Goal: Task Accomplishment & Management: Manage account settings

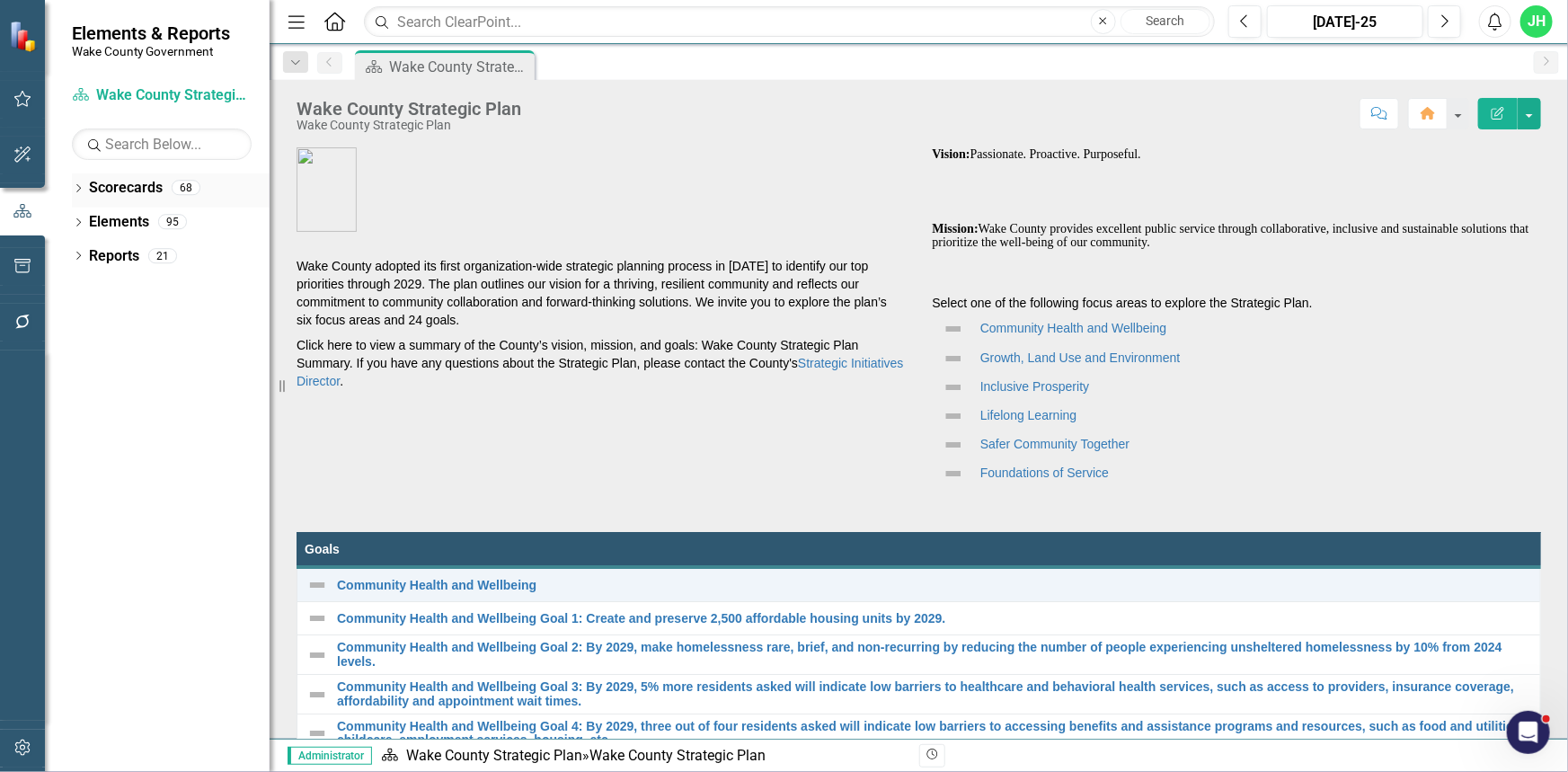
click at [80, 188] on icon at bounding box center [78, 188] width 5 height 8
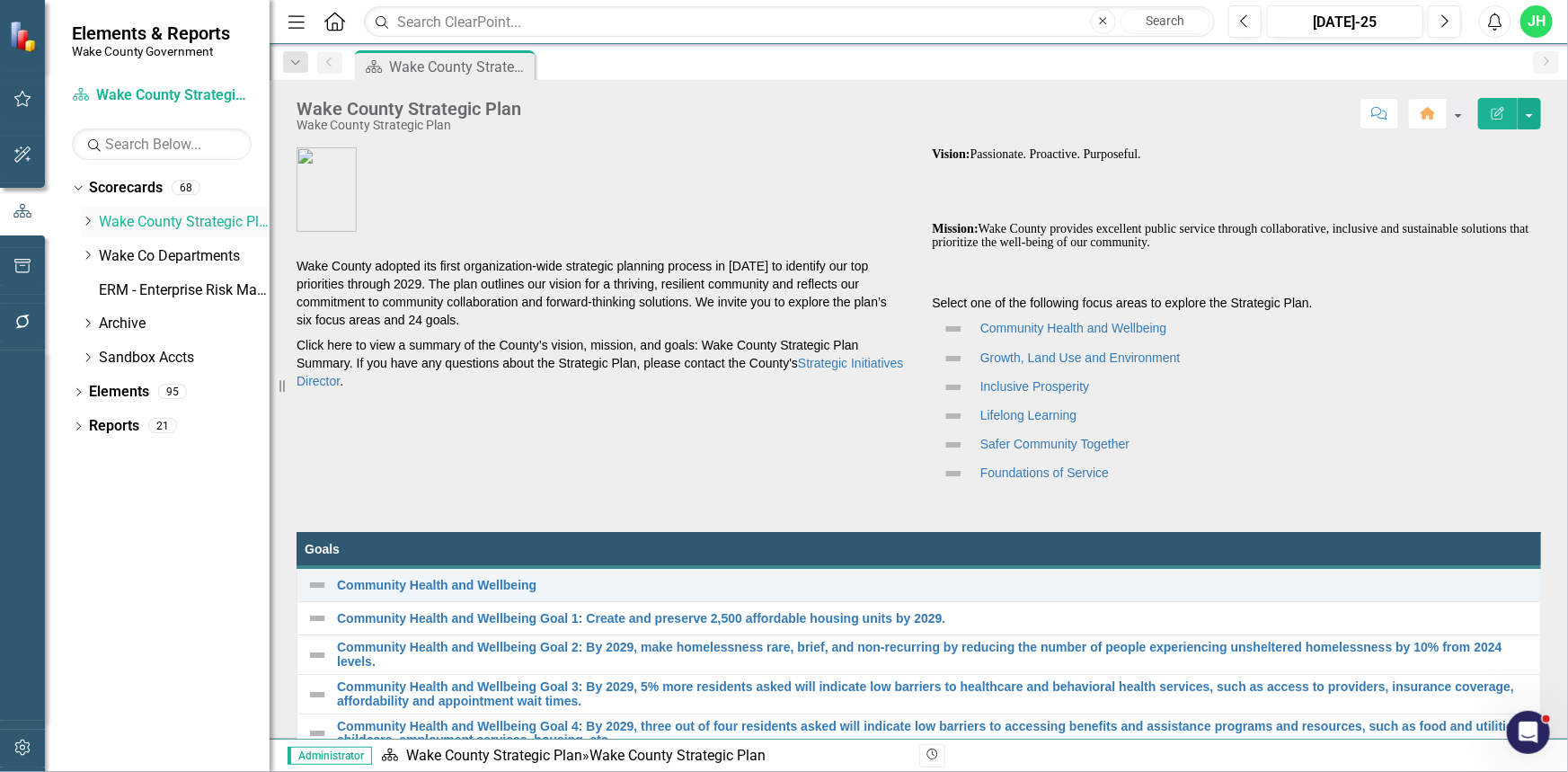
click at [88, 226] on div "Dropdown" at bounding box center [88, 222] width 13 height 15
click at [147, 258] on link "Demographics" at bounding box center [193, 257] width 153 height 21
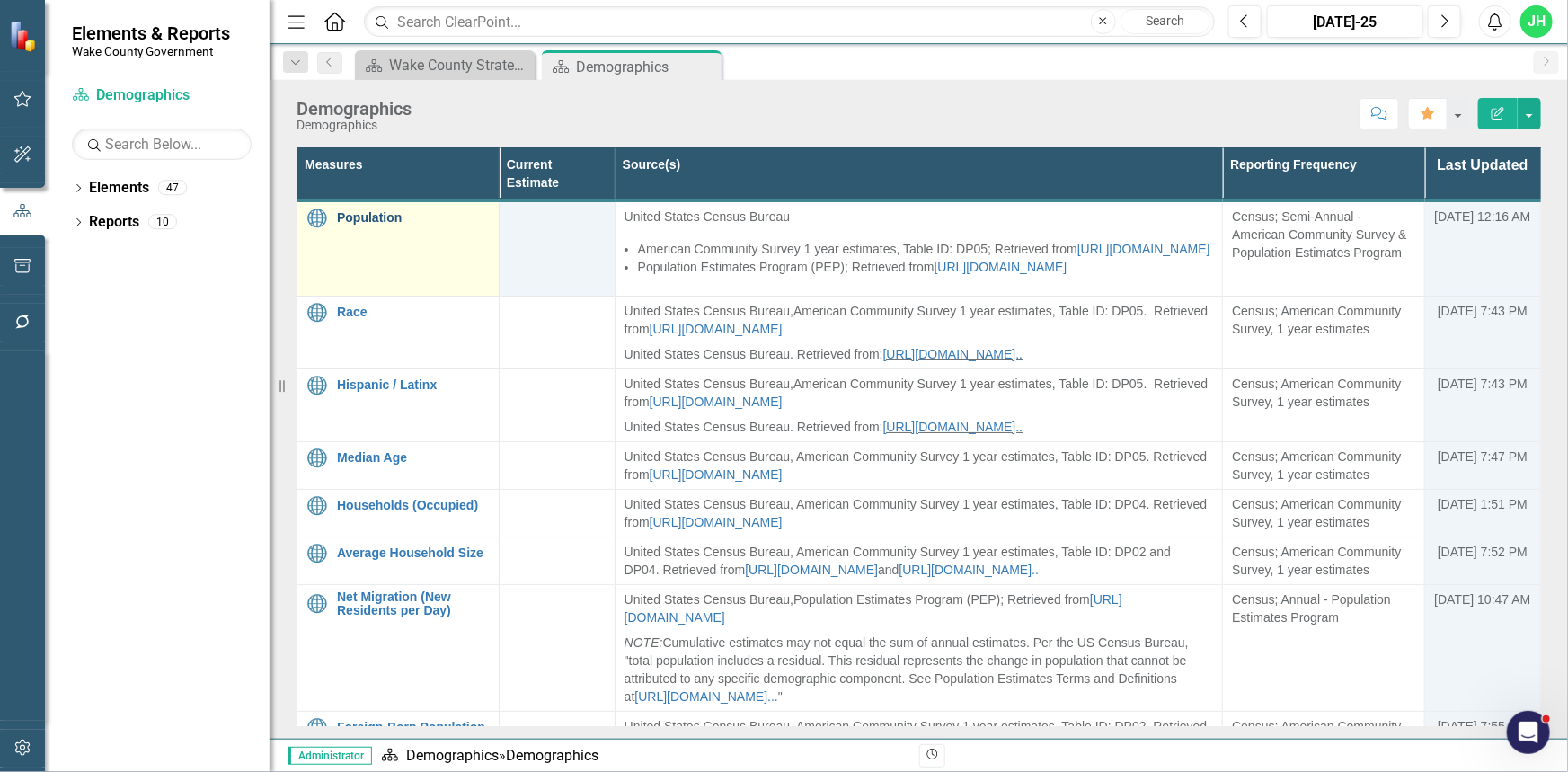
click at [369, 216] on link "Population" at bounding box center [413, 218] width 153 height 13
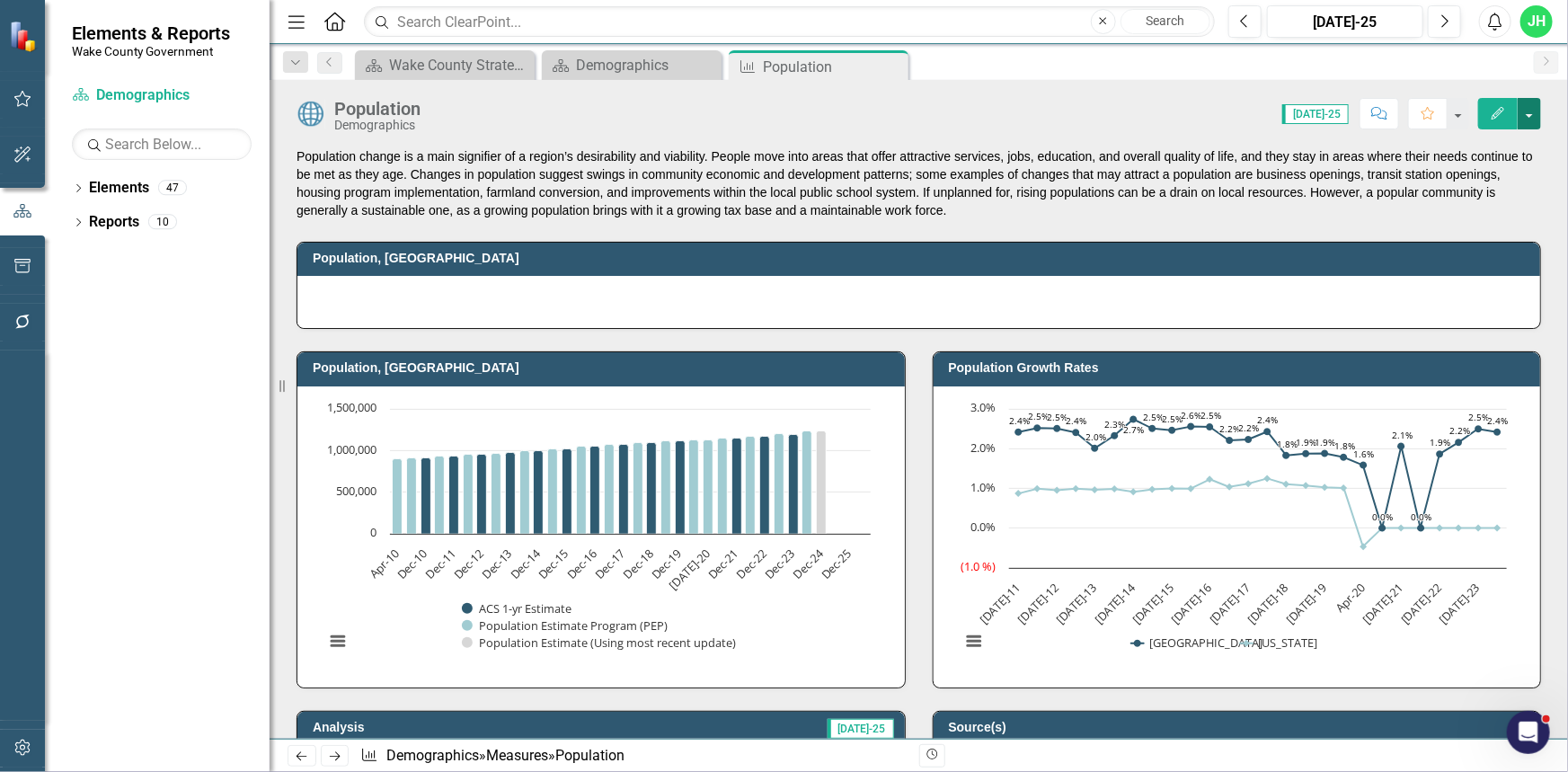
click at [1529, 123] on button "button" at bounding box center [1529, 114] width 23 height 31
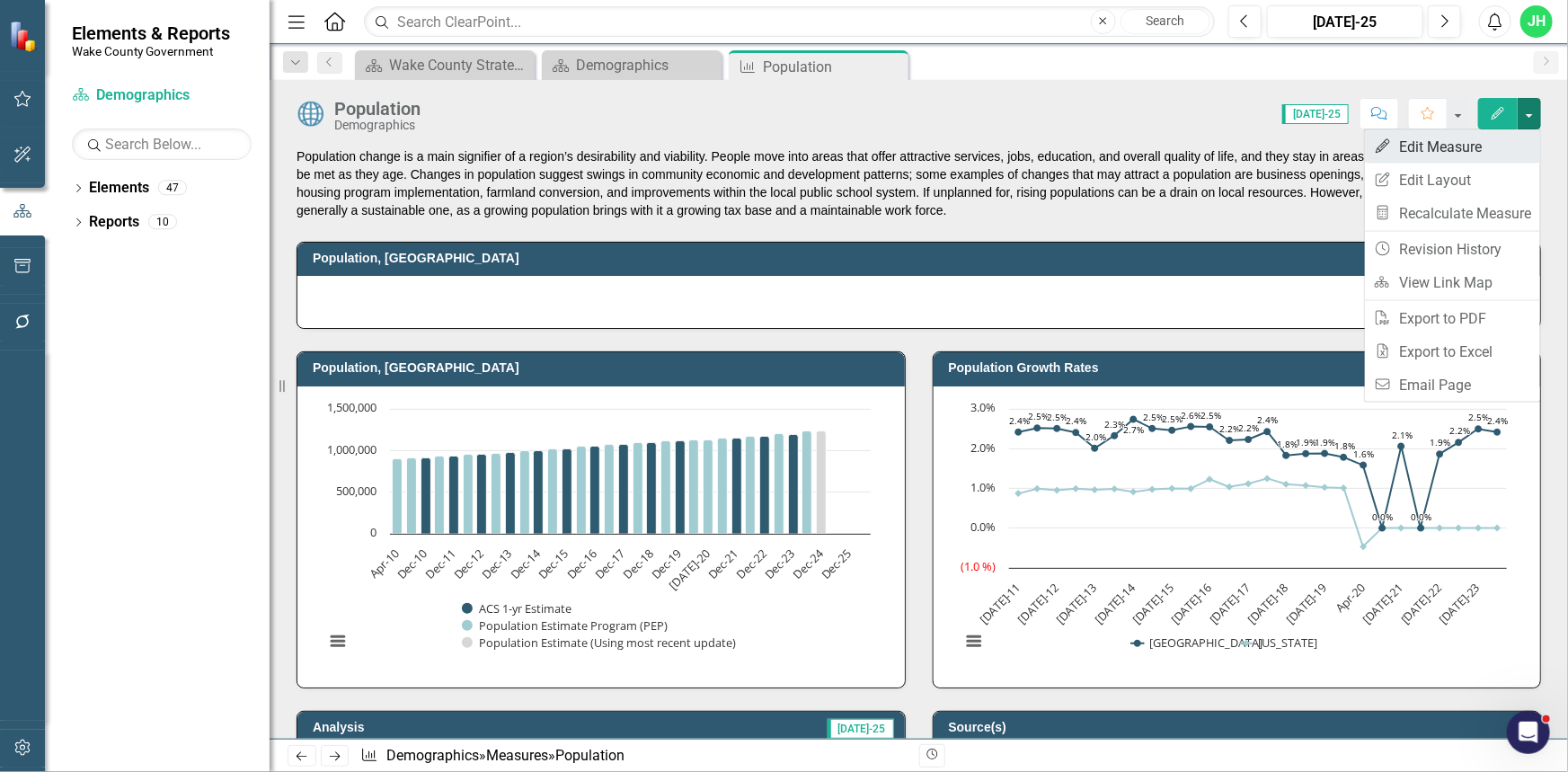
click at [1451, 155] on link "Edit Edit Measure" at bounding box center [1453, 146] width 176 height 33
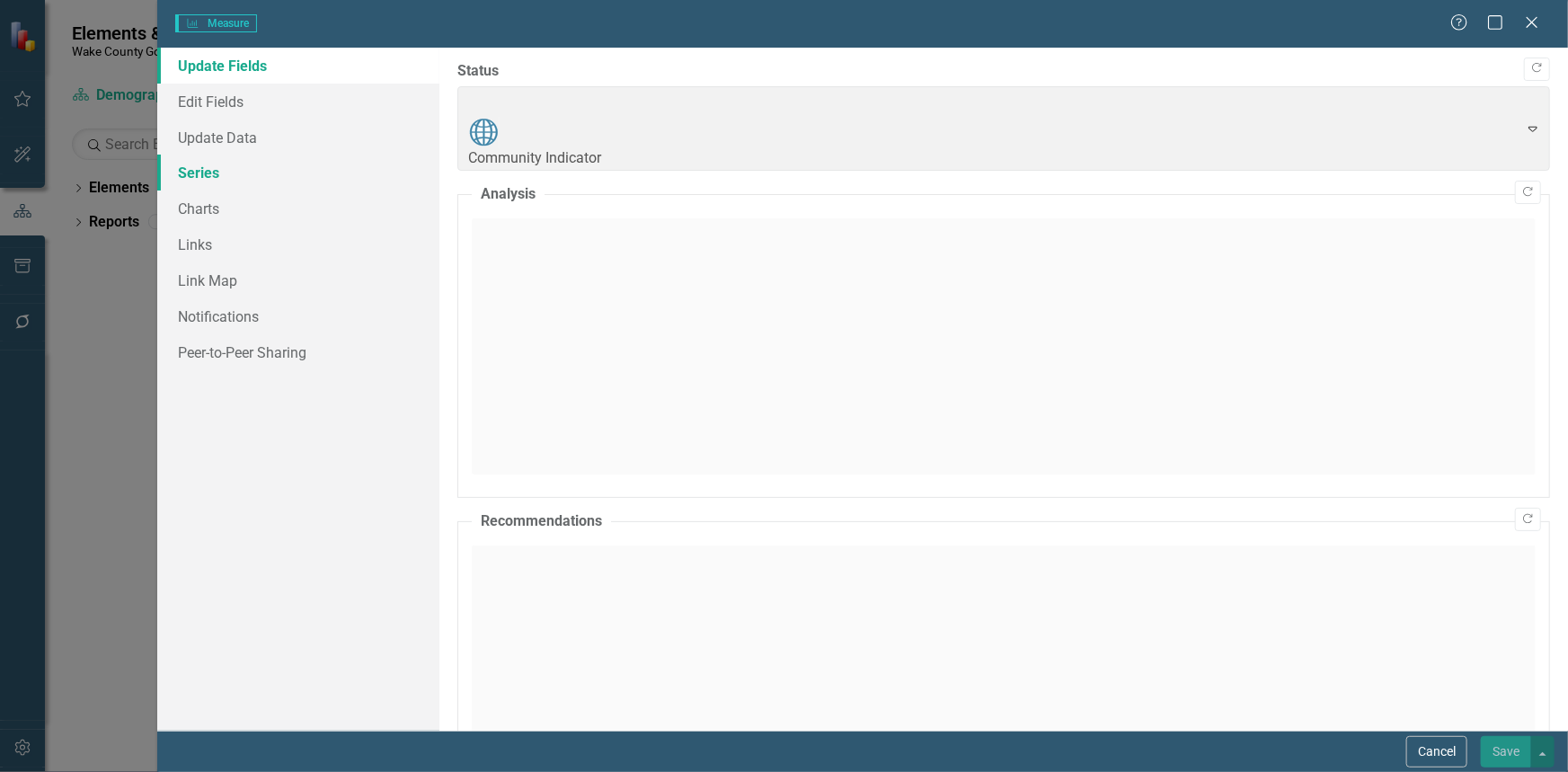
click at [195, 176] on link "Series" at bounding box center [299, 173] width 282 height 36
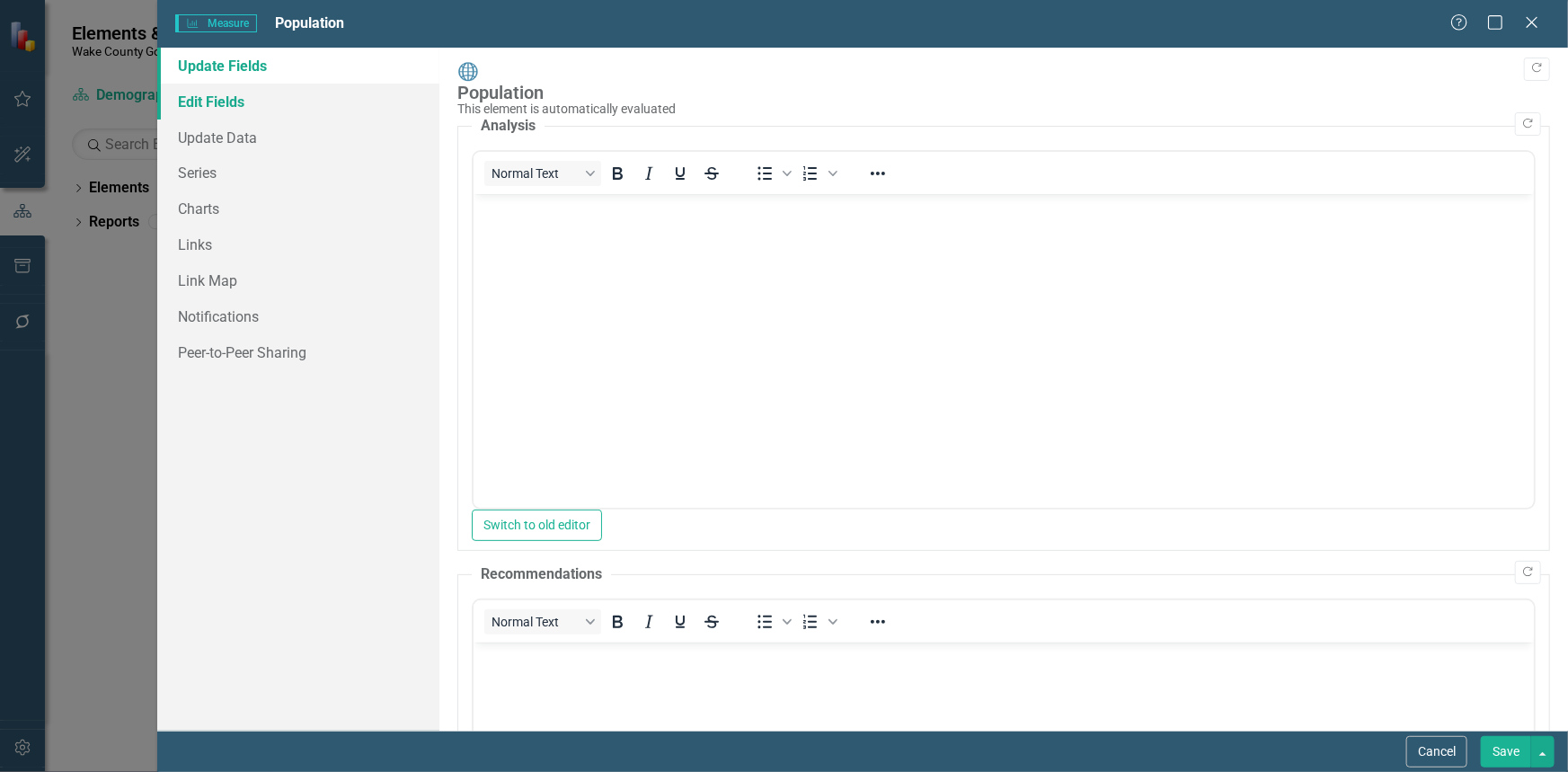
click at [205, 105] on link "Edit Fields" at bounding box center [299, 102] width 282 height 36
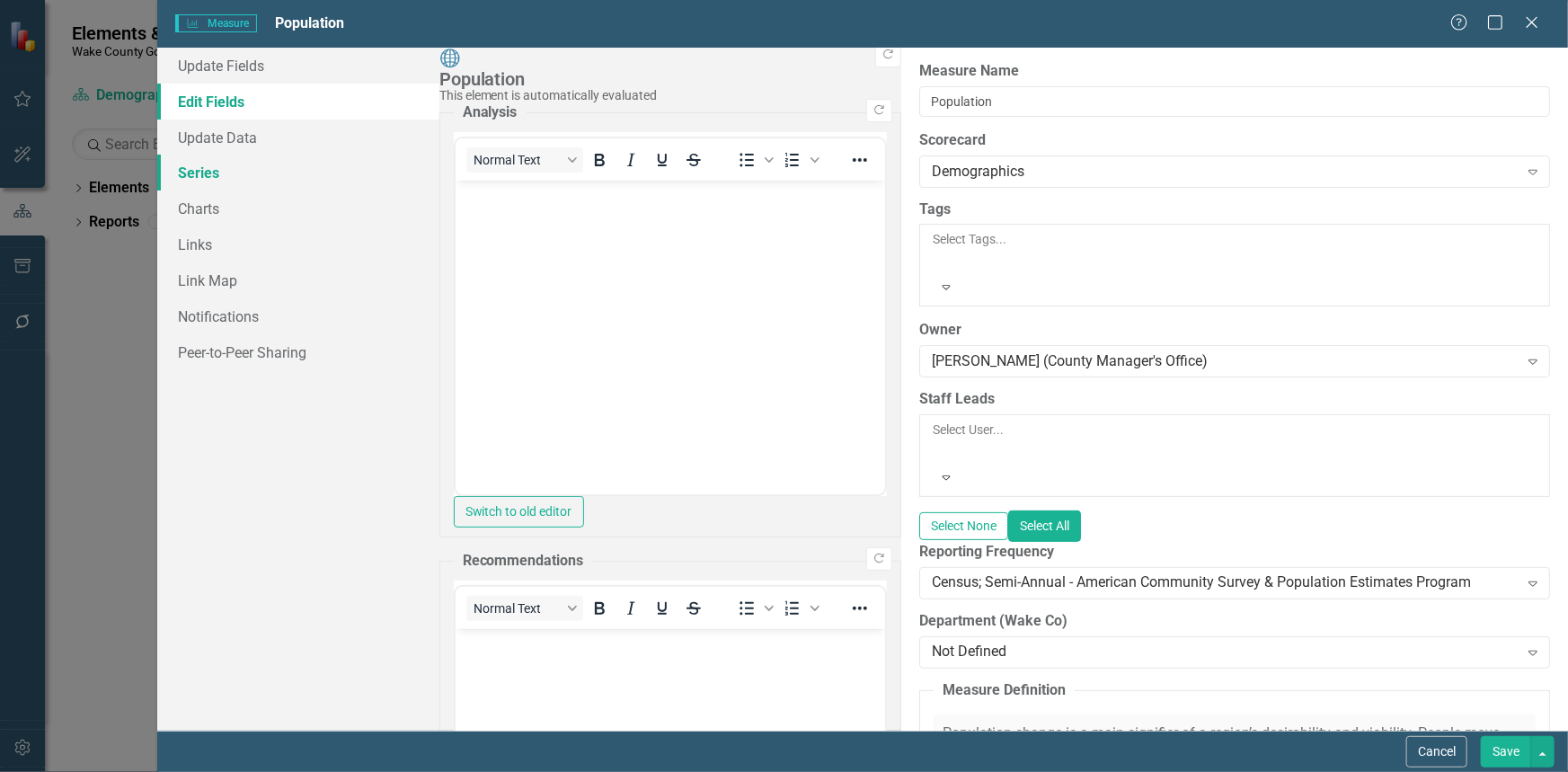
click at [203, 174] on link "Series" at bounding box center [299, 173] width 282 height 36
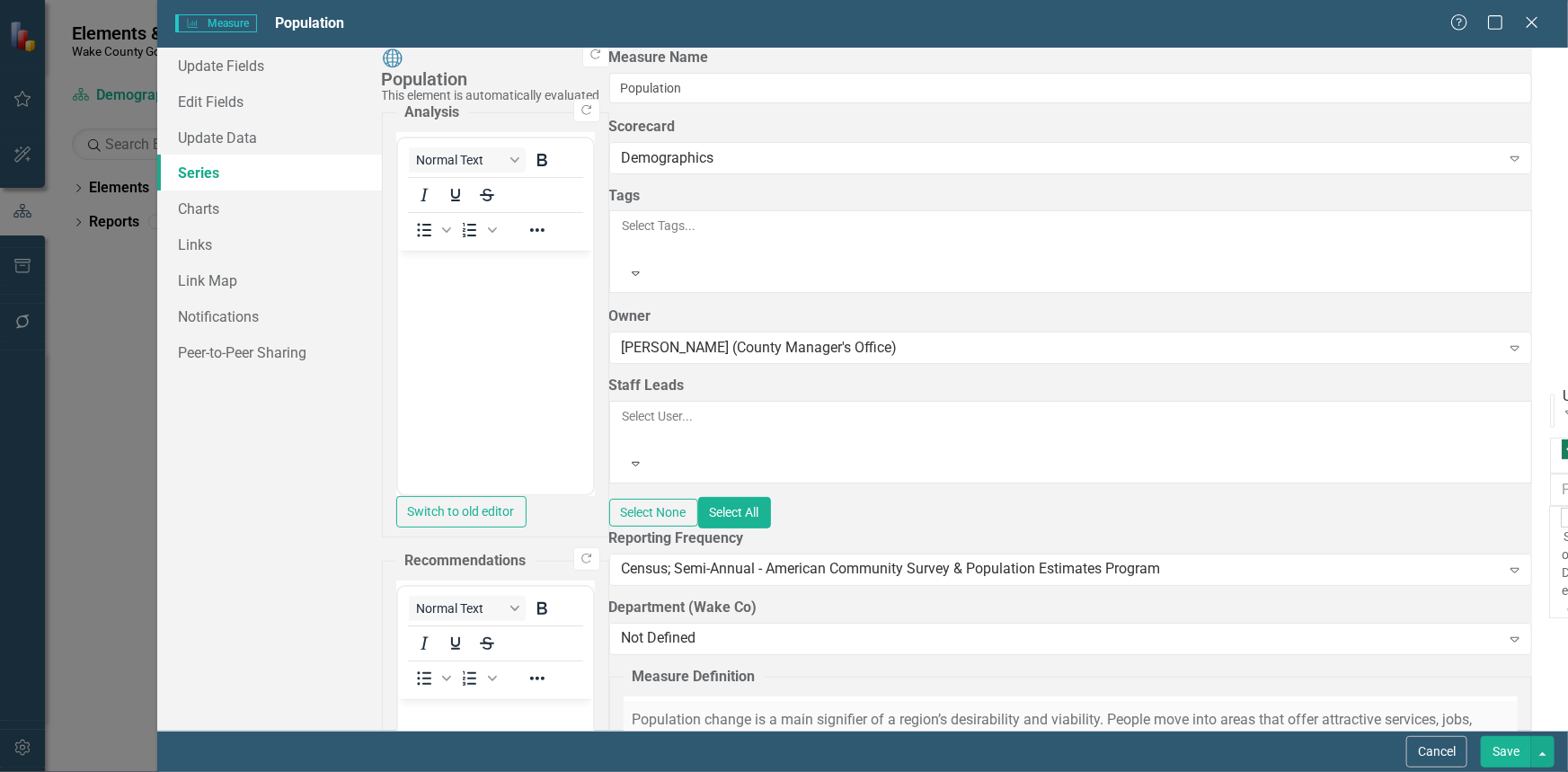
checkbox input "false"
click at [219, 130] on link "Update Data" at bounding box center [269, 137] width 224 height 36
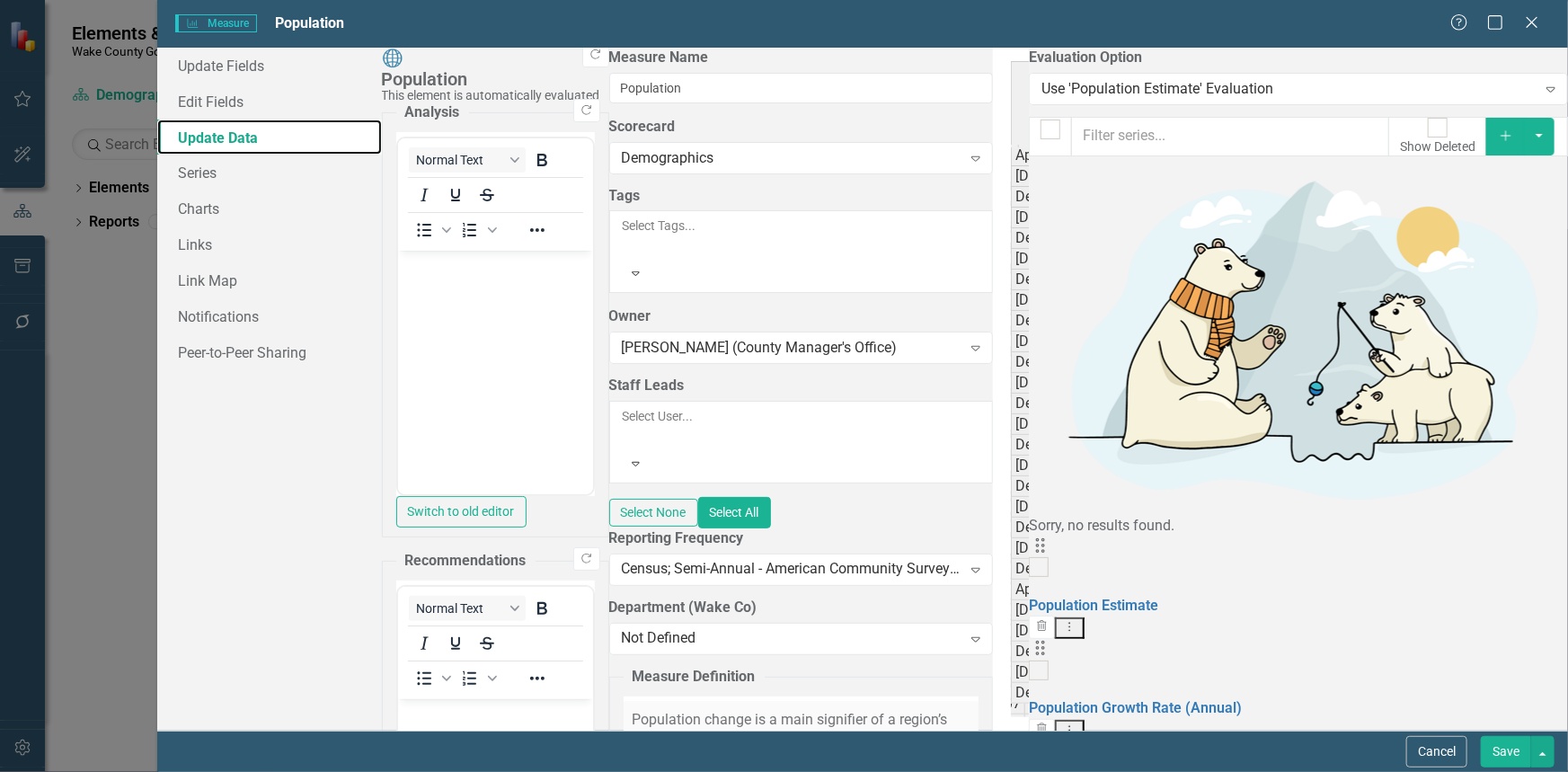
scroll to position [0, 335]
click at [124, 107] on div "Measure Measure Population Help Maximize Close Update Fields Edit Fields Update…" at bounding box center [784, 386] width 1568 height 772
click at [220, 68] on link "Update Fields" at bounding box center [269, 66] width 224 height 36
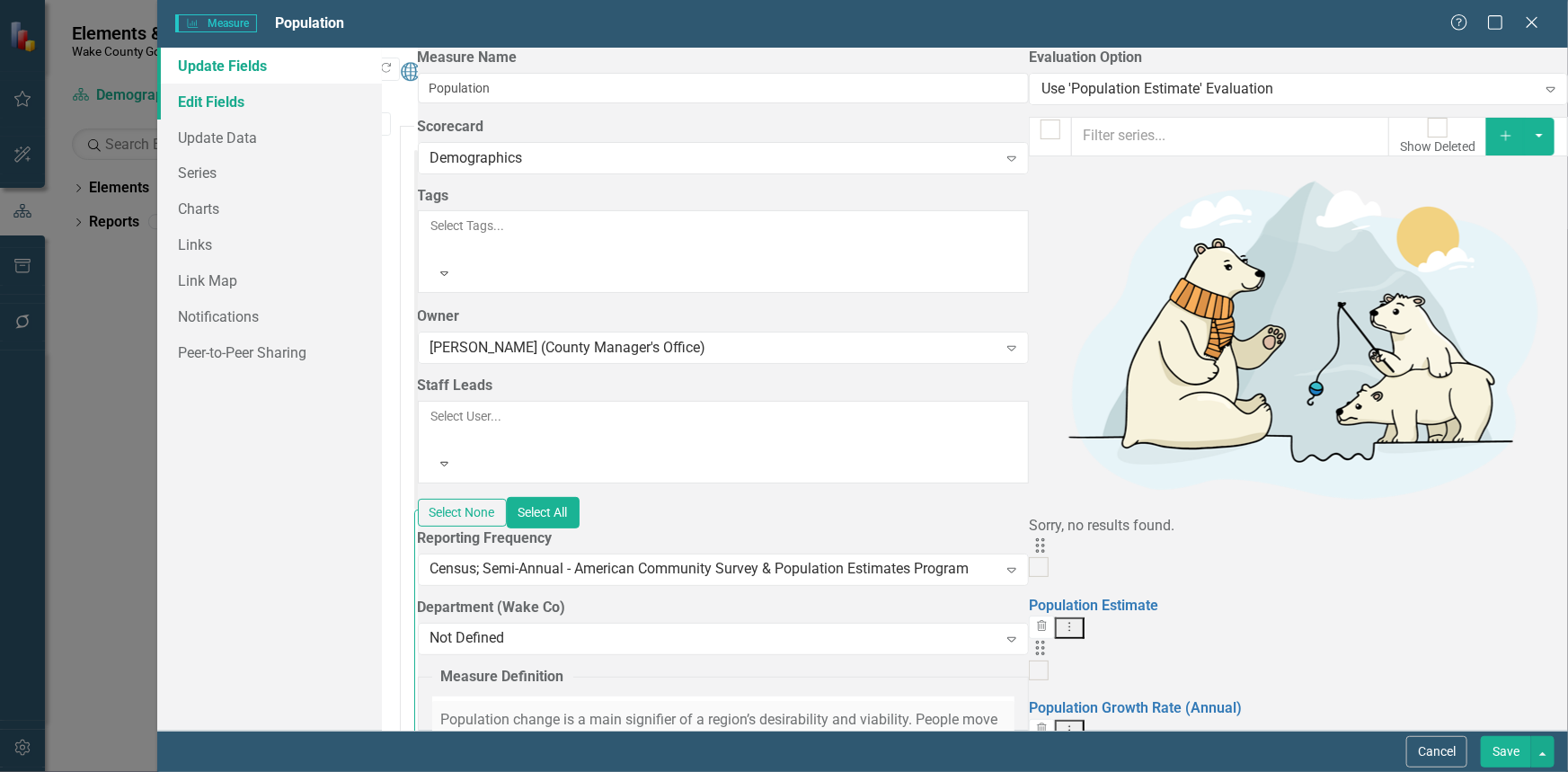
click at [220, 96] on link "Edit Fields" at bounding box center [269, 102] width 224 height 36
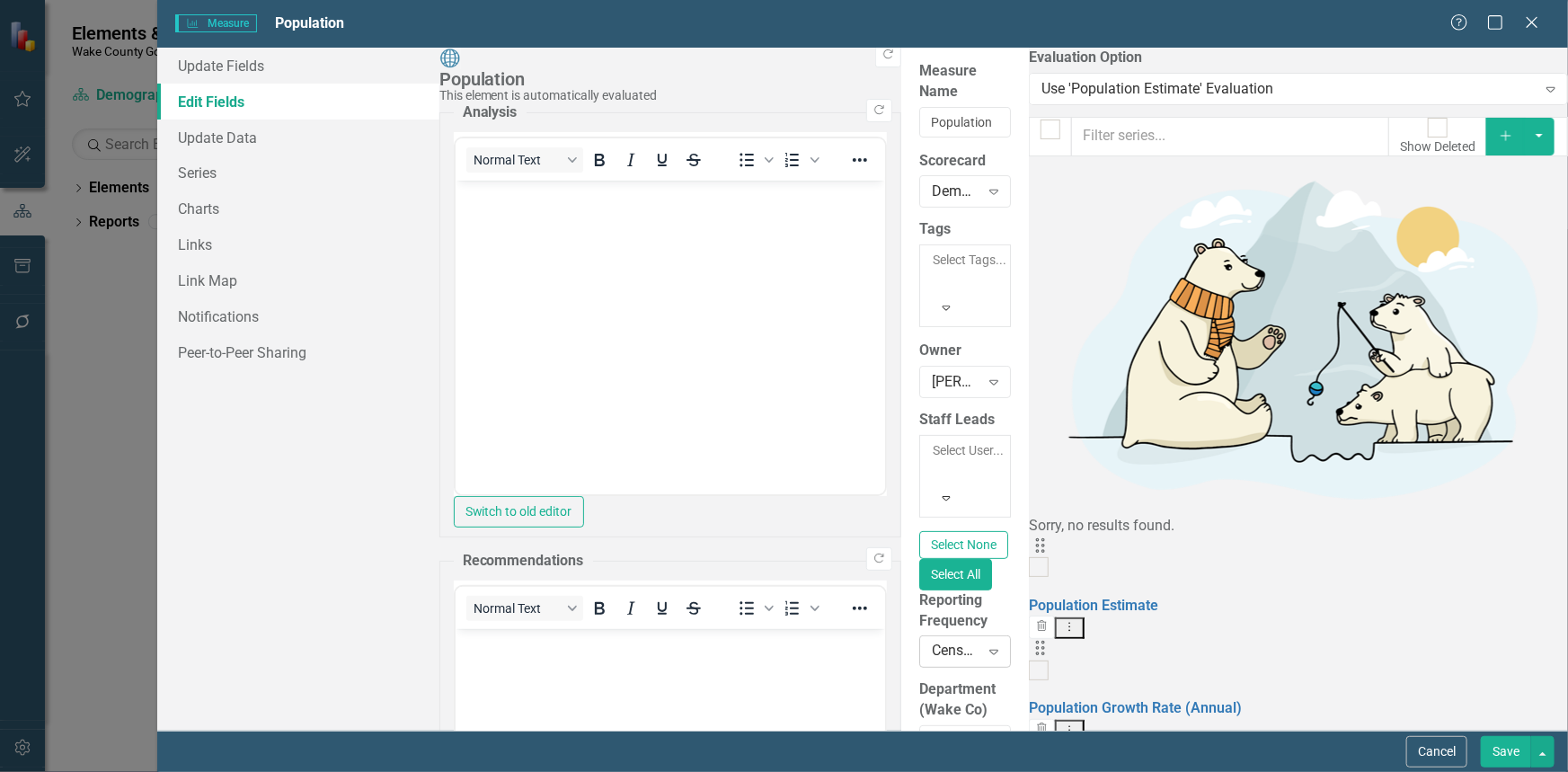
click at [1003, 644] on icon "Expand" at bounding box center [993, 651] width 18 height 14
click at [1494, 742] on button "Save" at bounding box center [1505, 751] width 51 height 31
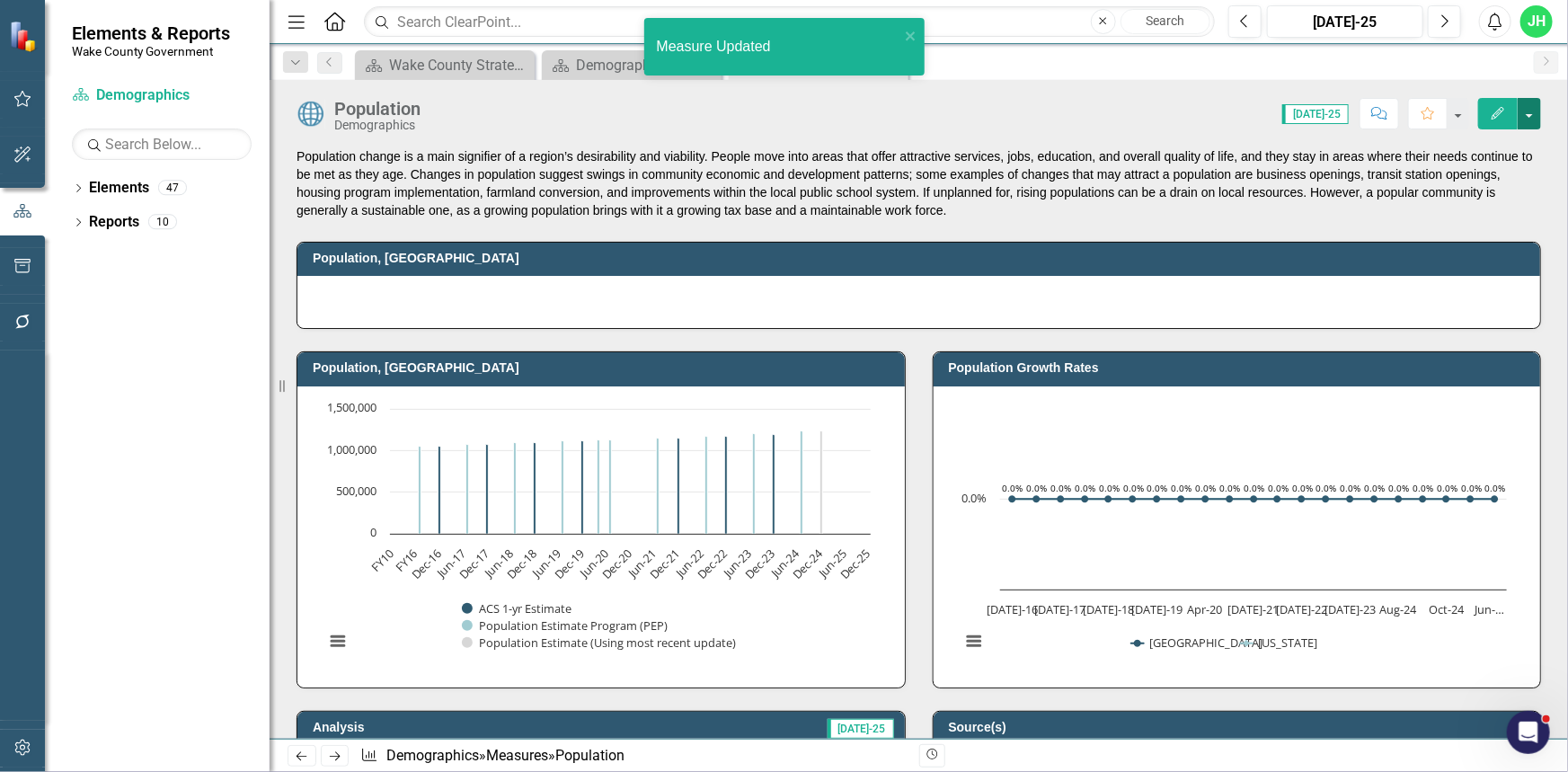
click at [1531, 112] on button "button" at bounding box center [1529, 114] width 23 height 31
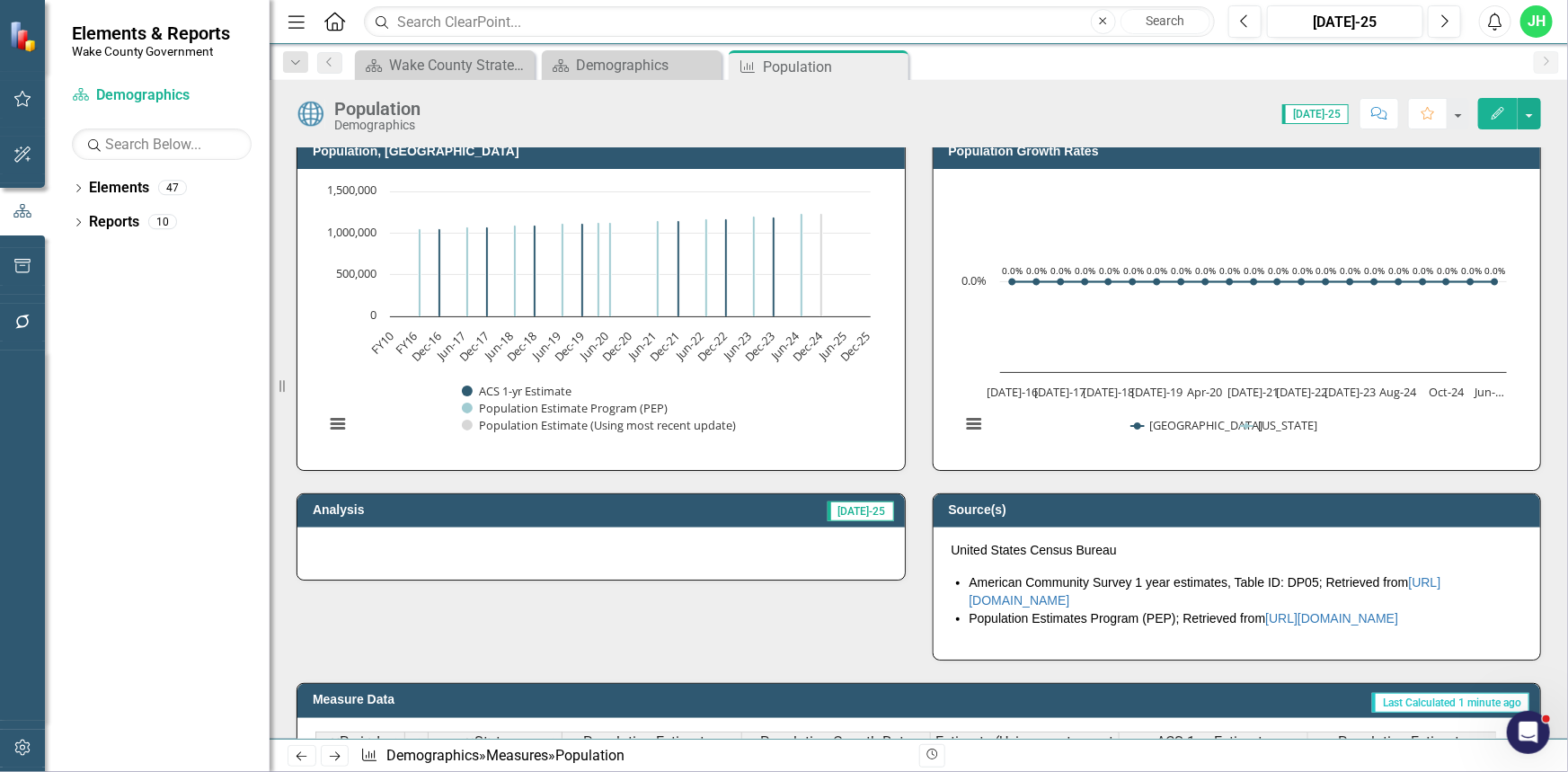
scroll to position [35, 0]
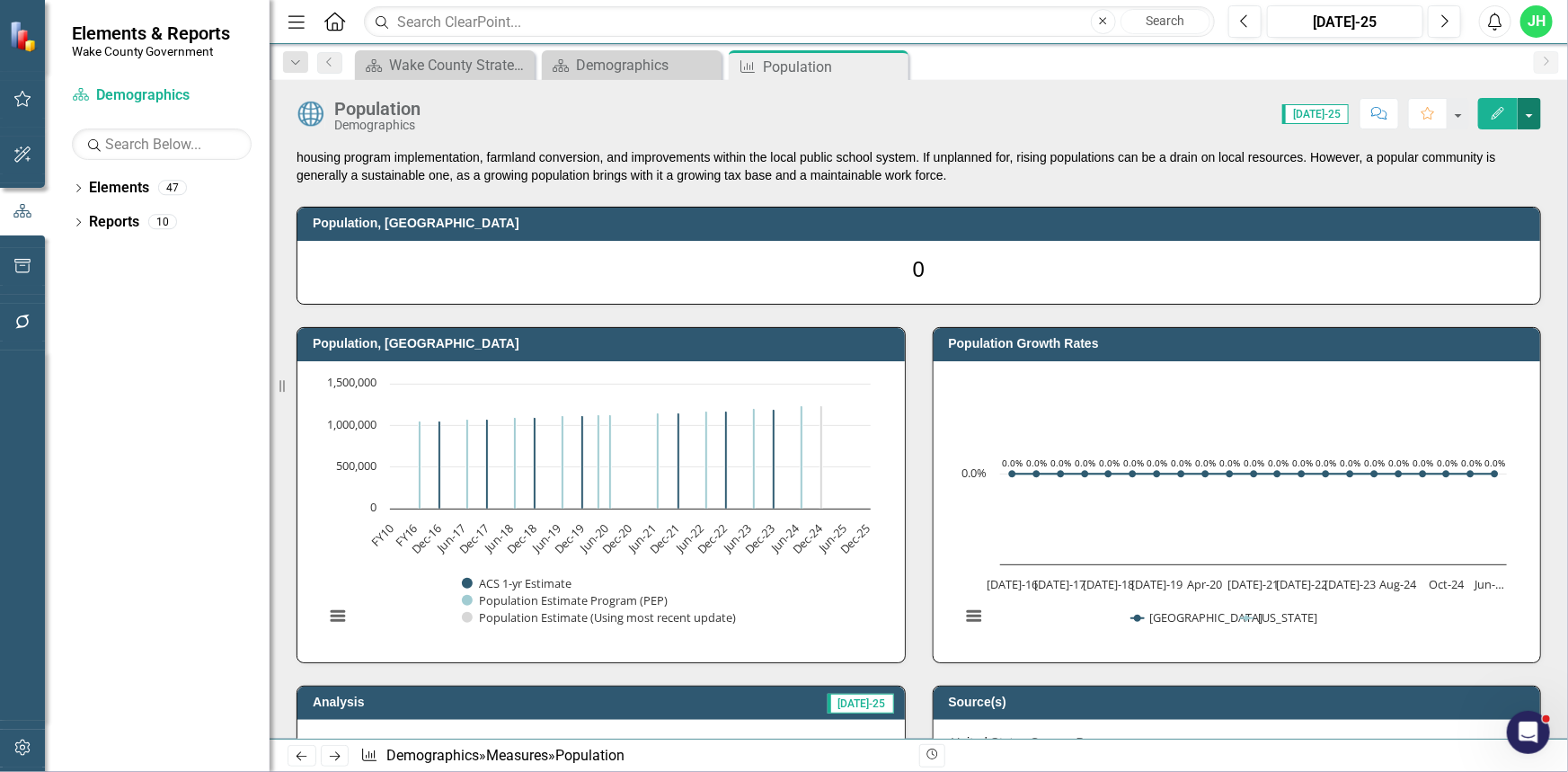
click at [1523, 112] on button "button" at bounding box center [1529, 114] width 23 height 31
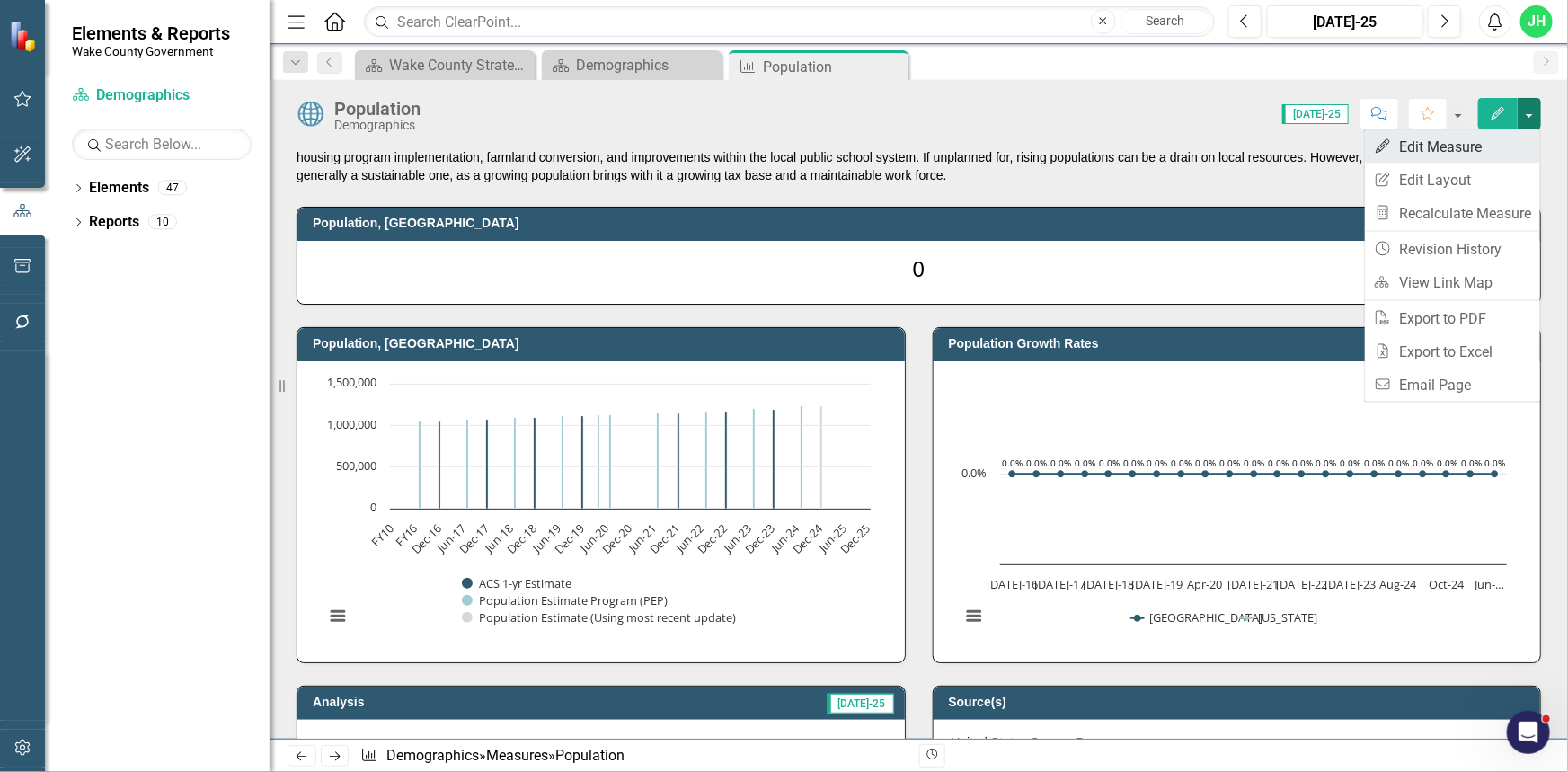
click at [1473, 141] on link "Edit Edit Measure" at bounding box center [1453, 146] width 176 height 33
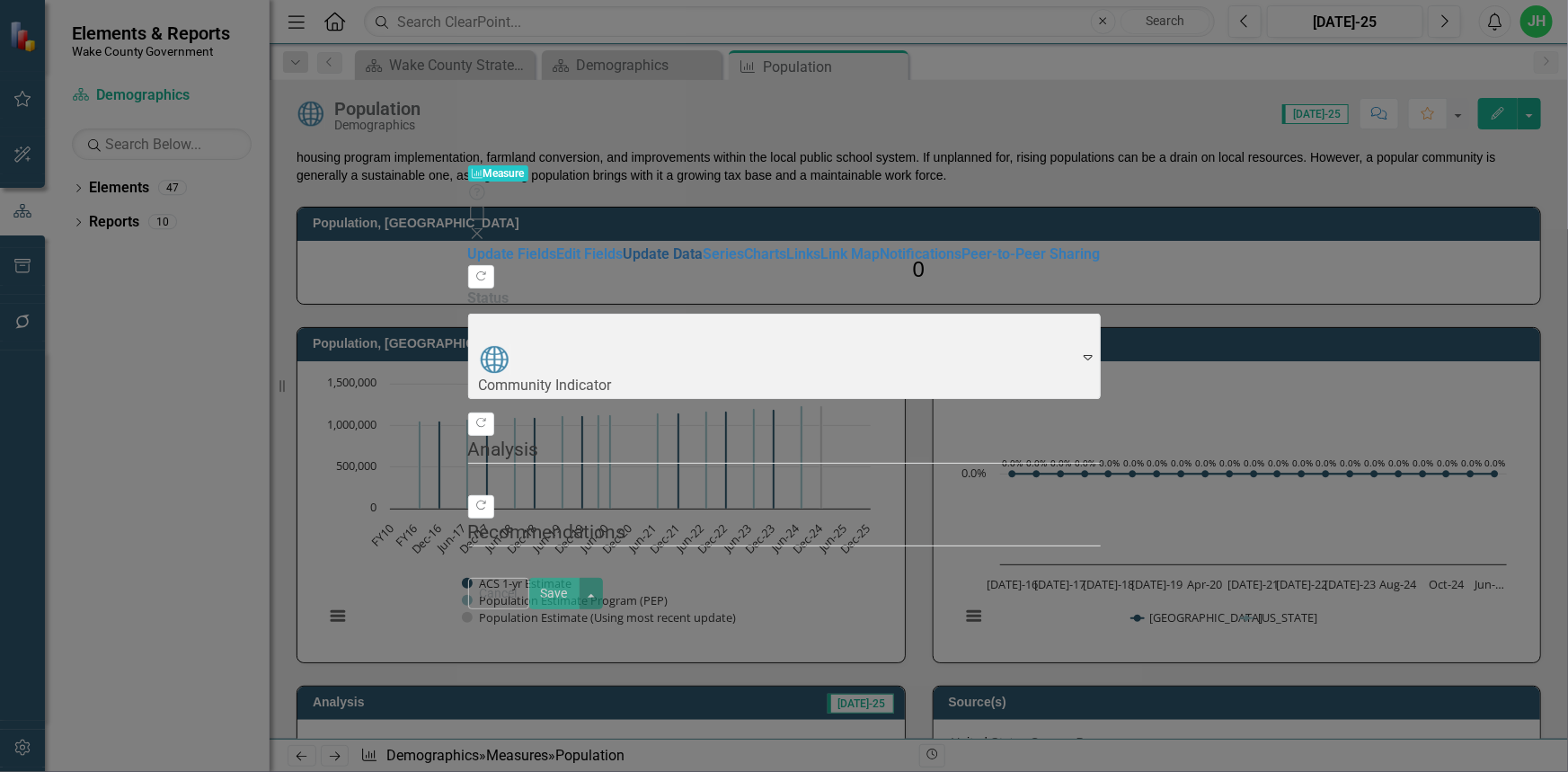
click at [623, 245] on link "Update Data" at bounding box center [663, 254] width 80 height 17
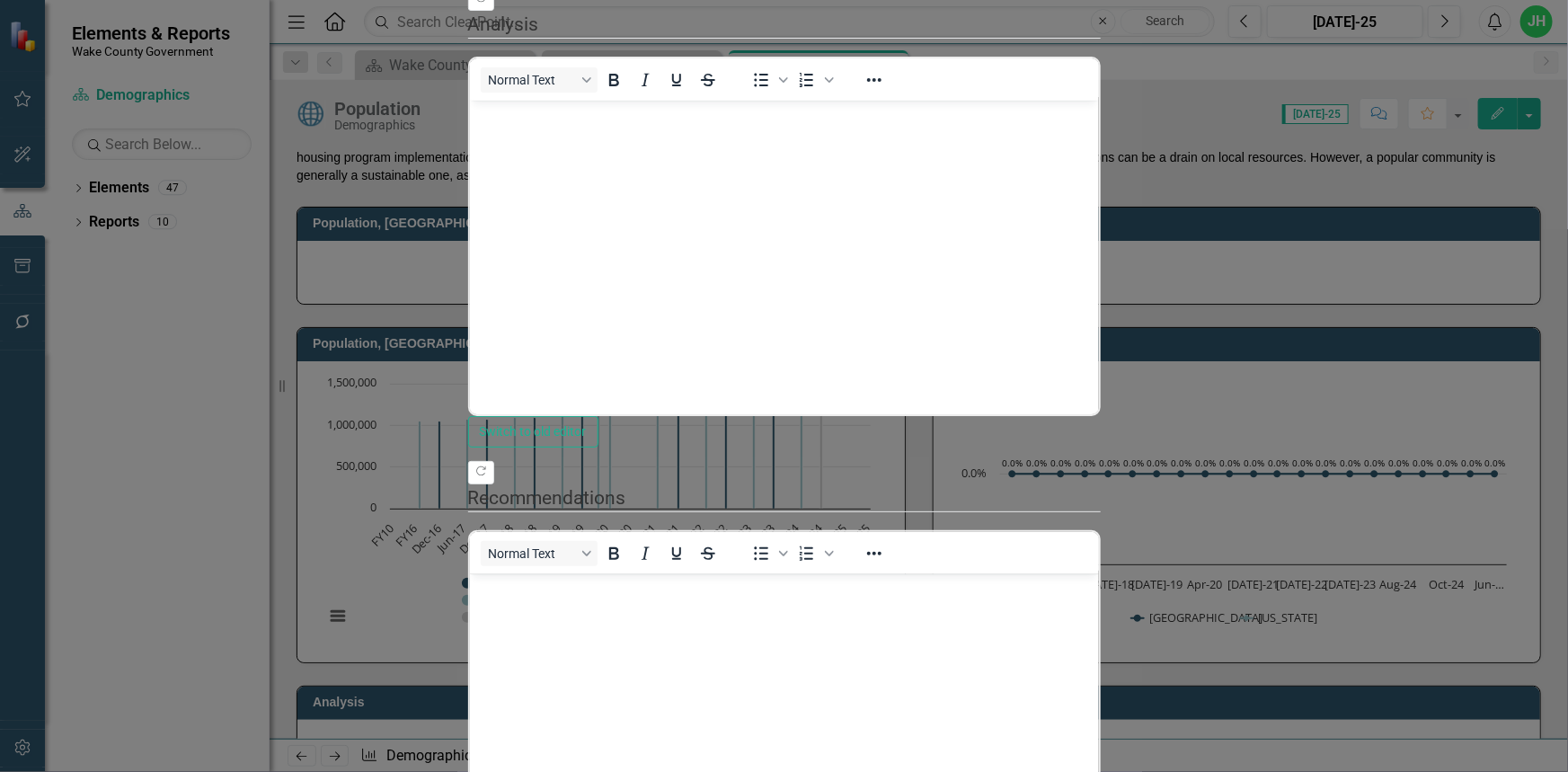
scroll to position [0, 0]
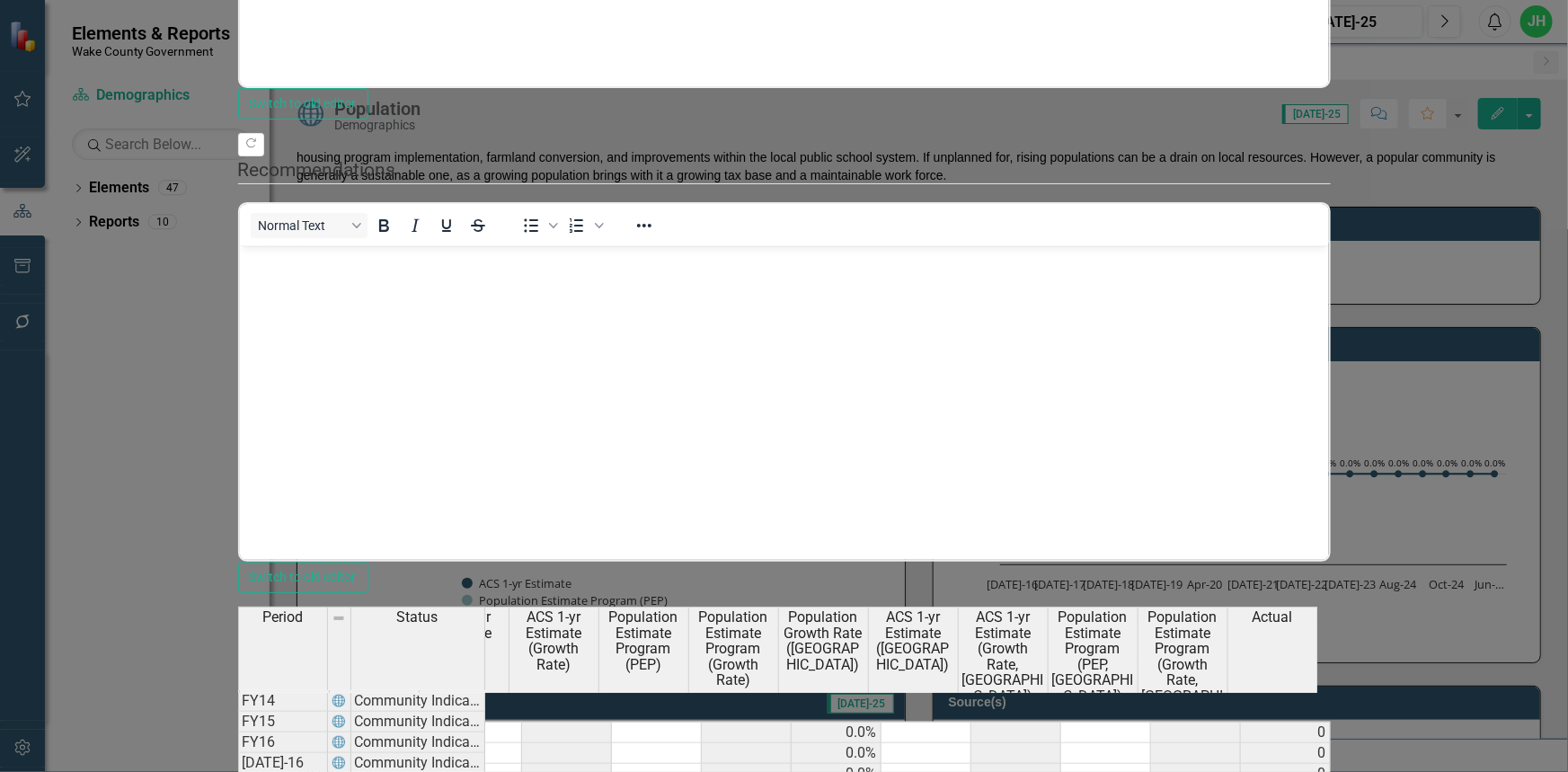
drag, startPoint x: 222, startPoint y: 114, endPoint x: 269, endPoint y: 122, distance: 47.7
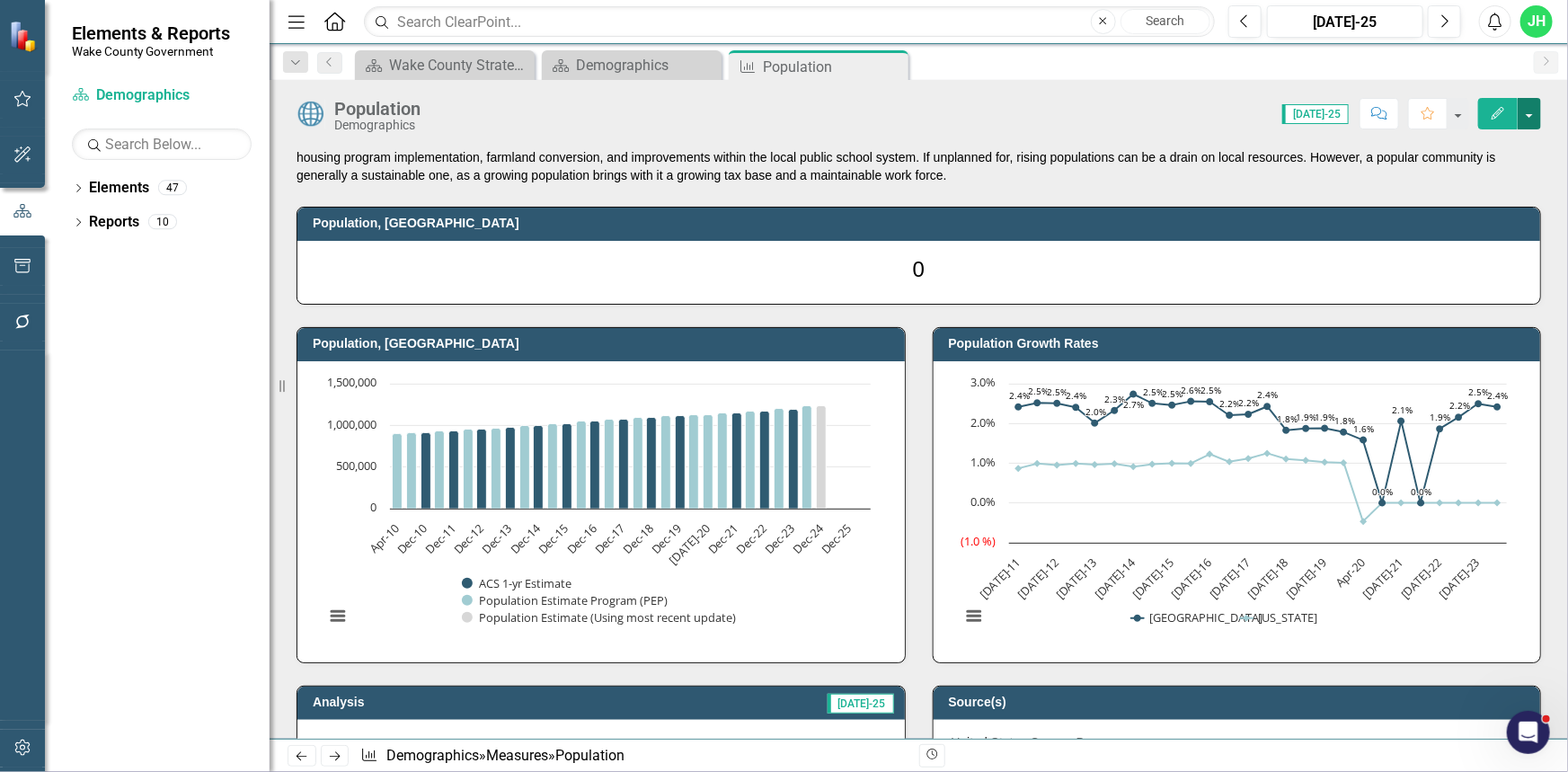
click at [1533, 112] on button "button" at bounding box center [1529, 114] width 23 height 31
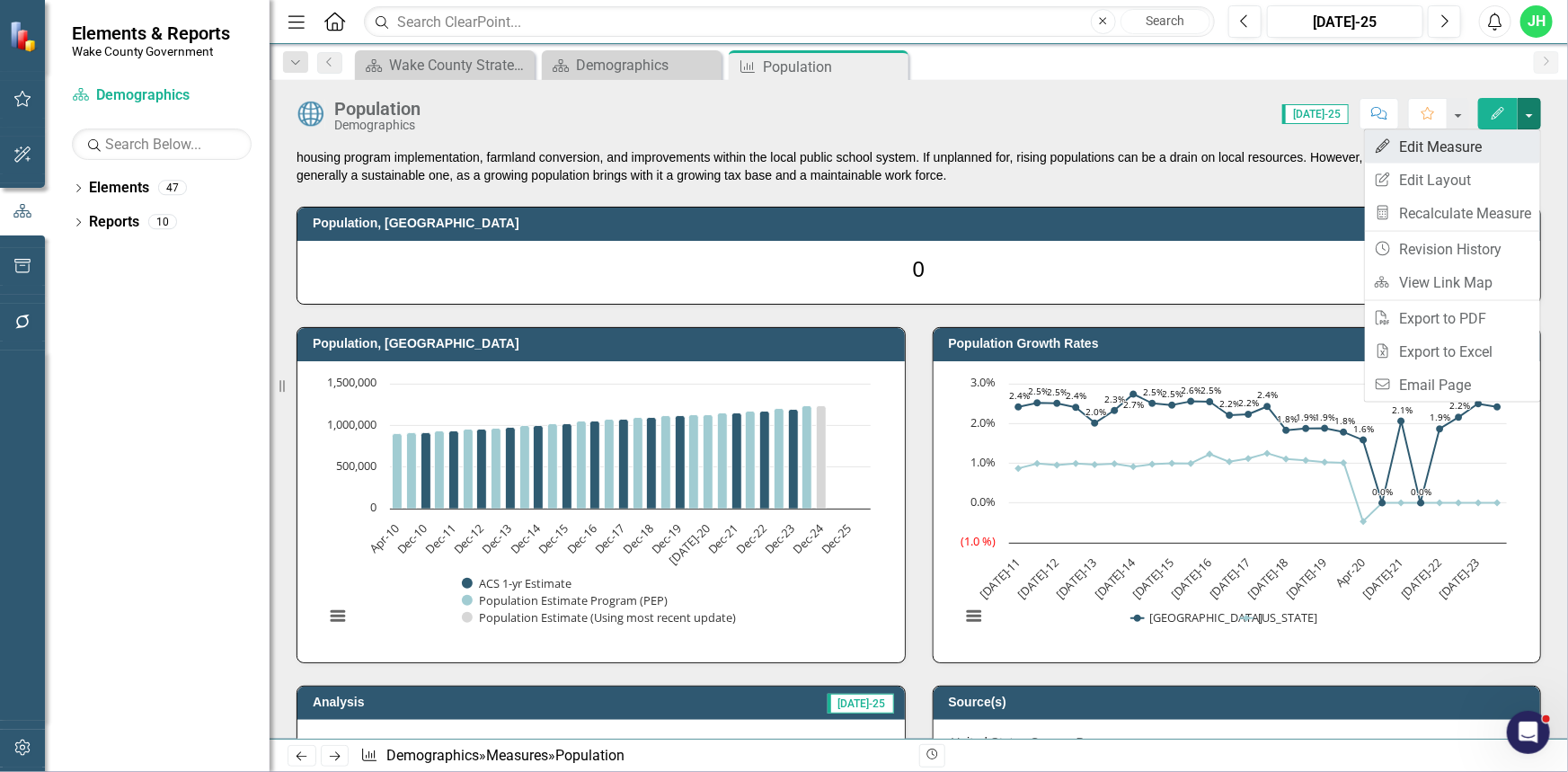
click at [1472, 136] on link "Edit Edit Measure" at bounding box center [1453, 146] width 176 height 33
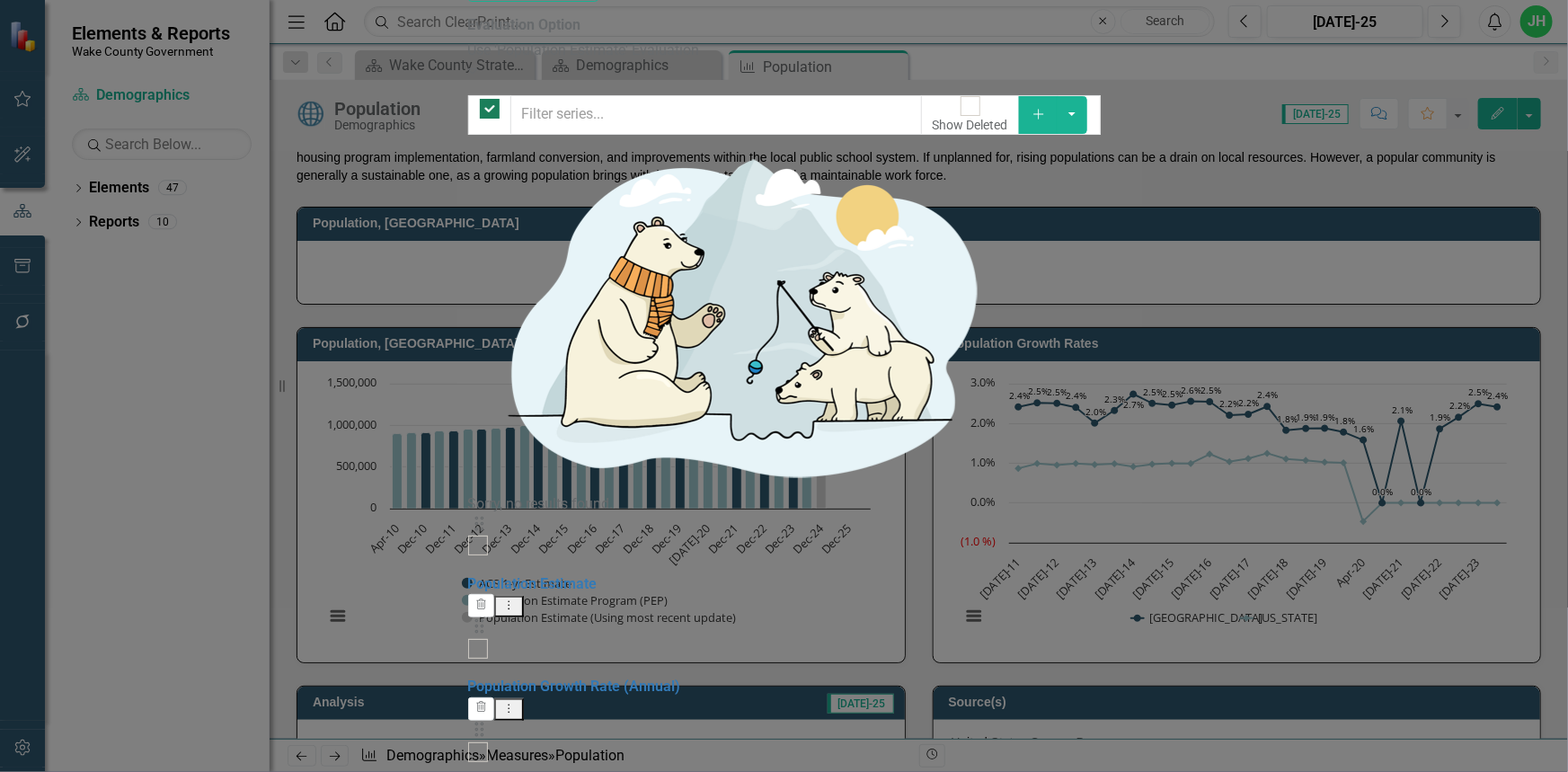
checkbox input "false"
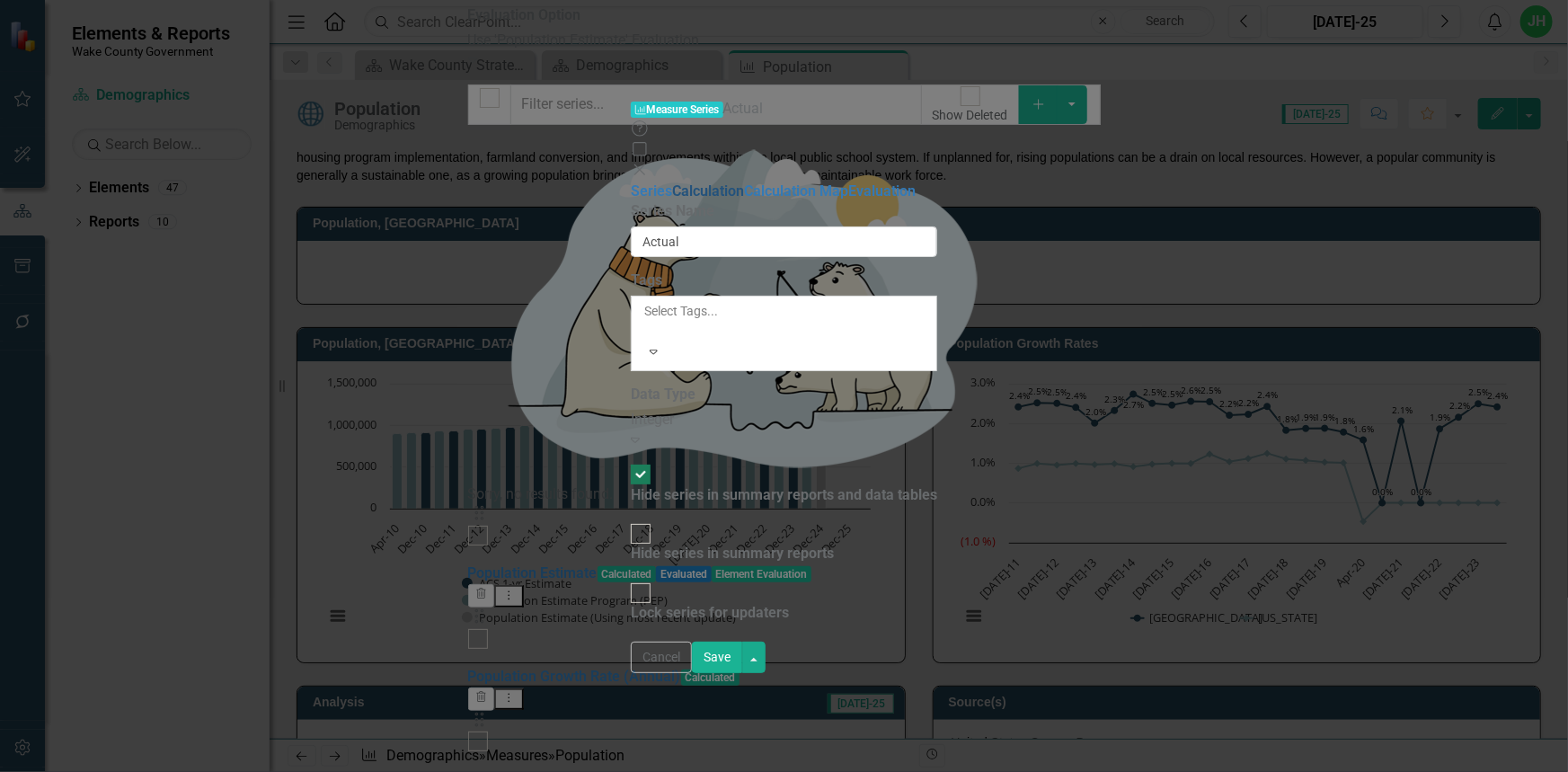
click at [672, 182] on link "Calculation" at bounding box center [707, 191] width 72 height 17
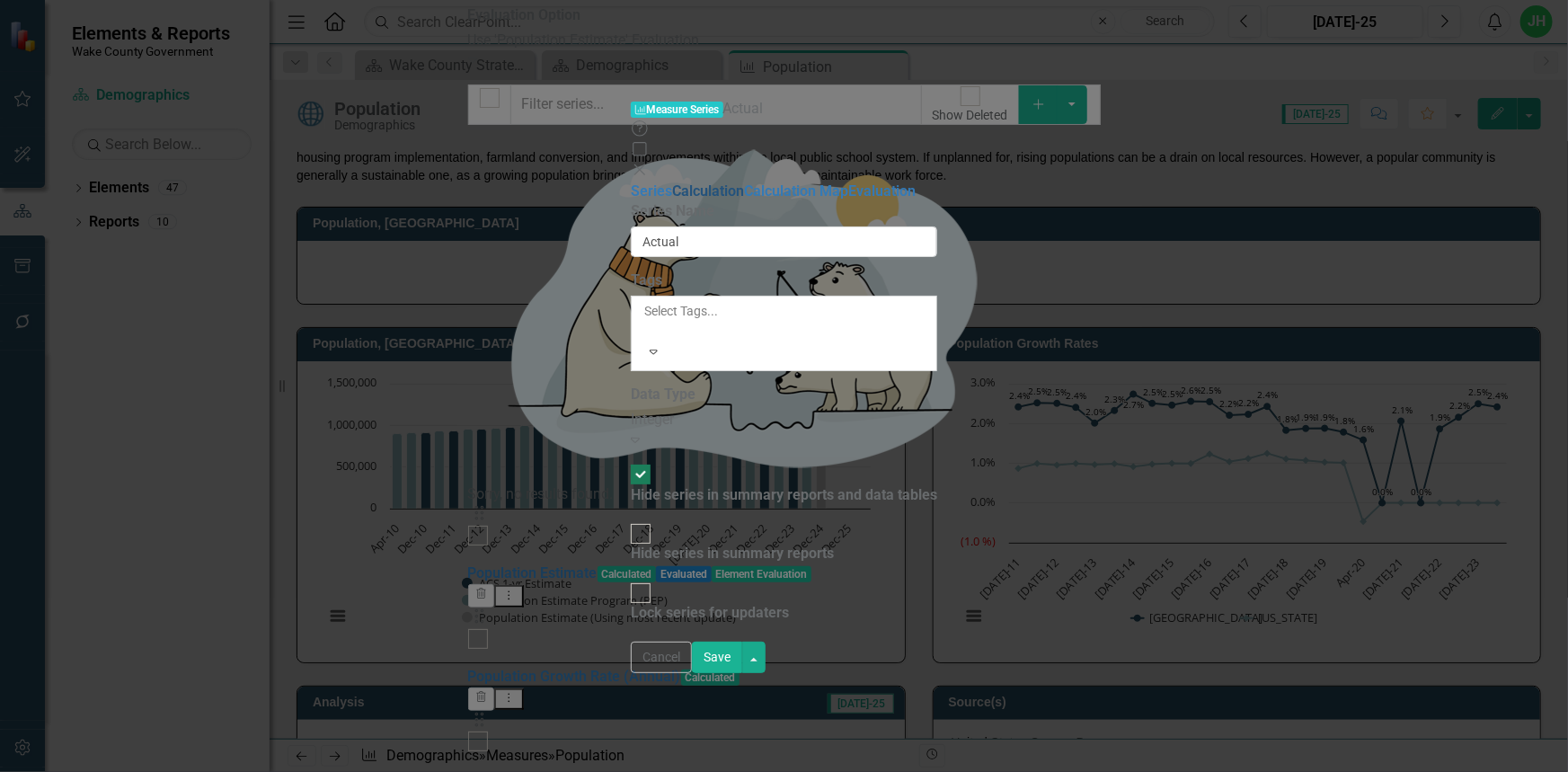
click at [672, 182] on link "Calculation" at bounding box center [707, 191] width 72 height 17
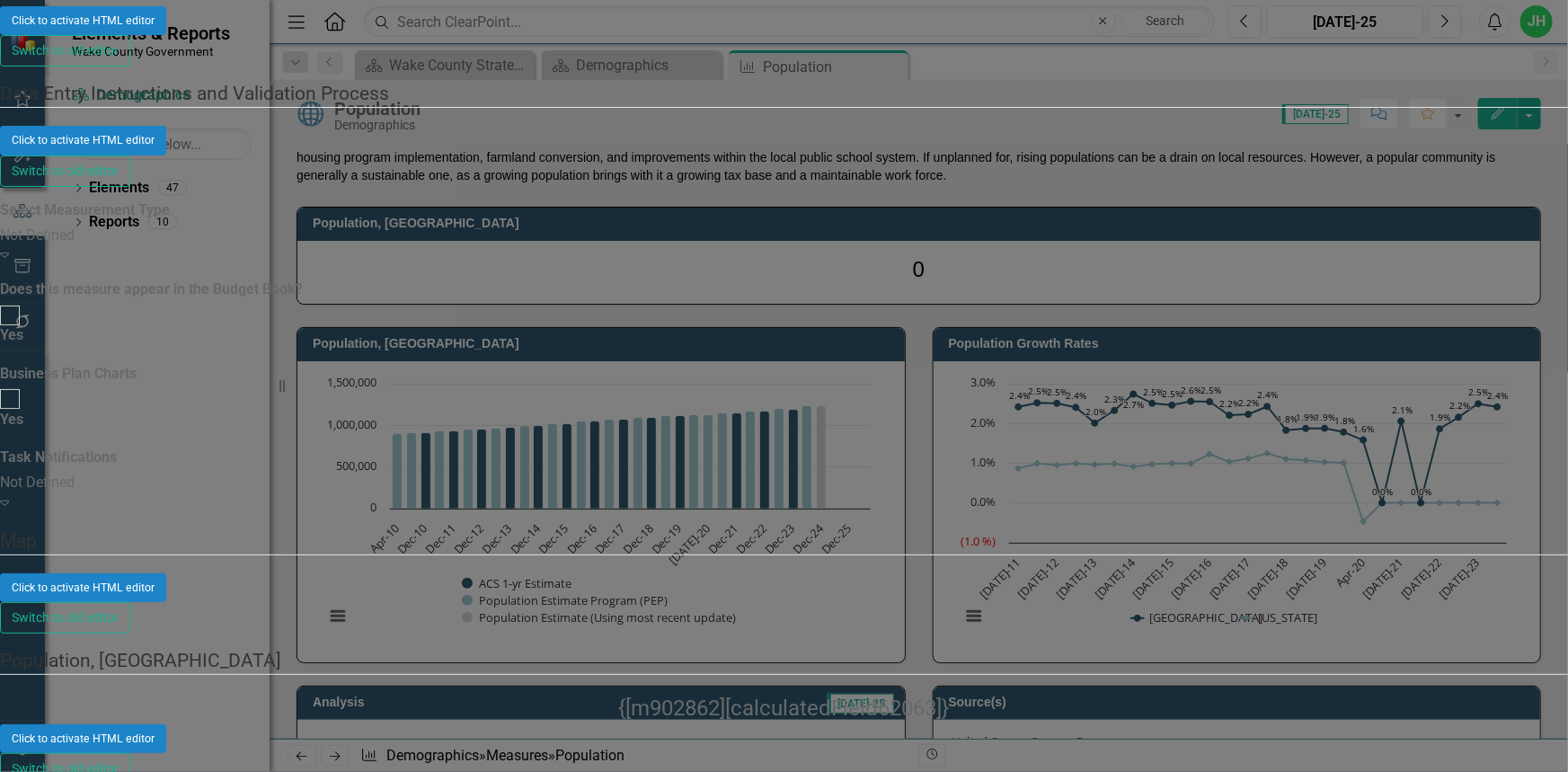
scroll to position [207, 0]
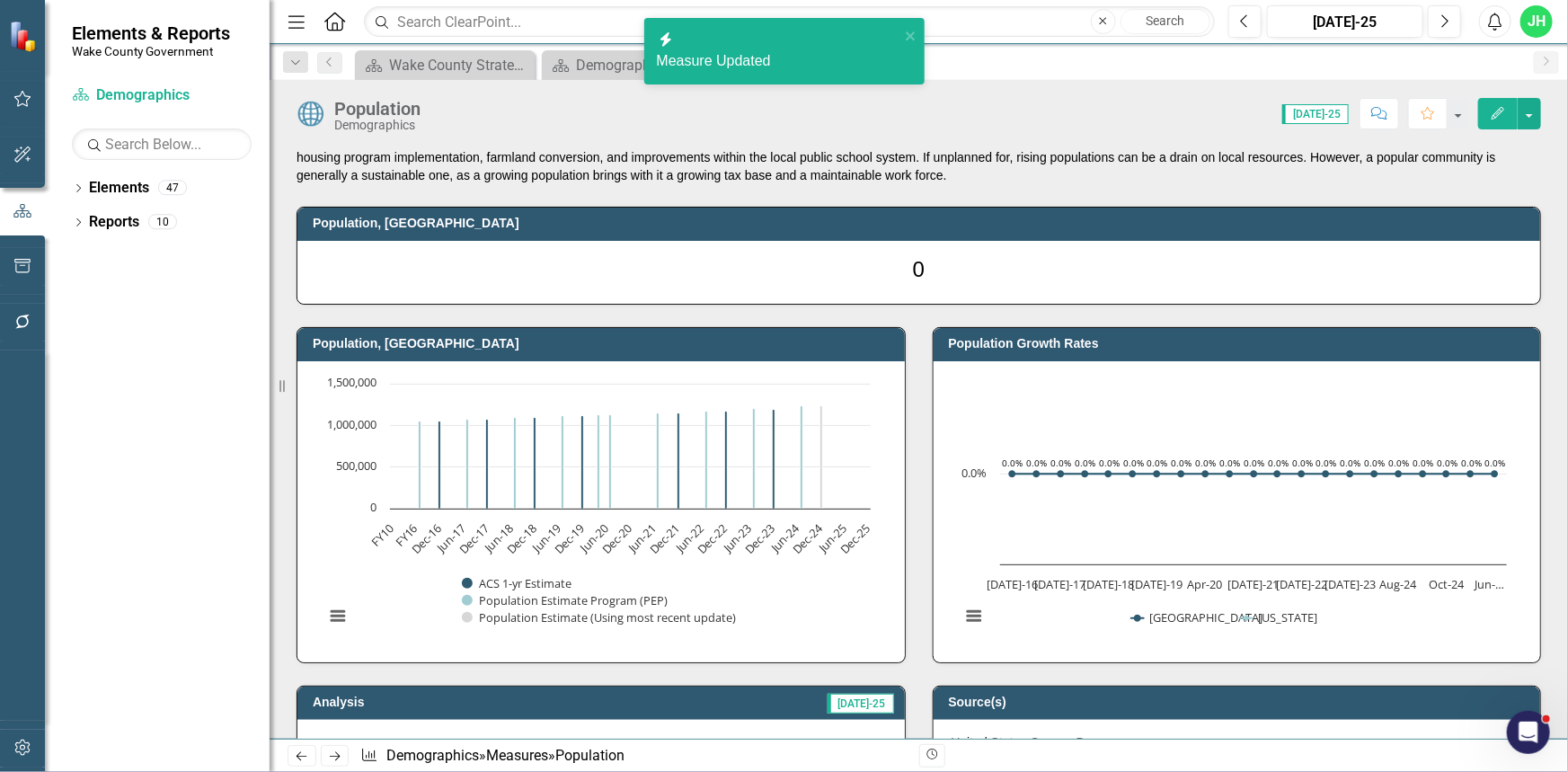
click at [1542, 126] on div "Population Demographics Score: 0.00 Jul-25 Completed Comment Favorite Edit" at bounding box center [918, 107] width 1298 height 53
click at [1533, 110] on button "button" at bounding box center [1529, 114] width 23 height 31
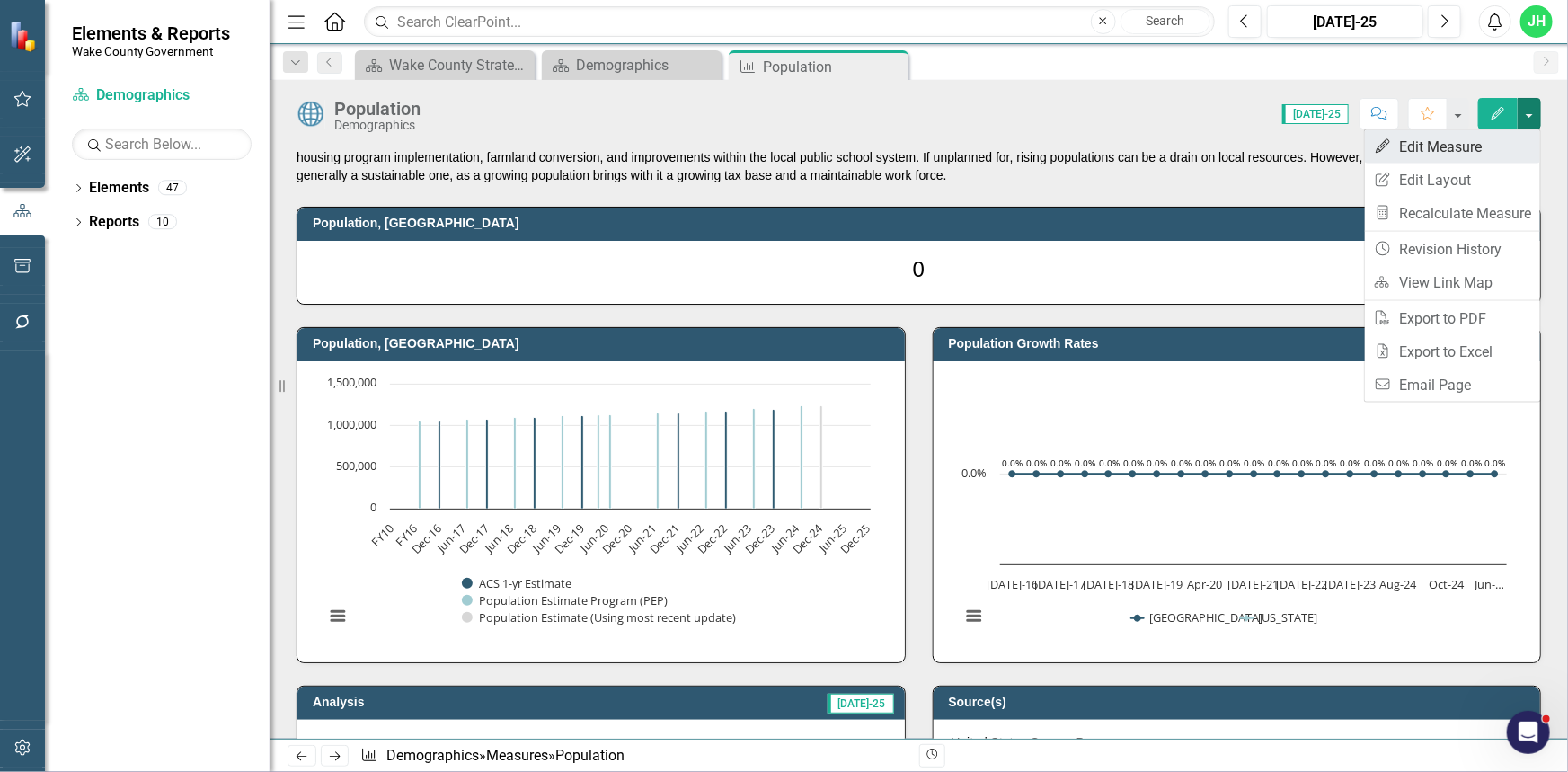
scroll to position [0, 0]
click at [1471, 150] on link "Edit Edit Measure" at bounding box center [1453, 146] width 176 height 33
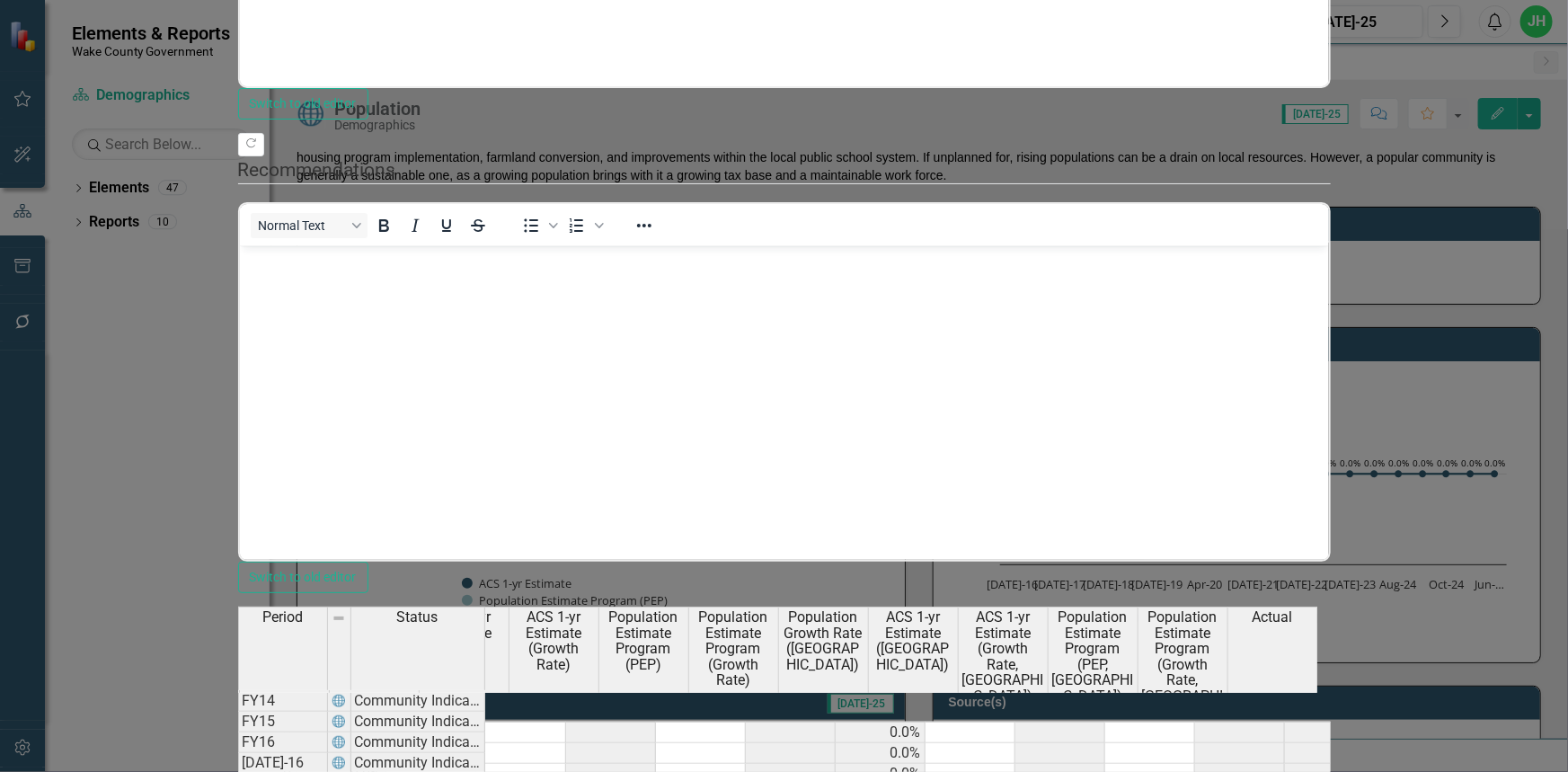
scroll to position [0, 259]
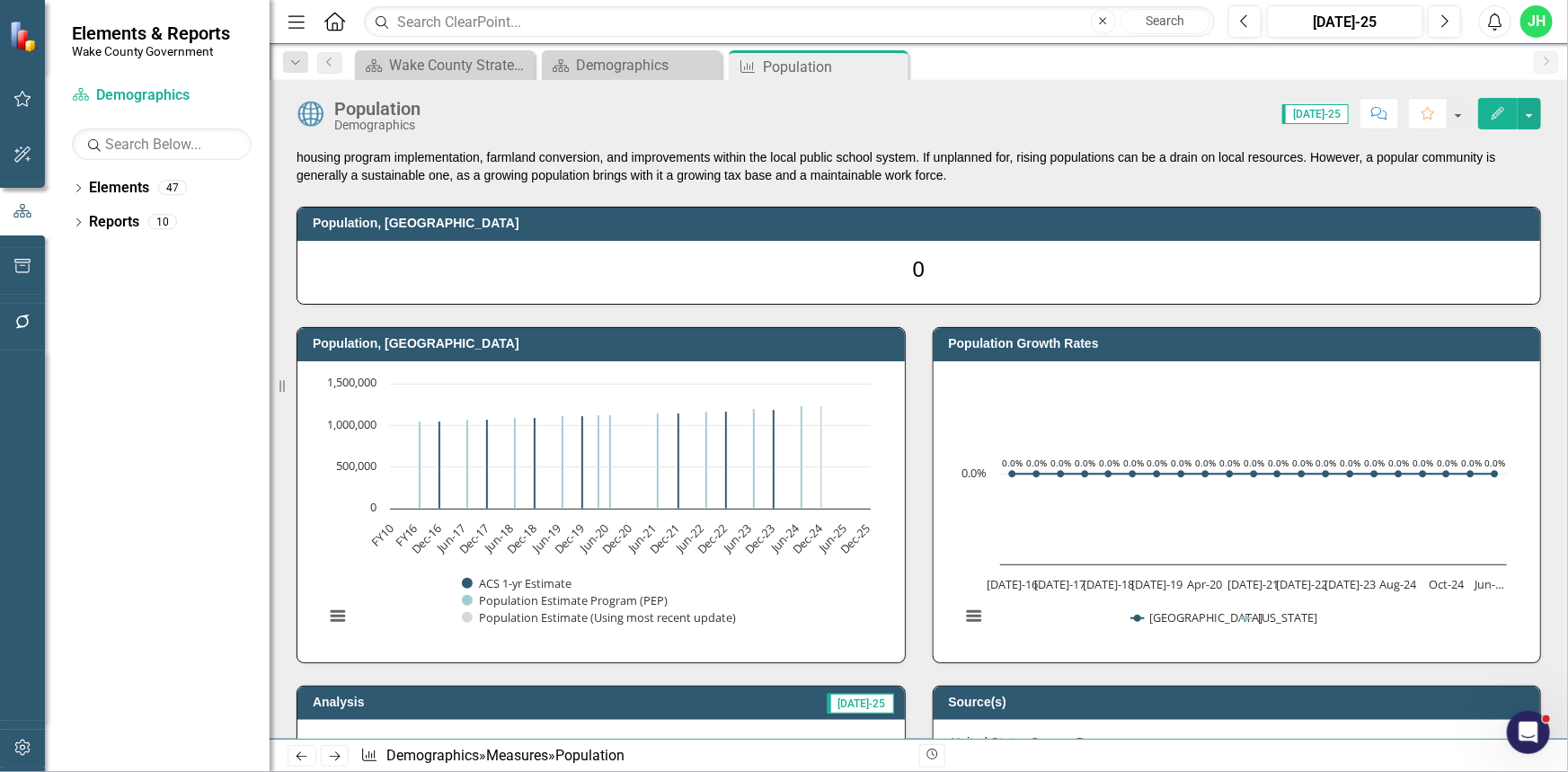
click at [1516, 118] on button "Edit" at bounding box center [1497, 114] width 39 height 31
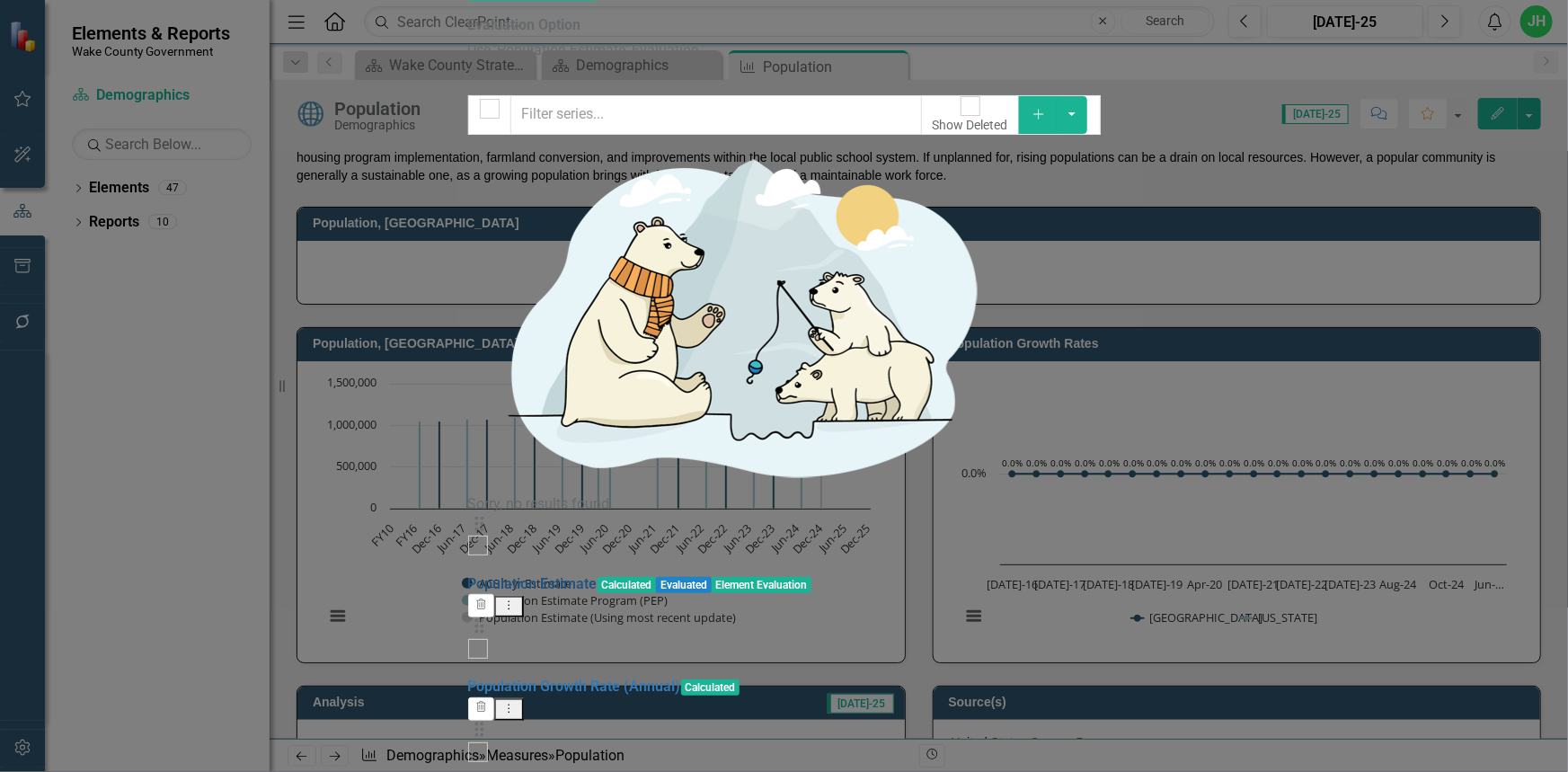
click at [561, 574] on link "Population Estimate" at bounding box center [533, 583] width 130 height 17
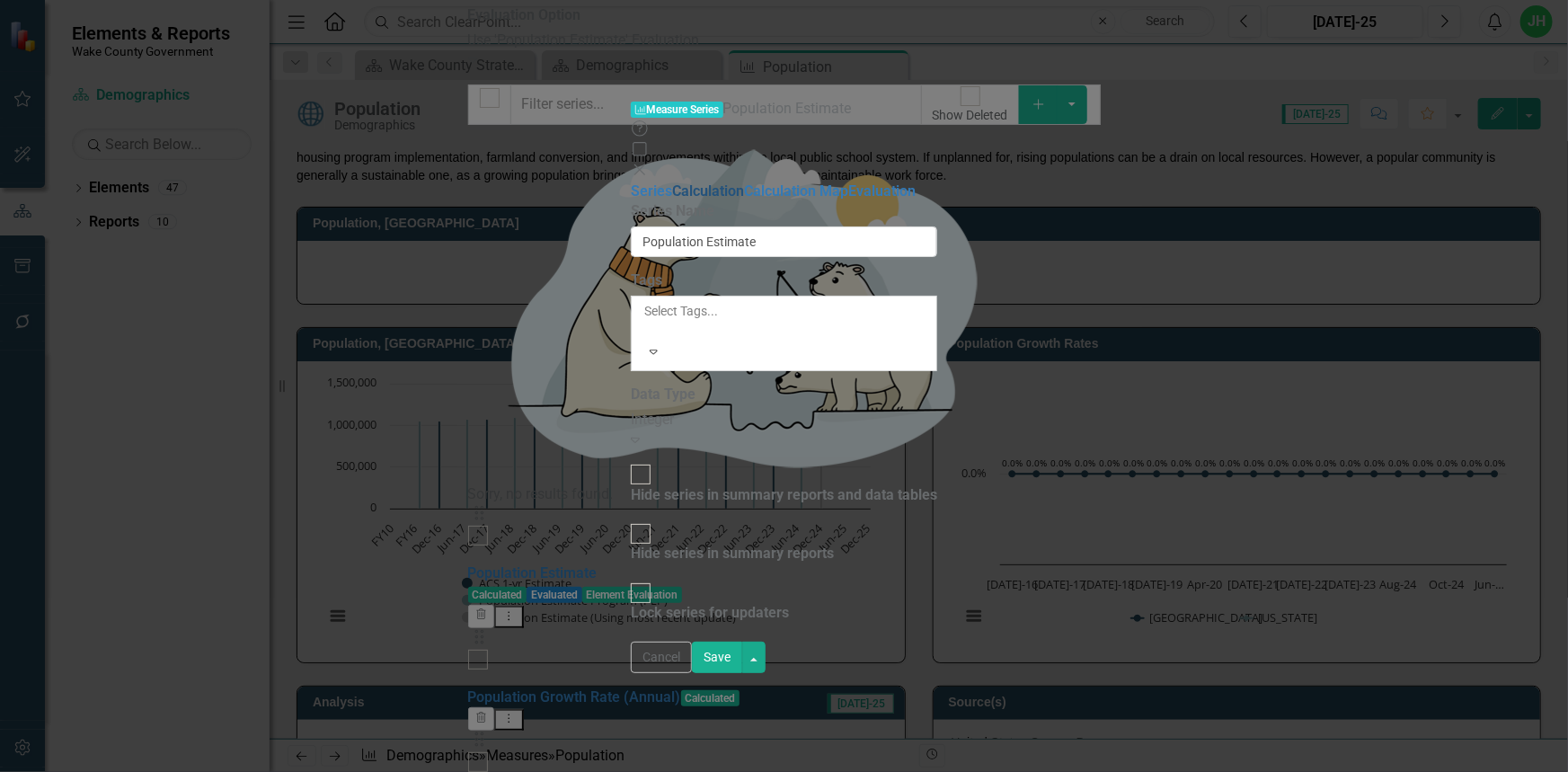
click at [672, 182] on link "Calculation" at bounding box center [707, 191] width 72 height 17
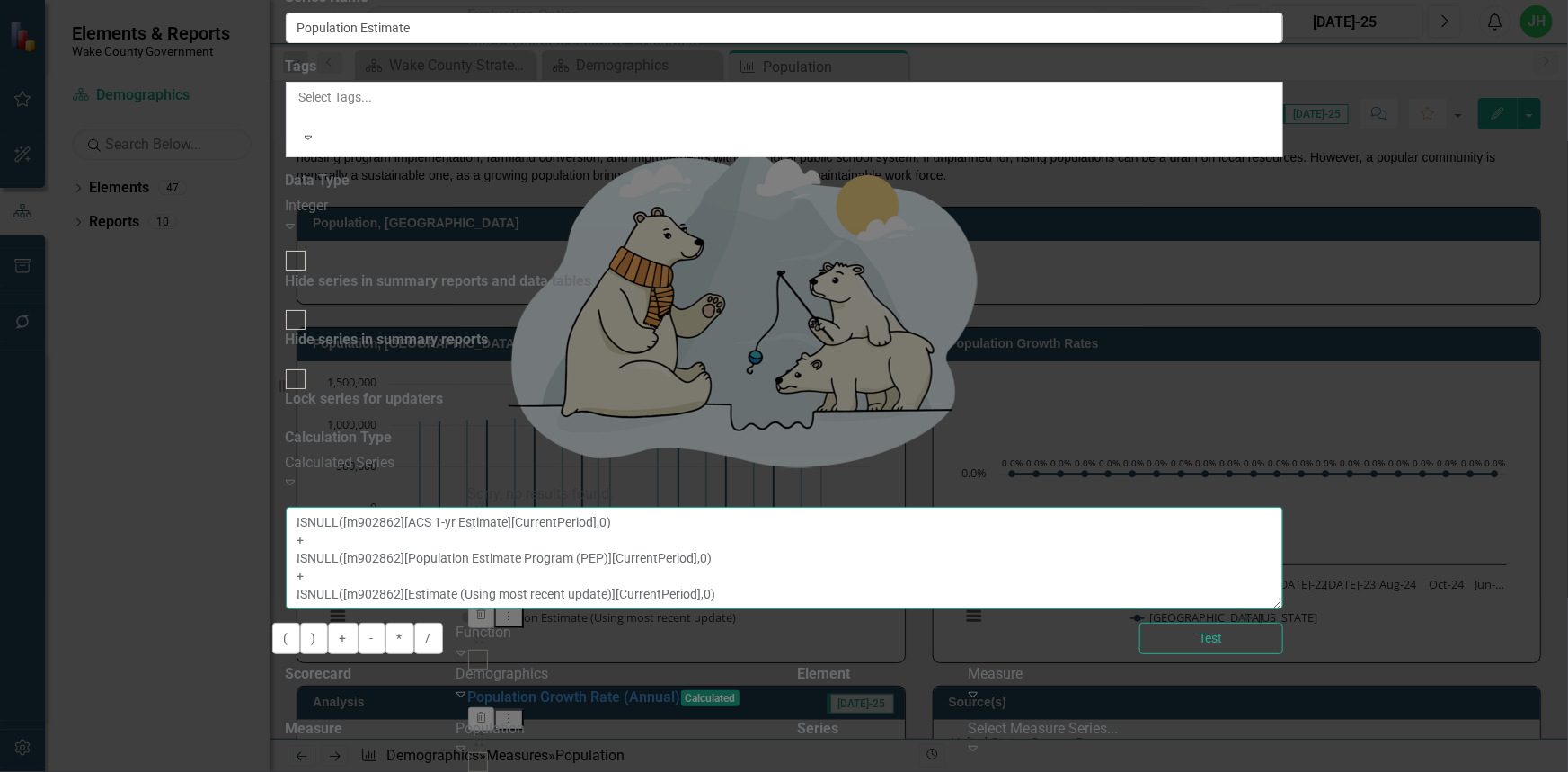
click at [1226, 507] on textarea "ISNULL([m902862][ACS 1-yr Estimate][CurrentPeriod],0) + ISNULL([m902862][Popula…" at bounding box center [784, 557] width 997 height 102
click at [1296, 622] on div "Test" at bounding box center [1211, 637] width 171 height 31
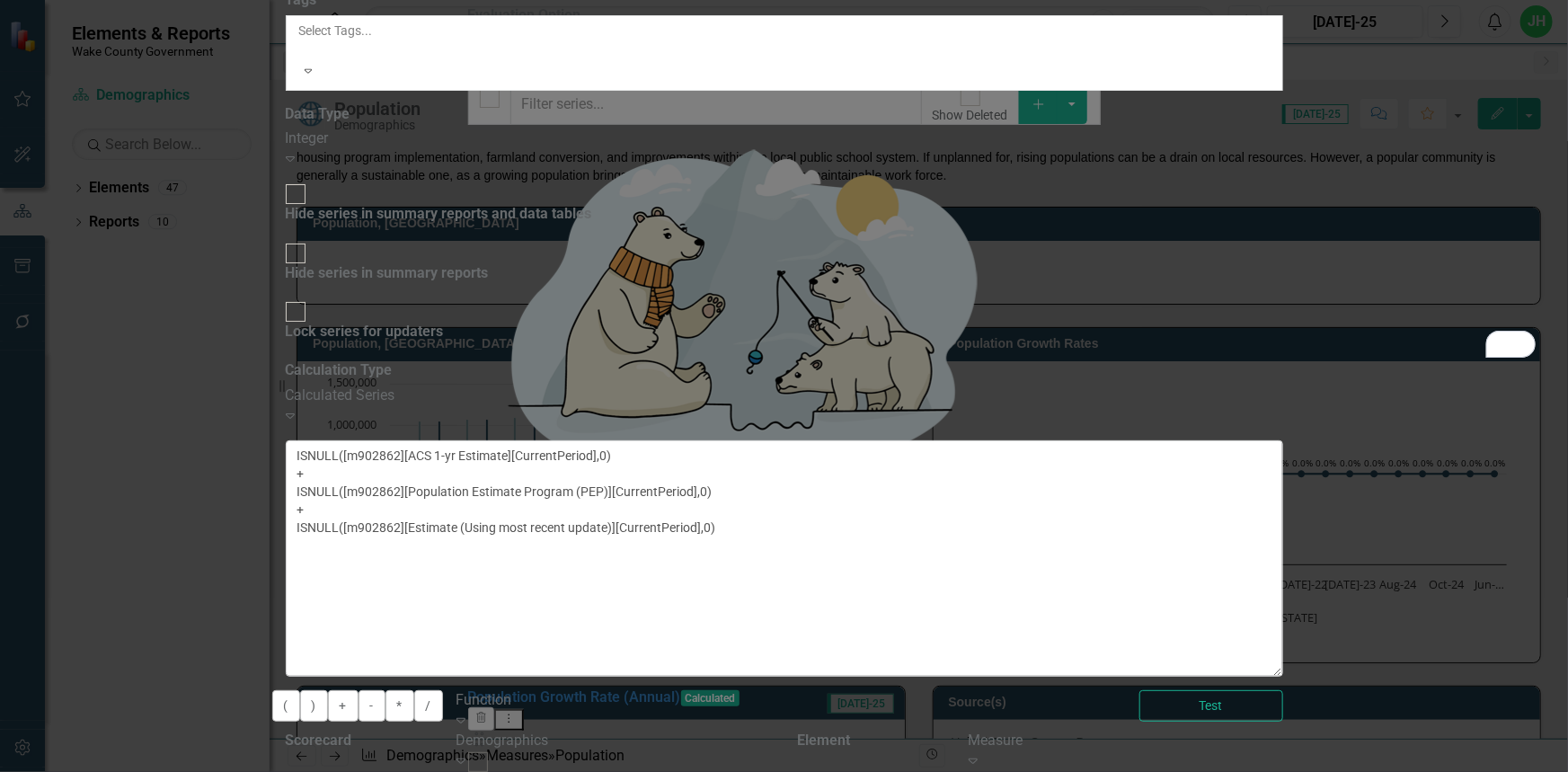
drag, startPoint x: 1544, startPoint y: 238, endPoint x: 1538, endPoint y: 360, distance: 122.1
click at [1283, 440] on textarea "ISNULL([m902862][ACS 1-yr Estimate][CurrentPeriod],0) + ISNULL([m902862][Popula…" at bounding box center [784, 558] width 997 height 237
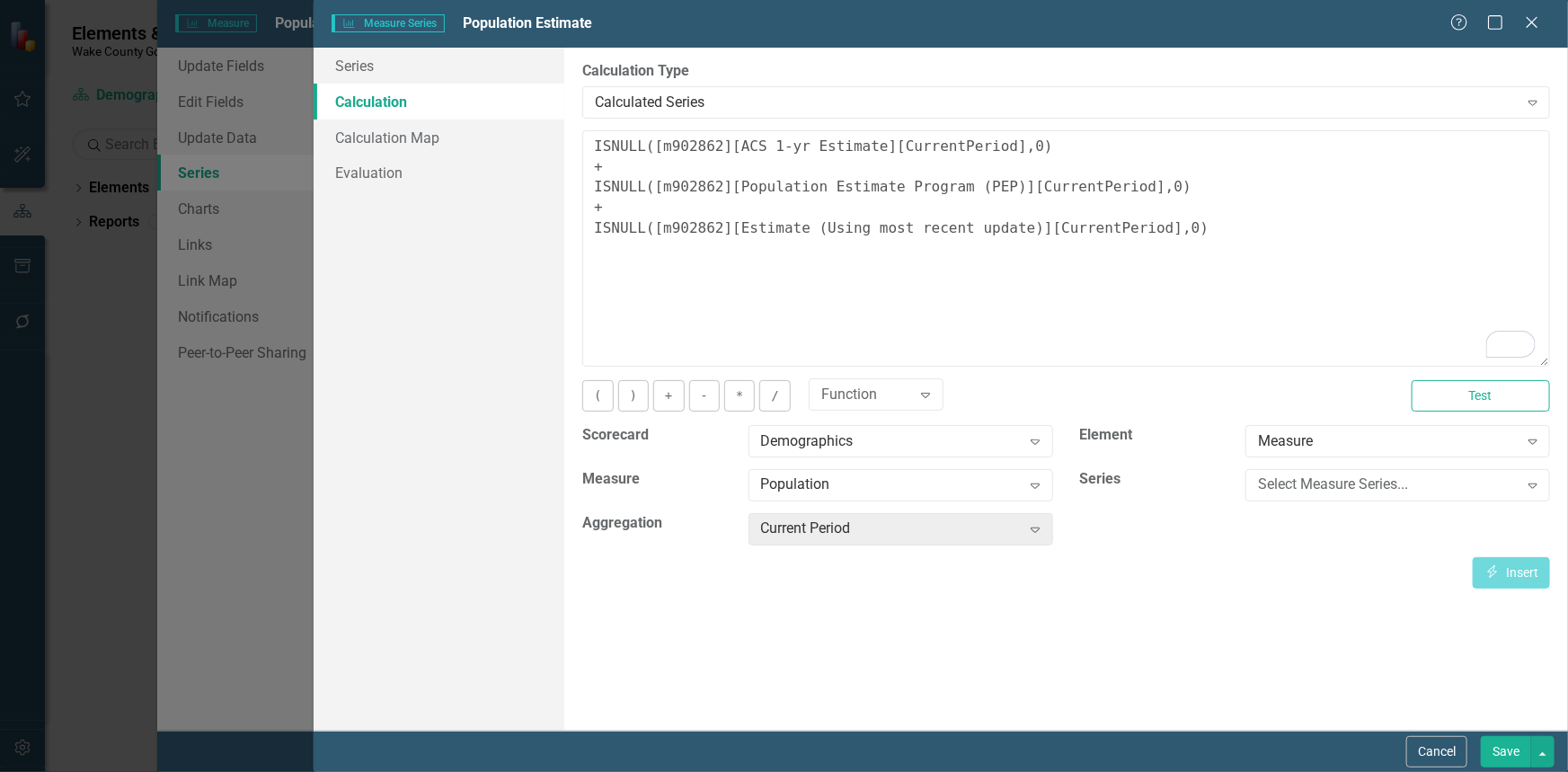
scroll to position [35, 0]
click at [1429, 753] on button "Cancel" at bounding box center [1436, 751] width 61 height 31
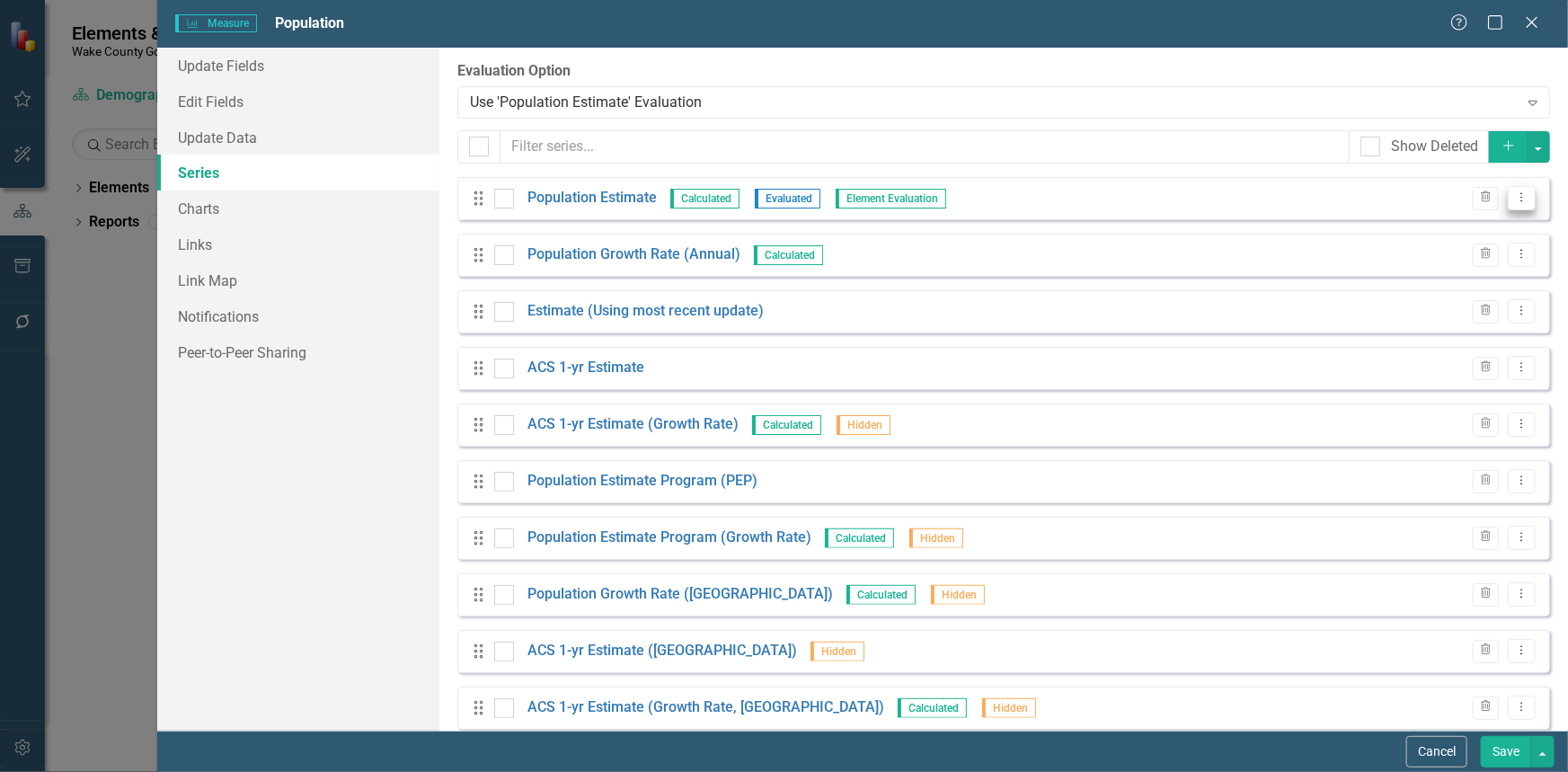
click at [1514, 198] on icon "Dropdown Menu" at bounding box center [1521, 198] width 15 height 11
click at [1458, 223] on link "Edit Edit Measure Series" at bounding box center [1420, 227] width 204 height 33
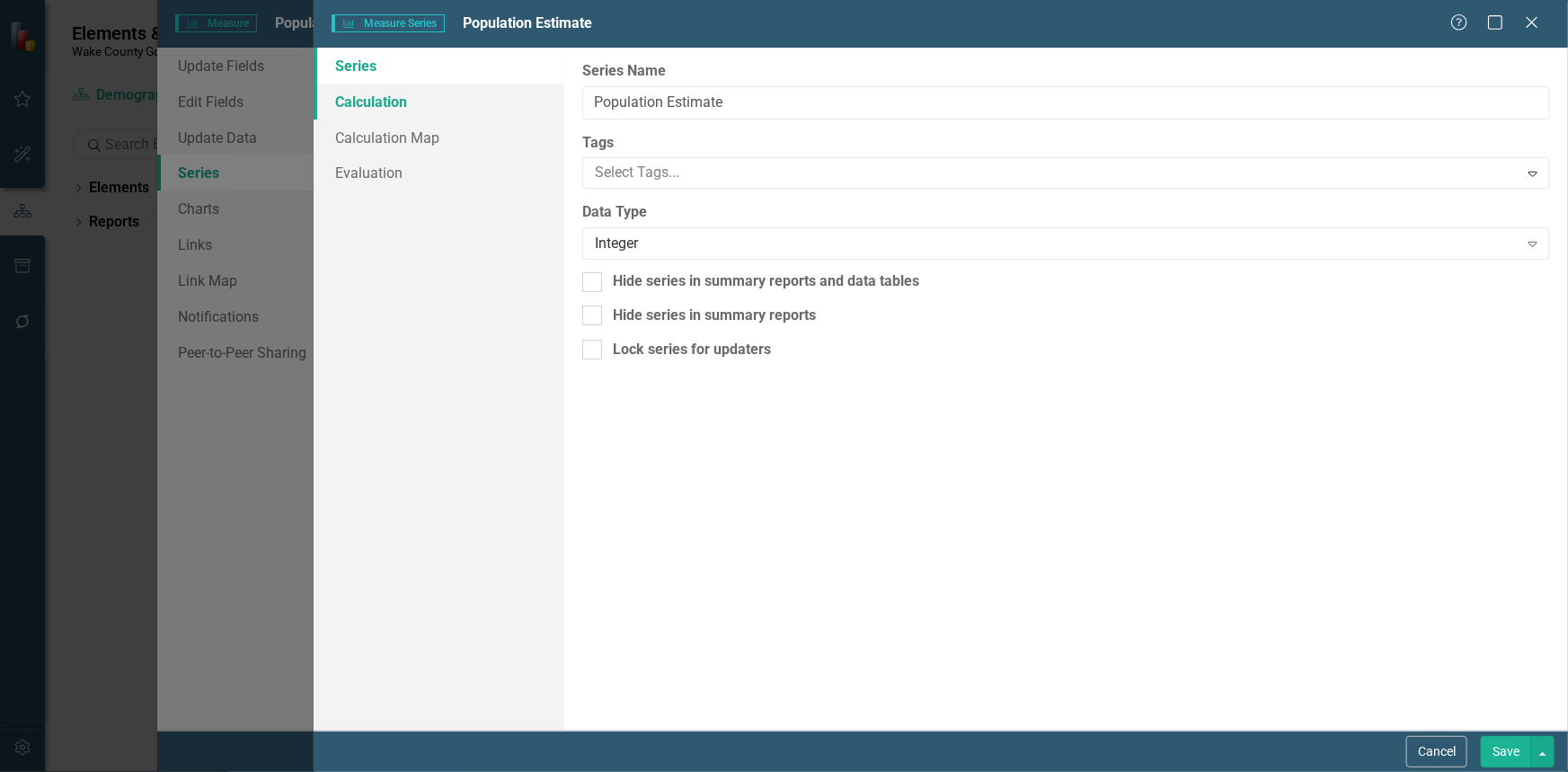
click at [334, 89] on link "Calculation" at bounding box center [439, 102] width 251 height 36
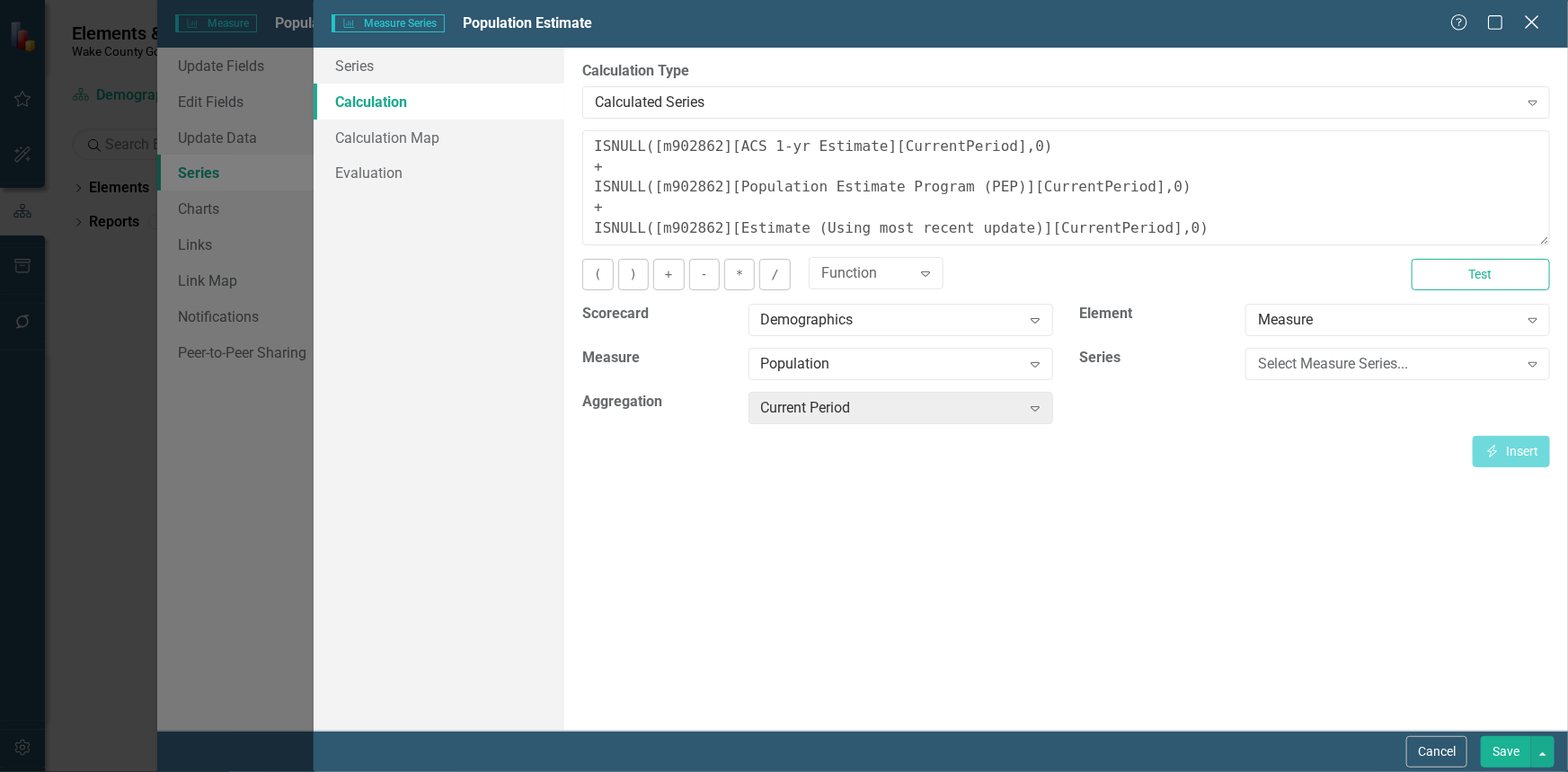
click at [1530, 26] on icon "Close" at bounding box center [1532, 22] width 23 height 17
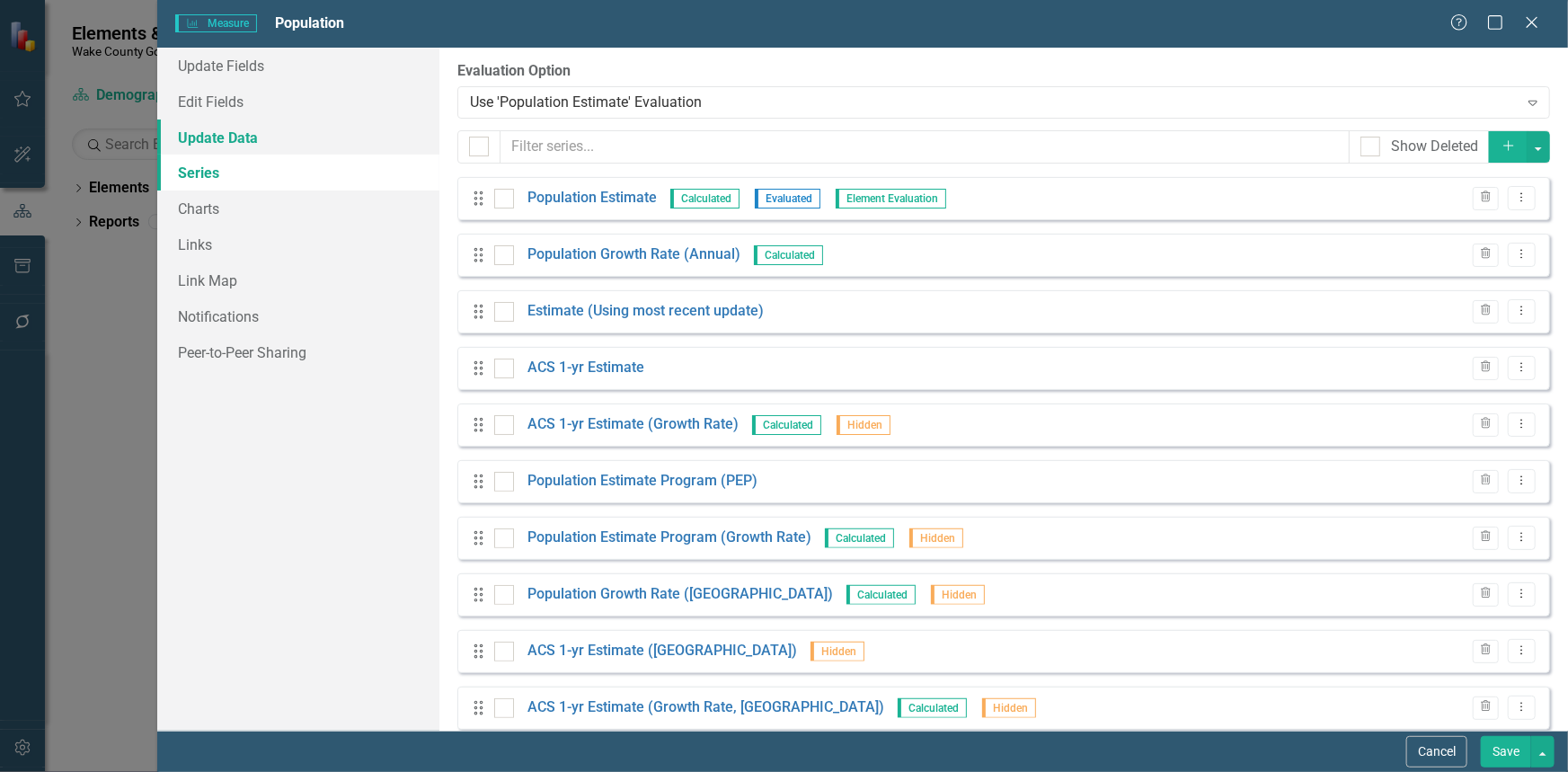
click at [239, 137] on link "Update Data" at bounding box center [299, 137] width 282 height 36
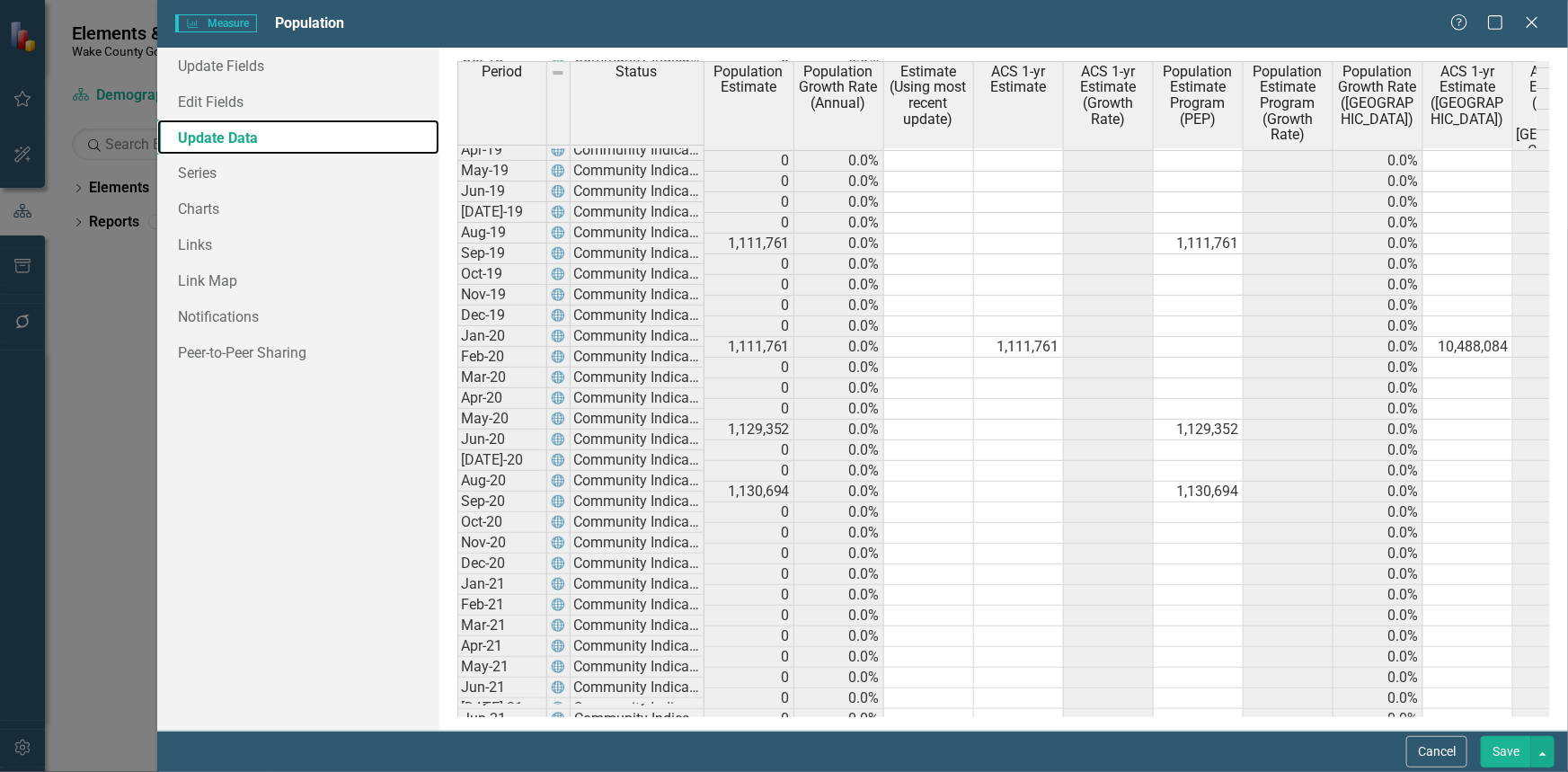
scroll to position [0, 0]
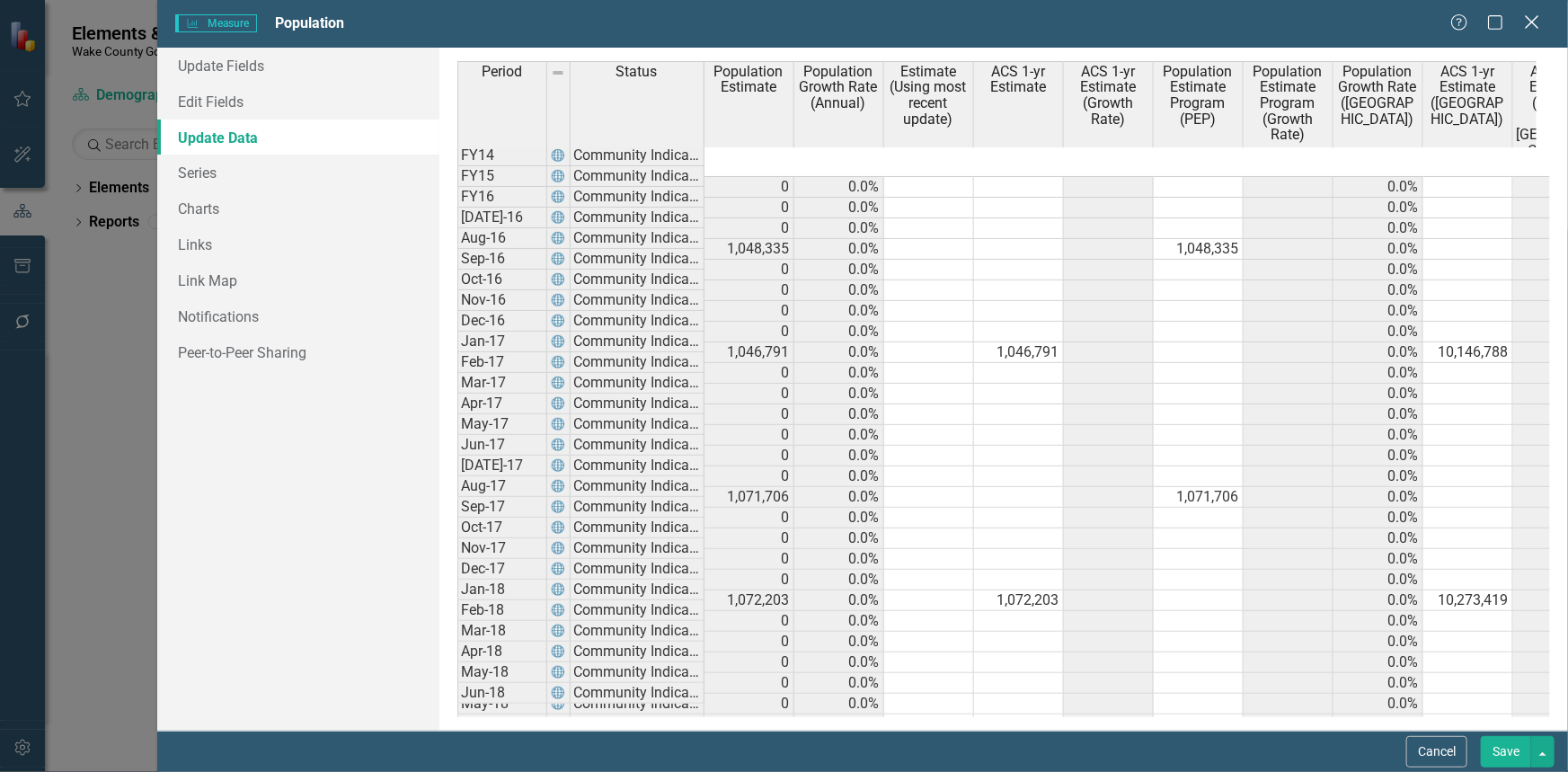
click at [1524, 27] on icon "Close" at bounding box center [1532, 22] width 23 height 17
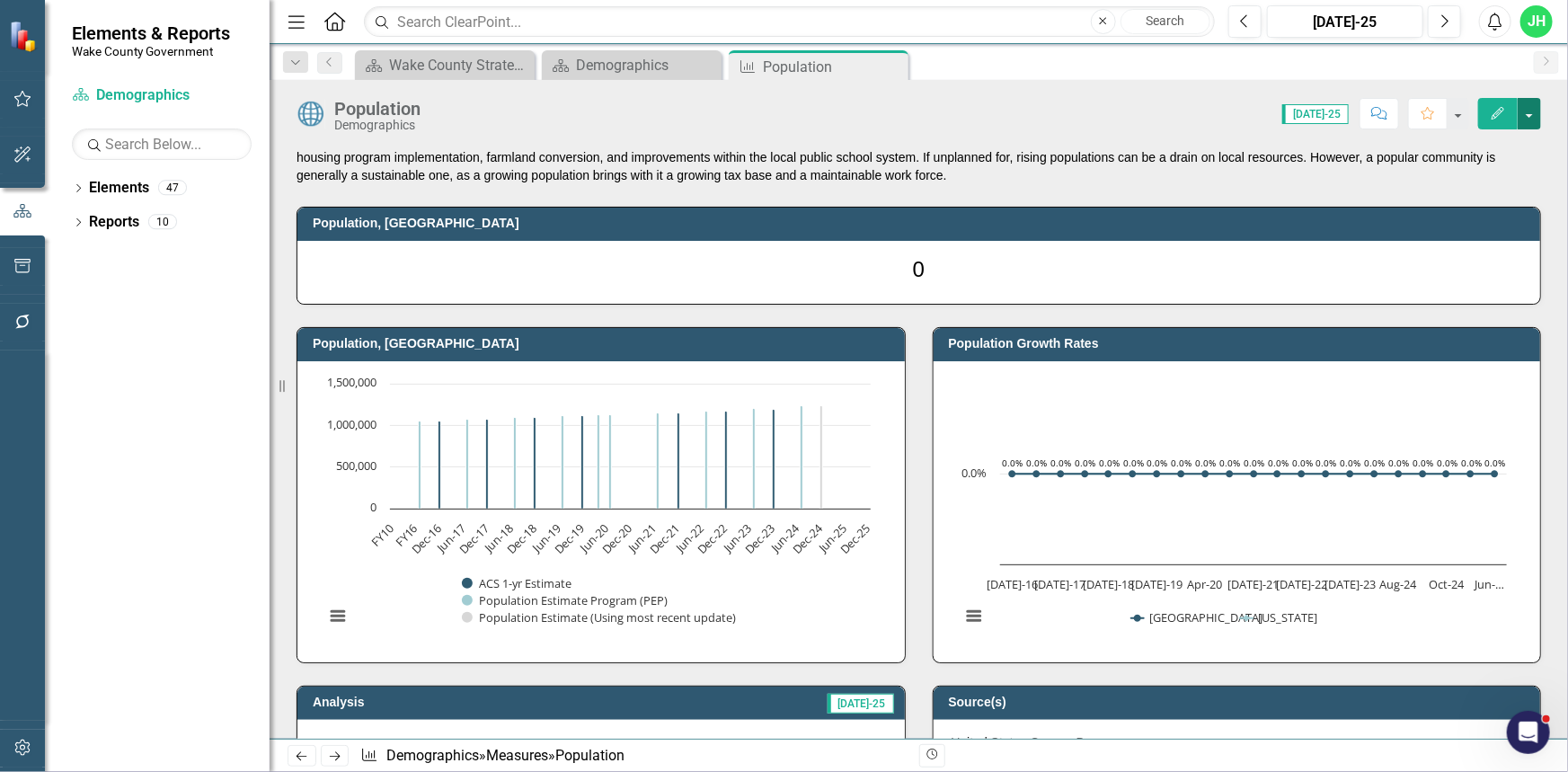
click at [1529, 113] on button "button" at bounding box center [1529, 114] width 23 height 31
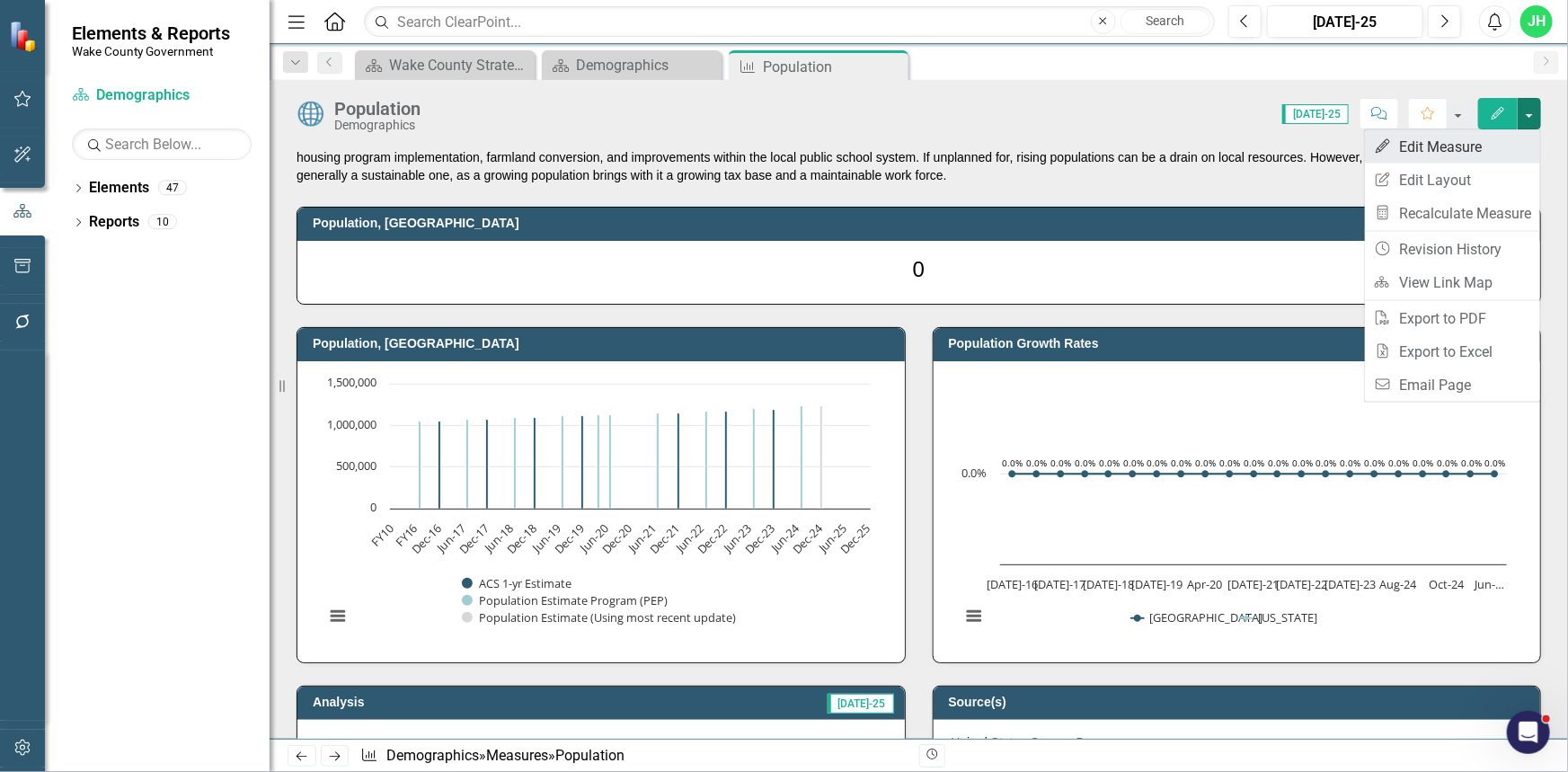
click at [1442, 144] on link "Edit Edit Measure" at bounding box center [1453, 146] width 176 height 33
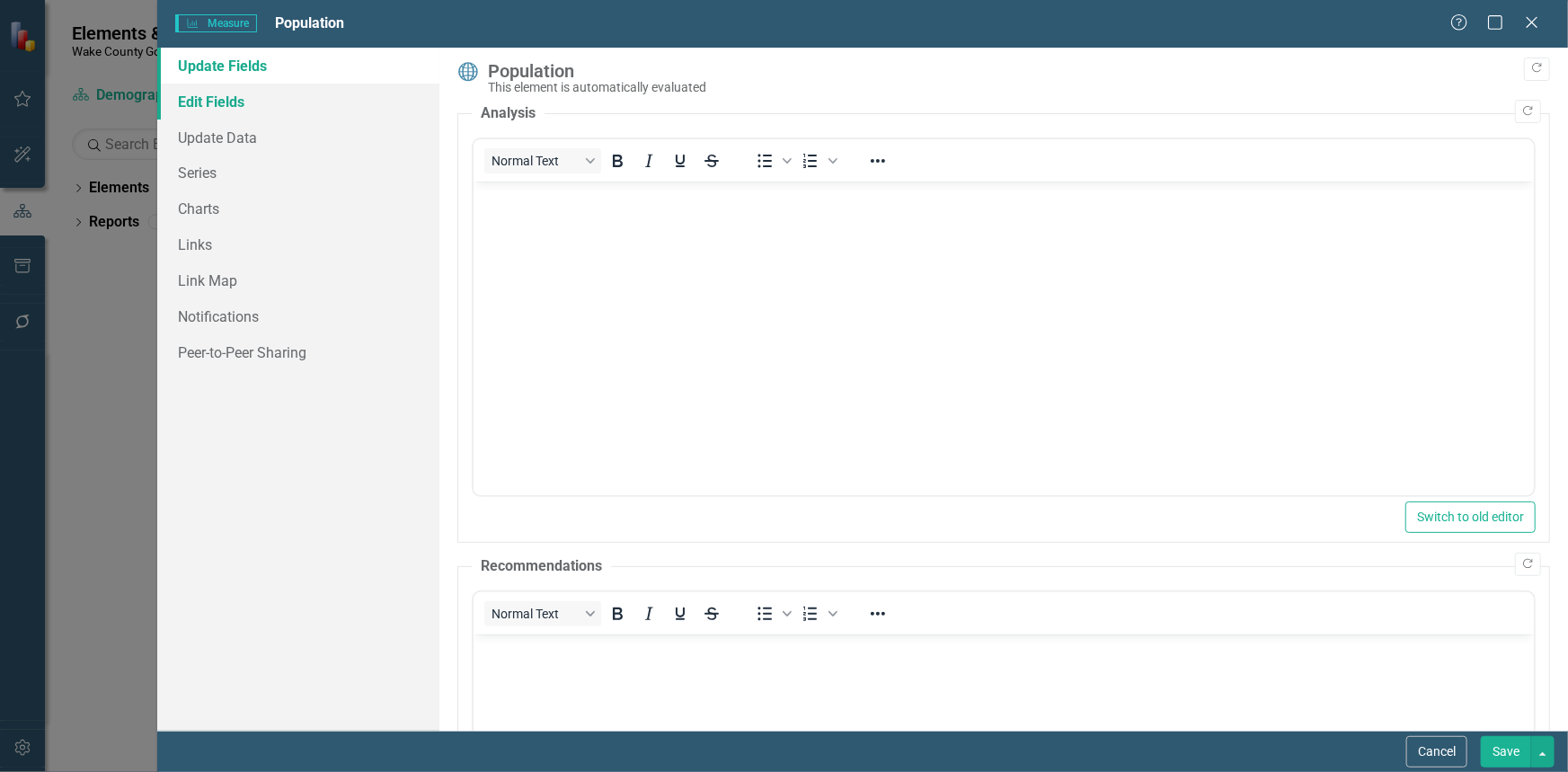
click at [249, 103] on link "Edit Fields" at bounding box center [299, 102] width 282 height 36
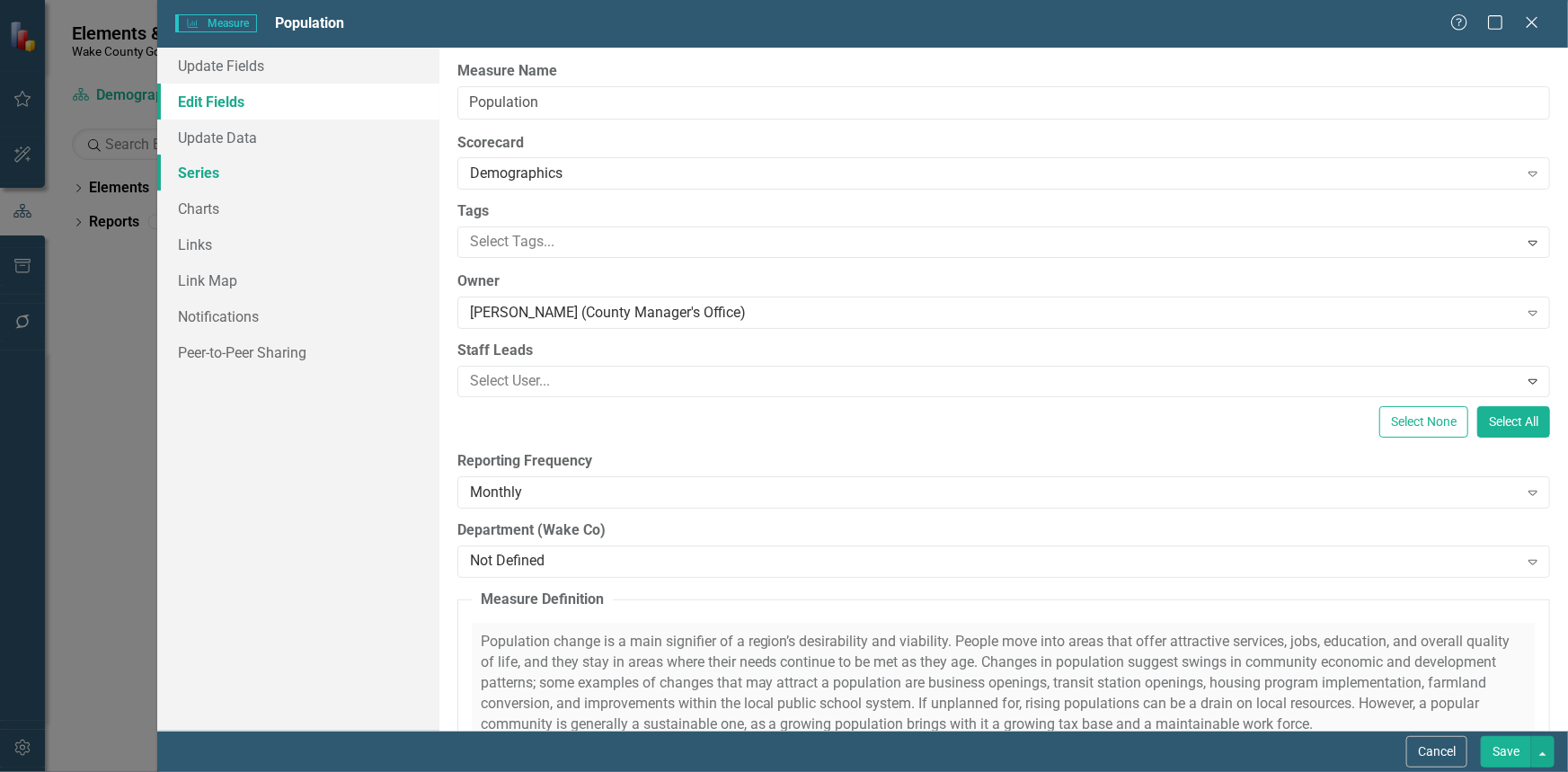
click at [199, 176] on link "Series" at bounding box center [299, 173] width 282 height 36
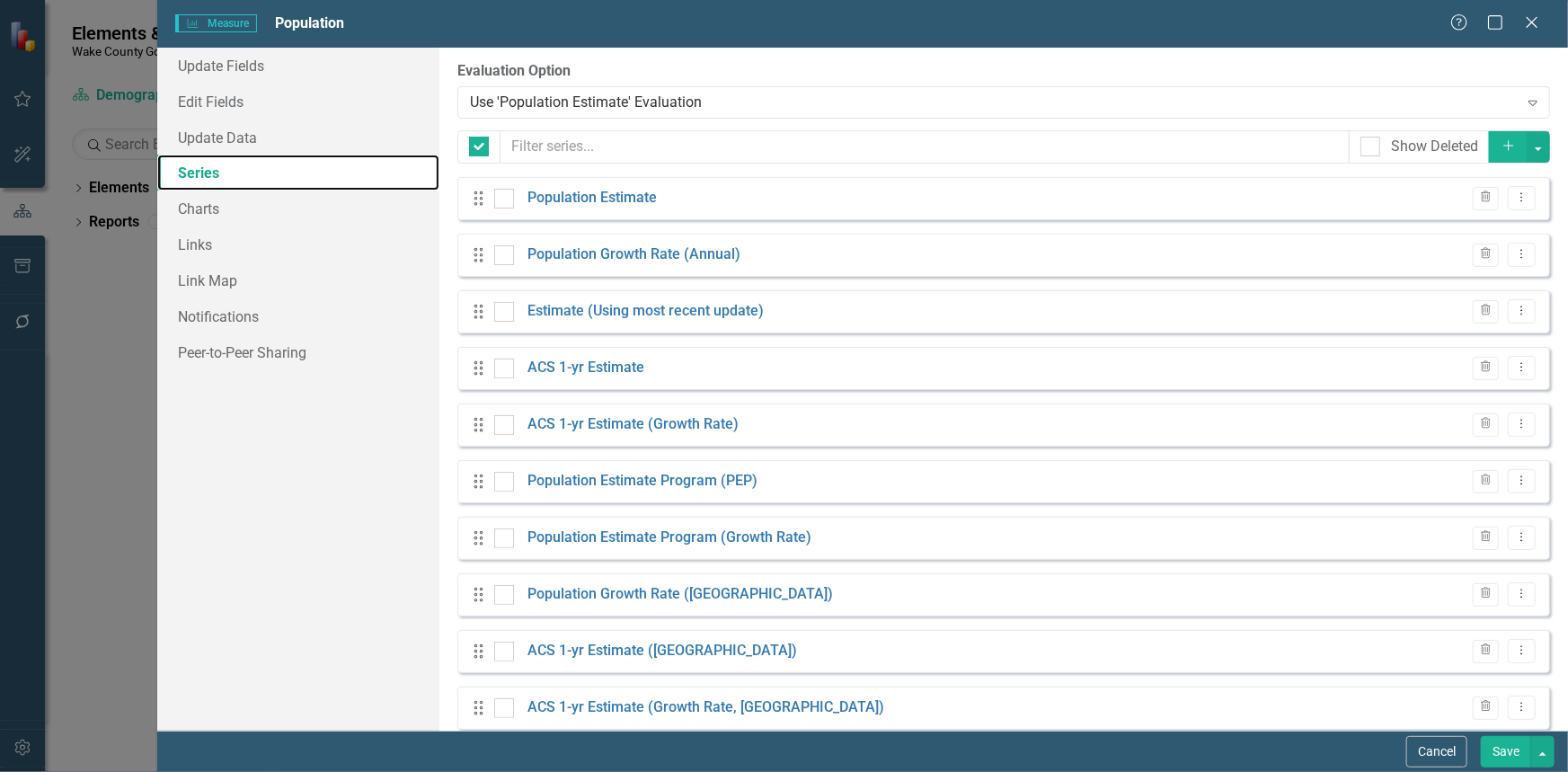
checkbox input "false"
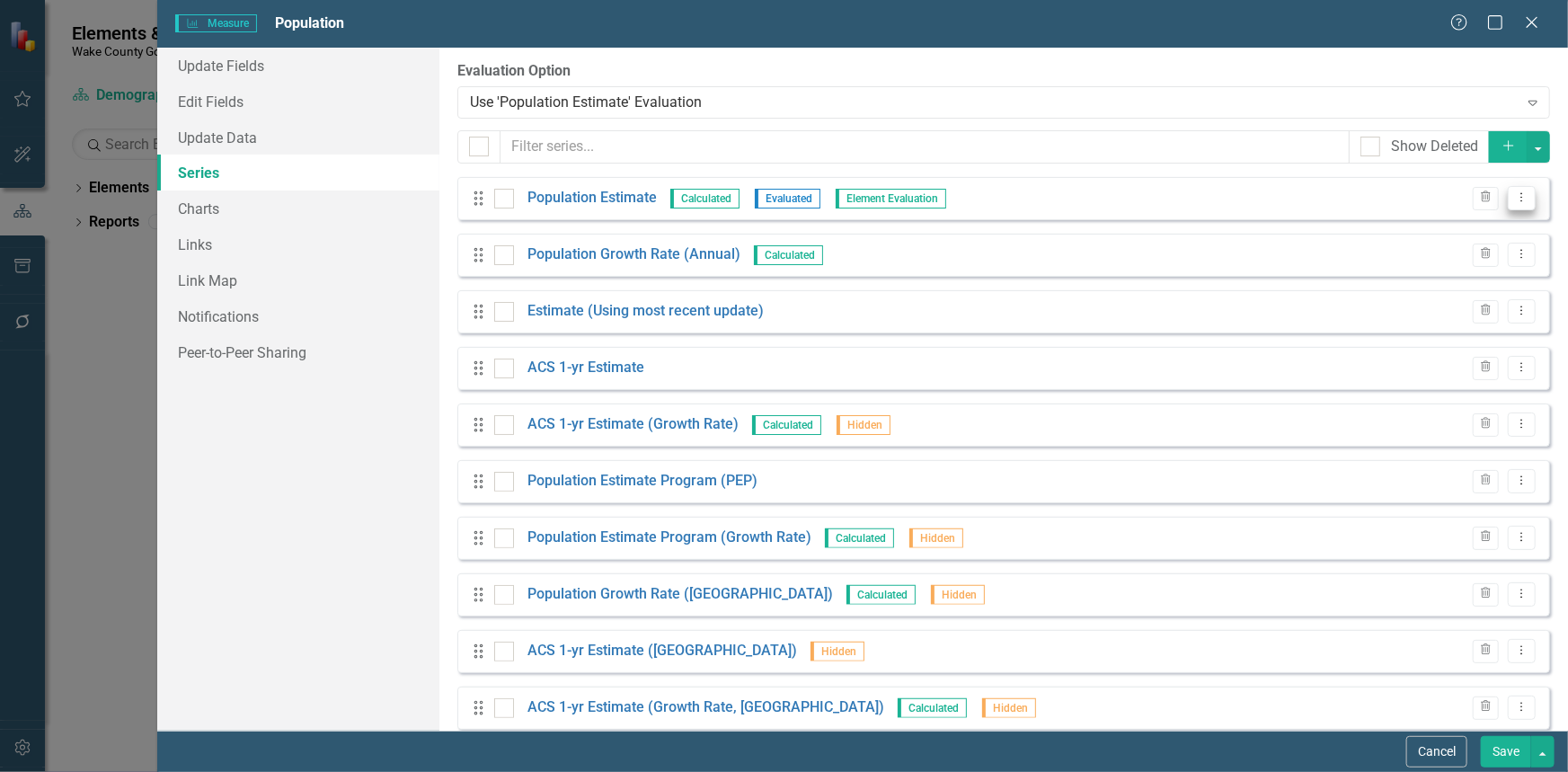
click at [1514, 198] on icon "Dropdown Menu" at bounding box center [1521, 198] width 15 height 11
click at [1426, 227] on link "Edit Edit Measure Series" at bounding box center [1420, 227] width 204 height 33
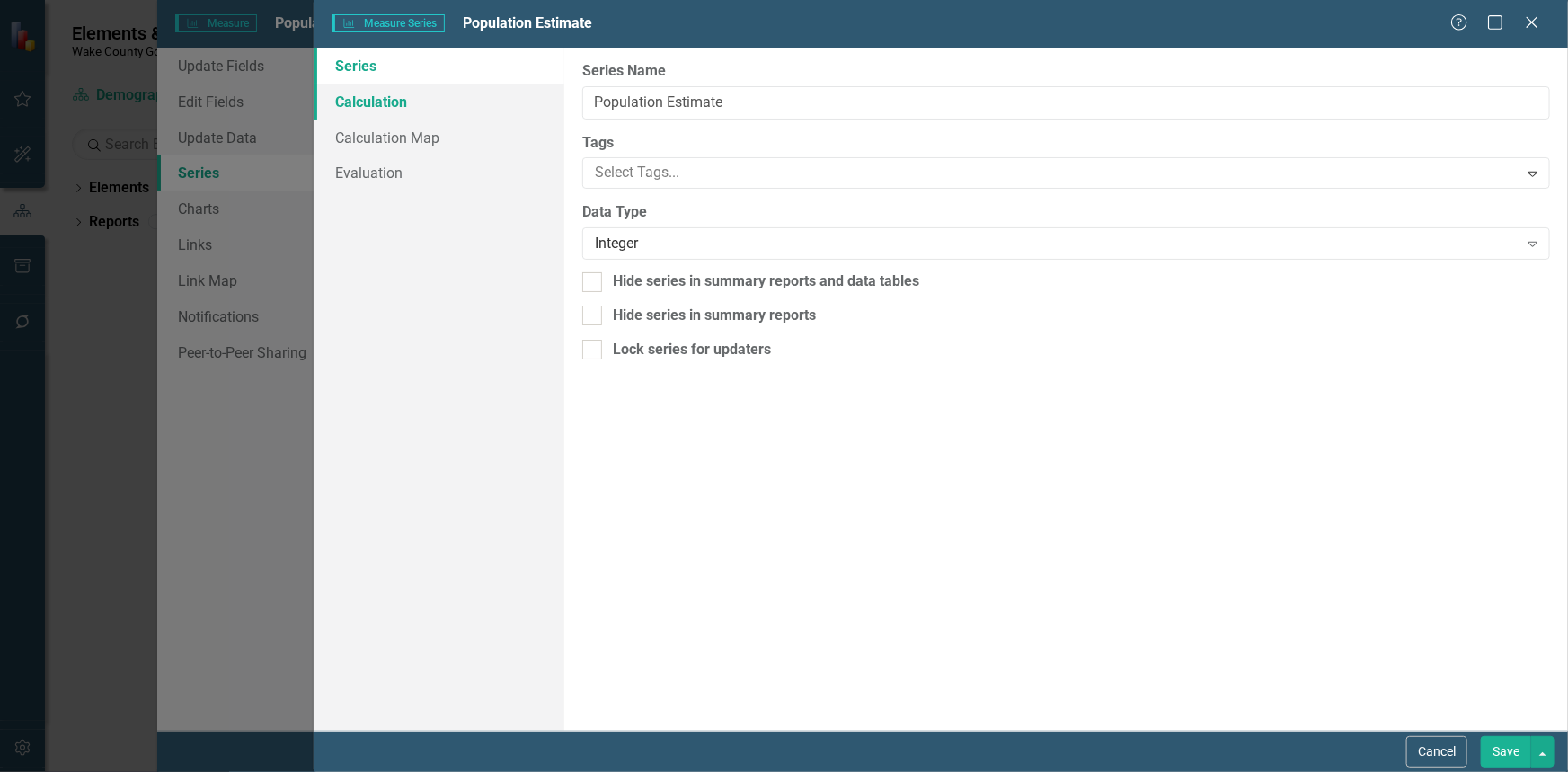
click at [406, 110] on link "Calculation" at bounding box center [439, 102] width 251 height 36
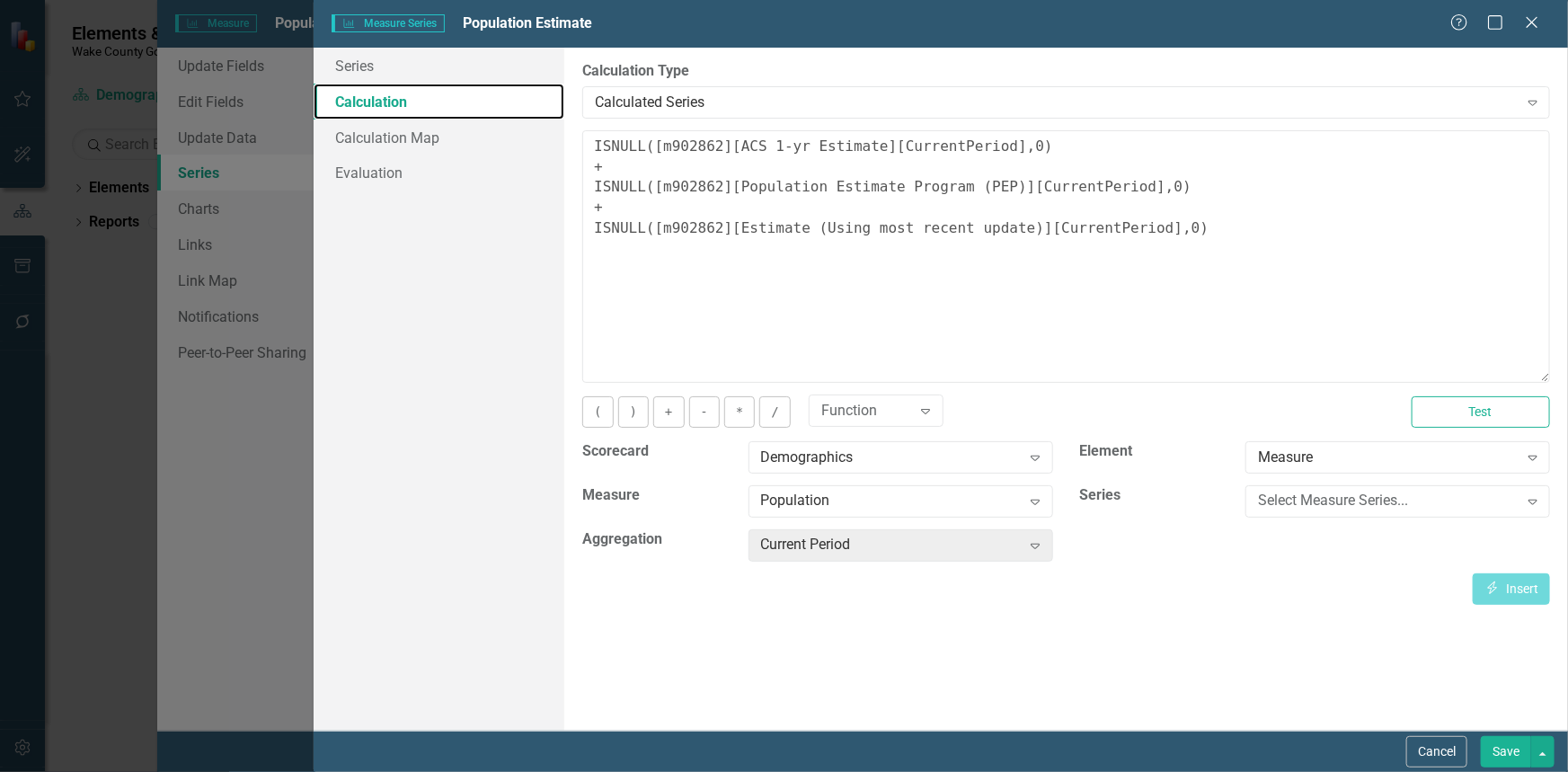
drag, startPoint x: 1546, startPoint y: 242, endPoint x: 1559, endPoint y: 381, distance: 139.6
click at [1559, 381] on div "By default, series in ClearPoint are not calculated. So, if you leave the form …" at bounding box center [1065, 388] width 1003 height 682
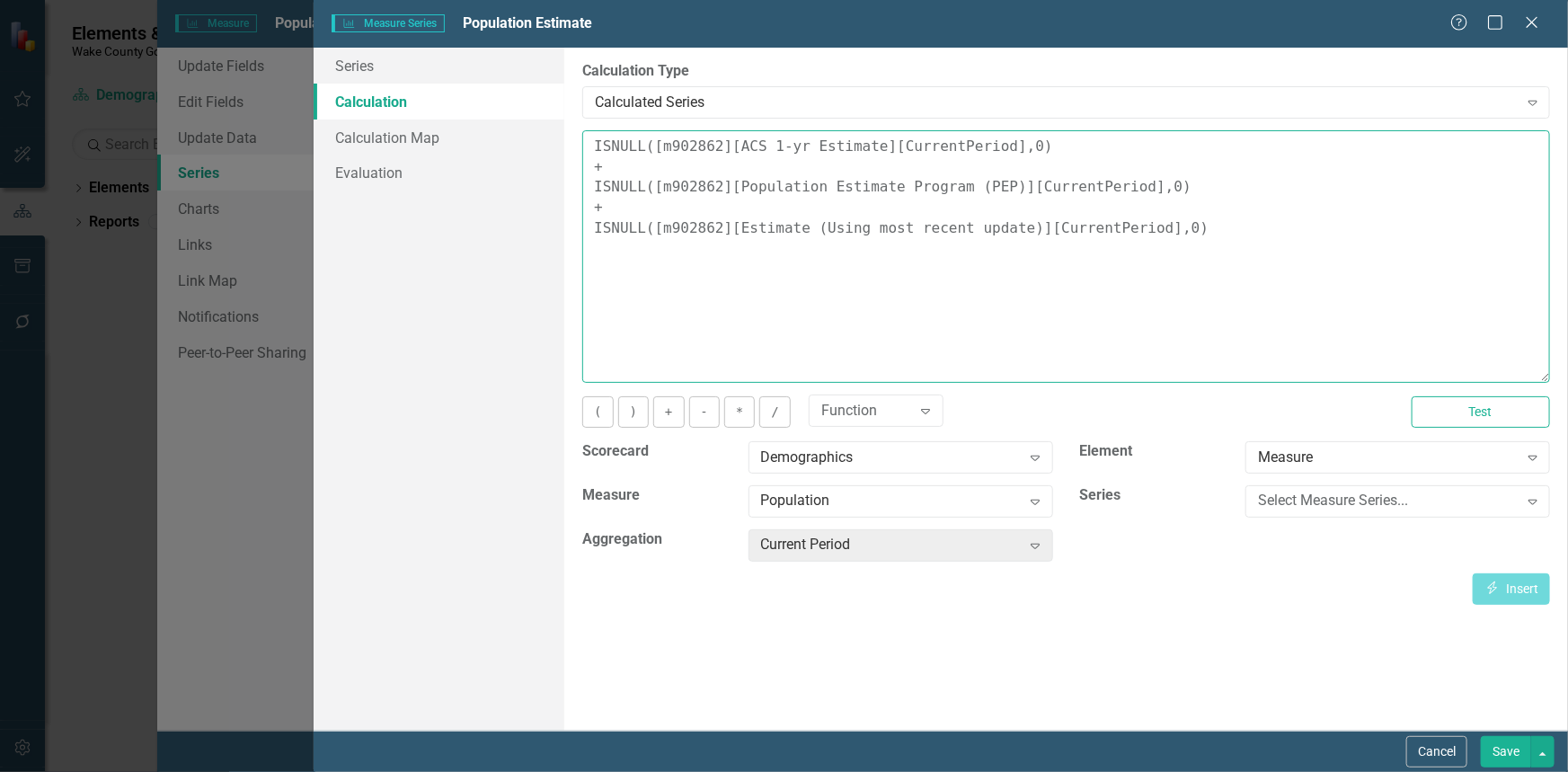
click at [1190, 234] on textarea "ISNULL([m902862][ACS 1-yr Estimate][CurrentPeriod],0) + ISNULL([m902862][Popula…" at bounding box center [1066, 256] width 968 height 253
click at [925, 411] on icon "Expand" at bounding box center [925, 410] width 18 height 14
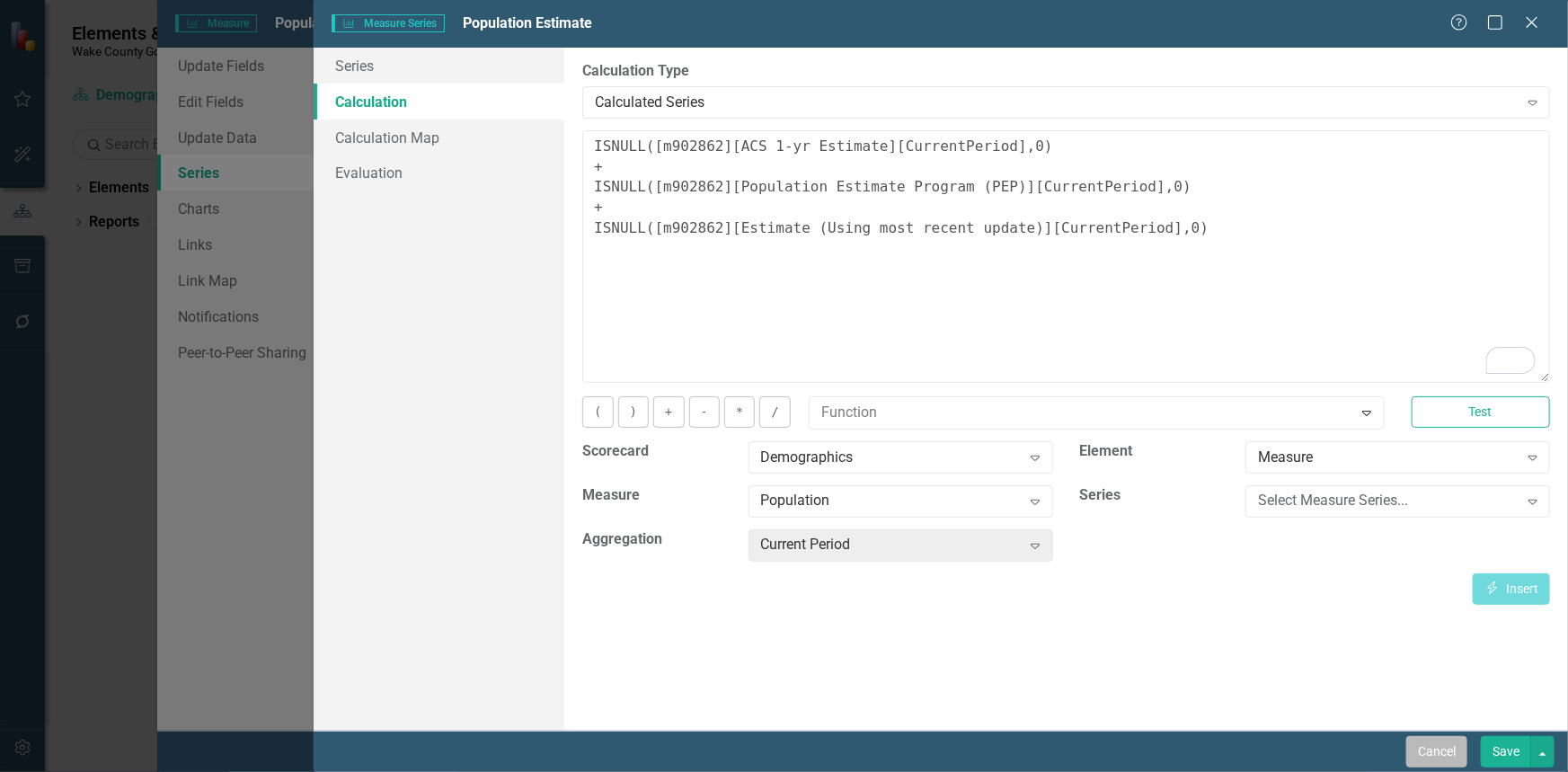
click at [1452, 746] on button "Cancel" at bounding box center [1436, 751] width 61 height 31
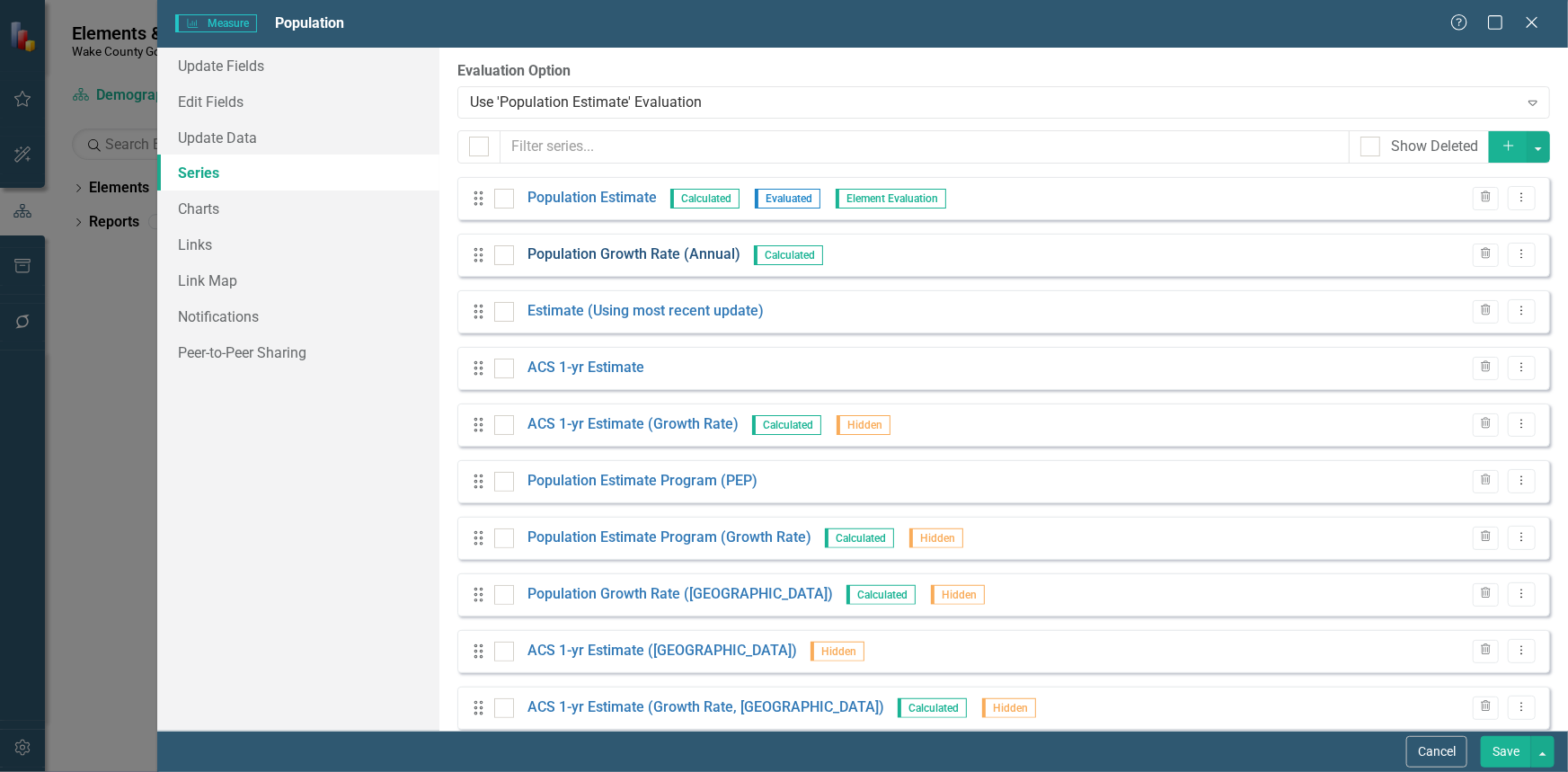
click at [591, 262] on link "Population Growth Rate (Annual)" at bounding box center [634, 255] width 213 height 21
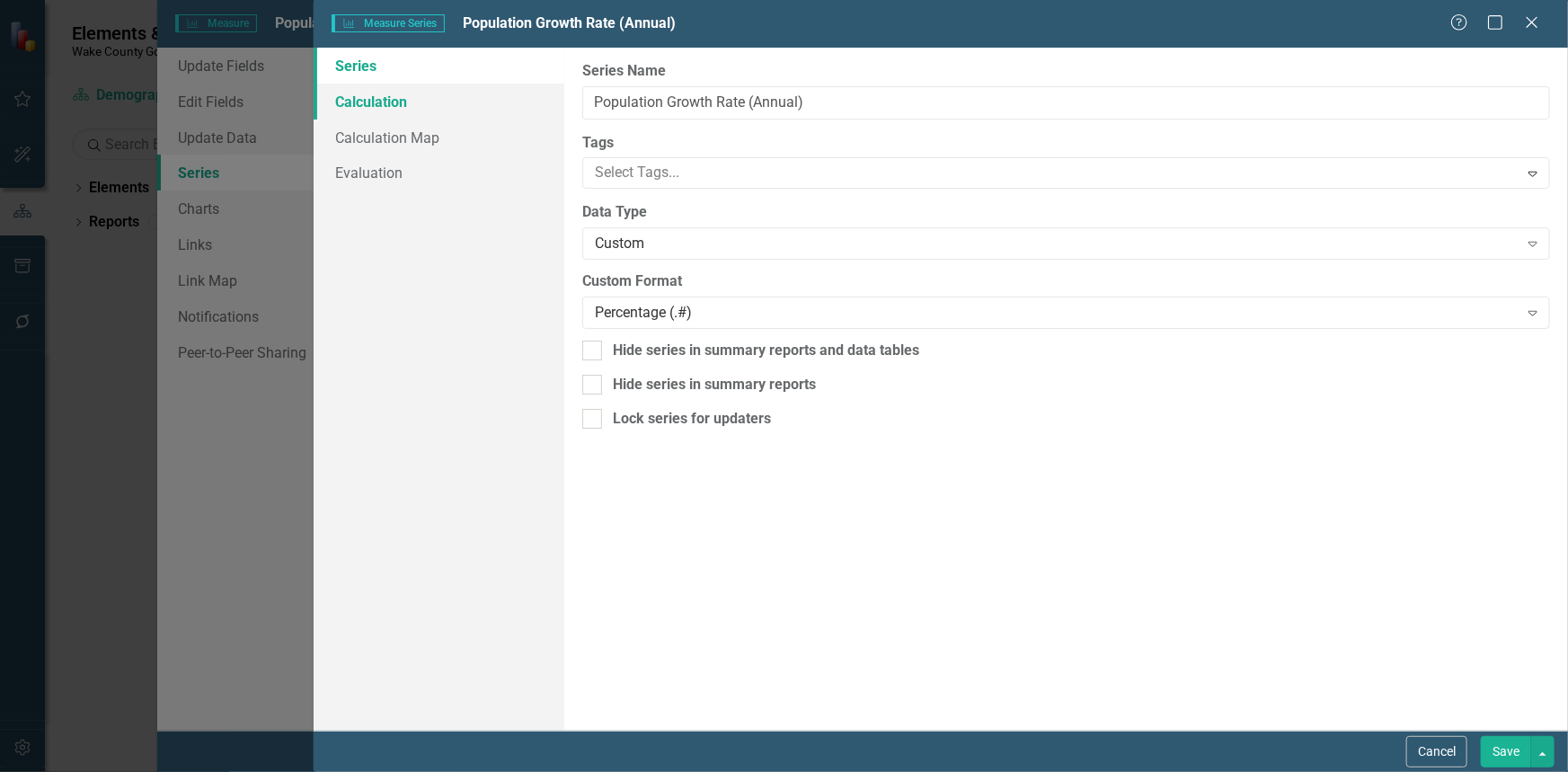
click at [405, 107] on link "Calculation" at bounding box center [439, 102] width 251 height 36
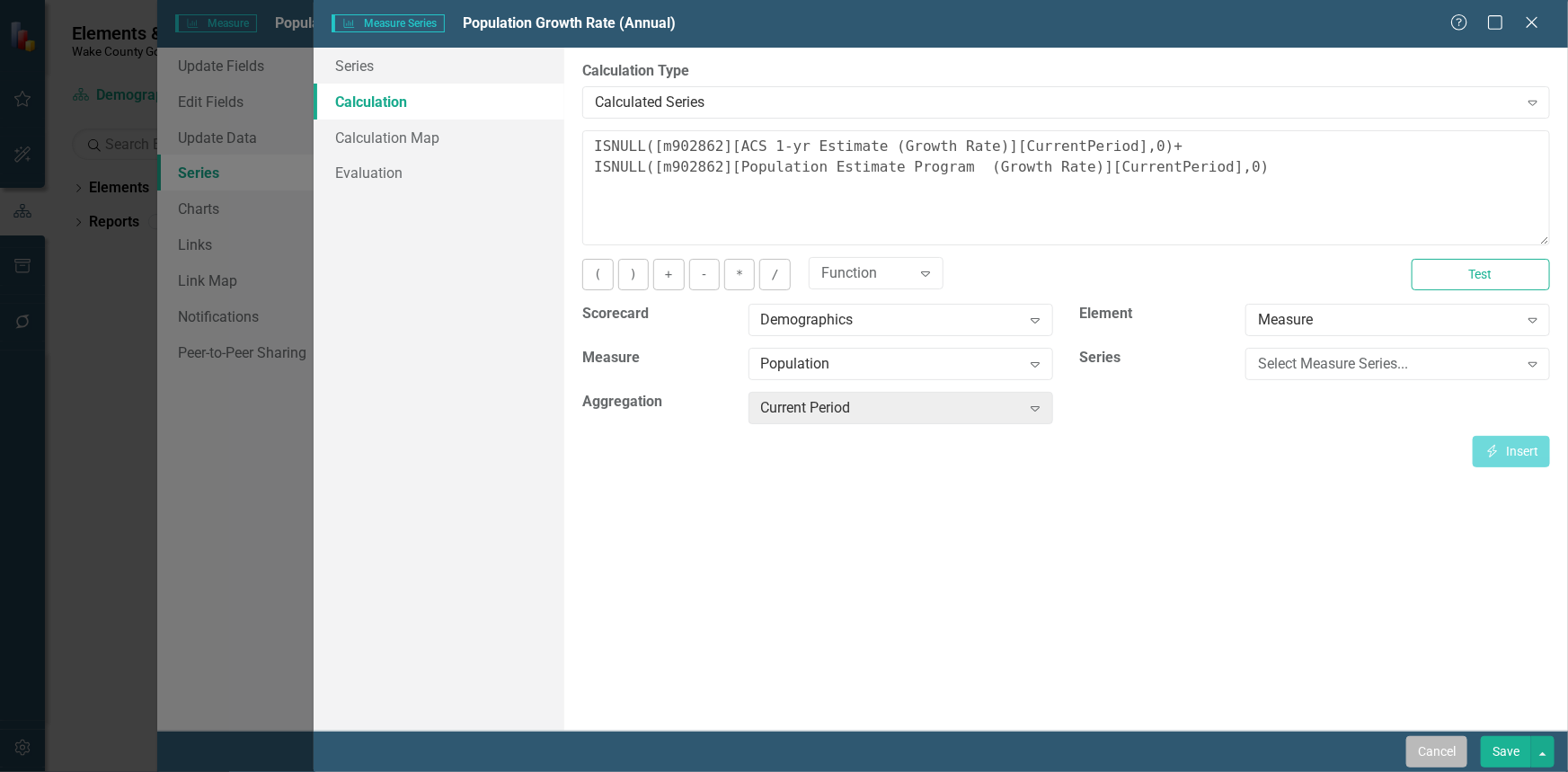
click at [1448, 748] on button "Cancel" at bounding box center [1436, 751] width 61 height 31
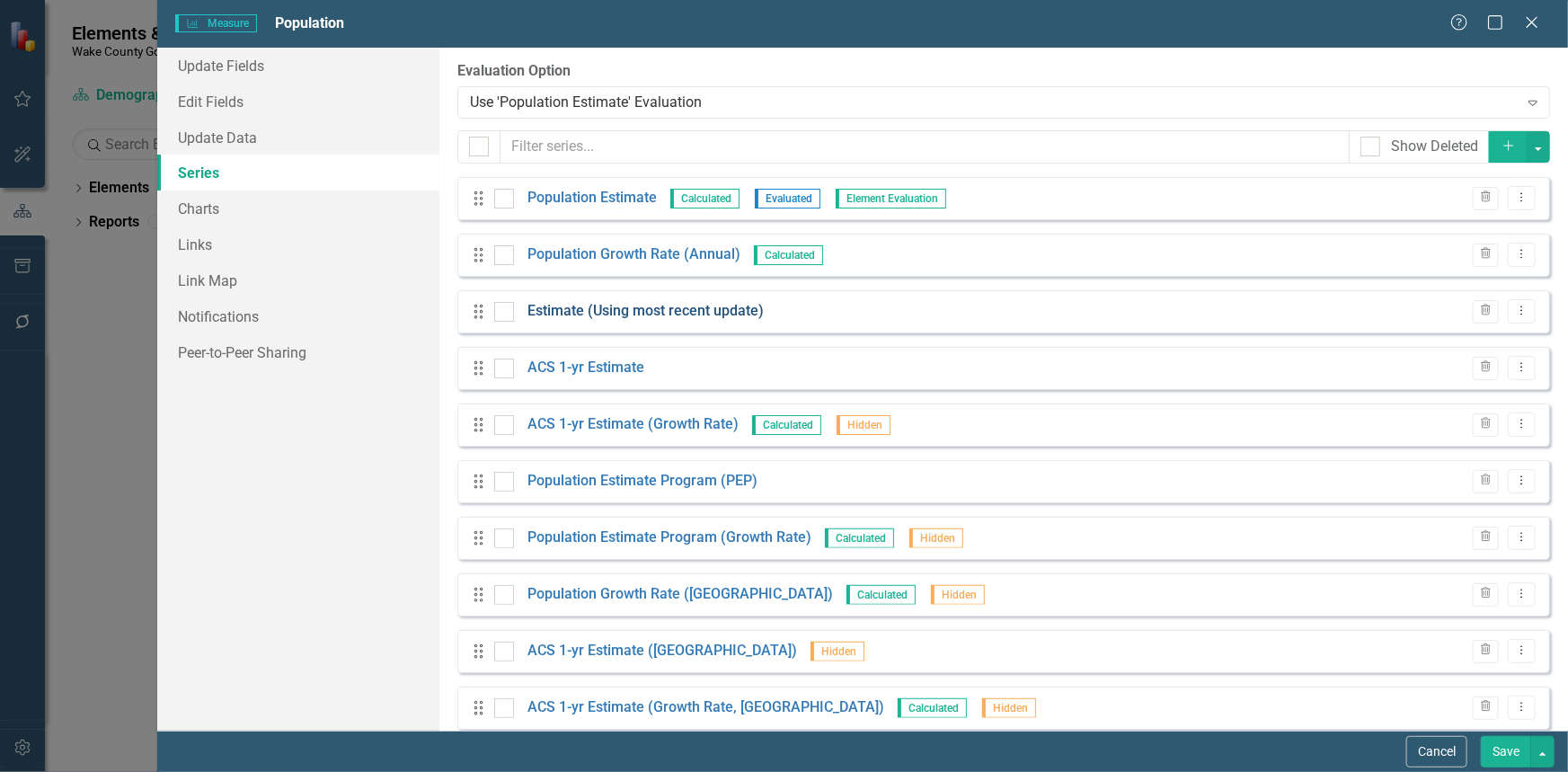
click at [674, 314] on link "Estimate (Using most recent update)" at bounding box center [646, 311] width 237 height 21
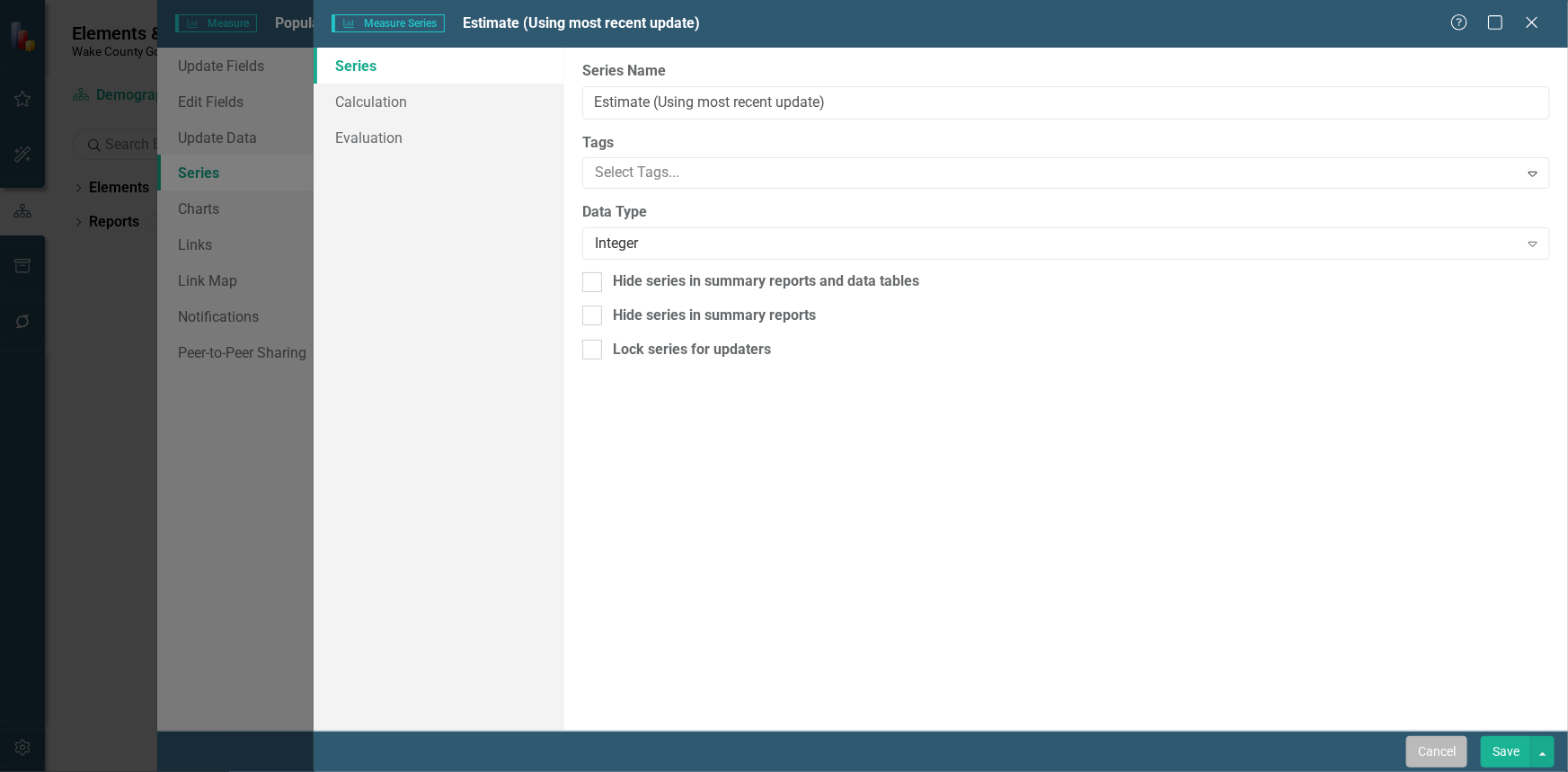
click at [1423, 752] on button "Cancel" at bounding box center [1436, 751] width 61 height 31
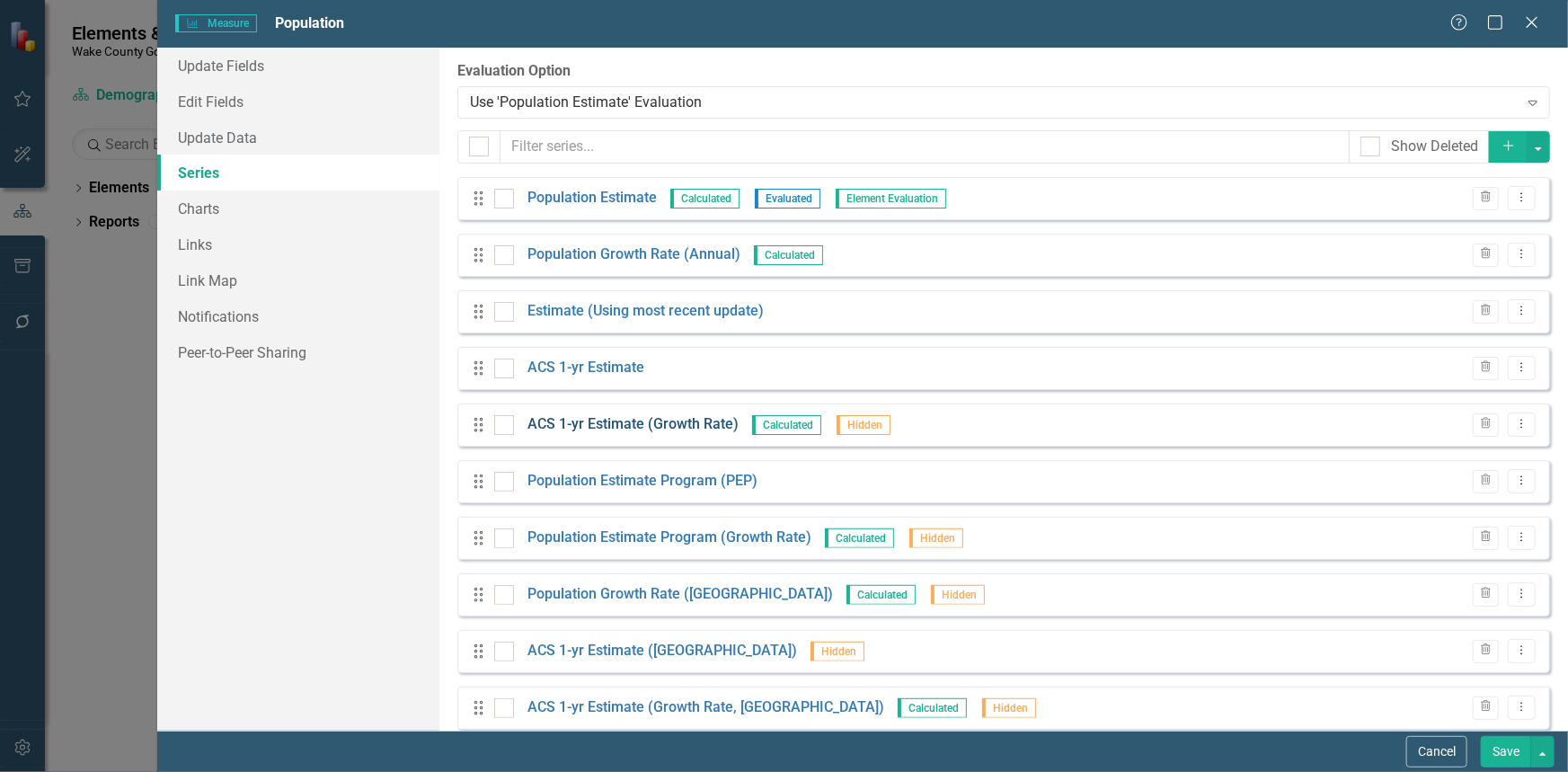
click at [643, 428] on link "ACS 1-yr Estimate (Growth Rate)" at bounding box center [633, 425] width 211 height 21
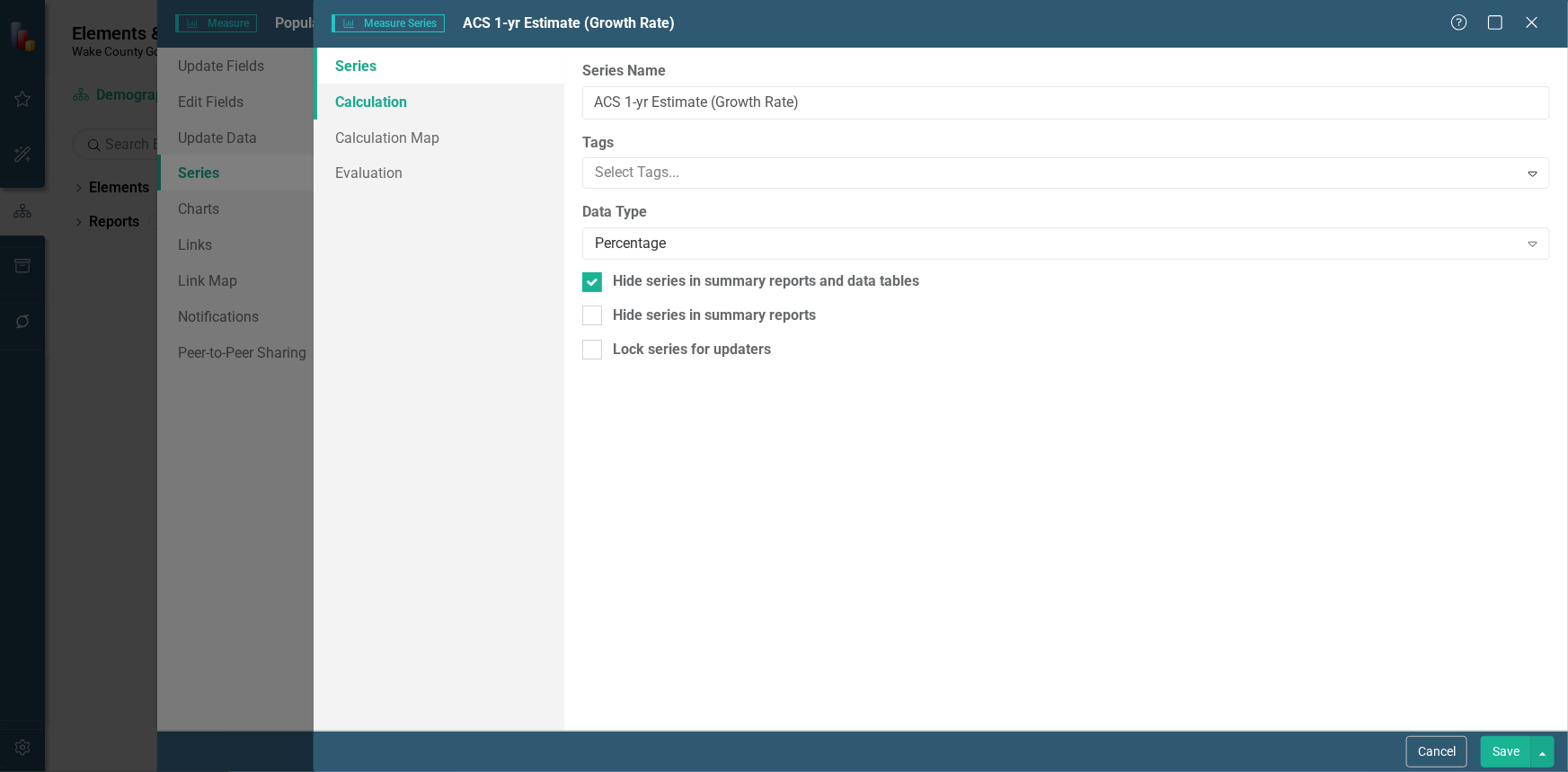
click at [366, 104] on link "Calculation" at bounding box center [439, 102] width 251 height 36
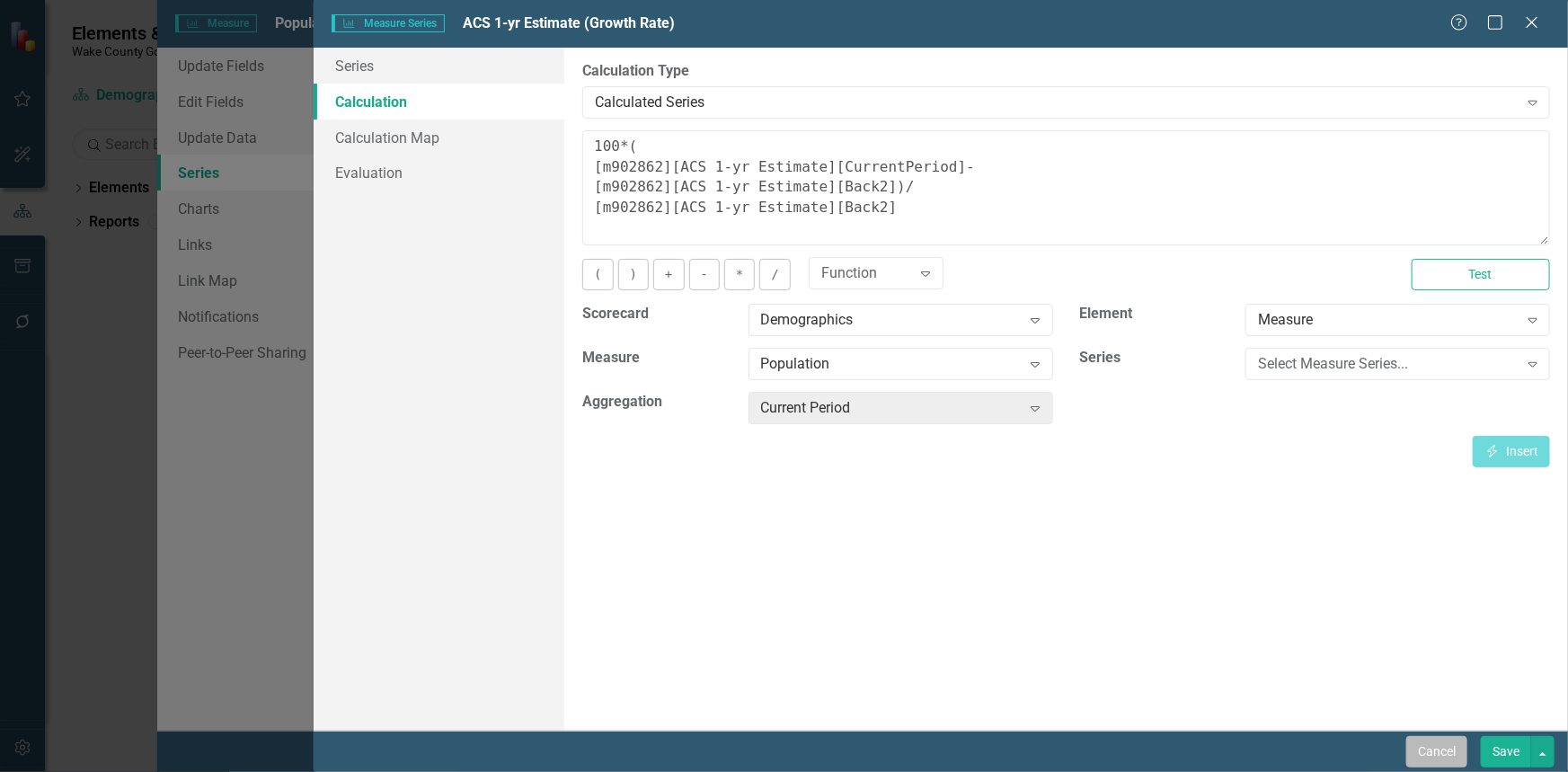
click at [1440, 749] on button "Cancel" at bounding box center [1436, 751] width 61 height 31
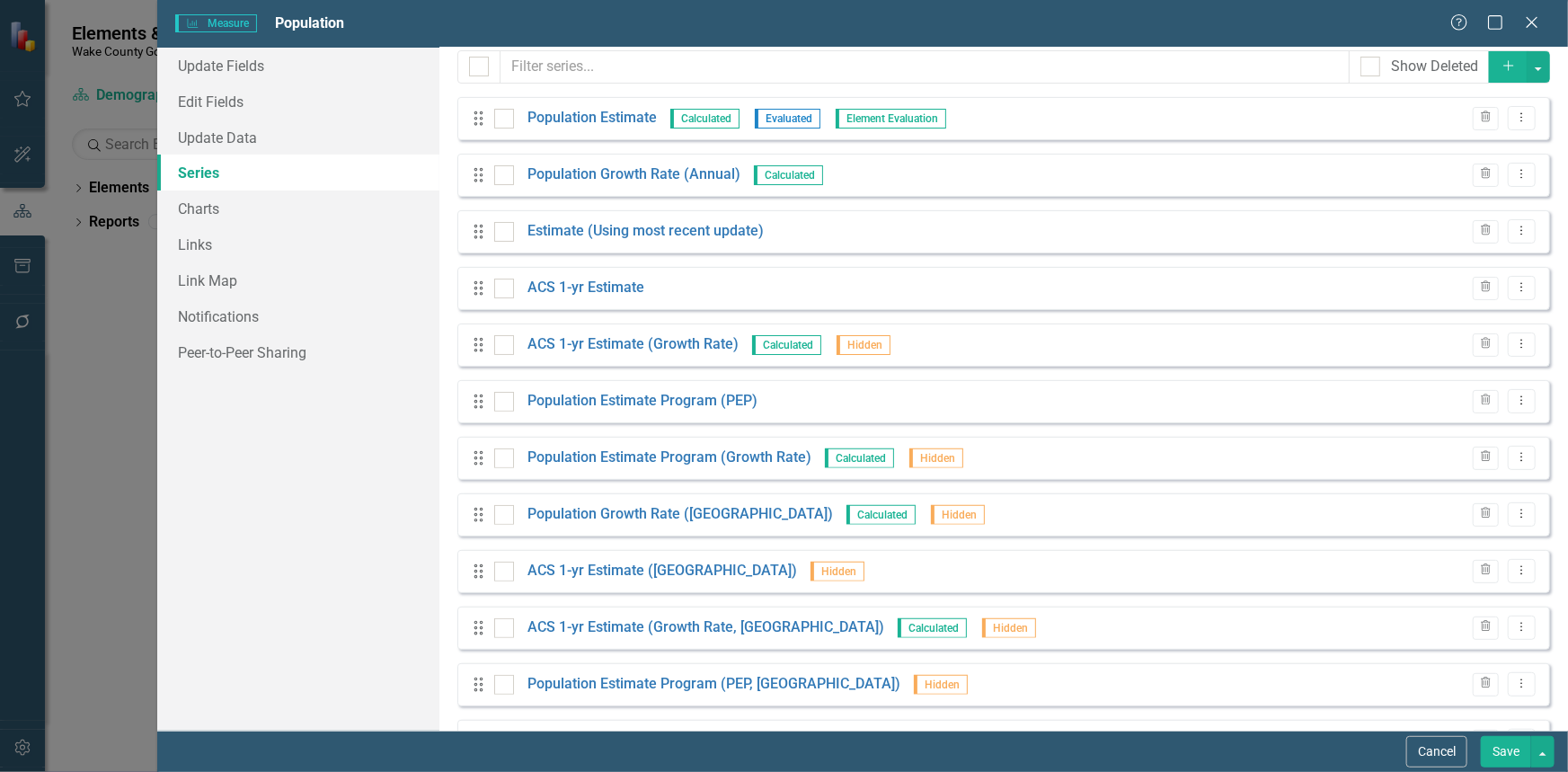
scroll to position [196, 0]
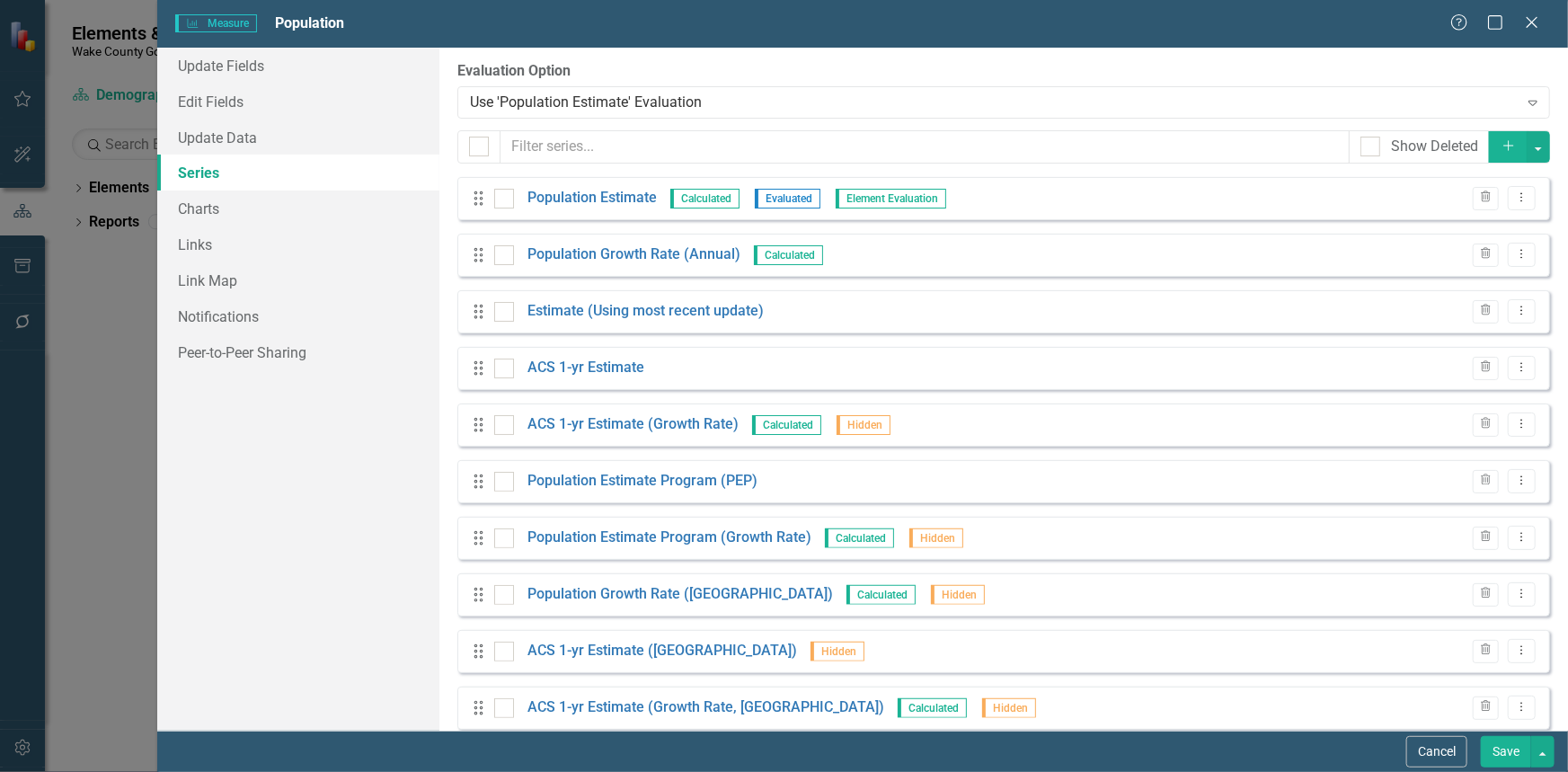
scroll to position [196, 0]
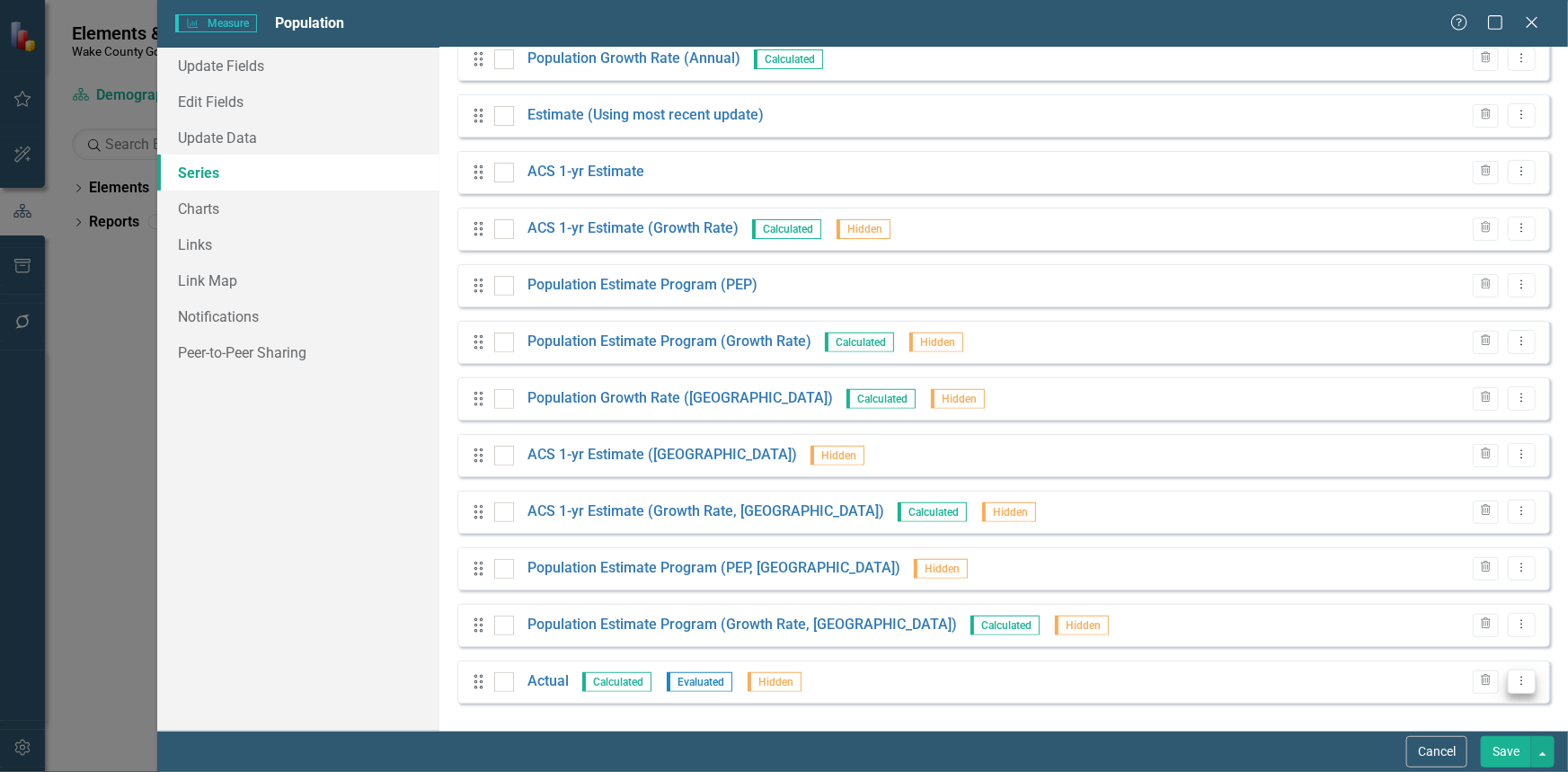
click at [1514, 675] on icon "Dropdown Menu" at bounding box center [1521, 680] width 15 height 11
click at [548, 686] on link "Actual" at bounding box center [548, 681] width 41 height 21
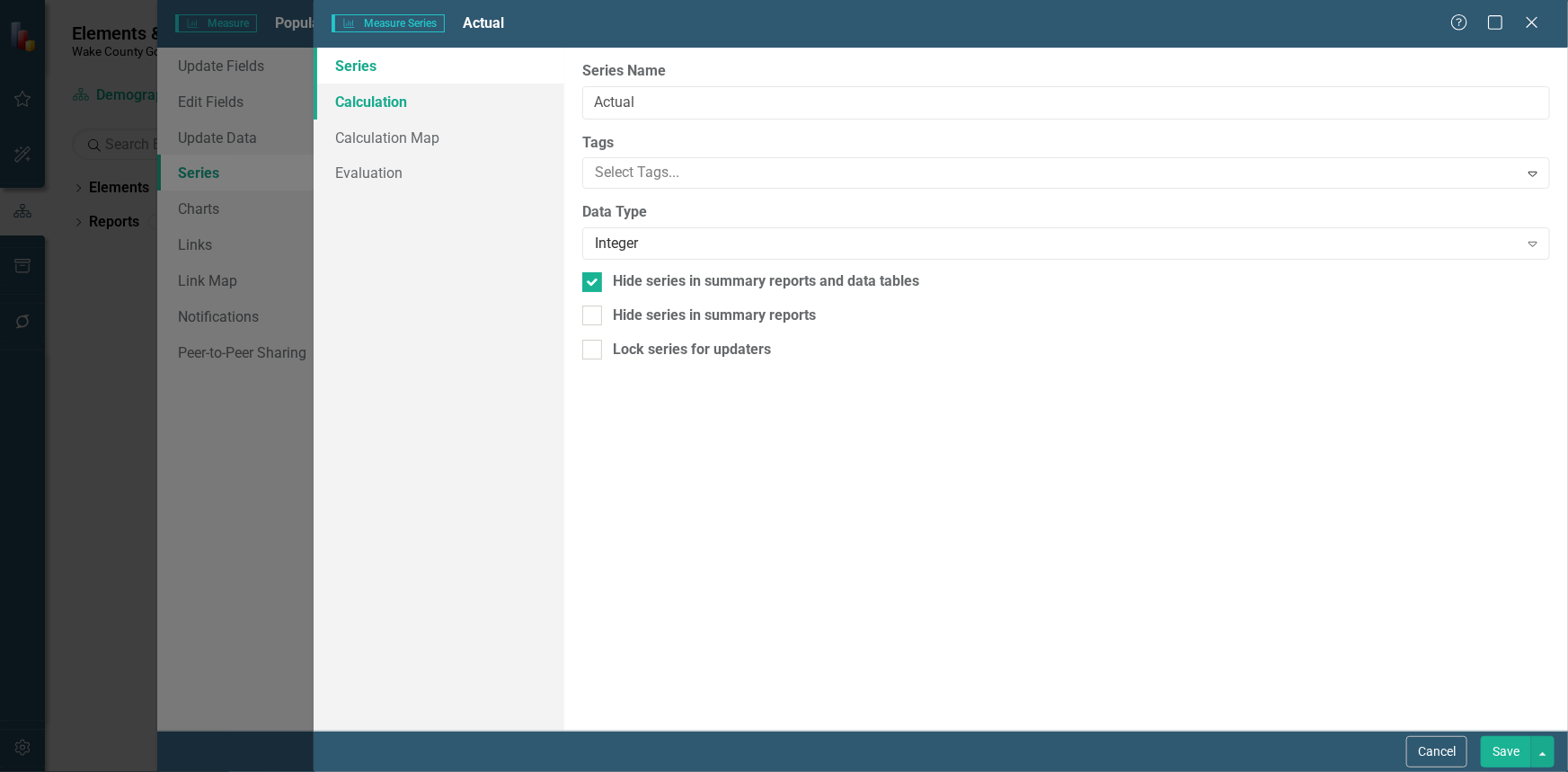
click at [387, 93] on link "Calculation" at bounding box center [439, 102] width 251 height 36
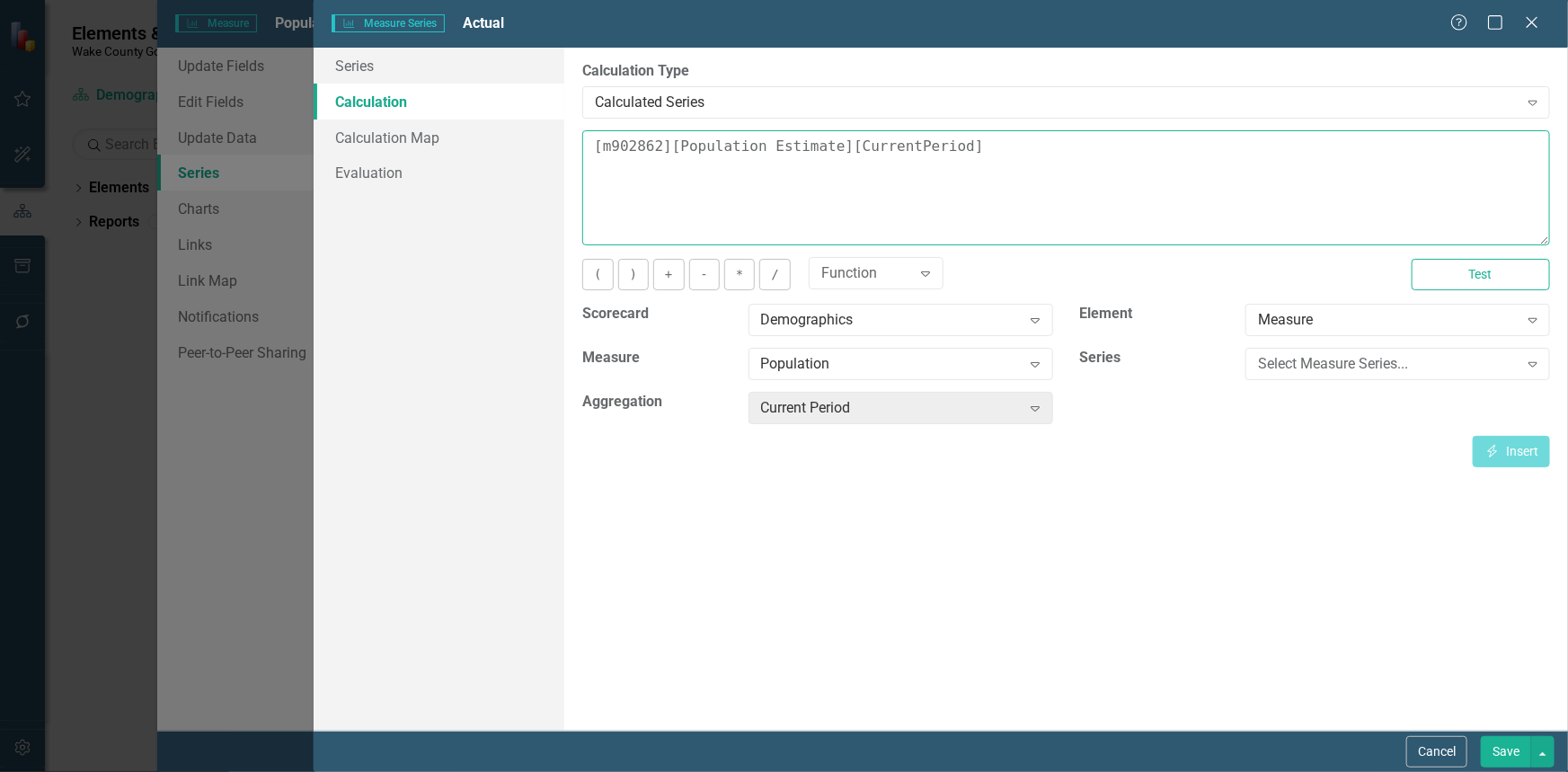
click at [596, 146] on textarea "[m902862][Population Estimate][CurrentPeriod]" at bounding box center [1066, 187] width 968 height 115
click at [909, 273] on div "Expand" at bounding box center [926, 273] width 32 height 29
click at [1043, 144] on textarea "CASE WHEN [m902862][Population Estimate][CurrentPeriod]" at bounding box center [1066, 187] width 968 height 115
click at [1035, 148] on textarea "CASE WHEN [m902862][Population Estimate][CurrentPeriod]=0" at bounding box center [1066, 187] width 968 height 115
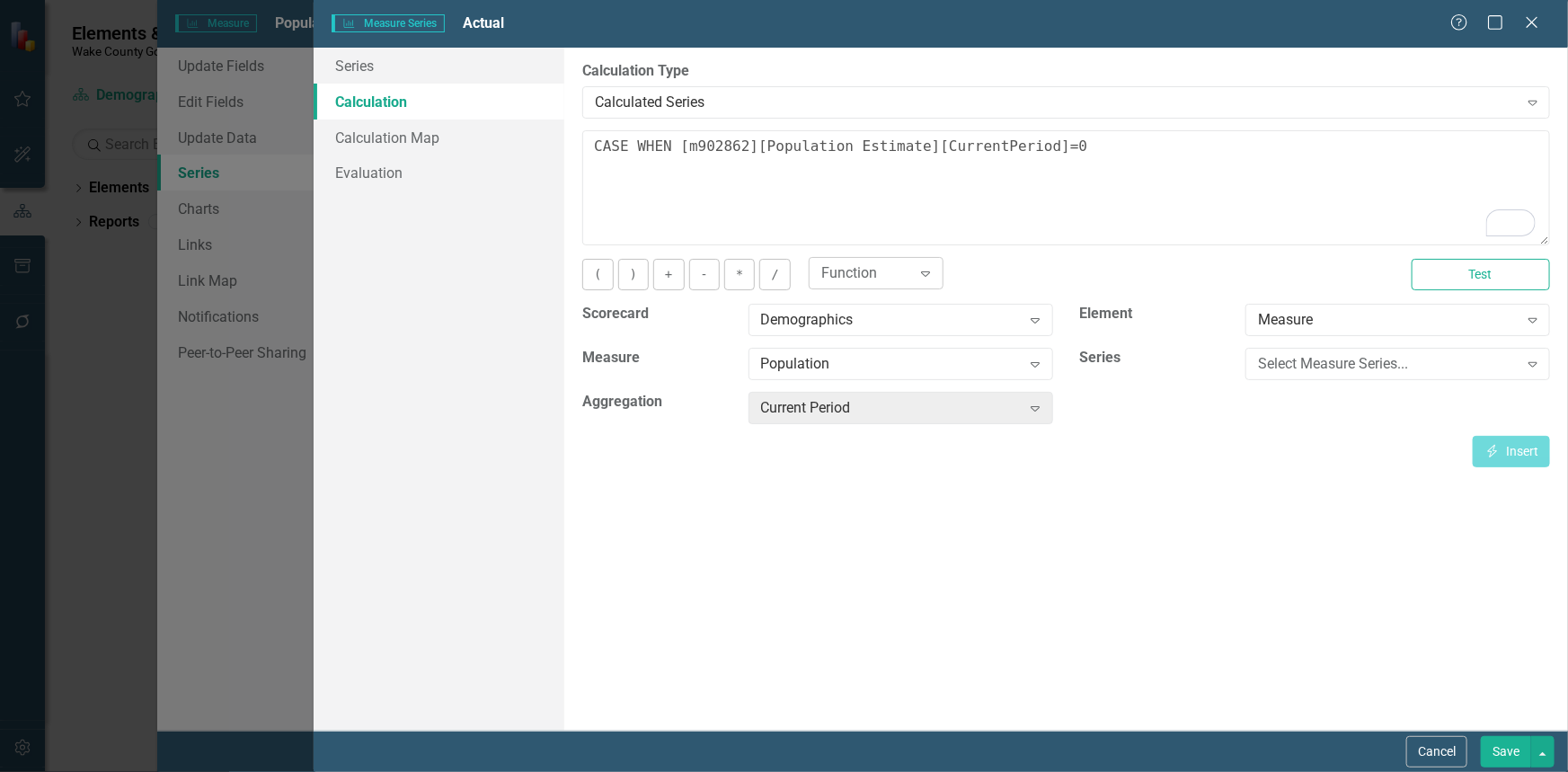
click at [916, 270] on icon "Expand" at bounding box center [925, 273] width 18 height 14
click at [1052, 158] on textarea "CASE WHEN [m902862][Population Estimate][CurrentPeriod]=0" at bounding box center [1066, 187] width 968 height 115
click at [637, 144] on textarea "CASE WHEN [m902862][Population Estimate][CurrentPeriod]=0" at bounding box center [1066, 187] width 968 height 115
click at [1012, 171] on textarea "CASE WHEN [m902862][Population Estimate][CurrentPeriod]=0" at bounding box center [1066, 187] width 968 height 115
drag, startPoint x: 988, startPoint y: 161, endPoint x: 633, endPoint y: 161, distance: 355.0
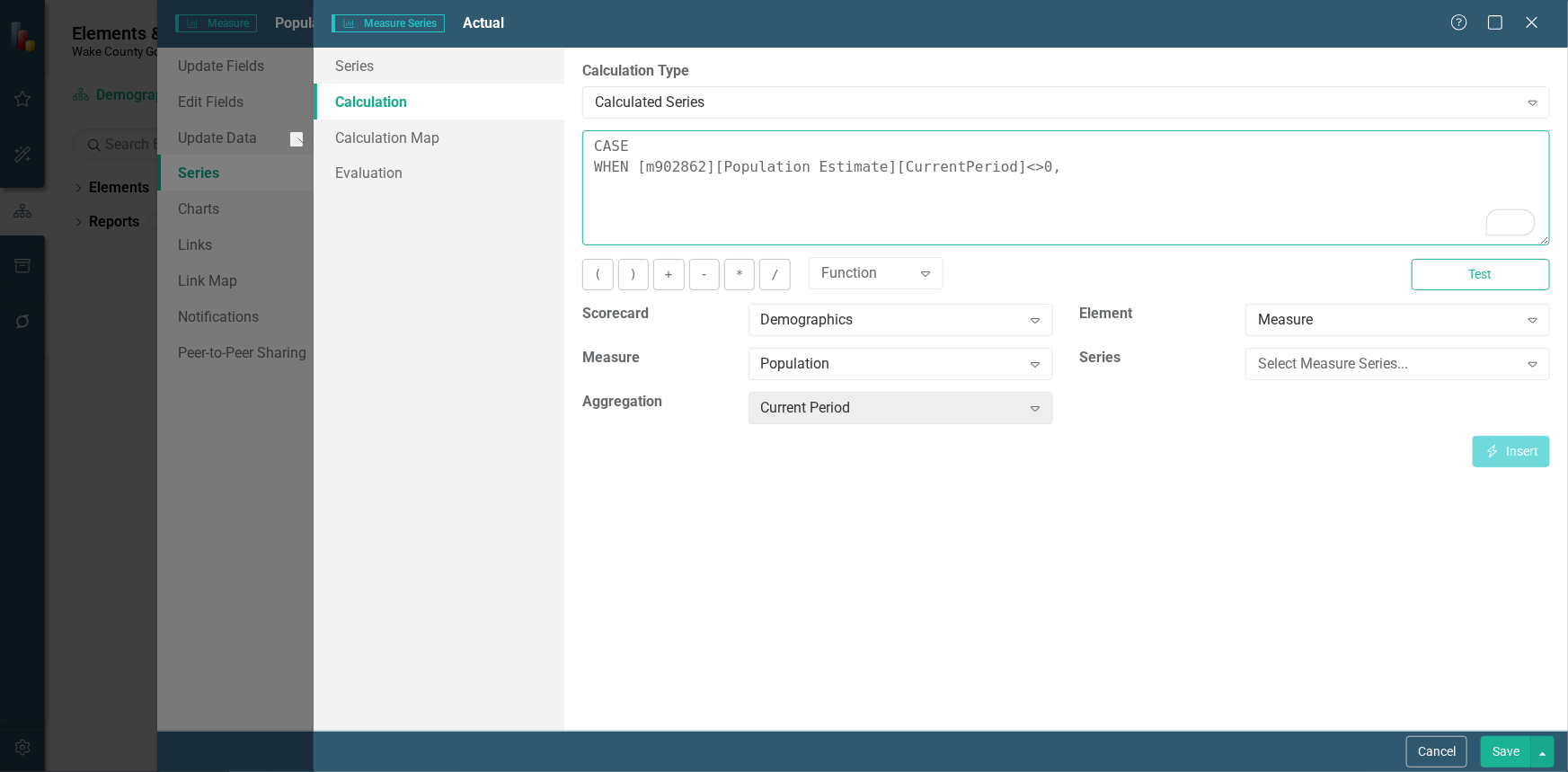
click at [633, 161] on textarea "CASE WHEN [m902862][Population Estimate][CurrentPeriod]<>0," at bounding box center [1066, 187] width 968 height 115
click at [1041, 157] on textarea "CASE WHEN [m902862][Population Estimate][CurrentPeriod]<>0," at bounding box center [1066, 187] width 968 height 115
paste textarea "[m902862][Population Estimate][CurrentPeriod]"
click at [1366, 323] on div "Measure" at bounding box center [1388, 321] width 260 height 21
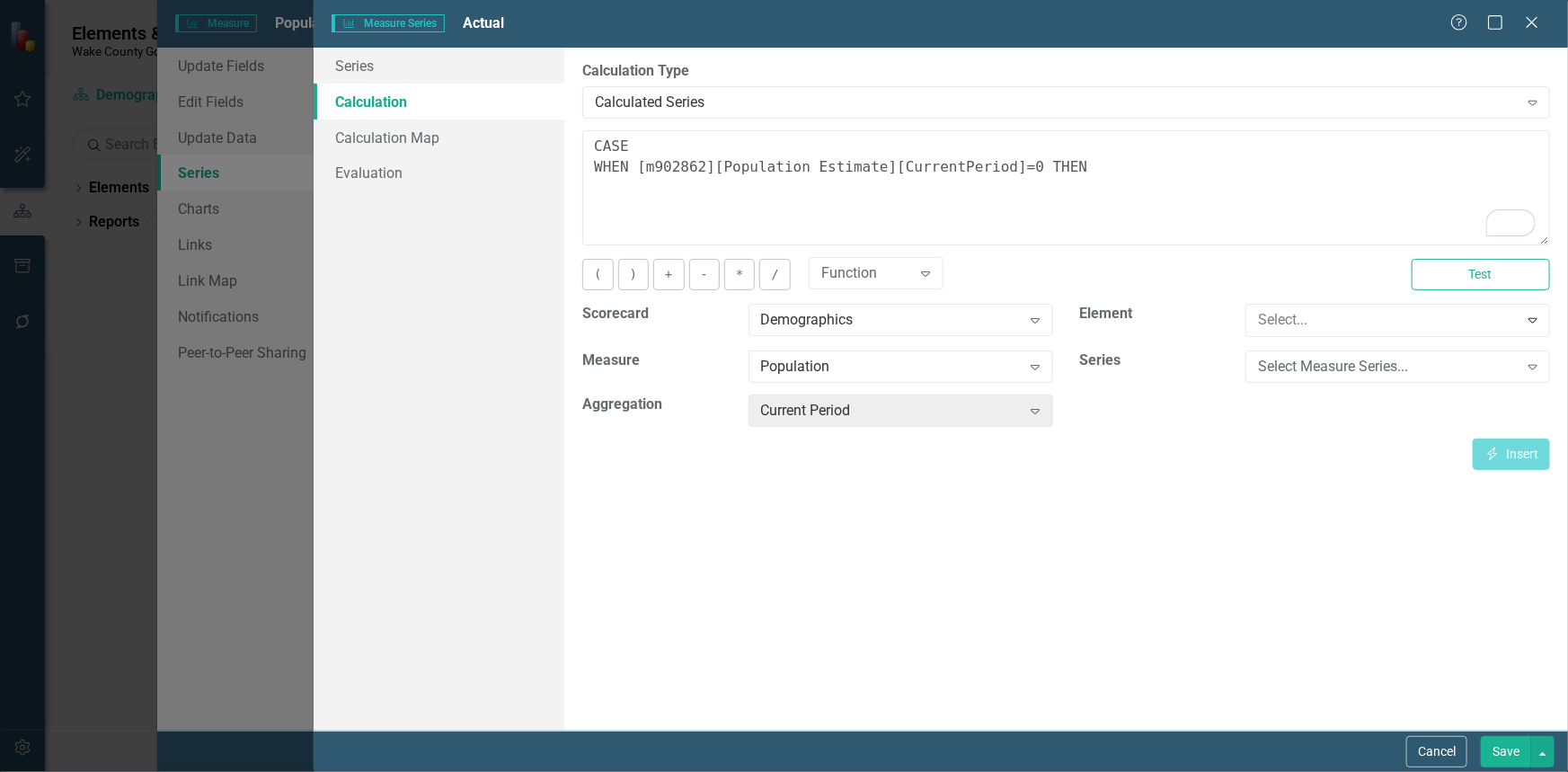
click at [1325, 771] on div "Measure" at bounding box center [787, 786] width 1539 height 21
click at [1029, 360] on icon "Expand" at bounding box center [1035, 364] width 18 height 14
click at [991, 771] on div "Population" at bounding box center [787, 786] width 1539 height 21
click at [990, 386] on div "Population Expand" at bounding box center [900, 369] width 331 height 44
click at [1488, 366] on div "Select Measure Series..." at bounding box center [1388, 365] width 260 height 21
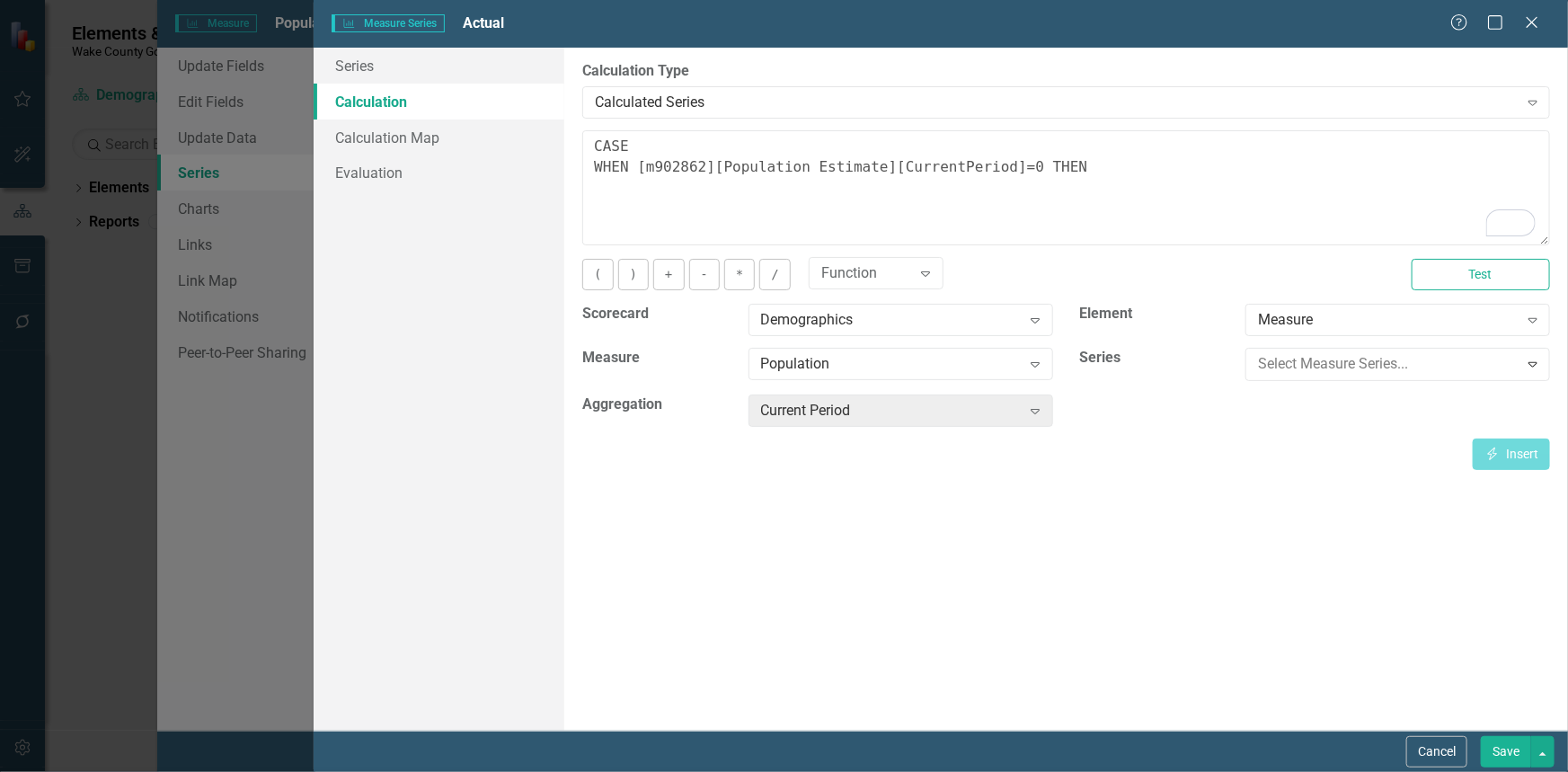
scroll to position [155, 0]
click at [1035, 410] on icon at bounding box center [1035, 408] width 9 height 6
click at [1502, 448] on button "Insert Insert" at bounding box center [1511, 451] width 77 height 31
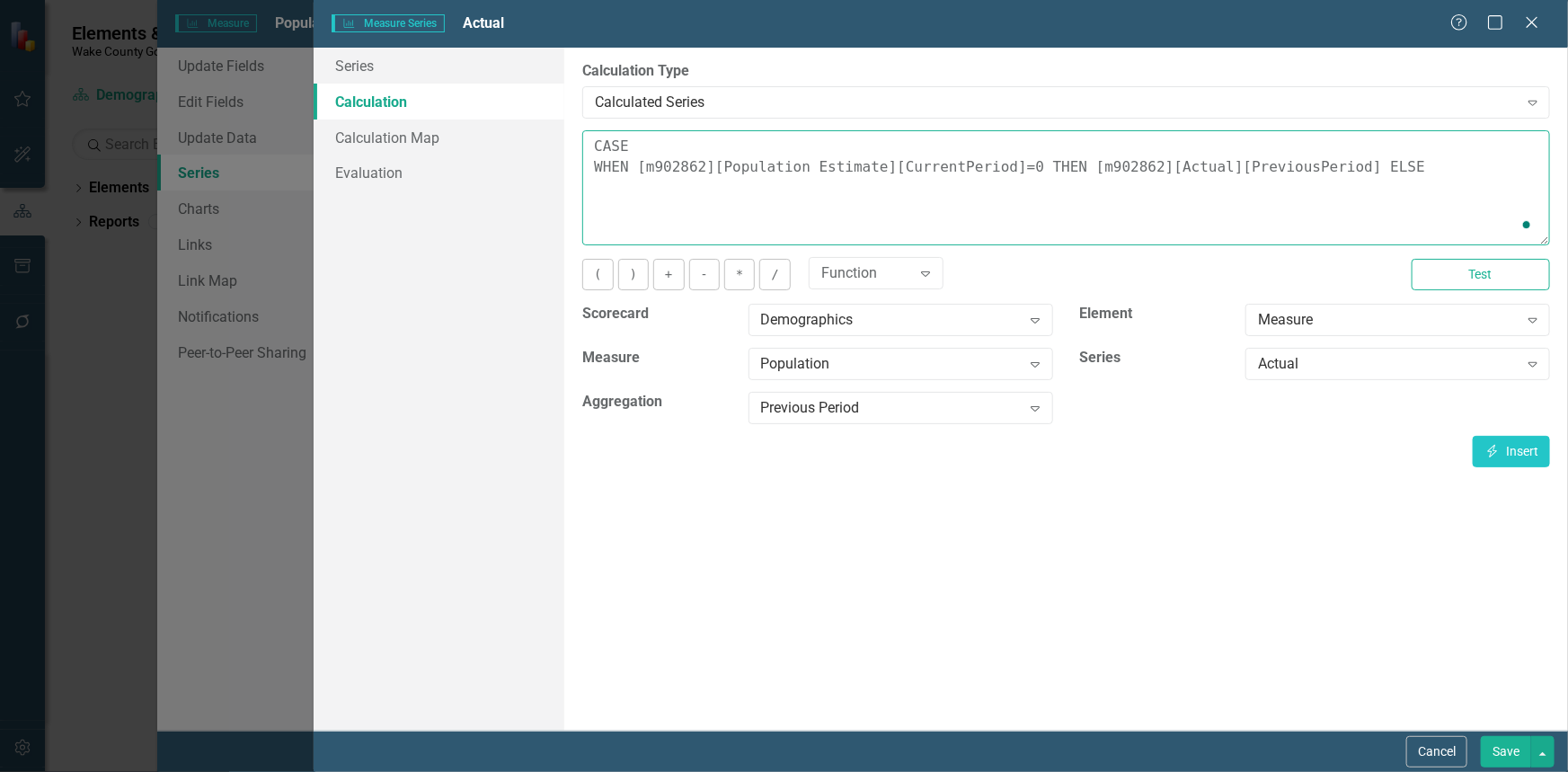
paste textarea "[m902862][Population Estimate][CurrentPeriod]"
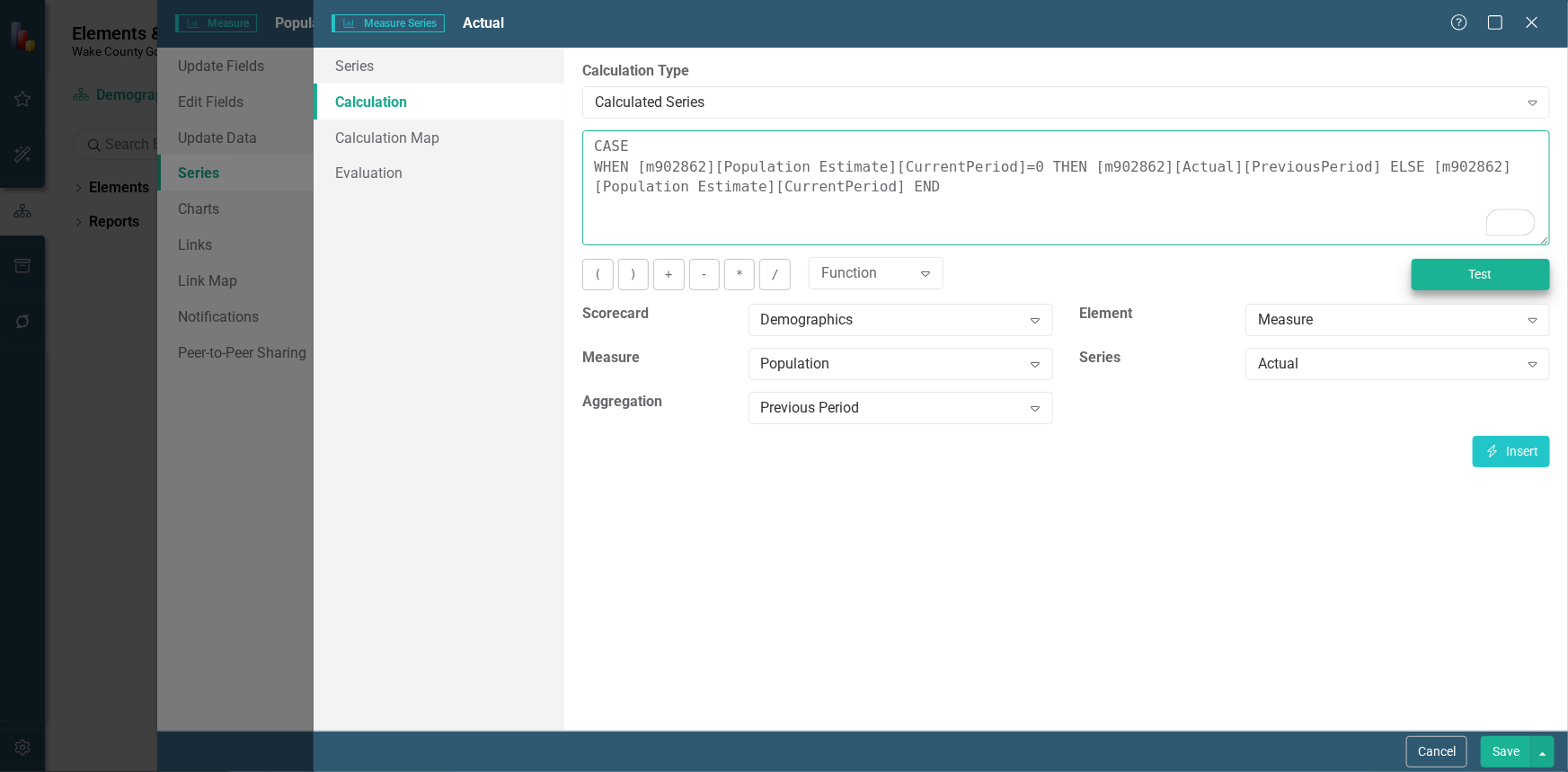
type textarea "CASE WHEN [m902862][Population Estimate][CurrentPeriod]=0 THEN [m902862][Actual…"
click at [1481, 270] on button "Test" at bounding box center [1480, 274] width 138 height 31
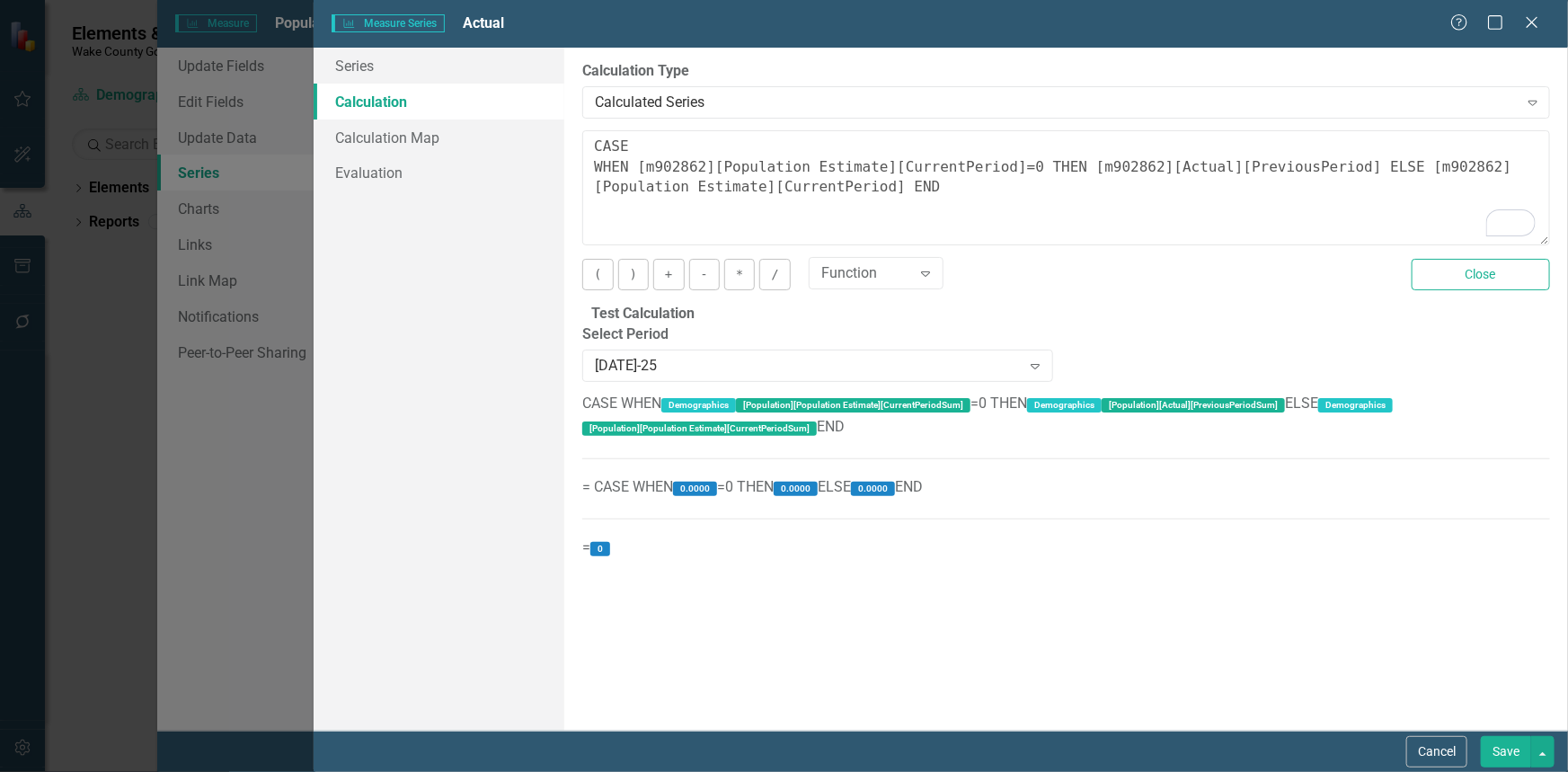
click at [1509, 759] on button "Save" at bounding box center [1505, 751] width 51 height 31
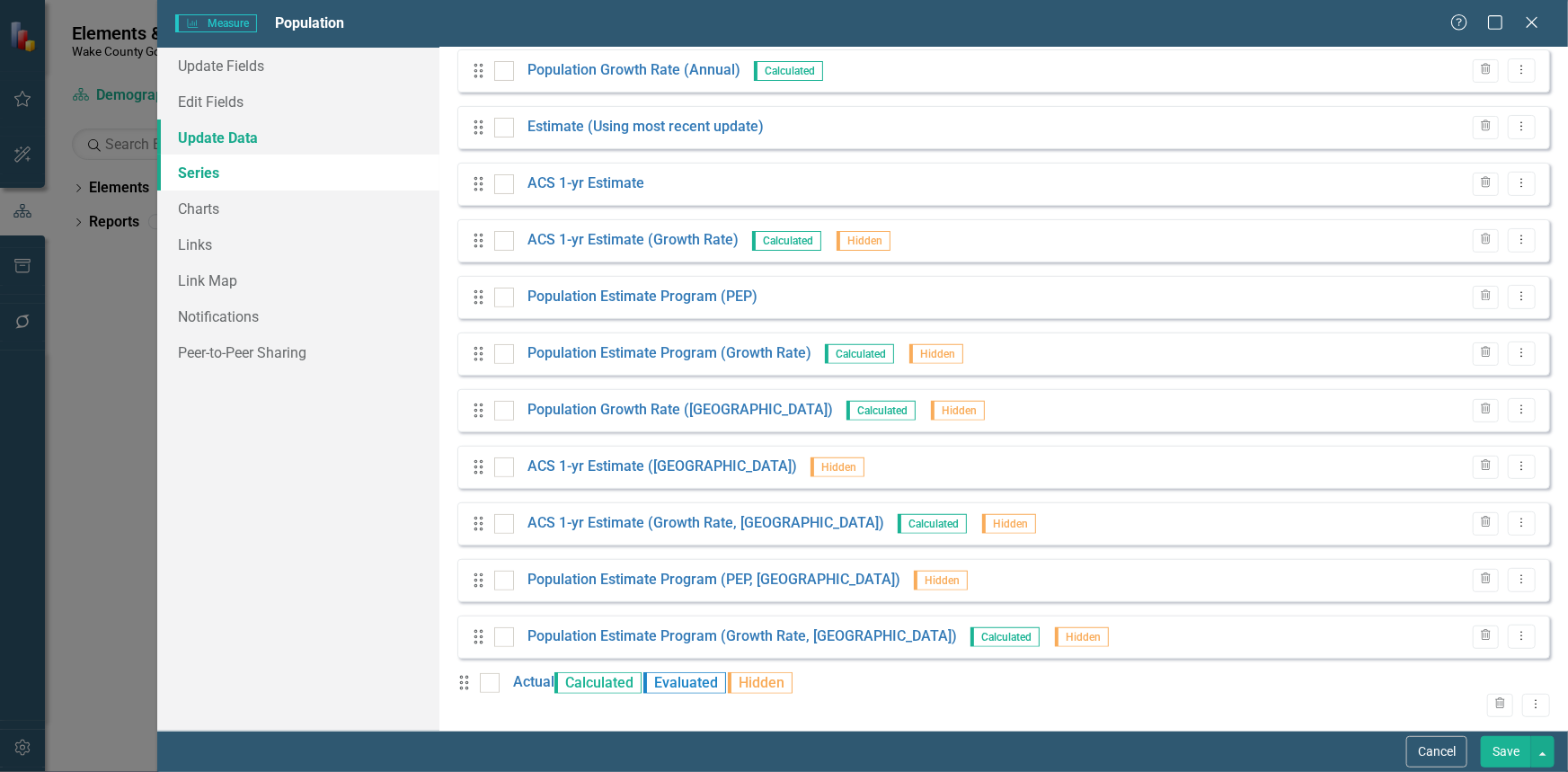
click at [221, 139] on link "Update Data" at bounding box center [299, 137] width 282 height 36
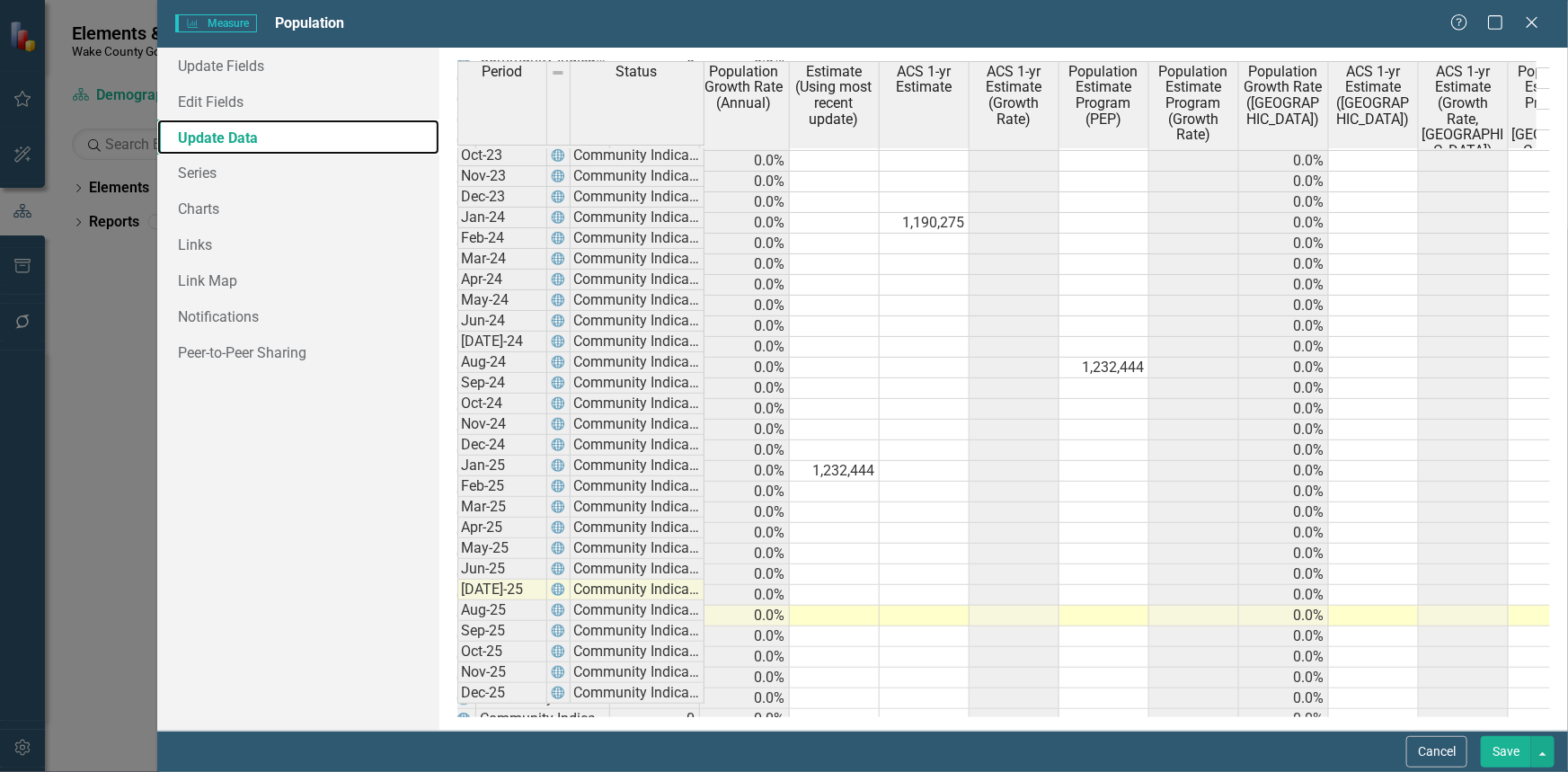
scroll to position [0, 0]
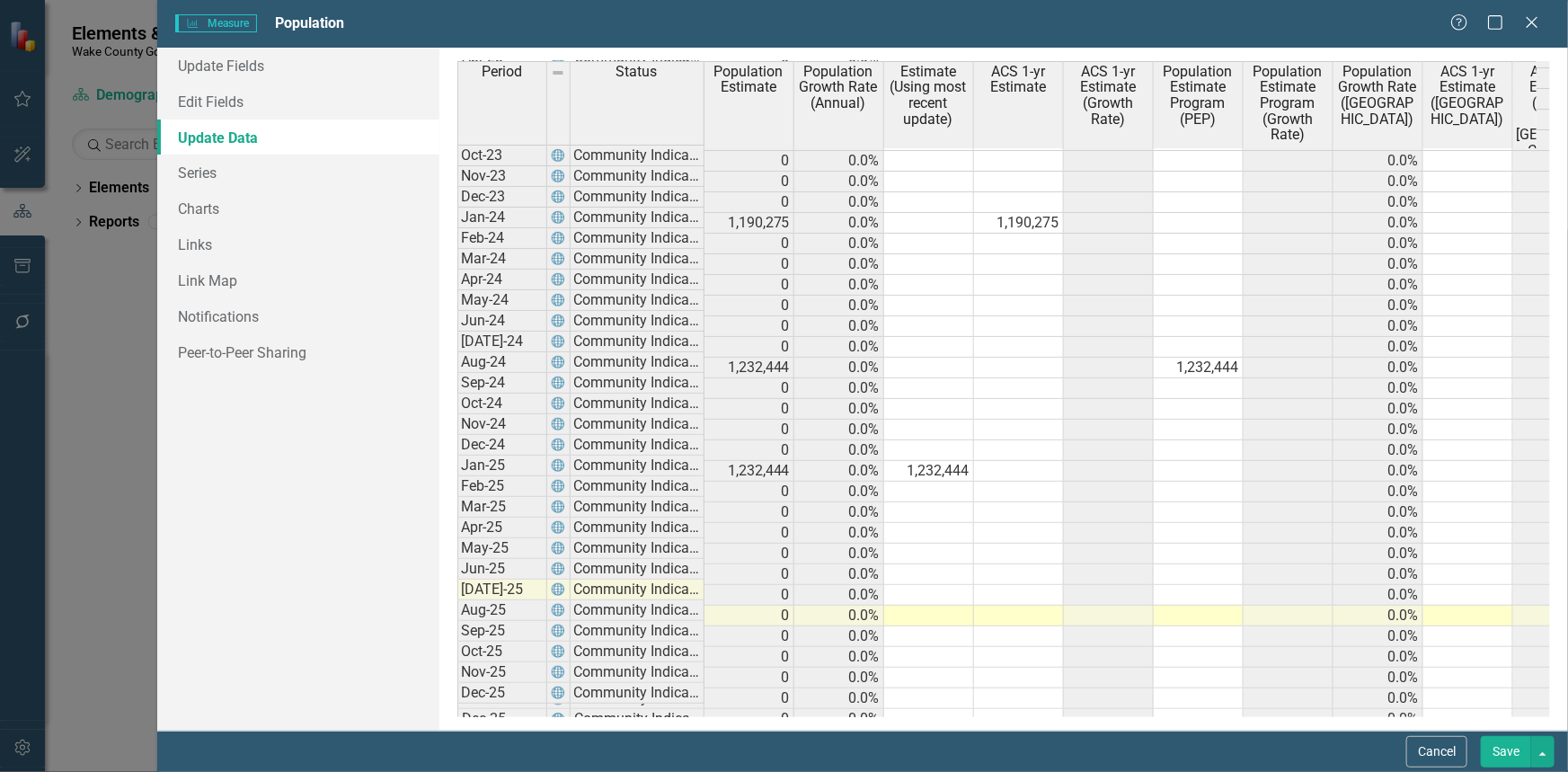
click at [1508, 755] on button "Save" at bounding box center [1505, 751] width 51 height 31
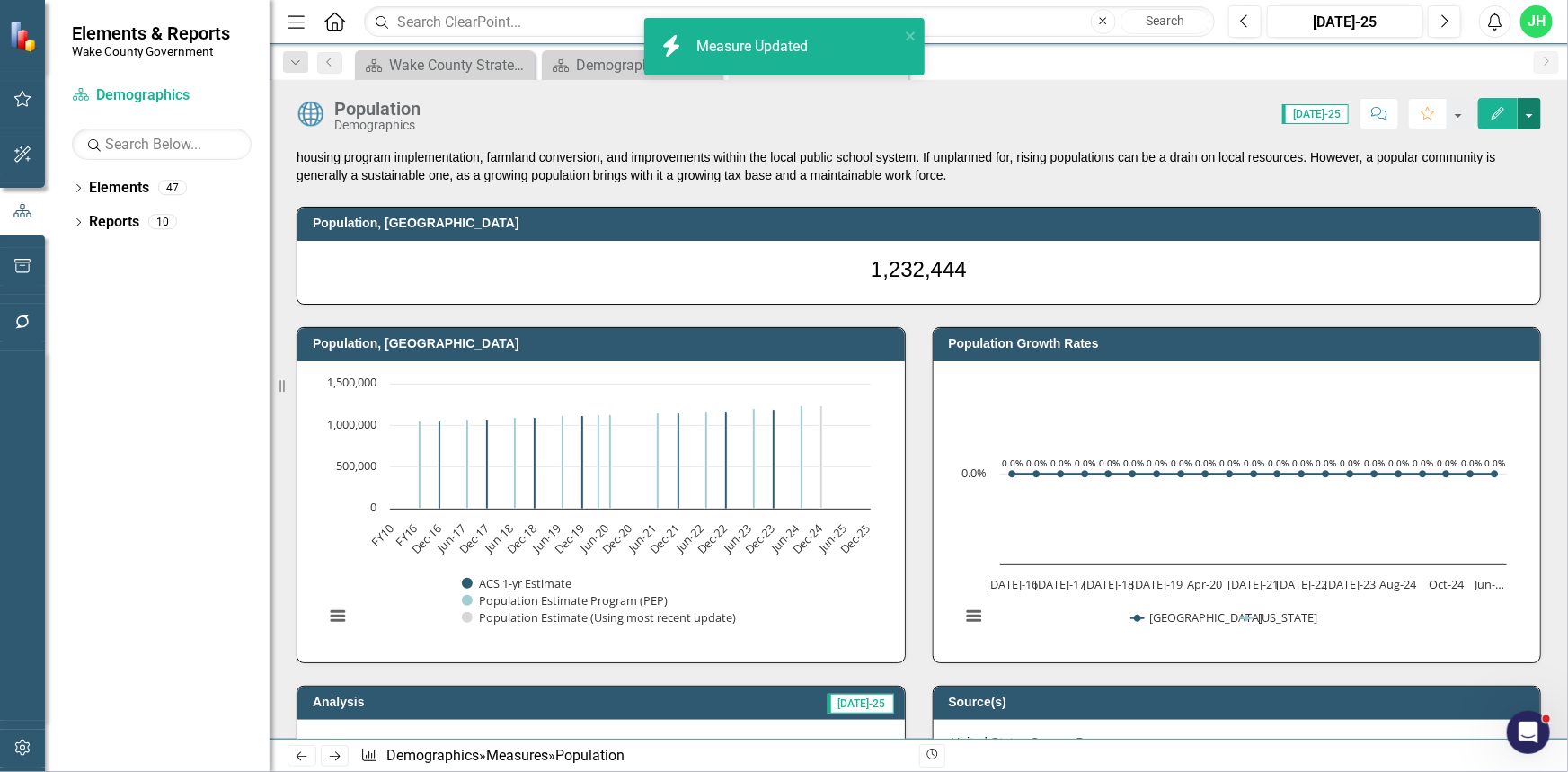
click at [1529, 118] on button "button" at bounding box center [1529, 114] width 23 height 31
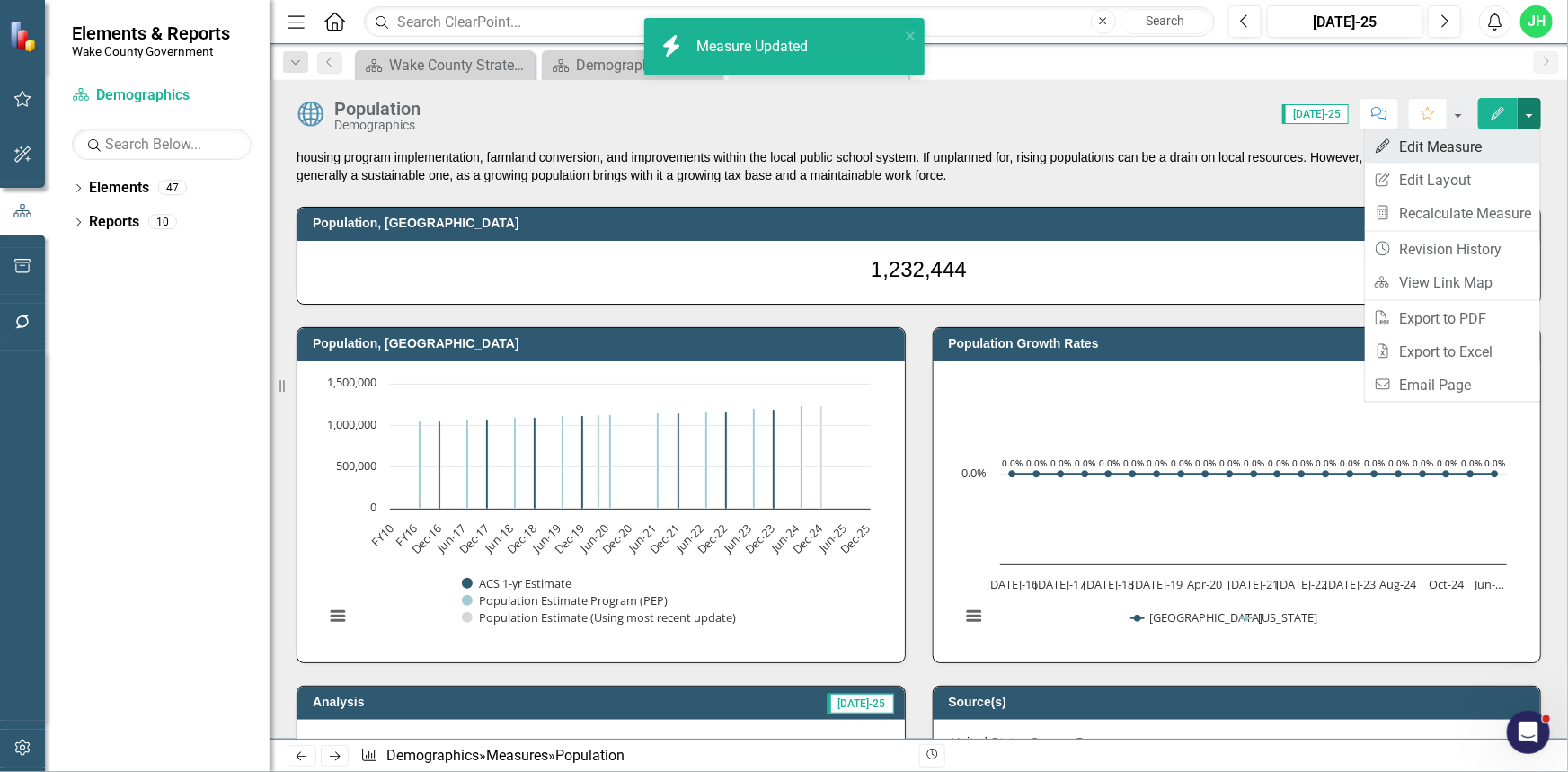
click at [1474, 145] on link "Edit Edit Measure" at bounding box center [1453, 146] width 176 height 33
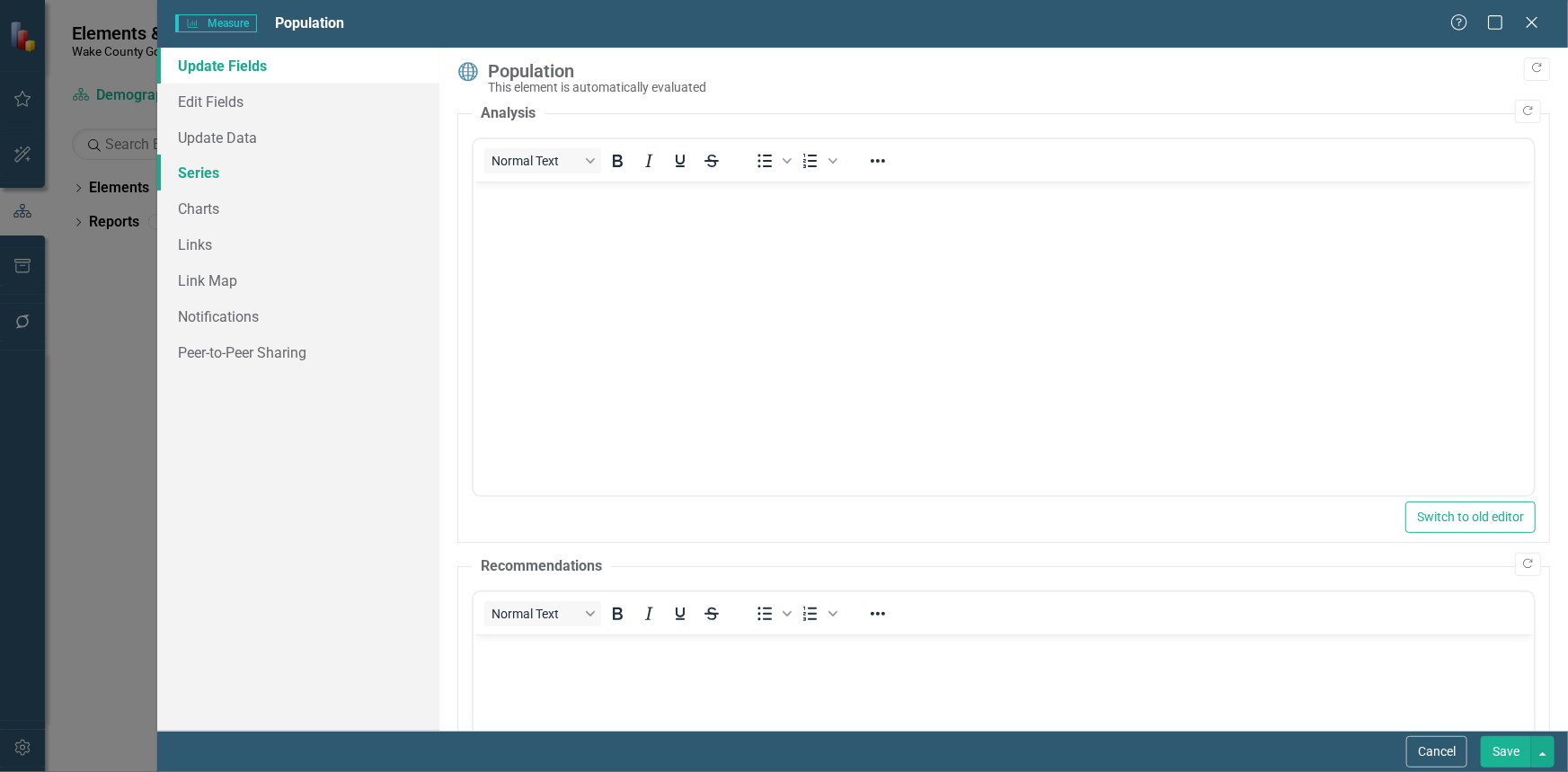
scroll to position [0, 0]
click at [203, 168] on link "Series" at bounding box center [299, 173] width 282 height 36
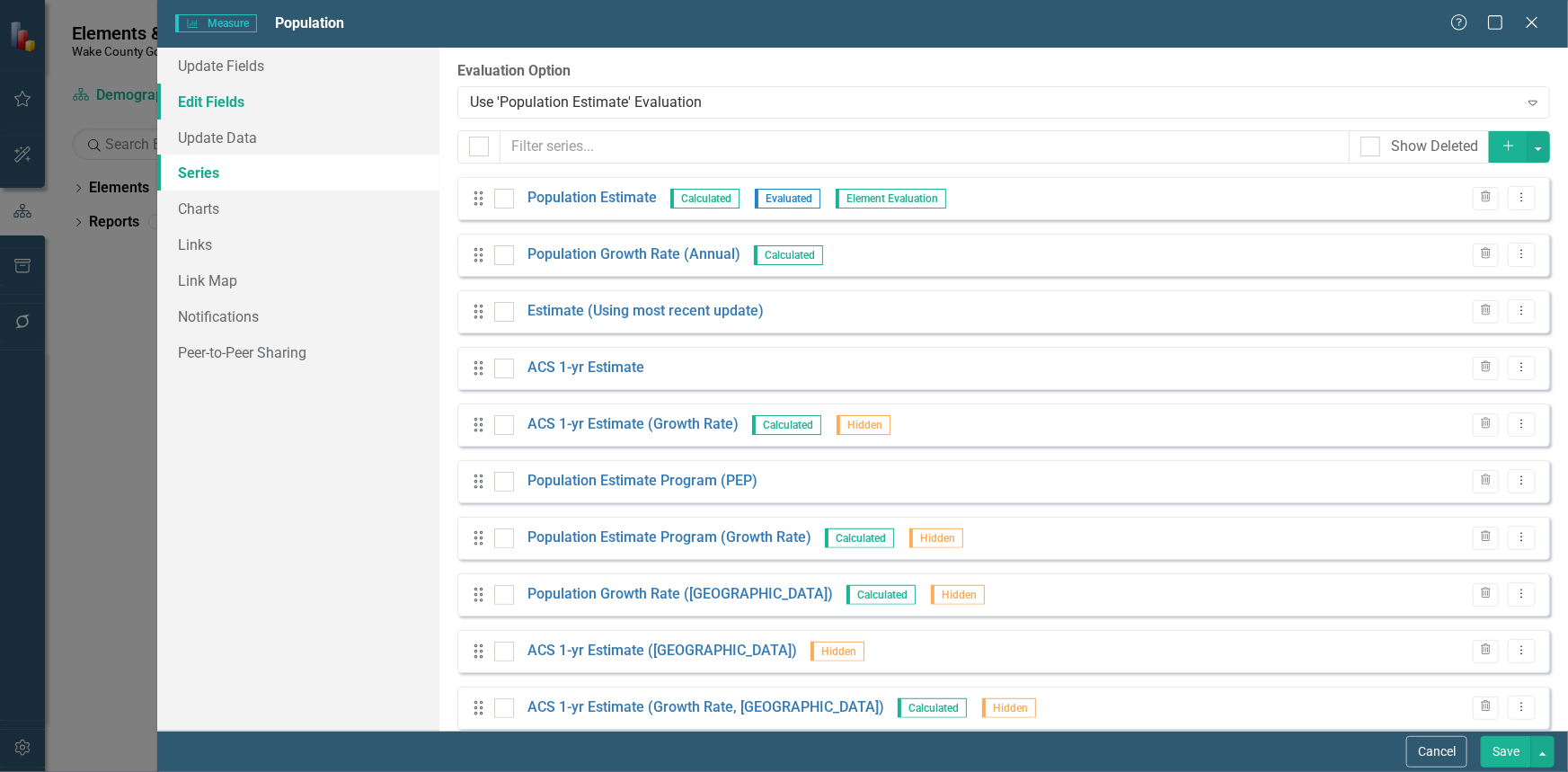
click at [205, 101] on link "Edit Fields" at bounding box center [299, 102] width 282 height 36
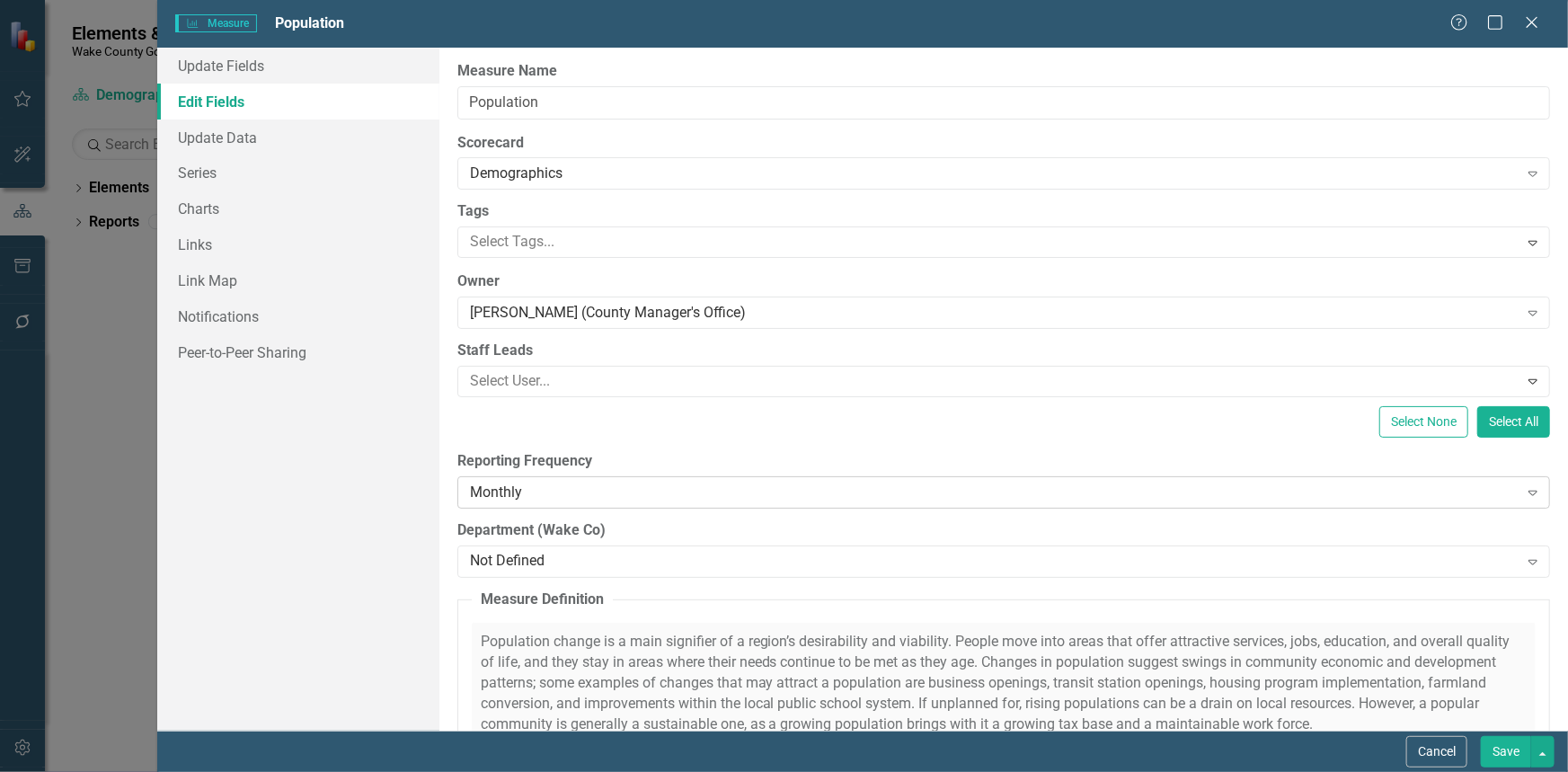
click at [1524, 494] on icon "Expand" at bounding box center [1533, 491] width 18 height 14
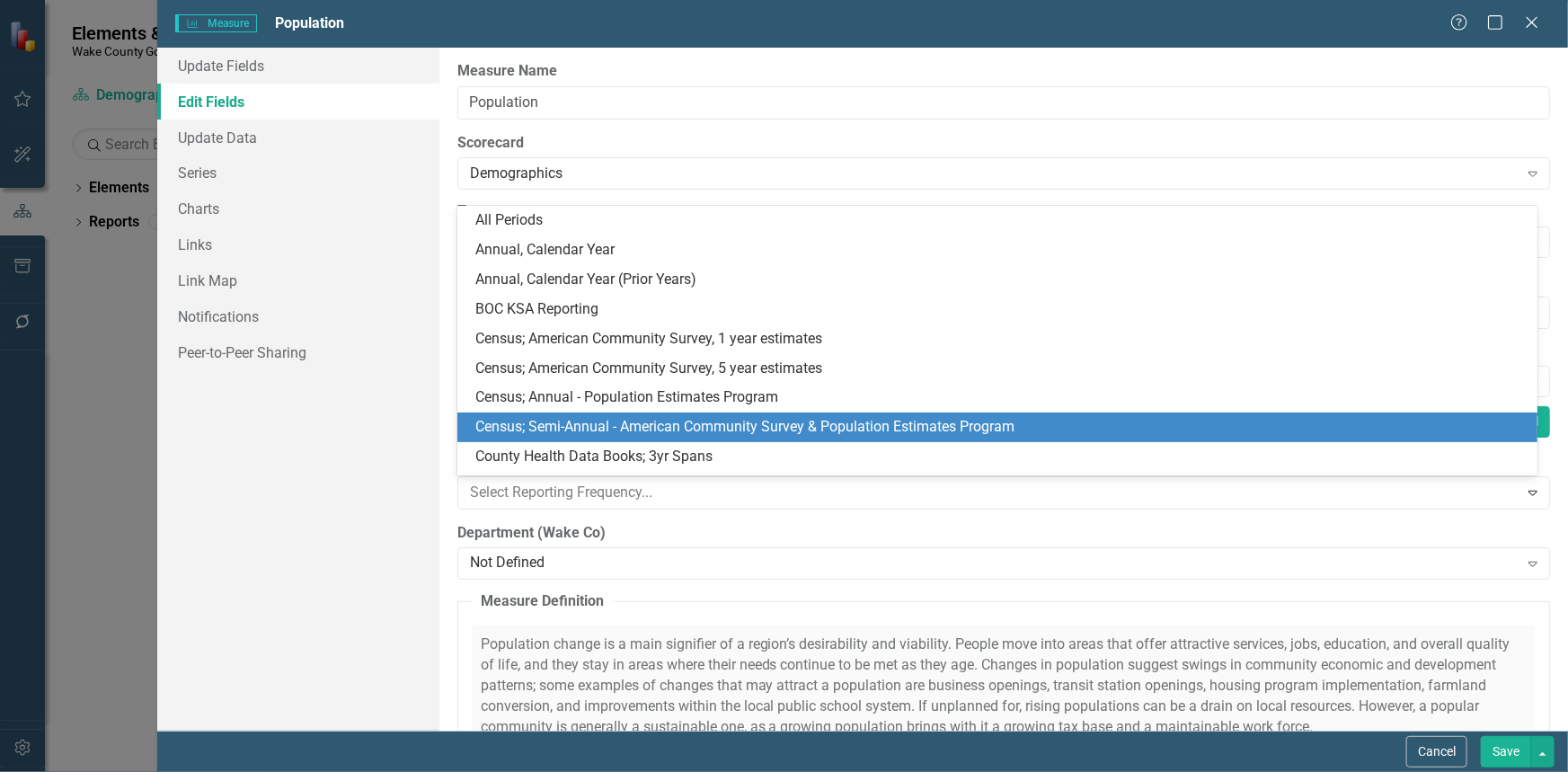
click at [853, 424] on div "Census; Semi-Annual - American Community Survey & Population Estimates Program" at bounding box center [1000, 428] width 1051 height 21
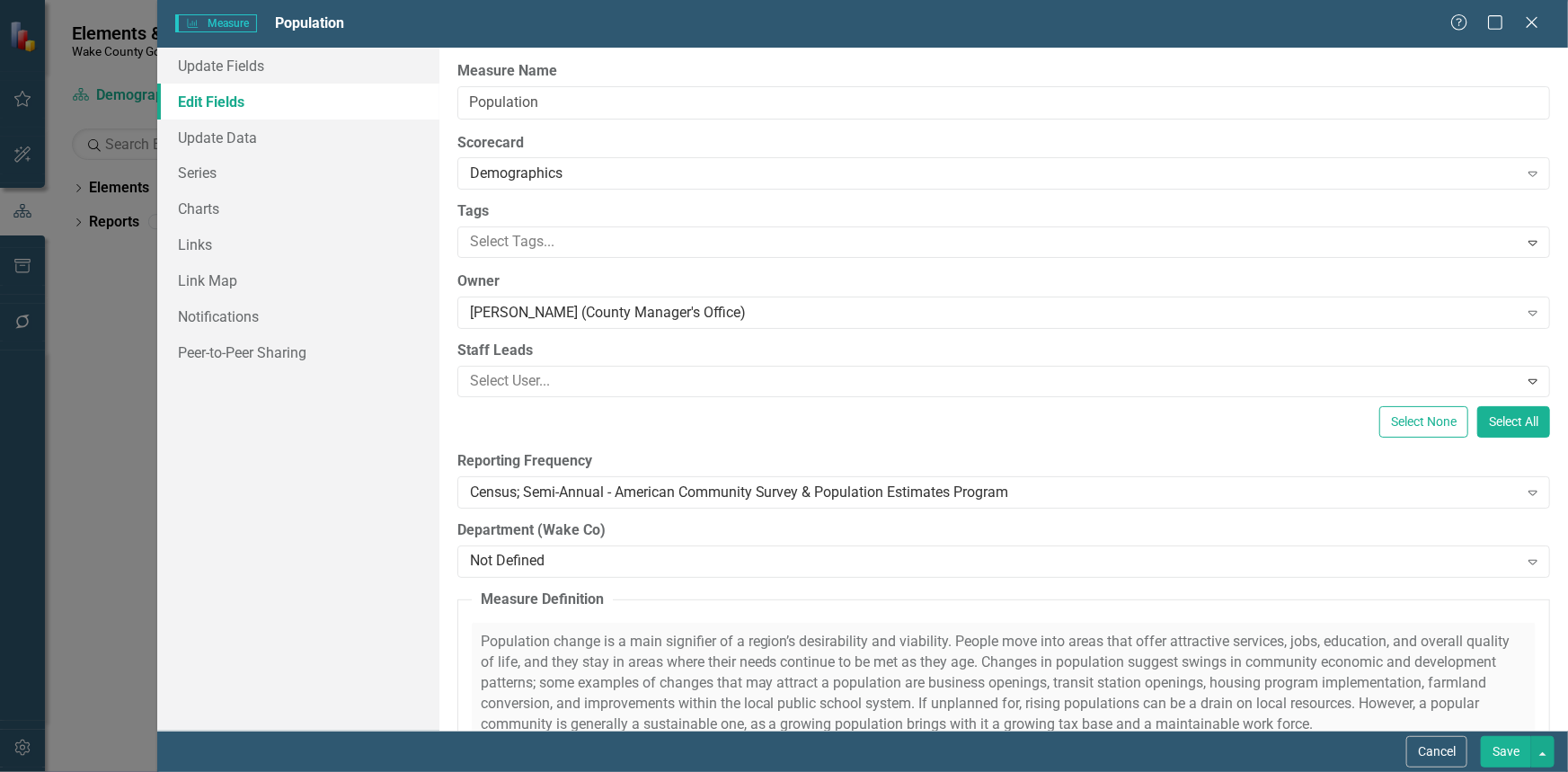
click at [1496, 745] on button "Save" at bounding box center [1505, 751] width 51 height 31
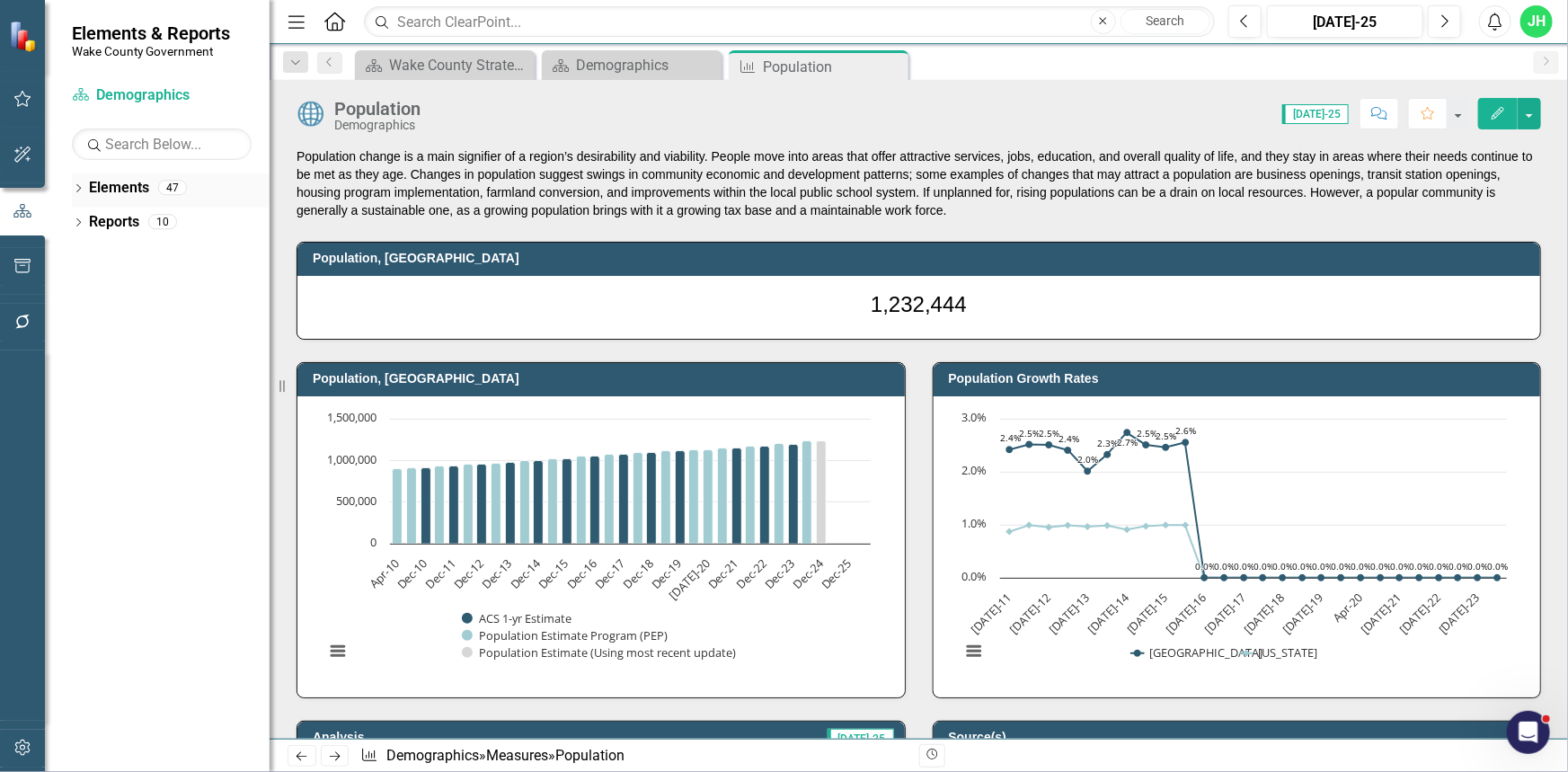
click at [78, 185] on icon "Dropdown" at bounding box center [77, 190] width 12 height 10
click at [472, 64] on div "Wake County Strategic Plan" at bounding box center [449, 65] width 118 height 23
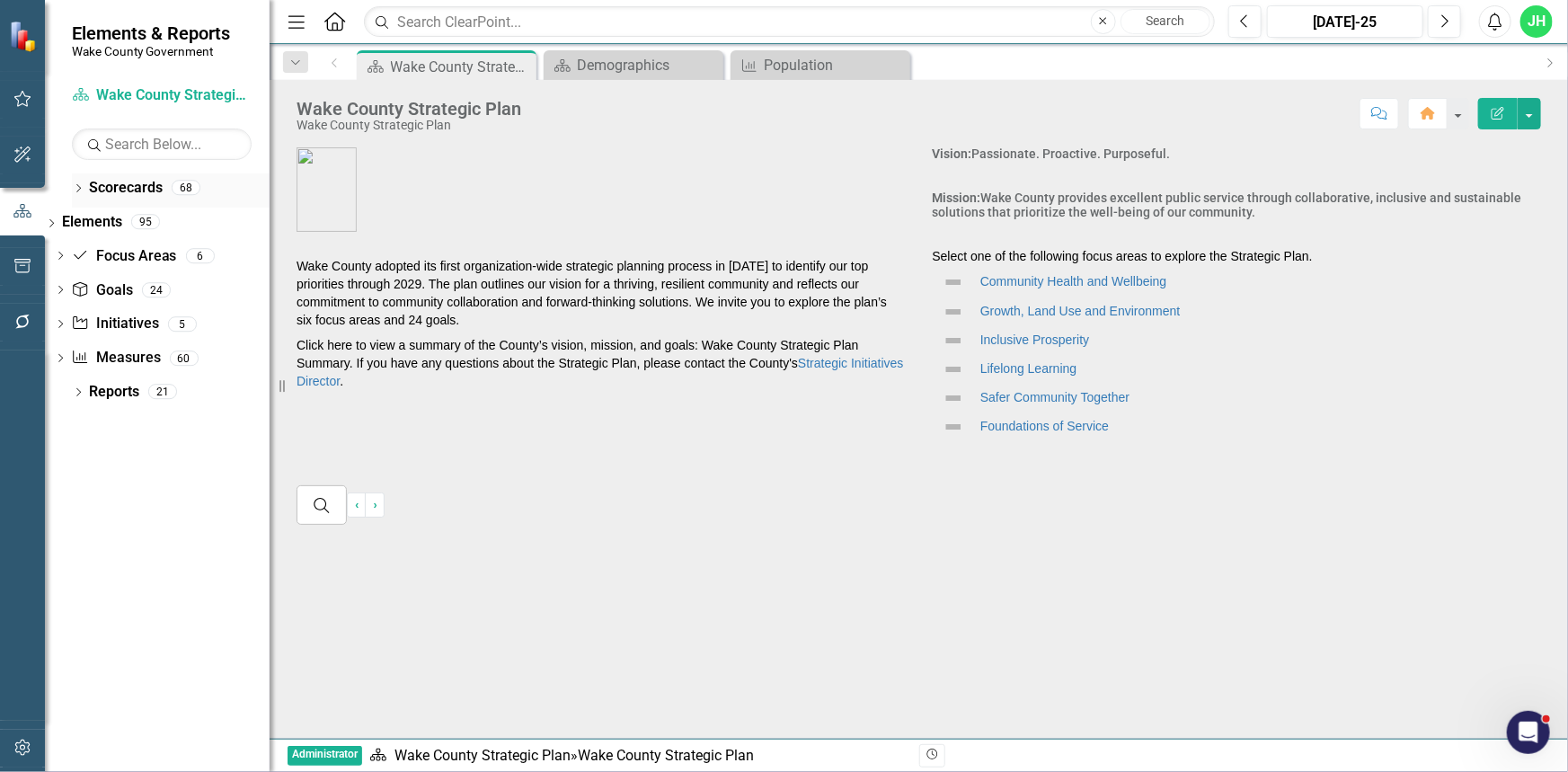
click at [74, 188] on icon "Dropdown" at bounding box center [77, 190] width 12 height 10
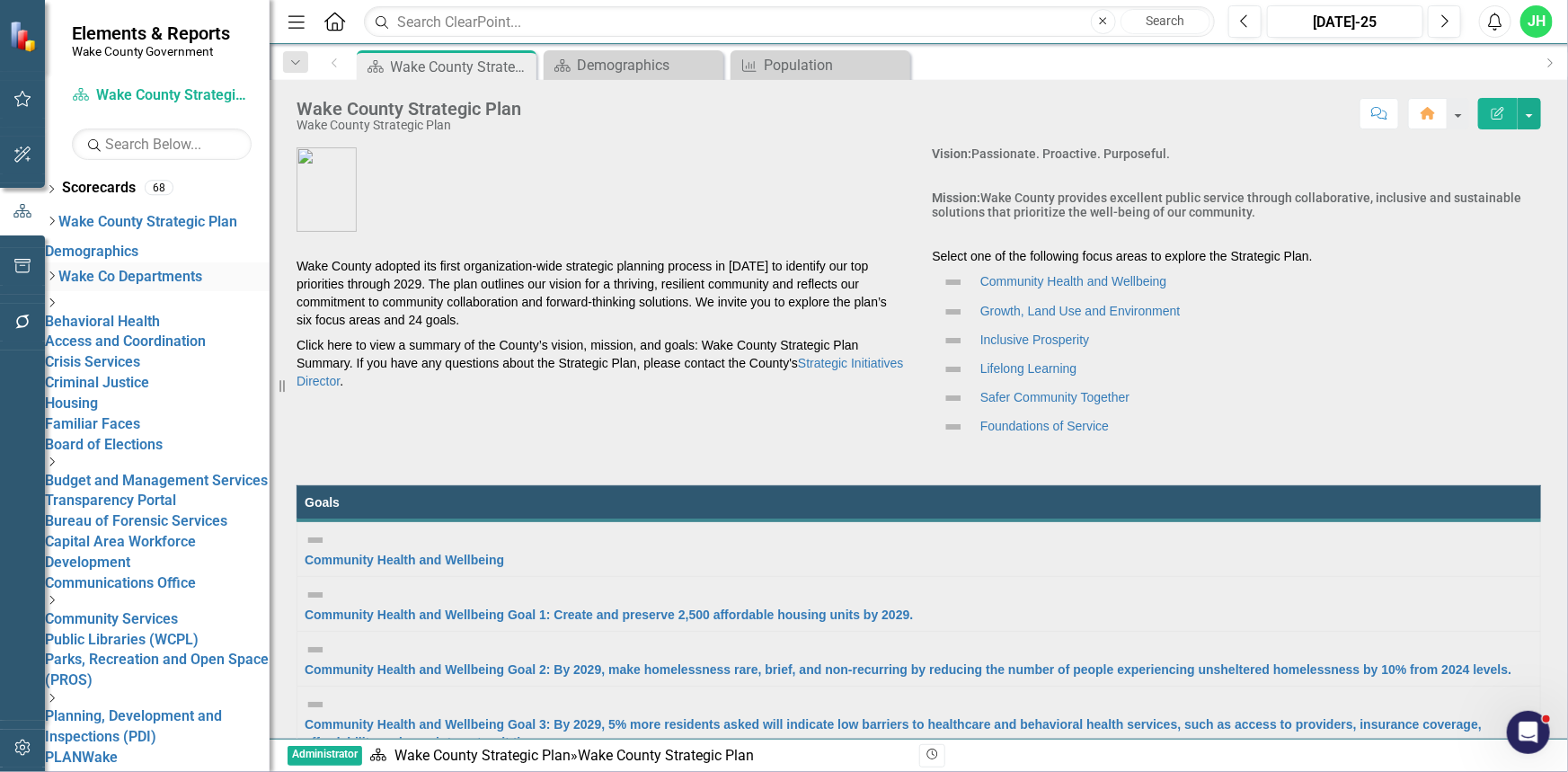
click at [58, 270] on icon "Dropdown" at bounding box center [52, 275] width 13 height 10
click at [162, 436] on link "Board of Elections" at bounding box center [103, 445] width 117 height 17
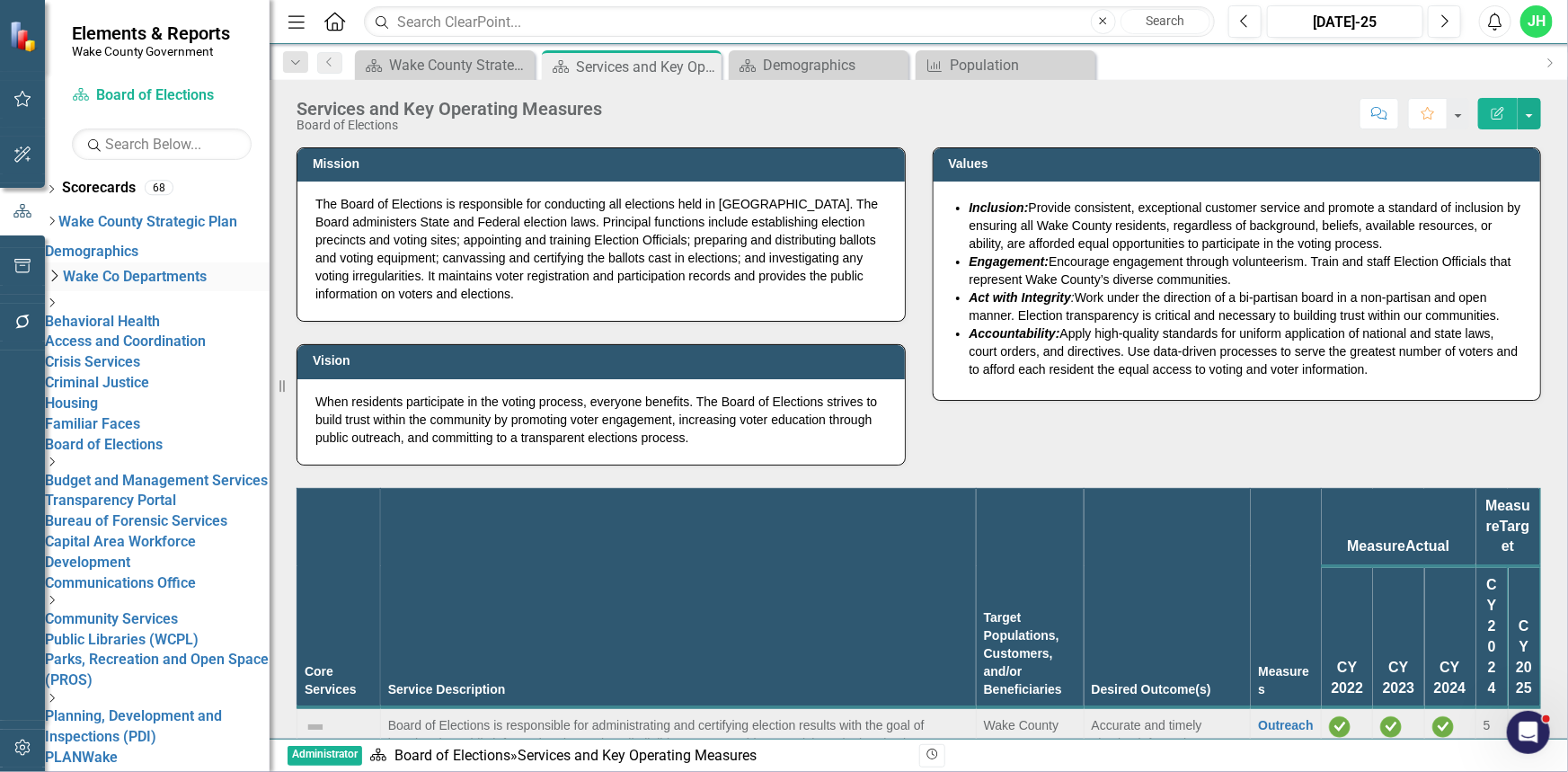
click at [58, 269] on icon at bounding box center [55, 275] width 7 height 11
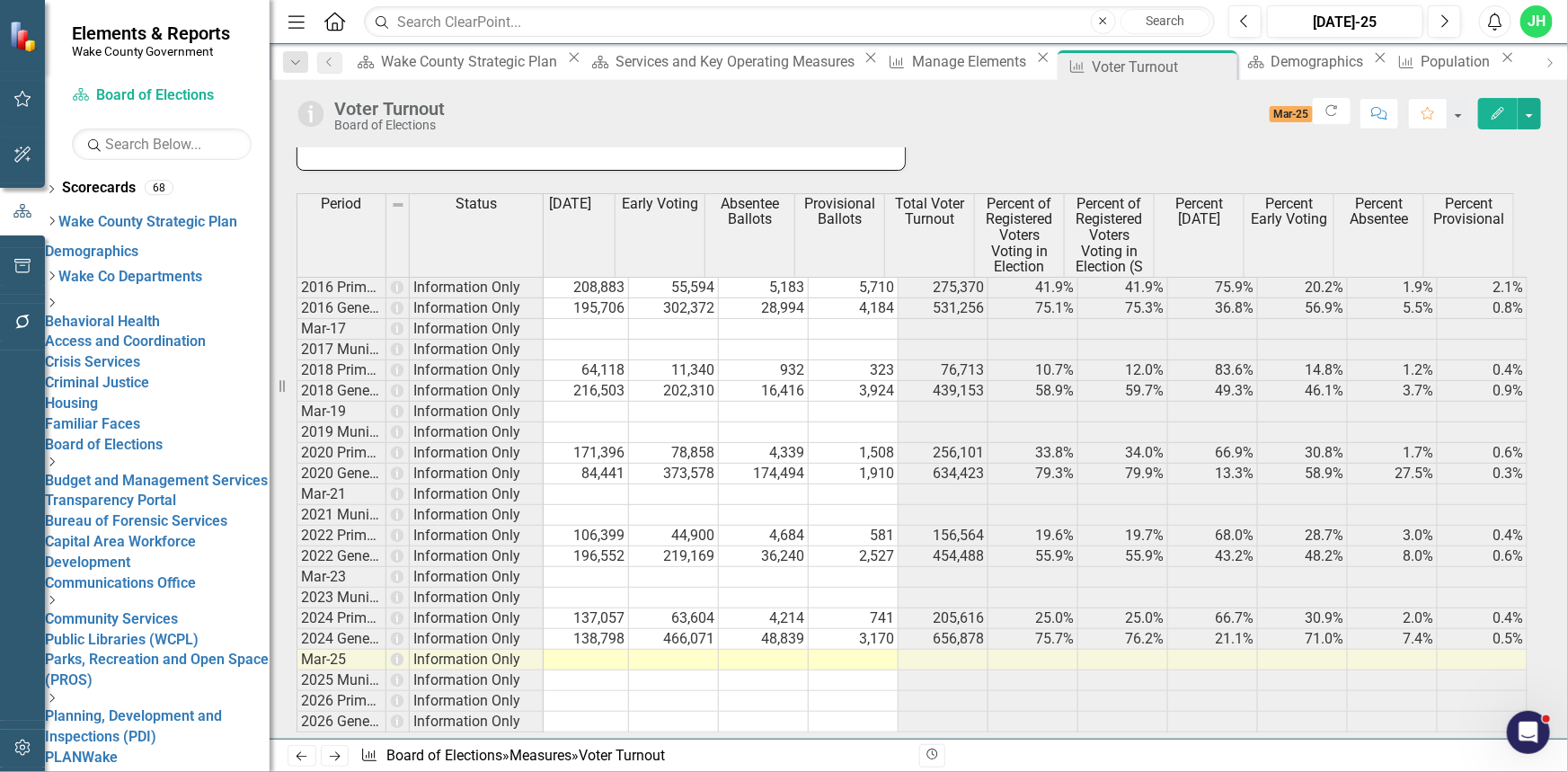
scroll to position [0, 152]
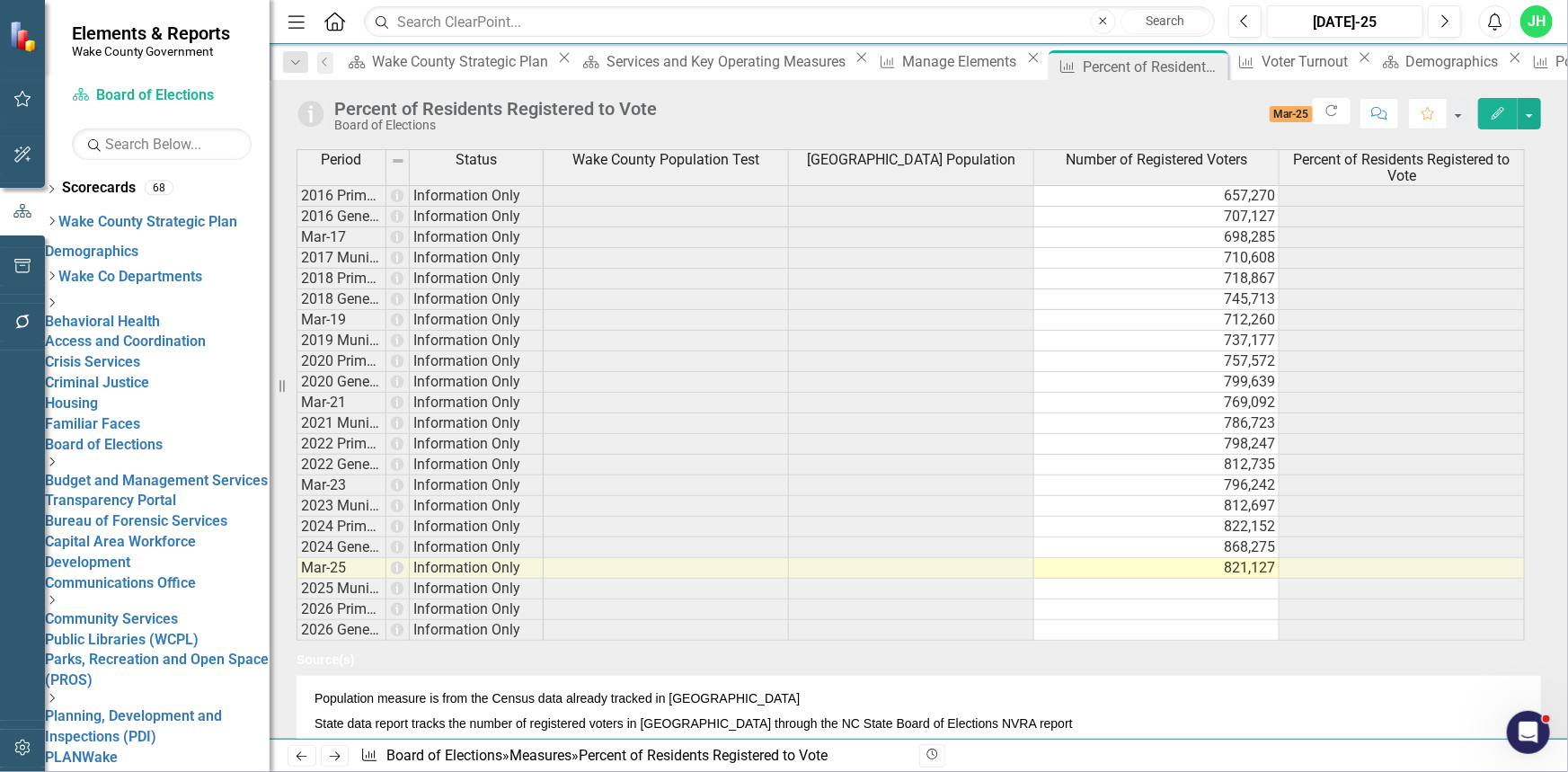
scroll to position [873, 0]
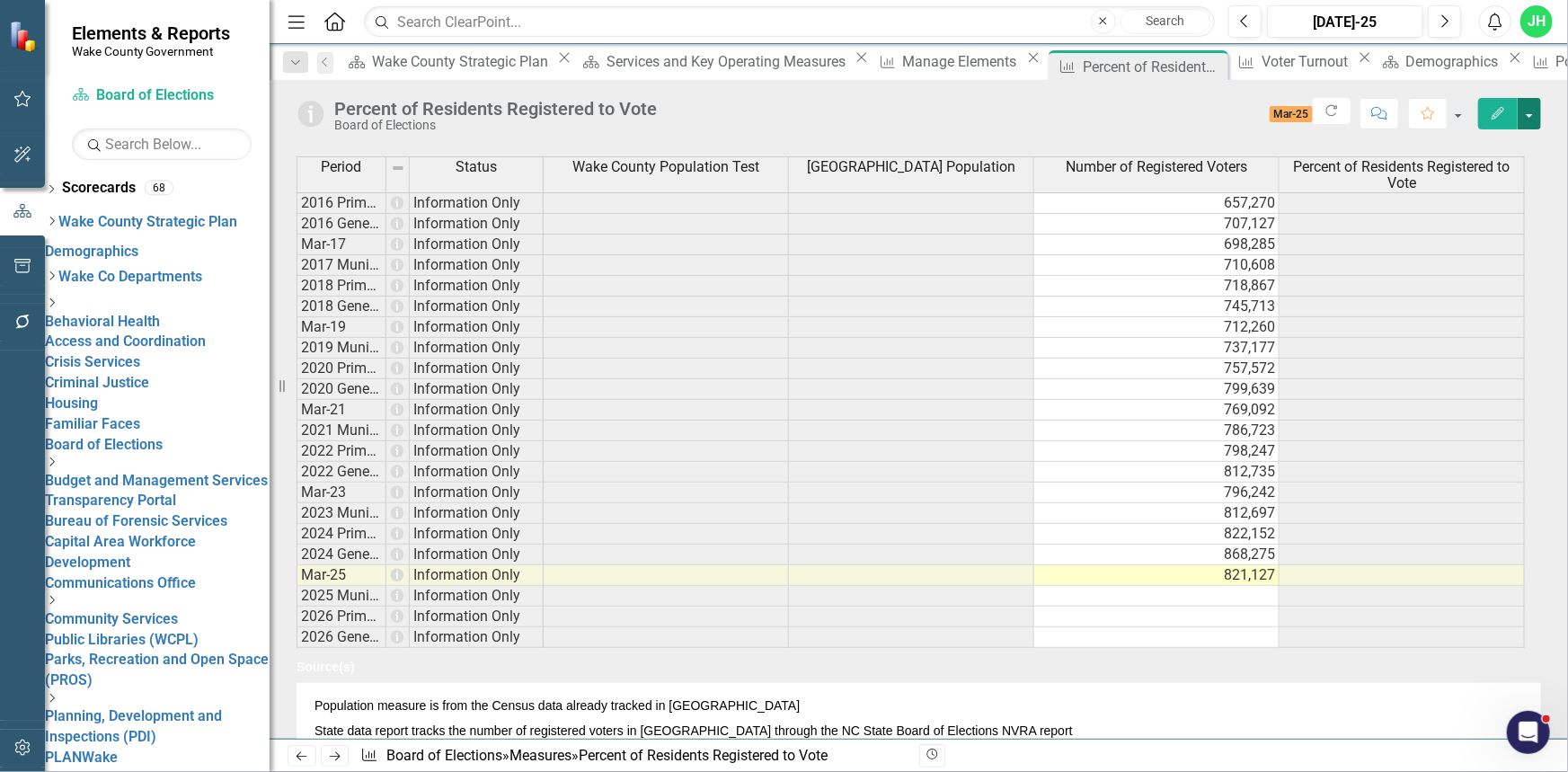
click at [1528, 121] on button "button" at bounding box center [1529, 114] width 23 height 31
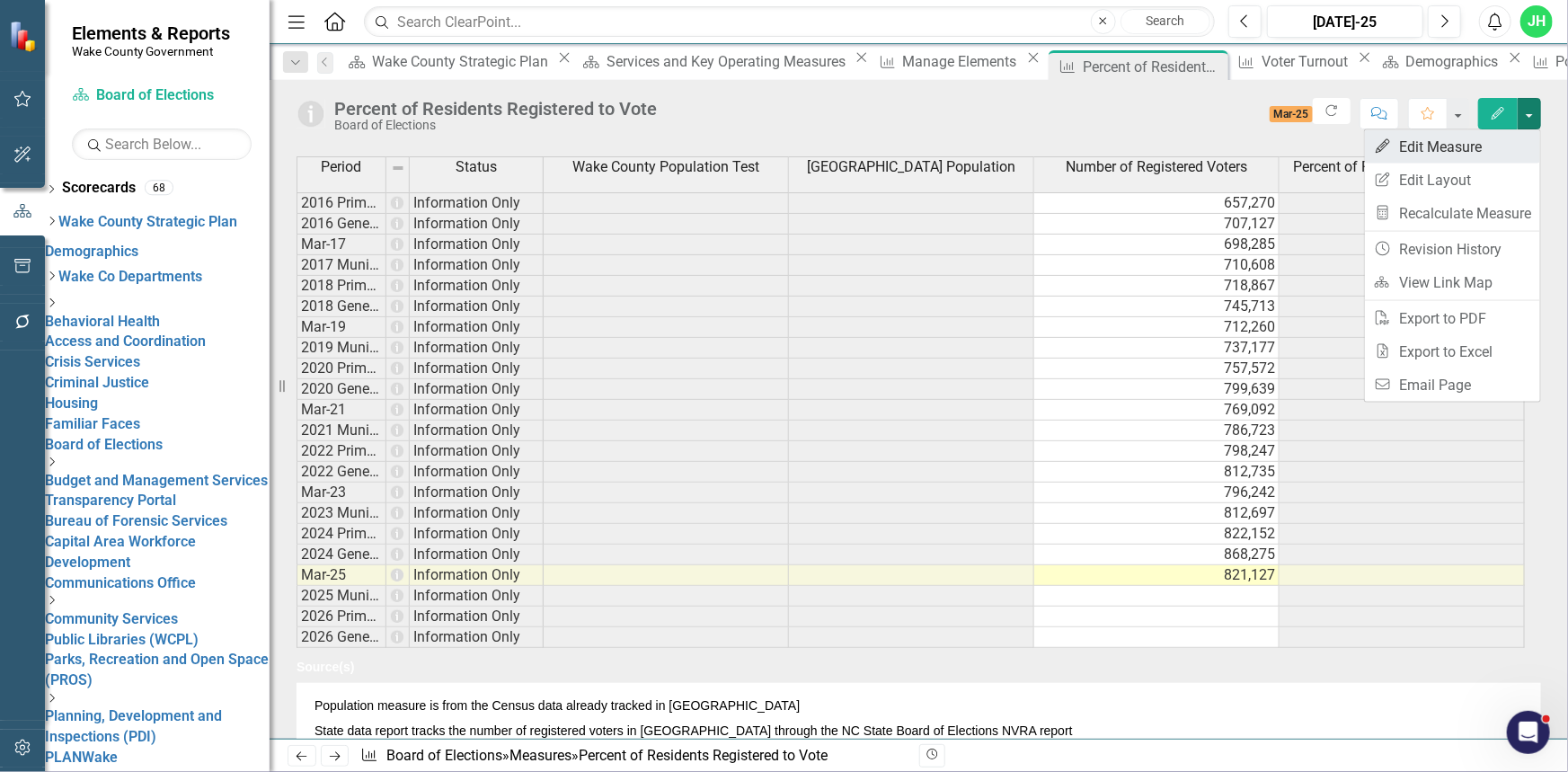
click at [1494, 143] on link "Edit Edit Measure" at bounding box center [1453, 146] width 176 height 33
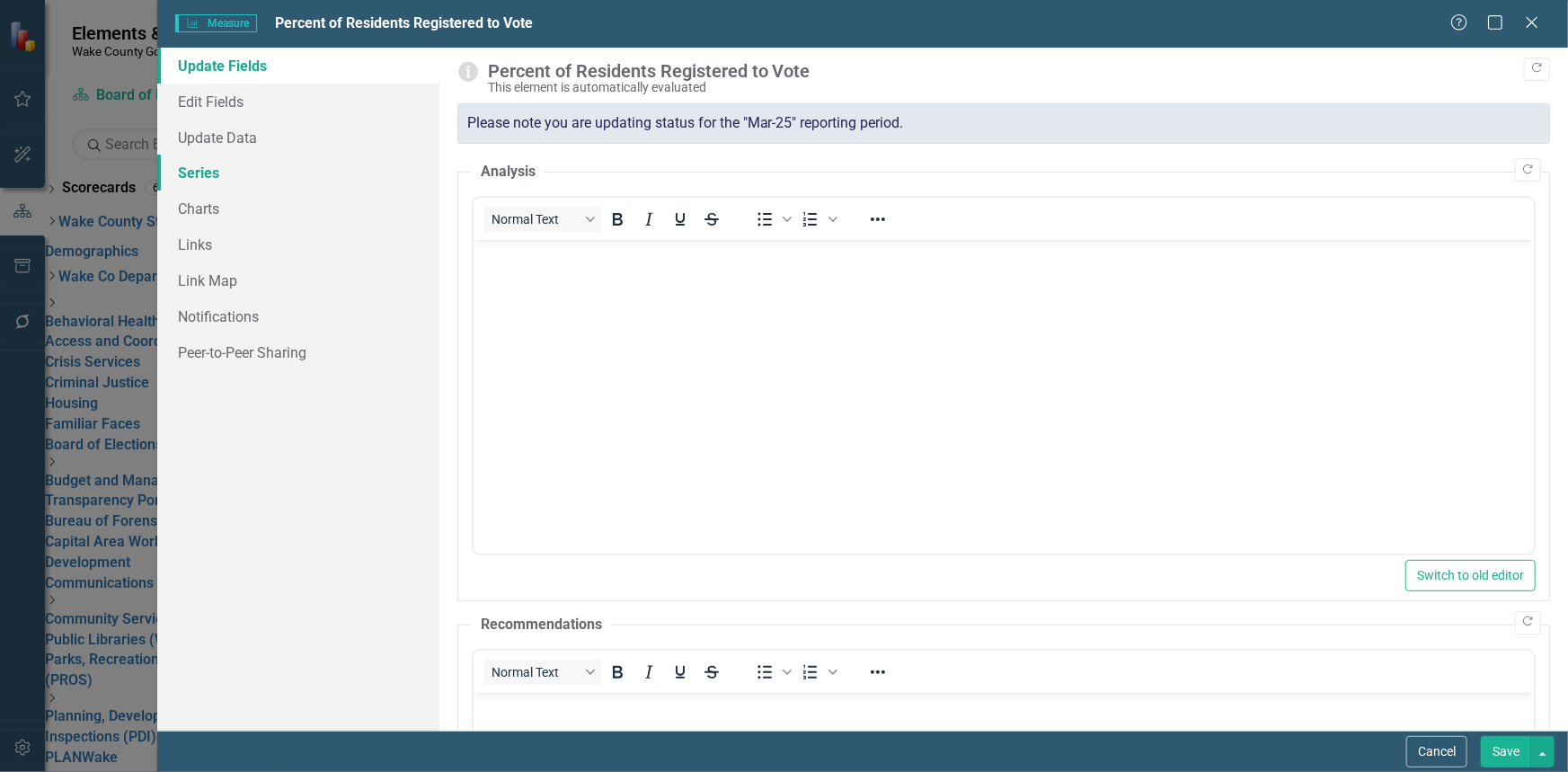
scroll to position [0, 0]
click at [208, 171] on link "Series" at bounding box center [299, 173] width 282 height 36
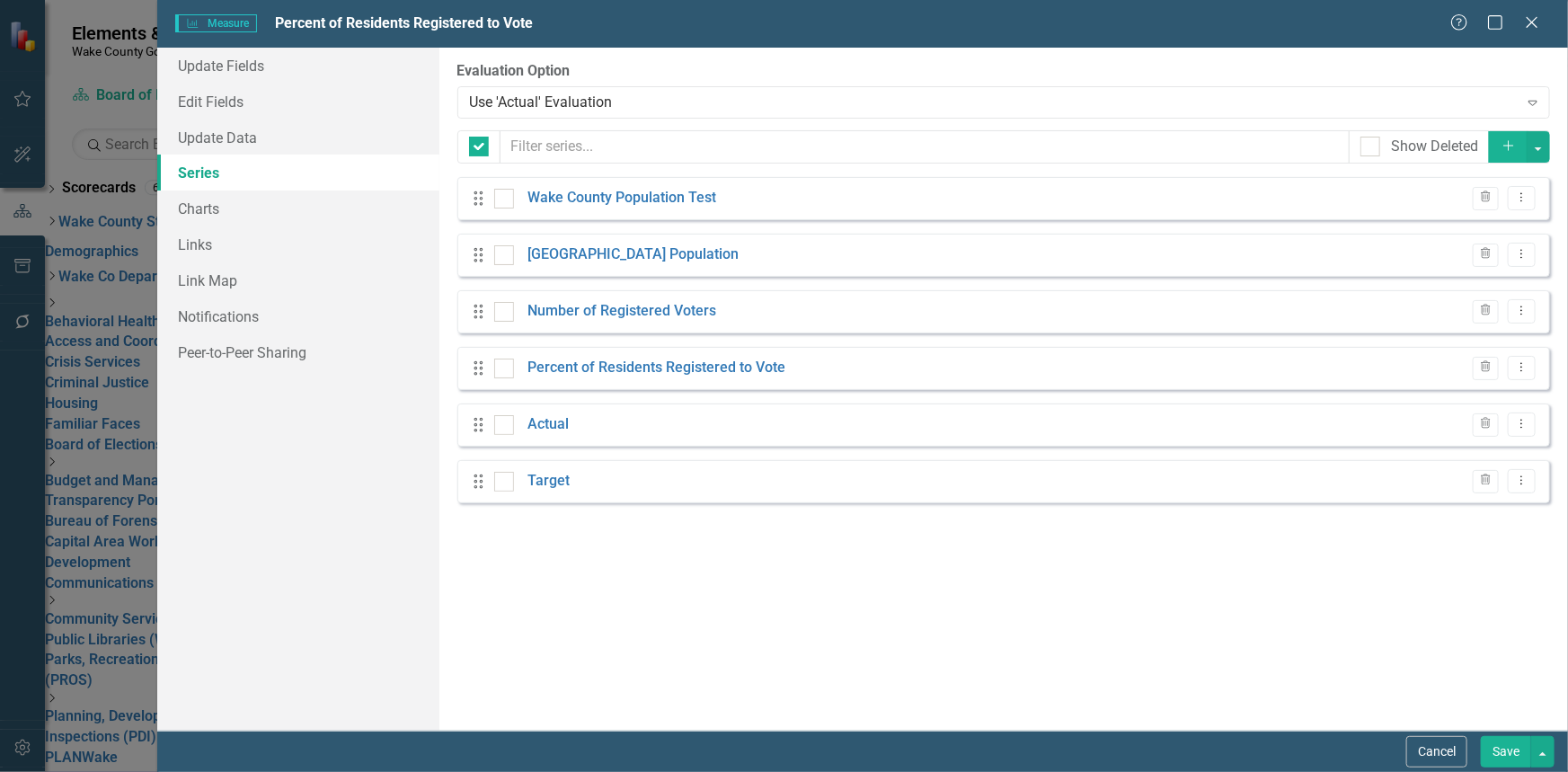
checkbox input "false"
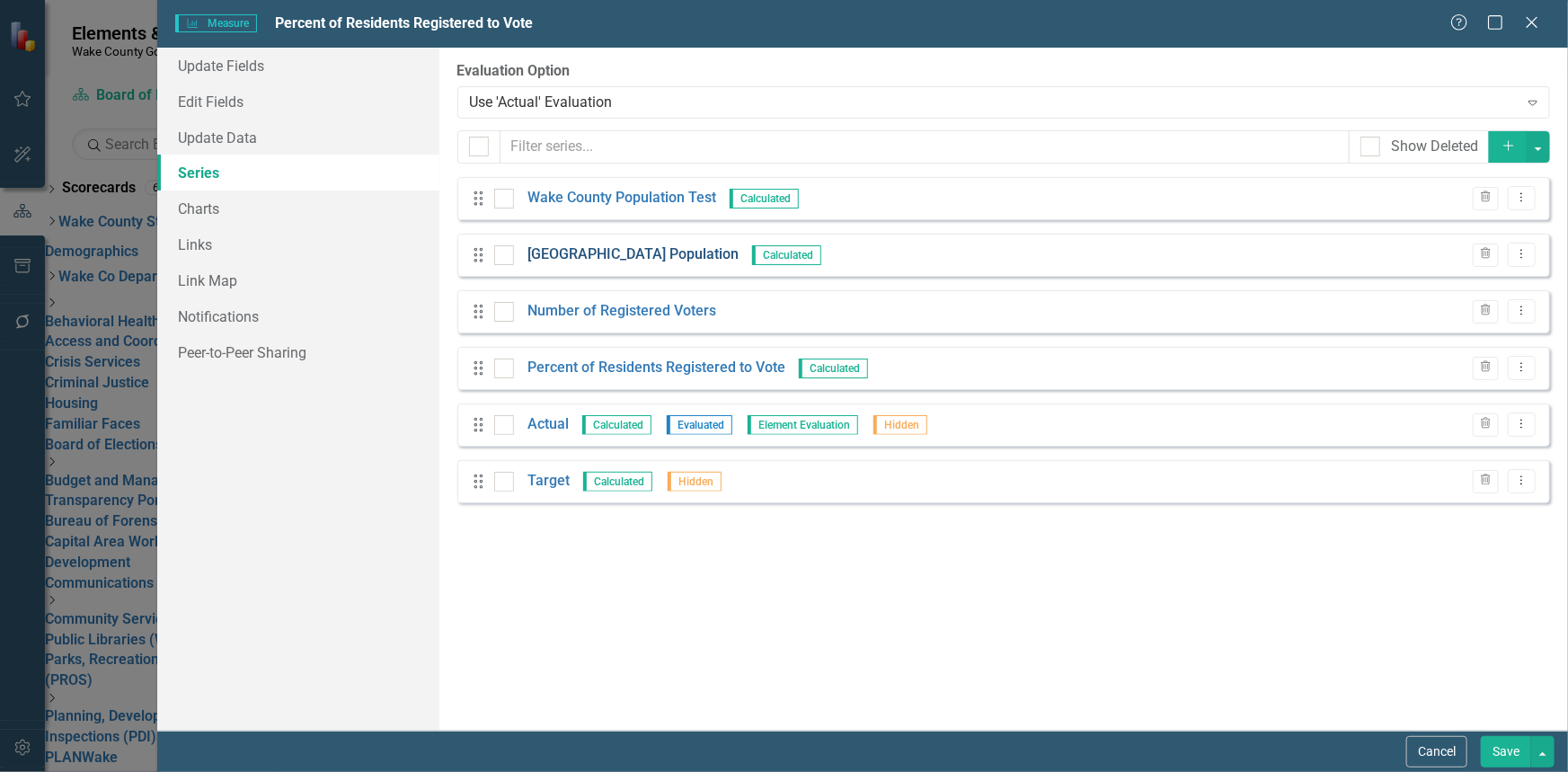
click at [618, 260] on link "[GEOGRAPHIC_DATA] Population" at bounding box center [633, 255] width 211 height 21
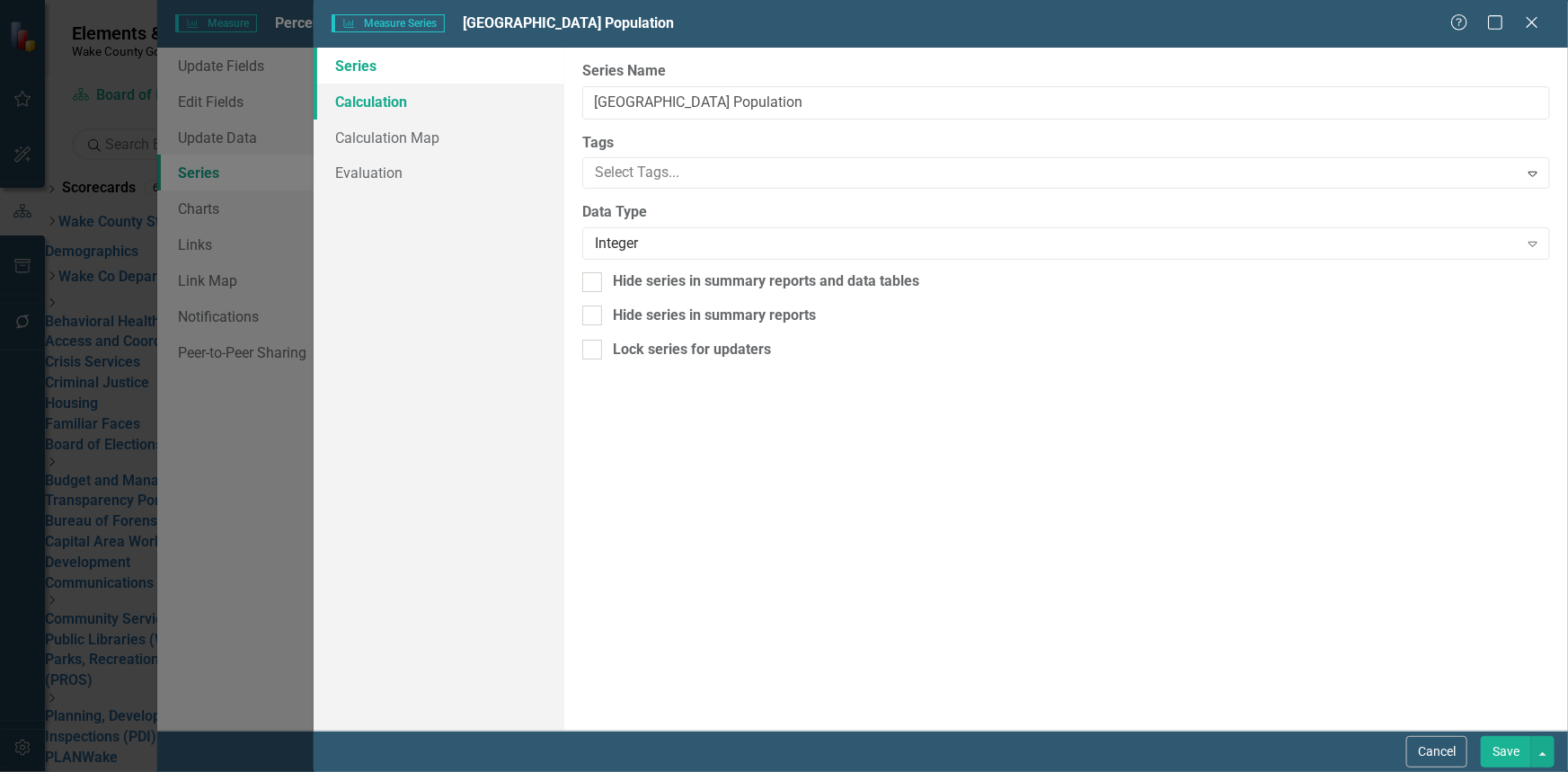
click at [379, 111] on link "Calculation" at bounding box center [439, 102] width 251 height 36
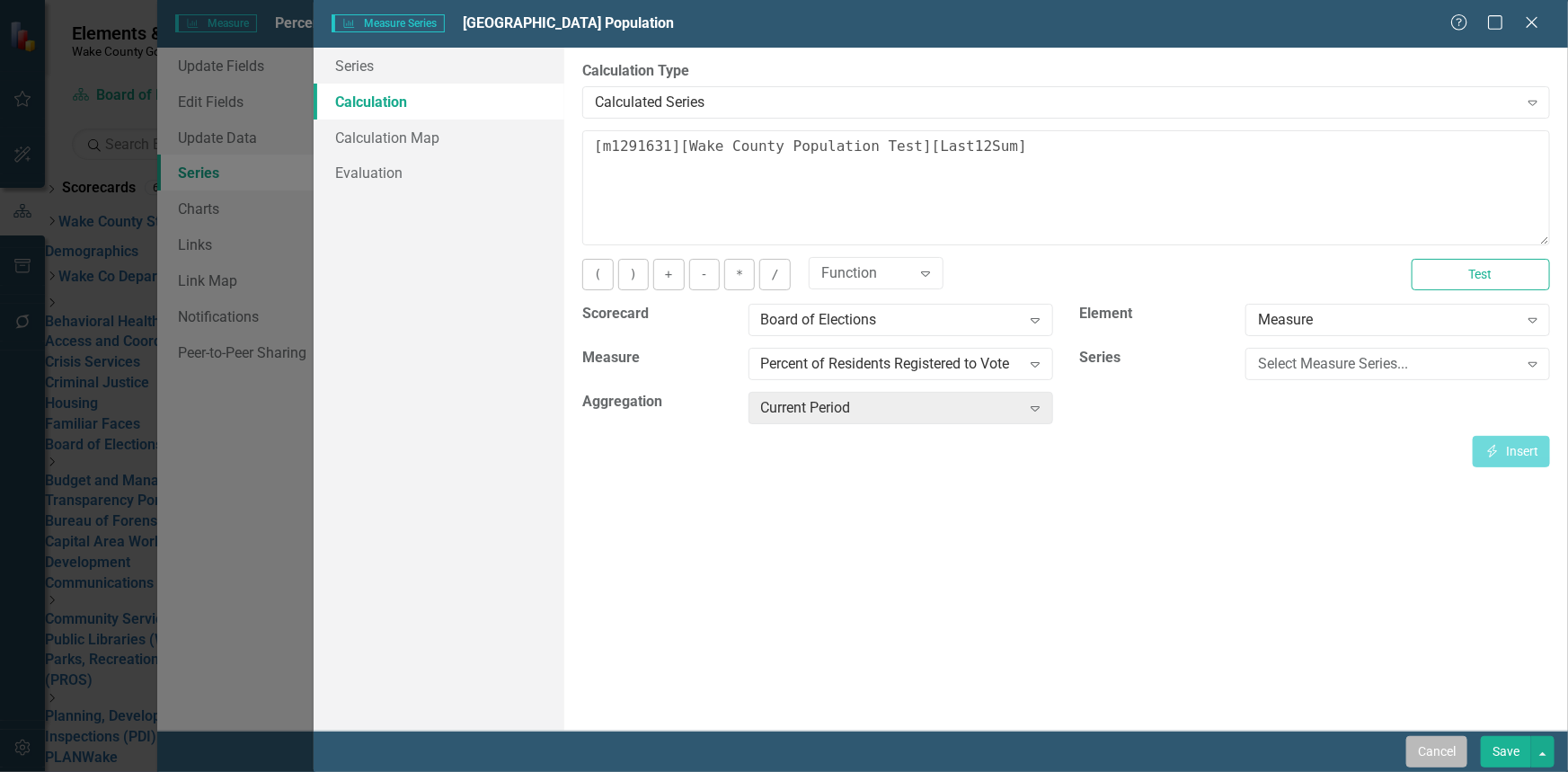
click at [1436, 755] on button "Cancel" at bounding box center [1436, 751] width 61 height 31
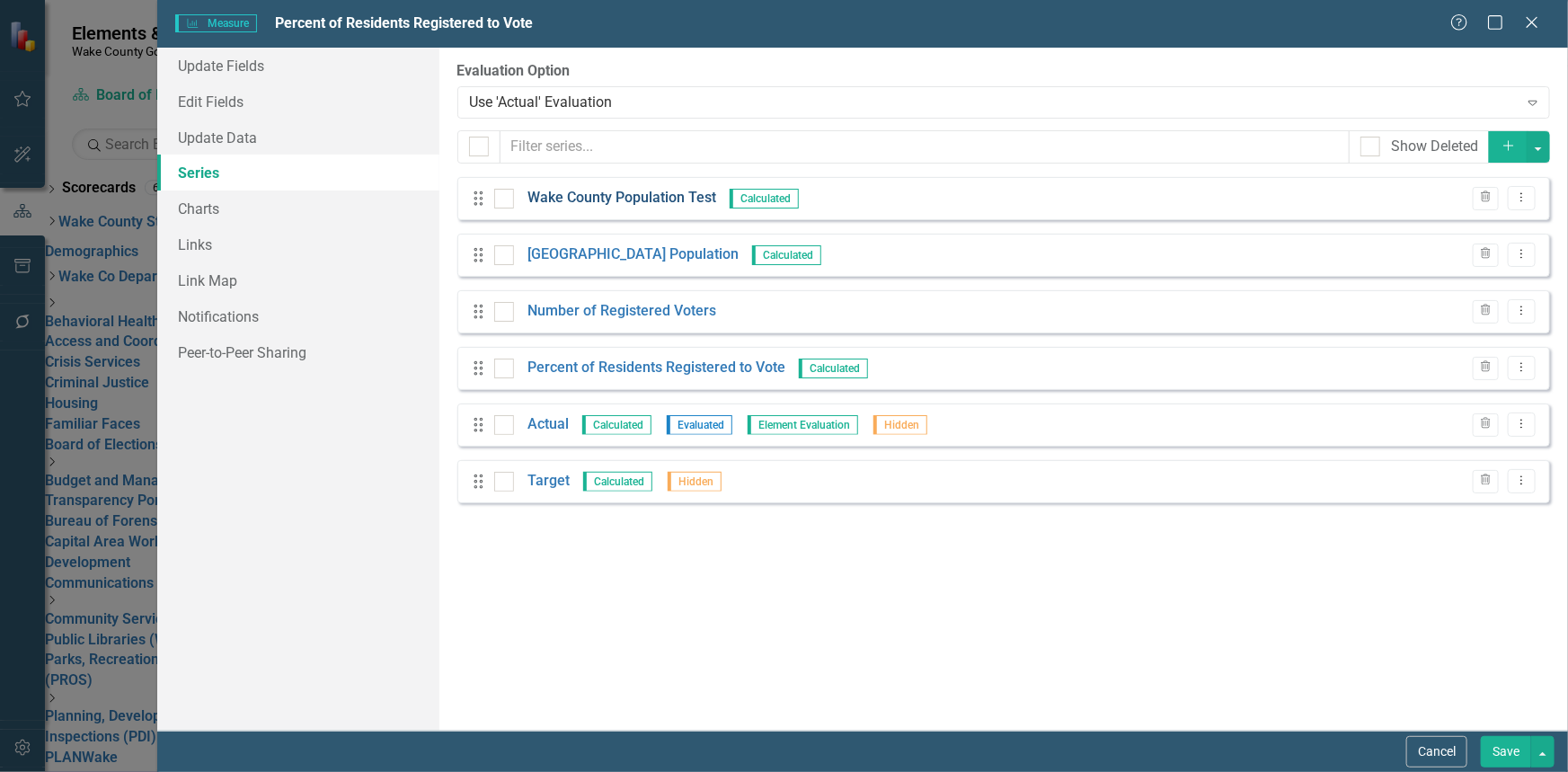
click at [575, 197] on link "Wake County Population Test" at bounding box center [622, 198] width 189 height 21
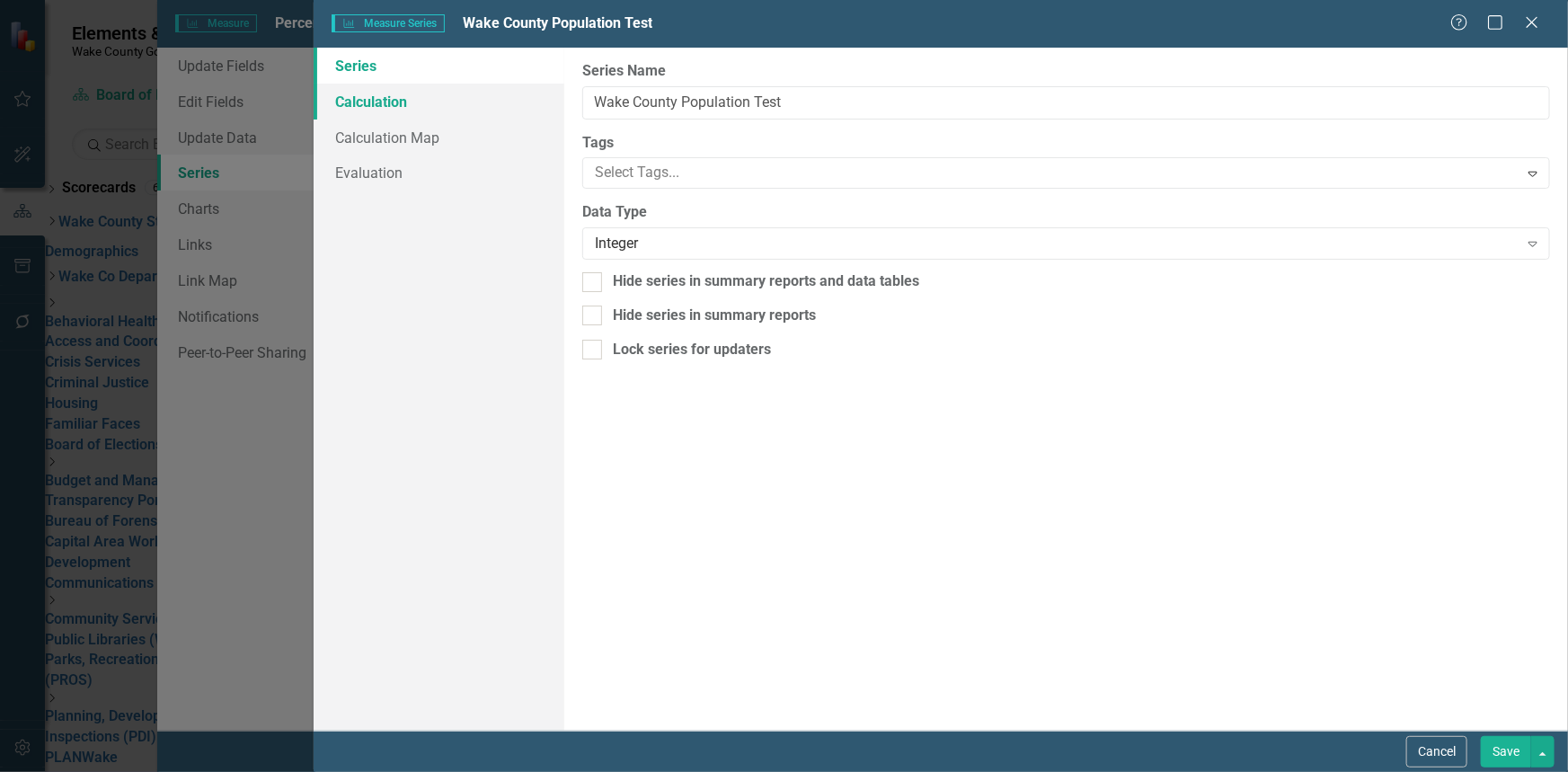
click at [390, 109] on link "Calculation" at bounding box center [439, 102] width 251 height 36
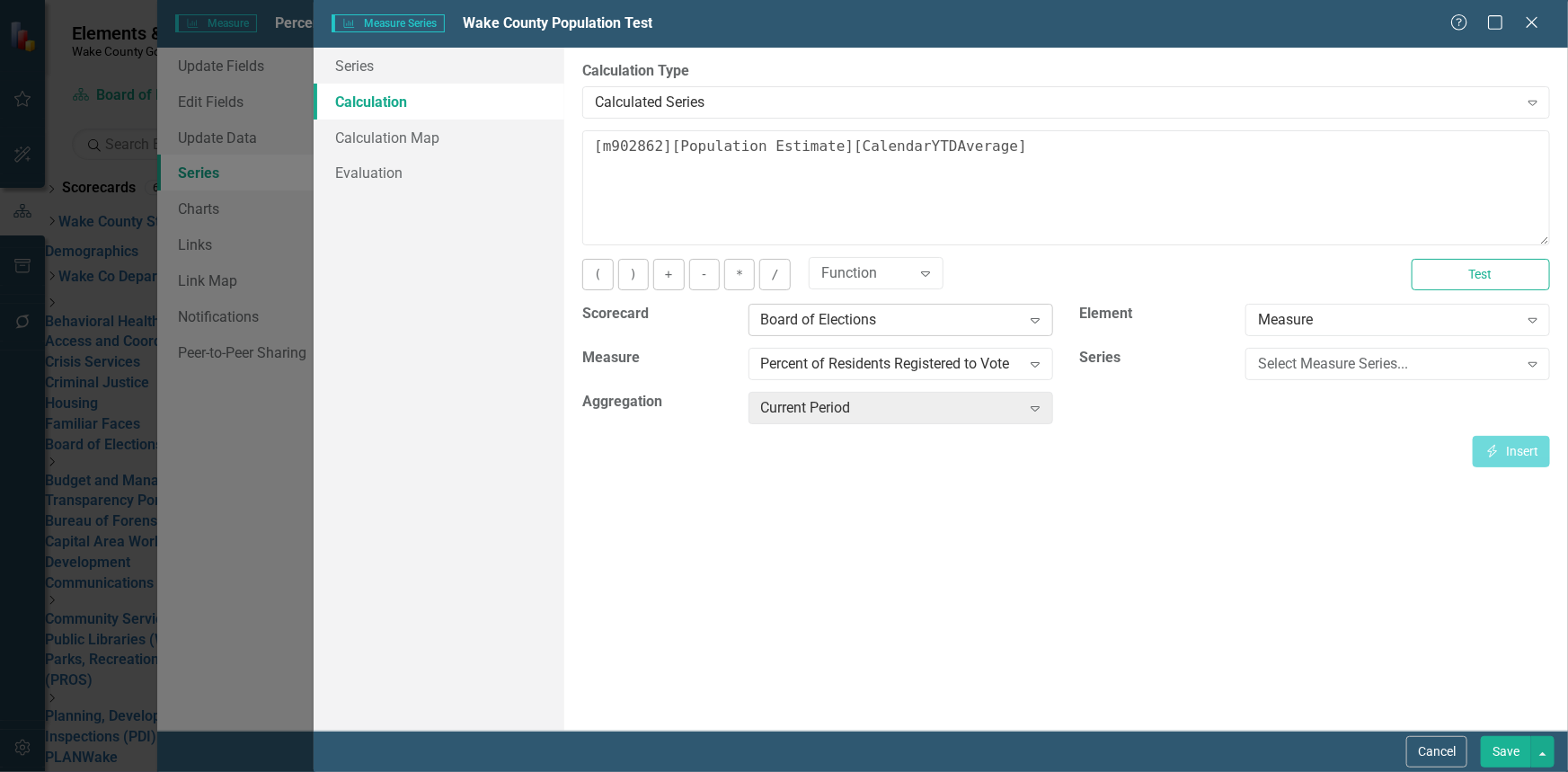
click at [1034, 319] on icon "Expand" at bounding box center [1035, 320] width 18 height 14
click at [1443, 321] on div "Measure" at bounding box center [1388, 321] width 260 height 21
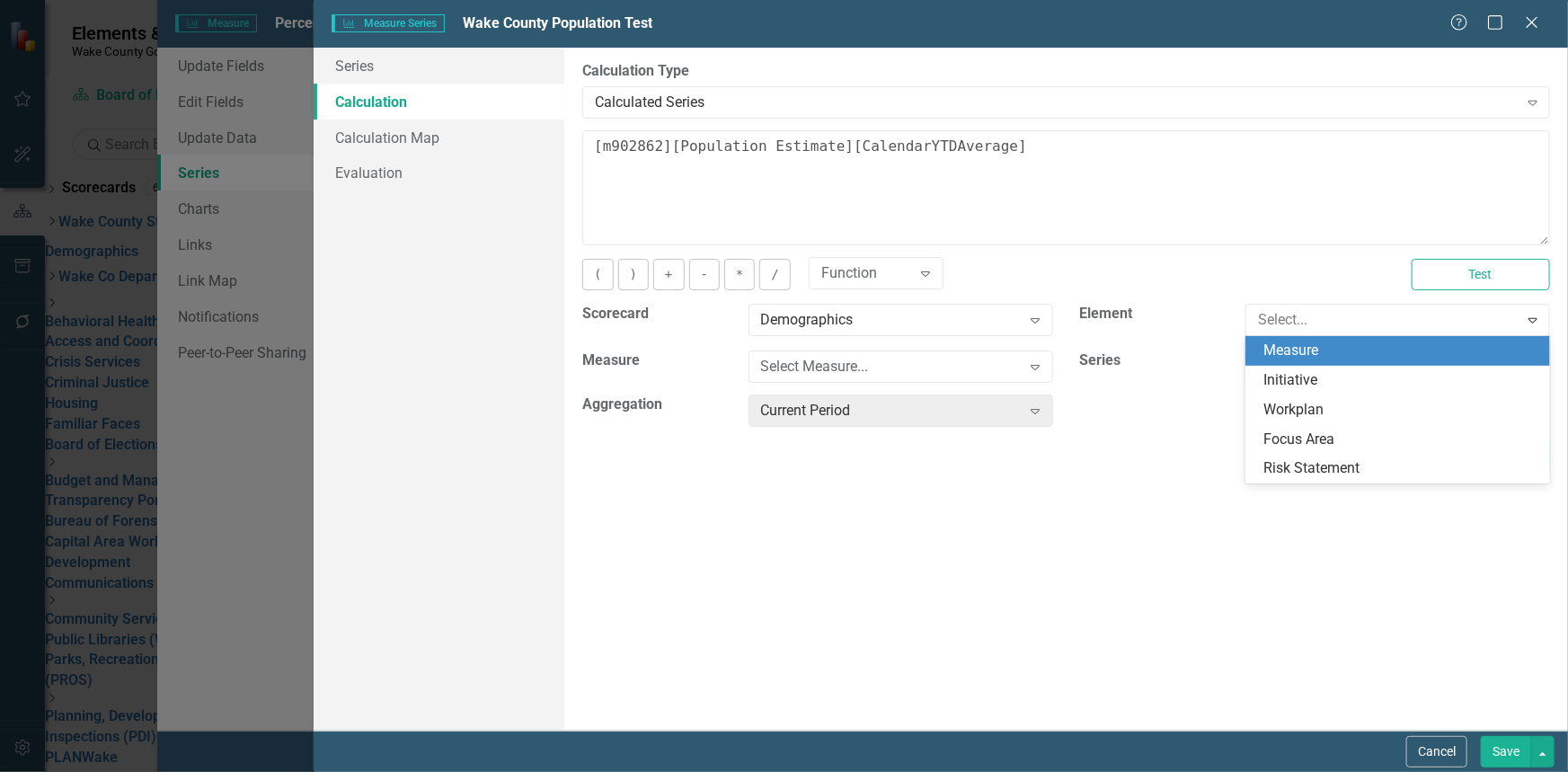
click at [1311, 355] on div "Measure" at bounding box center [1401, 351] width 276 height 21
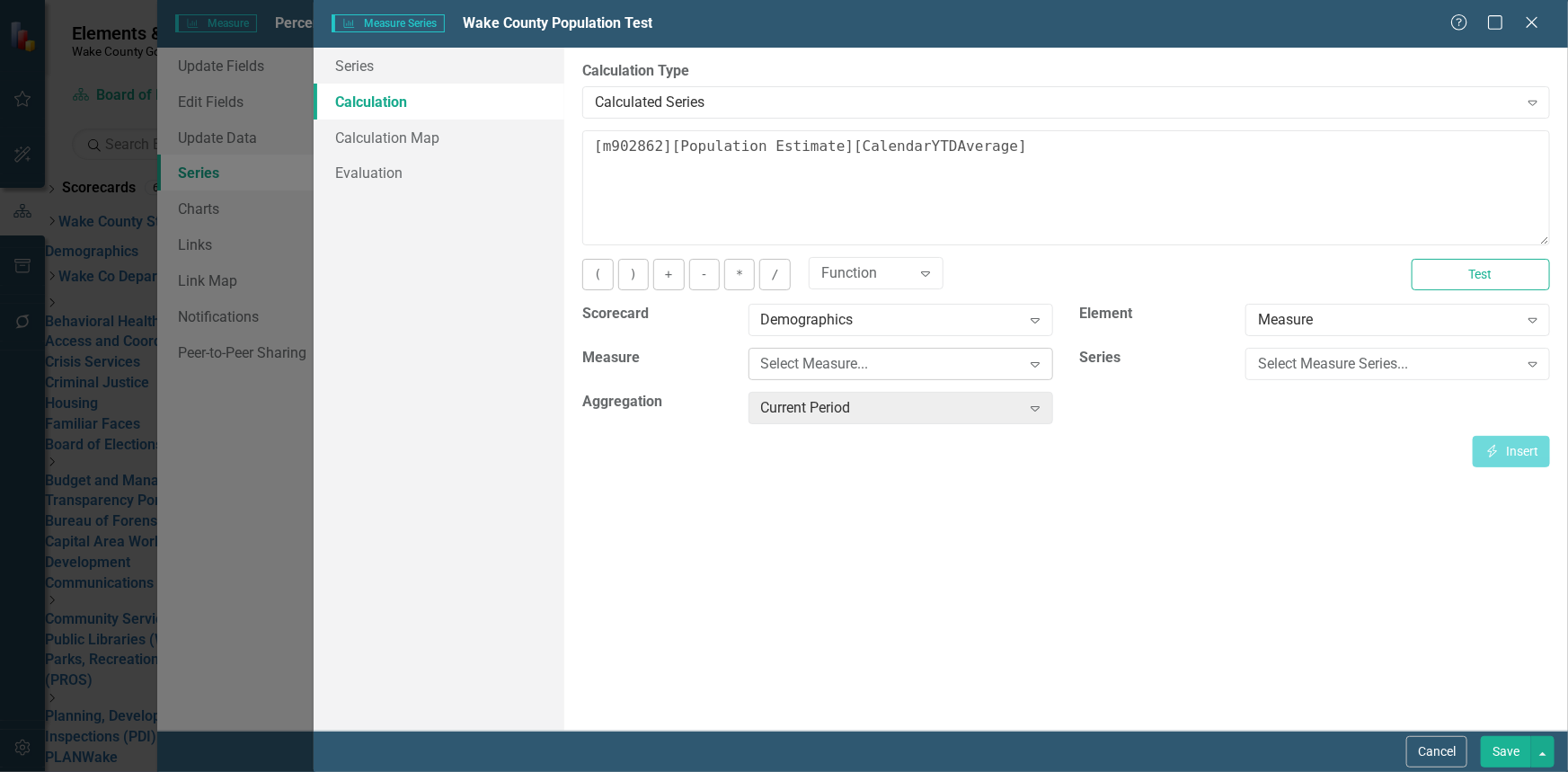
click at [979, 366] on div "Select Measure..." at bounding box center [890, 365] width 260 height 21
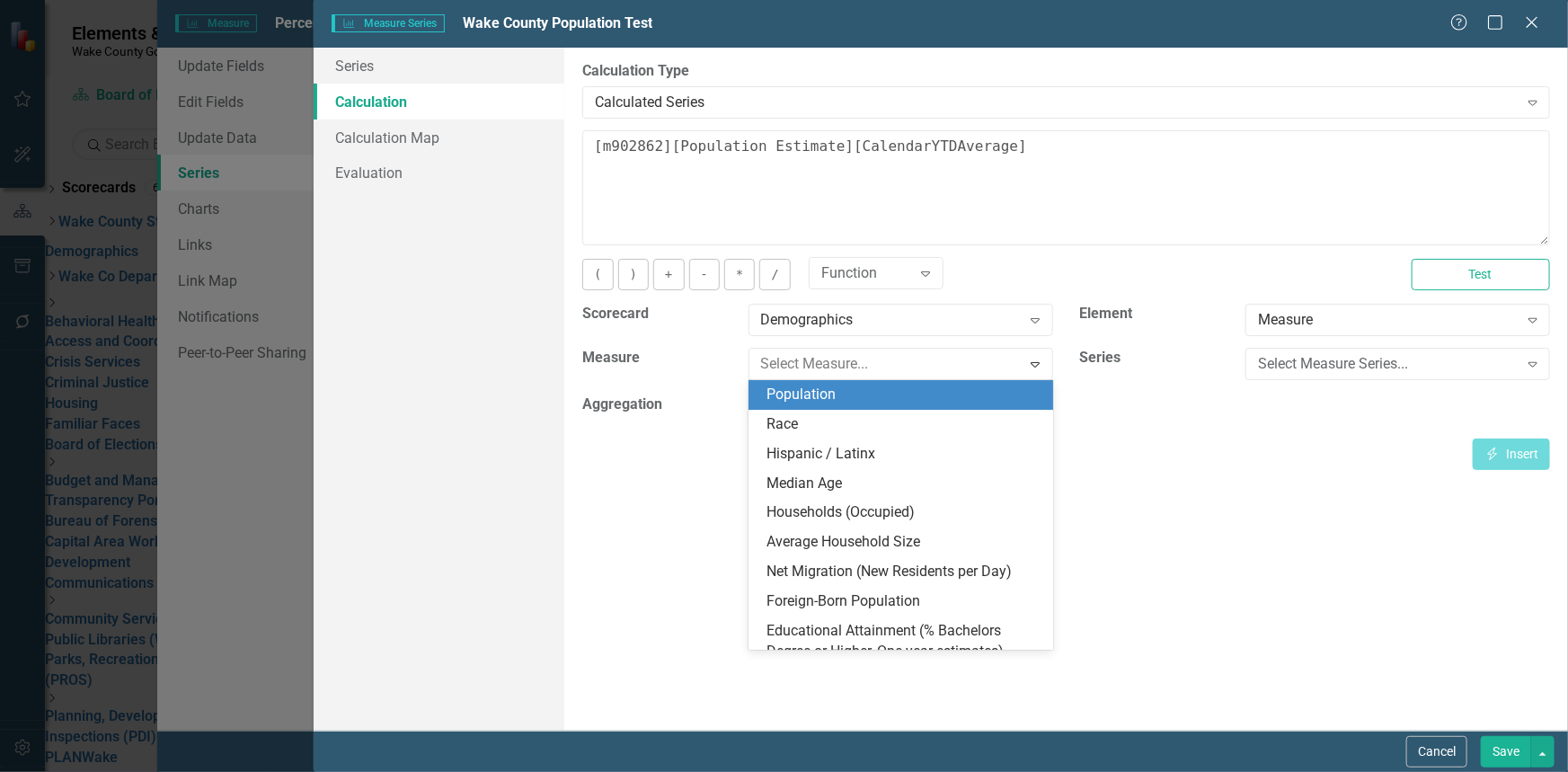
click at [892, 393] on div "Population" at bounding box center [904, 395] width 276 height 21
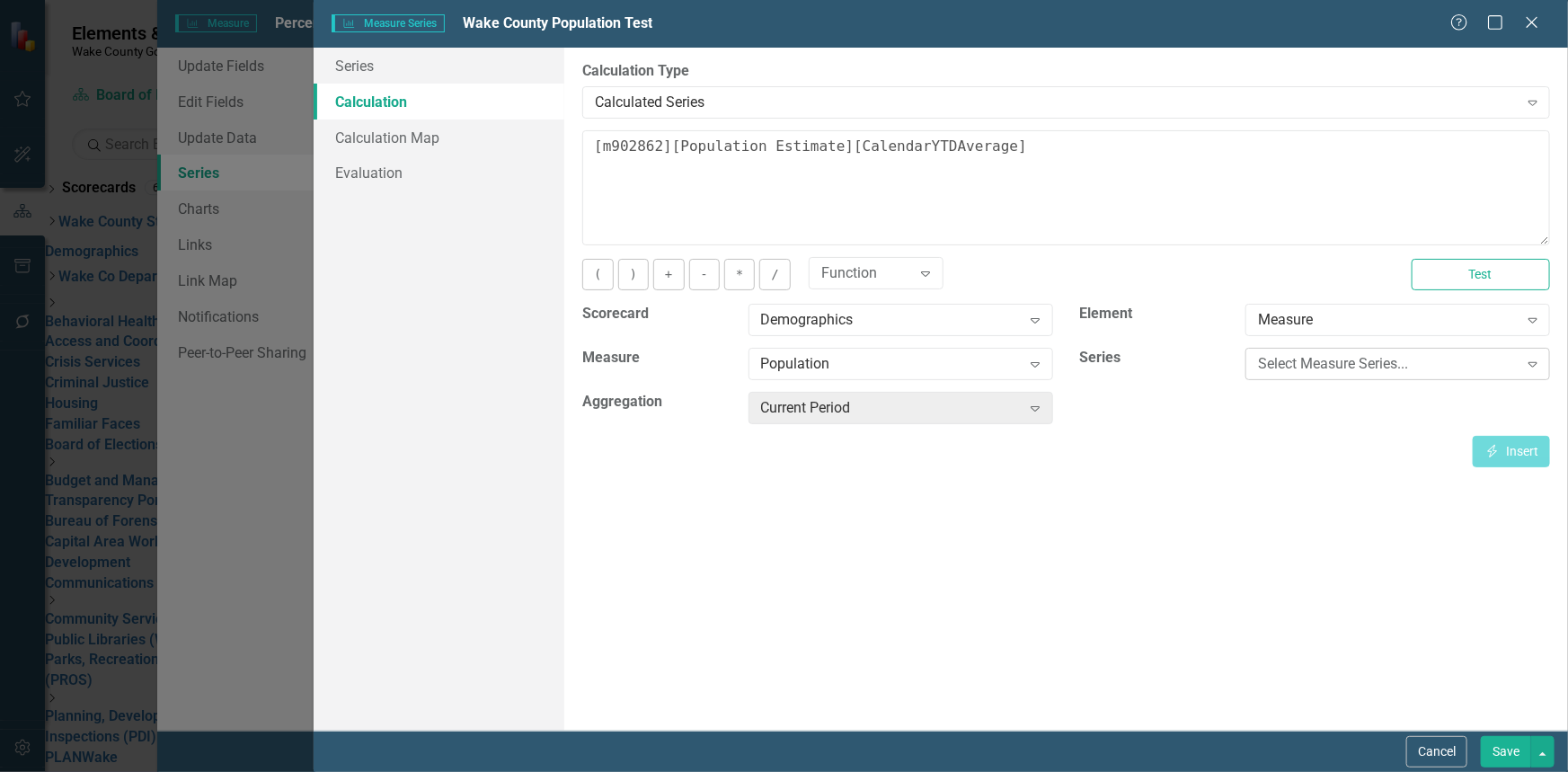
click at [1426, 365] on div "Select Measure Series..." at bounding box center [1388, 365] width 260 height 21
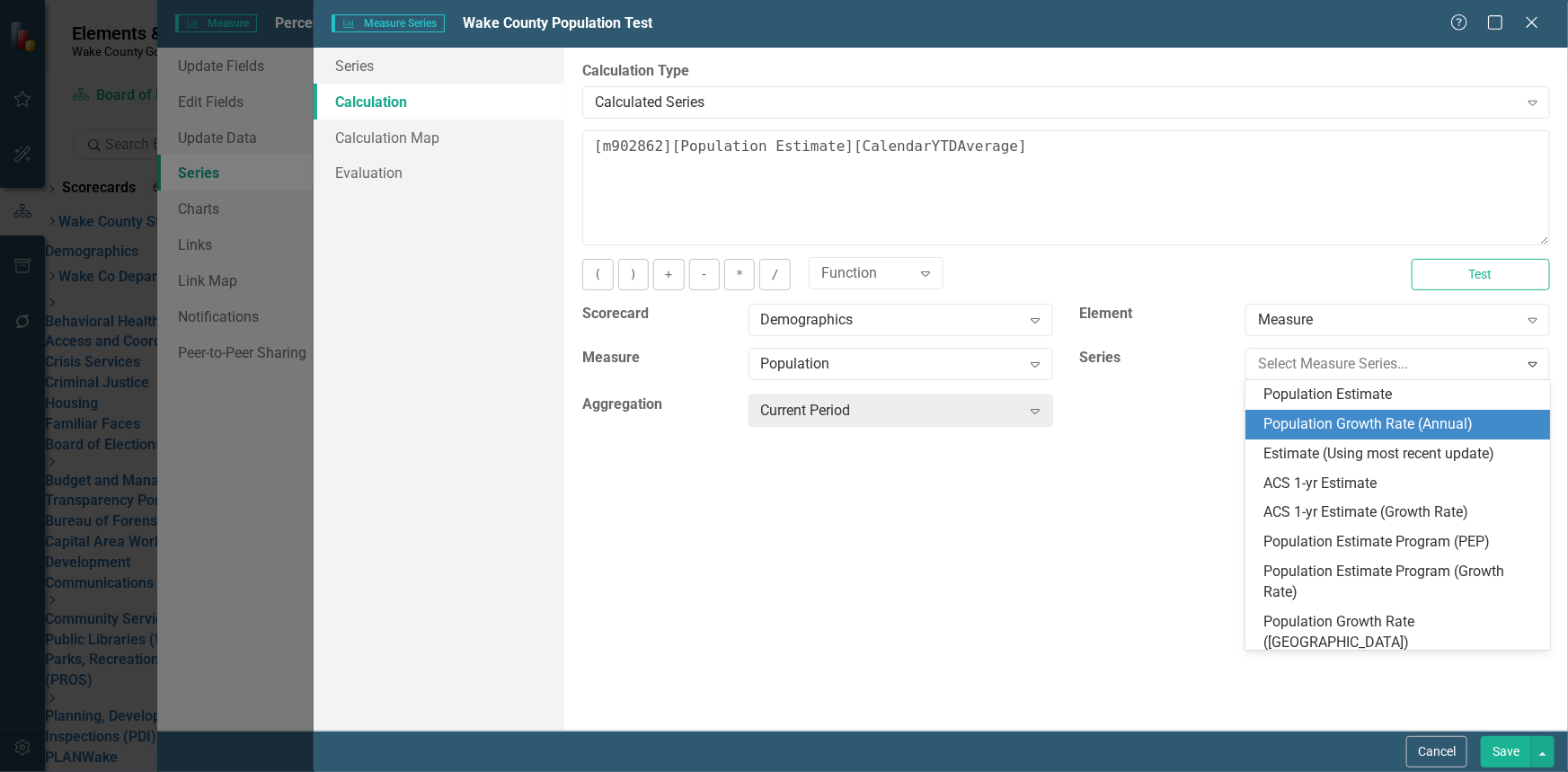
scroll to position [155, 0]
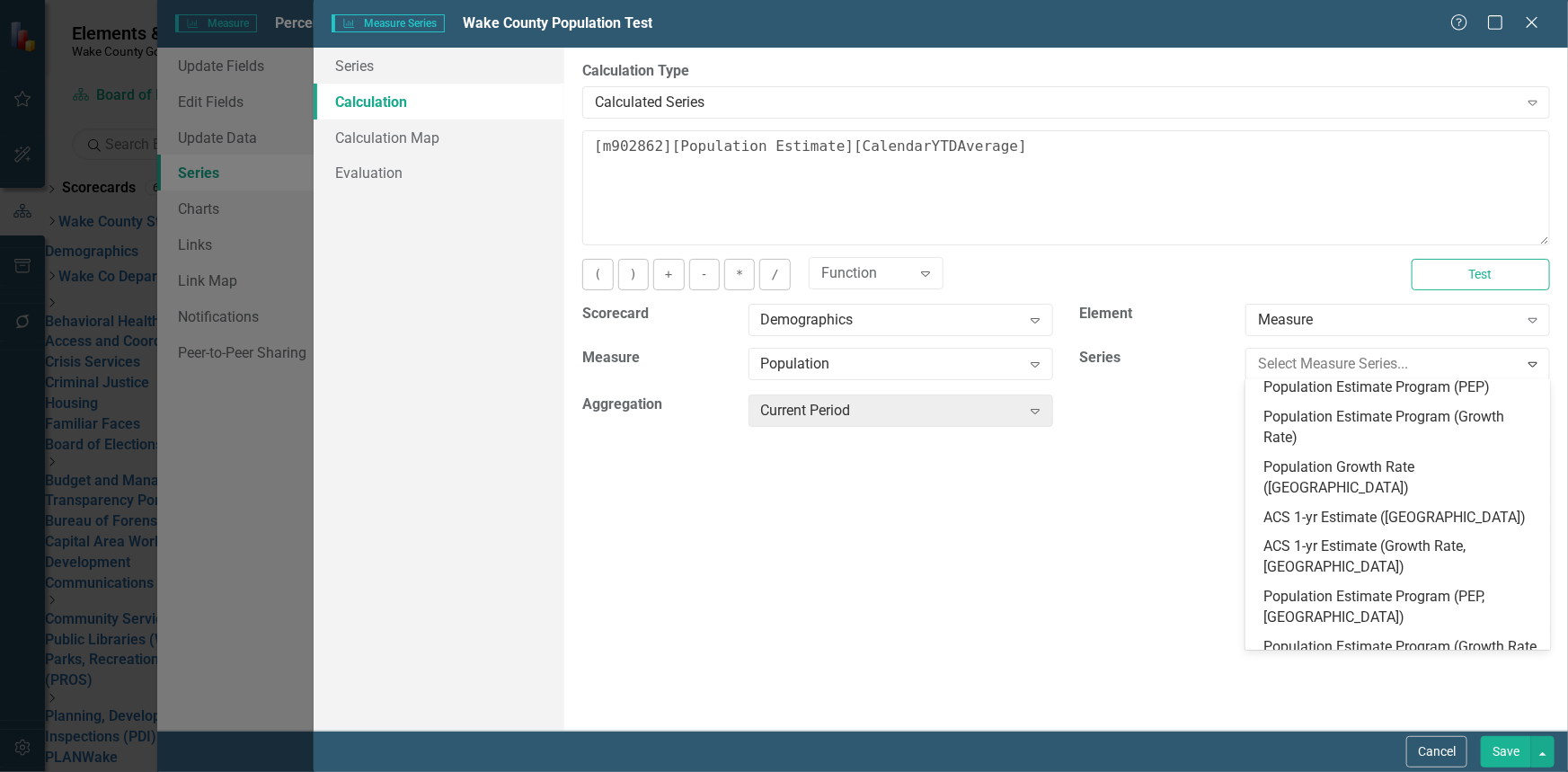
click at [1449, 686] on div "Actual" at bounding box center [1401, 697] width 276 height 21
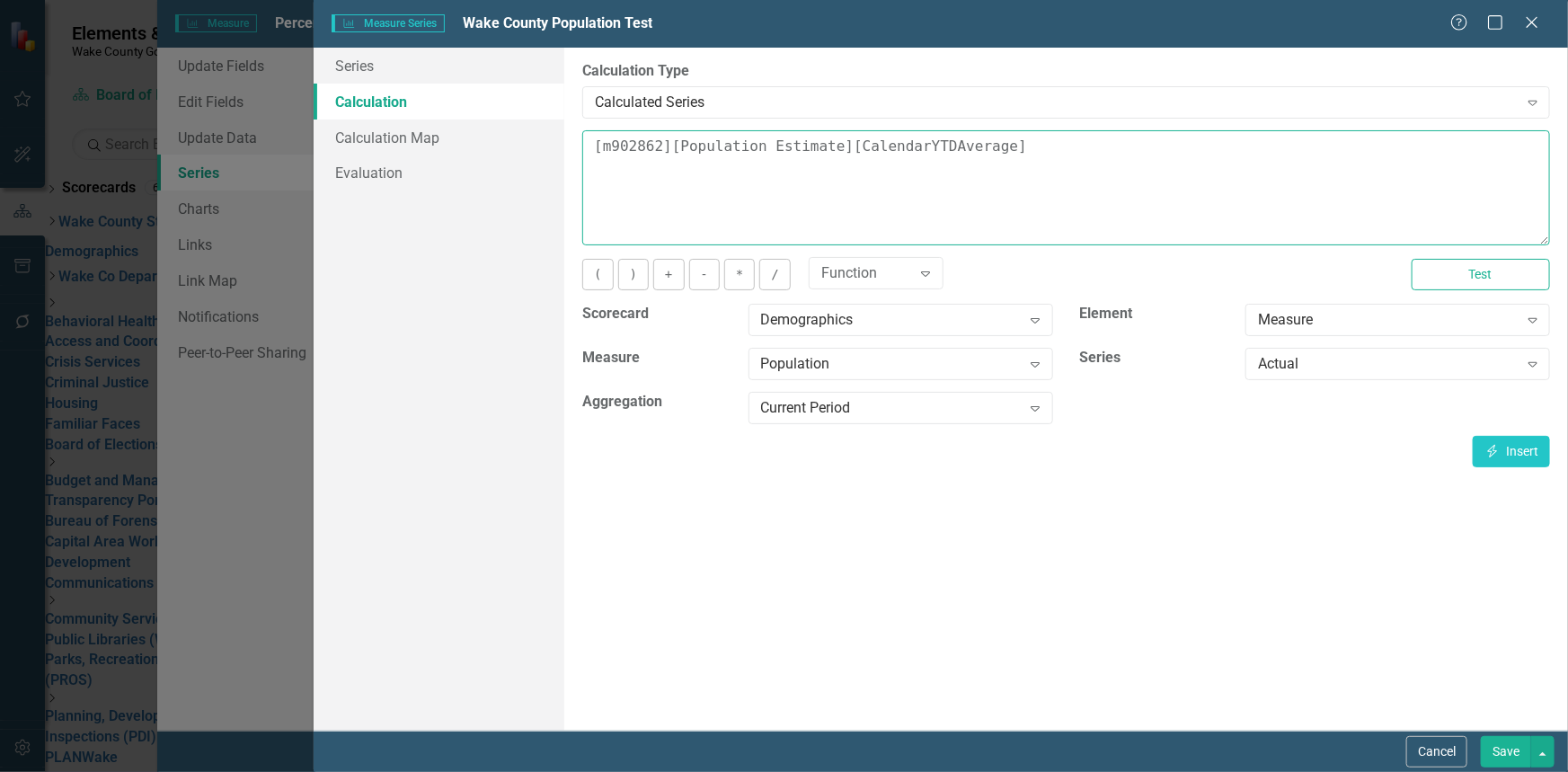
click at [1037, 171] on textarea "[m902862][Population Estimate][CalendarYTDAverage]" at bounding box center [1066, 187] width 968 height 115
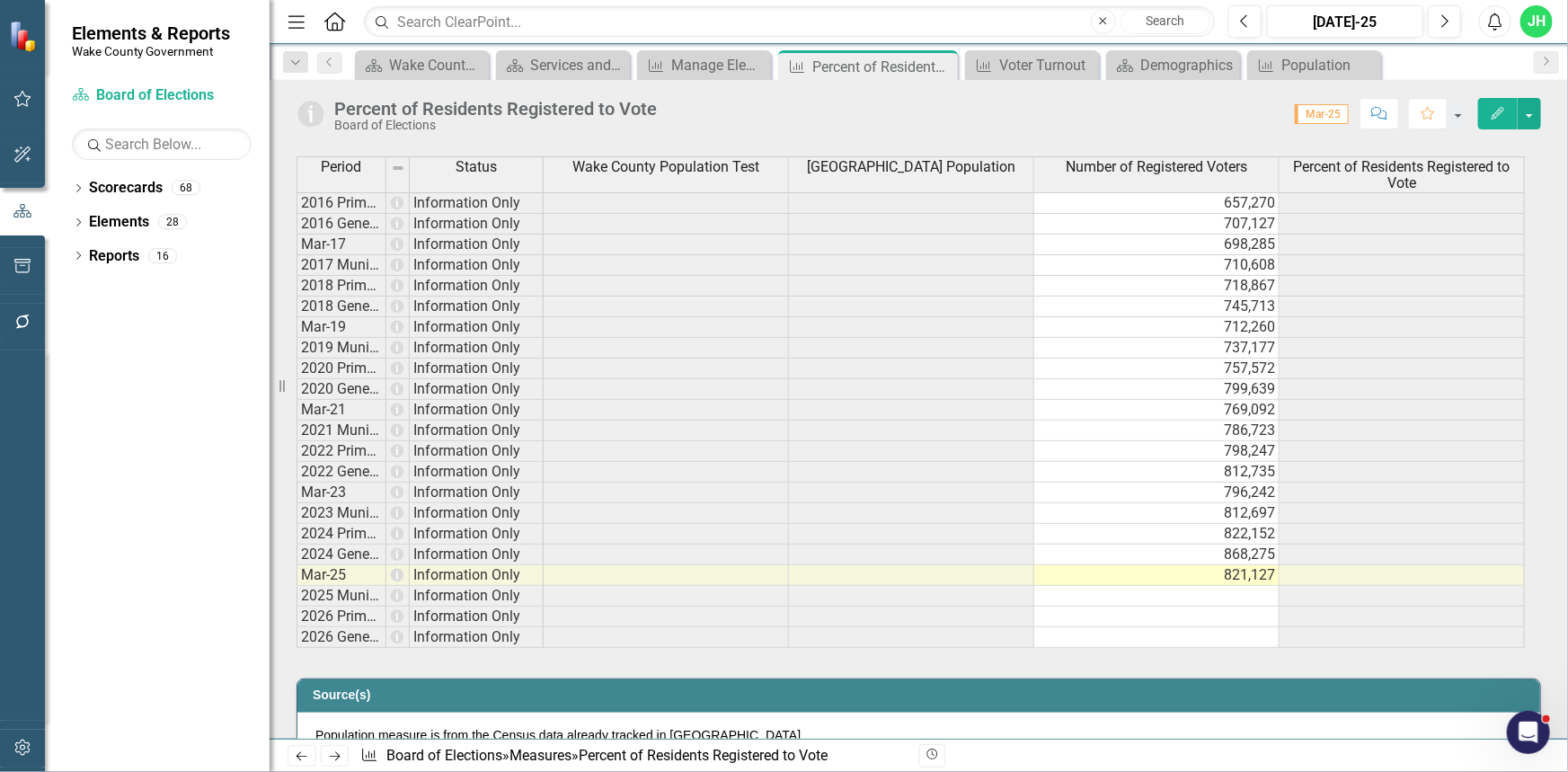
scroll to position [850, 0]
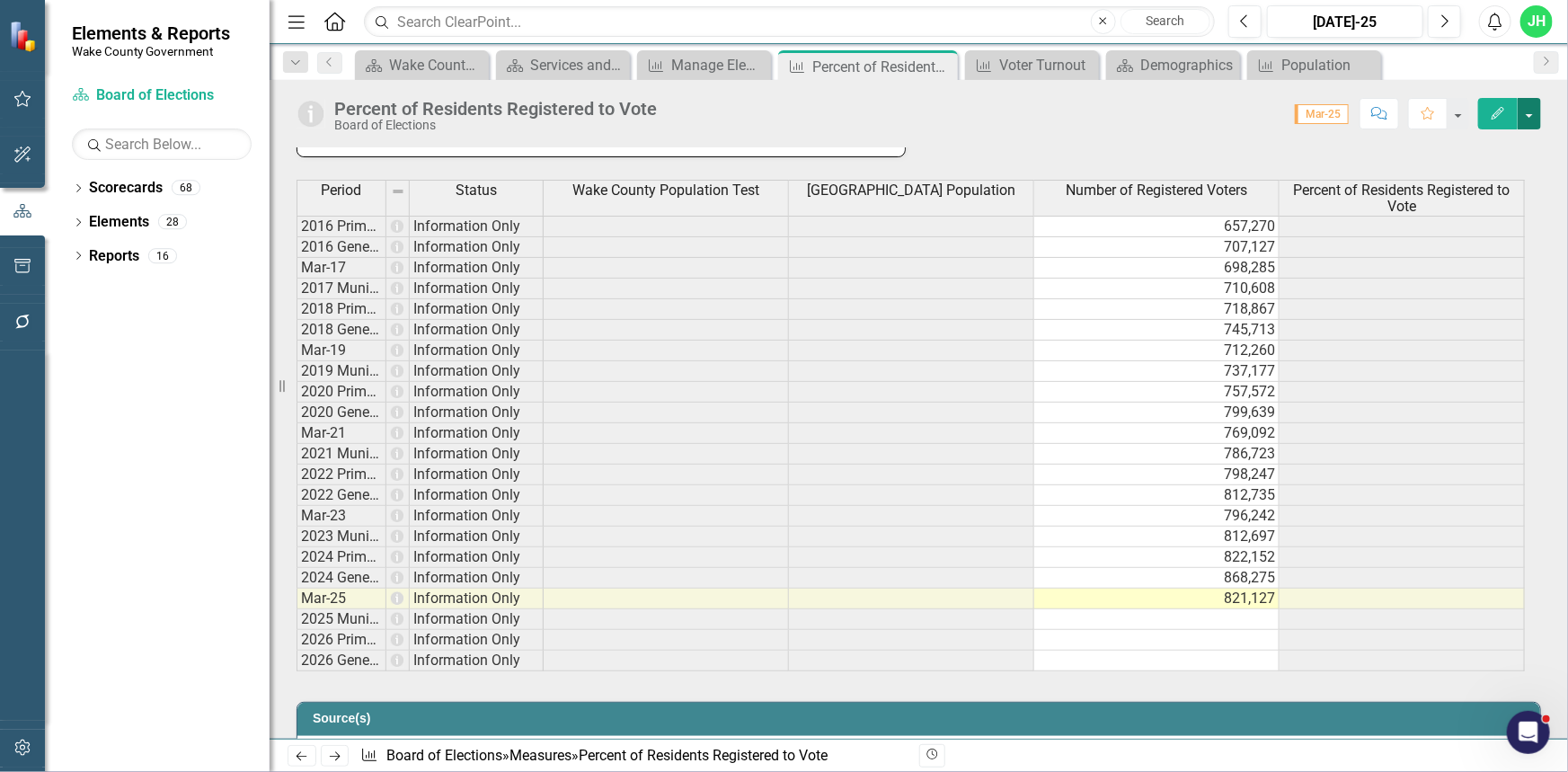
click at [1532, 101] on button "button" at bounding box center [1529, 114] width 23 height 31
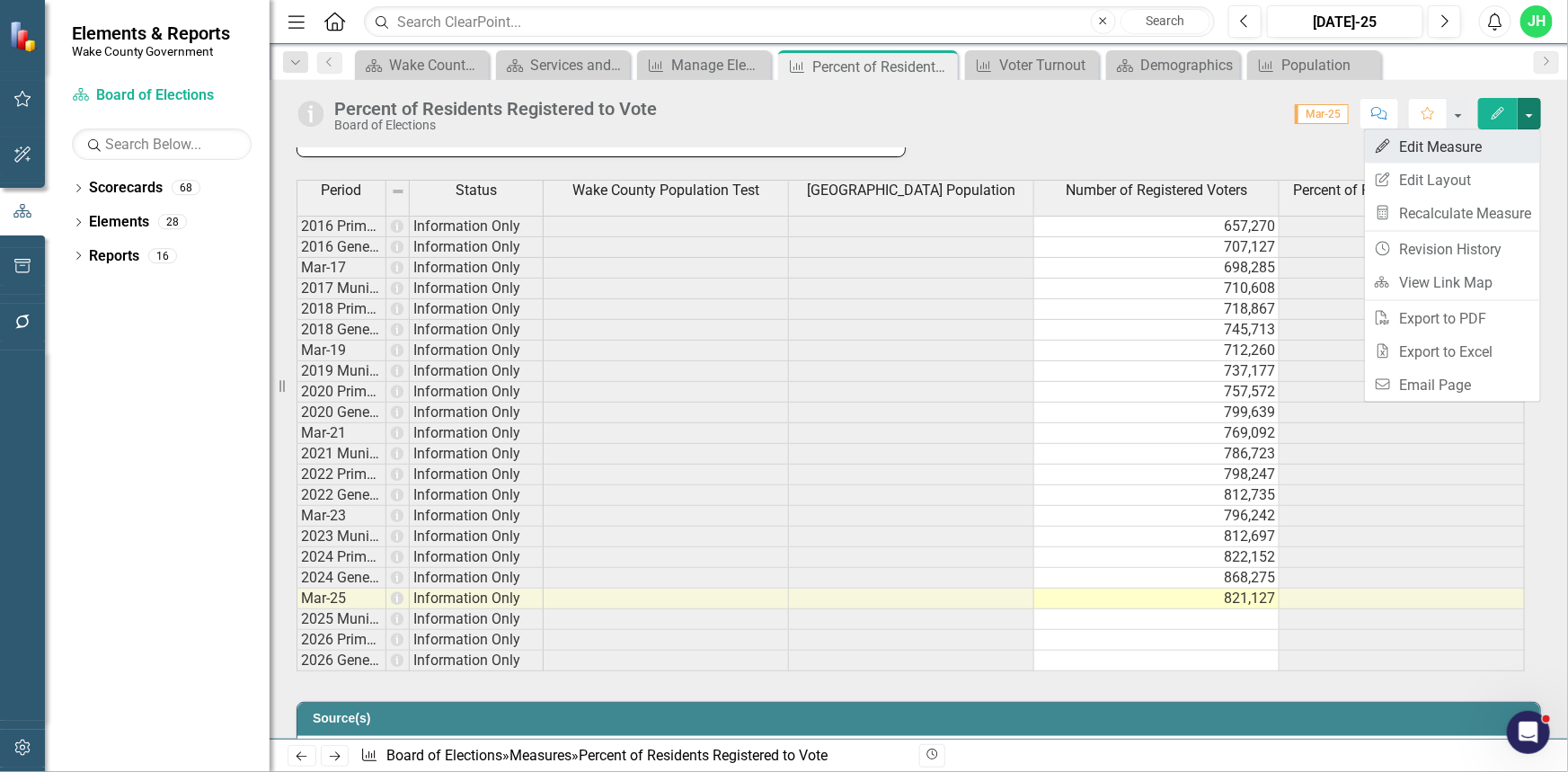
click at [1482, 143] on link "Edit Edit Measure" at bounding box center [1453, 146] width 176 height 33
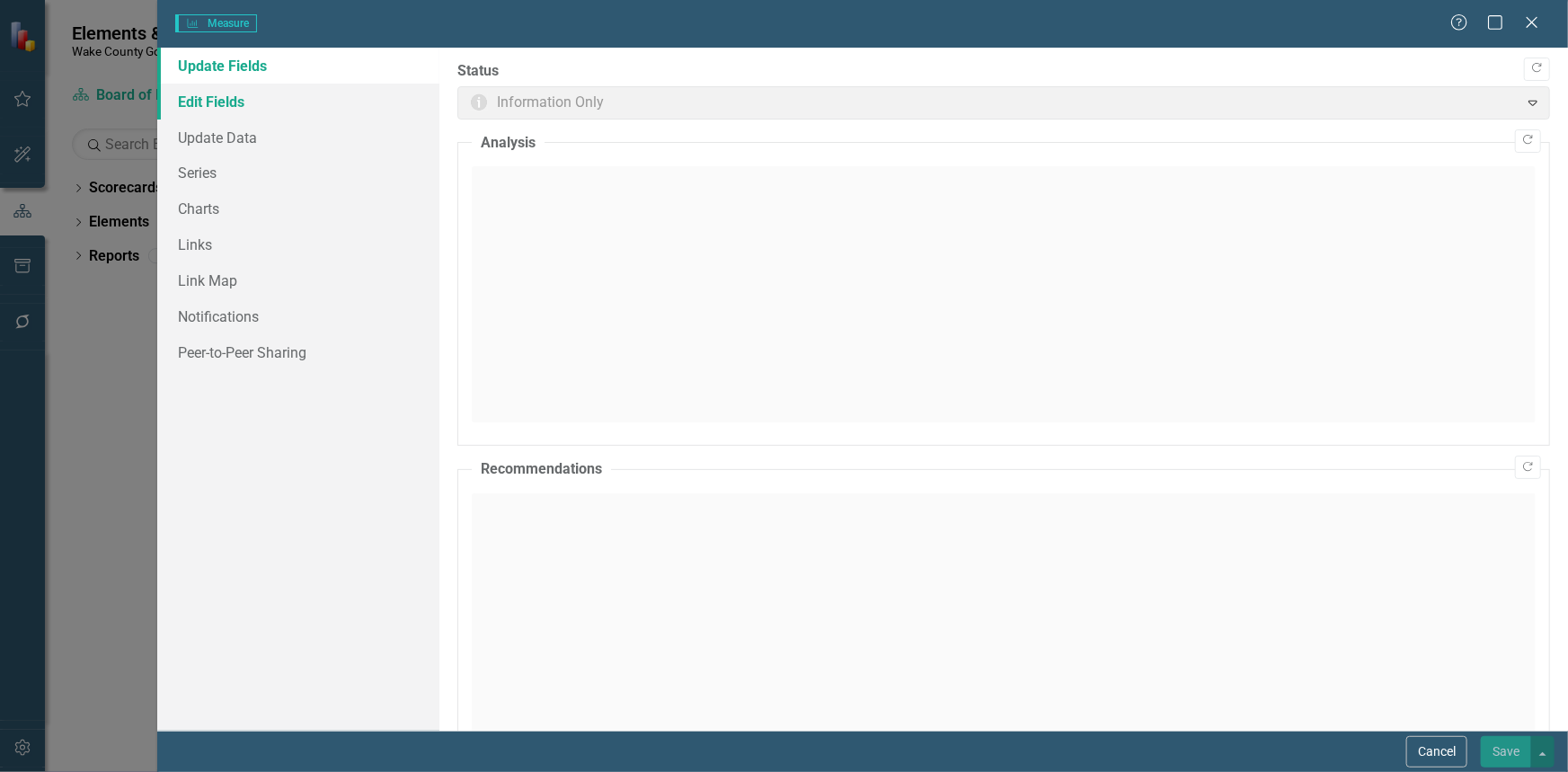
click at [223, 99] on link "Edit Fields" at bounding box center [299, 102] width 282 height 36
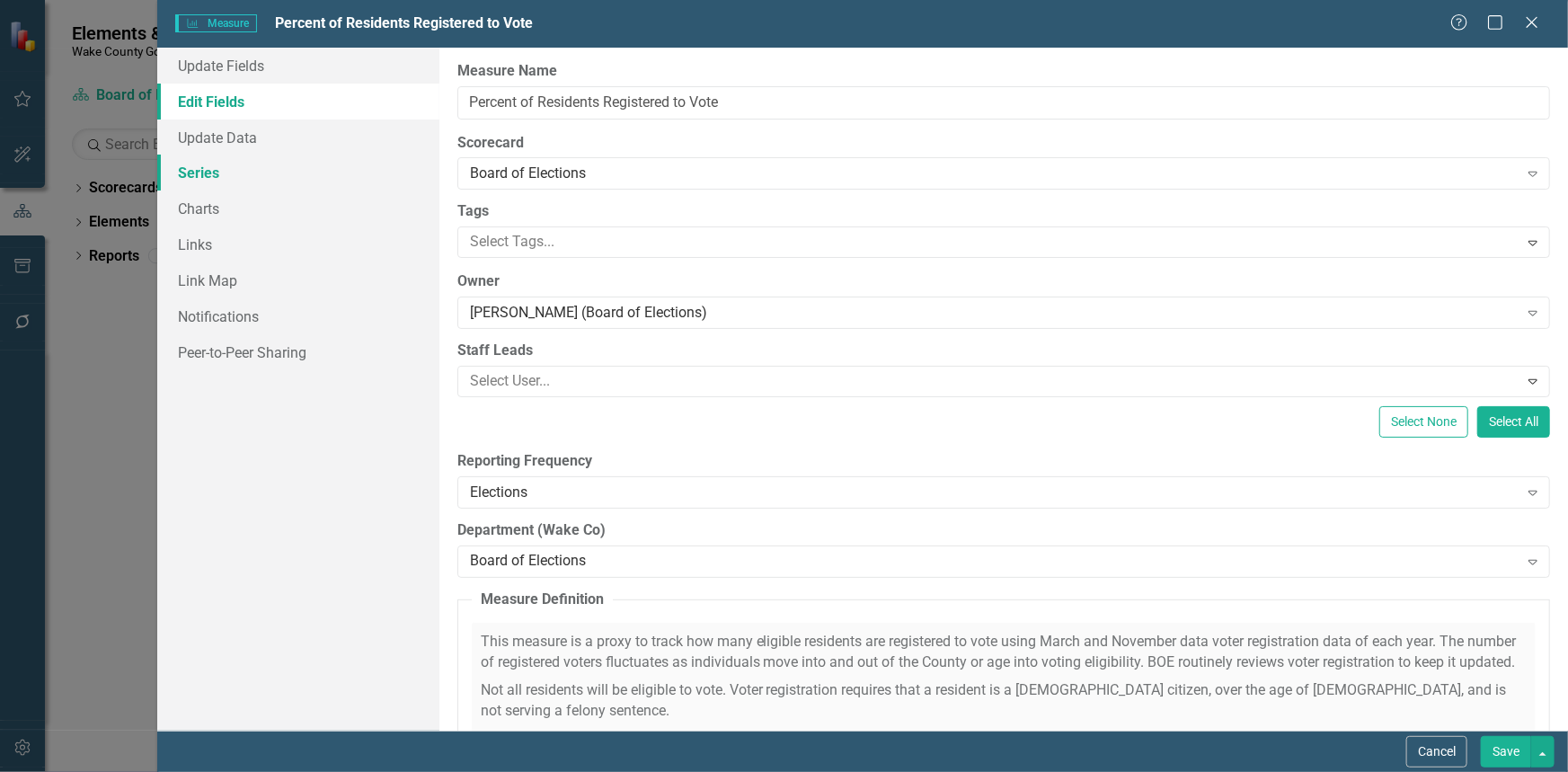
click at [206, 189] on link "Series" at bounding box center [299, 173] width 282 height 36
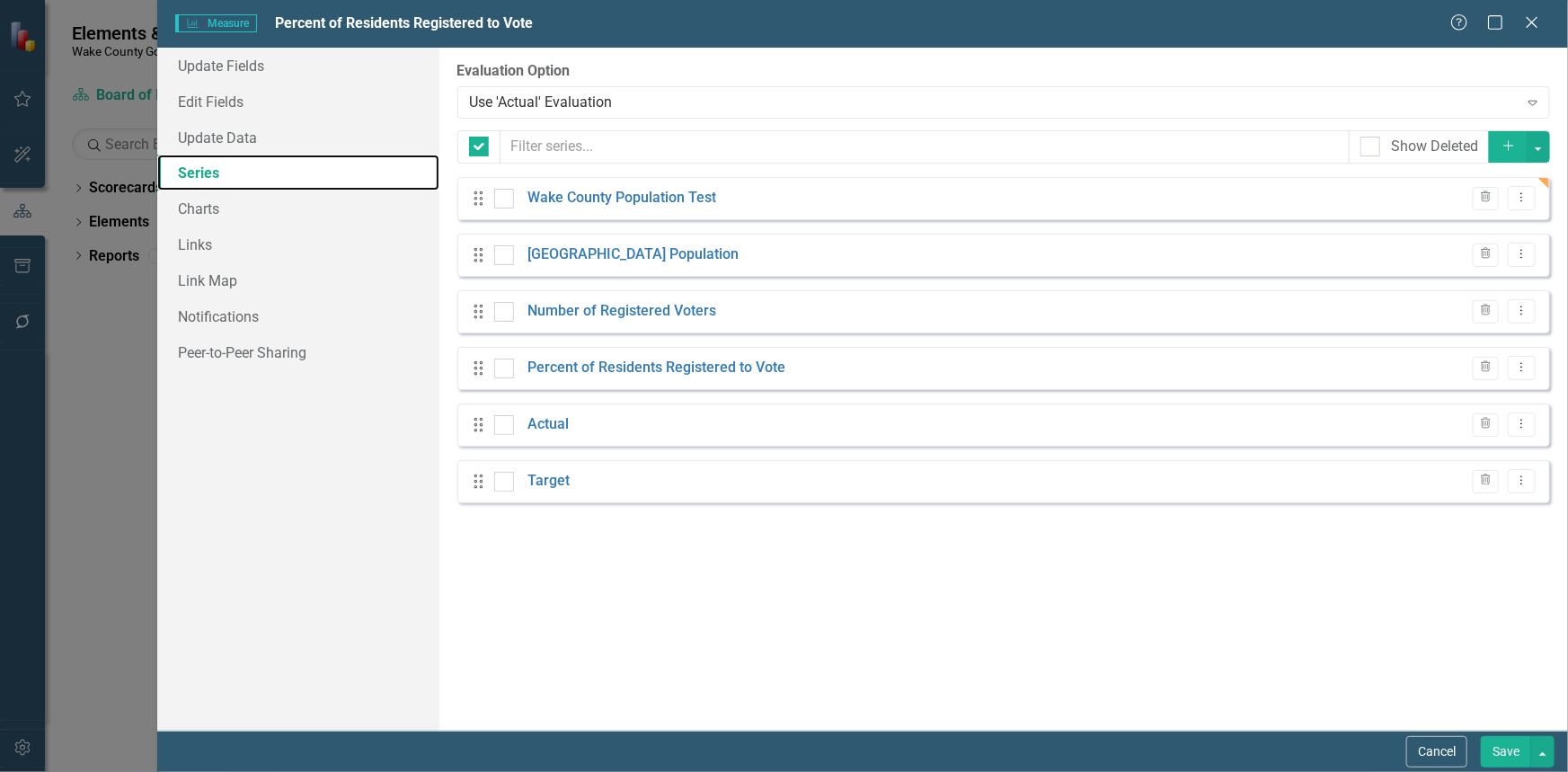
checkbox input "false"
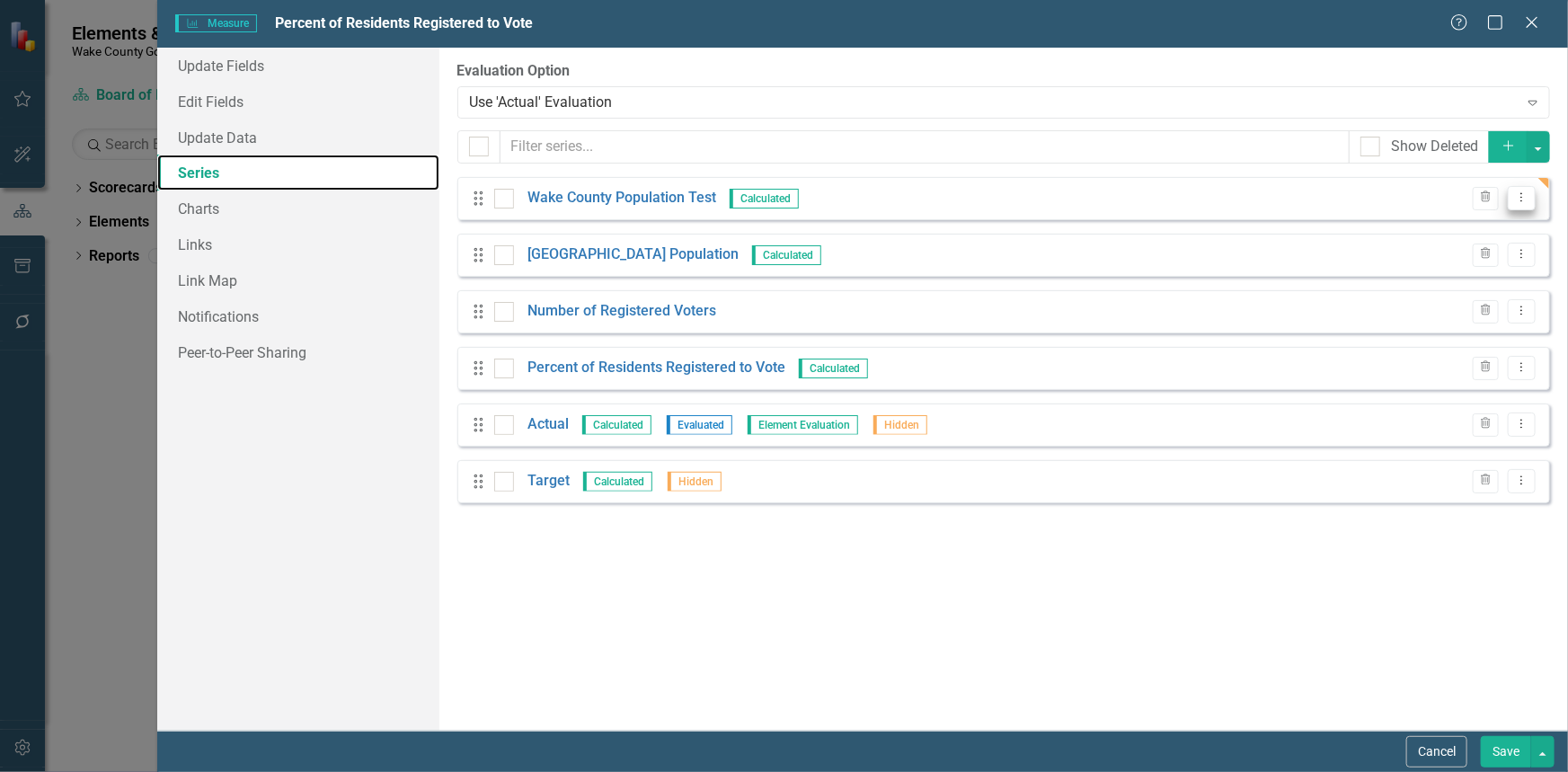
scroll to position [0, 0]
click at [661, 197] on link "Wake County Population Test" at bounding box center [622, 198] width 189 height 21
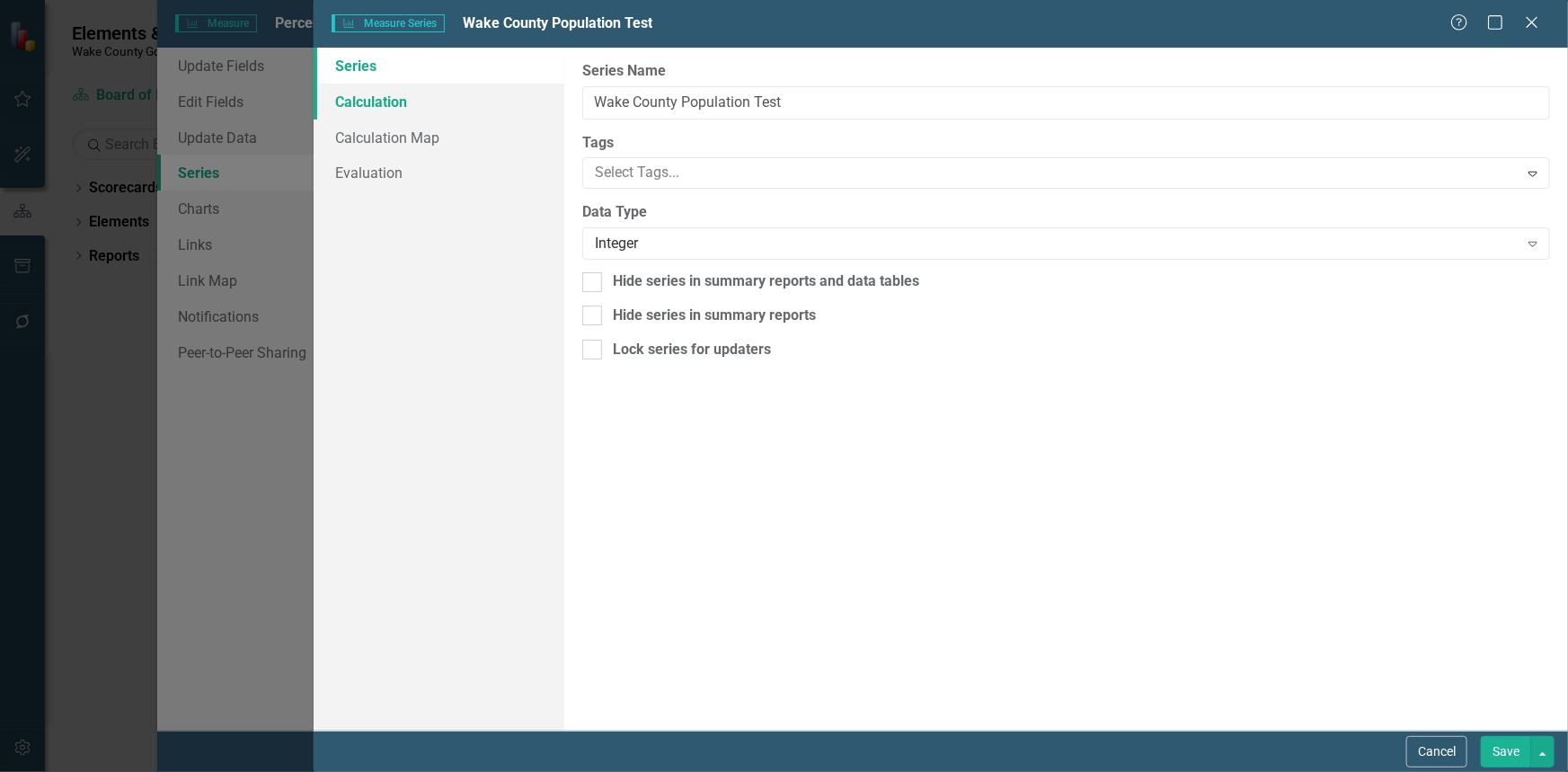
click at [404, 104] on link "Calculation" at bounding box center [439, 102] width 251 height 36
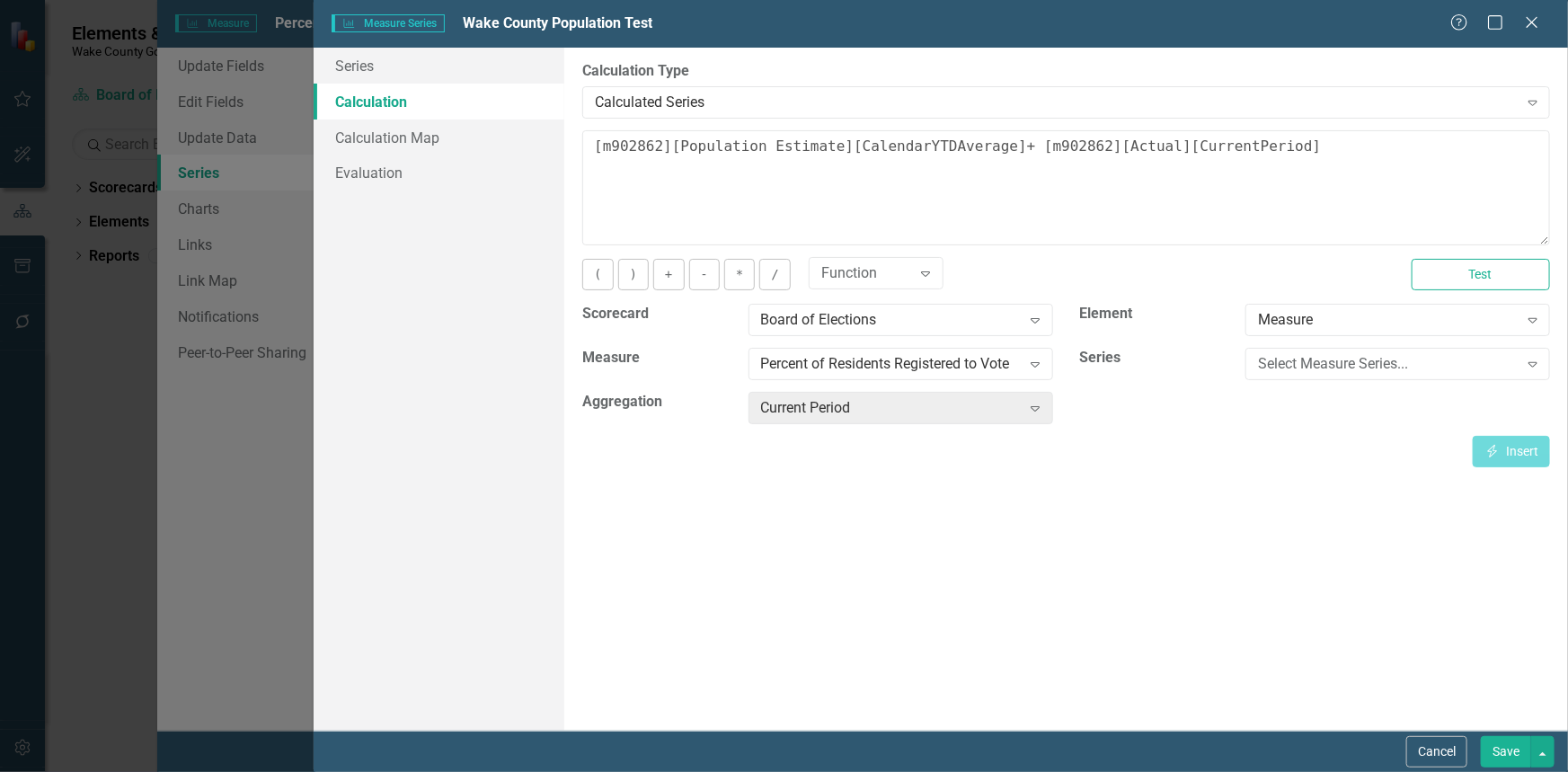
click at [1463, 290] on div "( ) + - * / Function Expand Test" at bounding box center [1066, 281] width 994 height 45
click at [1463, 279] on button "Test" at bounding box center [1480, 274] width 138 height 31
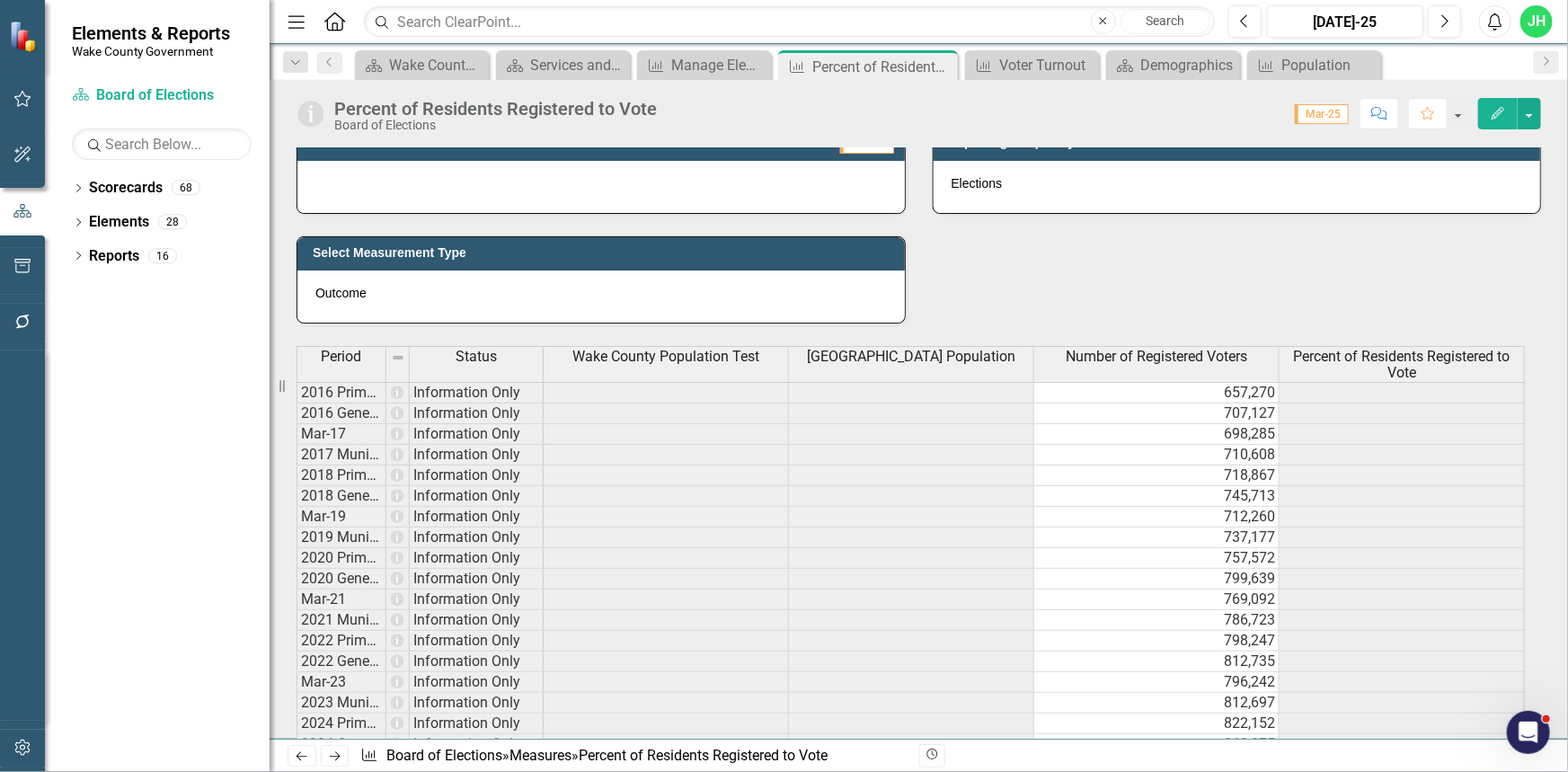
scroll to position [668, 0]
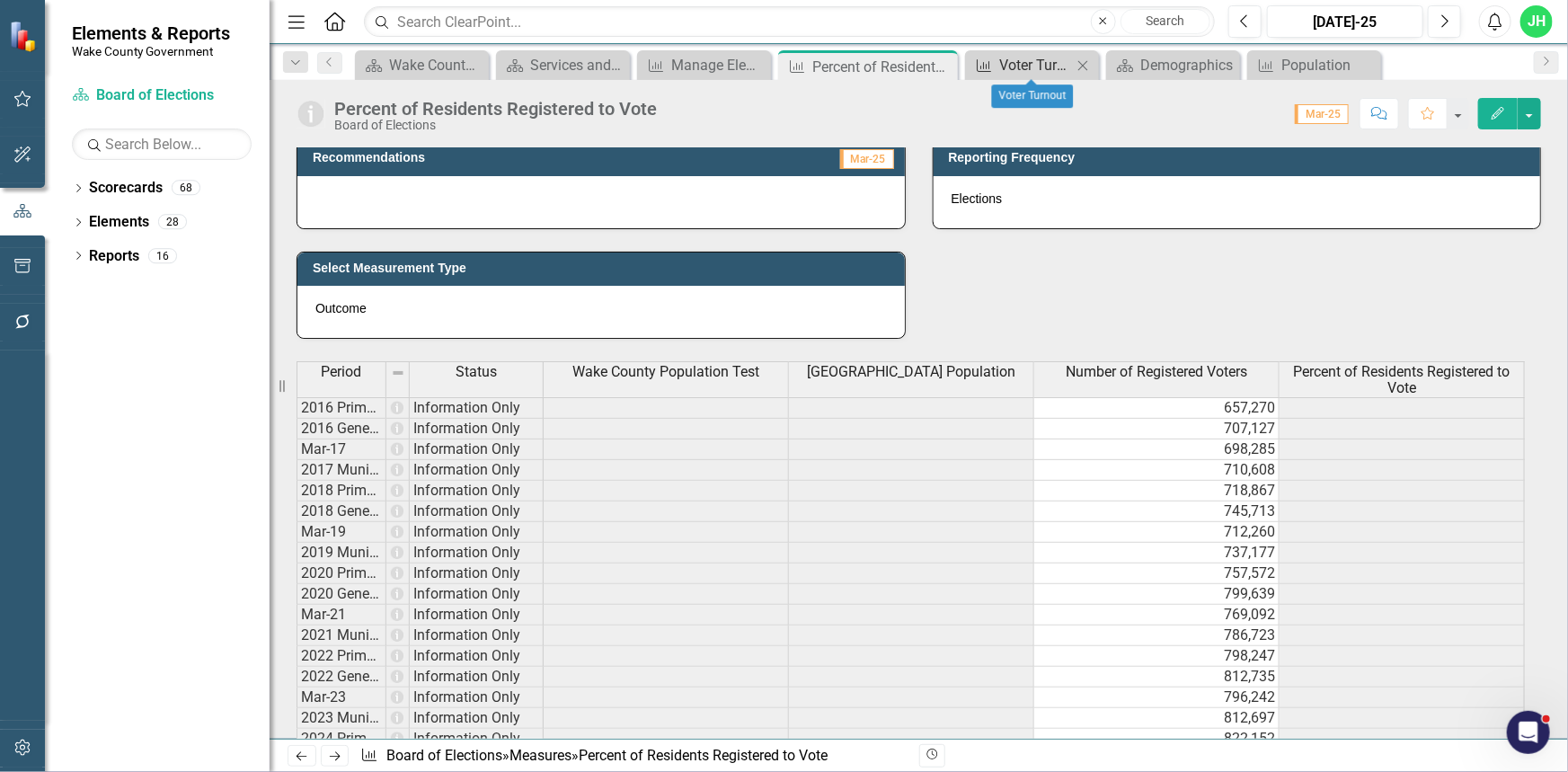
click at [1023, 59] on div "Voter Turnout" at bounding box center [1035, 65] width 73 height 23
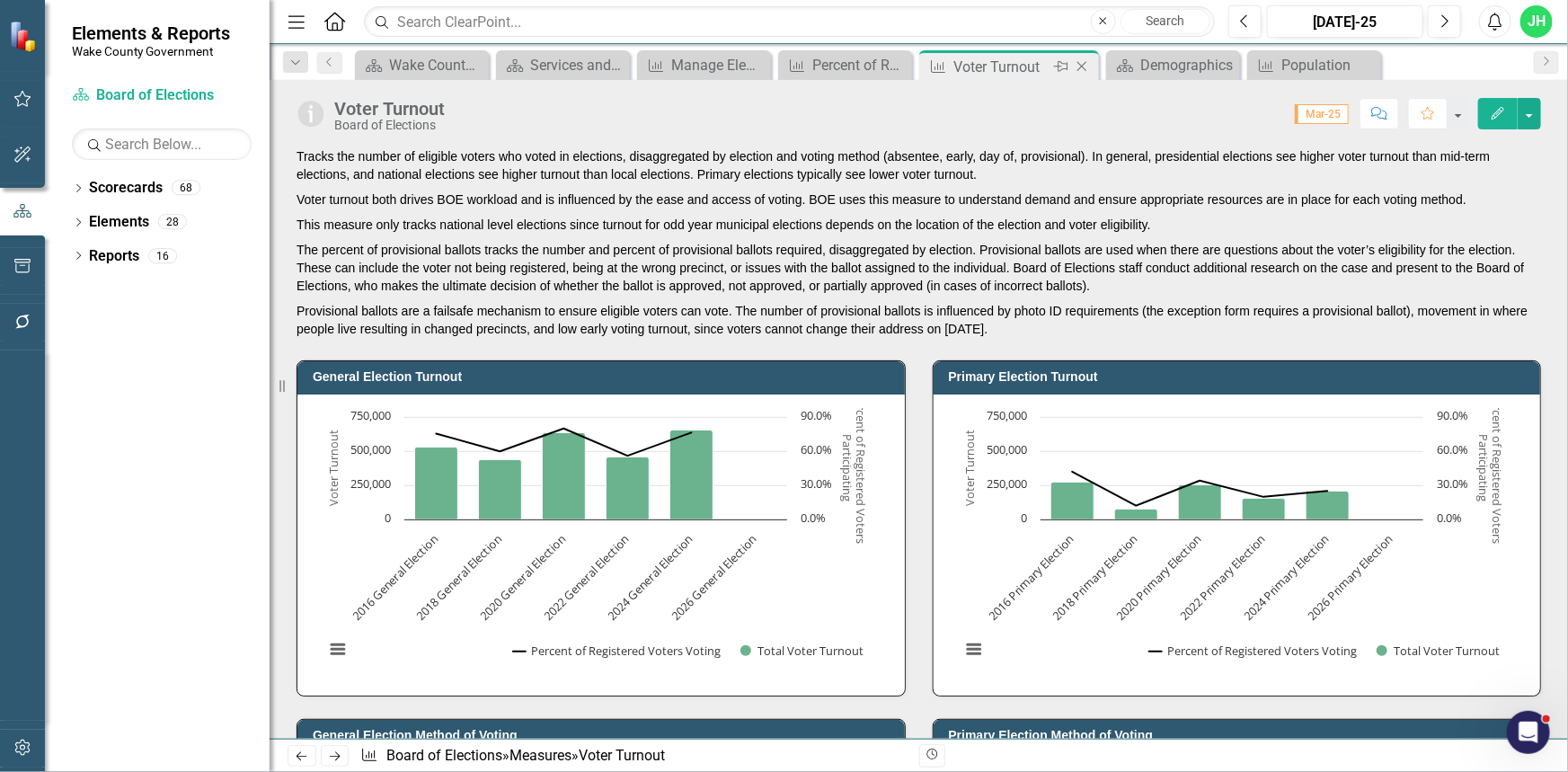
click at [1085, 66] on icon "Close" at bounding box center [1081, 66] width 18 height 14
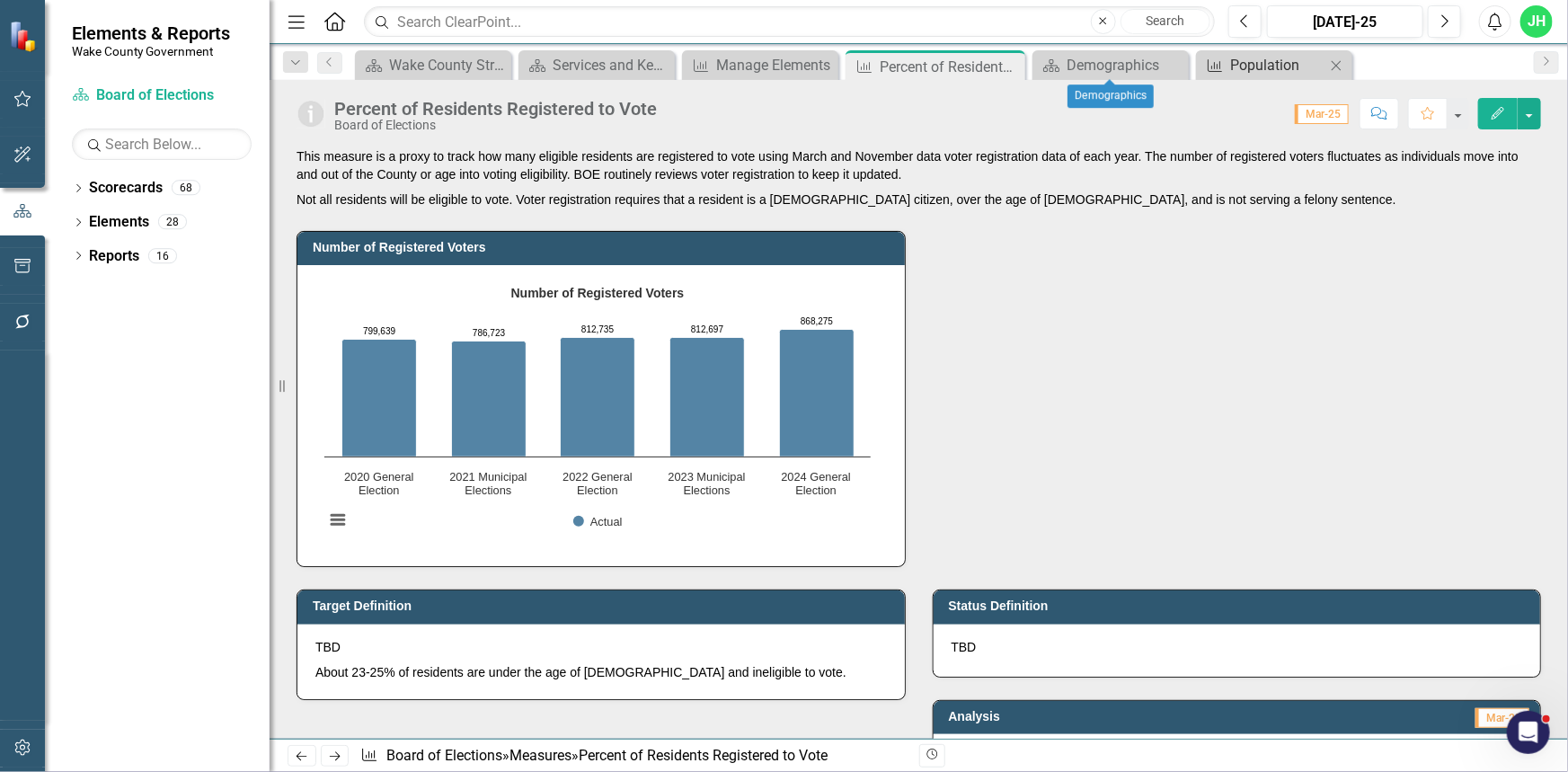
click at [1263, 62] on div "Population" at bounding box center [1278, 65] width 95 height 23
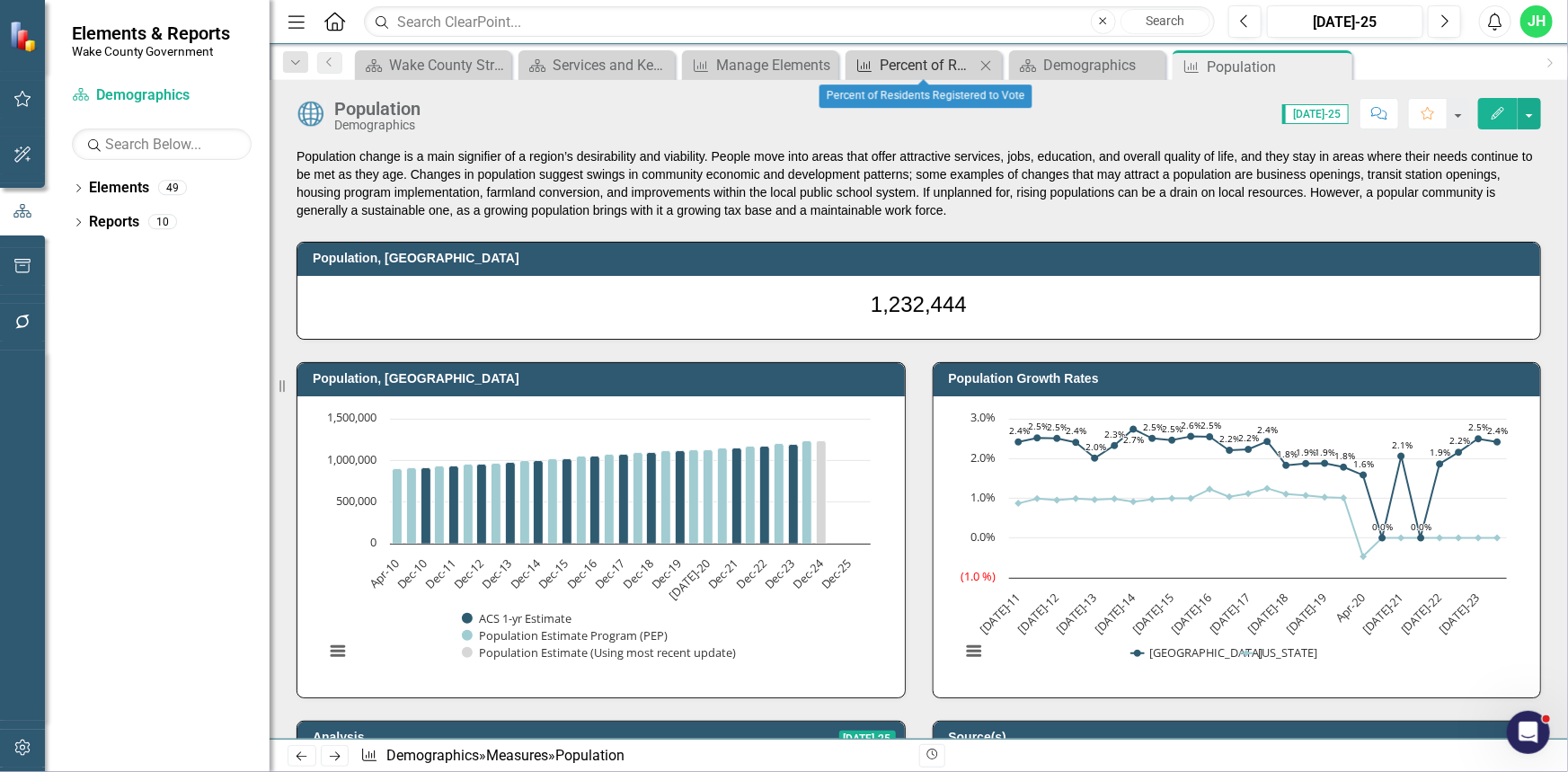
click at [909, 61] on div "Percent of Residents Registered to Vote" at bounding box center [928, 65] width 95 height 23
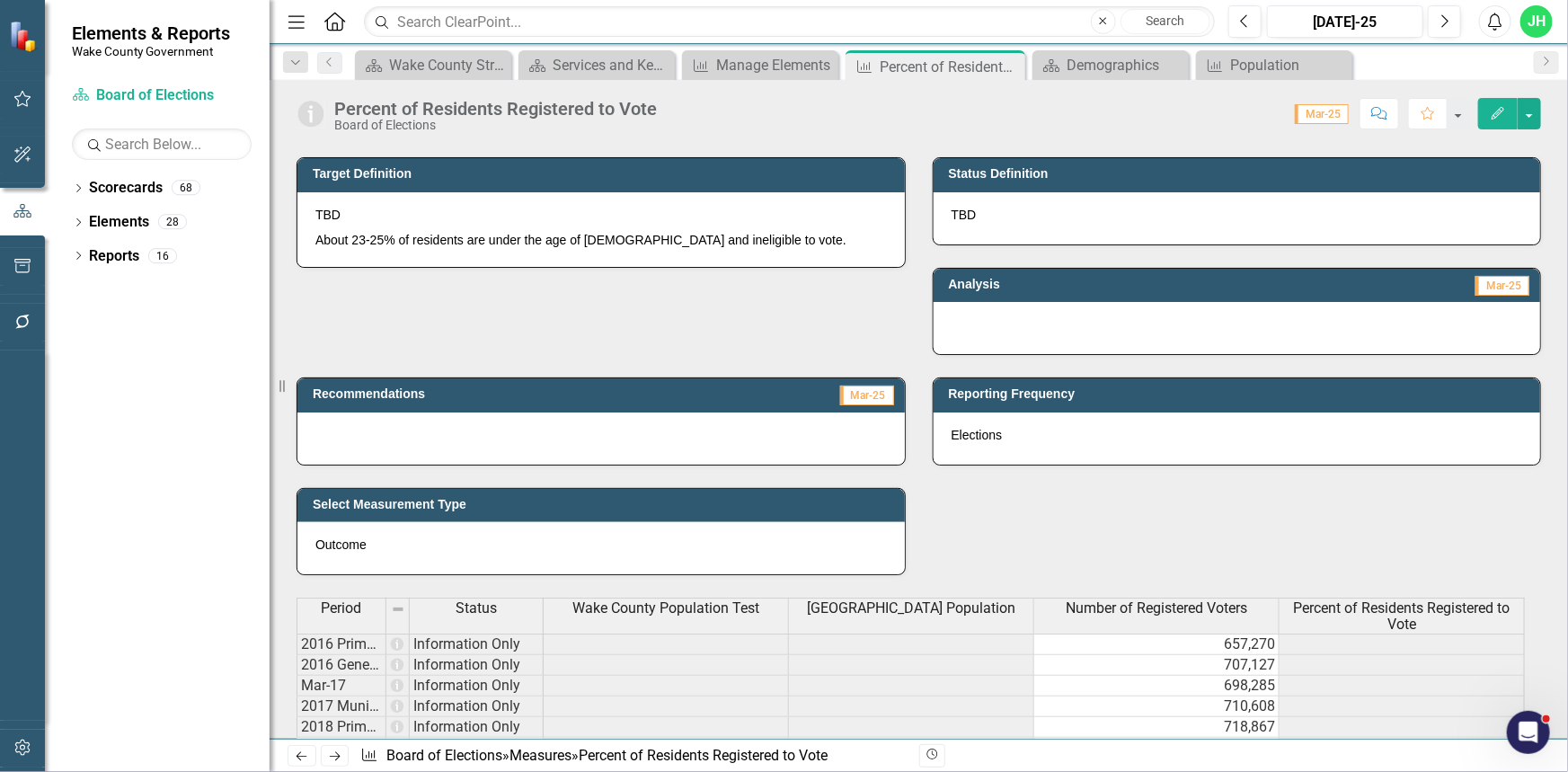
scroll to position [573, 0]
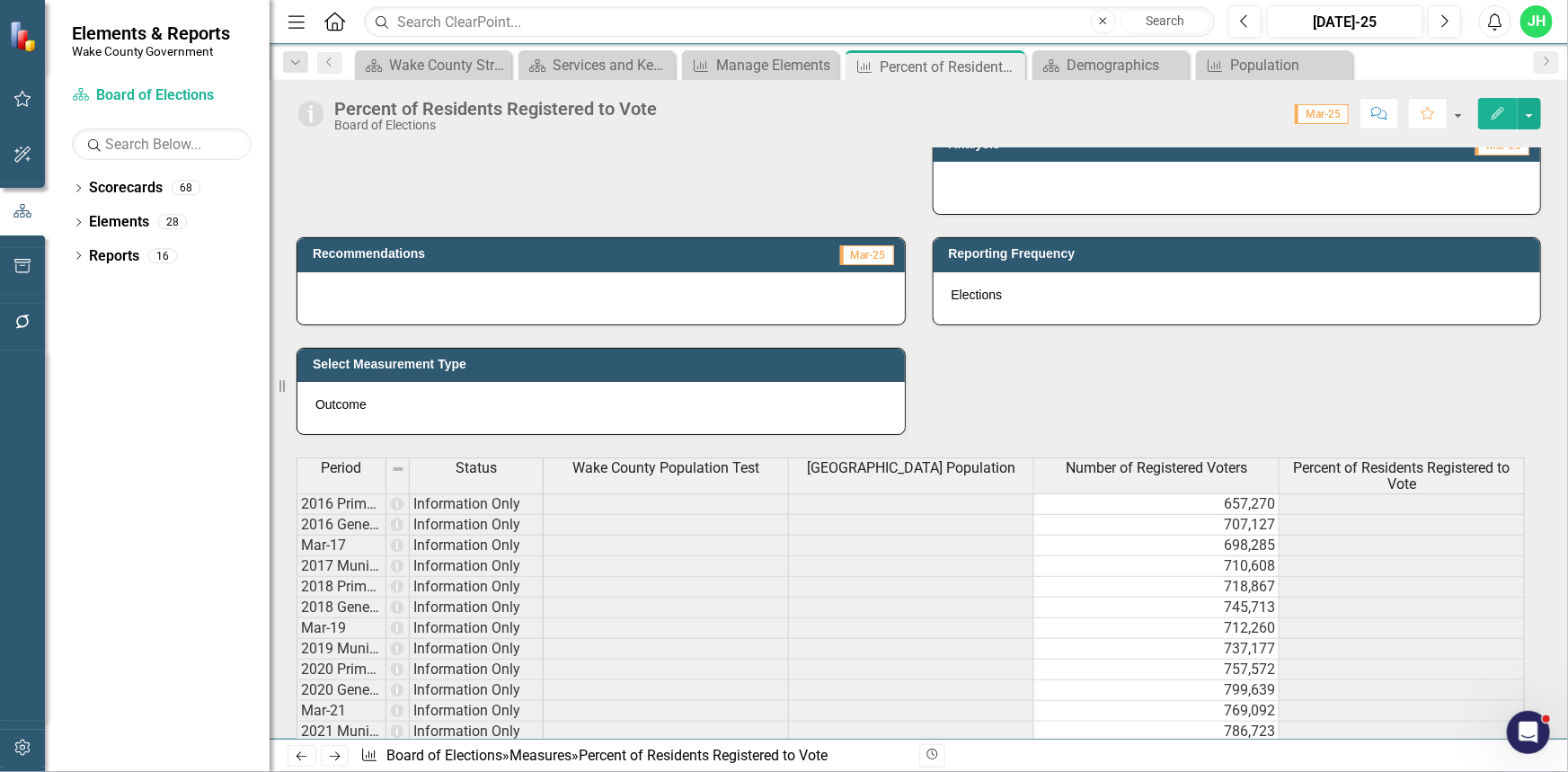
click at [1497, 107] on icon "Edit" at bounding box center [1497, 113] width 16 height 12
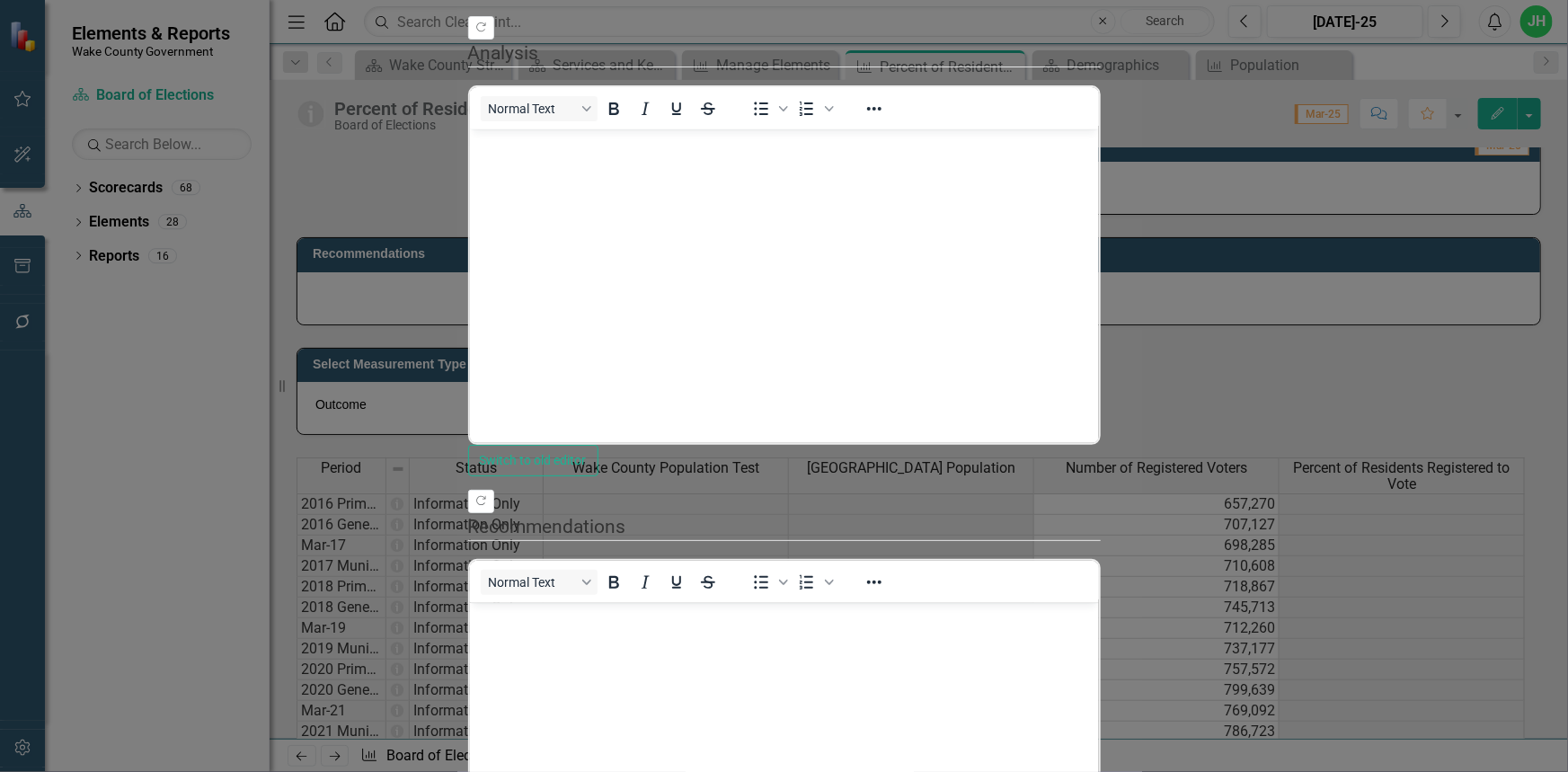
scroll to position [0, 0]
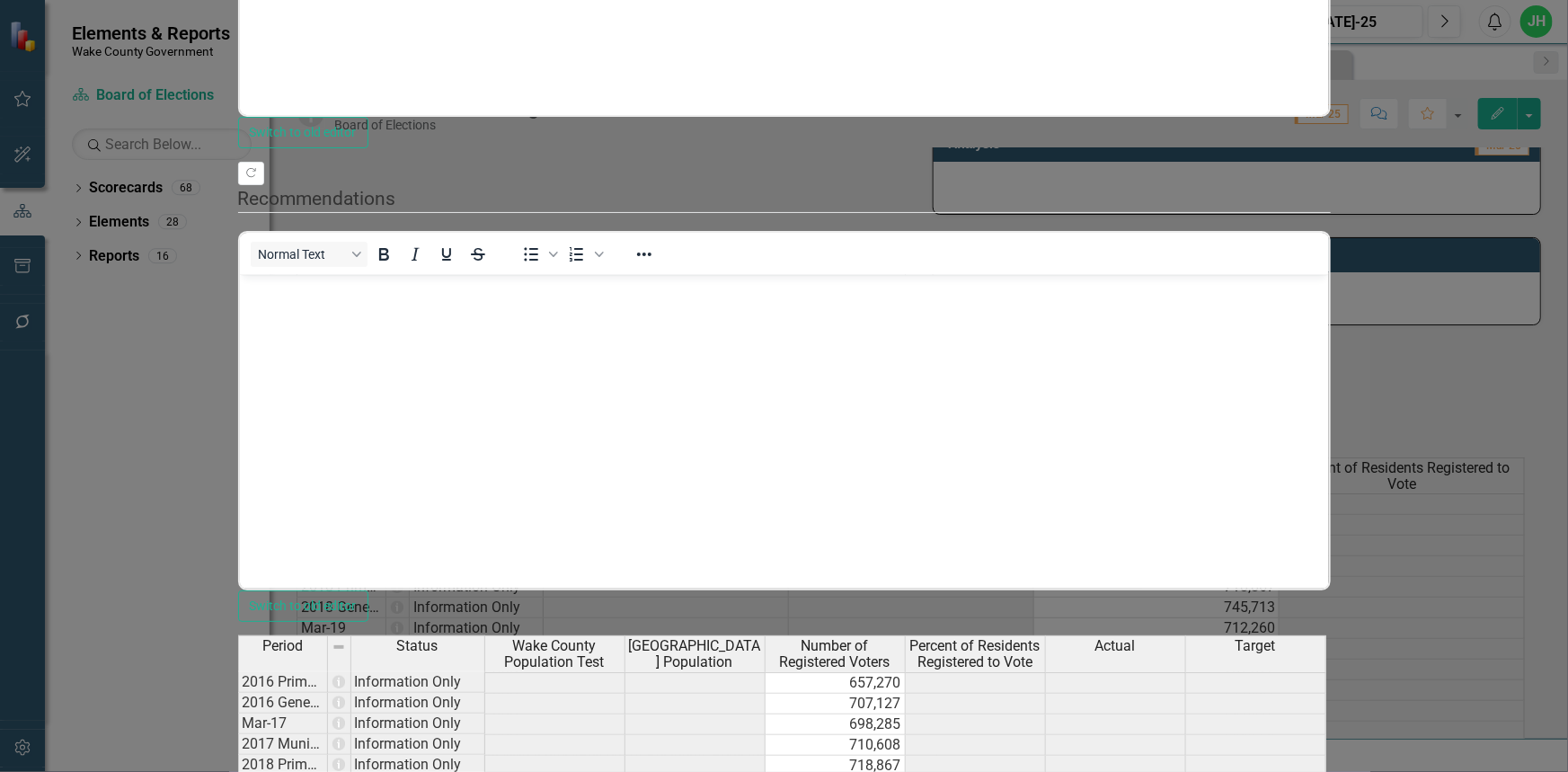
click at [1506, 715] on link "Save and Continue" at bounding box center [1482, 718] width 142 height 33
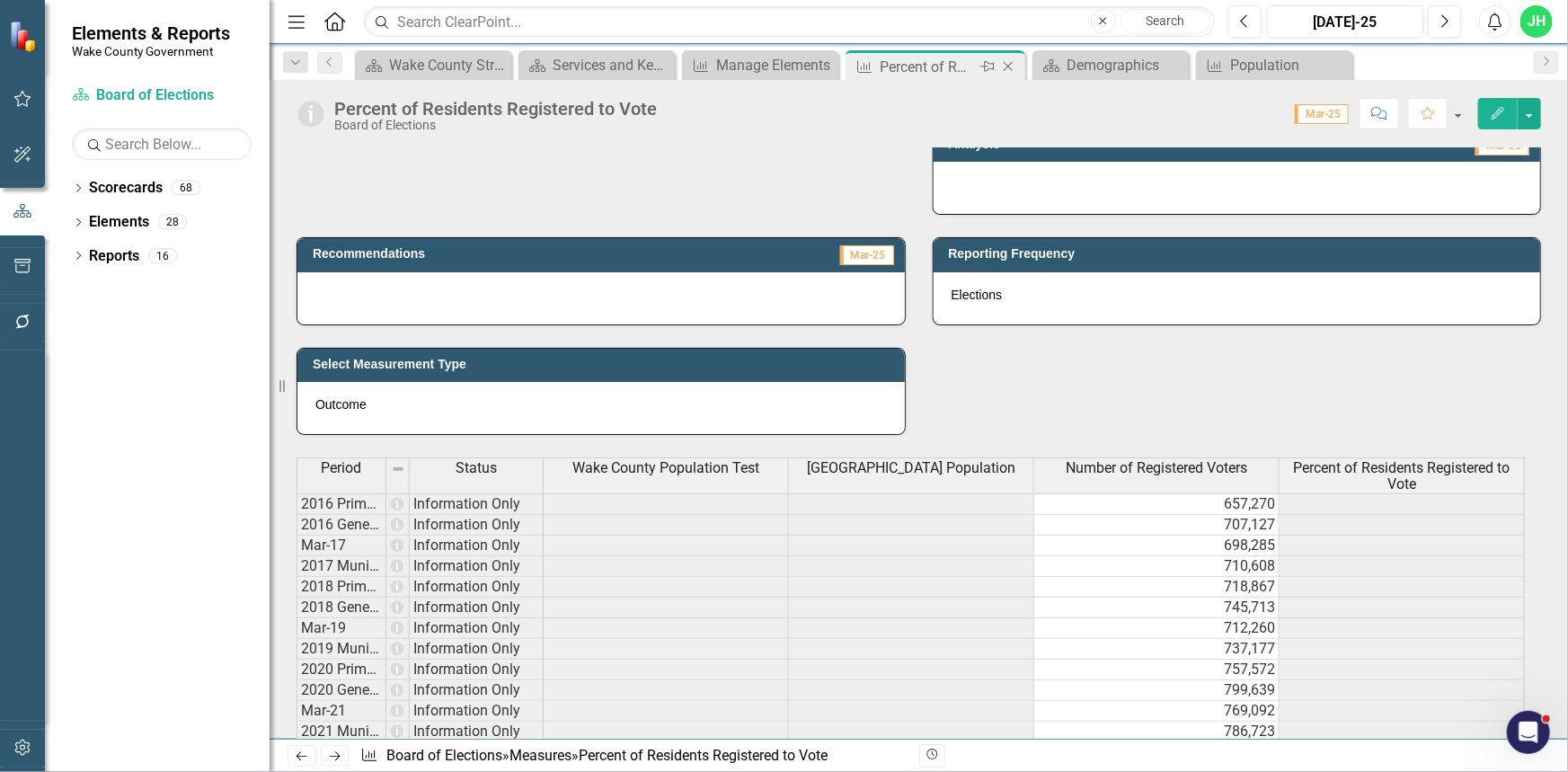
click at [1008, 63] on icon "Close" at bounding box center [1008, 66] width 18 height 14
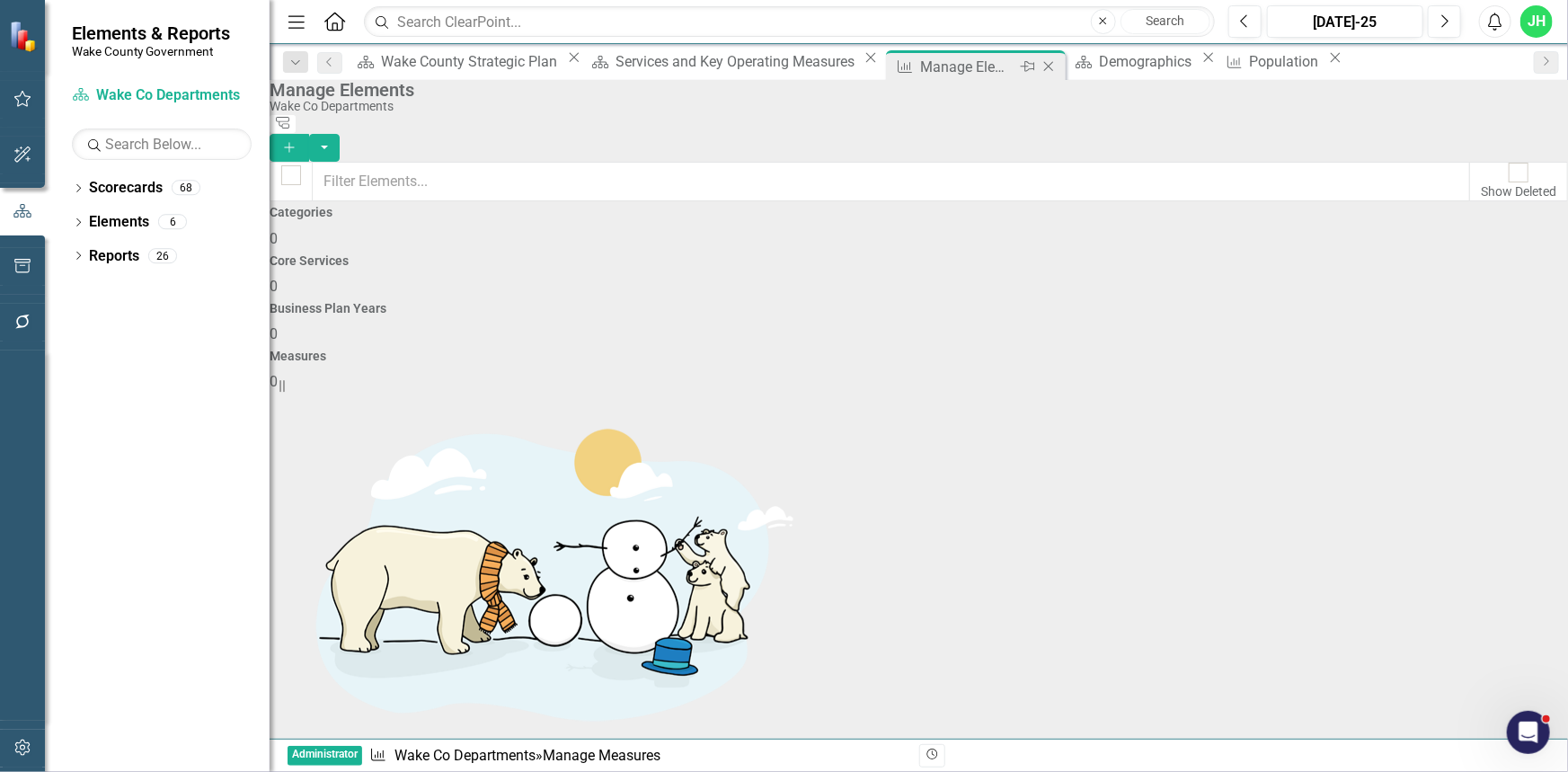
click at [1039, 61] on icon "Close" at bounding box center [1048, 66] width 18 height 14
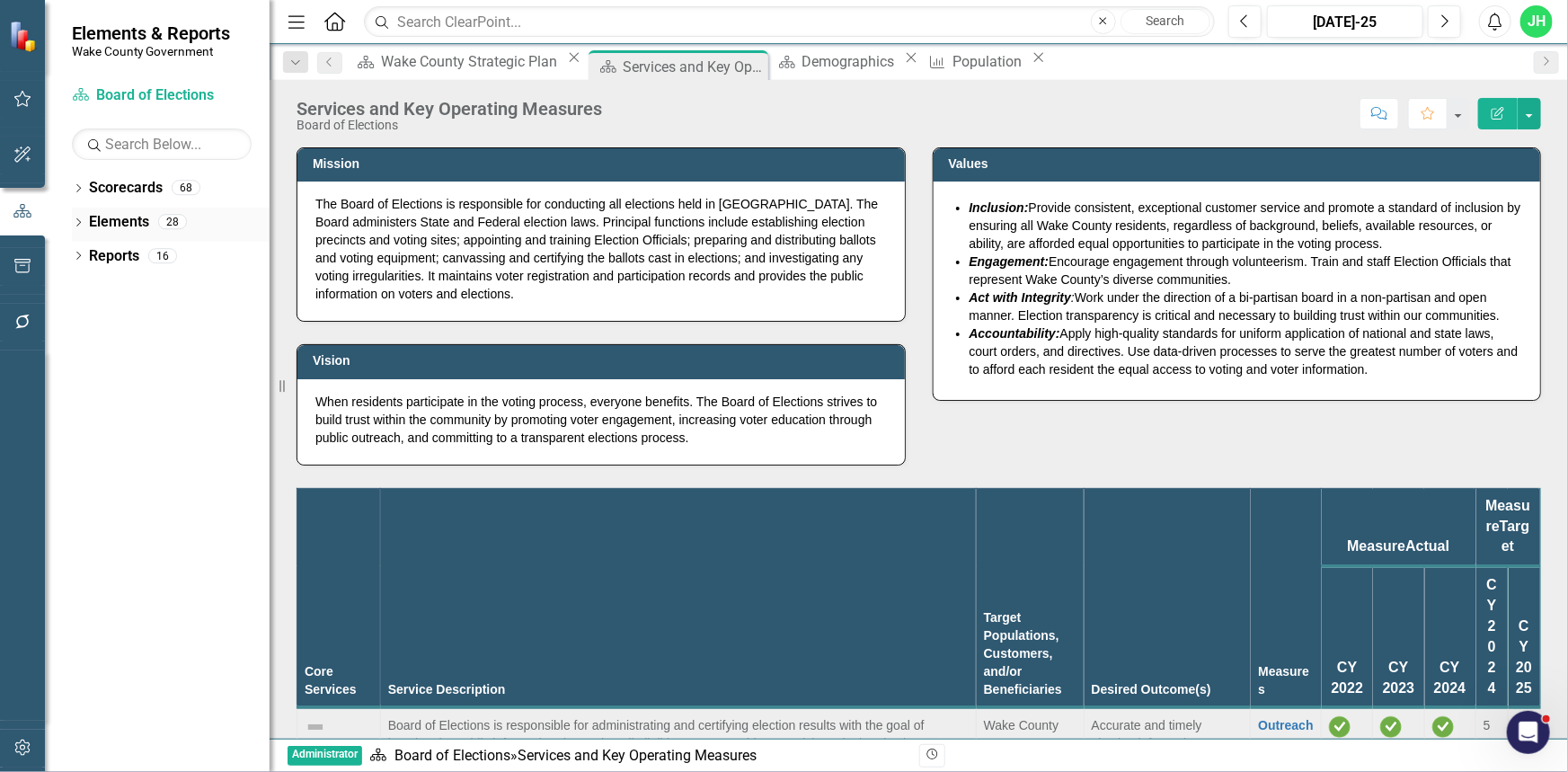
click at [73, 223] on icon "Dropdown" at bounding box center [77, 224] width 12 height 10
click at [148, 323] on link "Measure Measures" at bounding box center [115, 324] width 89 height 21
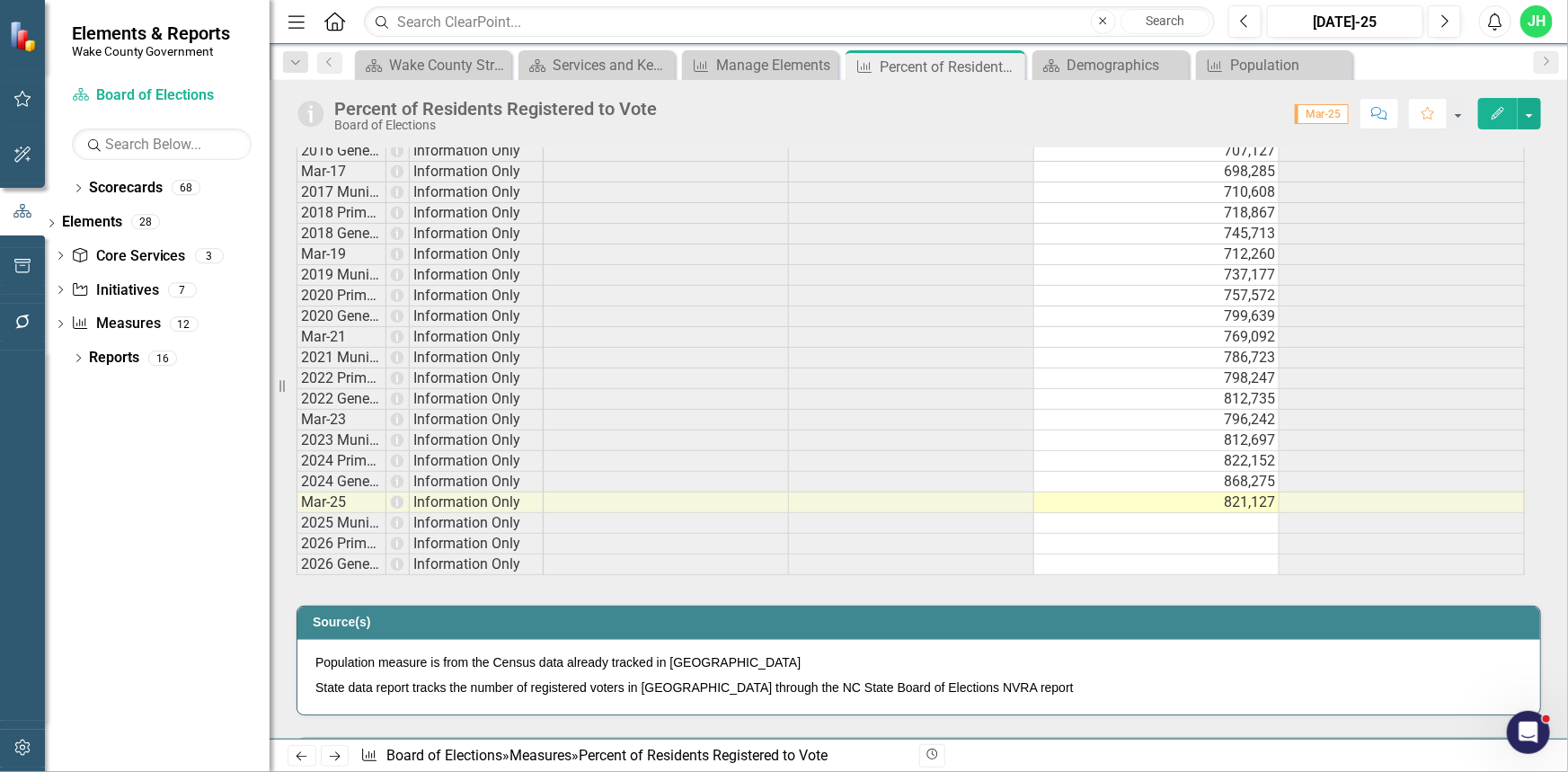
scroll to position [939, 0]
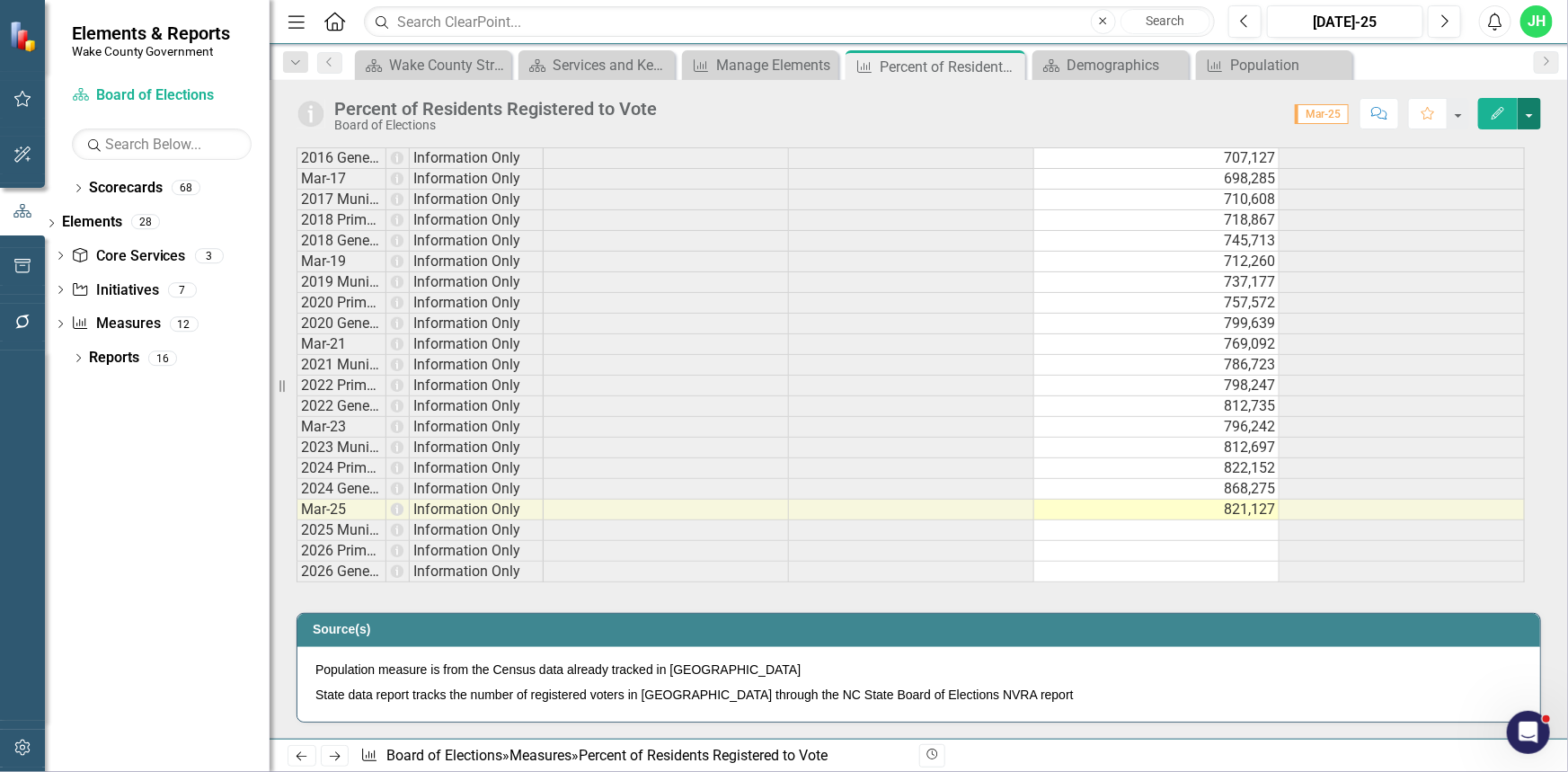
click at [1530, 115] on button "button" at bounding box center [1529, 114] width 23 height 31
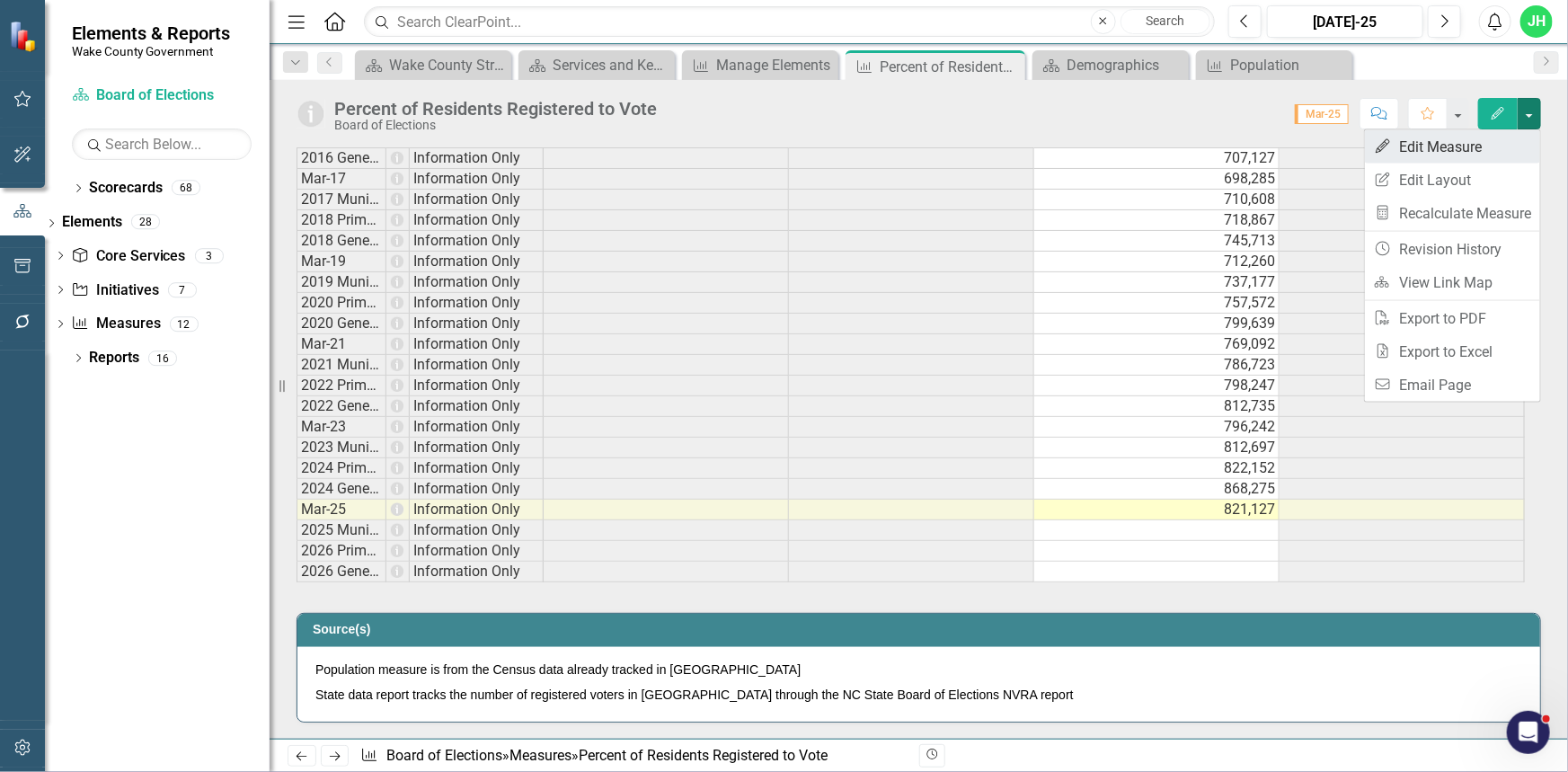
click at [1495, 146] on link "Edit Edit Measure" at bounding box center [1453, 146] width 176 height 33
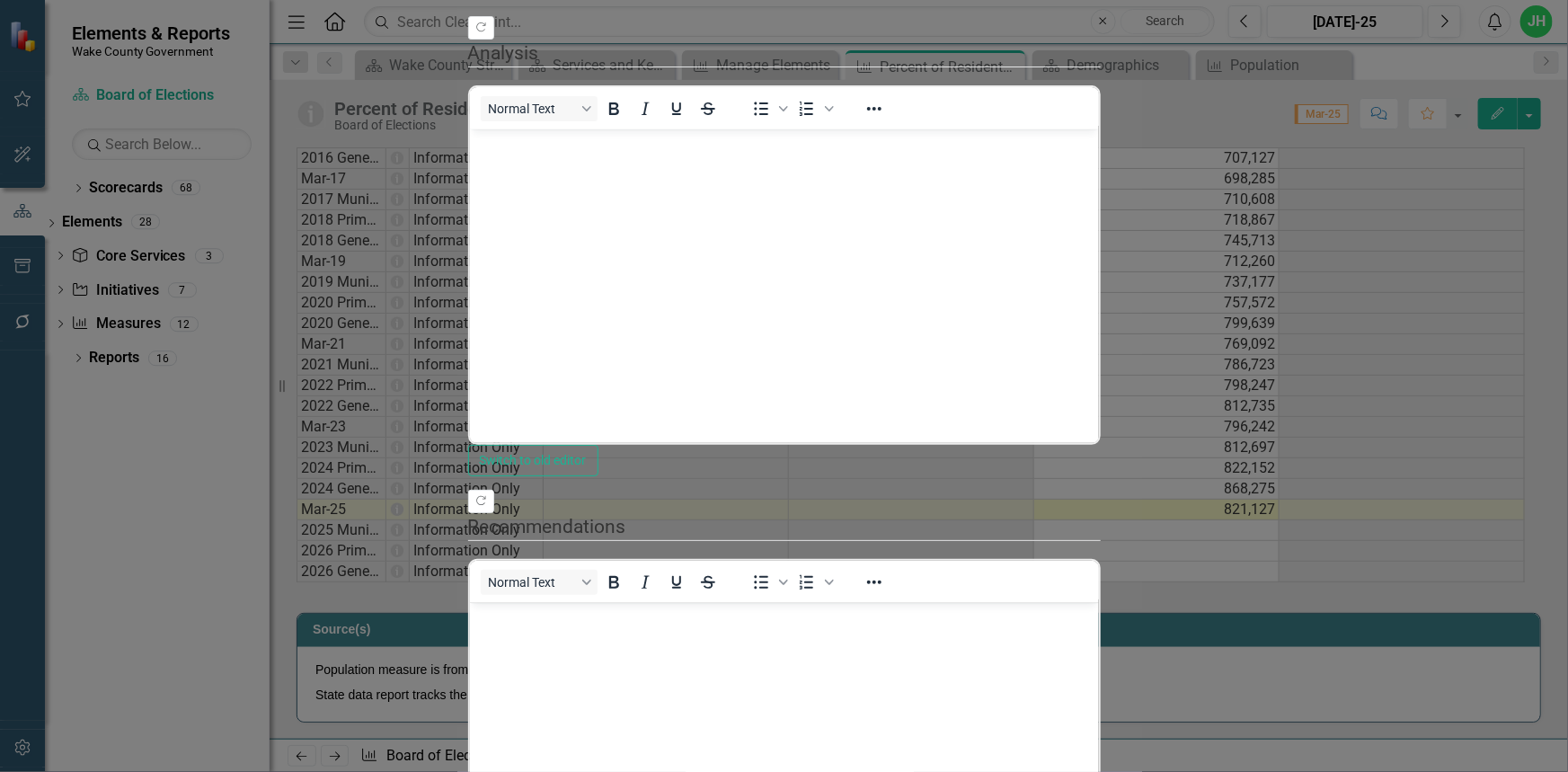
scroll to position [0, 0]
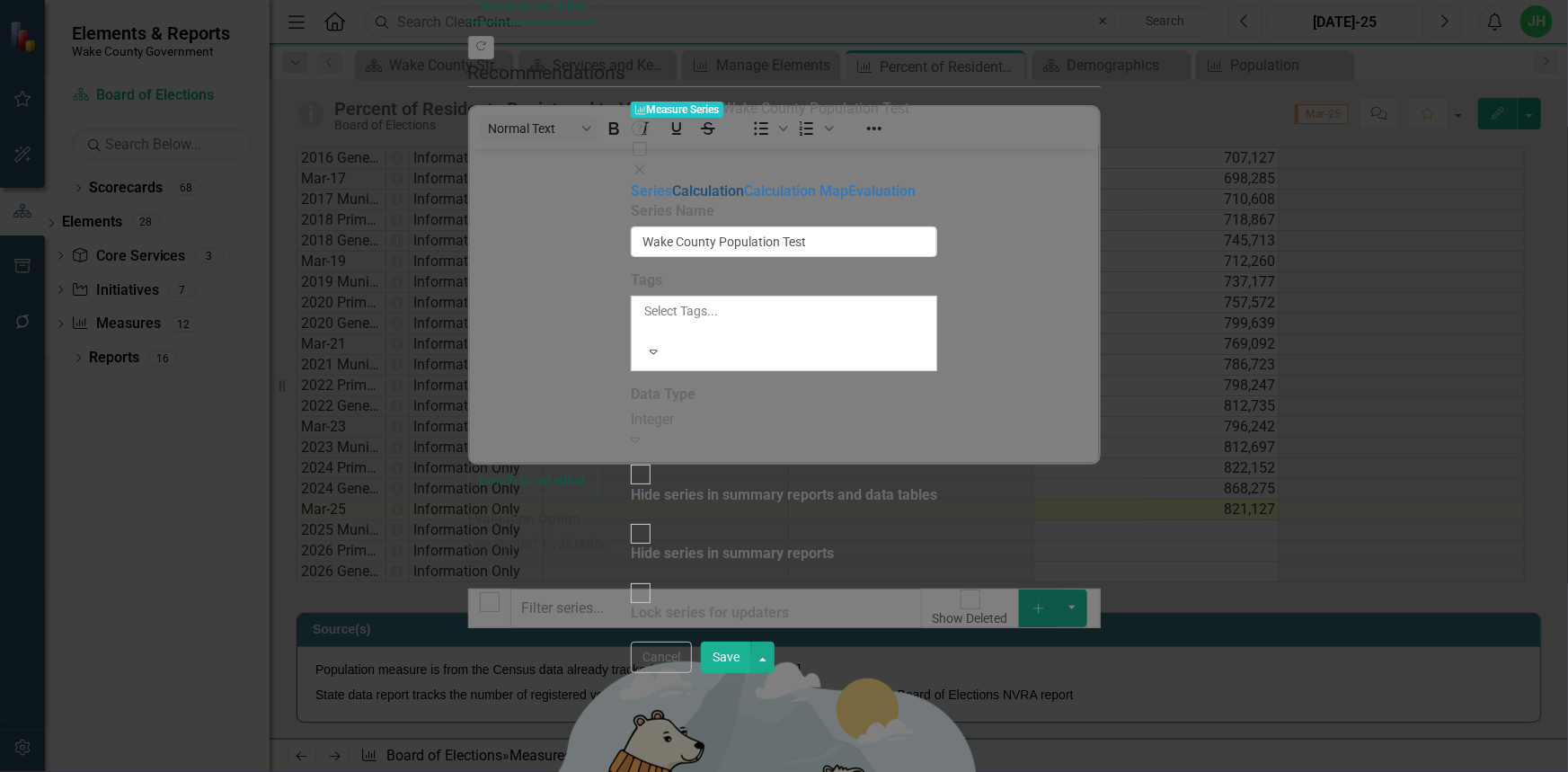
click at [672, 182] on link "Calculation" at bounding box center [707, 191] width 72 height 17
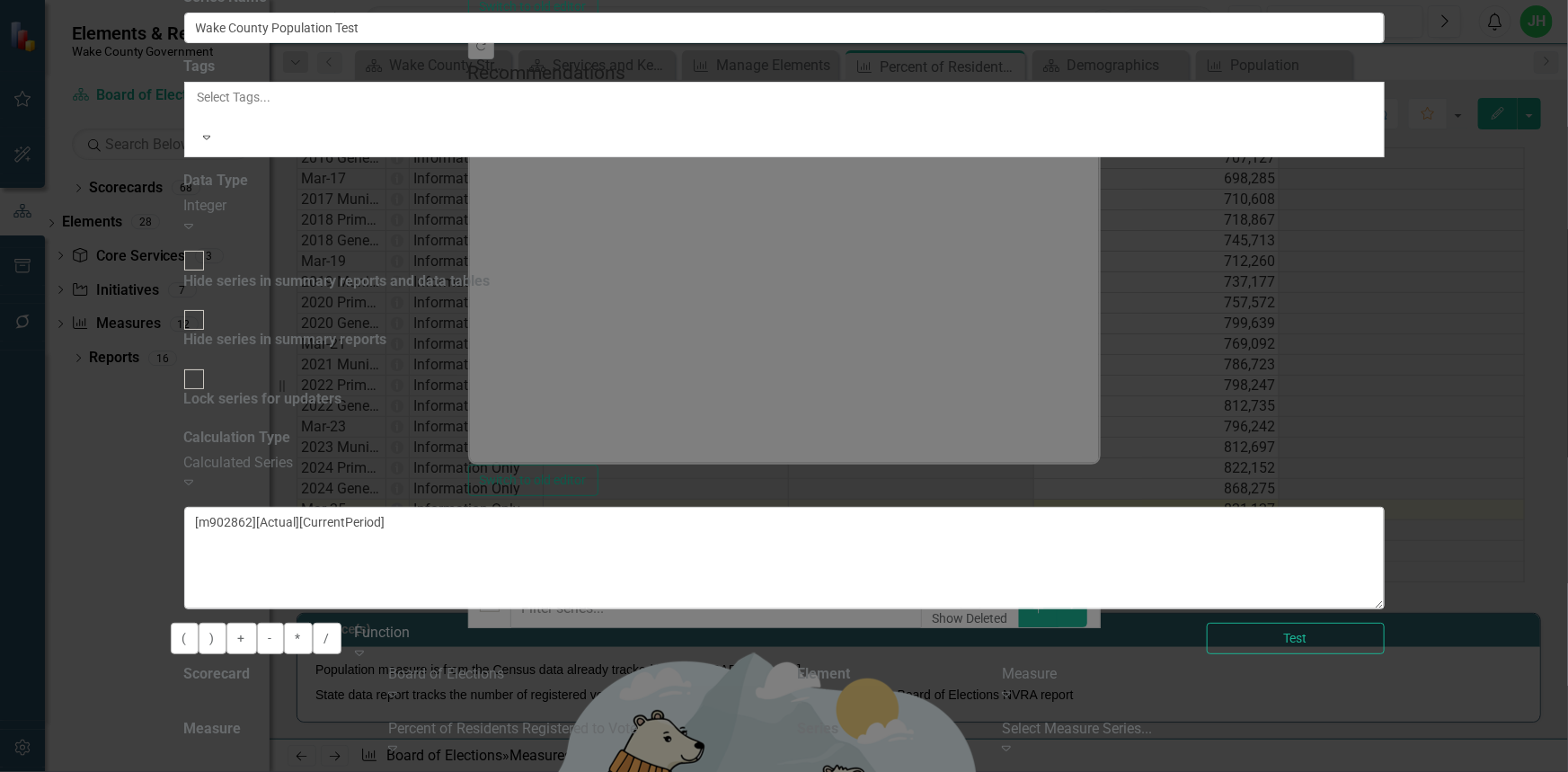
click at [1398, 622] on div "Test" at bounding box center [1295, 637] width 205 height 31
click at [1385, 622] on button "Test" at bounding box center [1295, 637] width 178 height 31
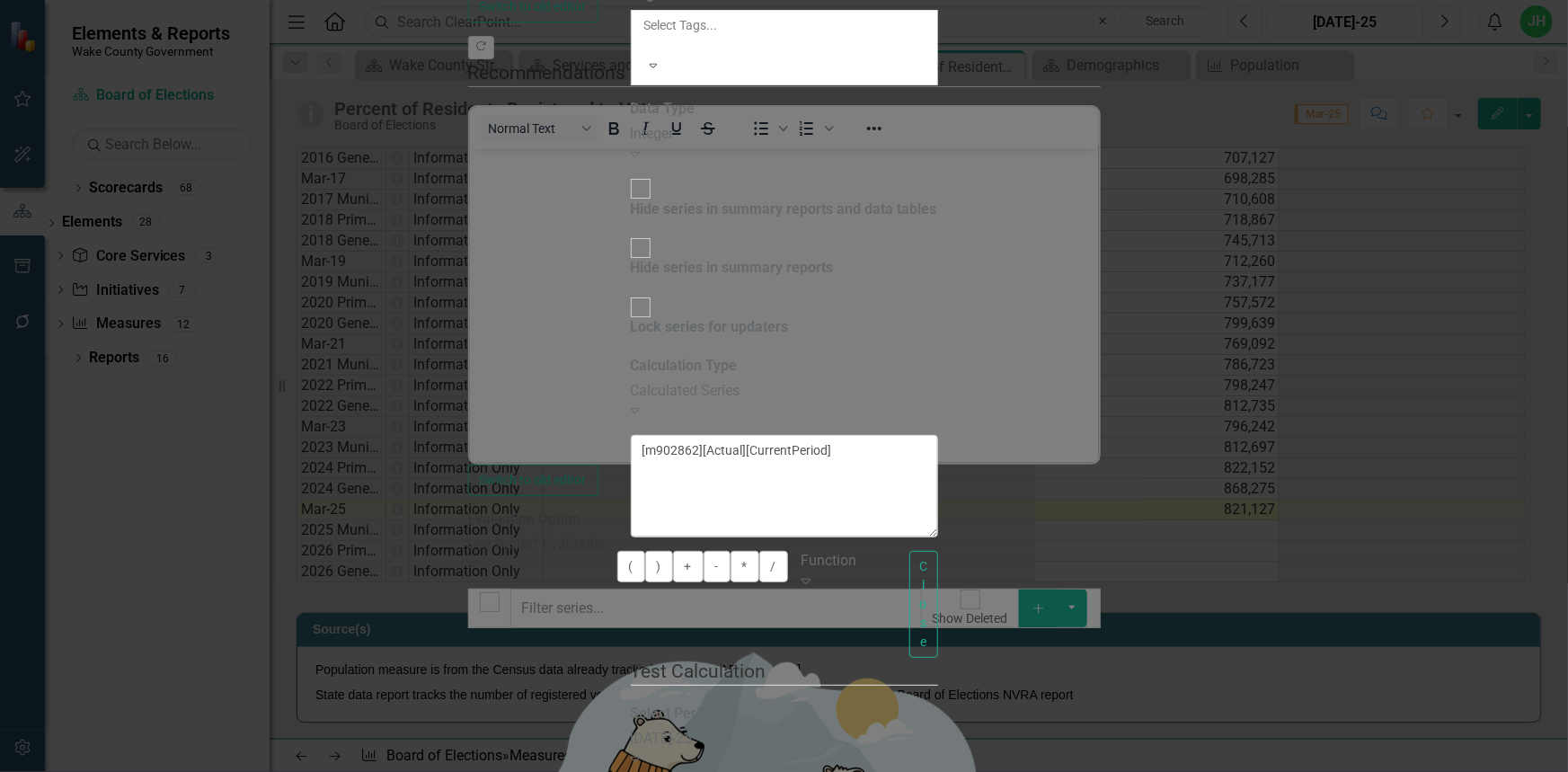
click at [882, 572] on div "Expand" at bounding box center [842, 582] width 81 height 21
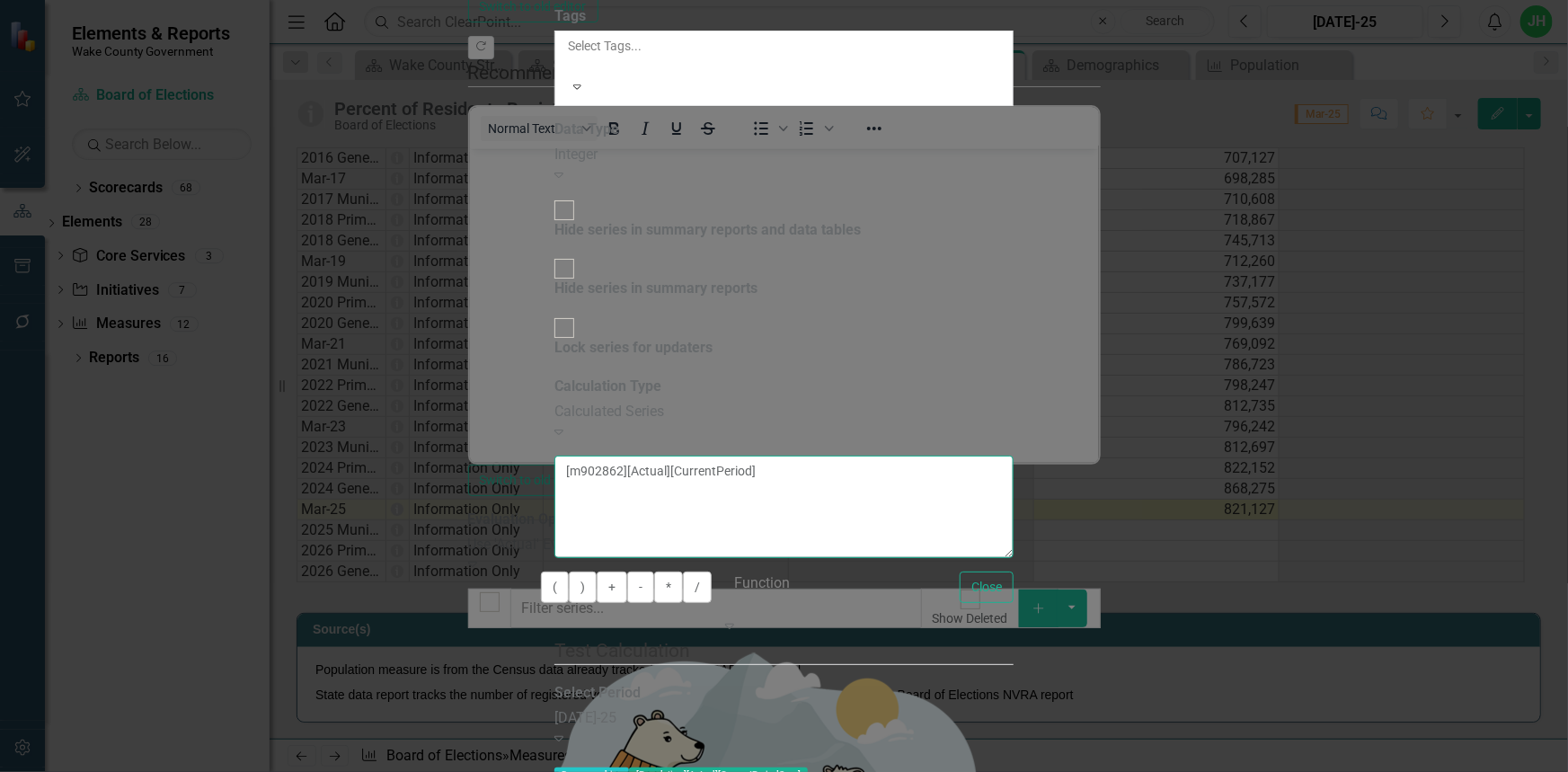
click at [942, 455] on textarea "[m902862][Actual][CurrentPeriod]" at bounding box center [784, 506] width 459 height 102
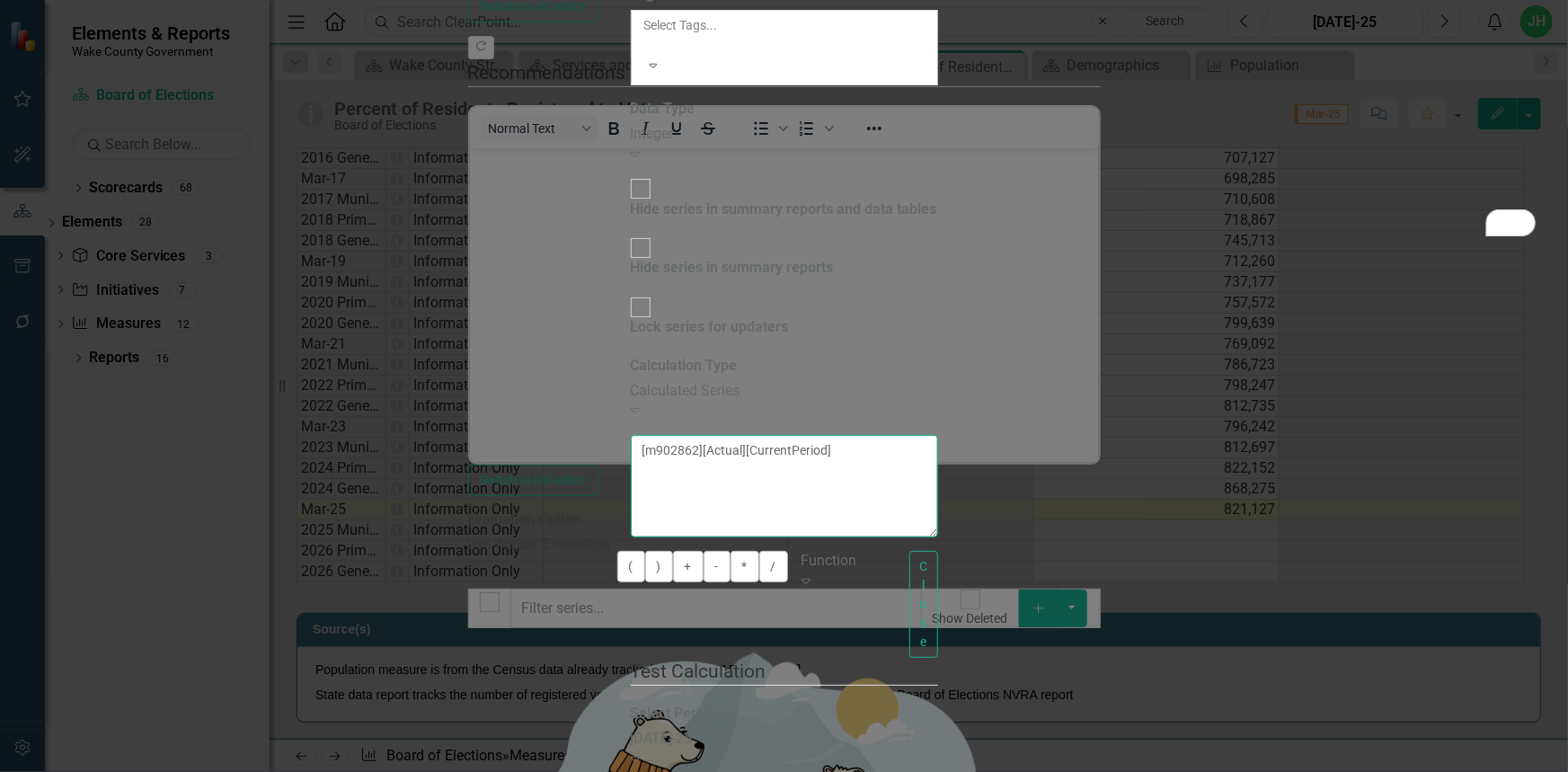
drag, startPoint x: 915, startPoint y: 270, endPoint x: 897, endPoint y: 228, distance: 45.7
drag, startPoint x: 897, startPoint y: 228, endPoint x: 868, endPoint y: 214, distance: 32.2
click at [868, 435] on textarea "[m902862][Actual][CurrentPeriod]" at bounding box center [784, 486] width 307 height 102
click at [771, 728] on div "[DATE]-25" at bounding box center [700, 739] width 140 height 21
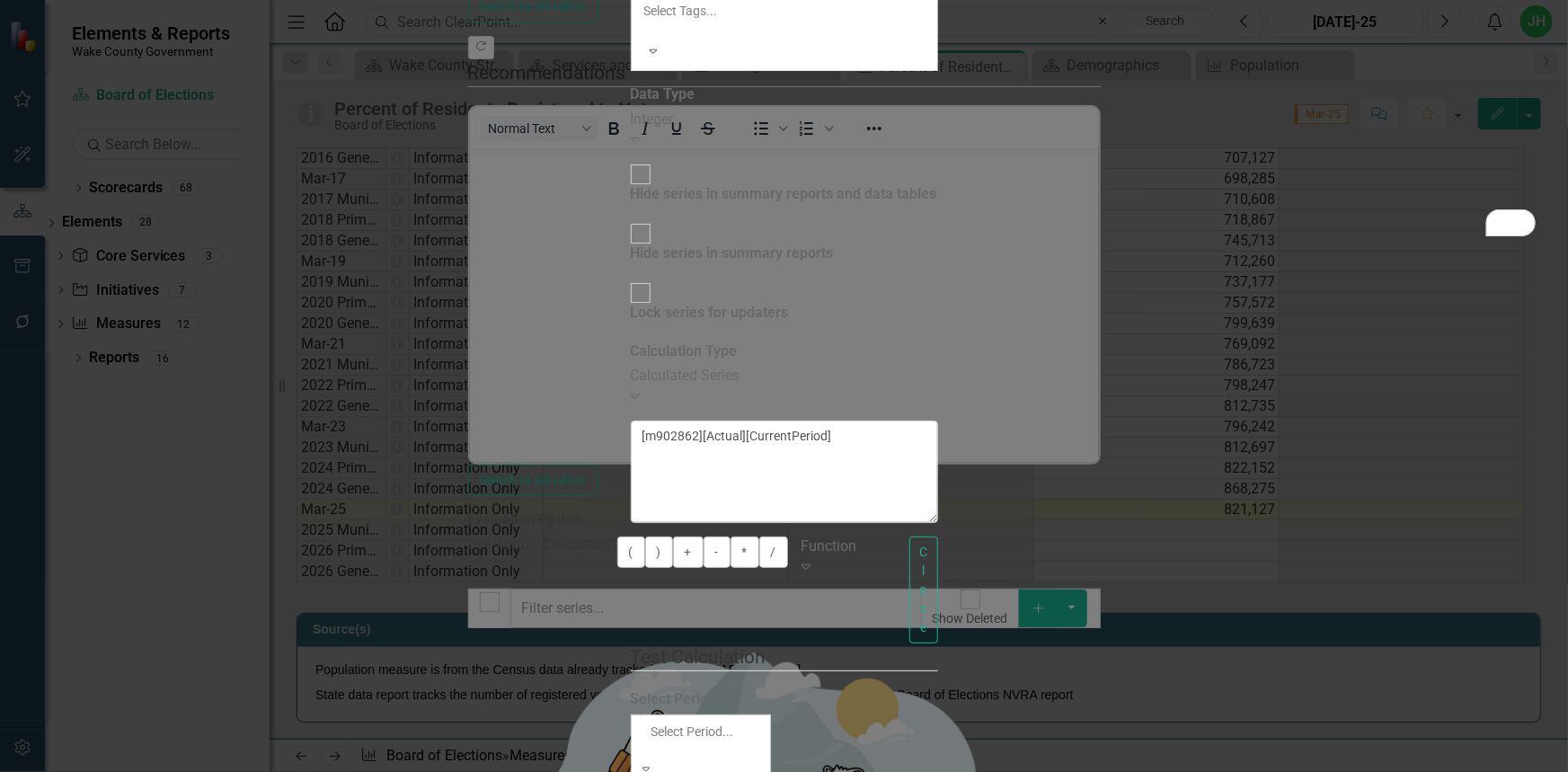
scroll to position [4248, 0]
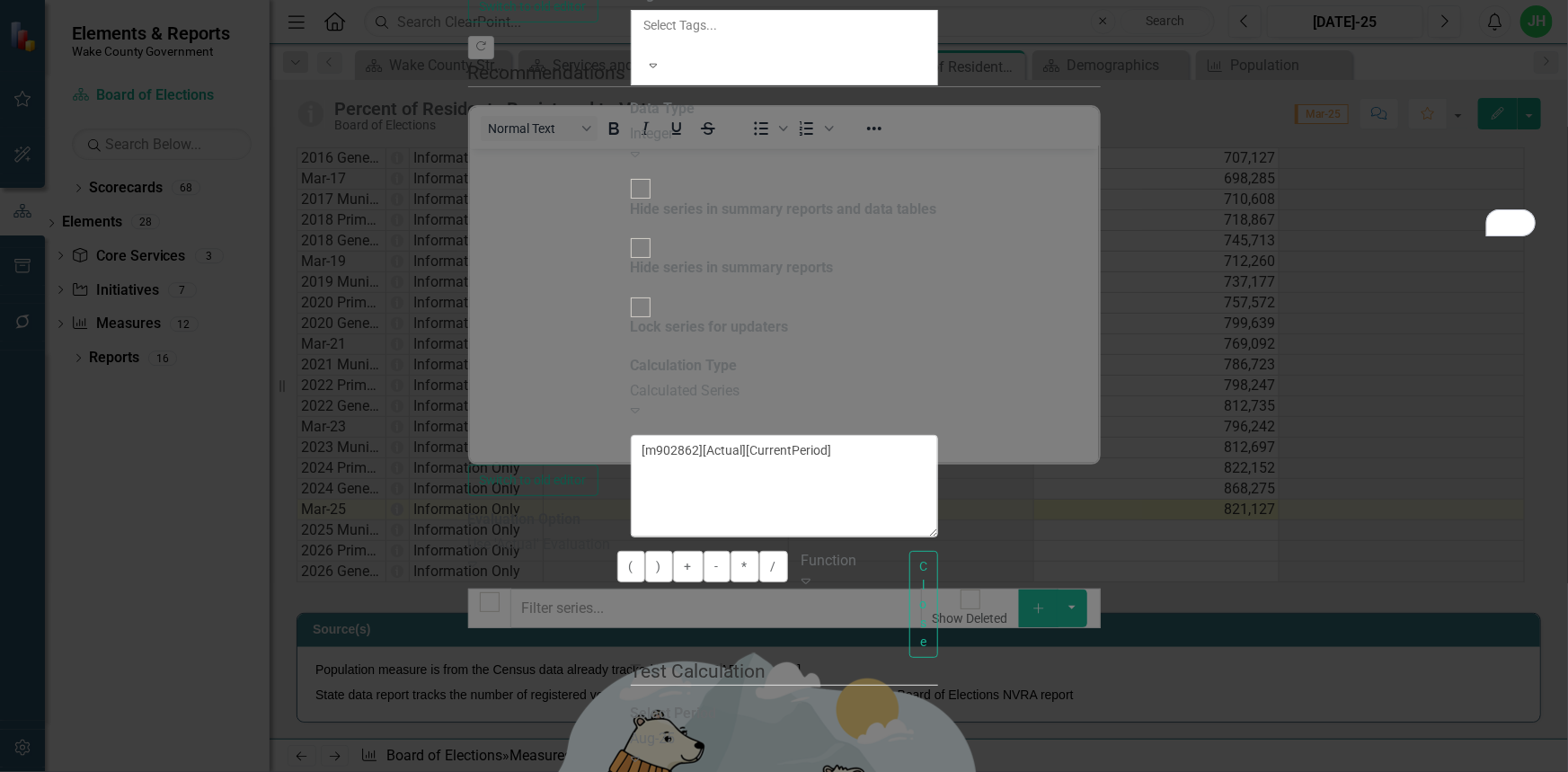
click at [810, 574] on icon "Expand" at bounding box center [805, 580] width 9 height 14
click at [771, 749] on div "Expand" at bounding box center [700, 760] width 140 height 21
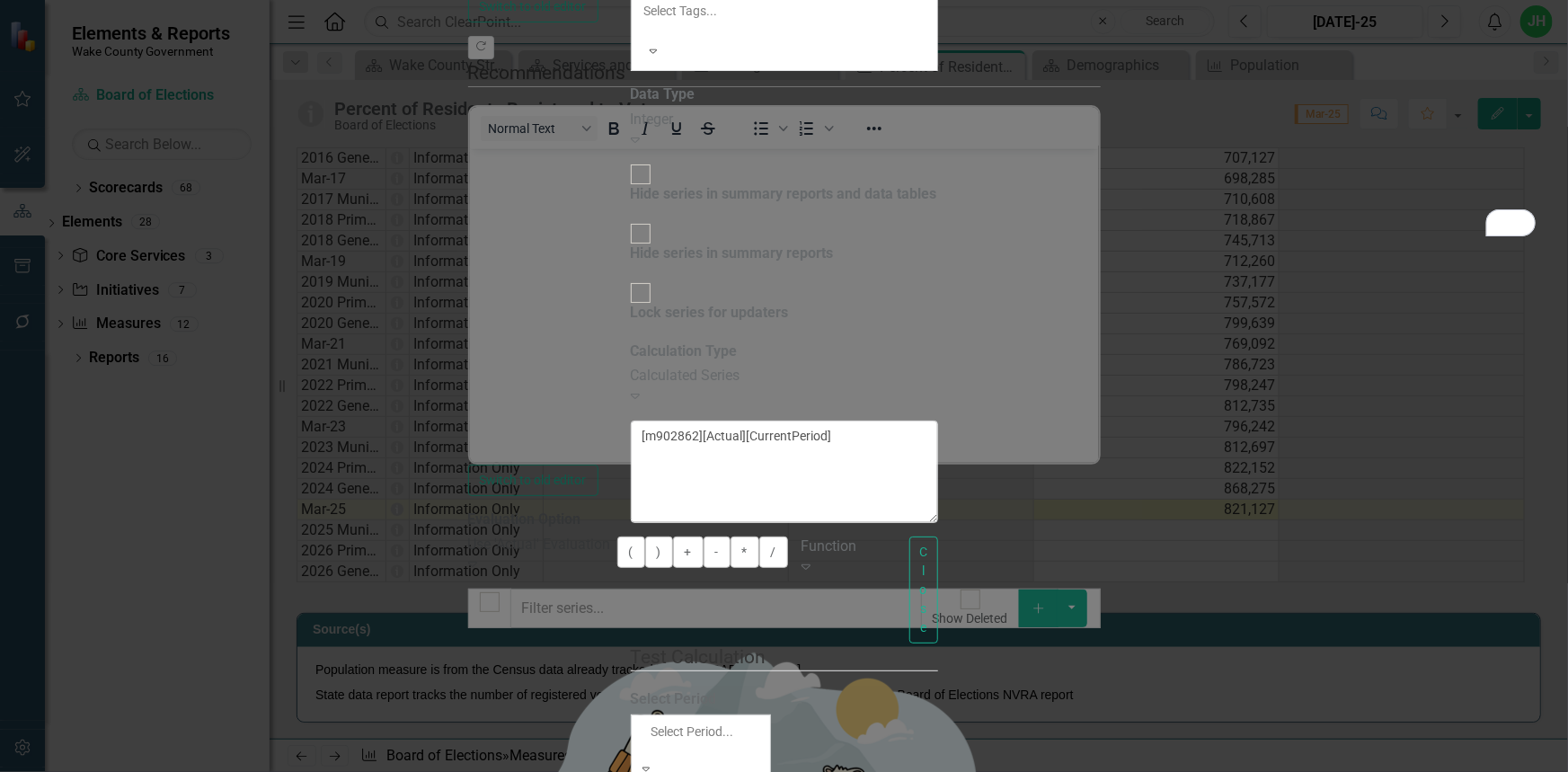
scroll to position [4277, 0]
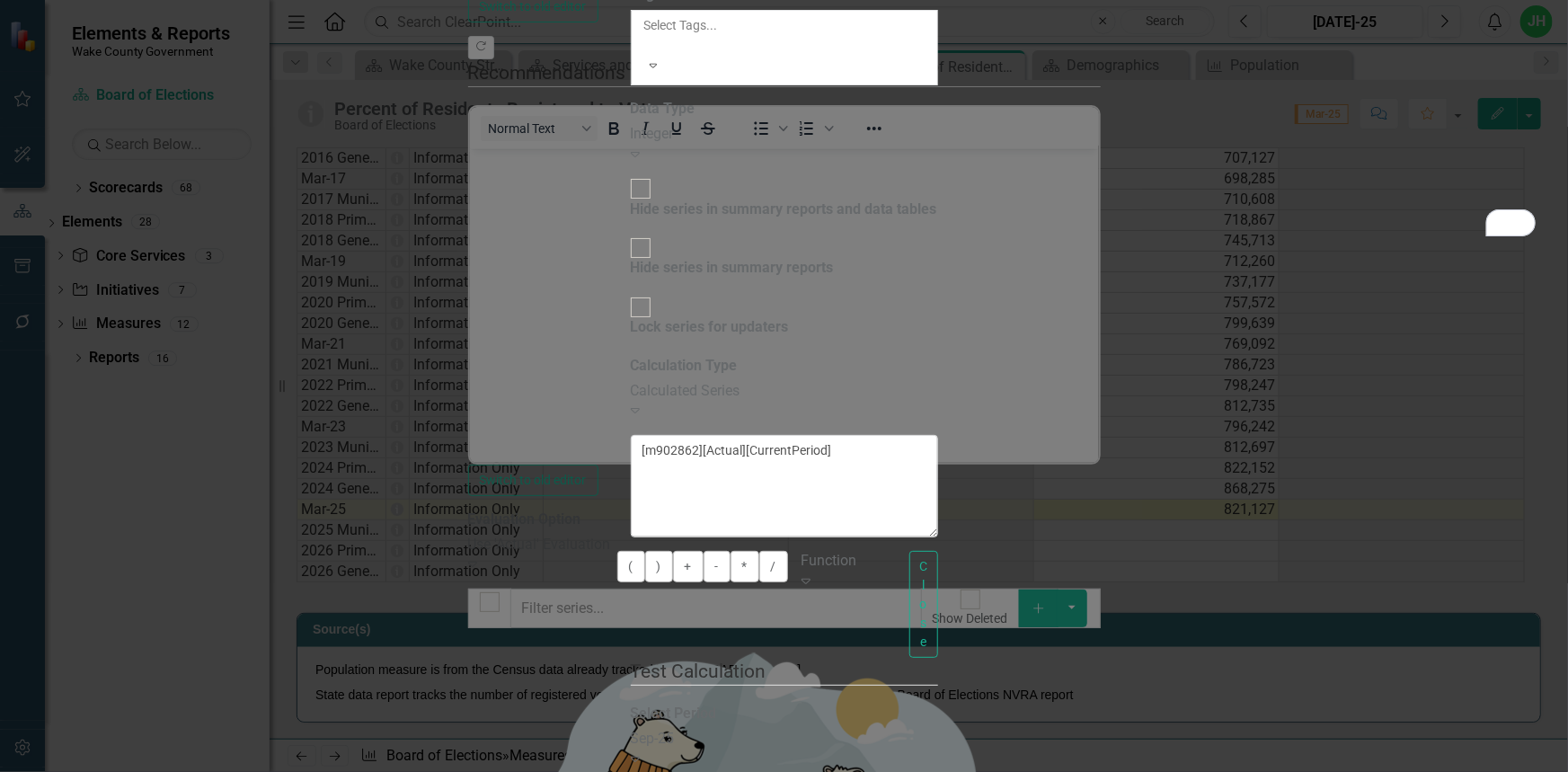
click at [639, 751] on icon "Expand" at bounding box center [635, 758] width 9 height 14
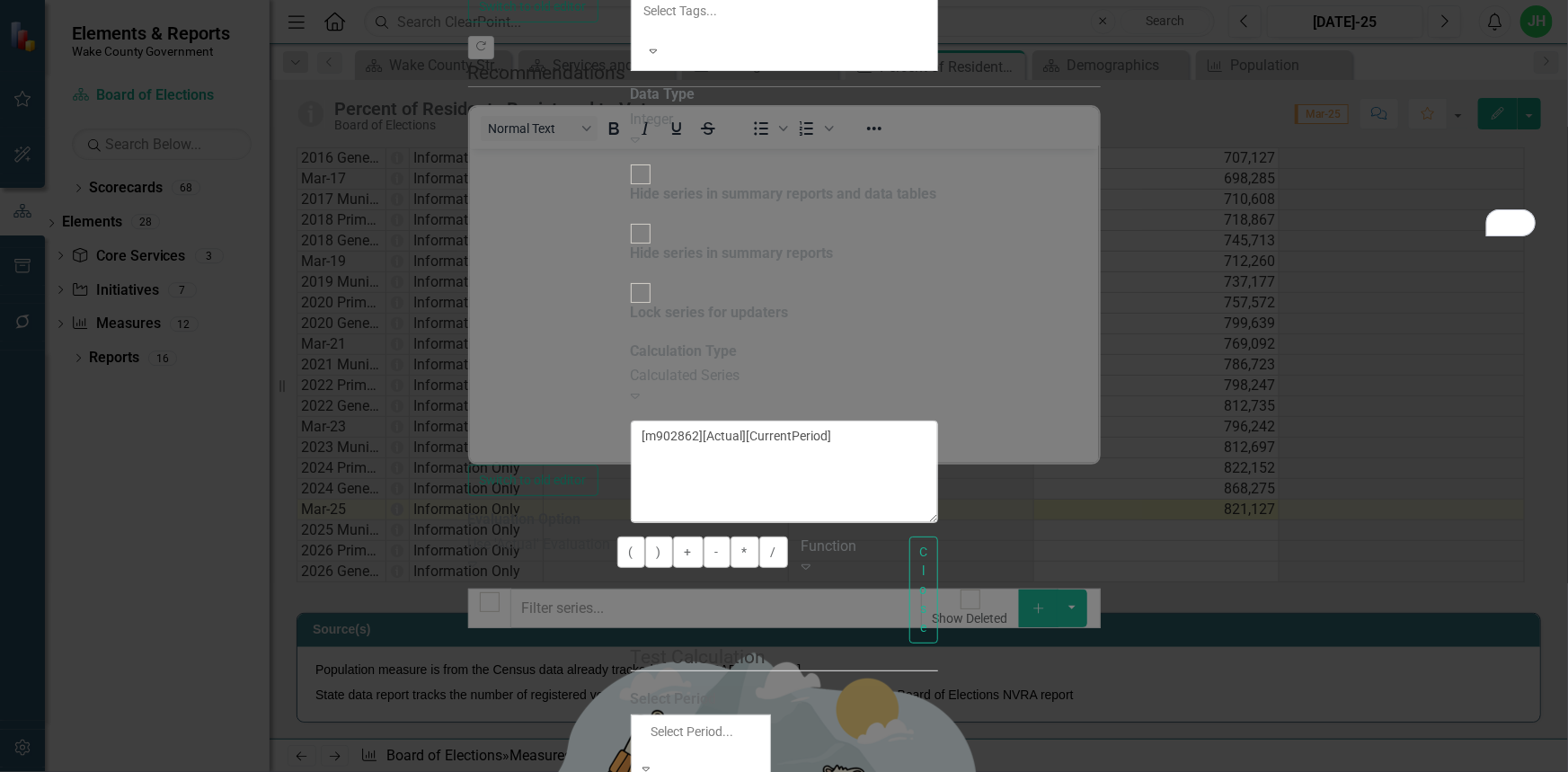
scroll to position [4034, 0]
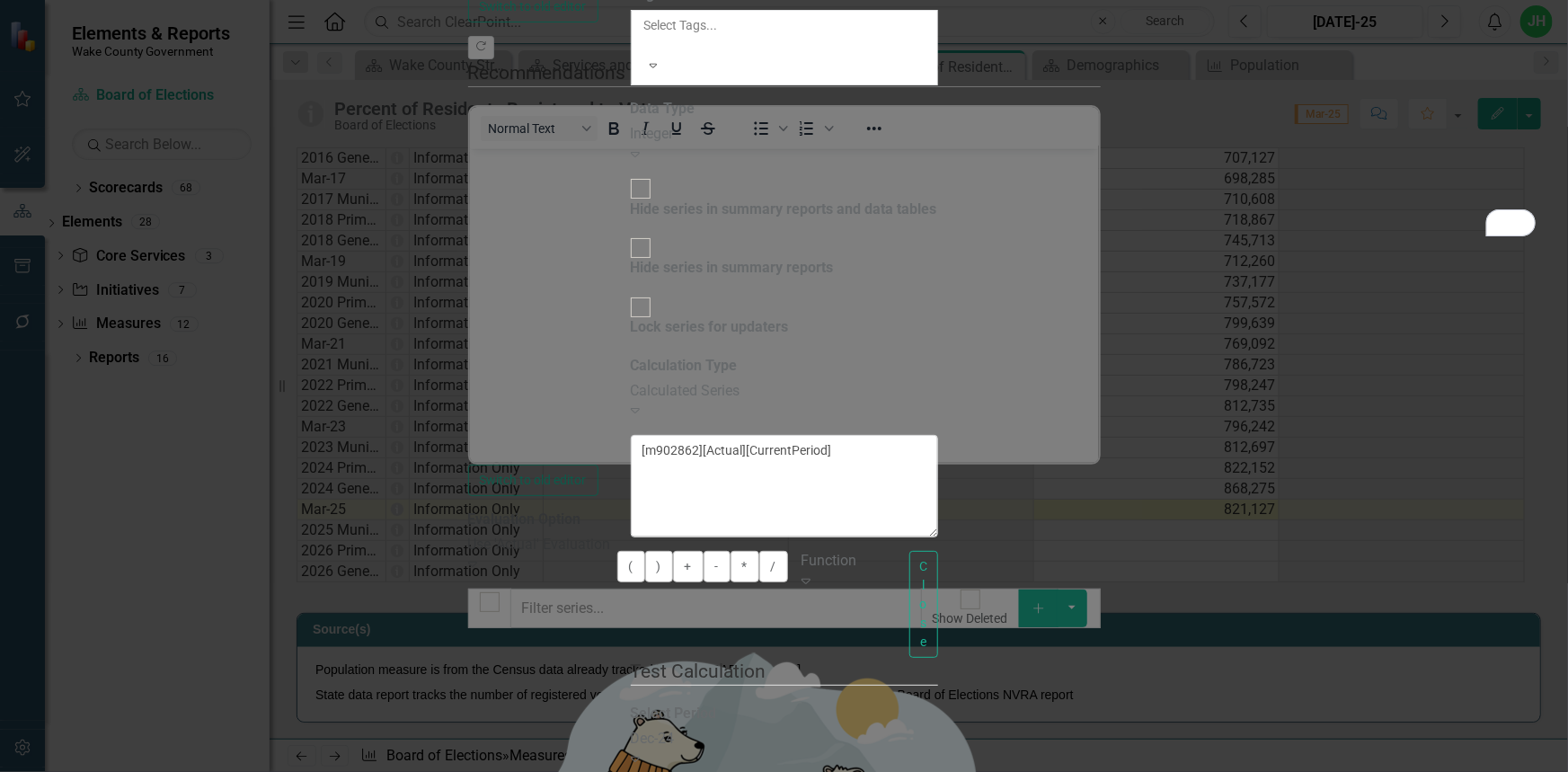
click at [639, 751] on icon "Expand" at bounding box center [635, 758] width 9 height 14
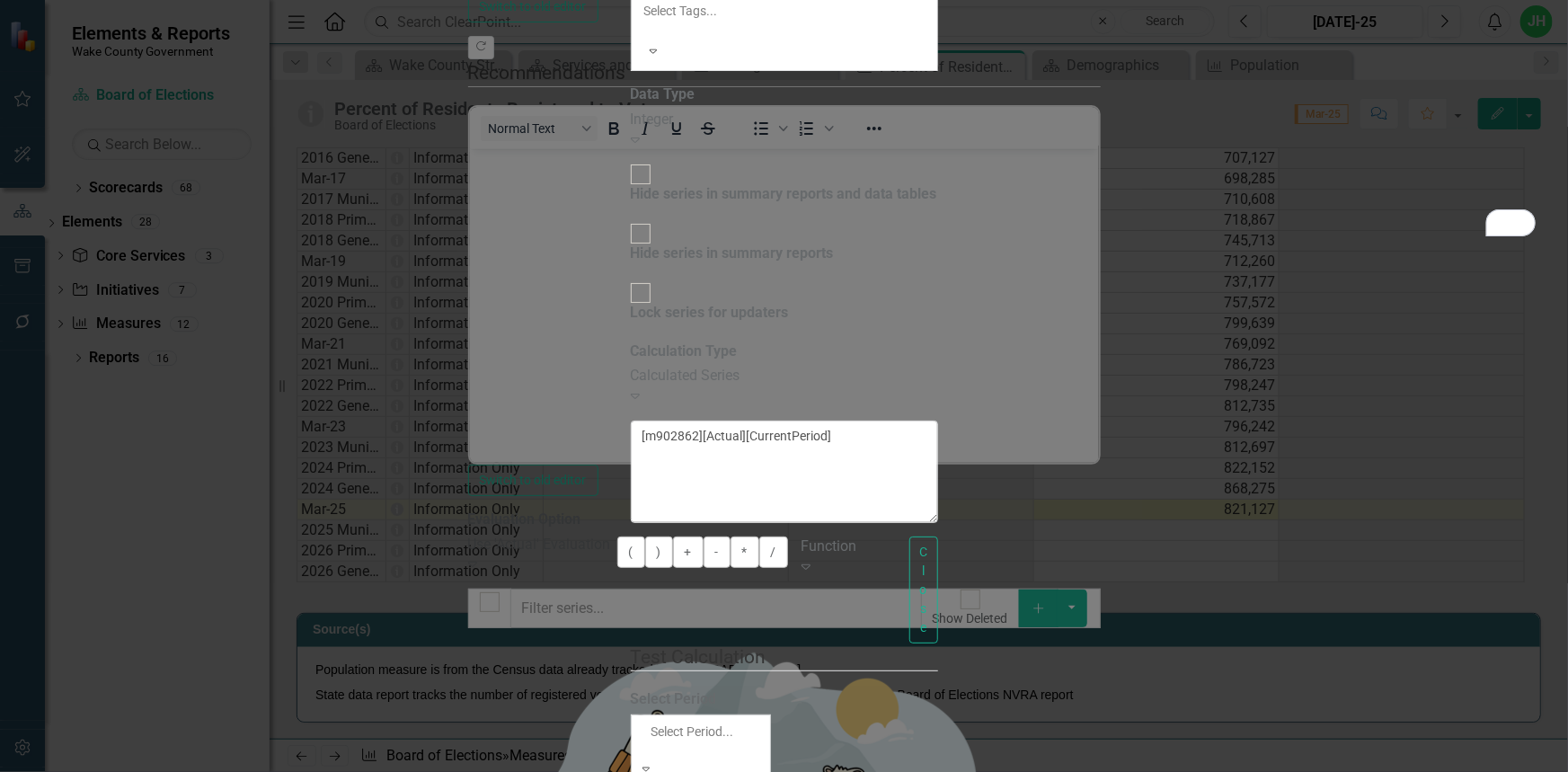
scroll to position [4041, 0]
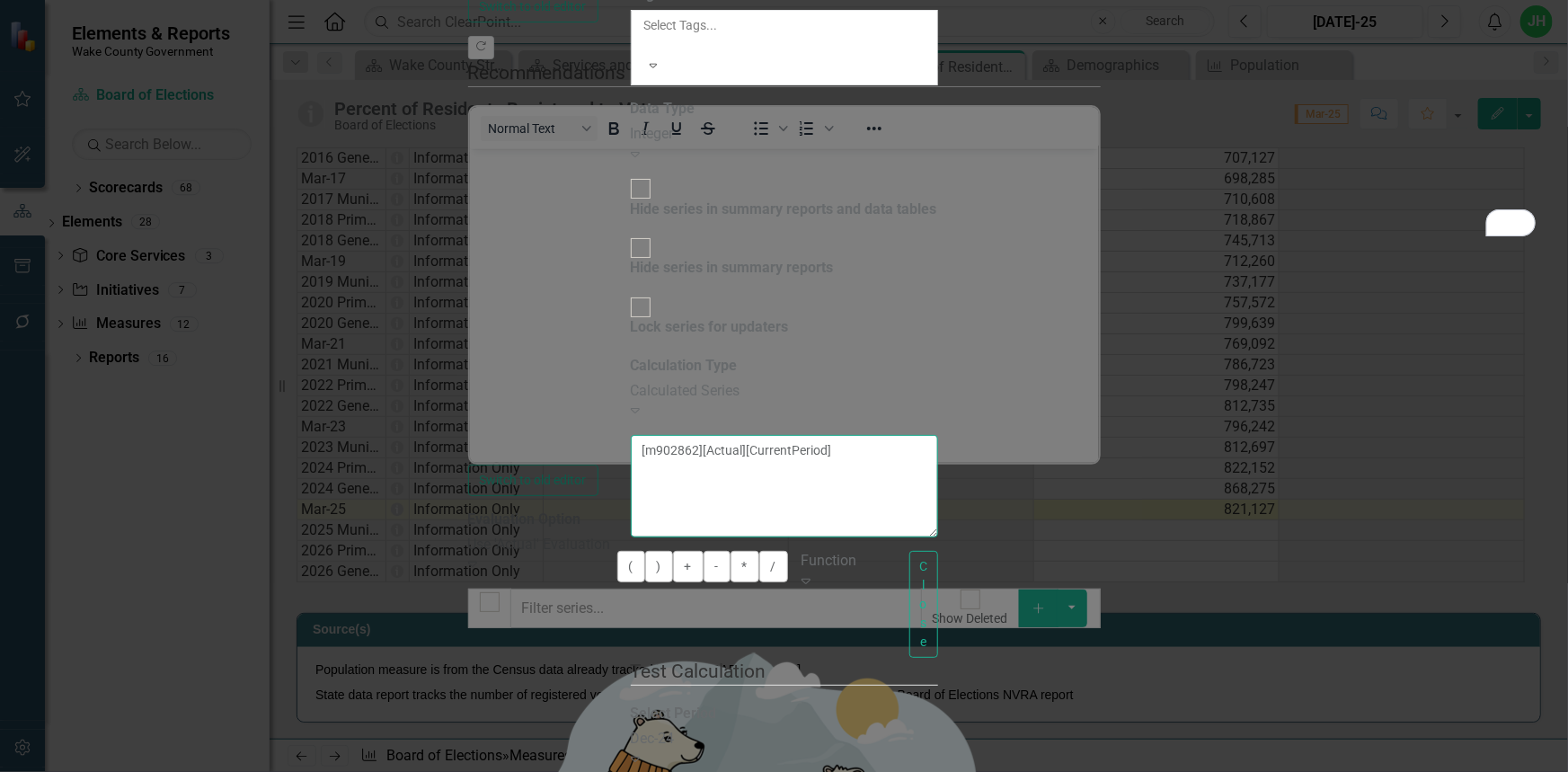
click at [938, 435] on textarea "[m902862][Actual][CurrentPeriod]" at bounding box center [784, 486] width 307 height 102
click at [938, 551] on button "Close" at bounding box center [924, 604] width 29 height 107
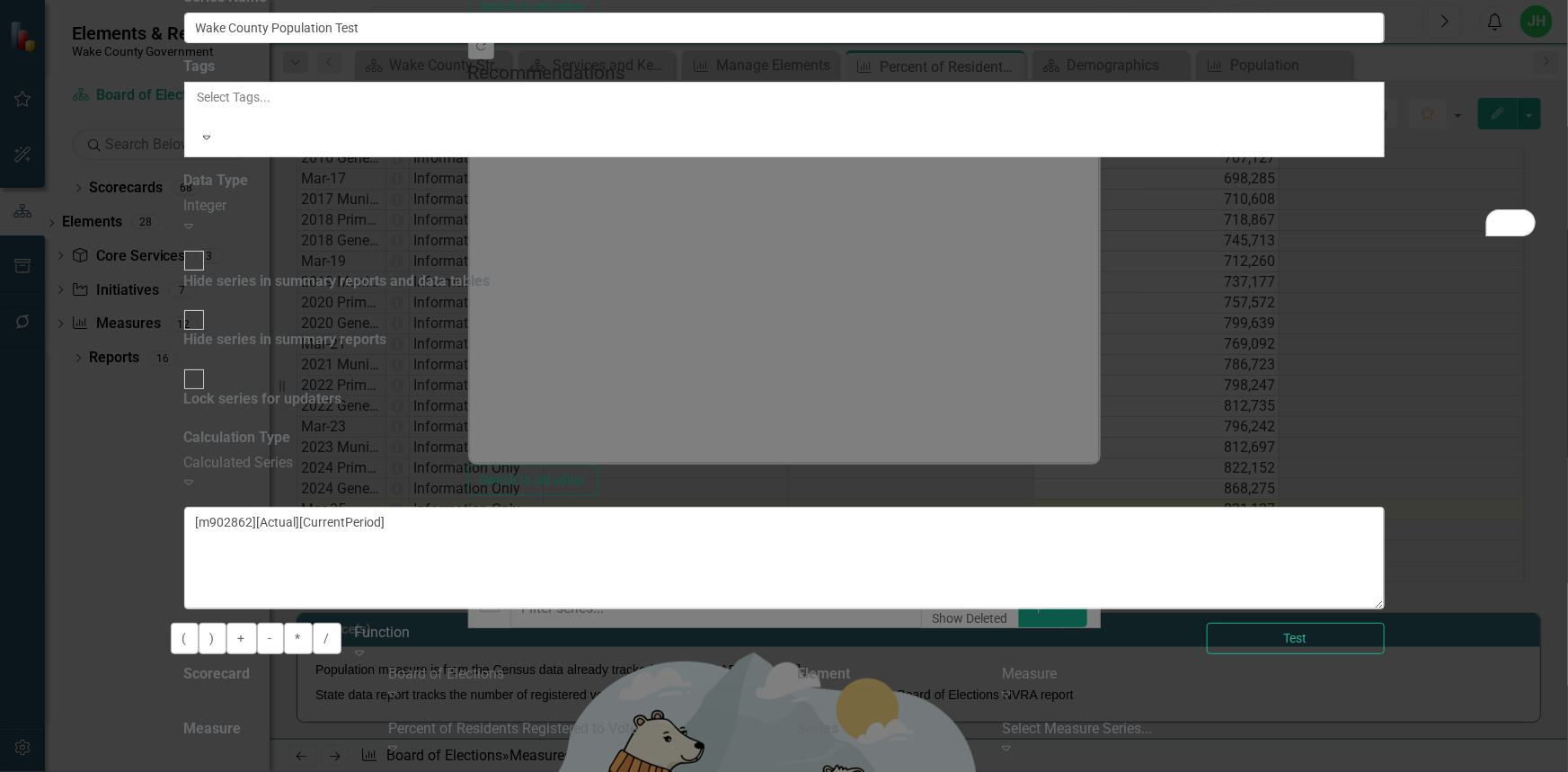
click at [770, 664] on div "Board of Elections" at bounding box center [579, 675] width 382 height 21
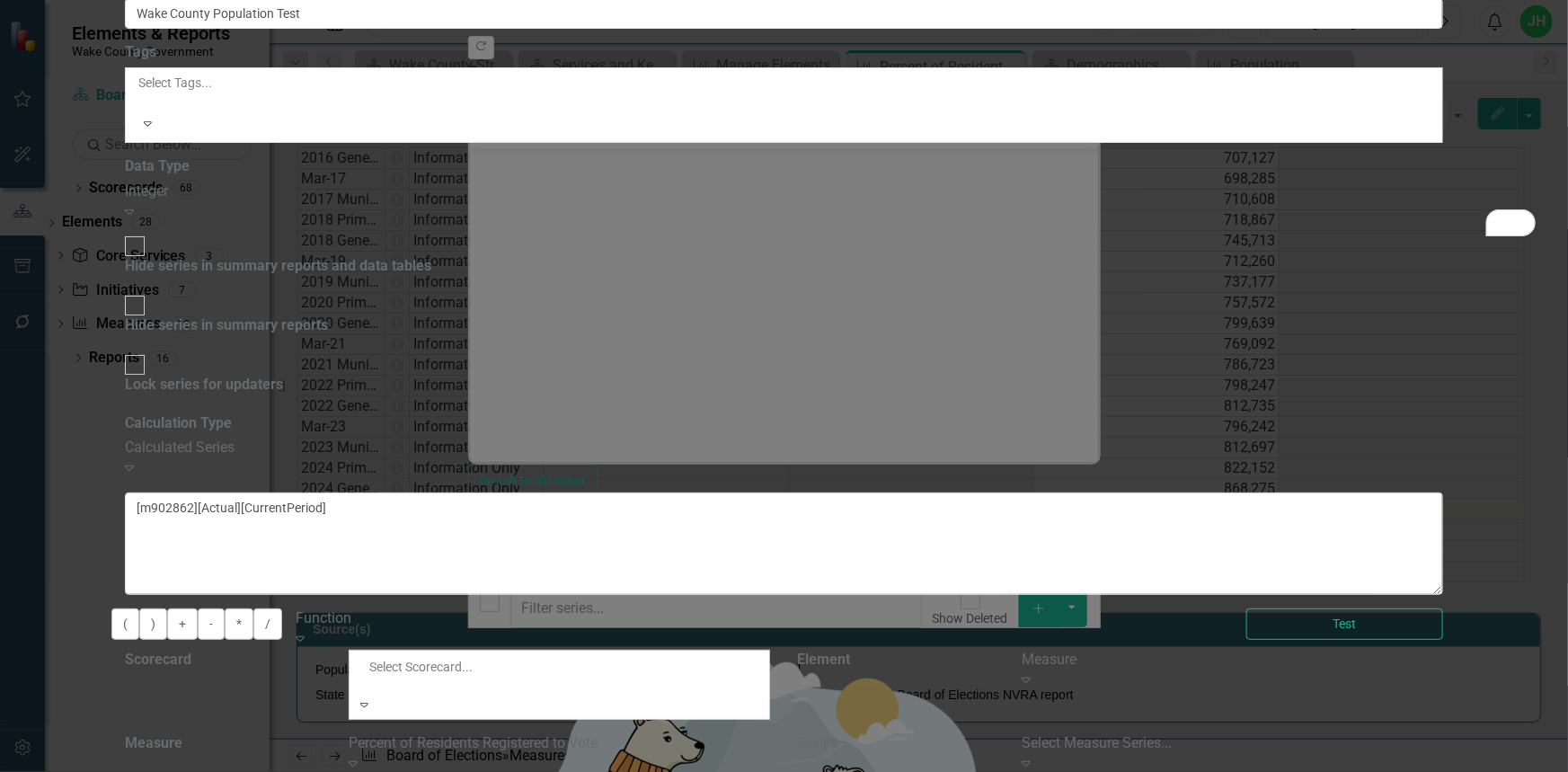
scroll to position [0, 0]
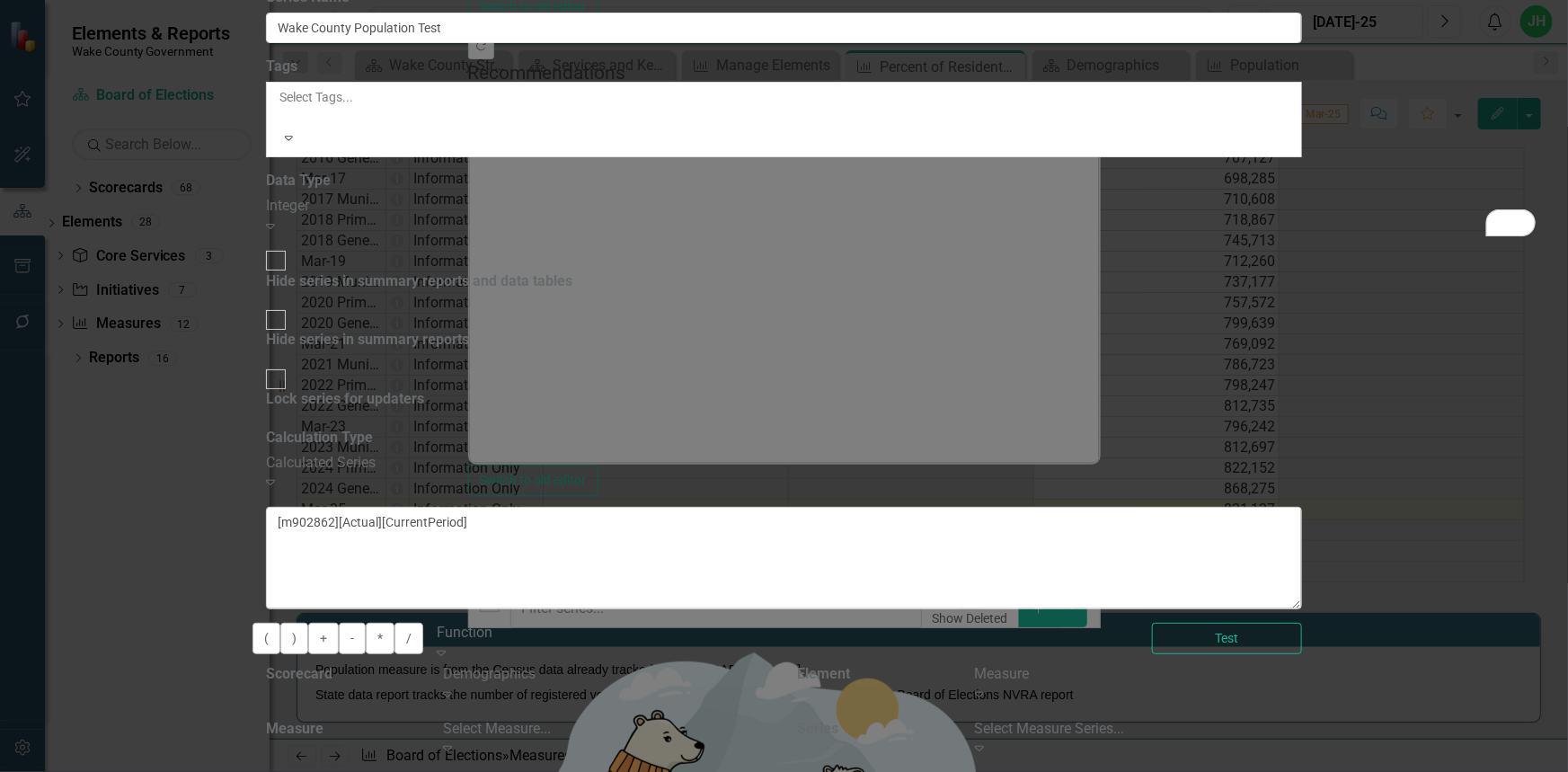
click at [1302, 664] on div "Measure" at bounding box center [1138, 675] width 327 height 21
click at [452, 741] on icon "Expand" at bounding box center [447, 747] width 9 height 14
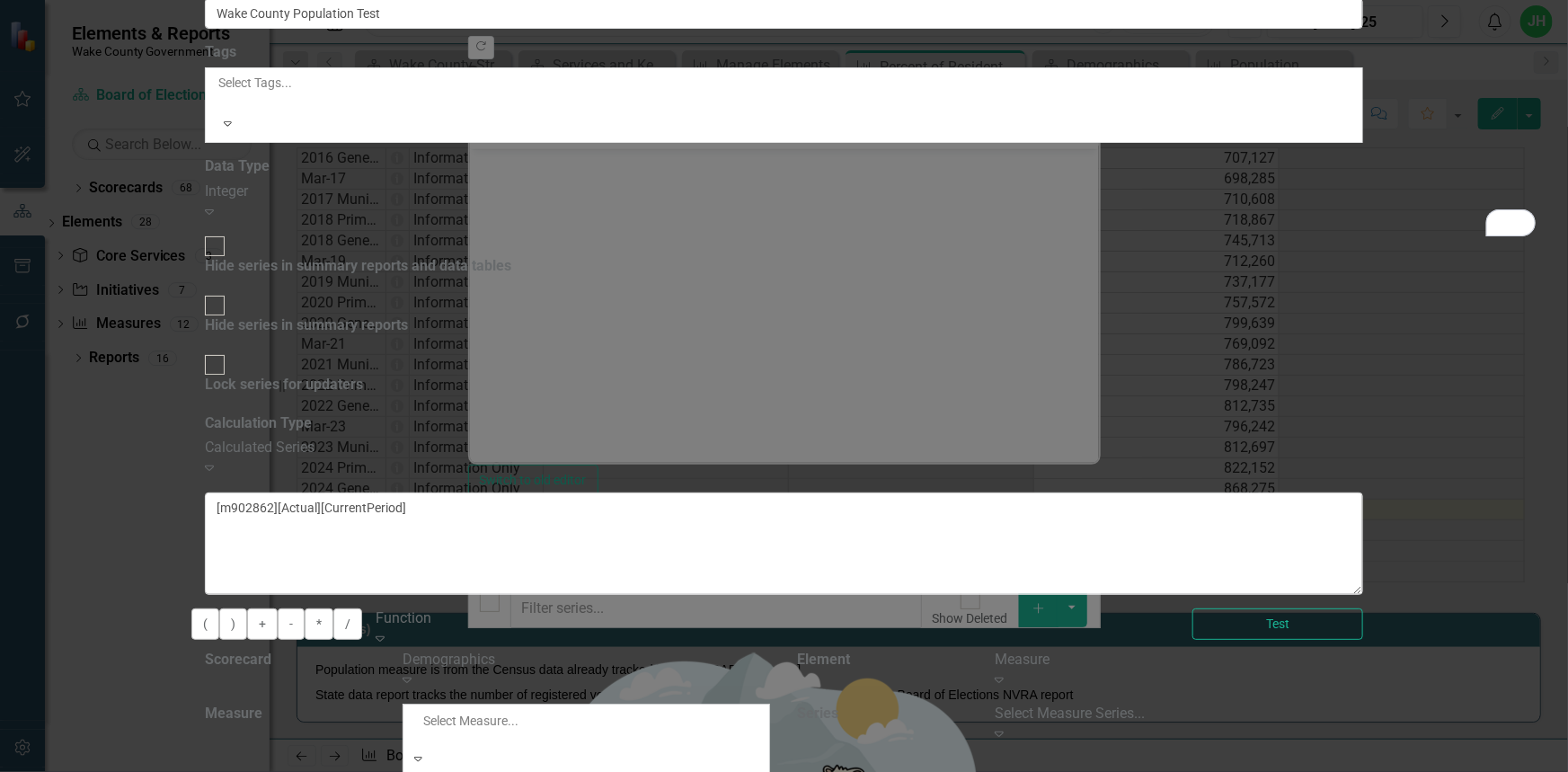
click at [993, 771] on div "Population" at bounding box center [784, 782] width 1568 height 21
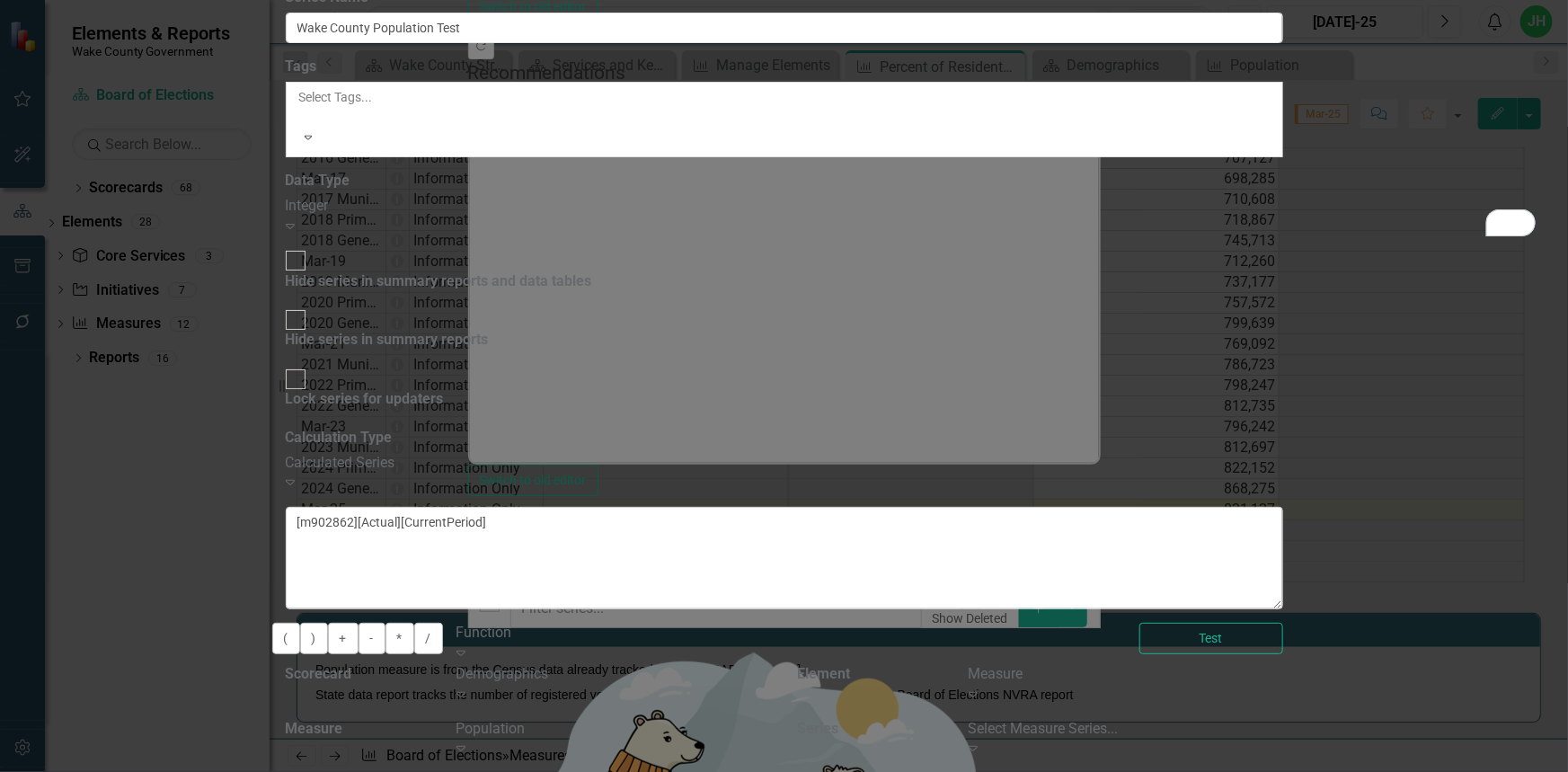
click at [1283, 719] on div "Select Measure Series..." at bounding box center [1125, 729] width 314 height 21
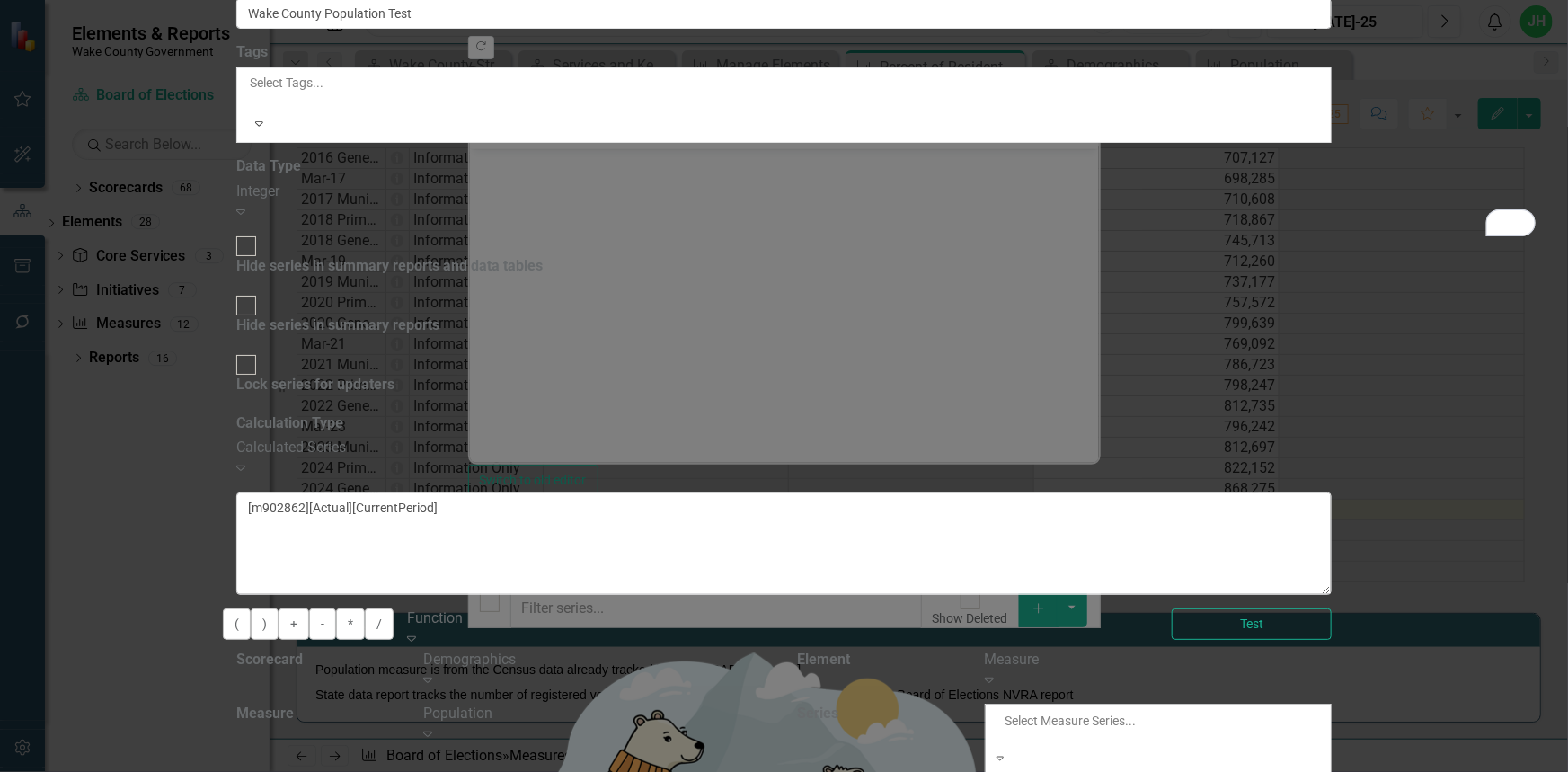
click at [1392, 771] on div "Population Estimate" at bounding box center [784, 782] width 1568 height 21
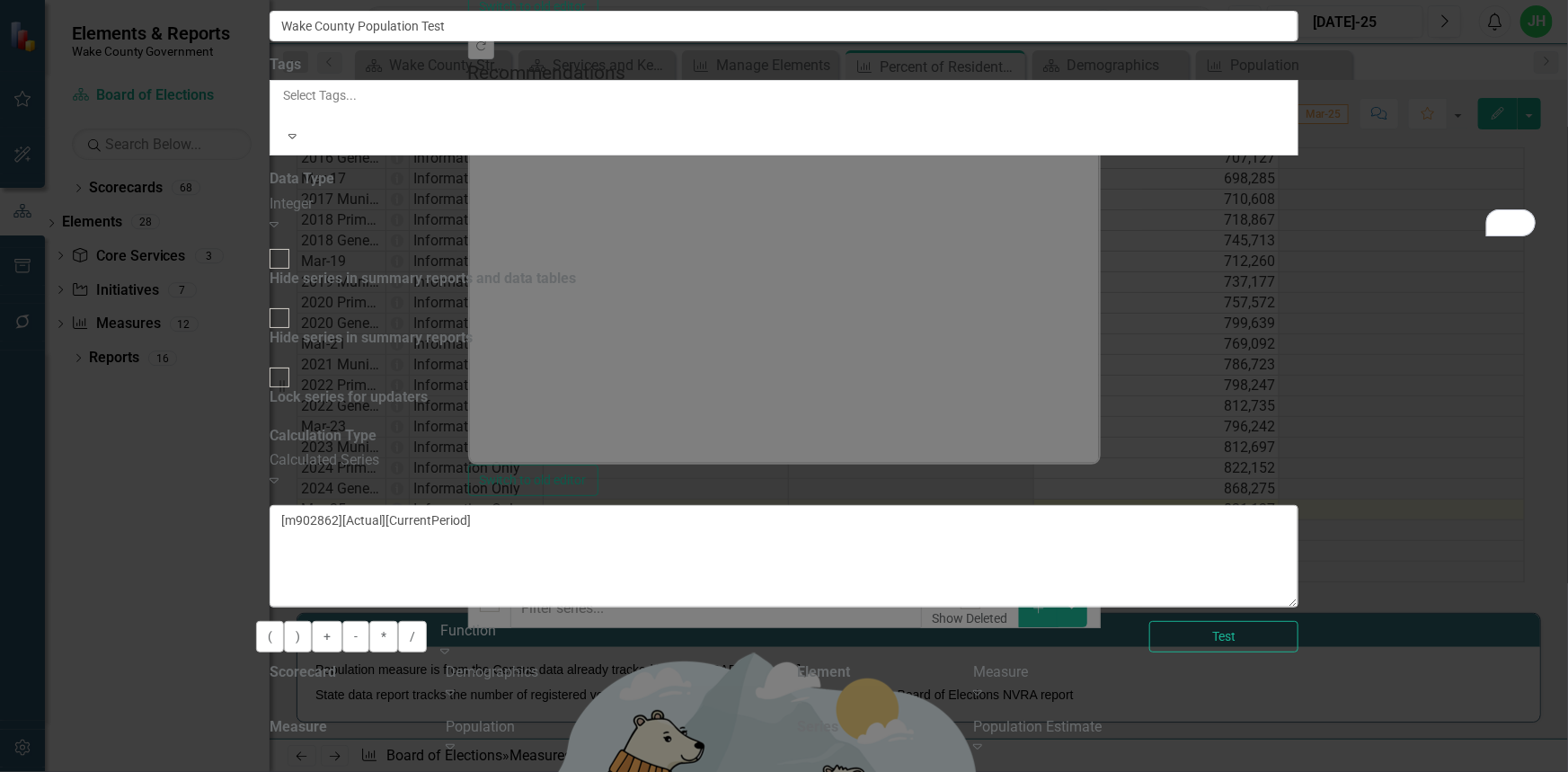
drag, startPoint x: 1034, startPoint y: 399, endPoint x: 1042, endPoint y: 445, distance: 46.7
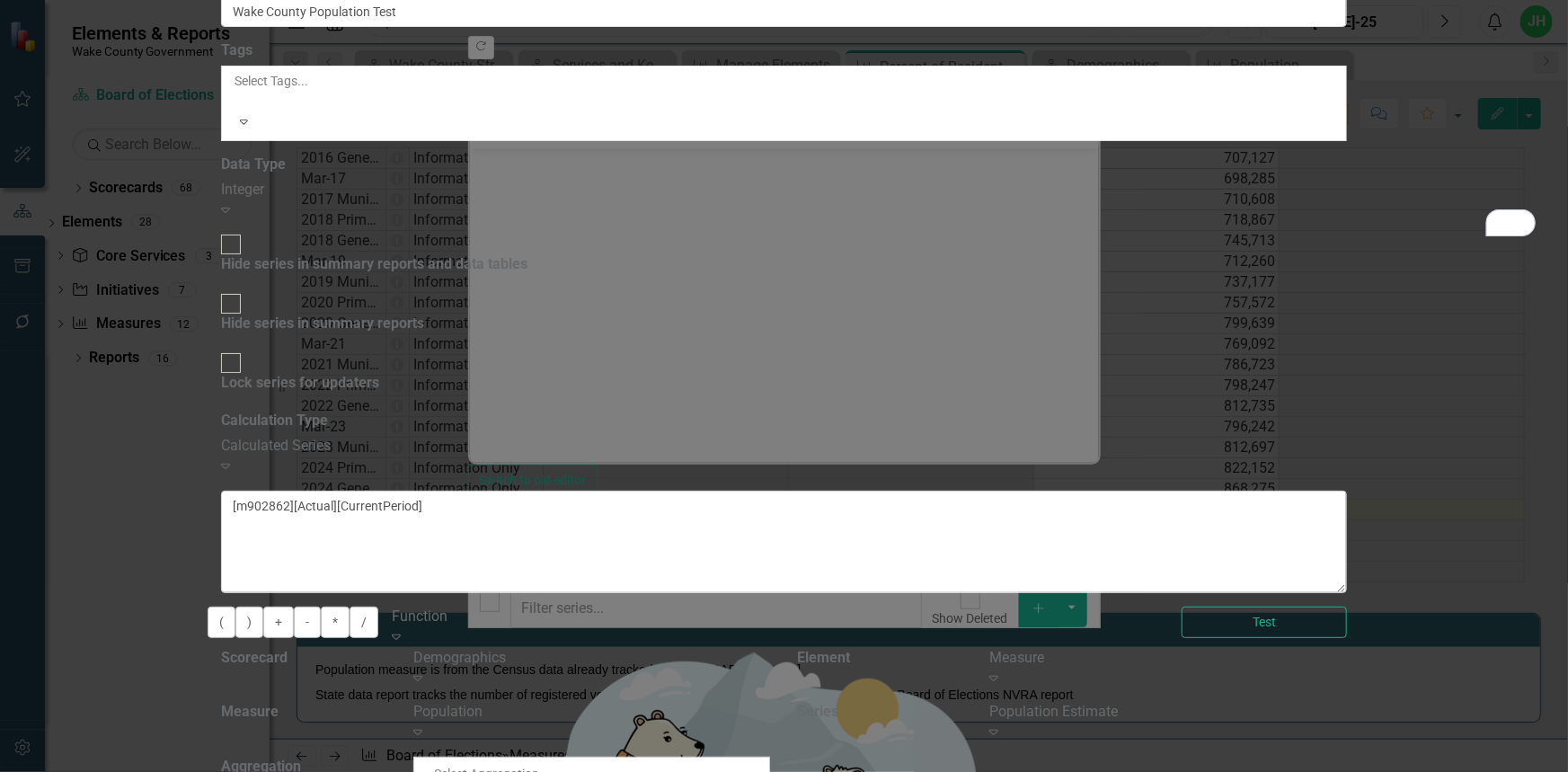
scroll to position [177, 0]
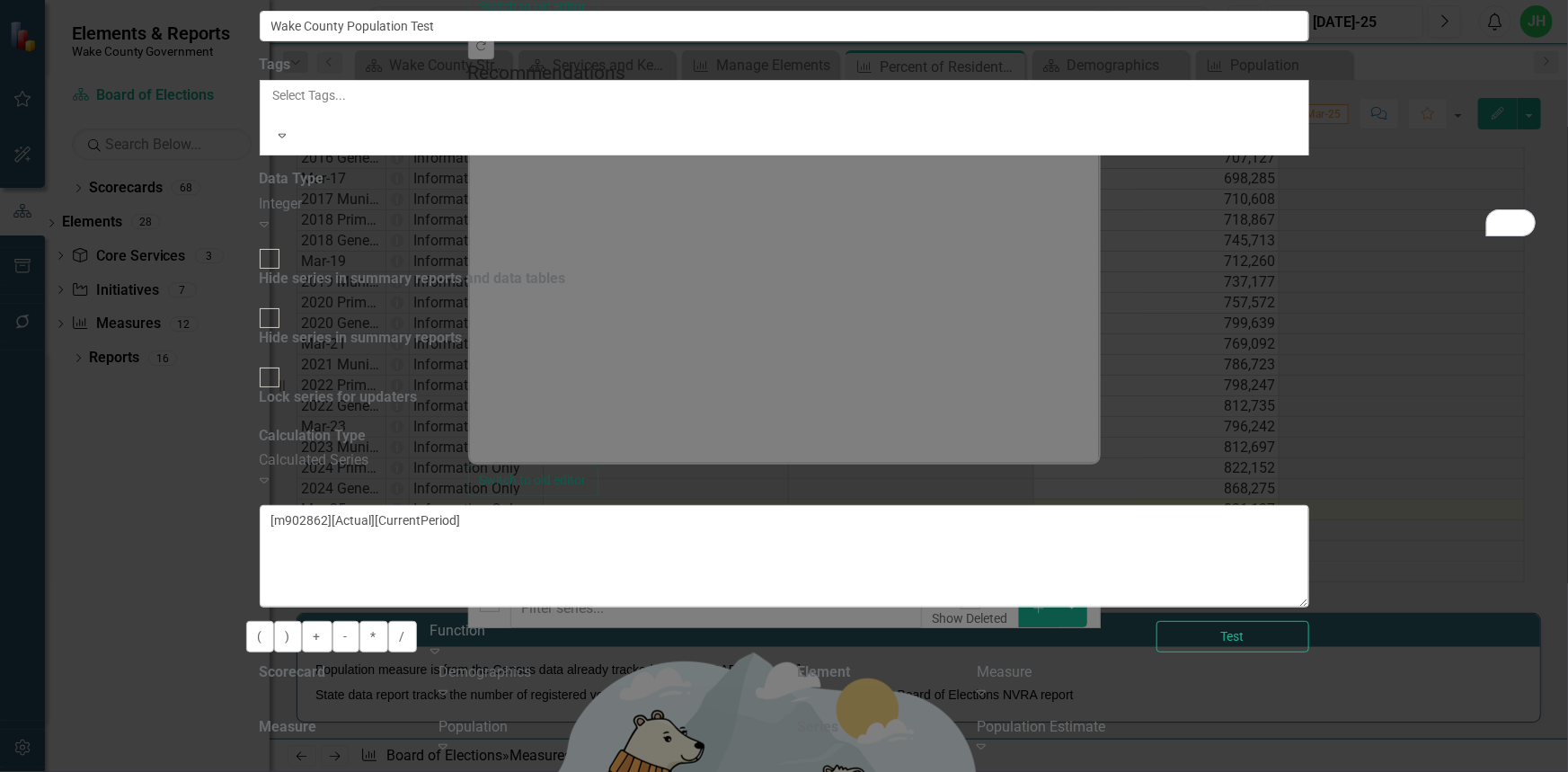
drag, startPoint x: 1491, startPoint y: 460, endPoint x: 1093, endPoint y: 522, distance: 402.8
drag, startPoint x: 1093, startPoint y: 522, endPoint x: 927, endPoint y: 171, distance: 388.3
drag, startPoint x: 927, startPoint y: 171, endPoint x: 896, endPoint y: 146, distance: 39.8
click at [896, 505] on textarea "[m902862][Actual][CurrentPeriod]" at bounding box center [784, 555] width 1049 height 102
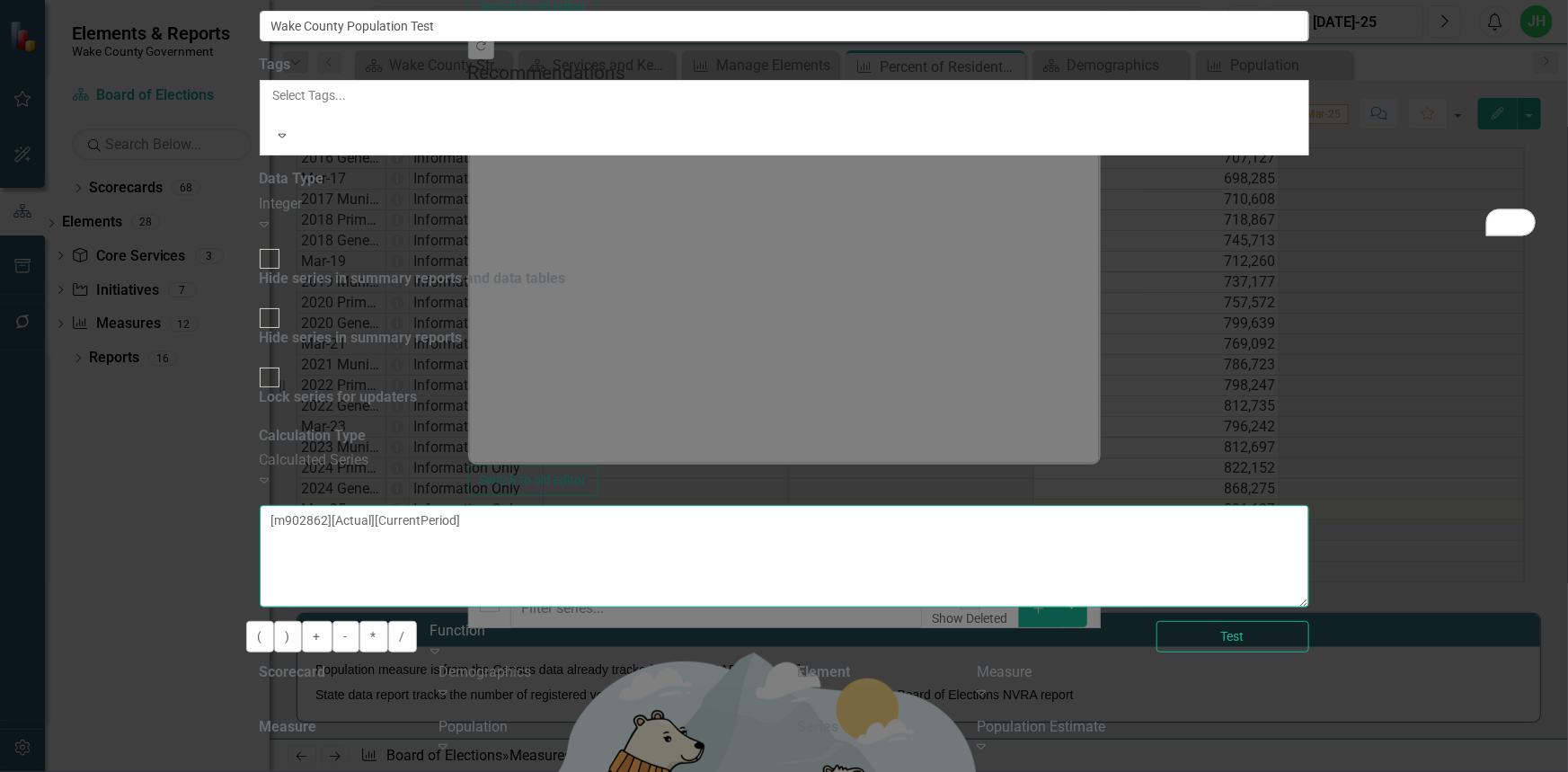
click at [849, 505] on textarea "[m902862][Actual][CurrentPeriod] [m902862][Population Estimate][SemesterToDateA…" at bounding box center [784, 555] width 1049 height 102
click at [1309, 620] on button "Test" at bounding box center [1233, 636] width 153 height 31
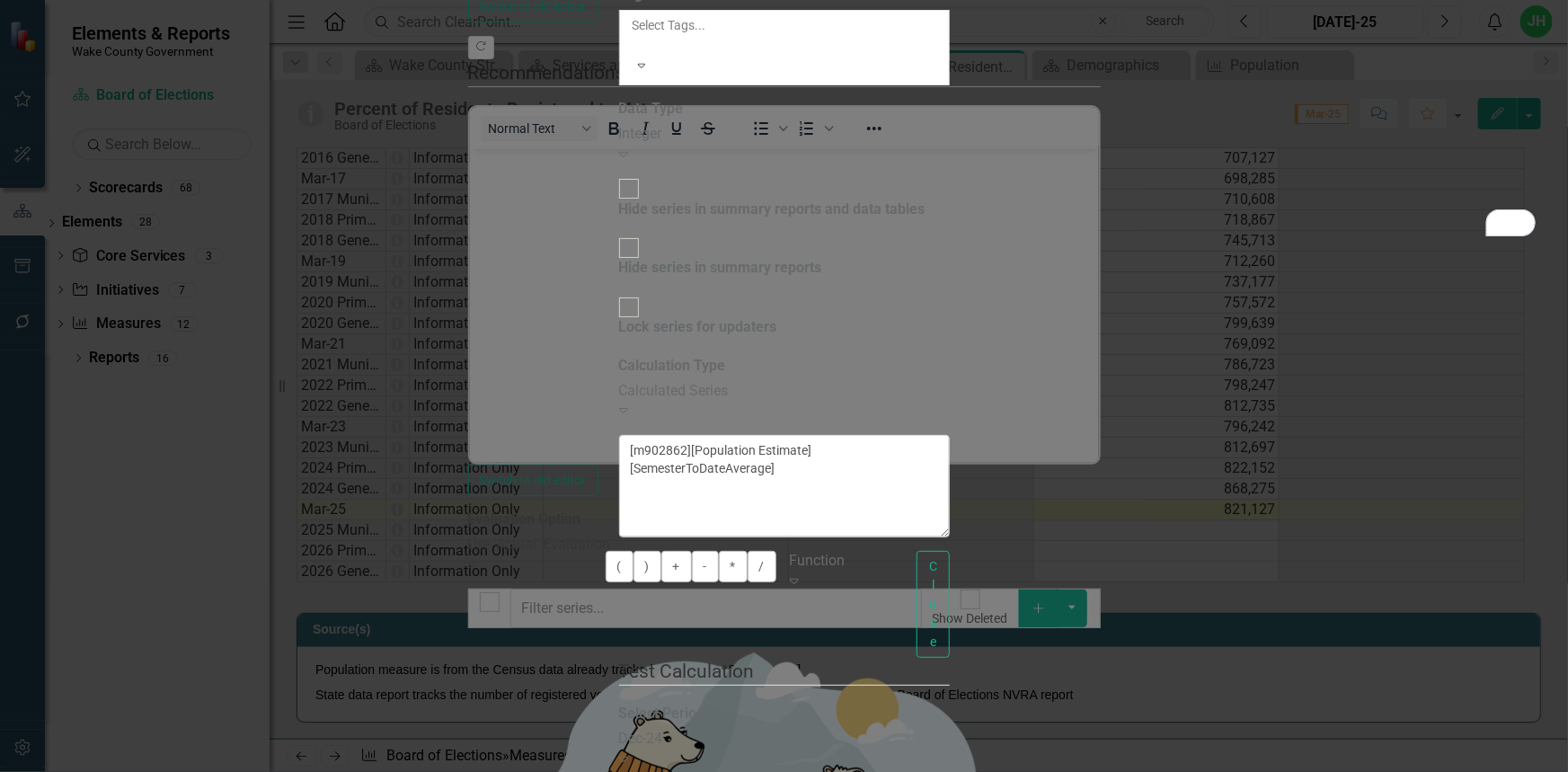
click at [628, 751] on icon "Expand" at bounding box center [623, 758] width 9 height 14
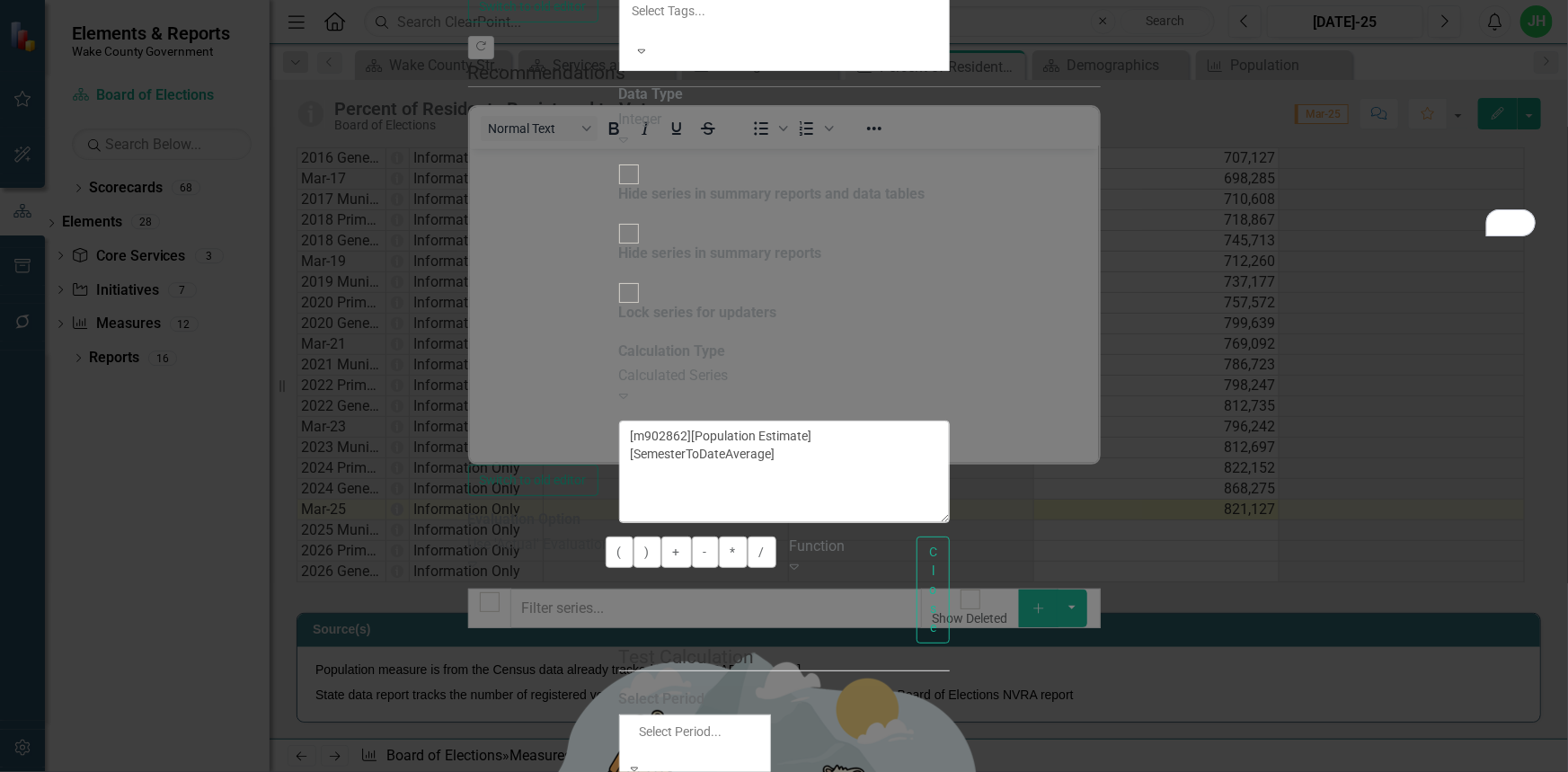
scroll to position [4041, 0]
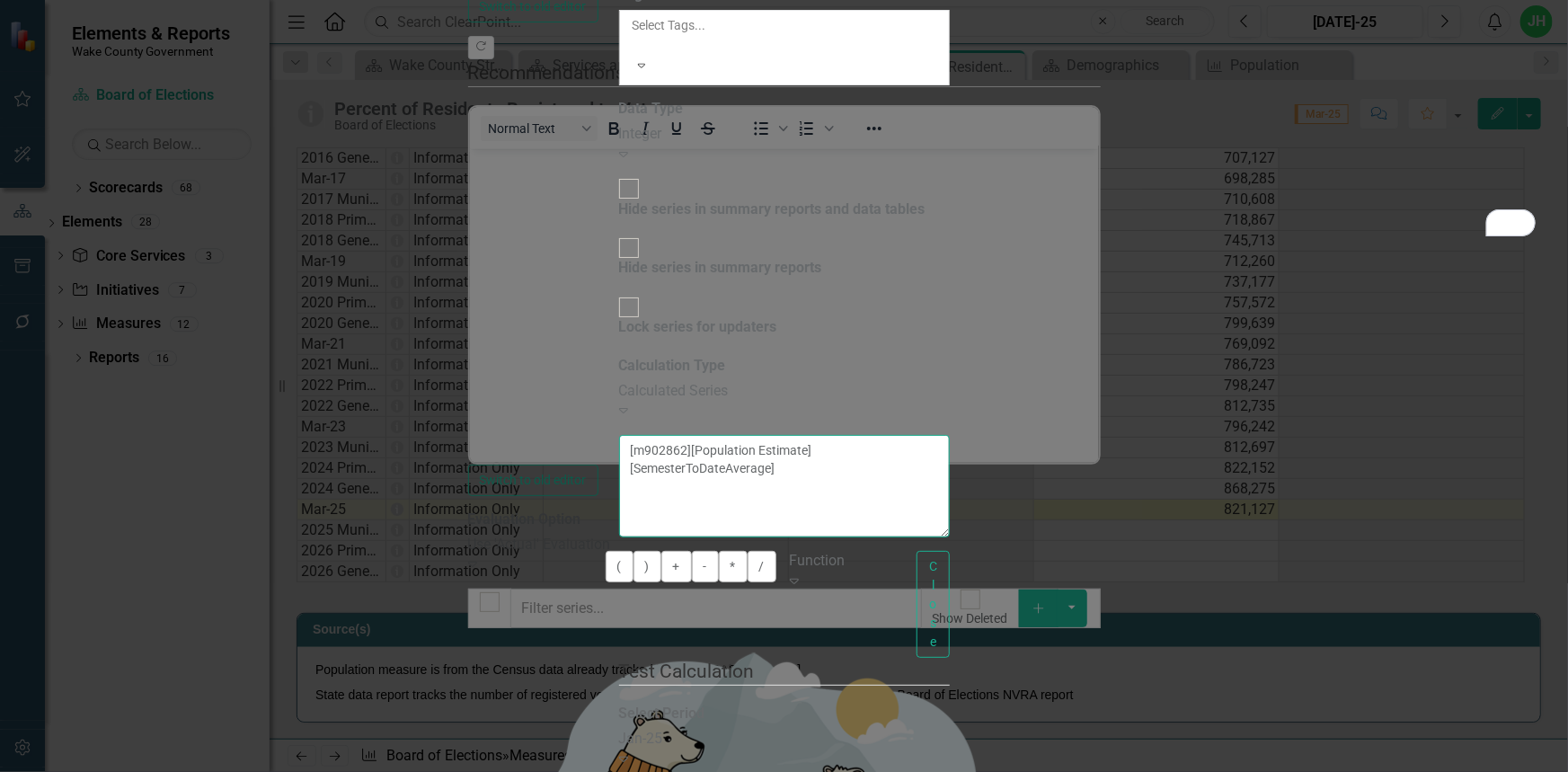
click at [950, 435] on textarea "[m902862][Population Estimate][SemesterToDateAverage]" at bounding box center [784, 486] width 330 height 102
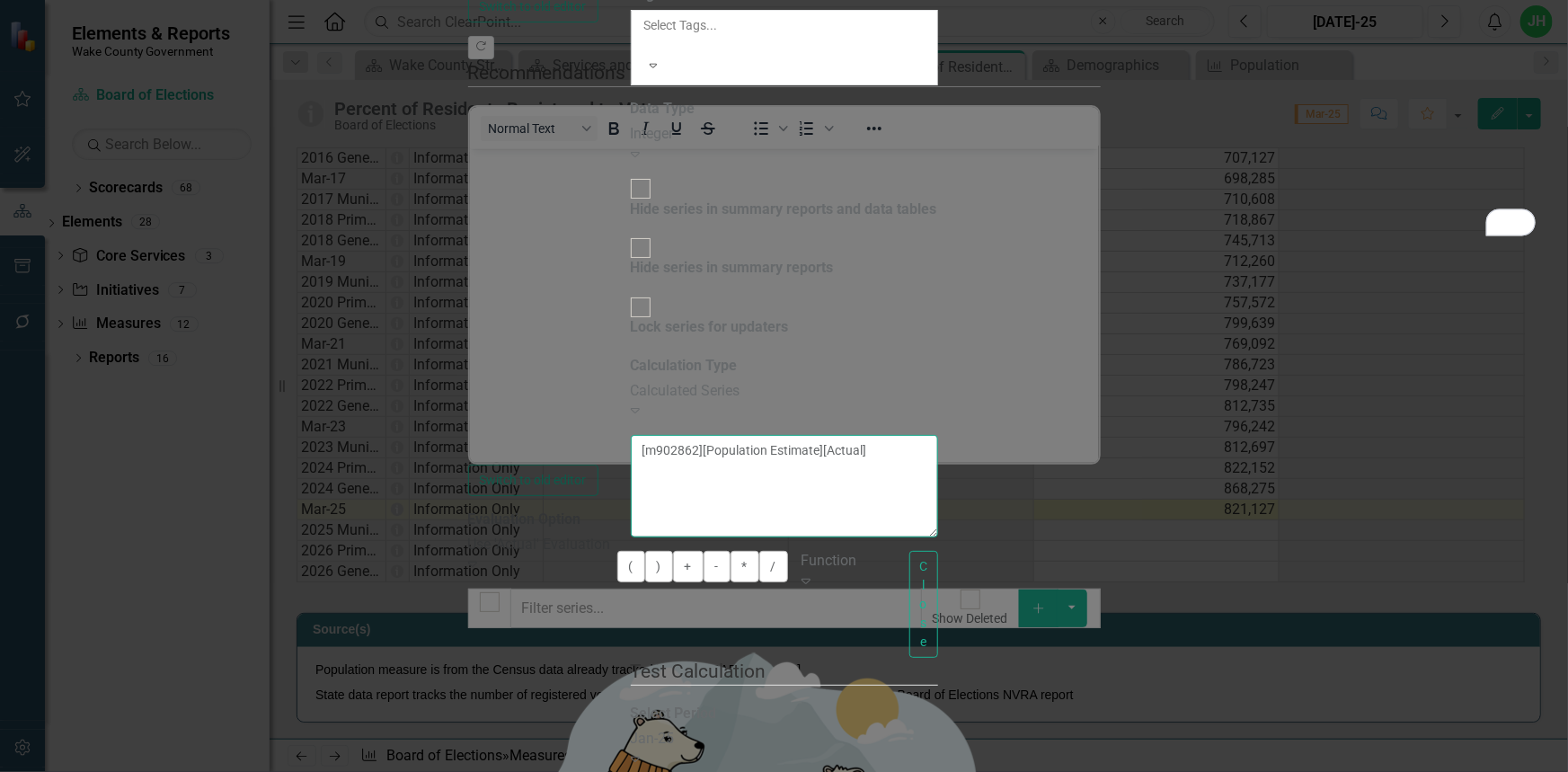
click at [938, 435] on textarea "[m902862][Population Estimate][Actual]" at bounding box center [784, 486] width 307 height 102
click at [639, 751] on icon "Expand" at bounding box center [635, 758] width 9 height 14
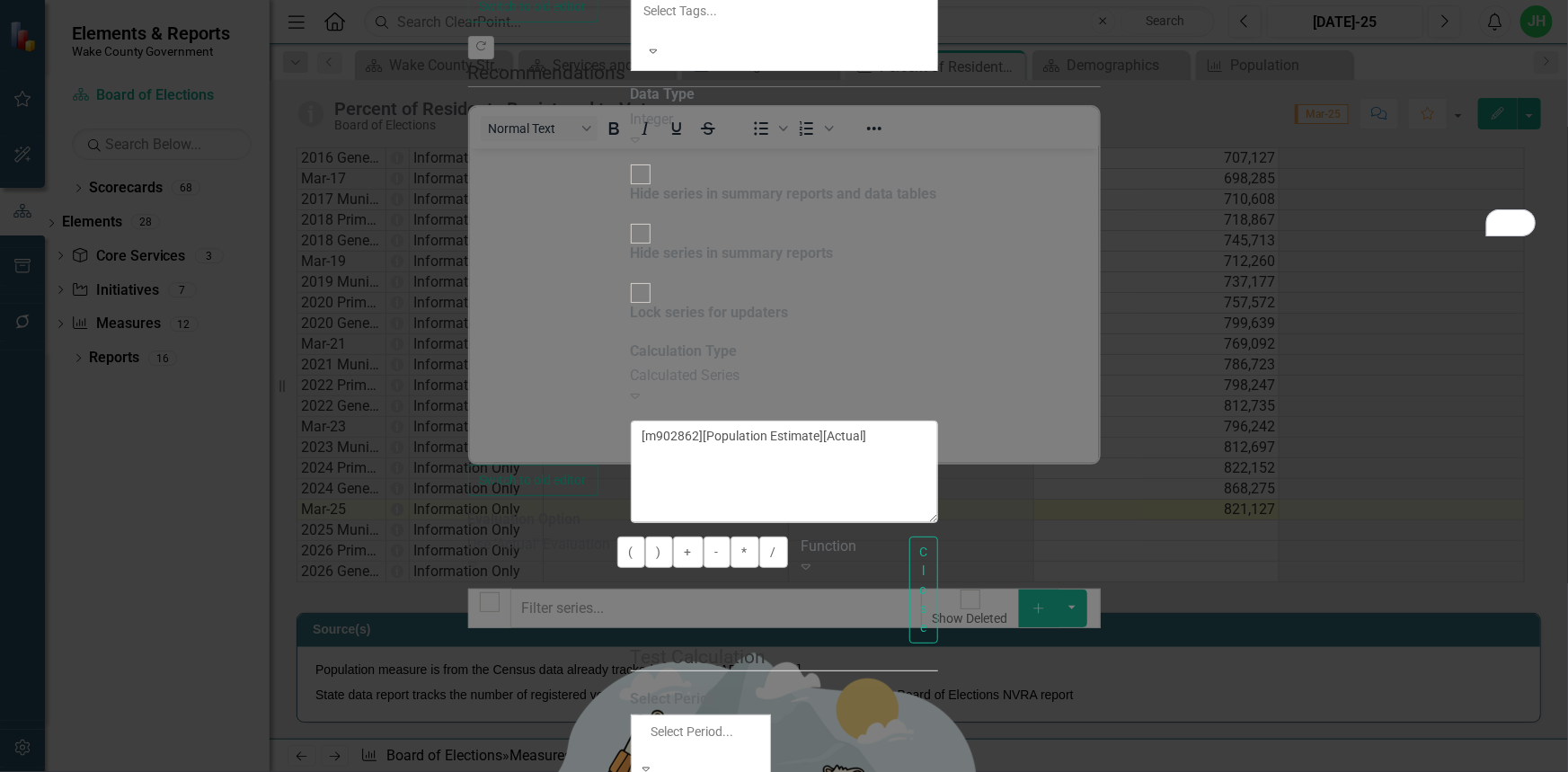
scroll to position [4070, 0]
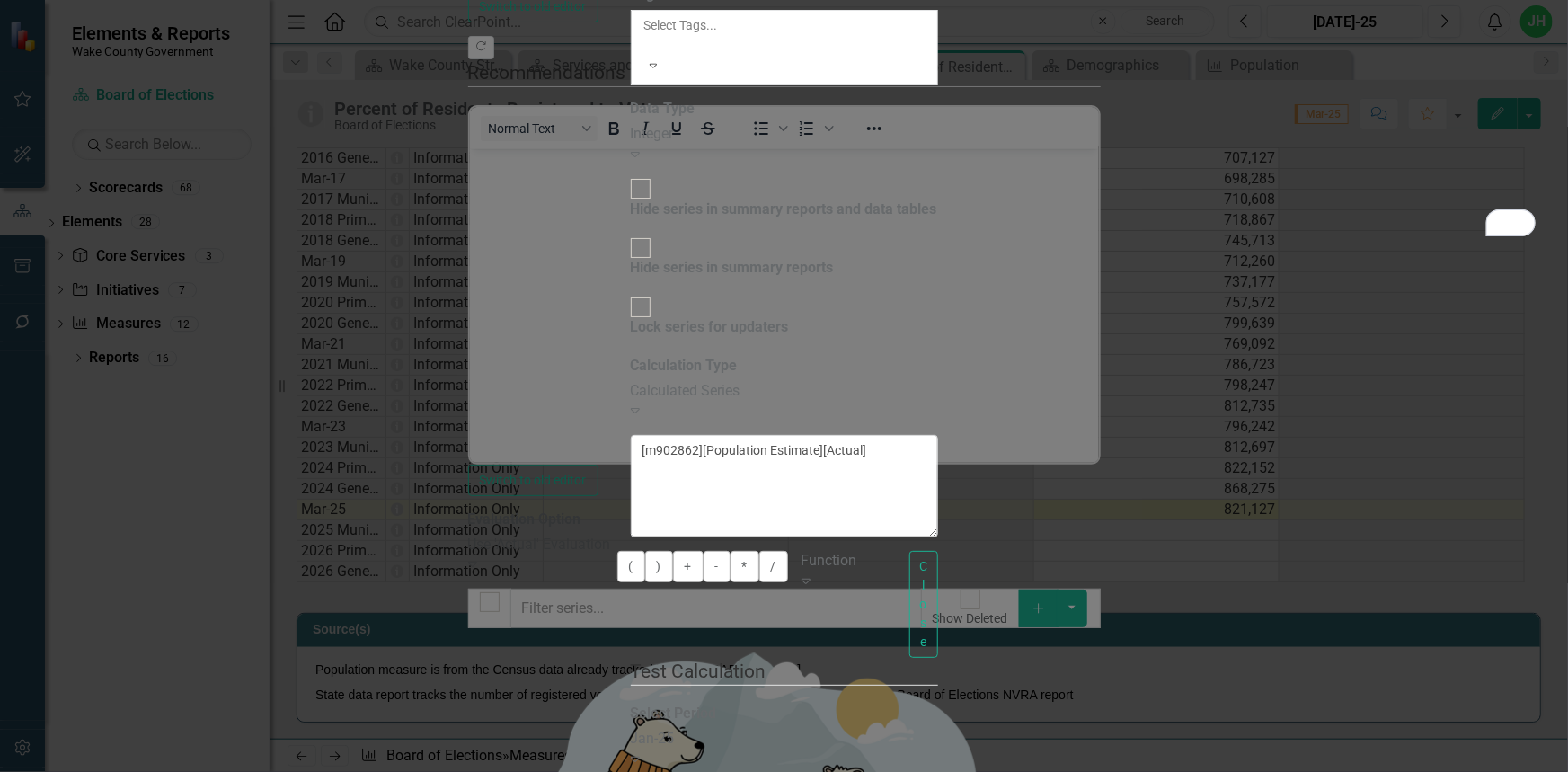
click at [639, 751] on icon "Expand" at bounding box center [635, 758] width 9 height 14
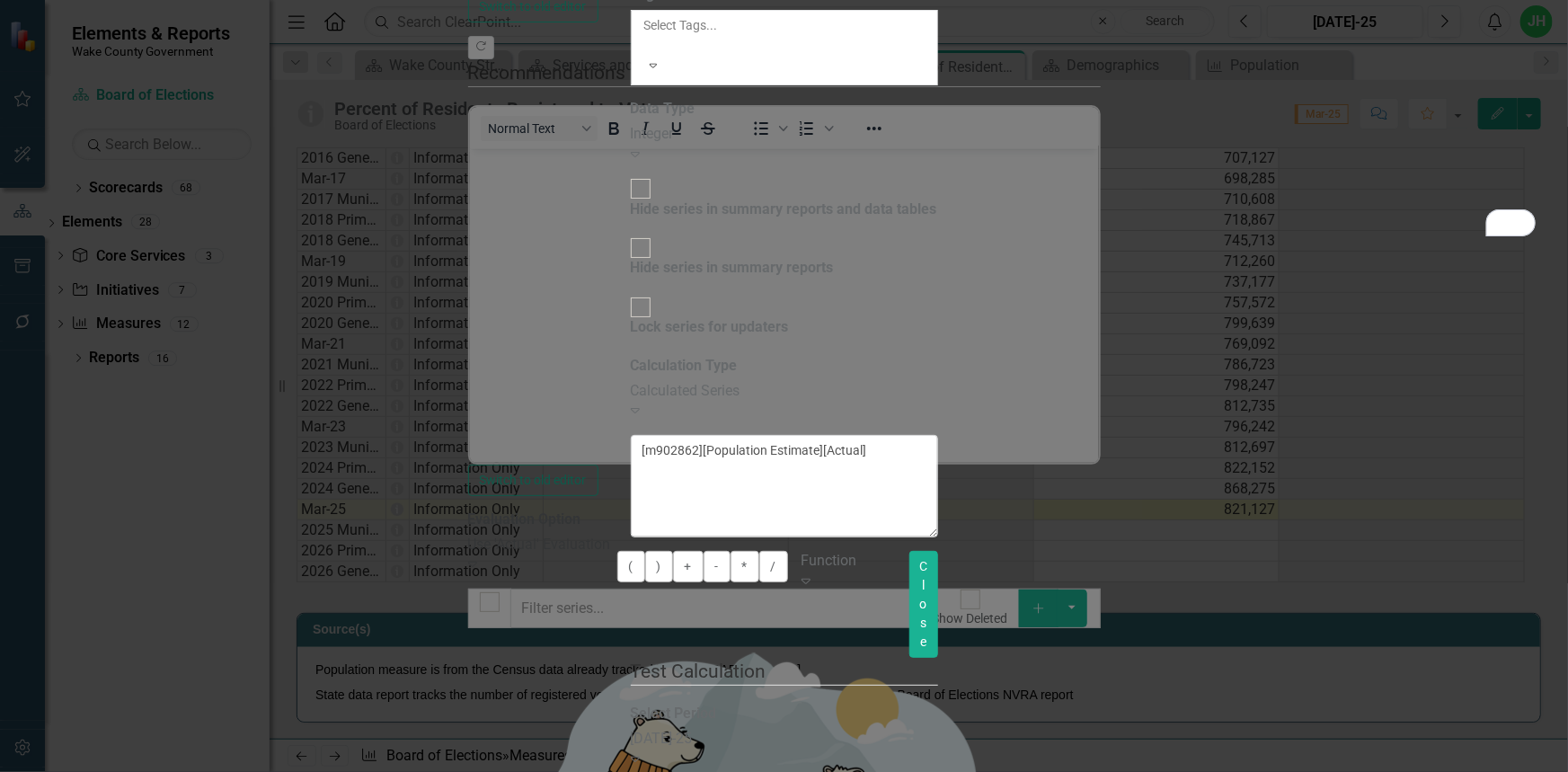
click at [938, 551] on button "Close" at bounding box center [924, 604] width 29 height 107
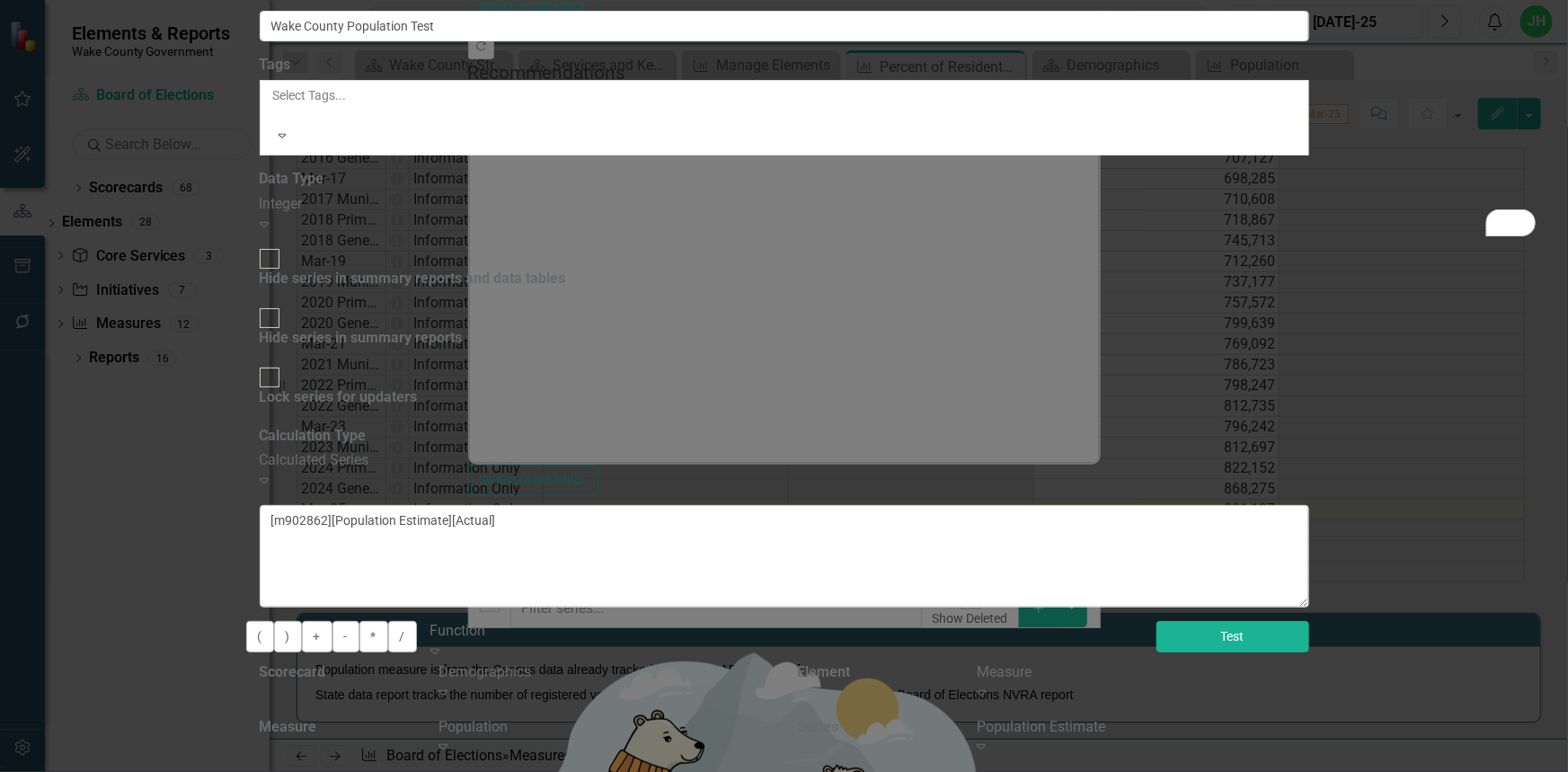
click at [1309, 620] on button "Test" at bounding box center [1233, 636] width 153 height 31
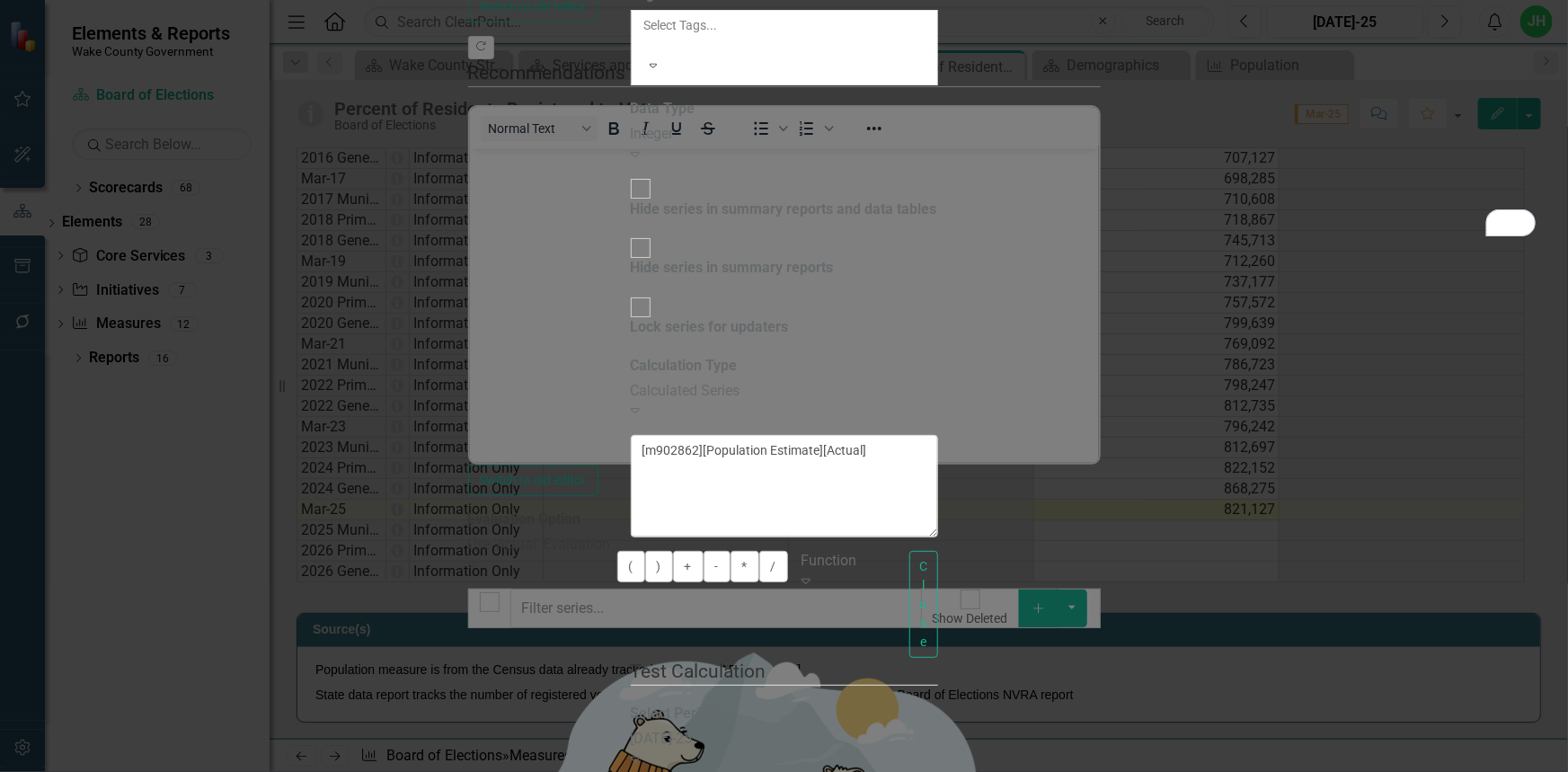
click at [639, 751] on icon "Expand" at bounding box center [635, 758] width 9 height 14
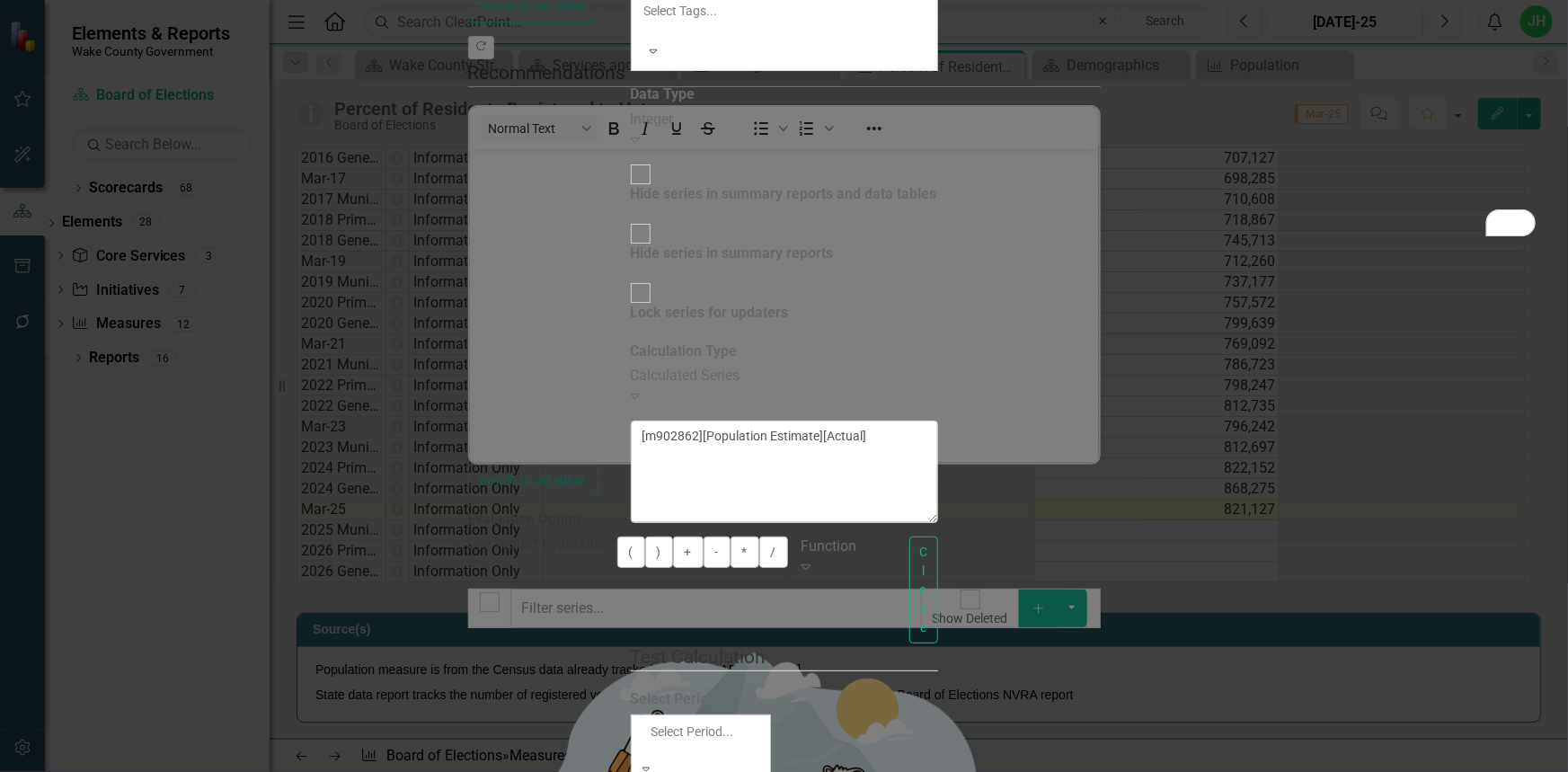
scroll to position [4248, 0]
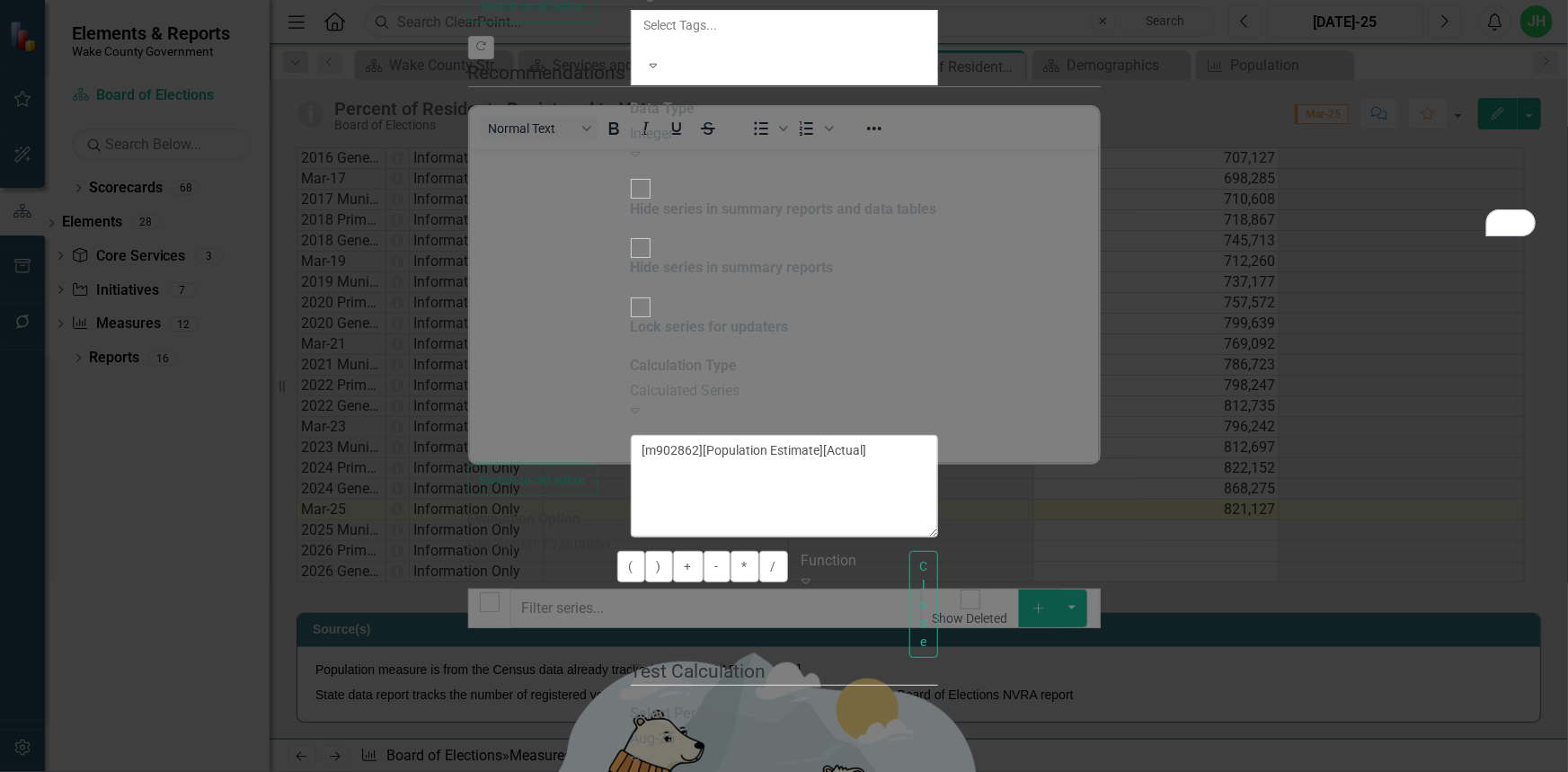
click at [771, 749] on div "Expand" at bounding box center [700, 760] width 140 height 21
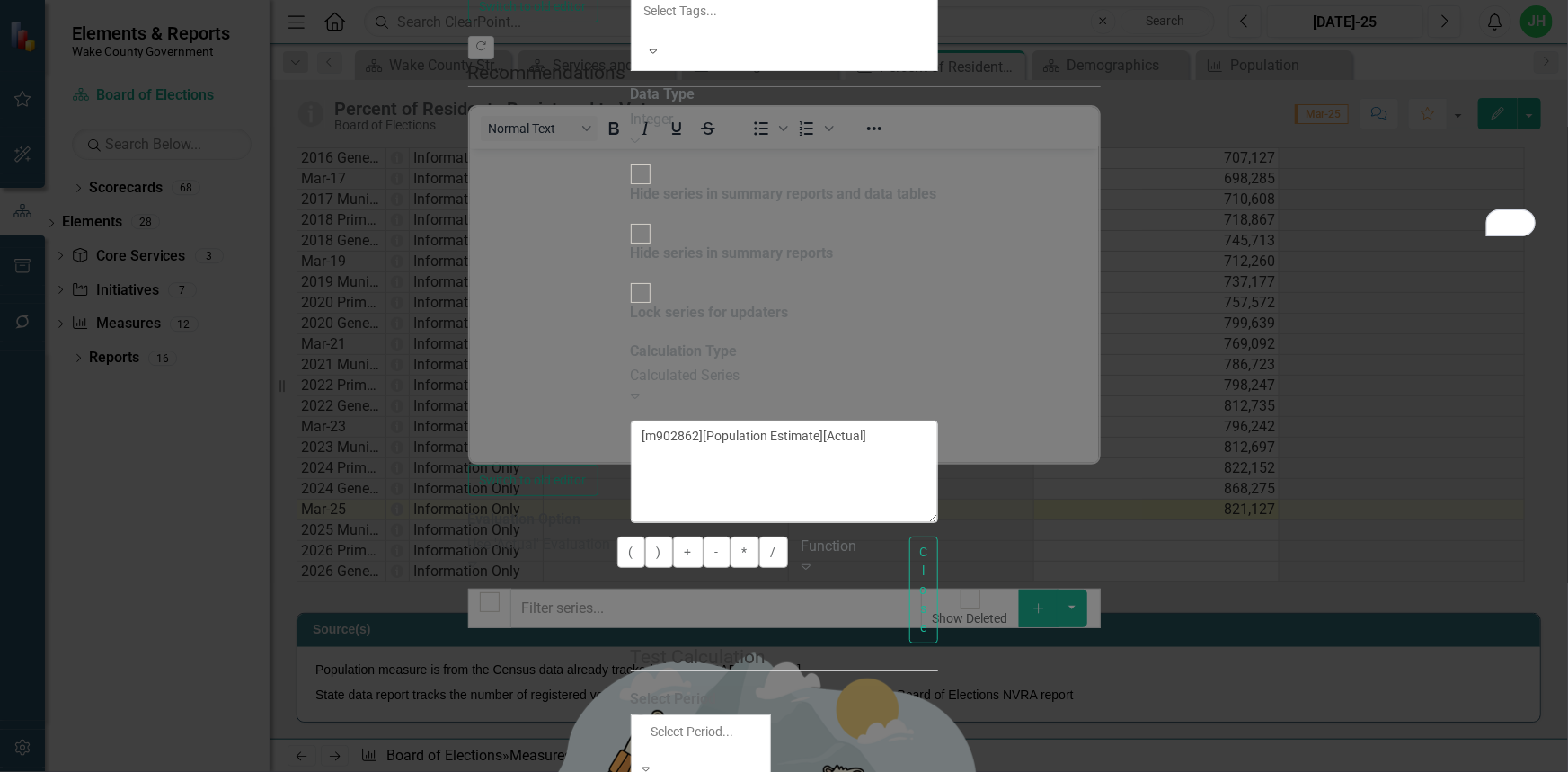
scroll to position [4277, 0]
click at [938, 421] on textarea "[m902862][Population Estimate][Actual]" at bounding box center [784, 471] width 307 height 102
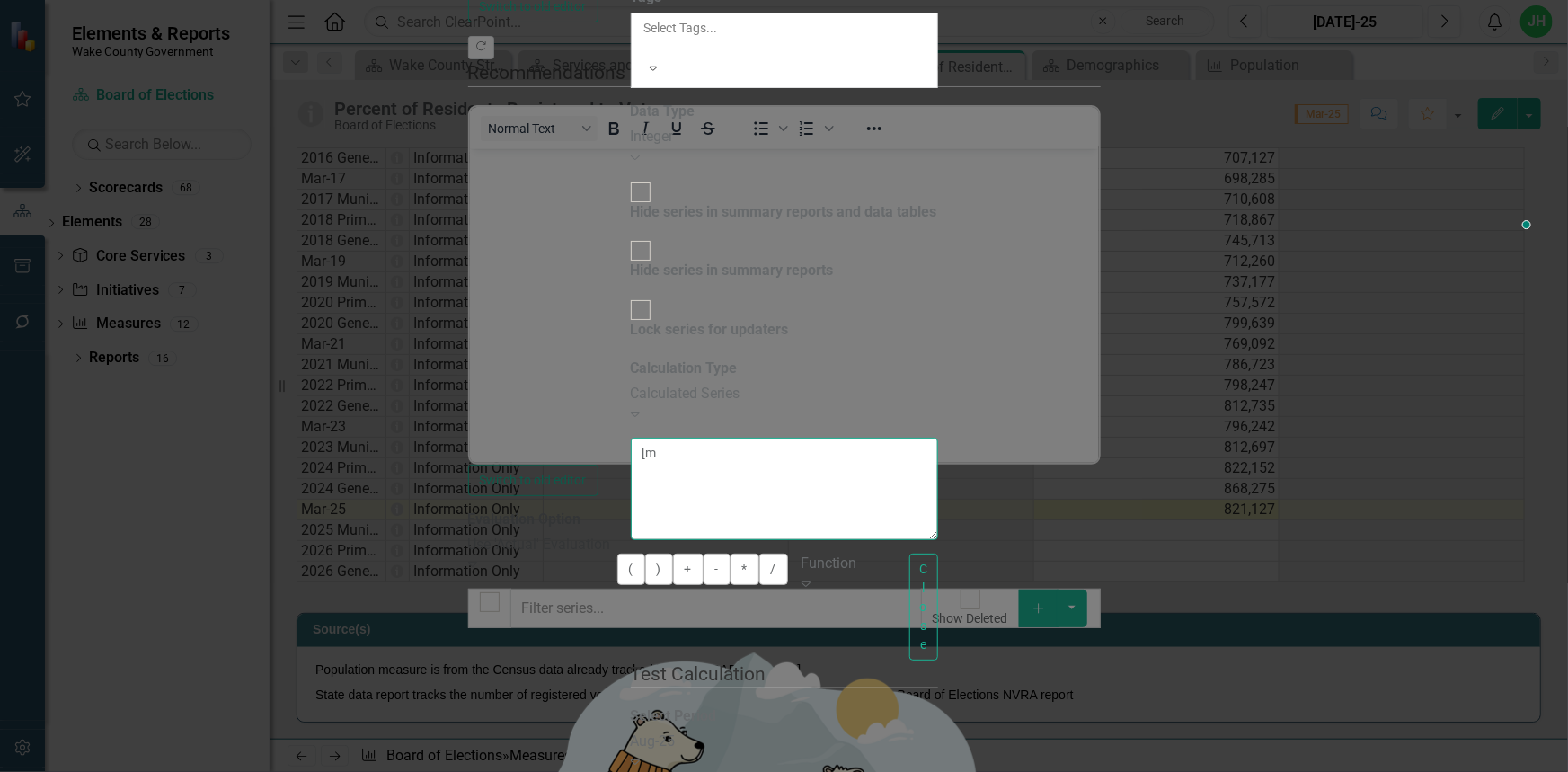
type textarea "["
click at [938, 553] on button "Close" at bounding box center [924, 607] width 29 height 107
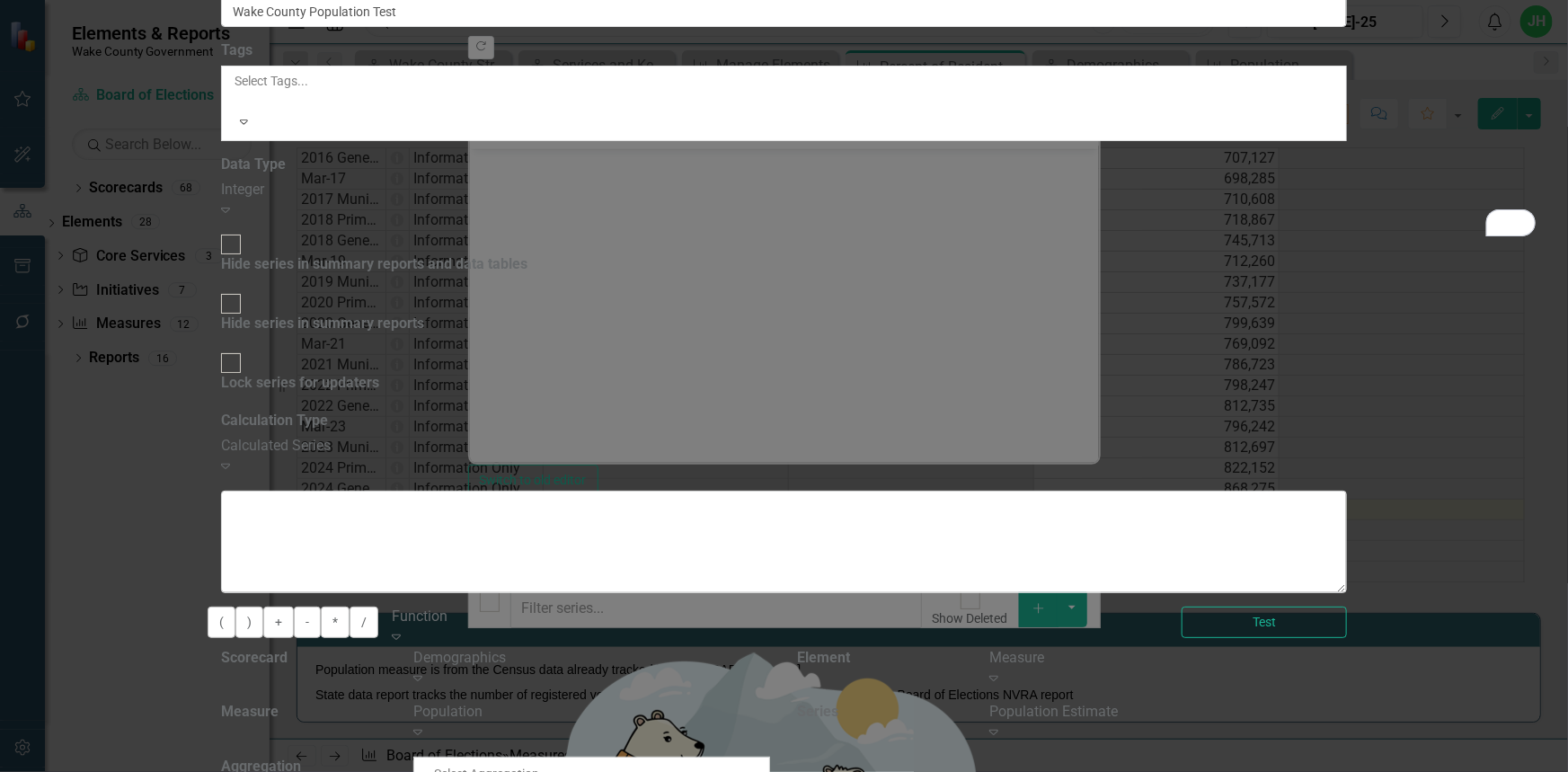
scroll to position [0, 0]
click at [947, 771] on div "Current Period" at bounding box center [784, 782] width 1568 height 21
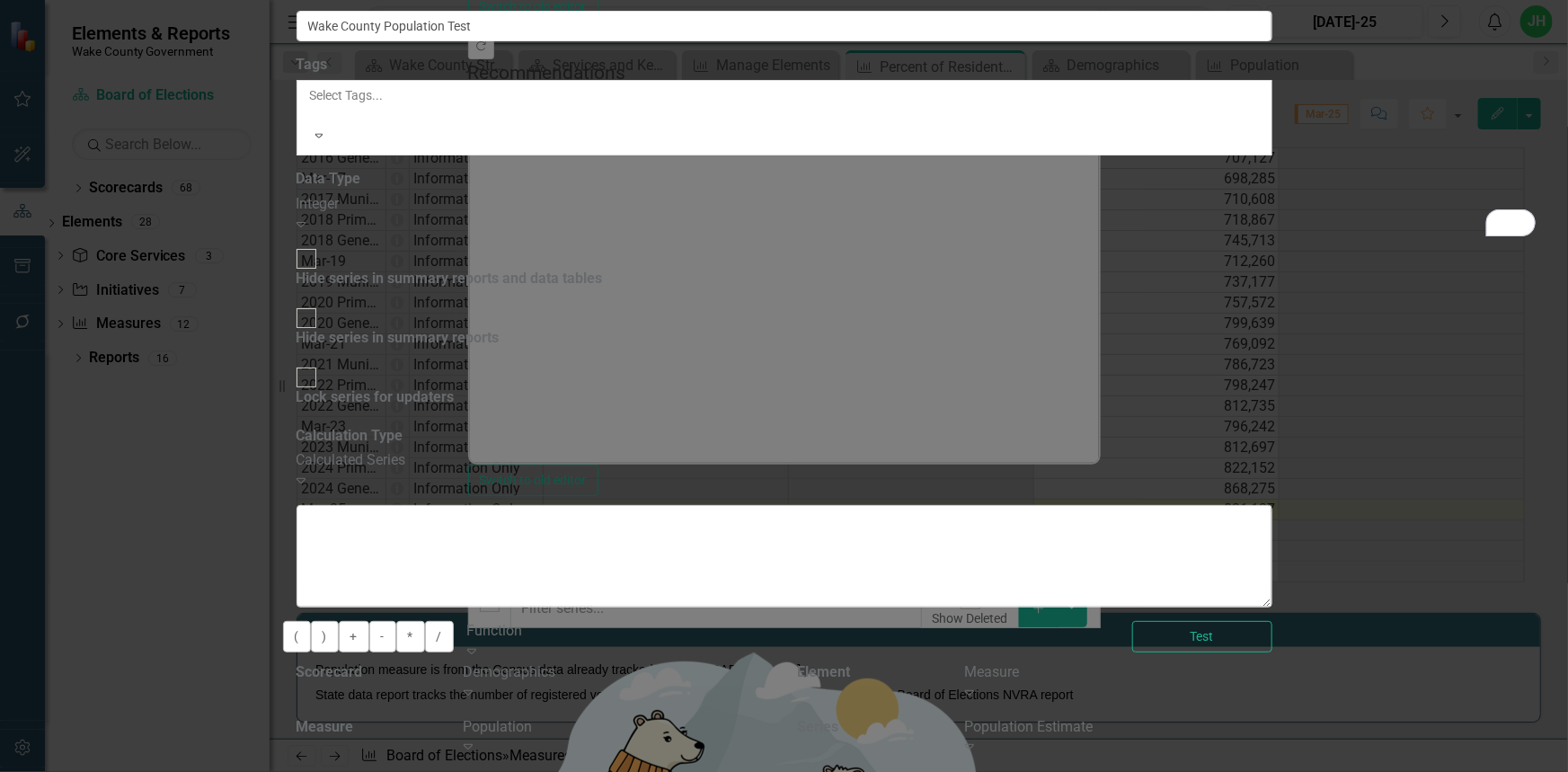
click at [973, 739] on icon "Expand" at bounding box center [969, 745] width 9 height 14
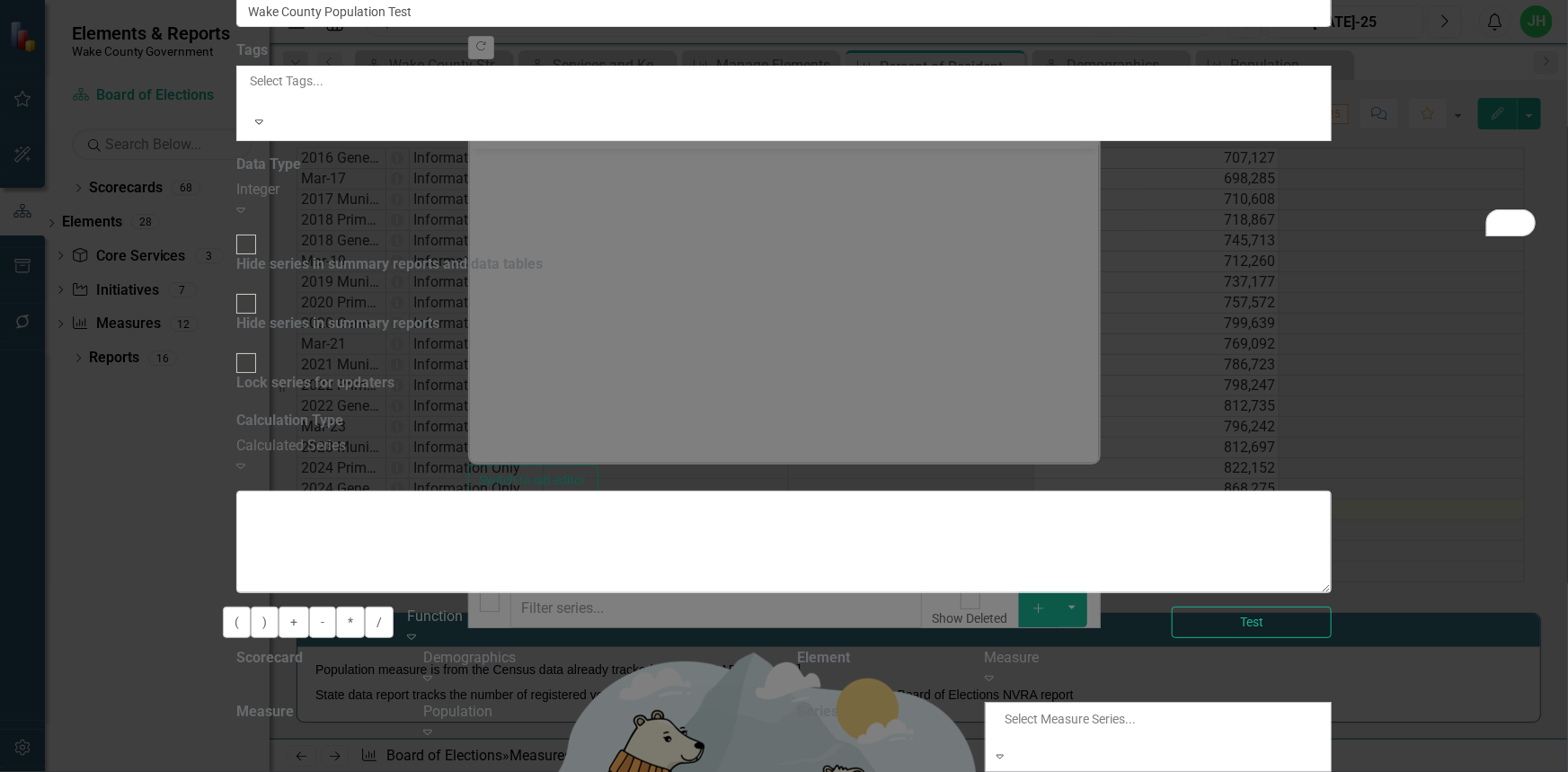
scroll to position [155, 0]
click at [1331, 653] on div "By default, series in ClearPoint are not calculated. So, if you leave the form …" at bounding box center [784, 640] width 1096 height 461
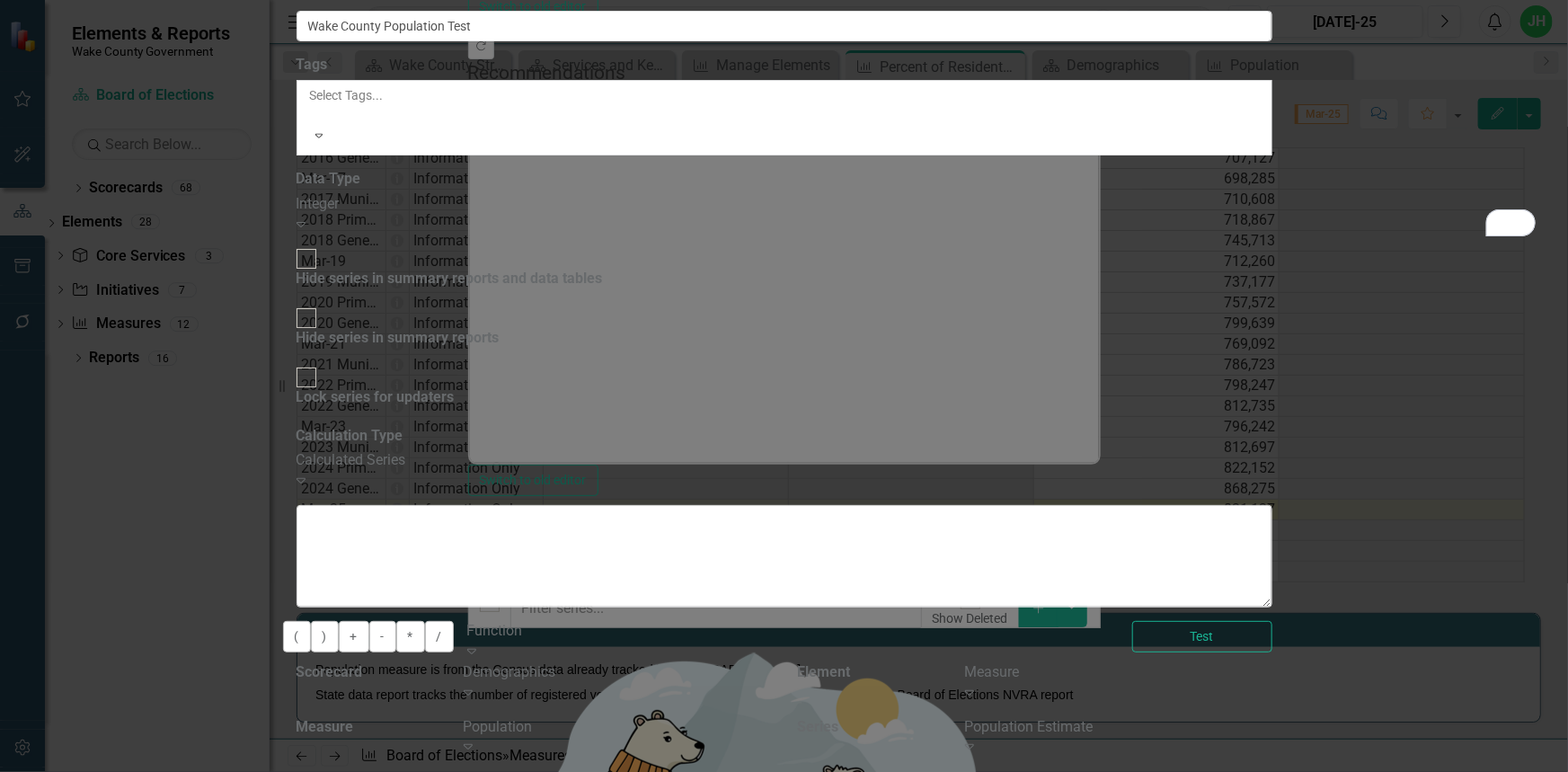
click at [973, 739] on icon "Expand" at bounding box center [969, 745] width 9 height 14
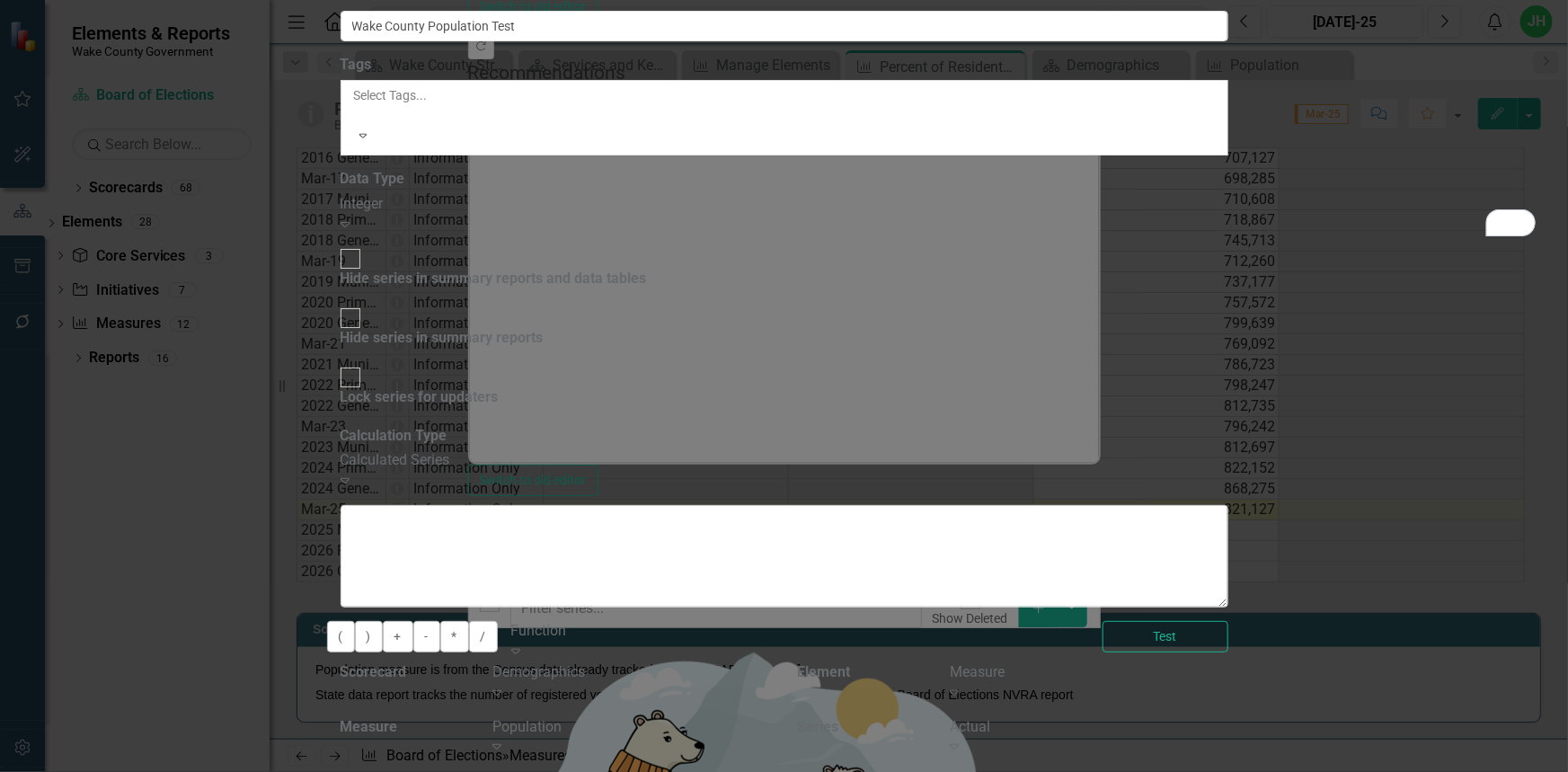
drag, startPoint x: 853, startPoint y: 144, endPoint x: 494, endPoint y: 147, distance: 359.0
click at [494, 147] on div "Series Calculation Calculation Map Evaluation From this page, you can edit the …" at bounding box center [784, 410] width 888 height 891
type textarea "[m902862][Actual][CurrentPeriod]"
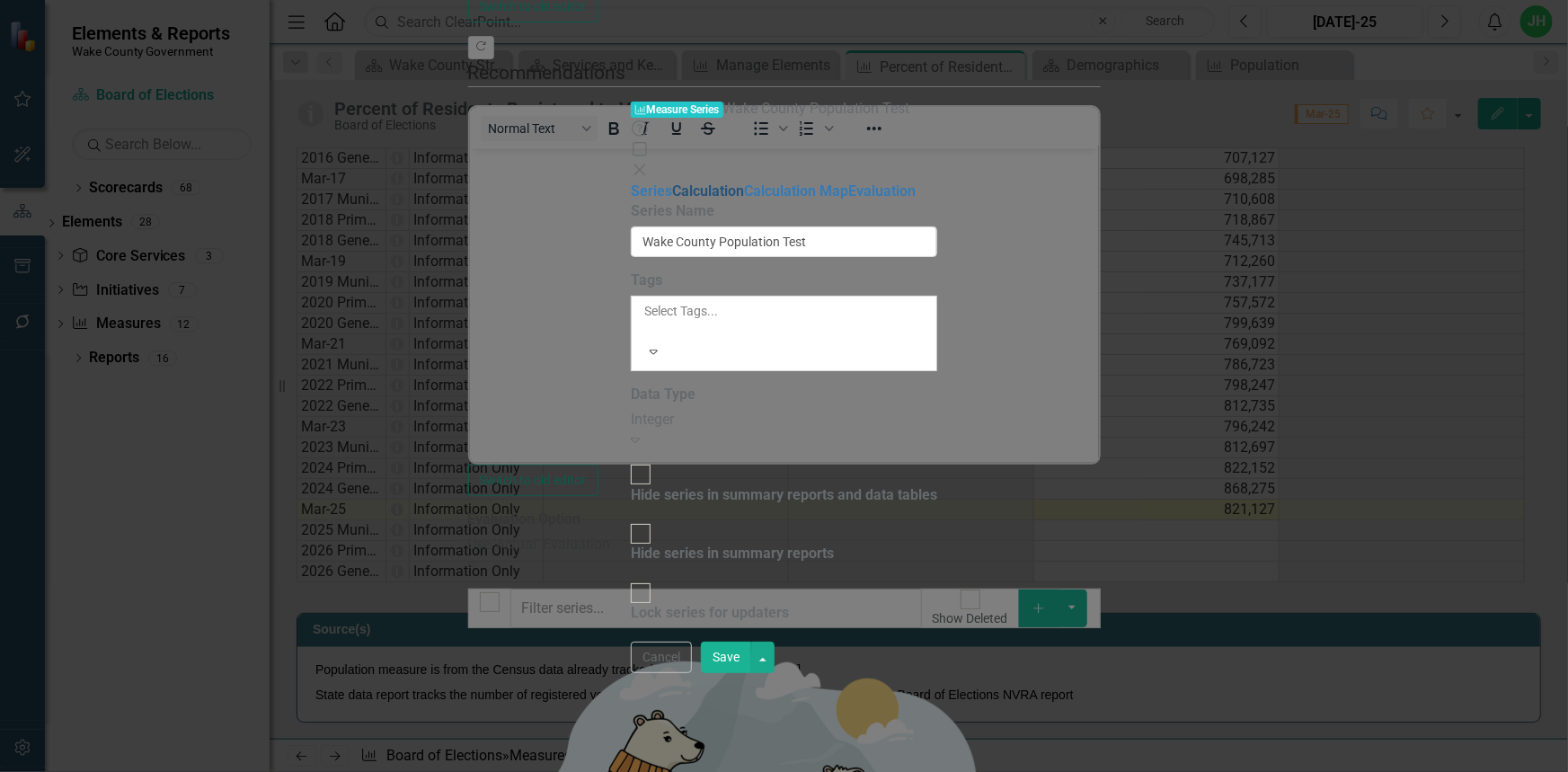
click at [672, 182] on link "Calculation" at bounding box center [707, 191] width 72 height 17
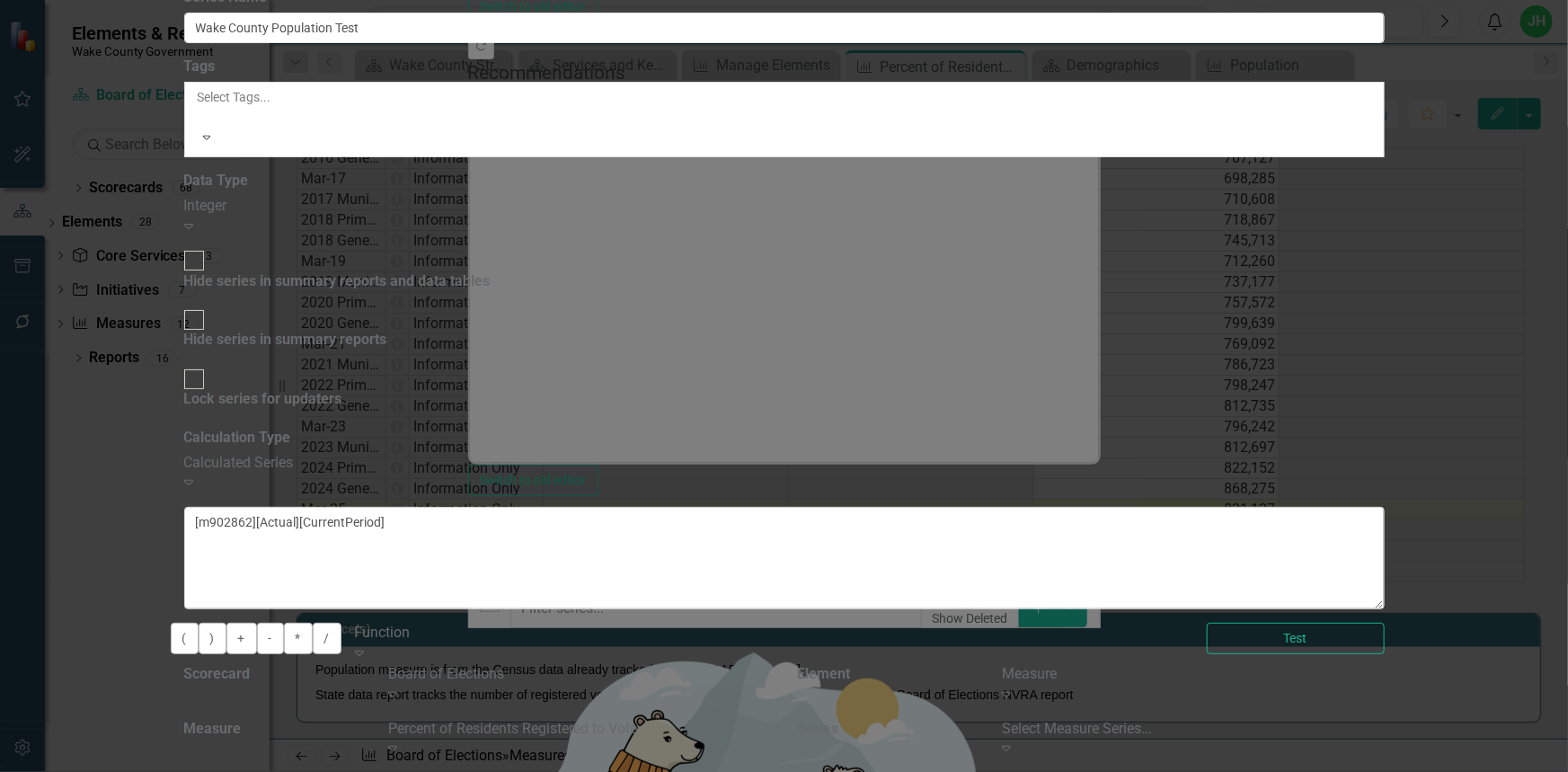
click at [1385, 622] on button "Test" at bounding box center [1295, 637] width 178 height 31
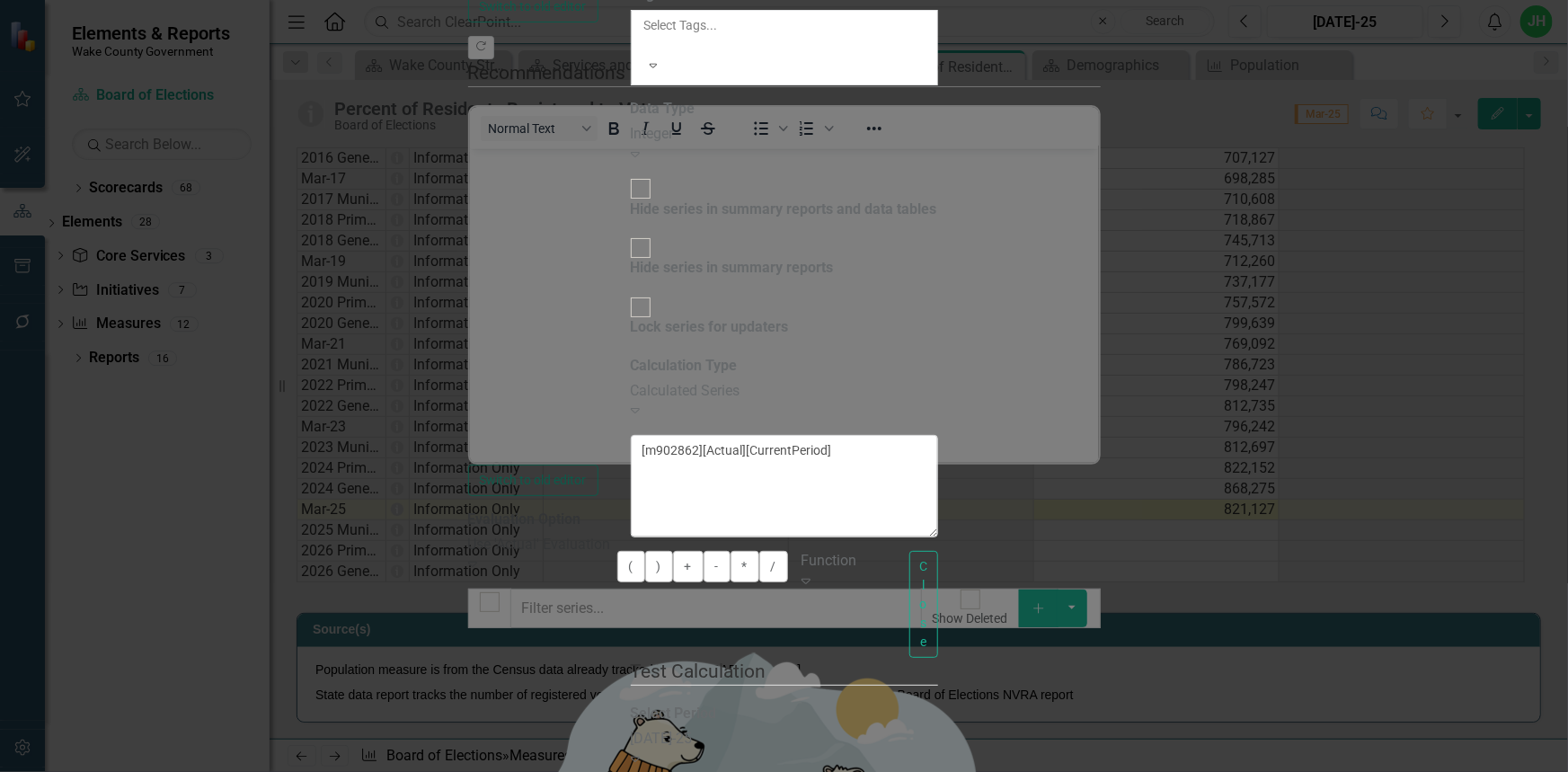
click at [810, 574] on icon "Expand" at bounding box center [805, 580] width 9 height 14
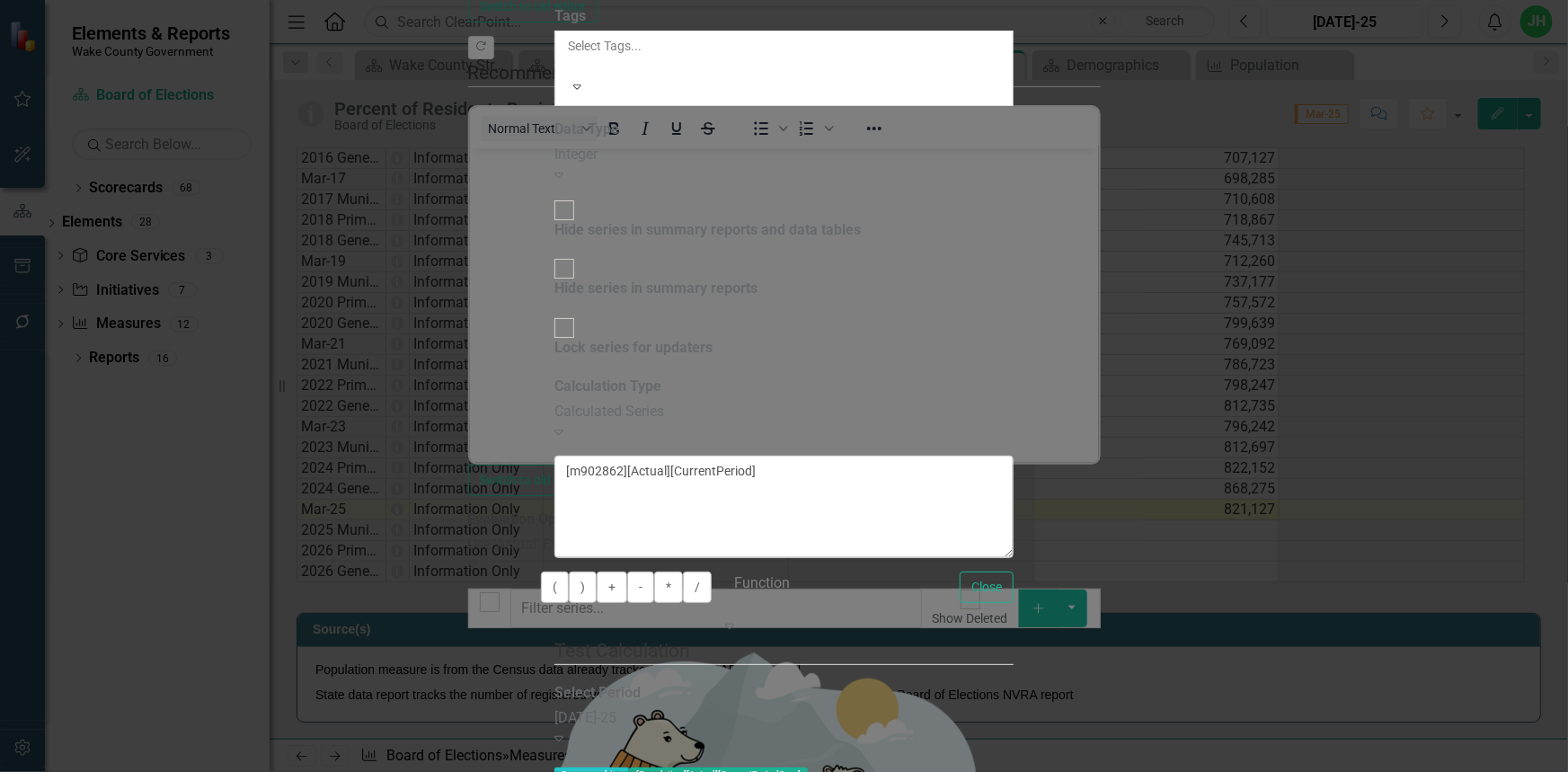
click at [975, 455] on div "You can define a default calculation for this series by referencing other serie…" at bounding box center [784, 680] width 459 height 450
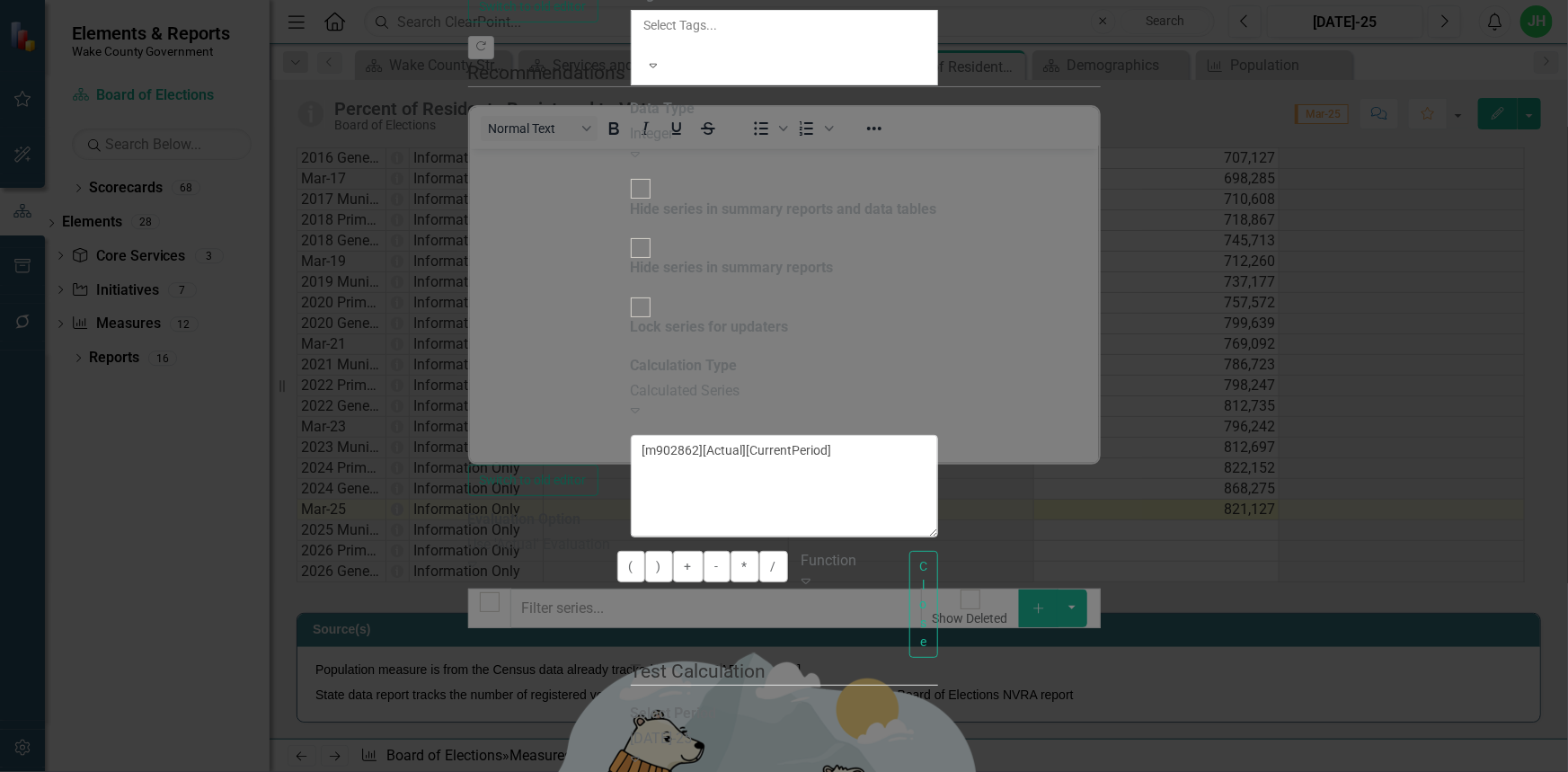
click at [810, 574] on icon "Expand" at bounding box center [805, 580] width 9 height 14
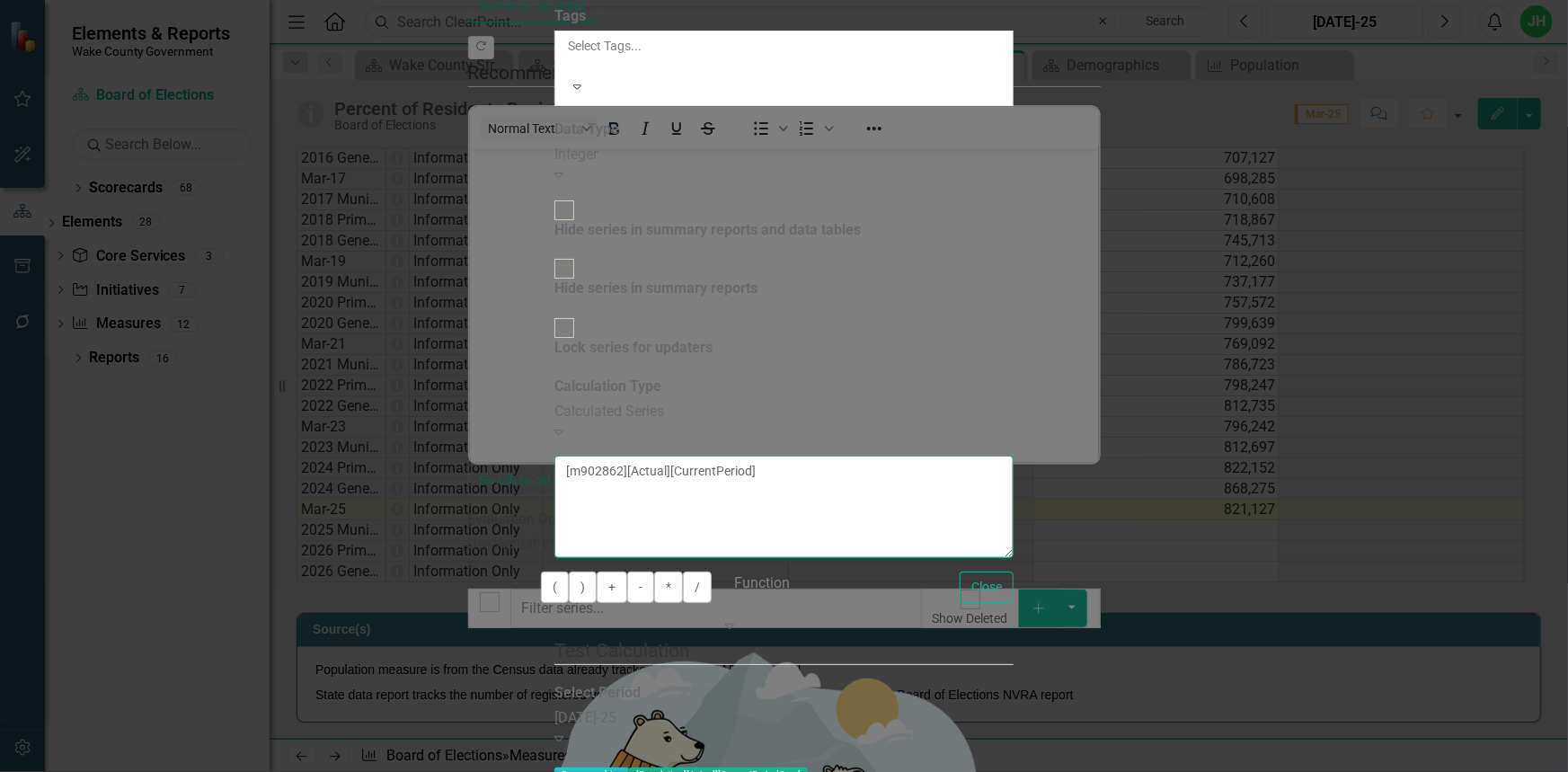
click at [595, 455] on textarea "[m902862][Actual][CurrentPeriod]" at bounding box center [784, 506] width 459 height 102
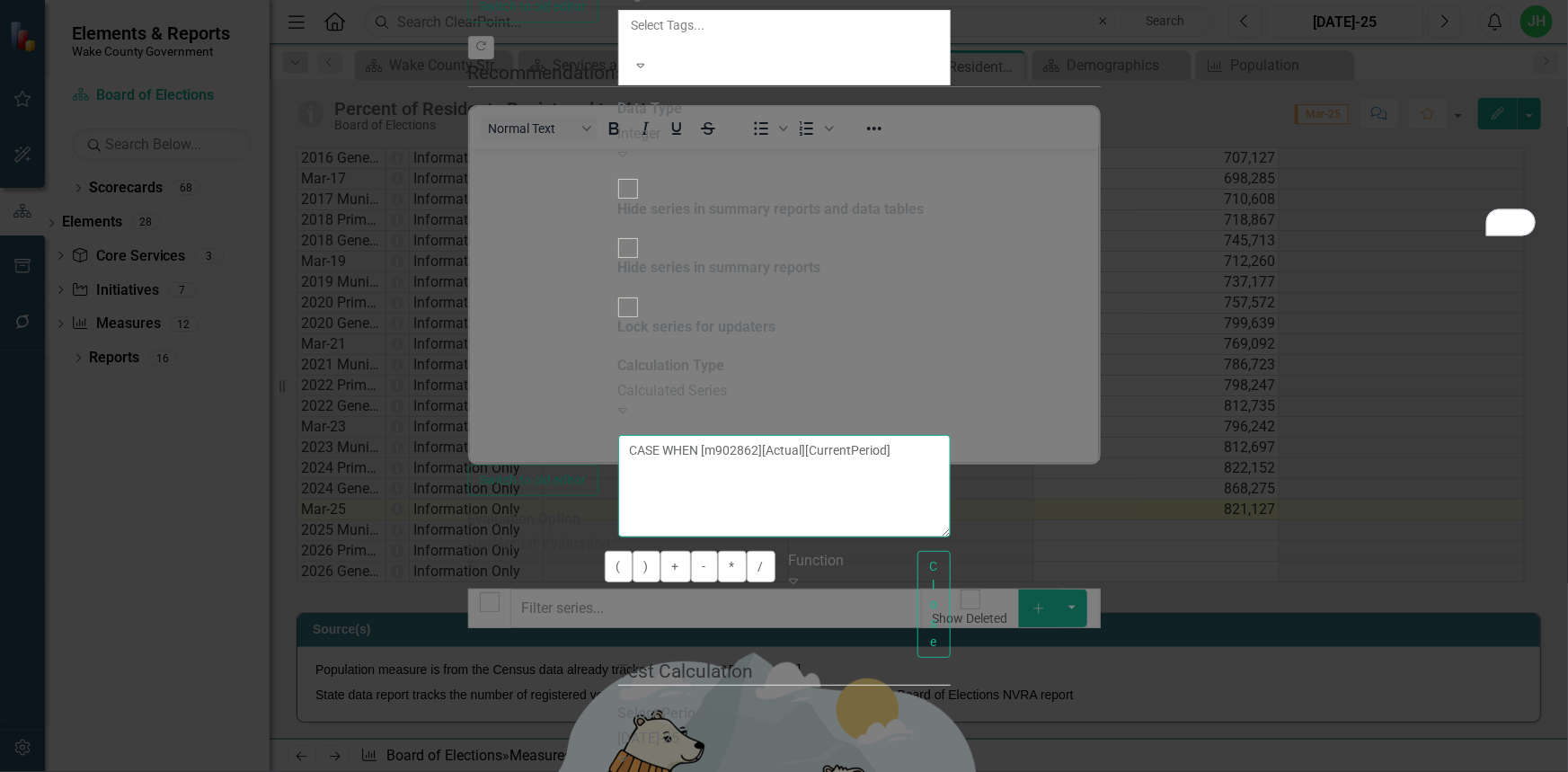
click at [951, 435] on textarea "CASE WHEN [m902862][Actual][CurrentPeriod]" at bounding box center [784, 486] width 332 height 102
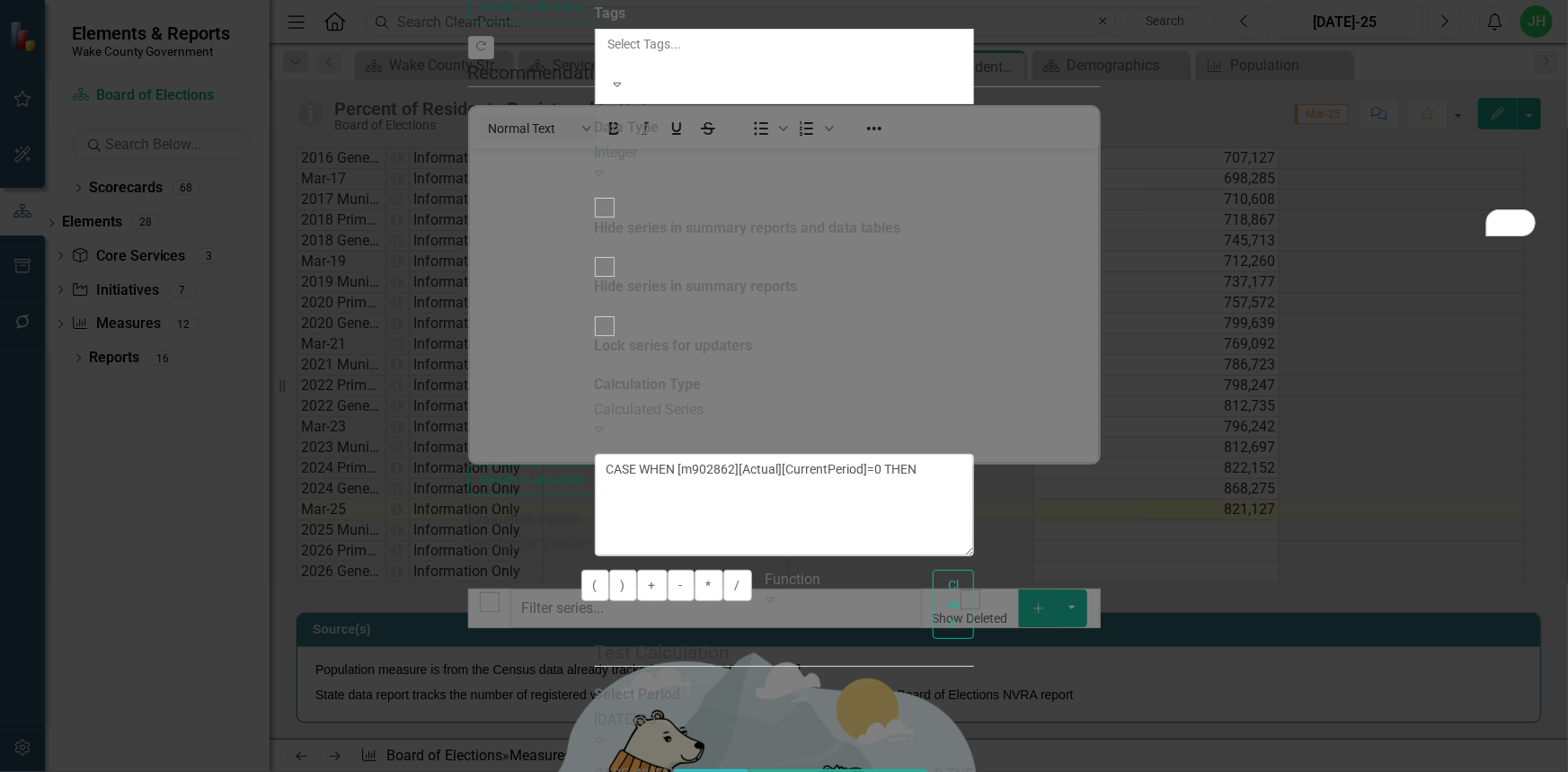
click at [604, 732] on icon "Expand" at bounding box center [598, 739] width 9 height 14
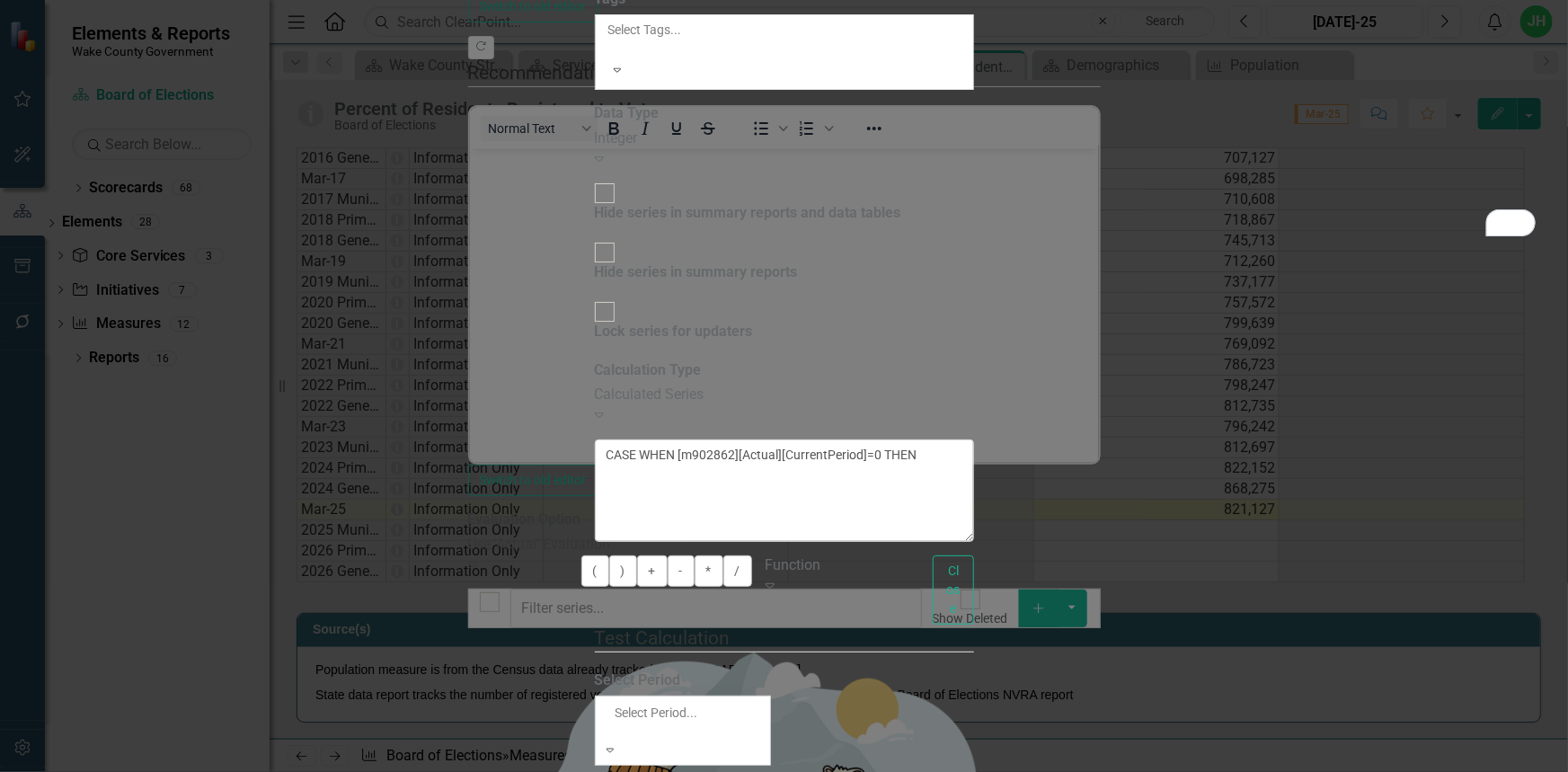
scroll to position [4248, 0]
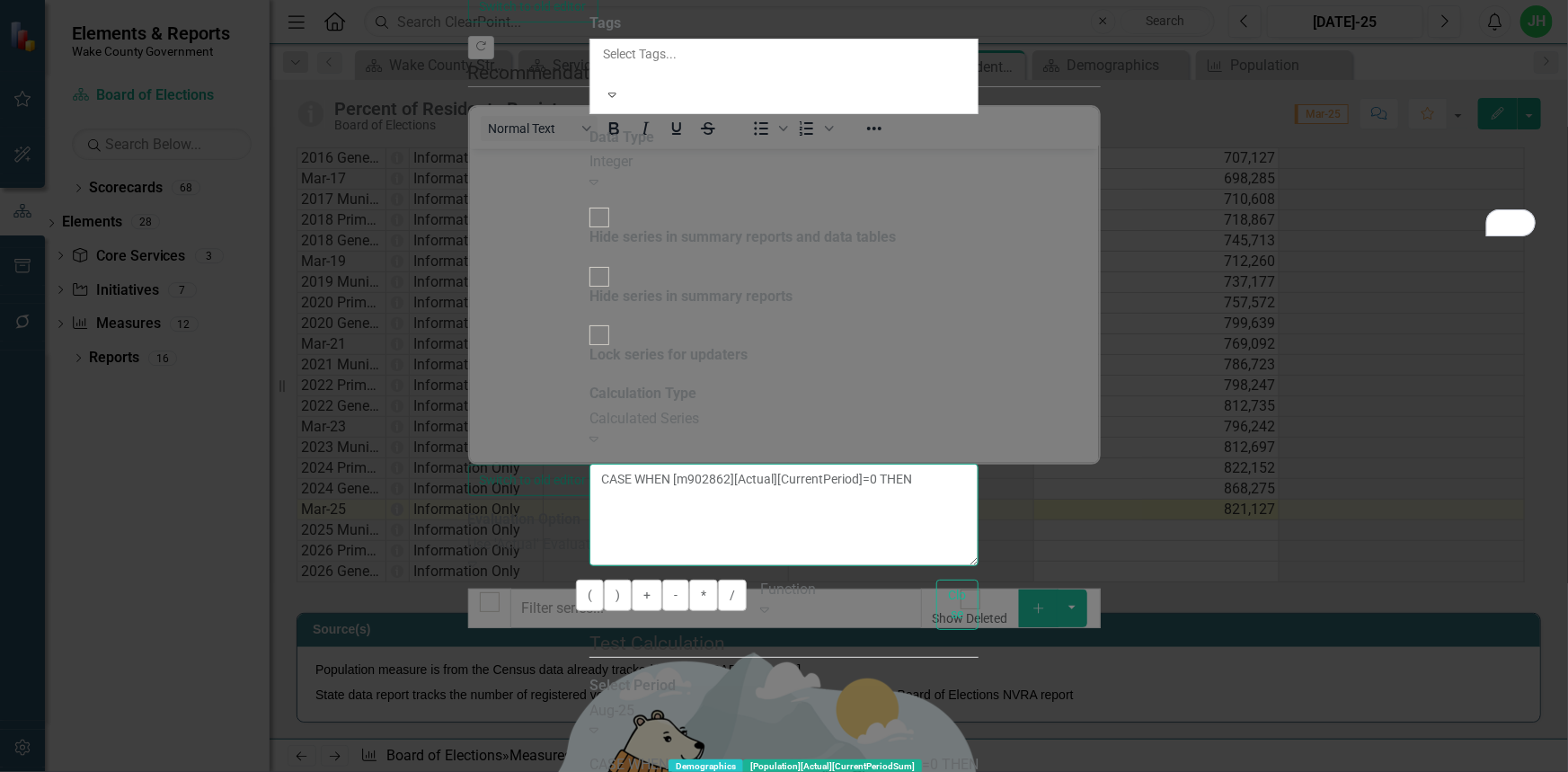
drag, startPoint x: 924, startPoint y: 144, endPoint x: 673, endPoint y: 163, distance: 251.7
click at [673, 464] on textarea "CASE WHEN [m902862][Actual][CurrentPeriod]=0 THEN" at bounding box center [784, 514] width 389 height 102
click at [978, 464] on textarea "CASE WHEN [m902862][Actual][CurrentPeriod]=0 THEN" at bounding box center [784, 514] width 389 height 102
type textarea "CASE WHEN [m902862][Actual][CurrentPeriod]=0 THEN"
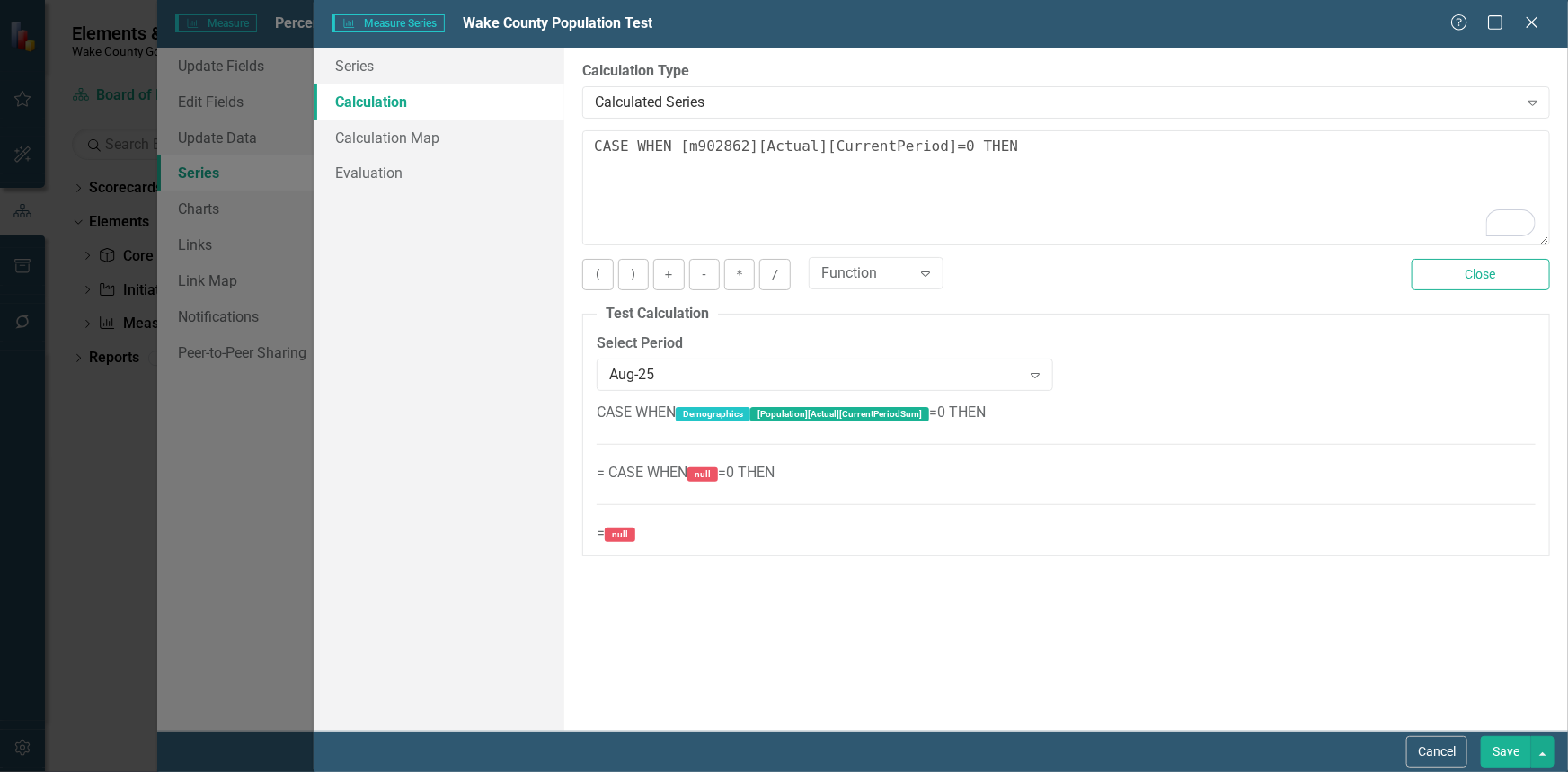
click at [931, 279] on div "Expand" at bounding box center [926, 273] width 32 height 29
click at [1464, 281] on button "Close" at bounding box center [1480, 274] width 138 height 31
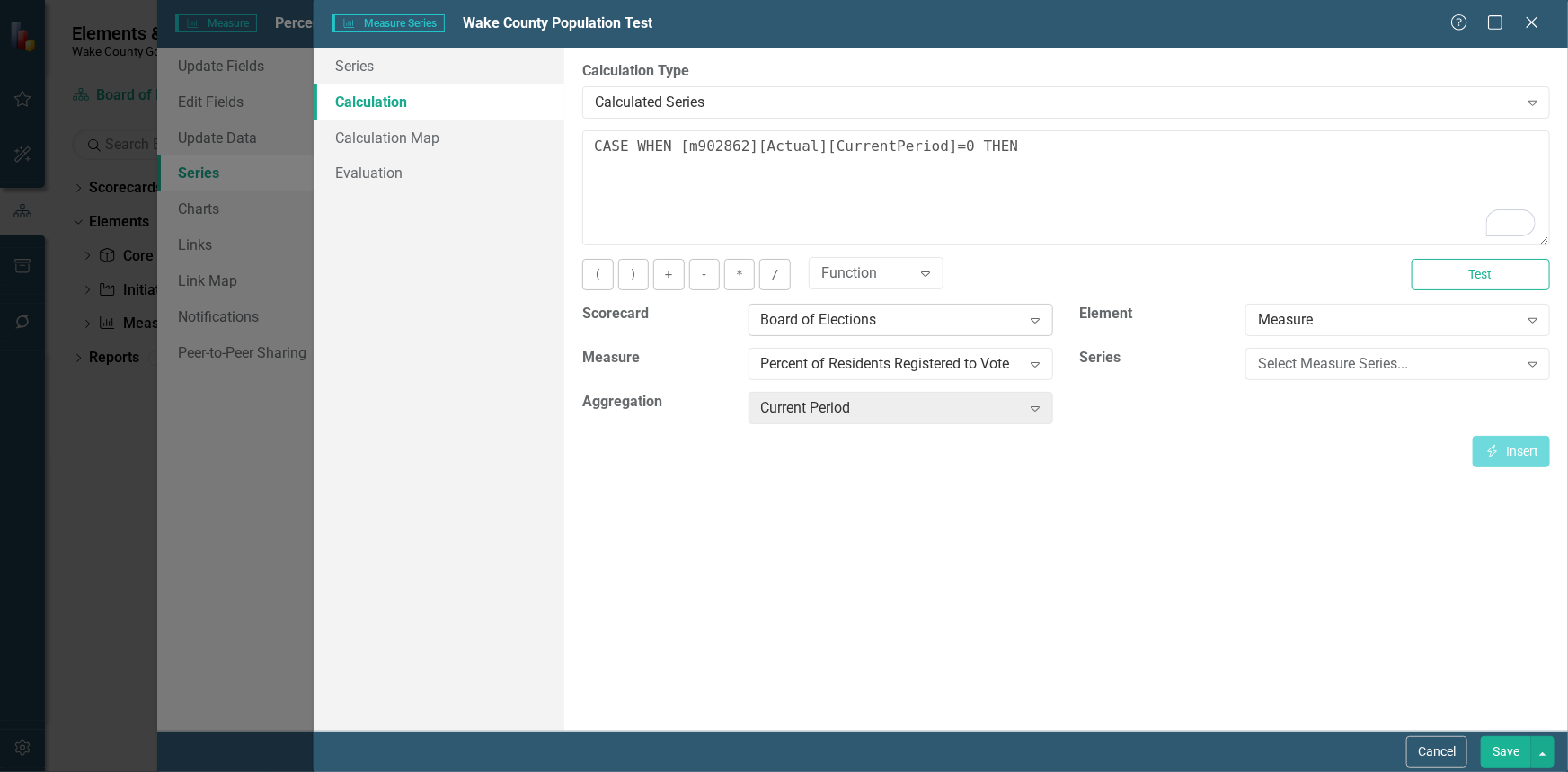
click at [1034, 313] on icon "Expand" at bounding box center [1035, 320] width 18 height 14
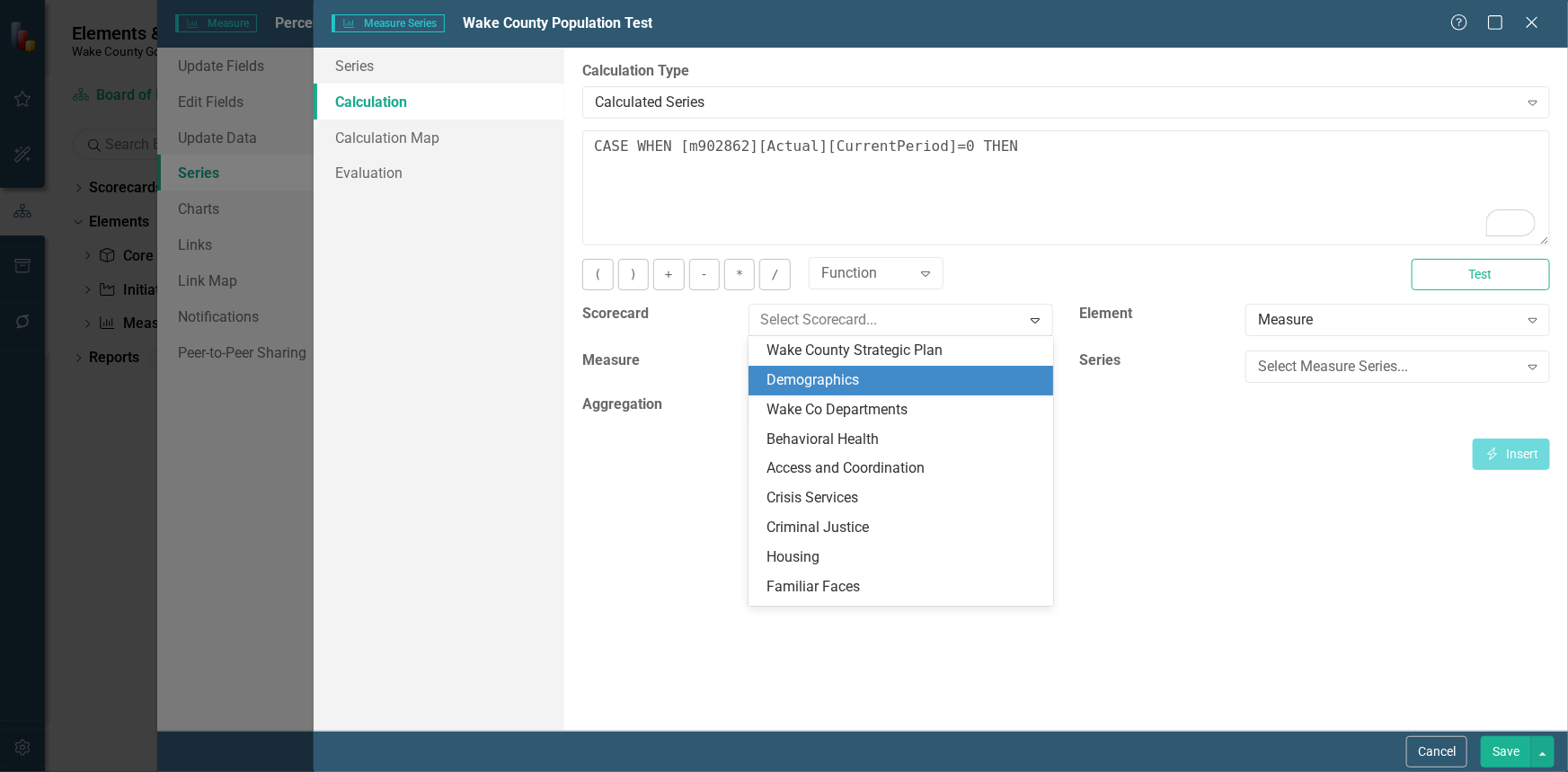
click at [951, 374] on div "Demographics" at bounding box center [904, 381] width 276 height 21
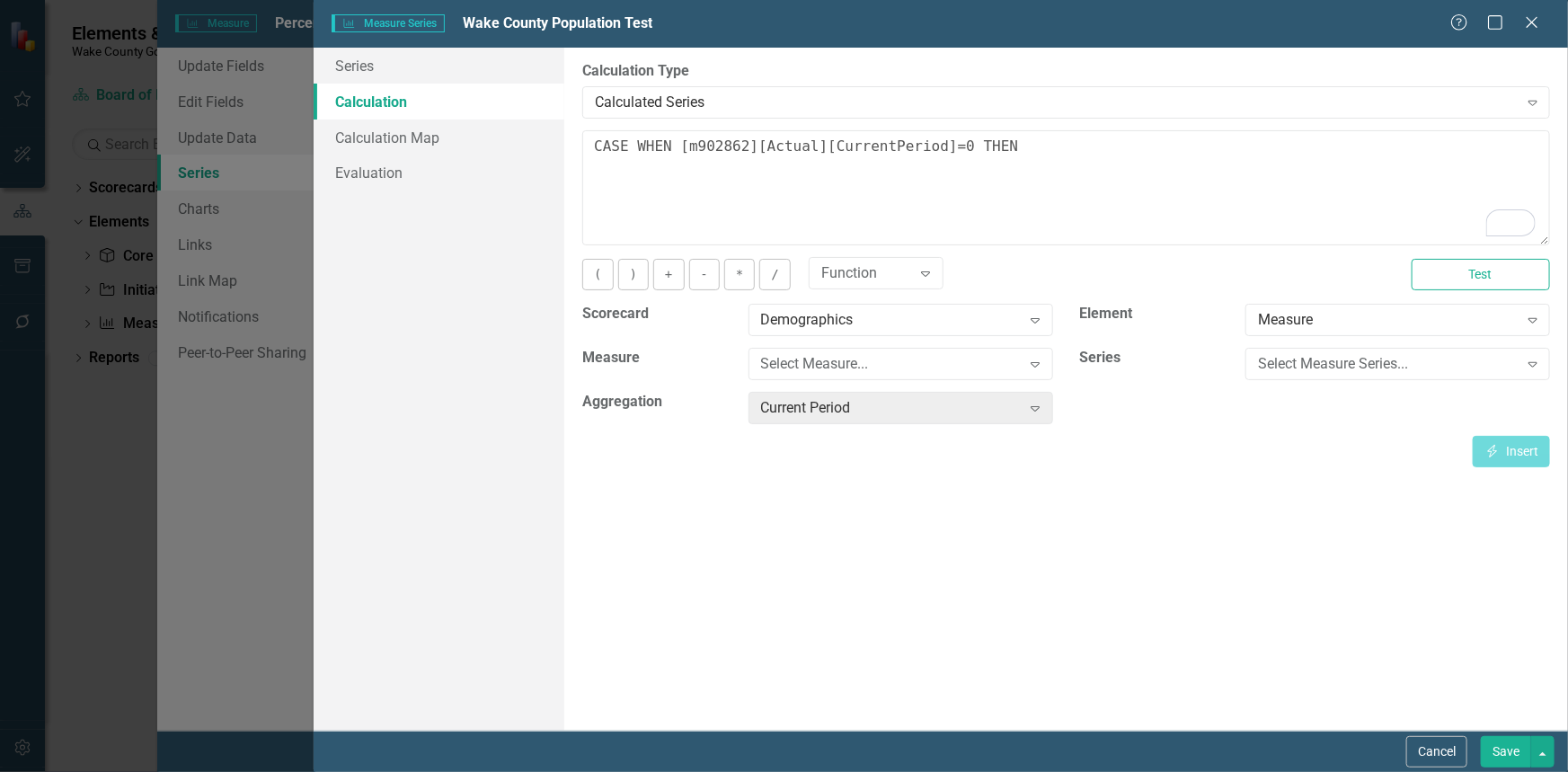
click at [1035, 381] on div "Select Measure... Expand" at bounding box center [900, 369] width 331 height 44
click at [1034, 373] on div "Expand" at bounding box center [1035, 364] width 32 height 29
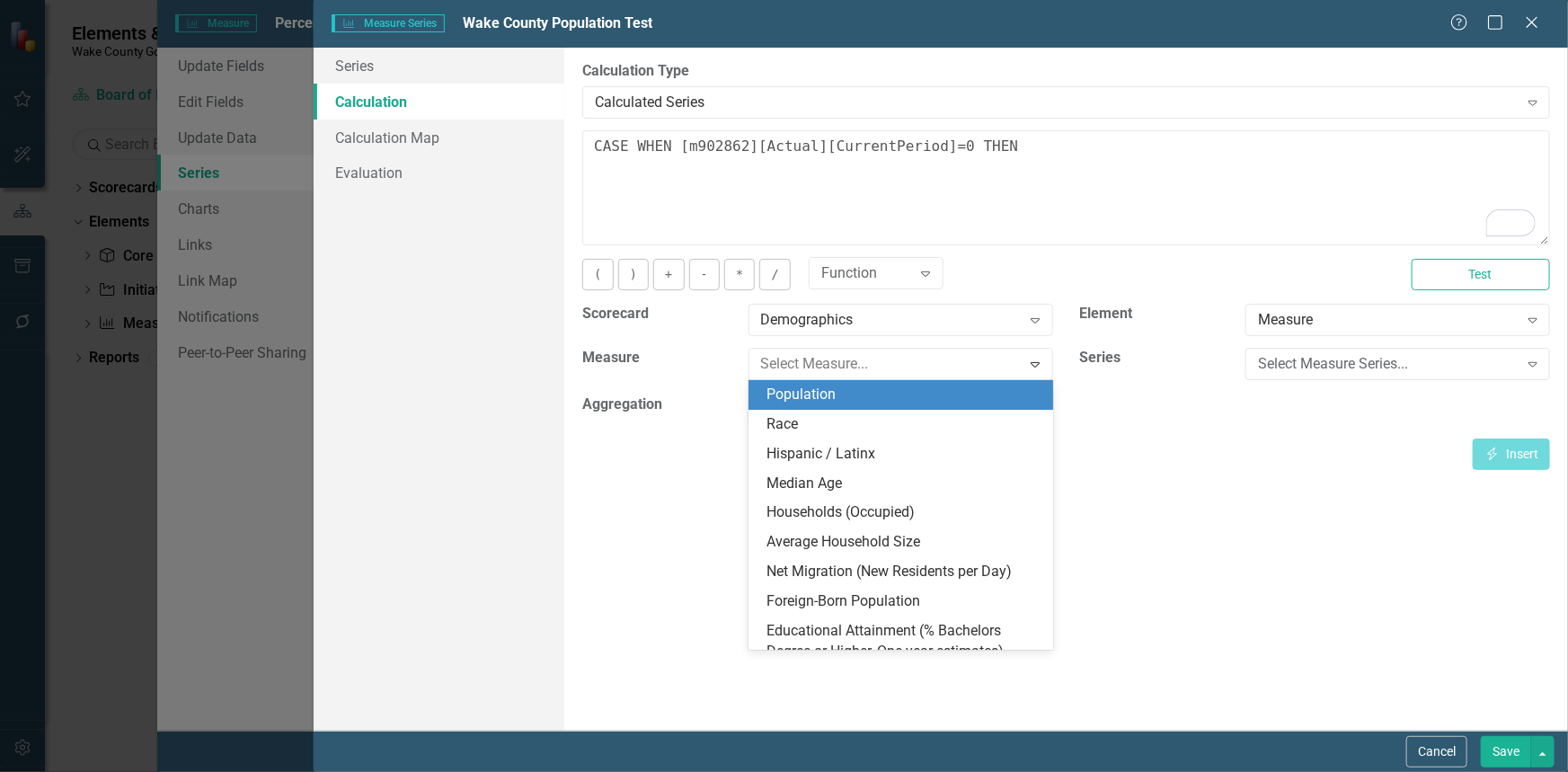
click at [851, 394] on div "Population" at bounding box center [904, 395] width 276 height 21
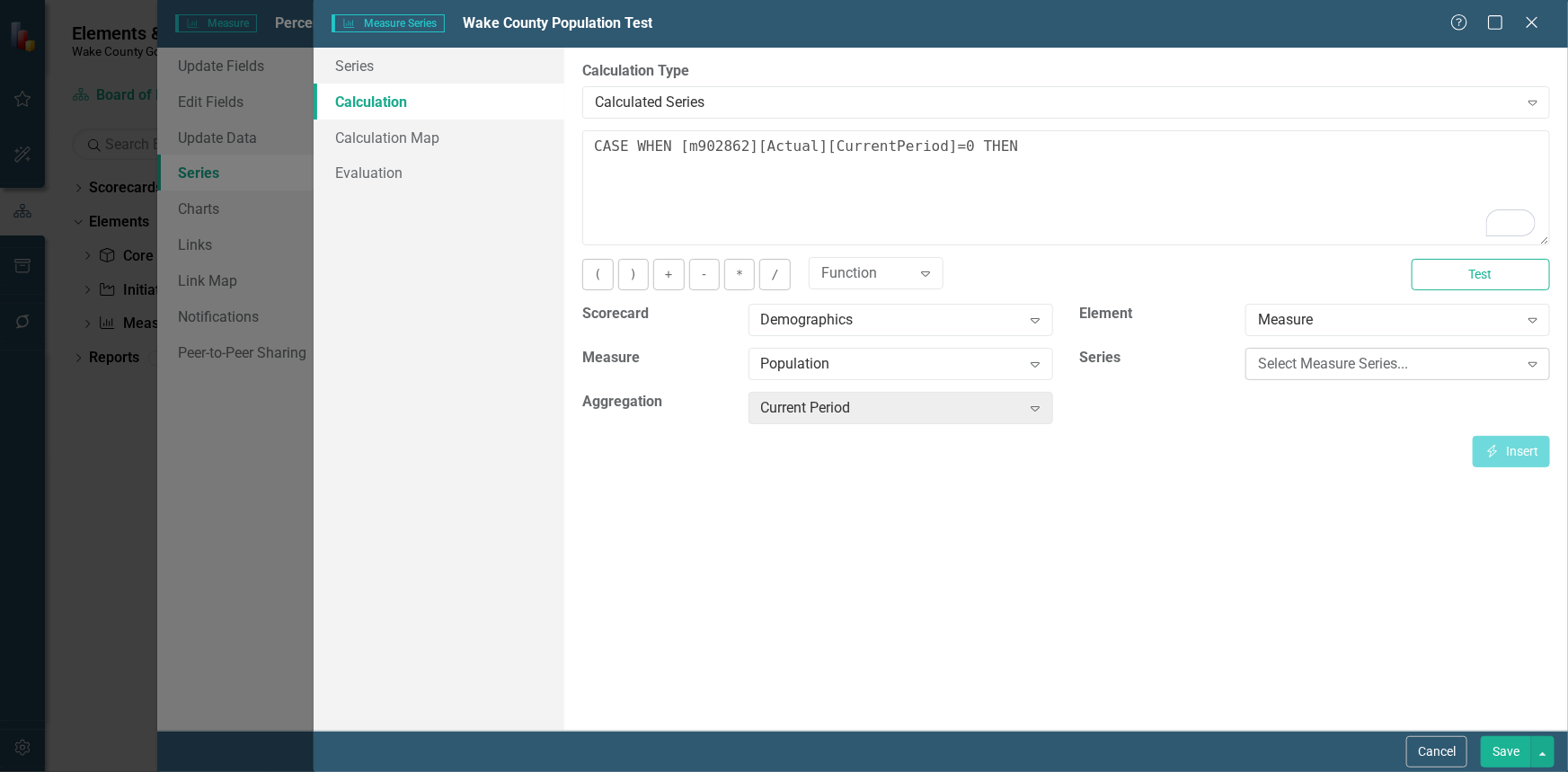
click at [1356, 363] on div "Select Measure Series..." at bounding box center [1388, 365] width 260 height 21
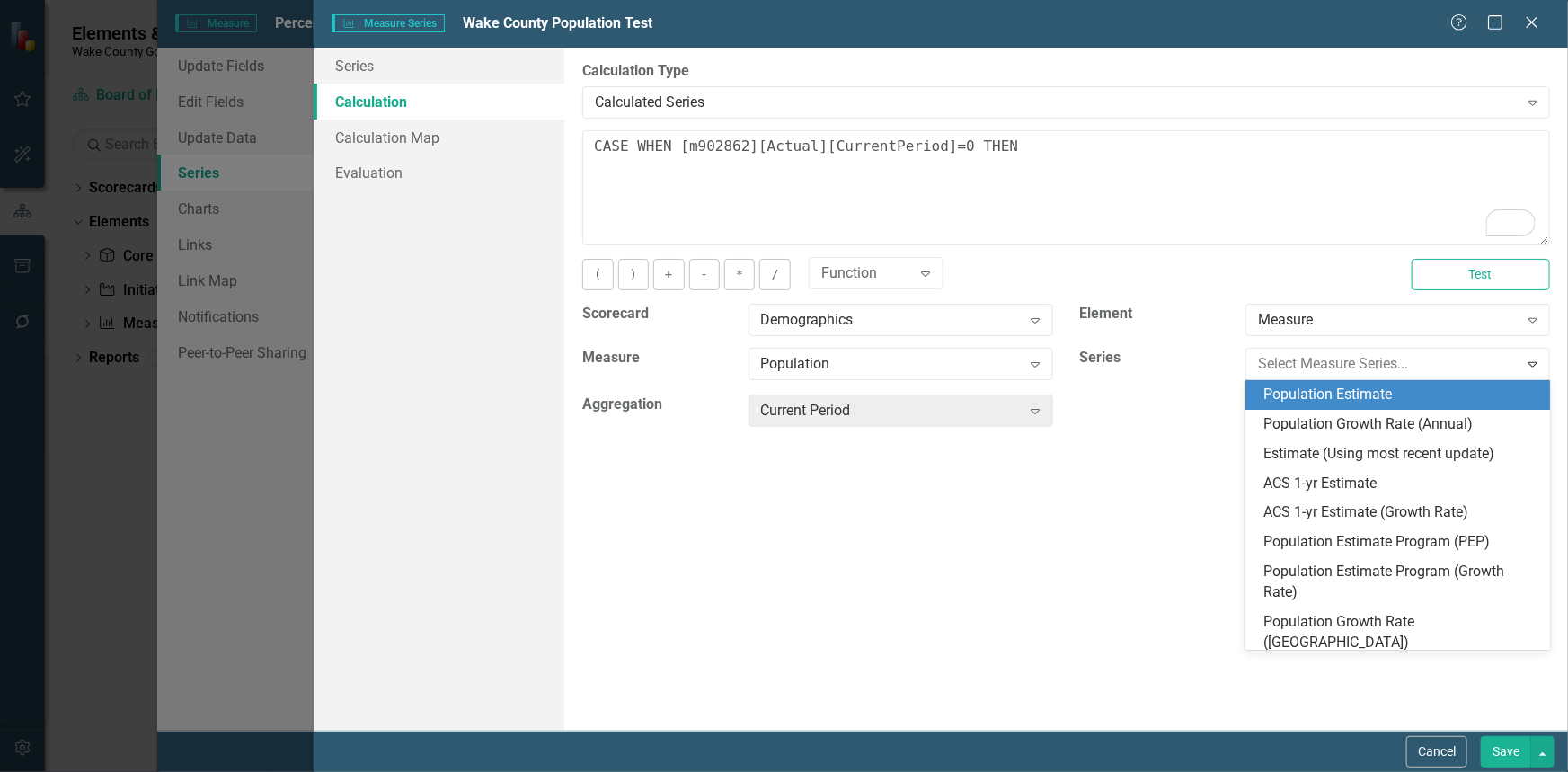
click at [1337, 393] on div "Population Estimate" at bounding box center [1401, 395] width 276 height 21
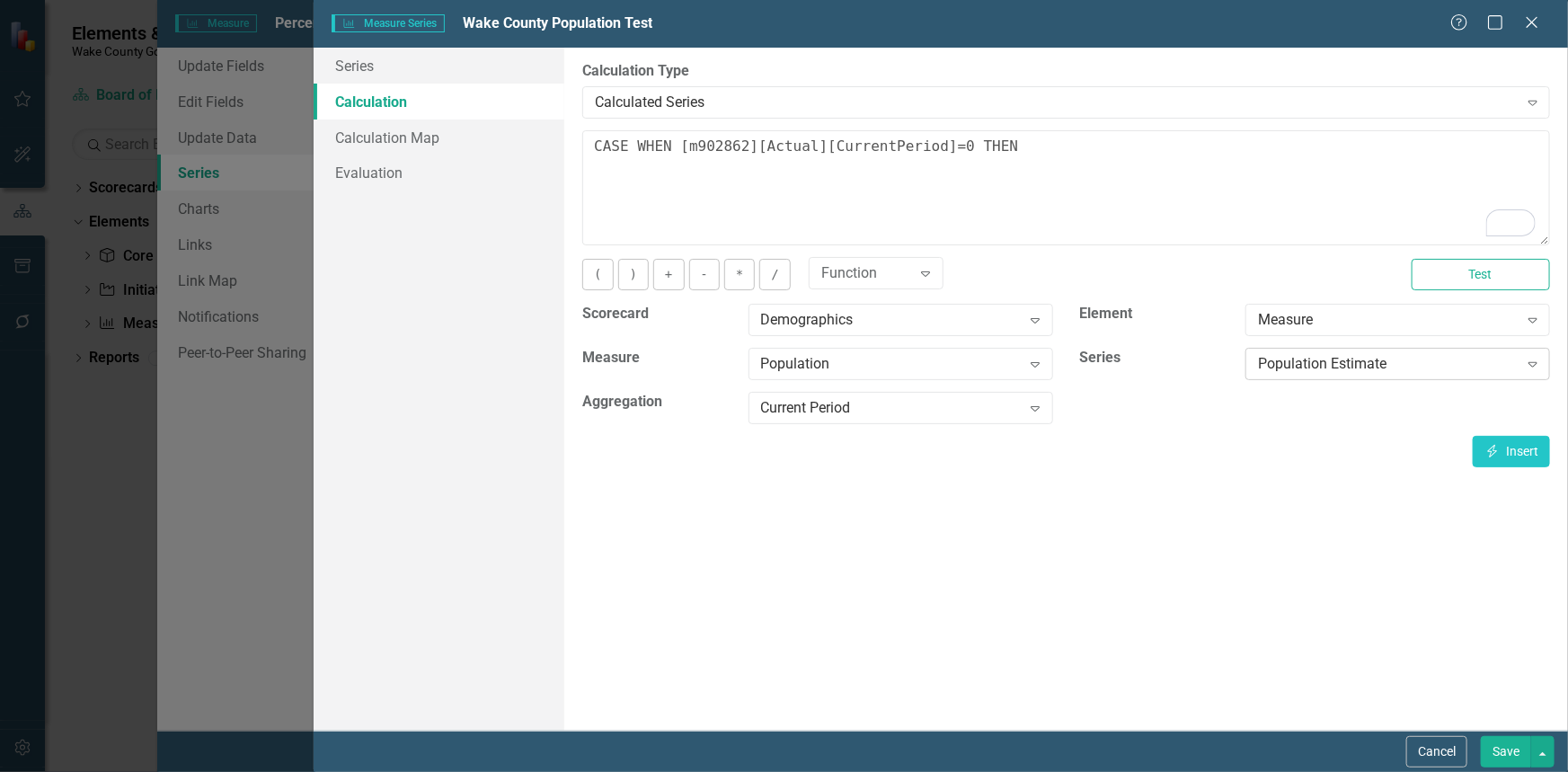
click at [1529, 358] on icon "Expand" at bounding box center [1533, 364] width 18 height 14
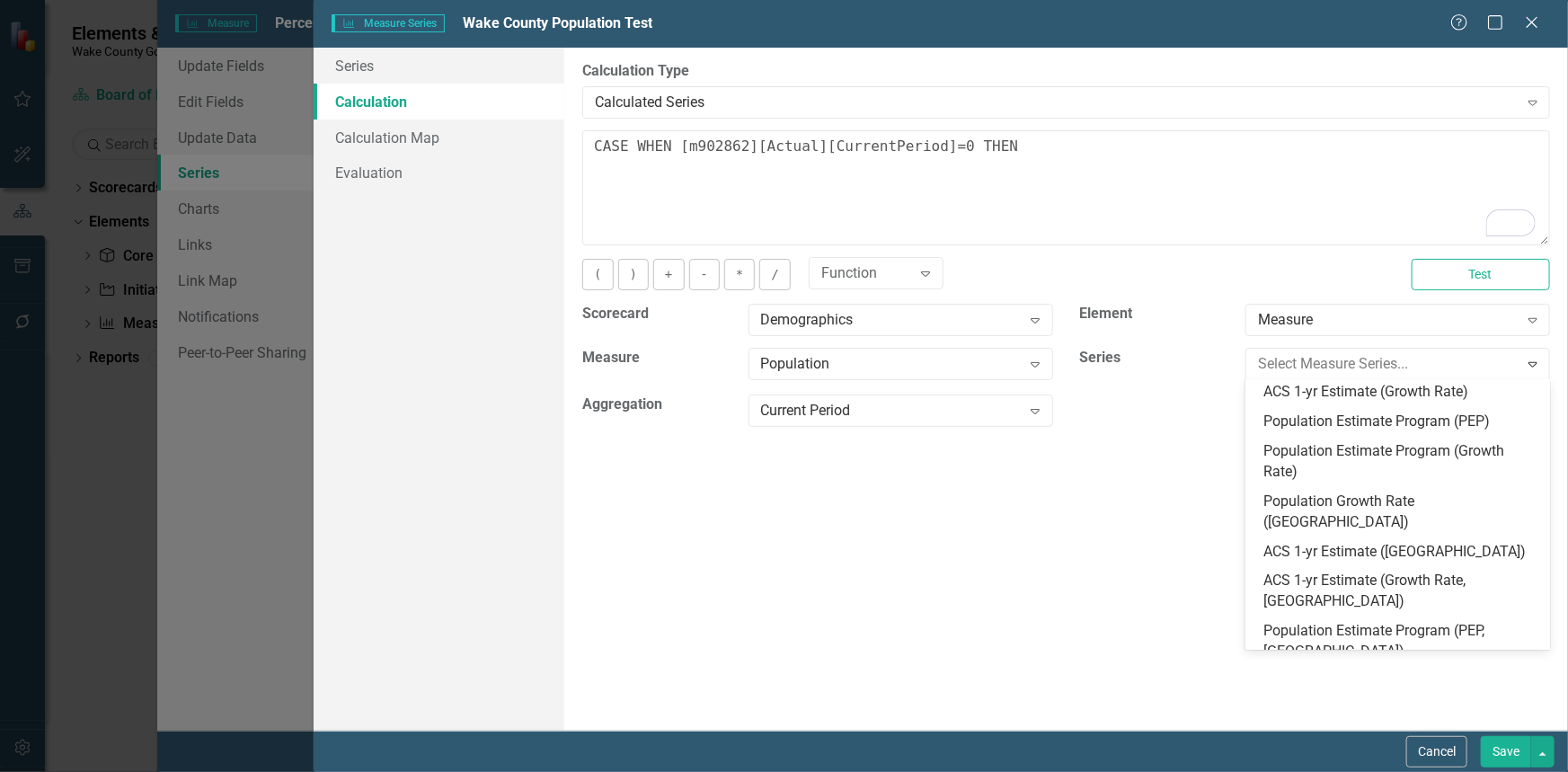
scroll to position [155, 0]
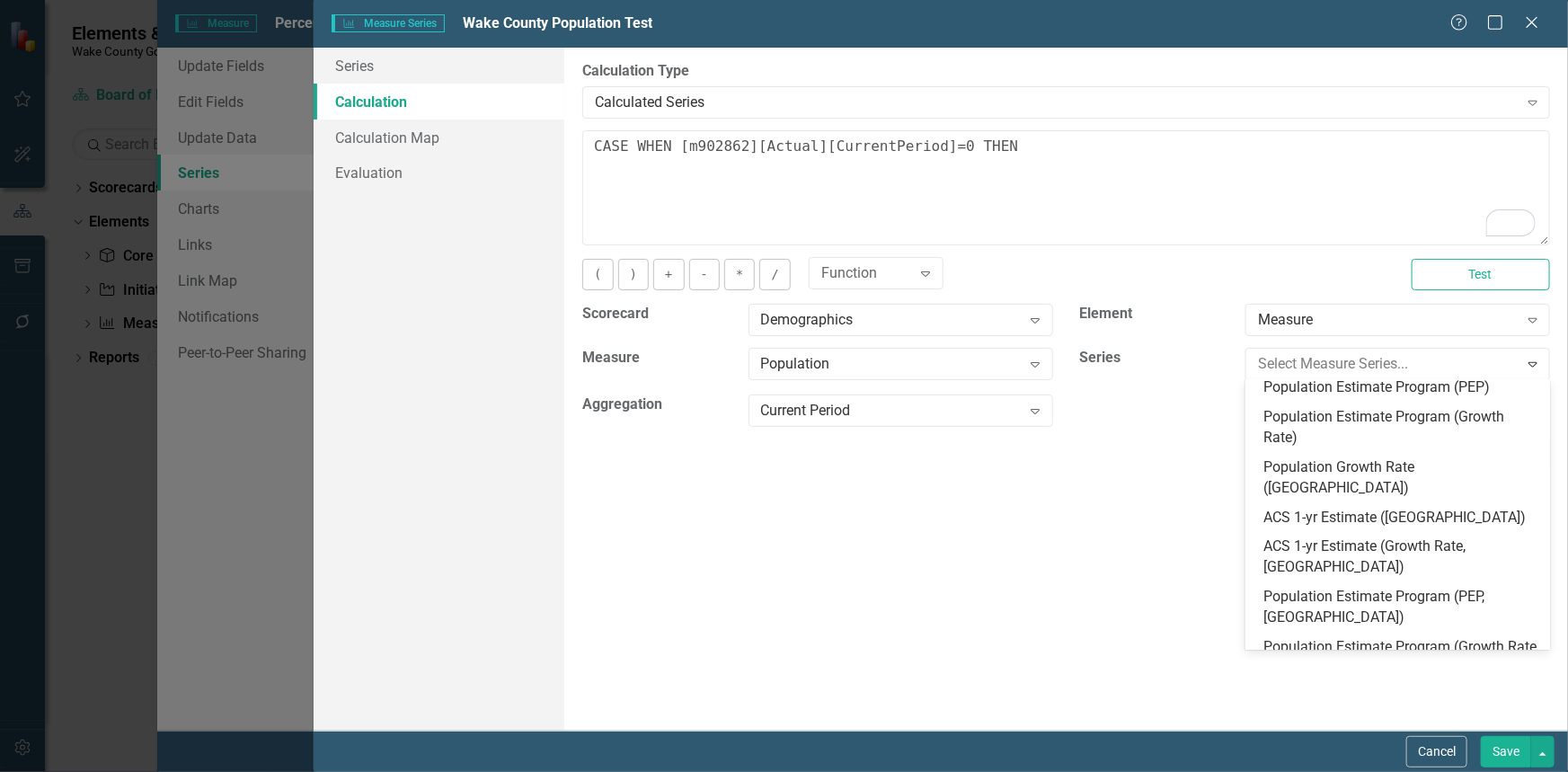
click at [1361, 686] on div "Actual" at bounding box center [1401, 697] width 276 height 21
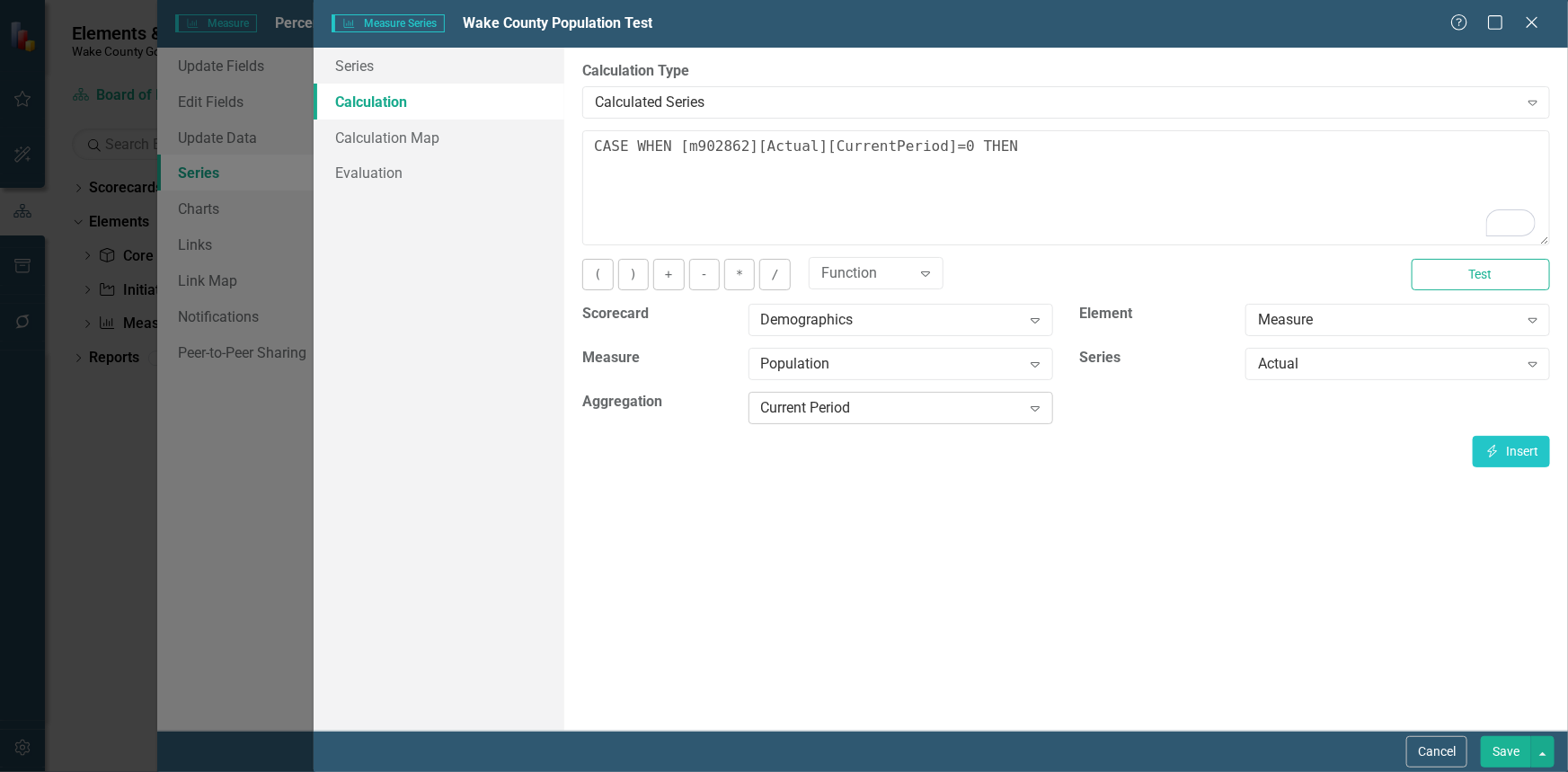
click at [1024, 415] on div "Expand" at bounding box center [1035, 407] width 32 height 29
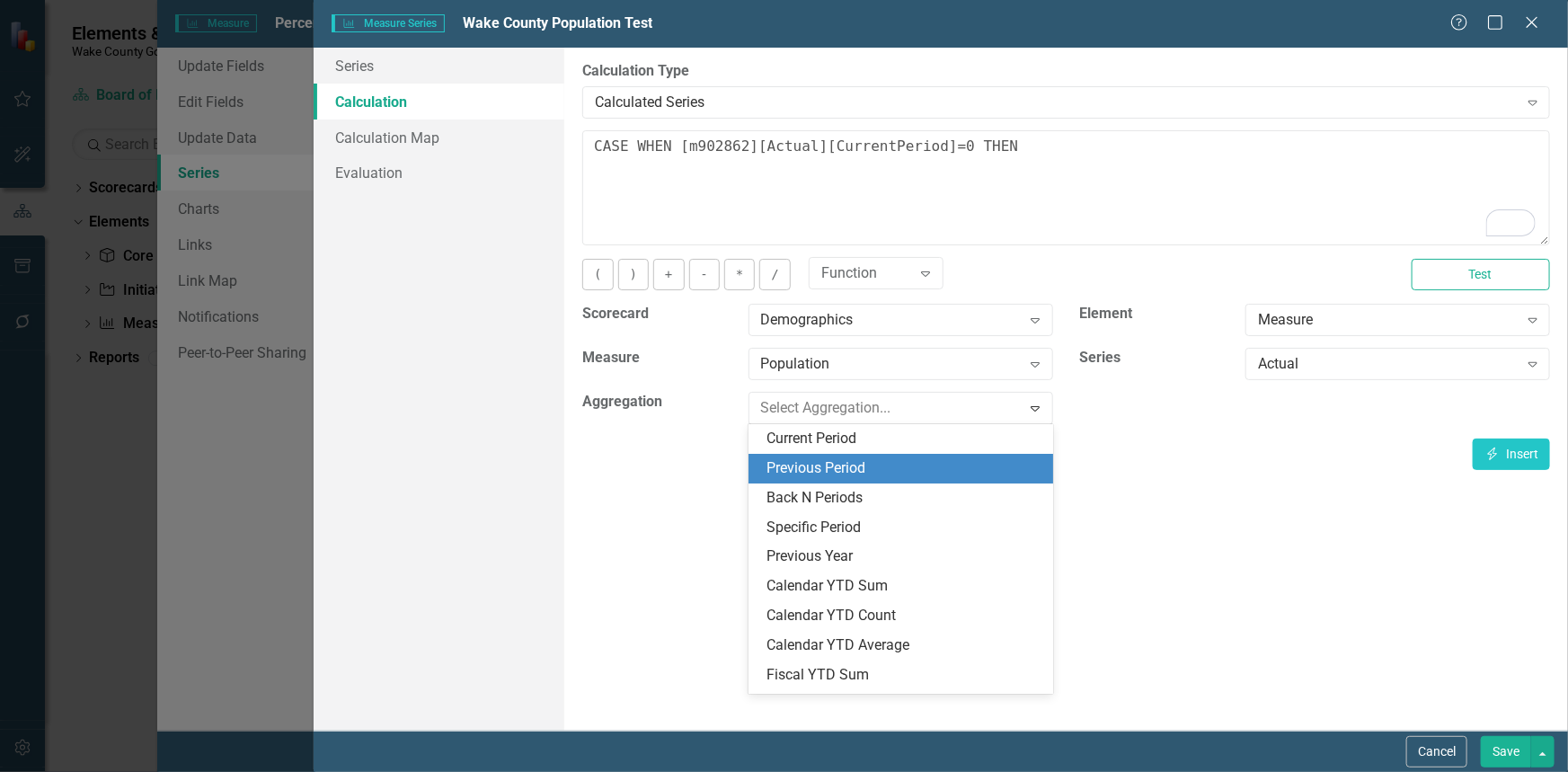
click at [941, 468] on div "Previous Period" at bounding box center [904, 469] width 276 height 21
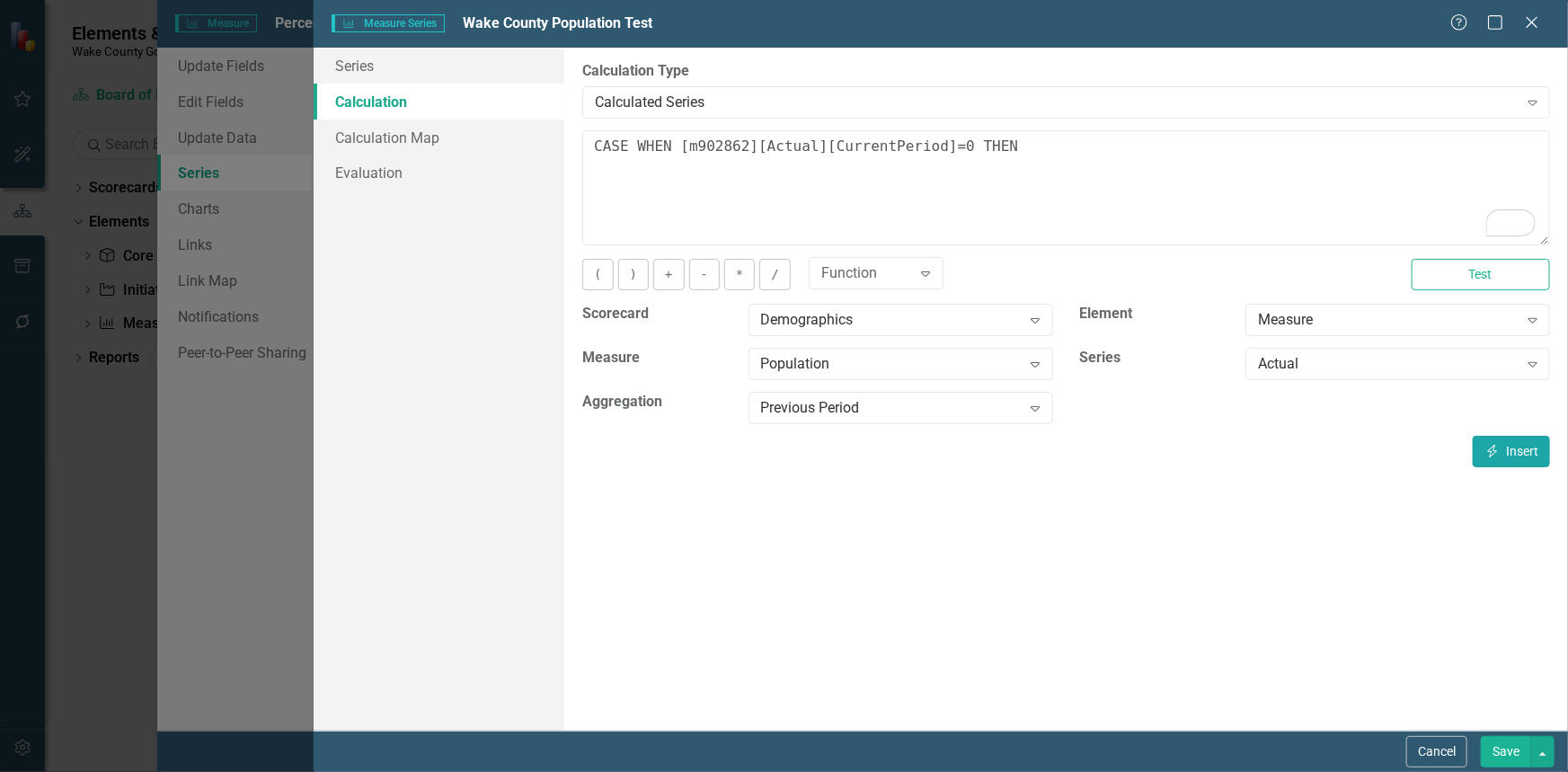
click at [1519, 450] on button "Insert Insert" at bounding box center [1511, 451] width 77 height 31
drag, startPoint x: 942, startPoint y: 145, endPoint x: 674, endPoint y: 149, distance: 268.0
click at [674, 149] on textarea "CASE WHEN [m902862][Actual][CurrentPeriod]=0 THEN [m902862][Actual][PreviousPer…" at bounding box center [1066, 187] width 968 height 115
click at [1340, 155] on textarea "CASE WHEN [m902862][Actual][CurrentPeriod]=0 THEN [m902862][Actual][PreviousPer…" at bounding box center [1066, 187] width 968 height 115
paste textarea "[m902862][Actual][CurrentPeriod]=0"
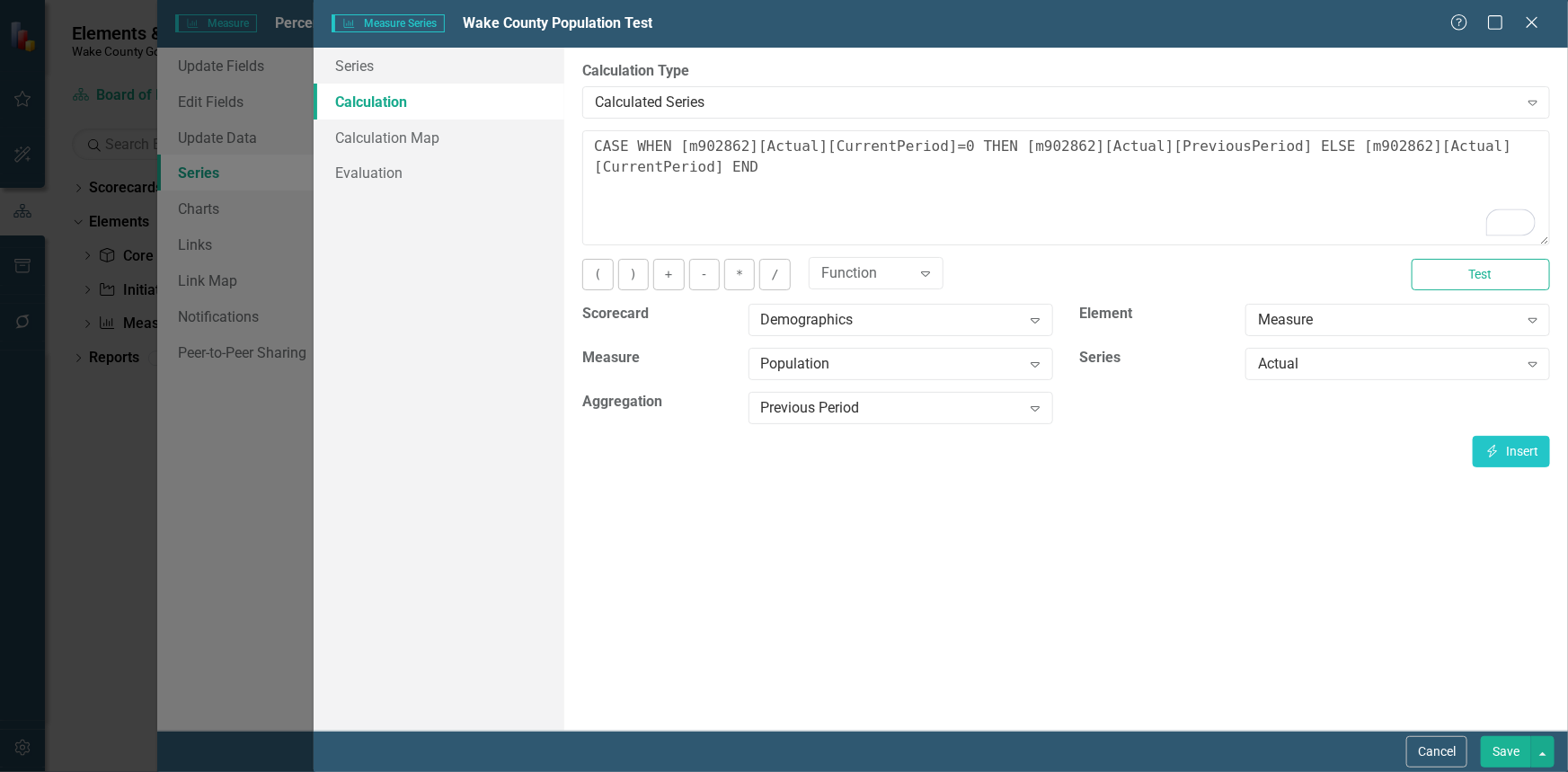
click at [1438, 250] on div "You can define a default calculation for this series by referencing other serie…" at bounding box center [1066, 298] width 968 height 337
click at [1438, 264] on button "Test" at bounding box center [1480, 274] width 138 height 31
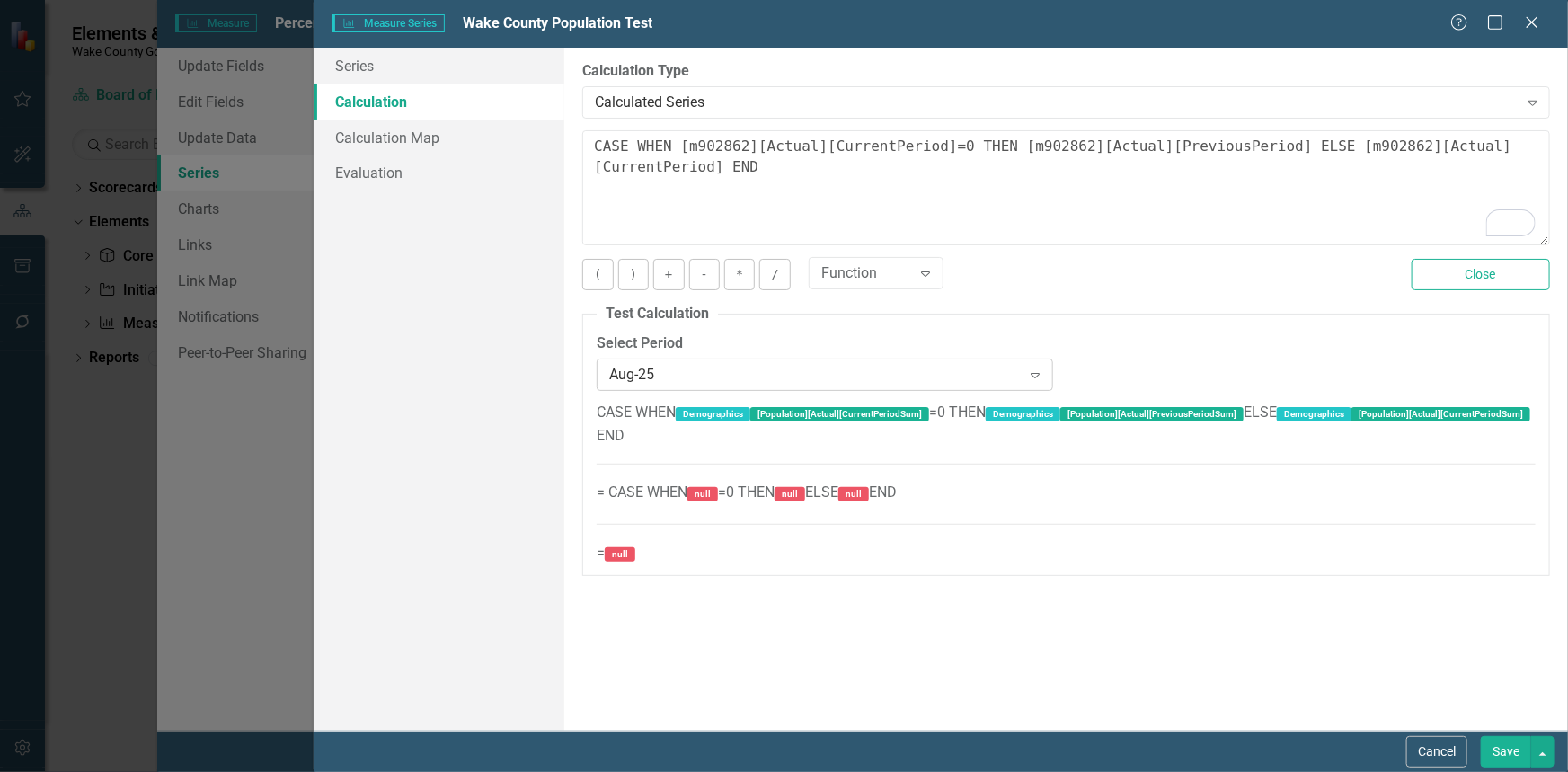
click at [1037, 376] on icon "Expand" at bounding box center [1035, 374] width 18 height 14
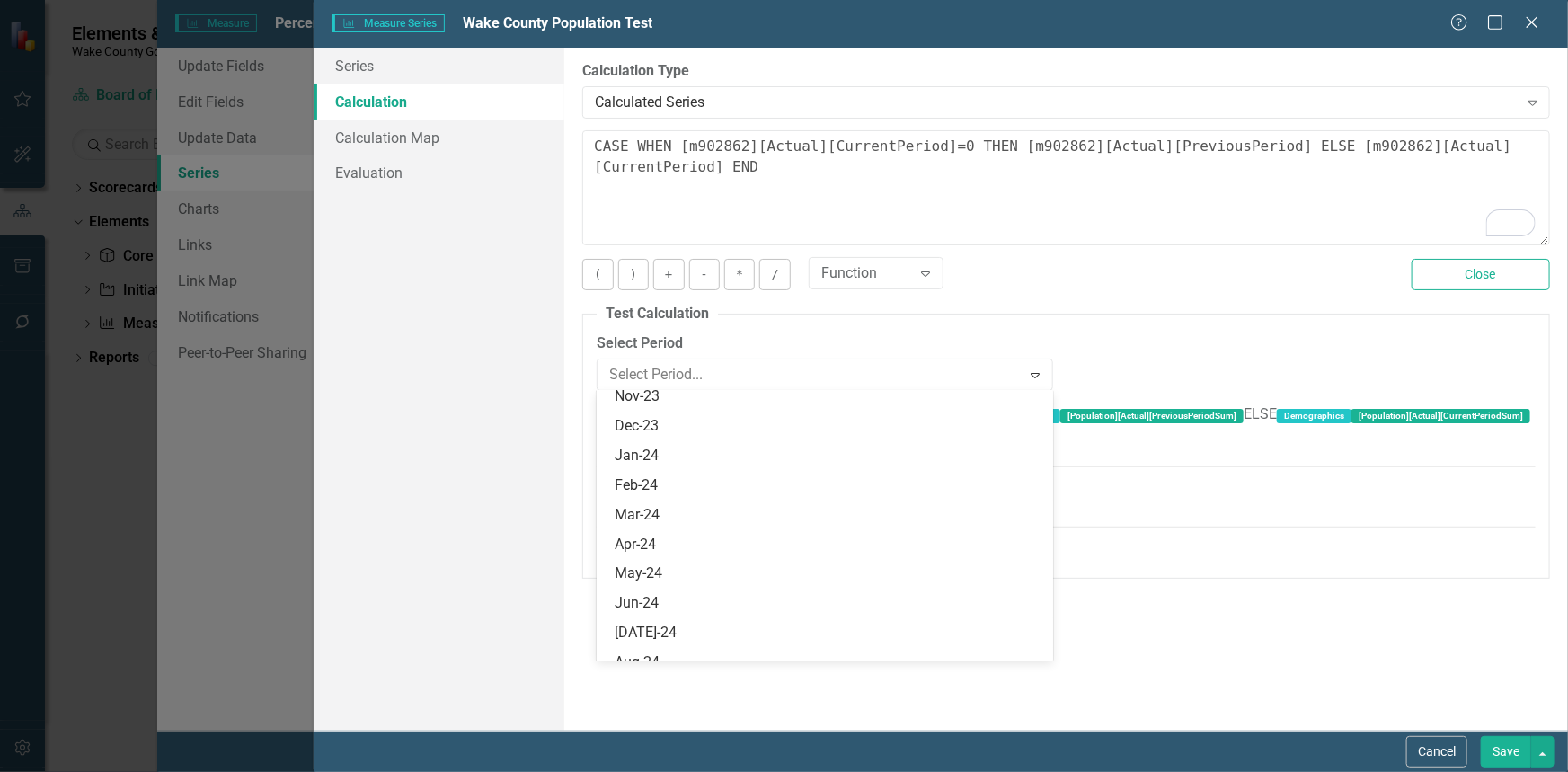
scroll to position [4277, 0]
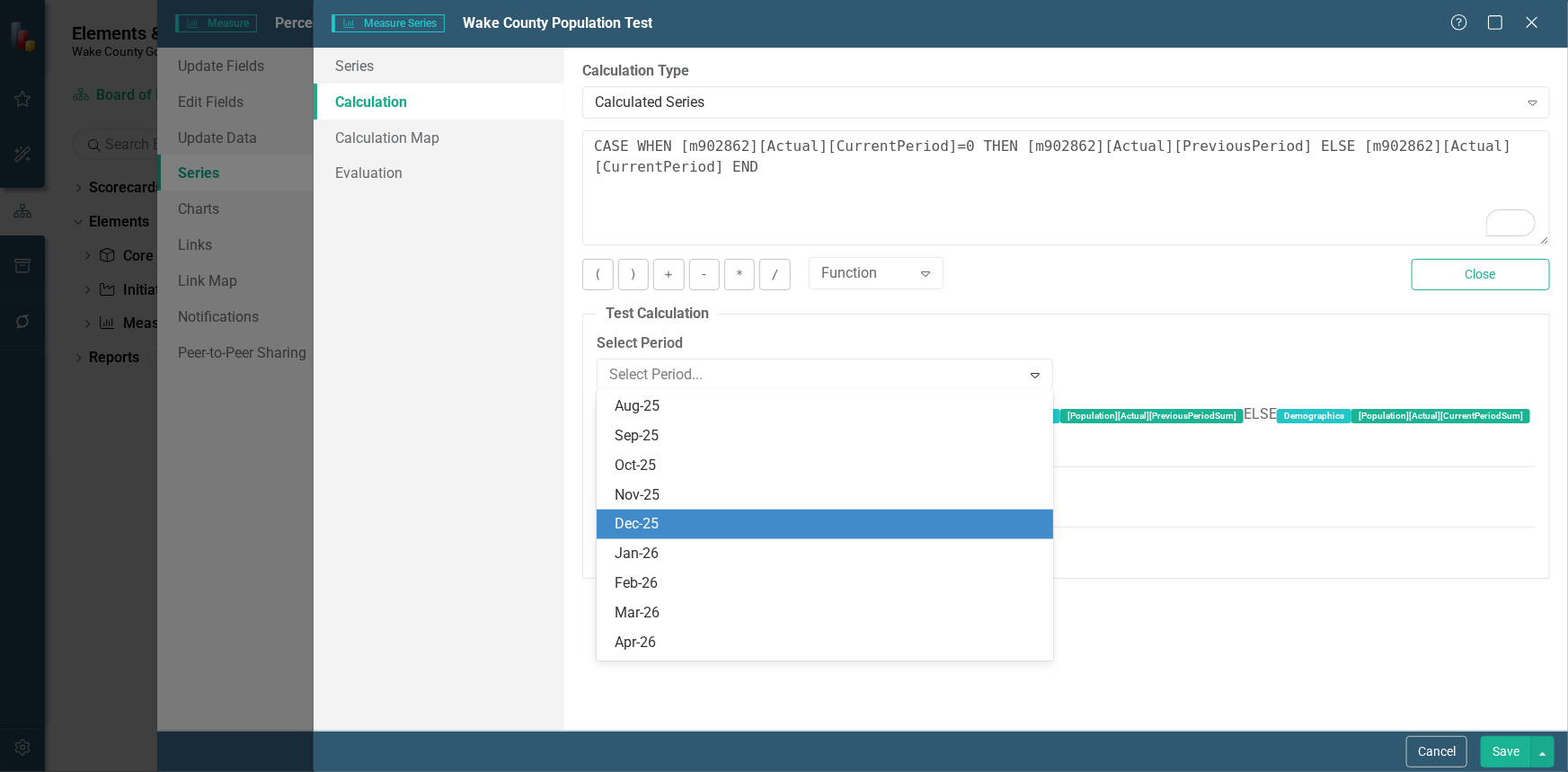
click at [936, 520] on div "Dec-25" at bounding box center [828, 524] width 428 height 21
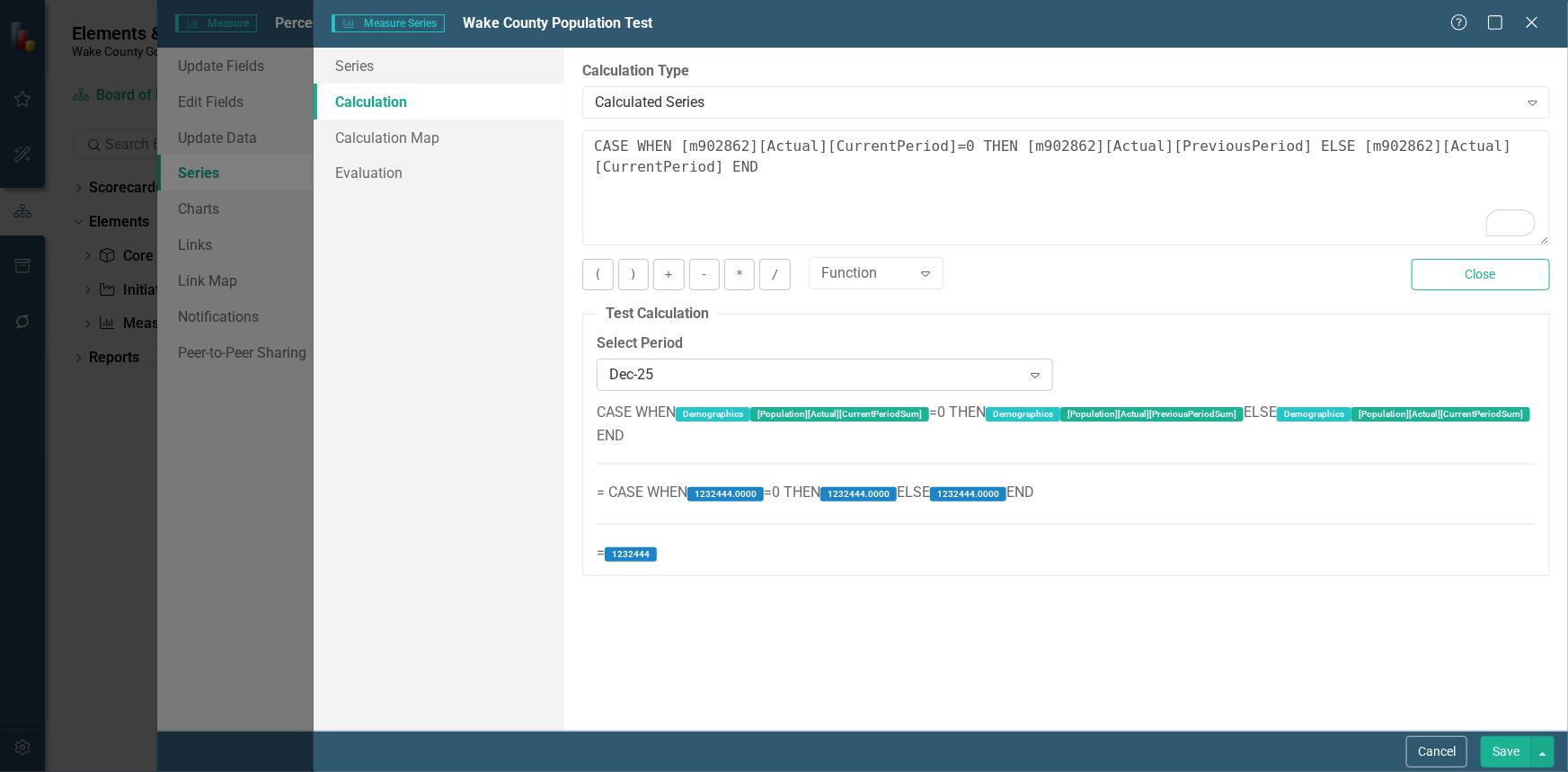
click at [1041, 371] on icon "Expand" at bounding box center [1035, 374] width 18 height 14
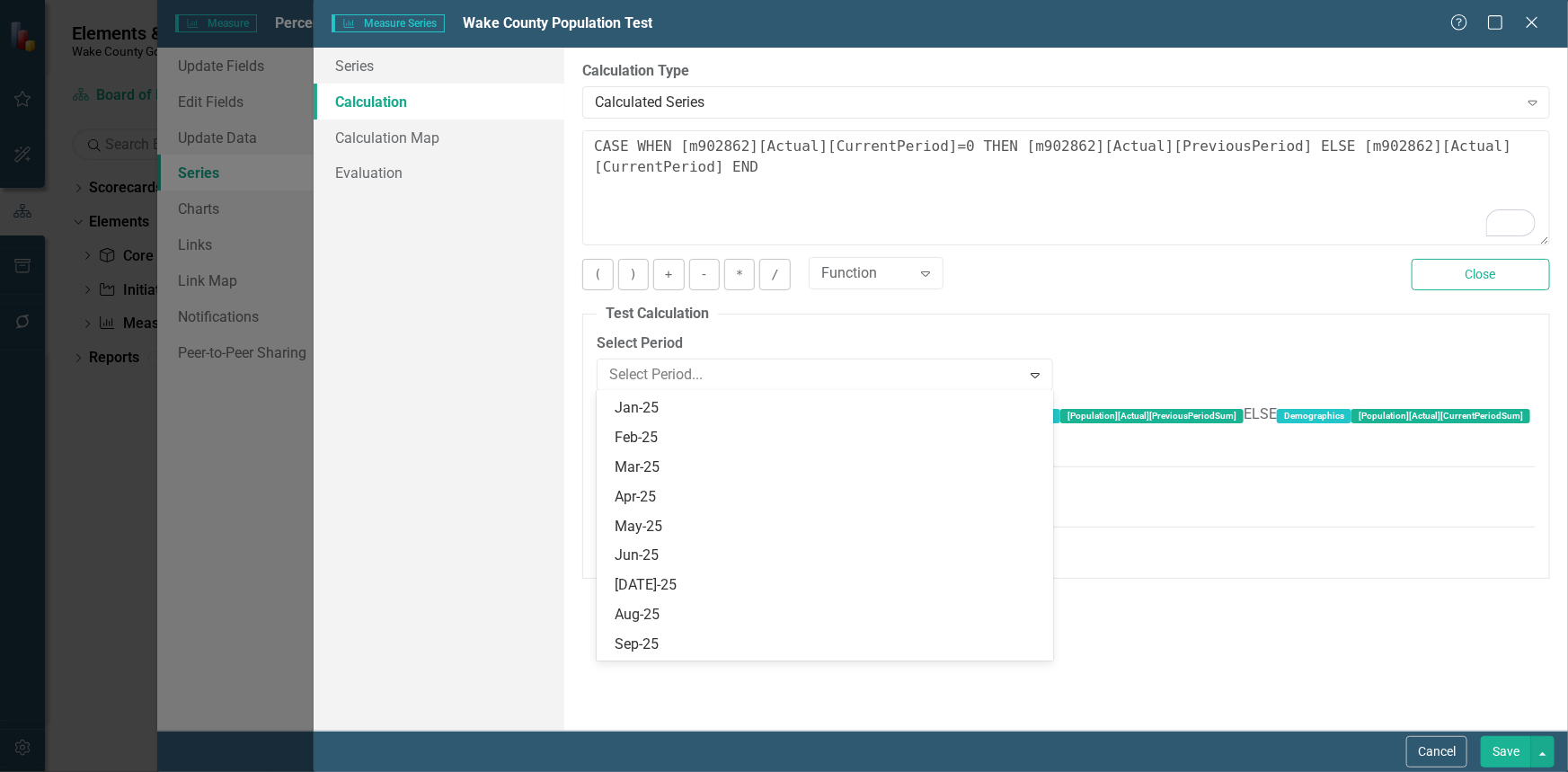
scroll to position [4395, 0]
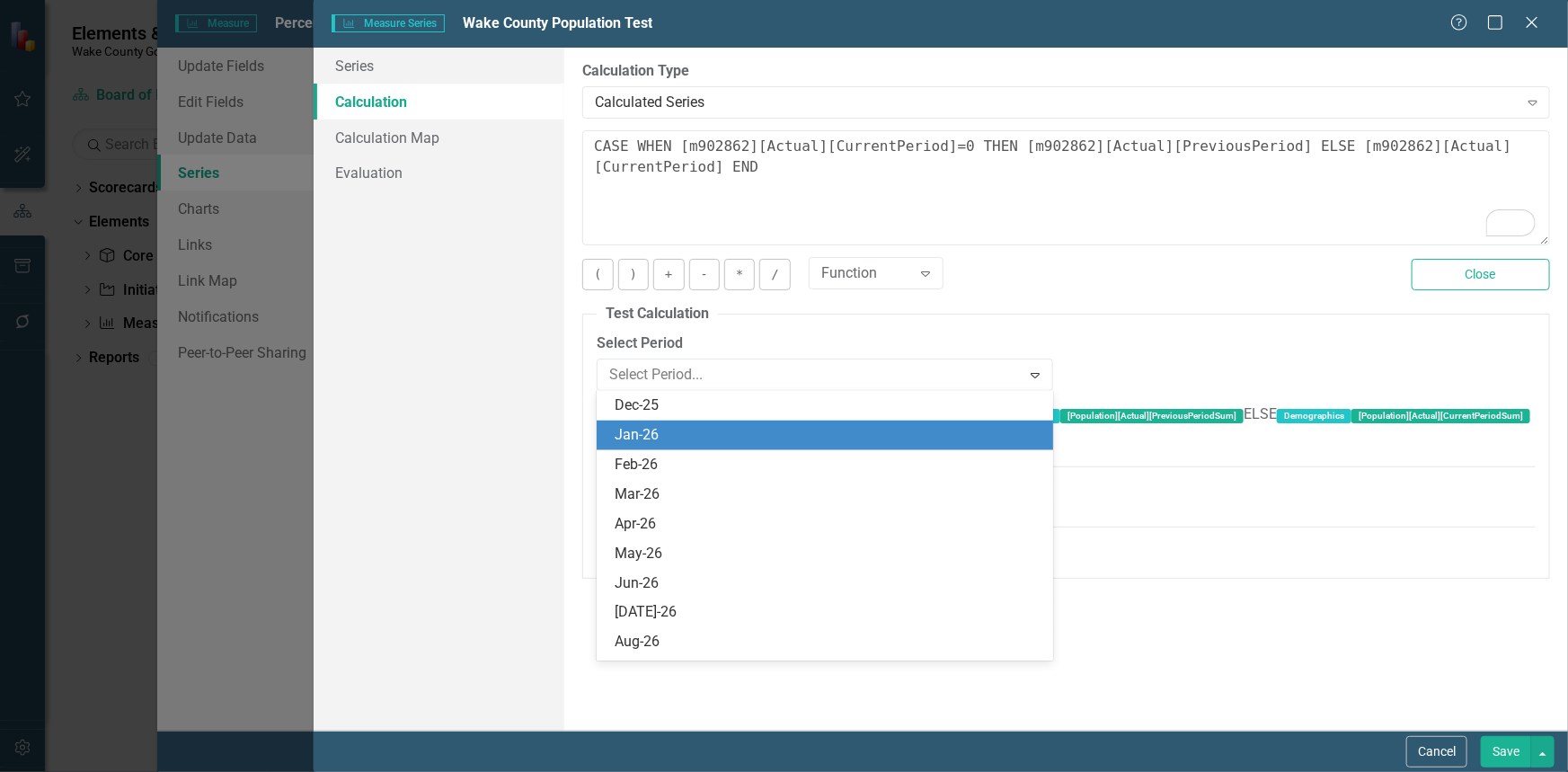
click at [1003, 430] on div "Jan-26" at bounding box center [828, 435] width 428 height 21
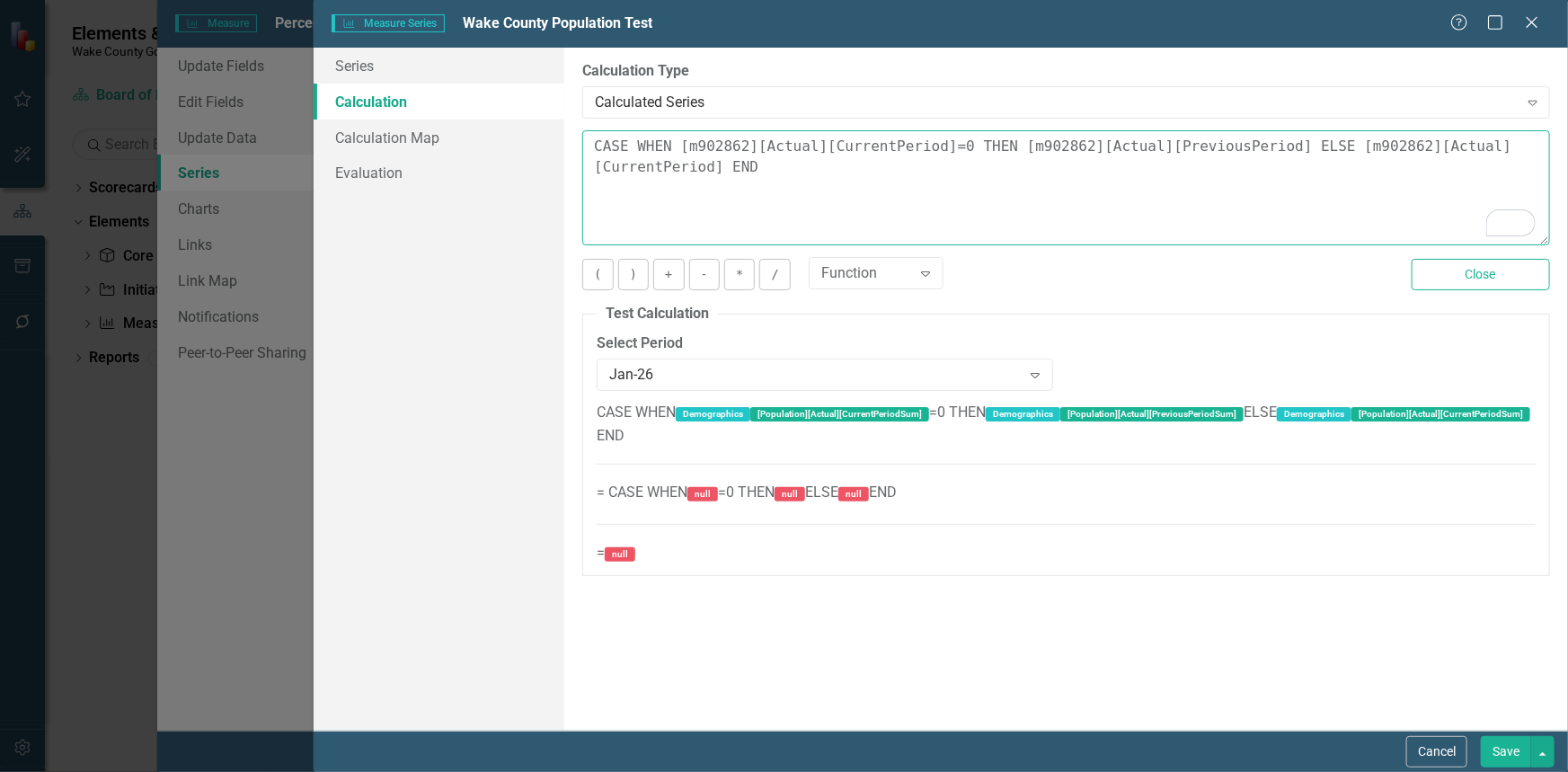
click at [1248, 149] on textarea "CASE WHEN [m902862][Actual][CurrentPeriod]=0 THEN [m902862][Actual][PreviousPer…" at bounding box center [1066, 187] width 968 height 115
click at [1465, 271] on button "Close" at bounding box center [1480, 274] width 138 height 31
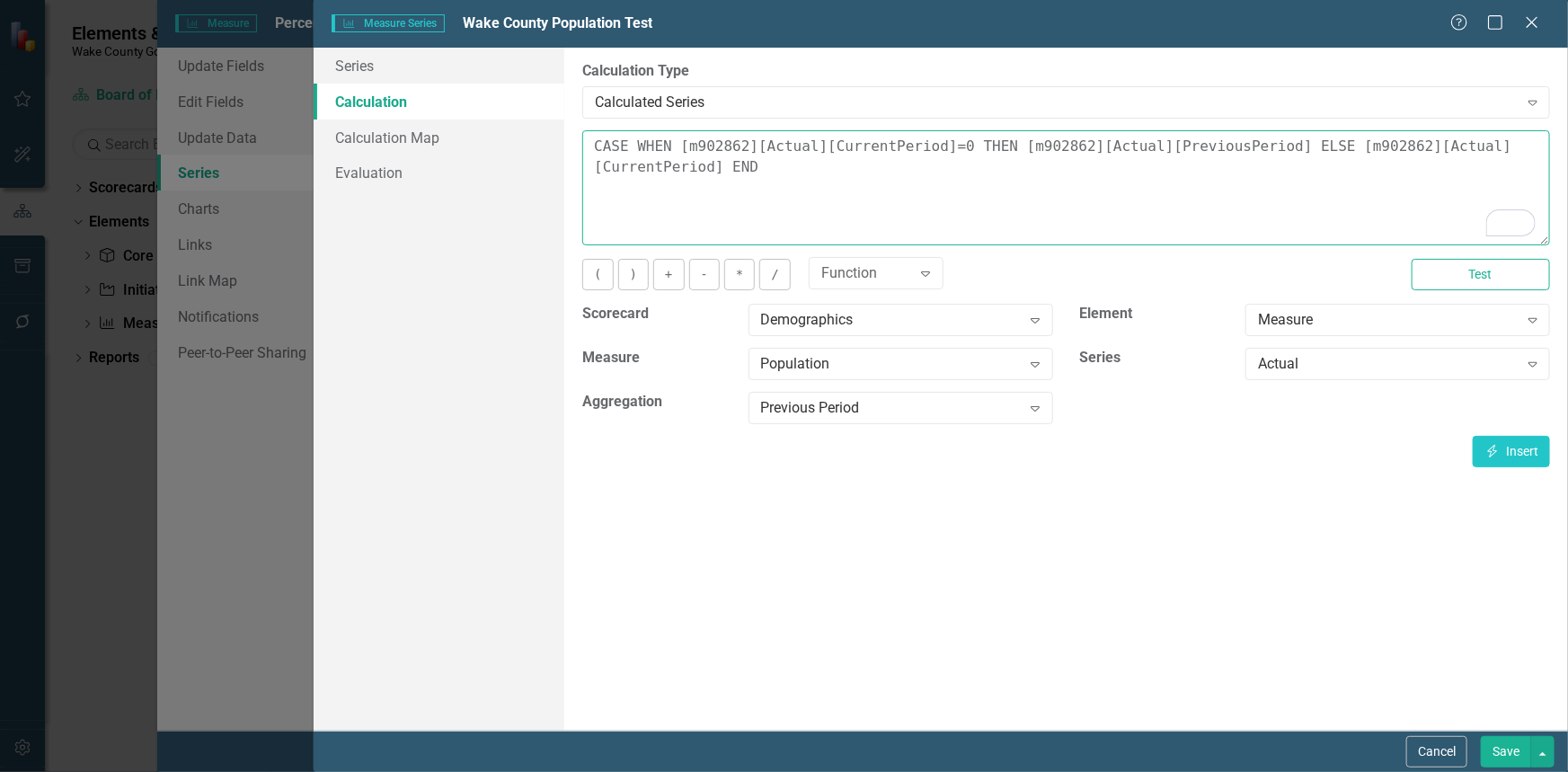
drag, startPoint x: 1248, startPoint y: 144, endPoint x: 988, endPoint y: 149, distance: 260.0
click at [988, 149] on textarea "CASE WHEN [m902862][Actual][CurrentPeriod]=0 THEN [m902862][Actual][PreviousPer…" at bounding box center [1066, 187] width 968 height 115
type textarea "CASE WHEN [m902862][Actual][CurrentPeriod]=0 THEN ELSE [m902862][Actual][Curren…"
click at [1039, 405] on icon "Expand" at bounding box center [1035, 407] width 18 height 14
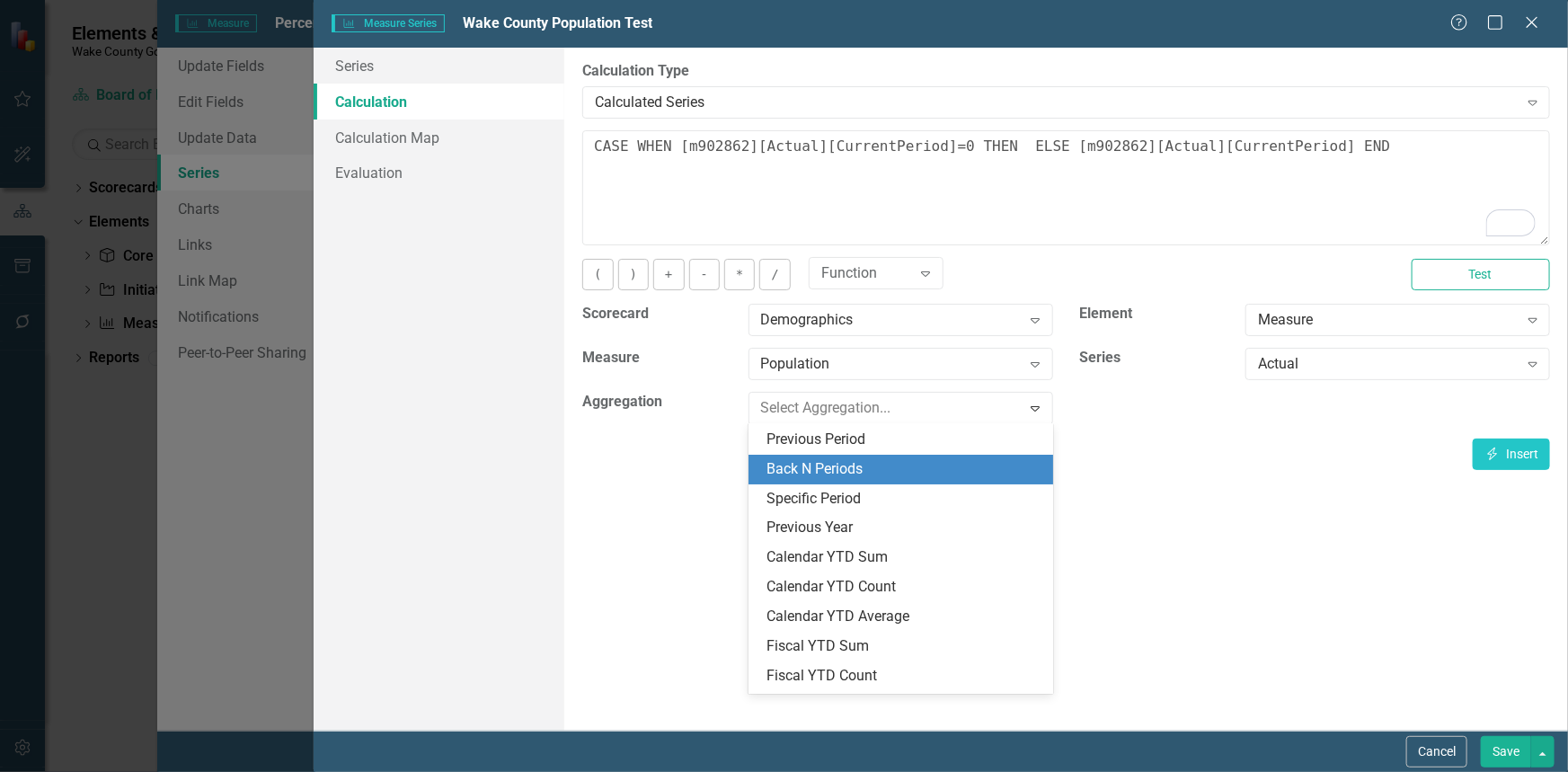
scroll to position [0, 0]
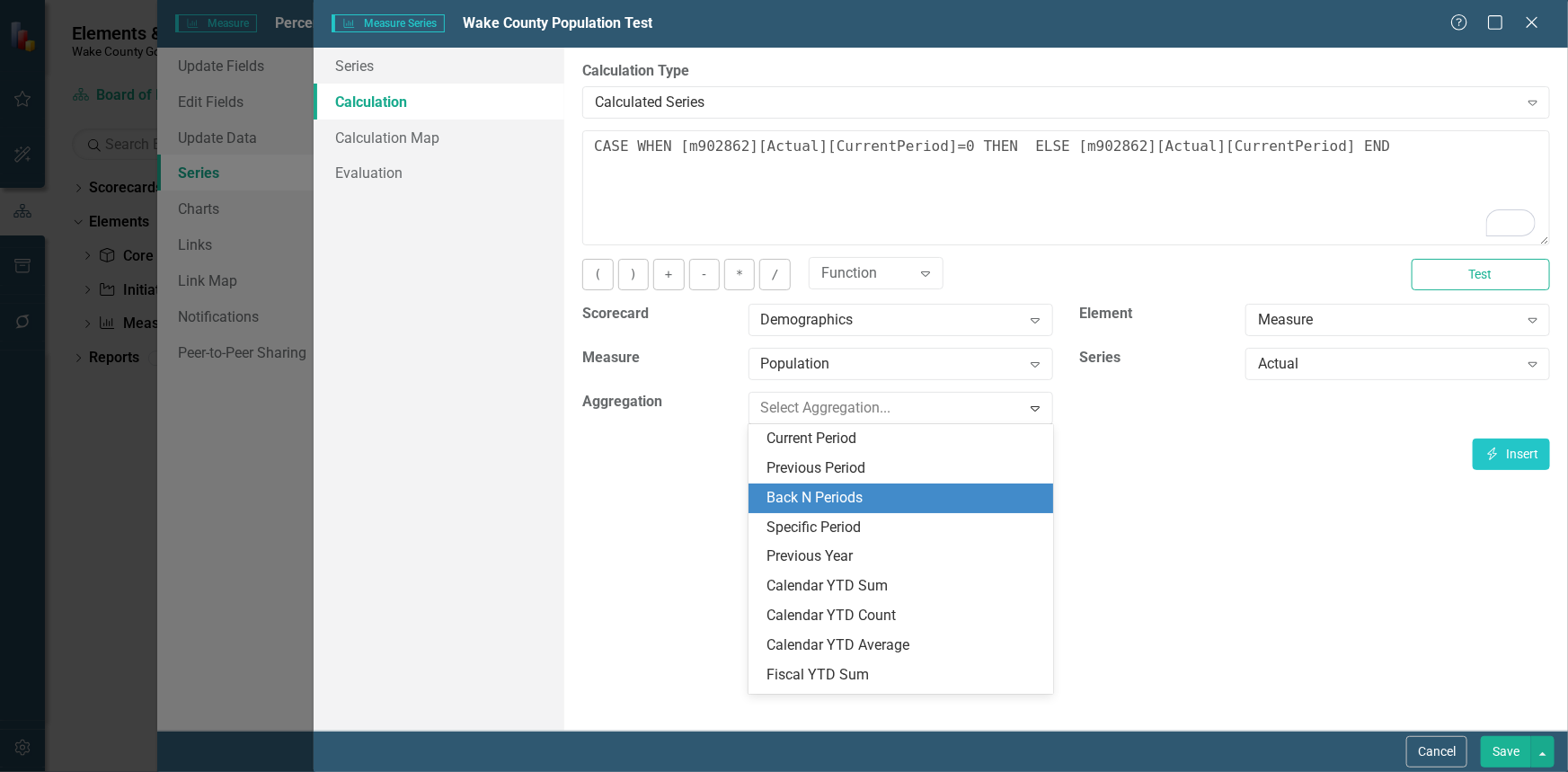
click at [880, 493] on div "Back N Periods" at bounding box center [904, 498] width 276 height 21
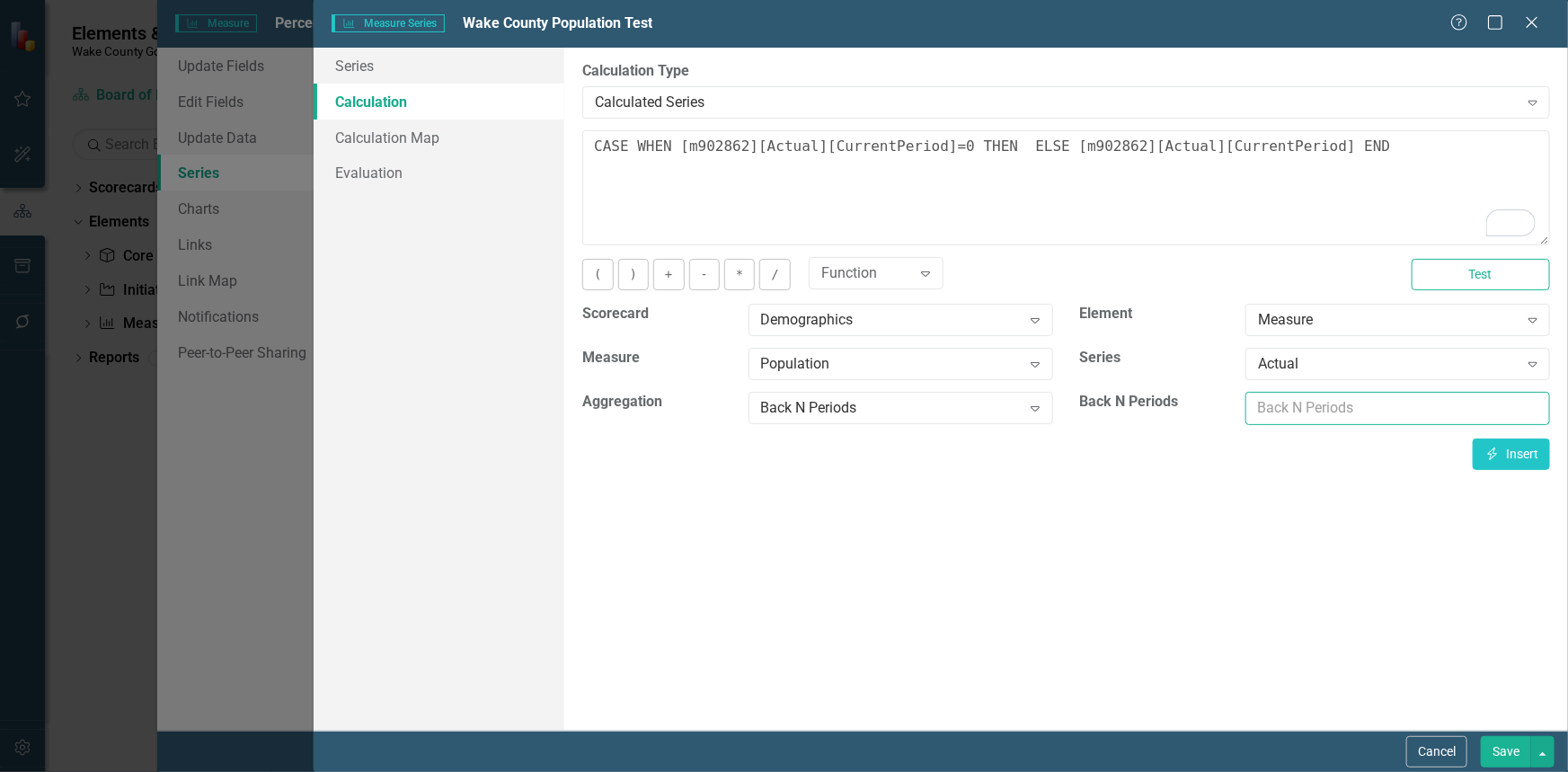
click at [1279, 407] on input "number" at bounding box center [1397, 407] width 304 height 33
type input "1"
click at [1497, 453] on icon "Insert" at bounding box center [1492, 453] width 16 height 12
click at [1479, 281] on button "Test" at bounding box center [1480, 274] width 138 height 31
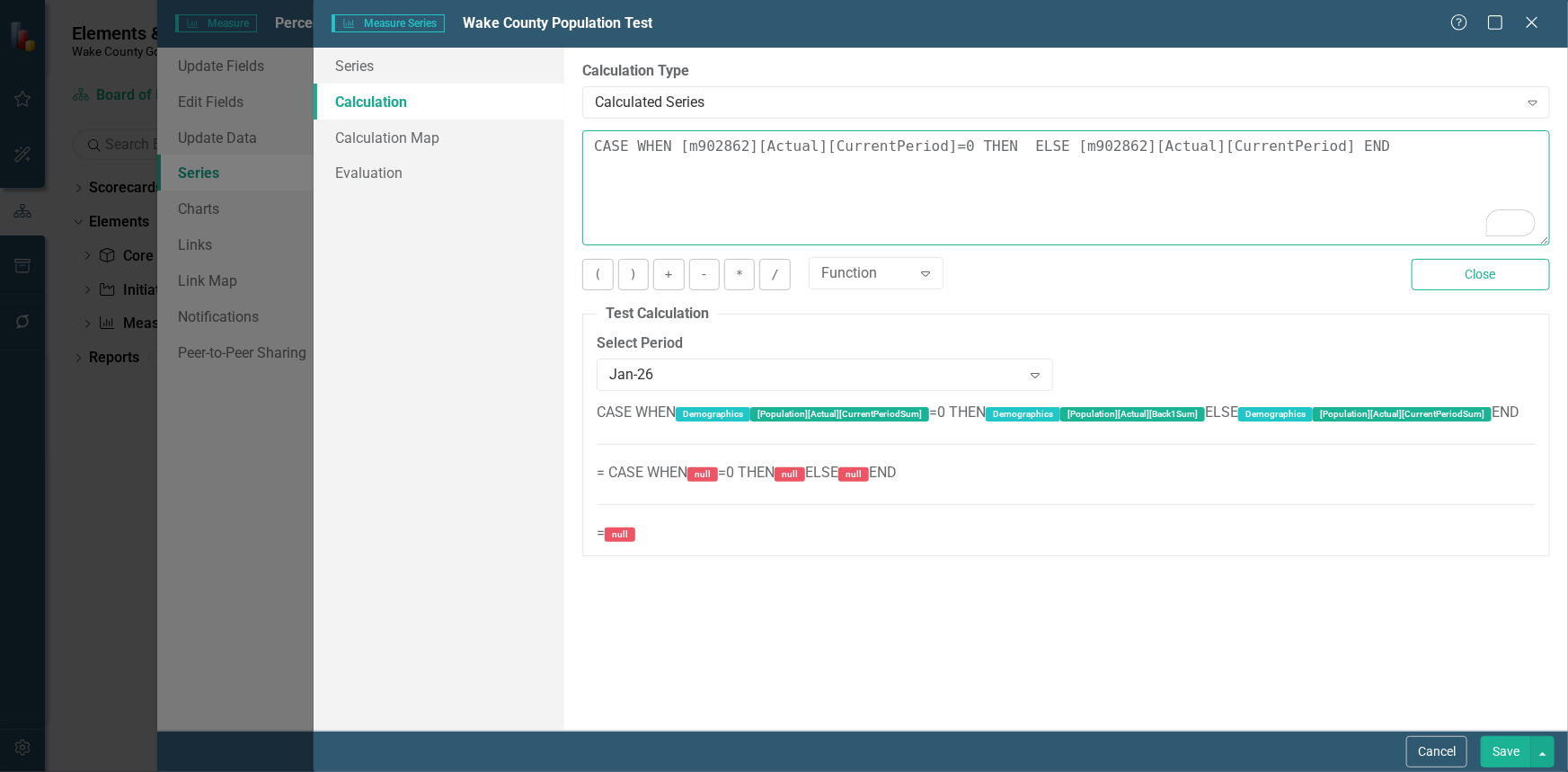
click at [1171, 153] on textarea "CASE WHEN [m902862][Actual][CurrentPeriod]=0 THEN [m902862][Actual][Back1] ELSE…" at bounding box center [1066, 187] width 968 height 115
click at [1168, 144] on textarea "CASE WHEN [m902862][Actual][CurrentPeriod]=0 THEN [m902862][Actual][Back1] ELSE…" at bounding box center [1066, 187] width 968 height 115
click at [1032, 377] on icon "Expand" at bounding box center [1035, 374] width 18 height 14
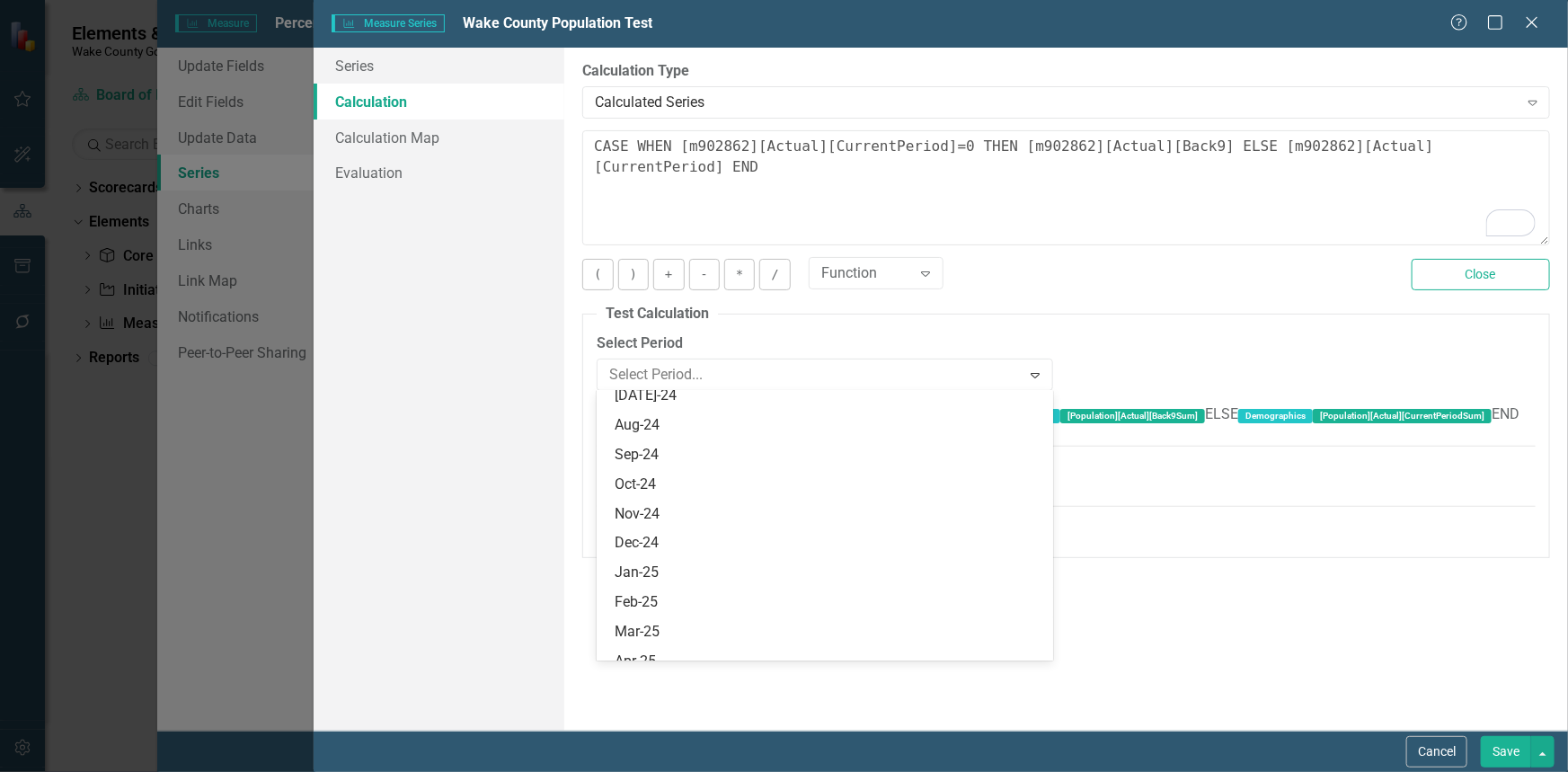
scroll to position [3807, 0]
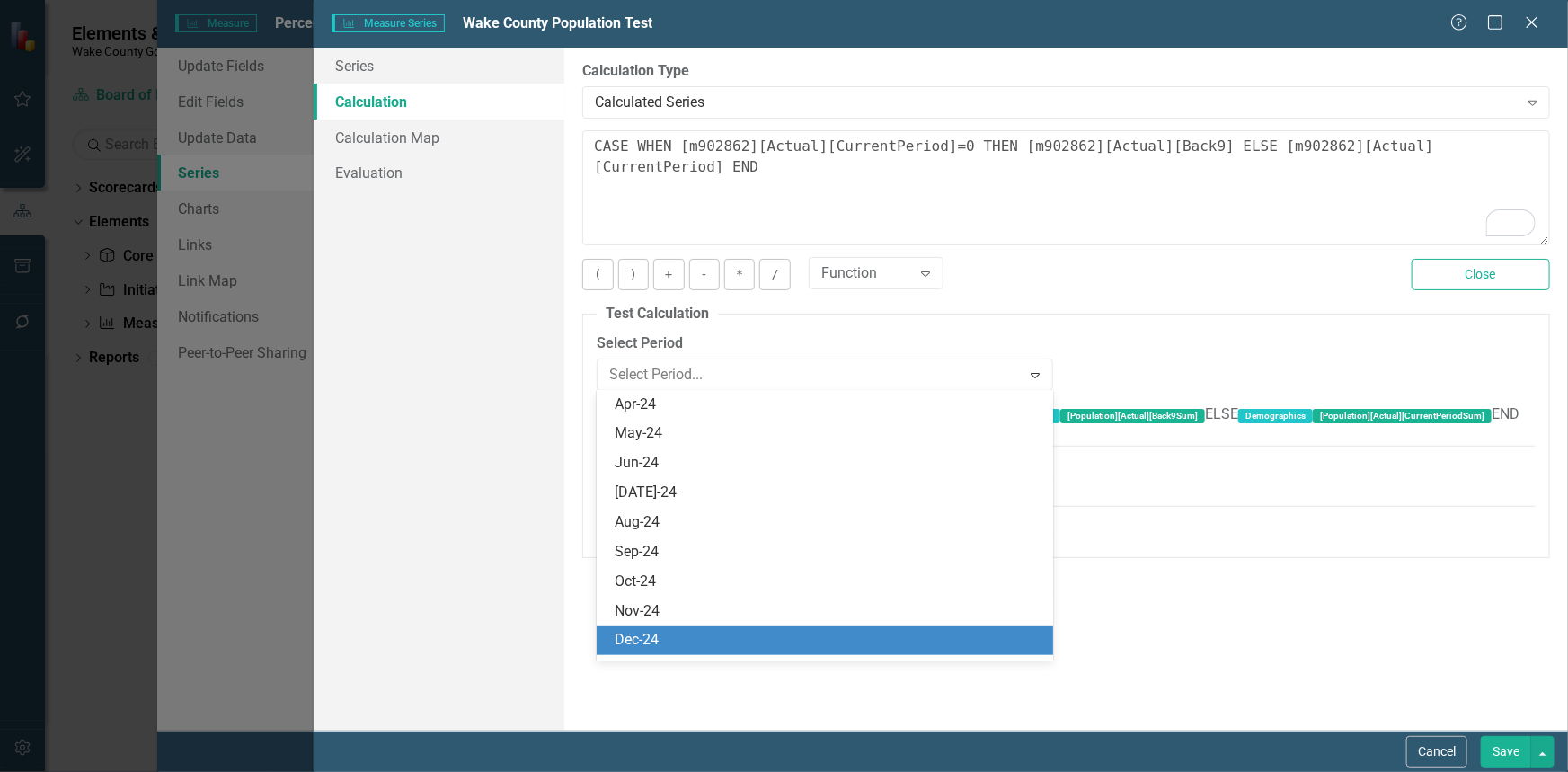
click at [868, 630] on div "Dec-24" at bounding box center [828, 640] width 428 height 21
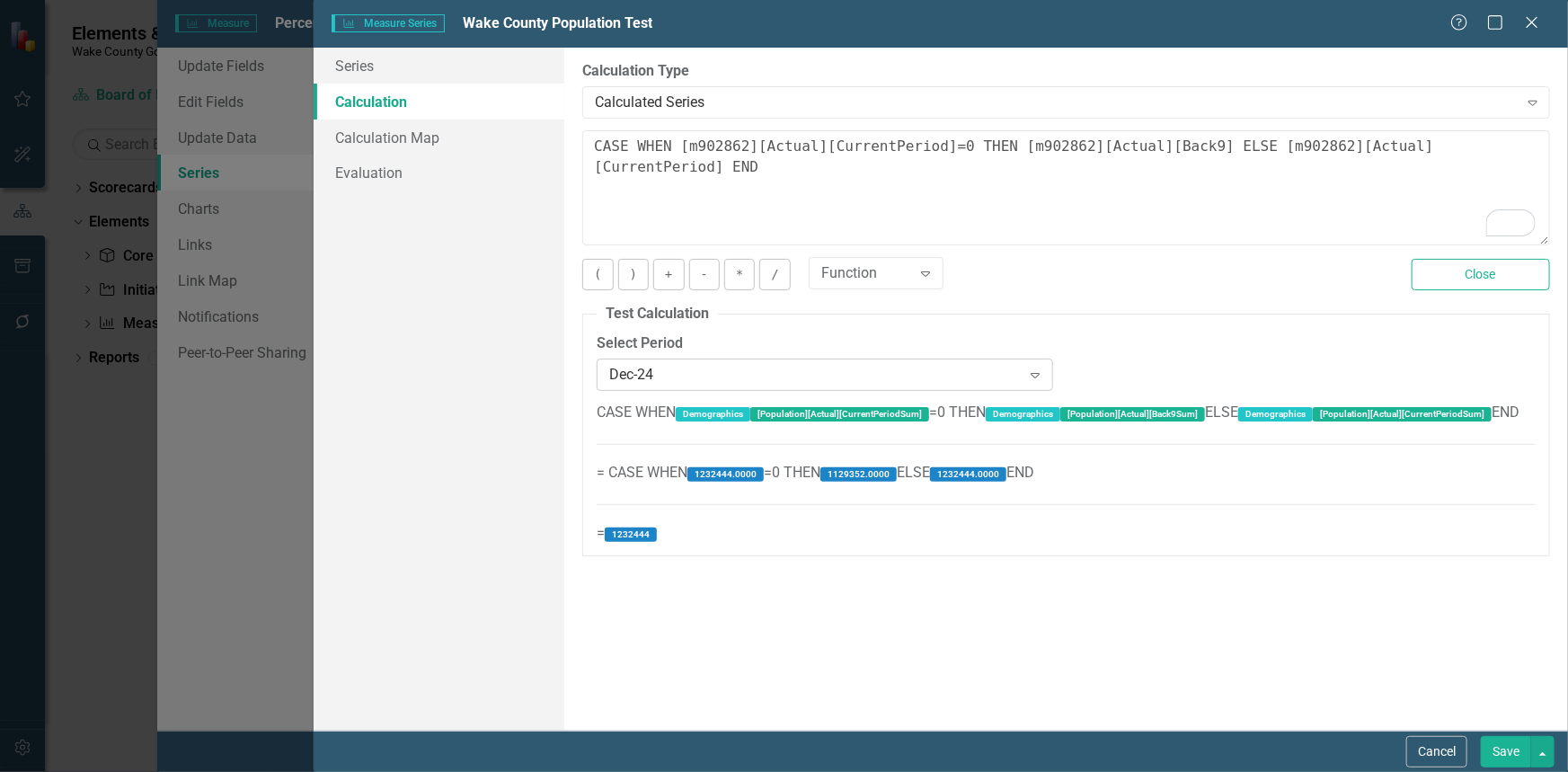
click at [1035, 371] on icon "Expand" at bounding box center [1035, 374] width 18 height 14
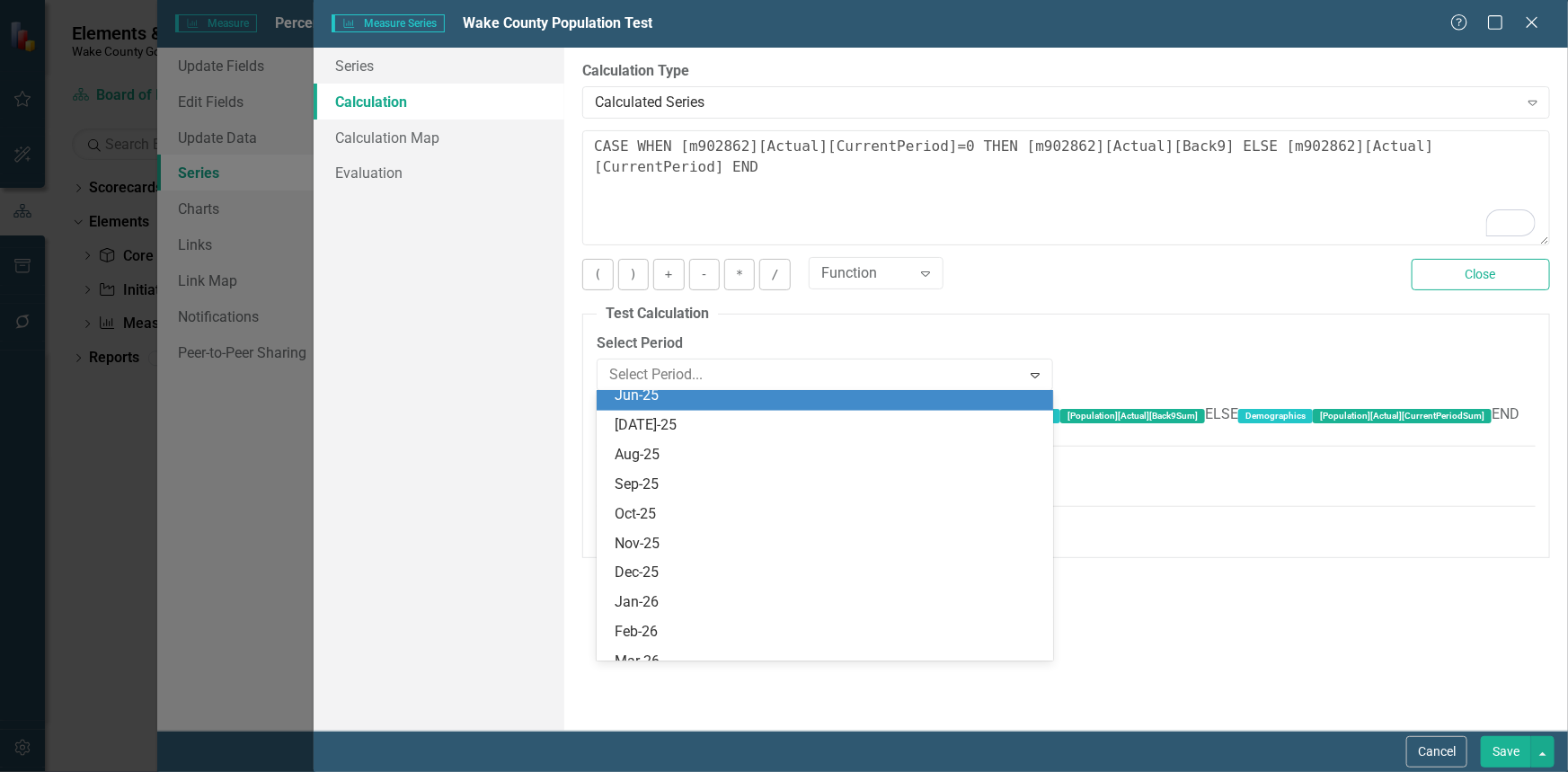
scroll to position [4211, 0]
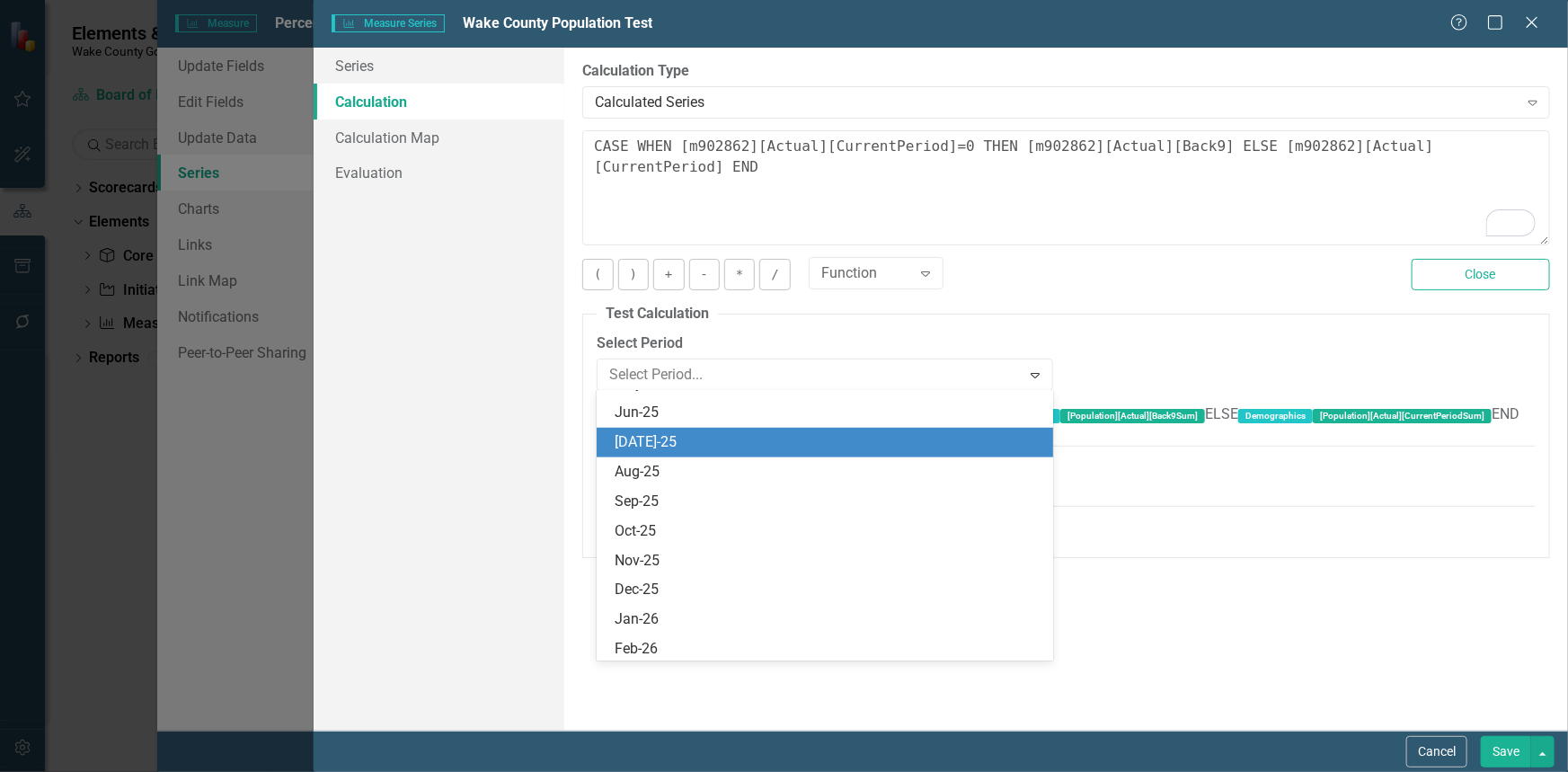
click at [806, 436] on div "[DATE]-25" at bounding box center [828, 443] width 428 height 21
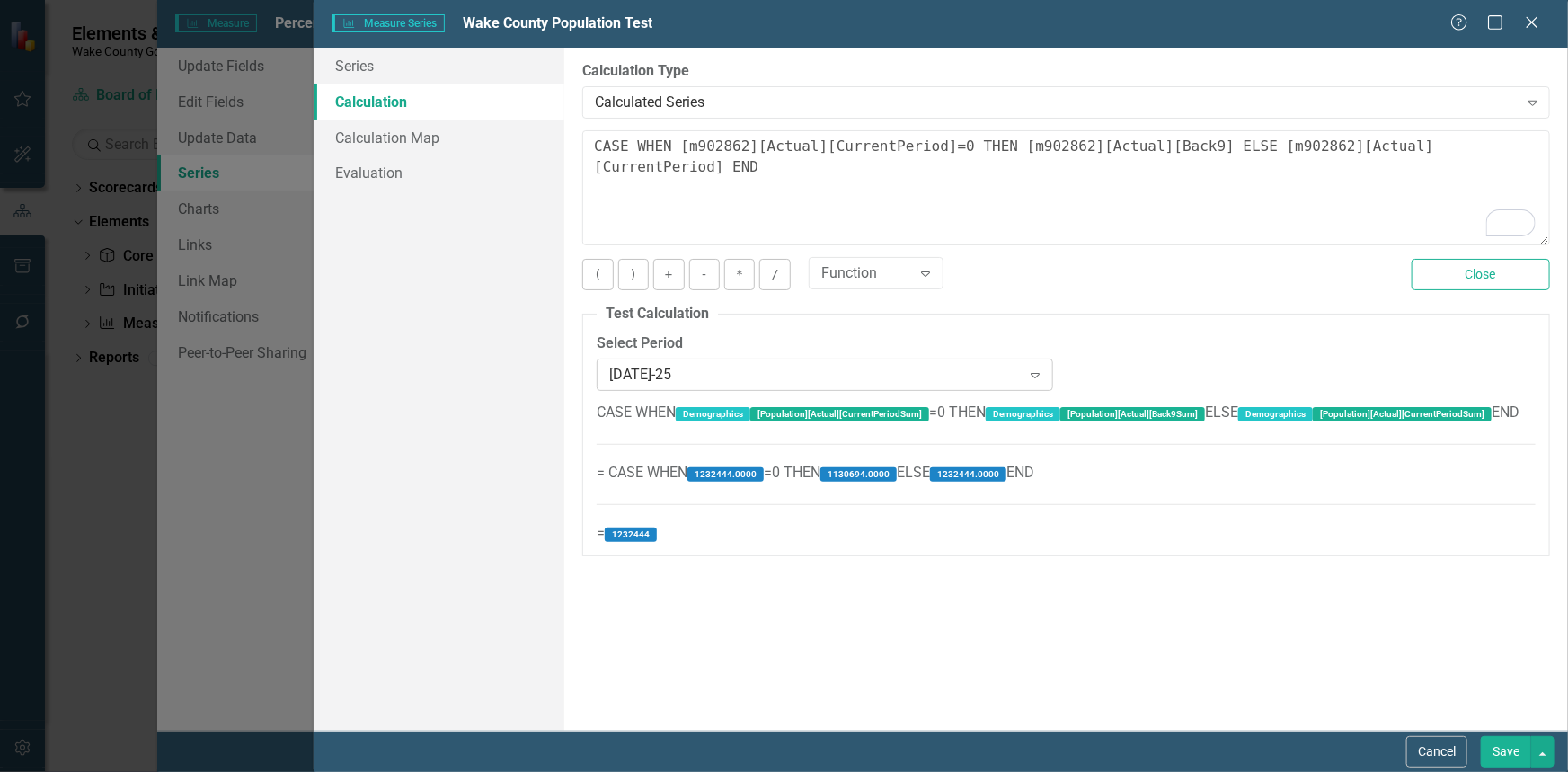
click at [1033, 378] on icon "Expand" at bounding box center [1035, 374] width 18 height 14
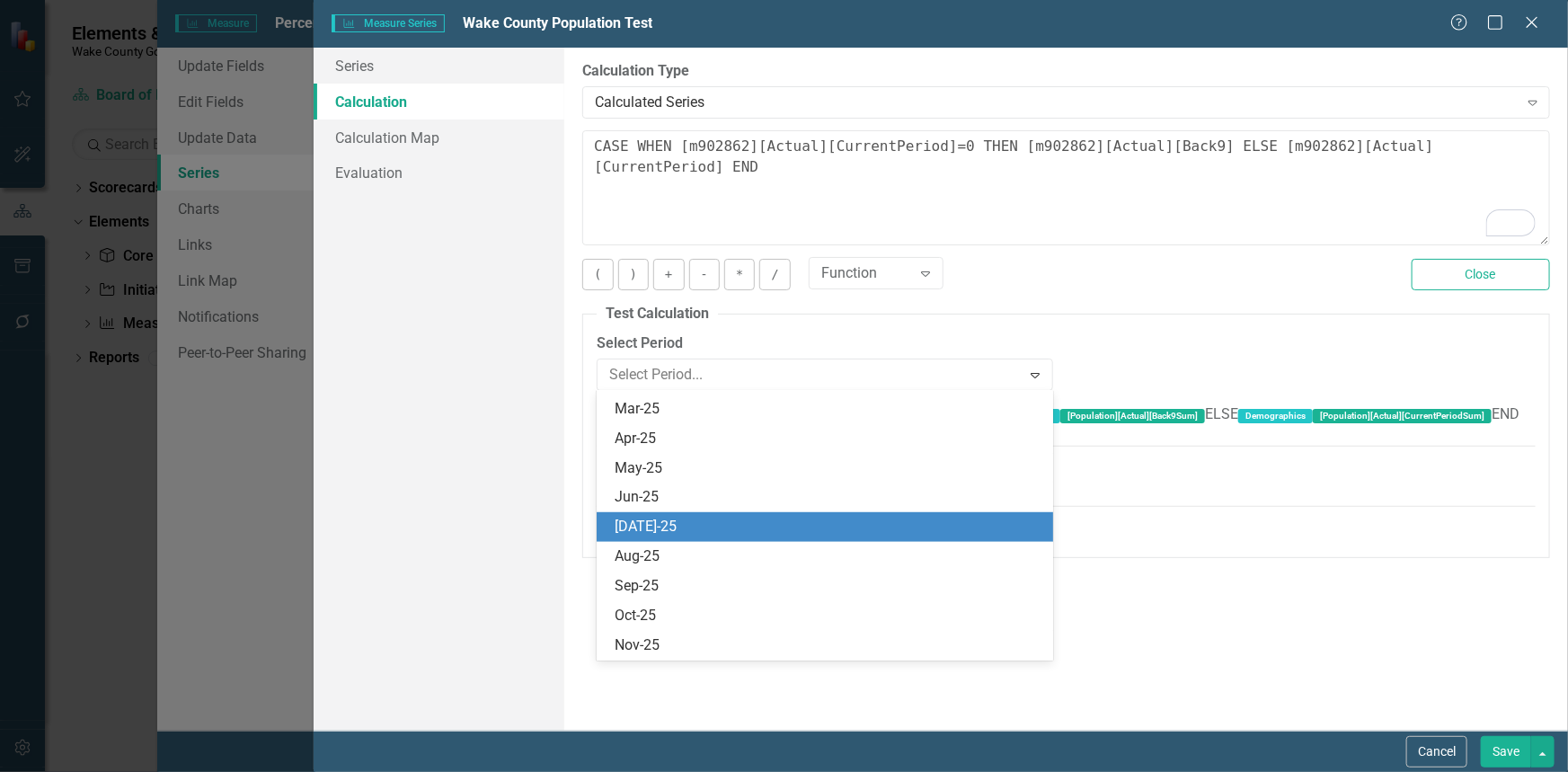
scroll to position [4248, 0]
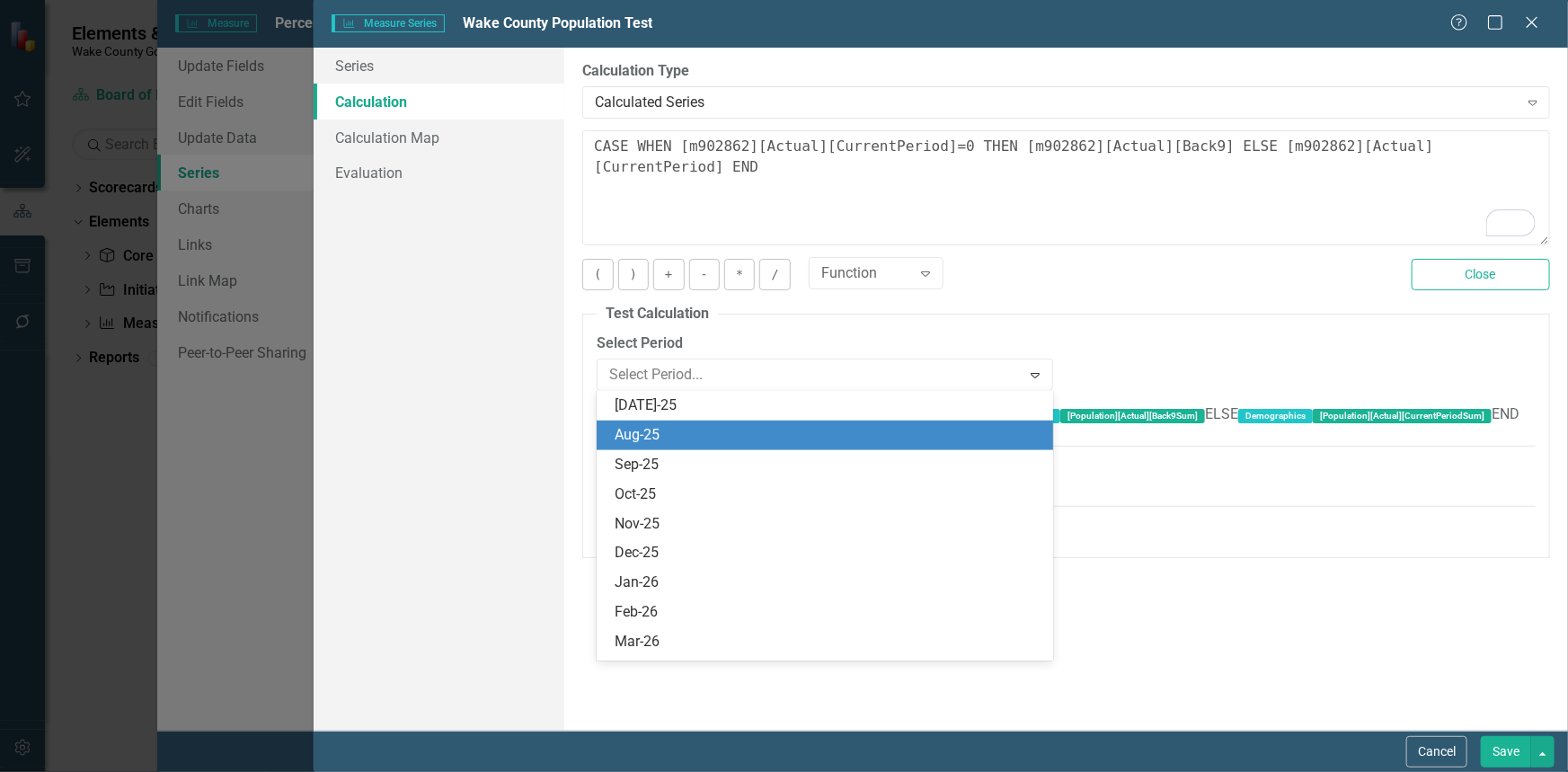
click at [982, 430] on div "Aug-25" at bounding box center [828, 435] width 428 height 21
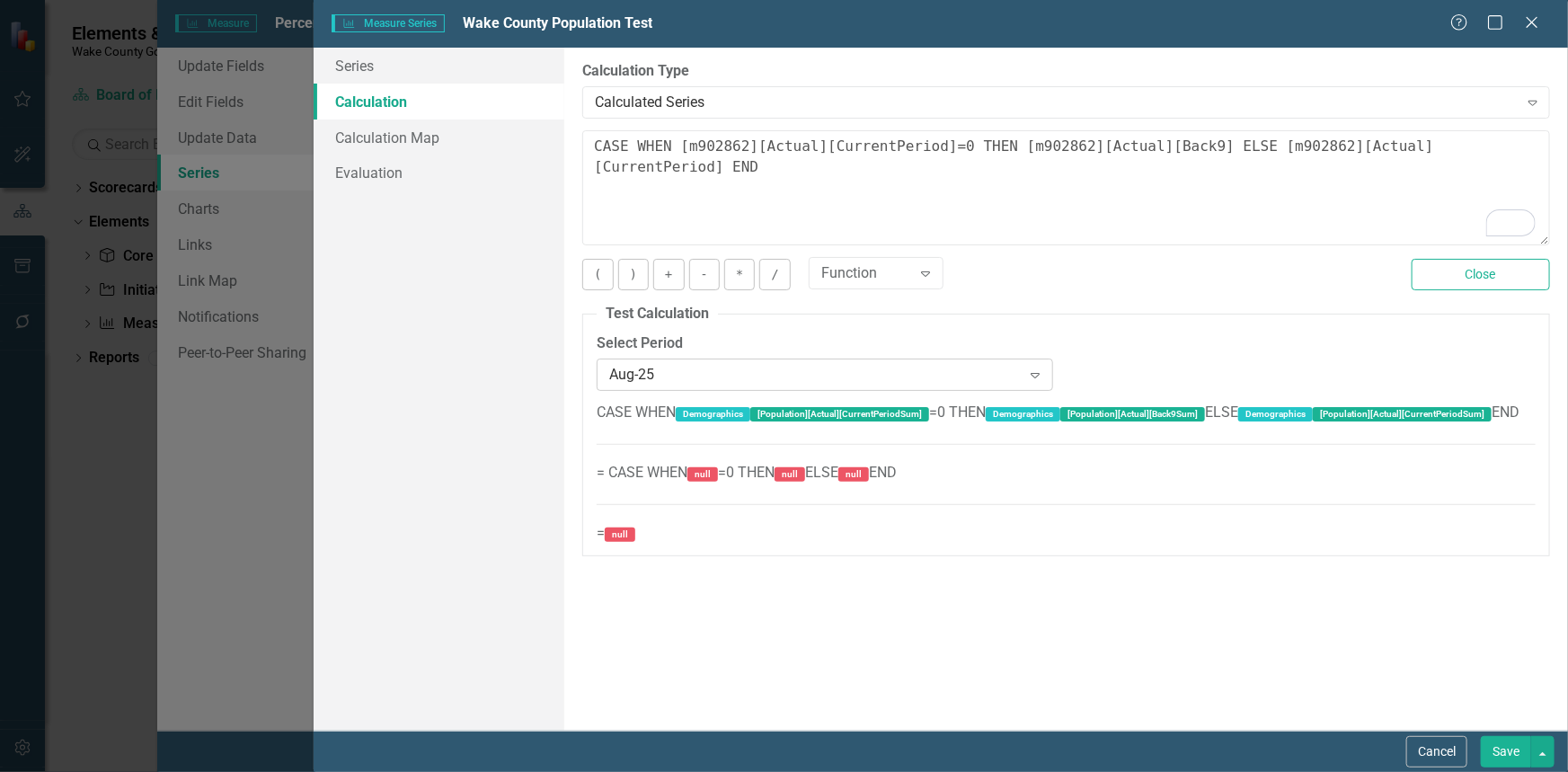
click at [1020, 373] on div "Aug-25" at bounding box center [814, 374] width 411 height 21
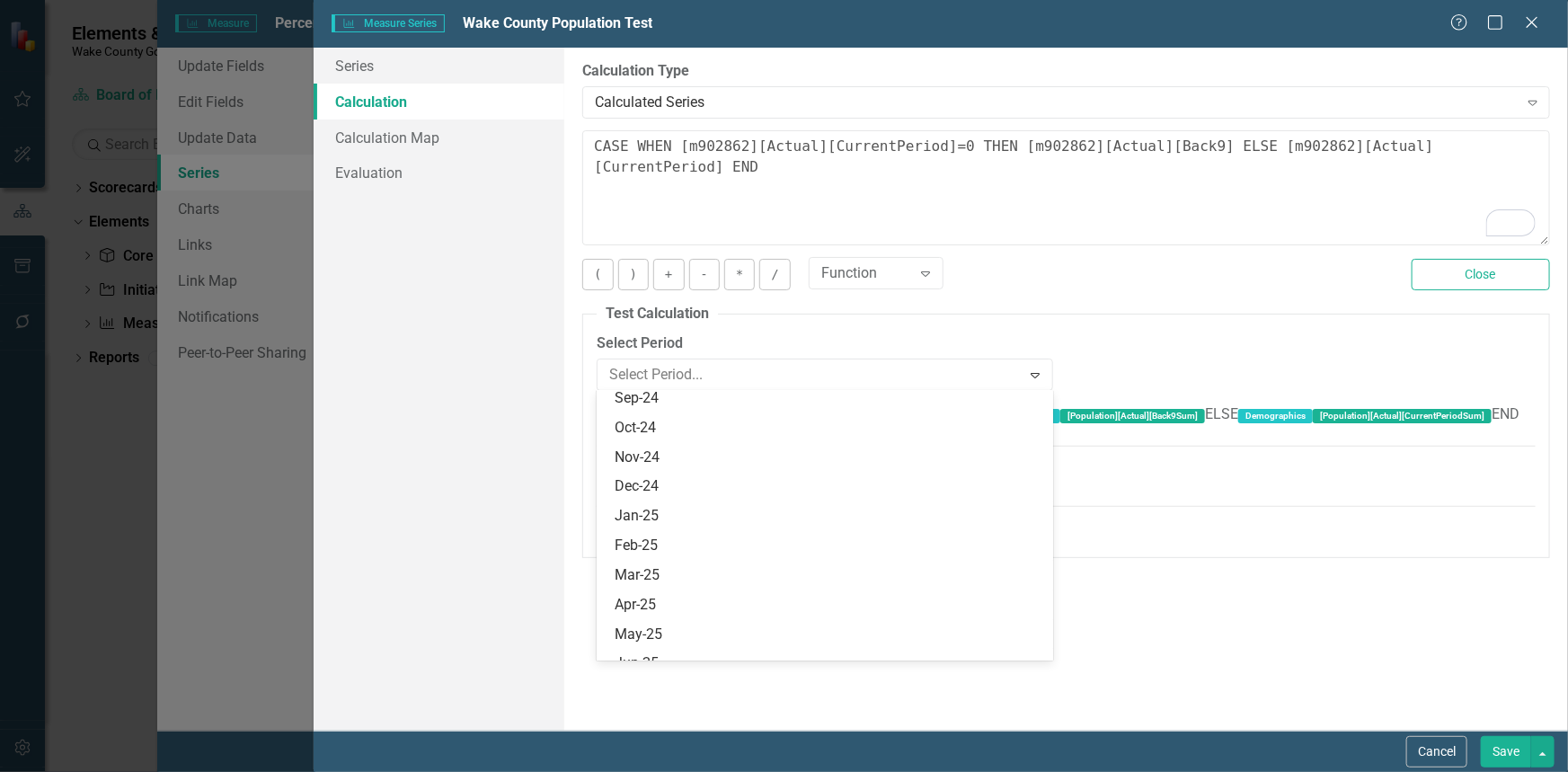
scroll to position [4277, 0]
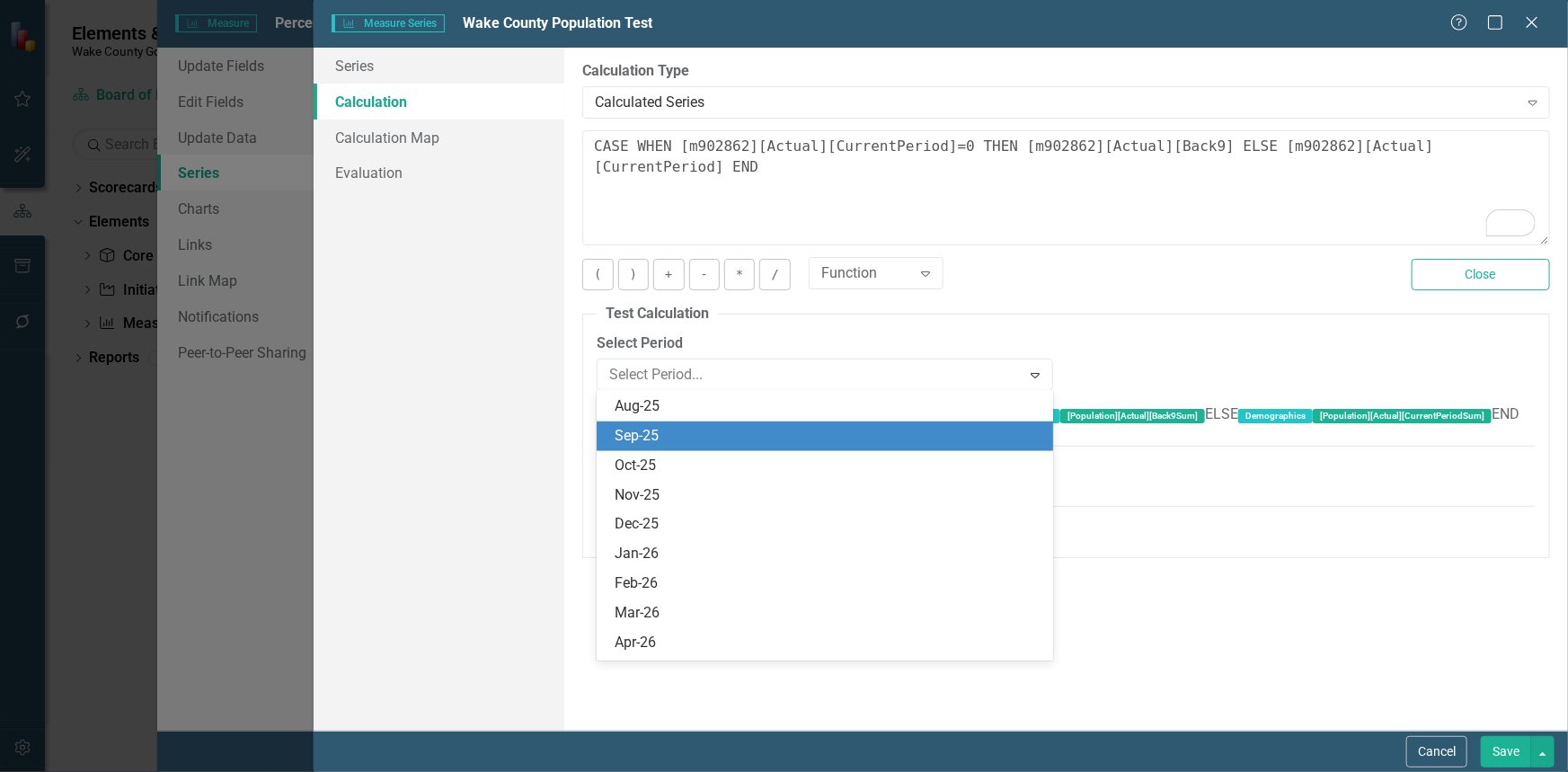
click at [957, 432] on div "Sep-25" at bounding box center [828, 436] width 428 height 21
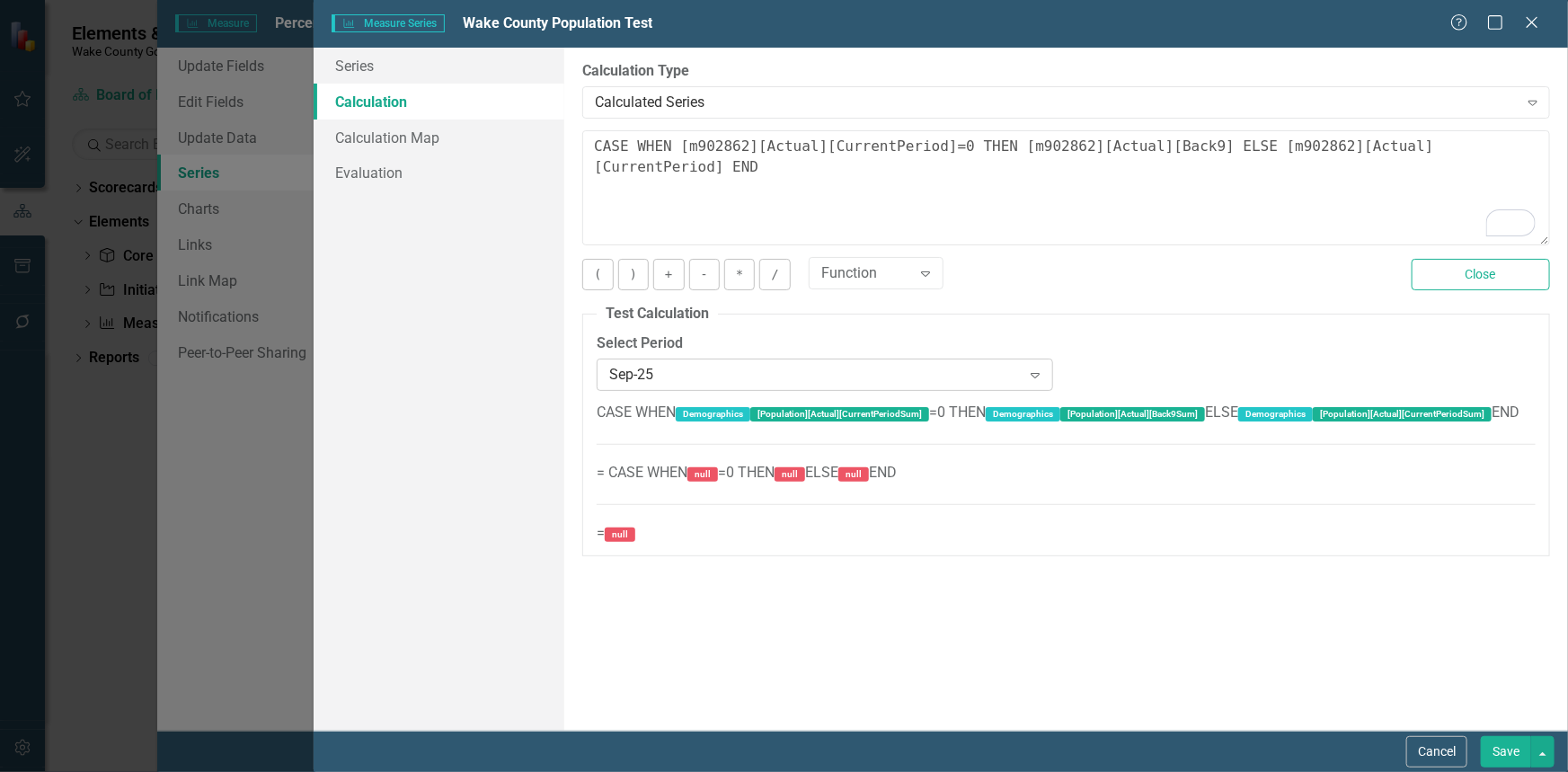
click at [1038, 369] on icon "Expand" at bounding box center [1035, 374] width 18 height 14
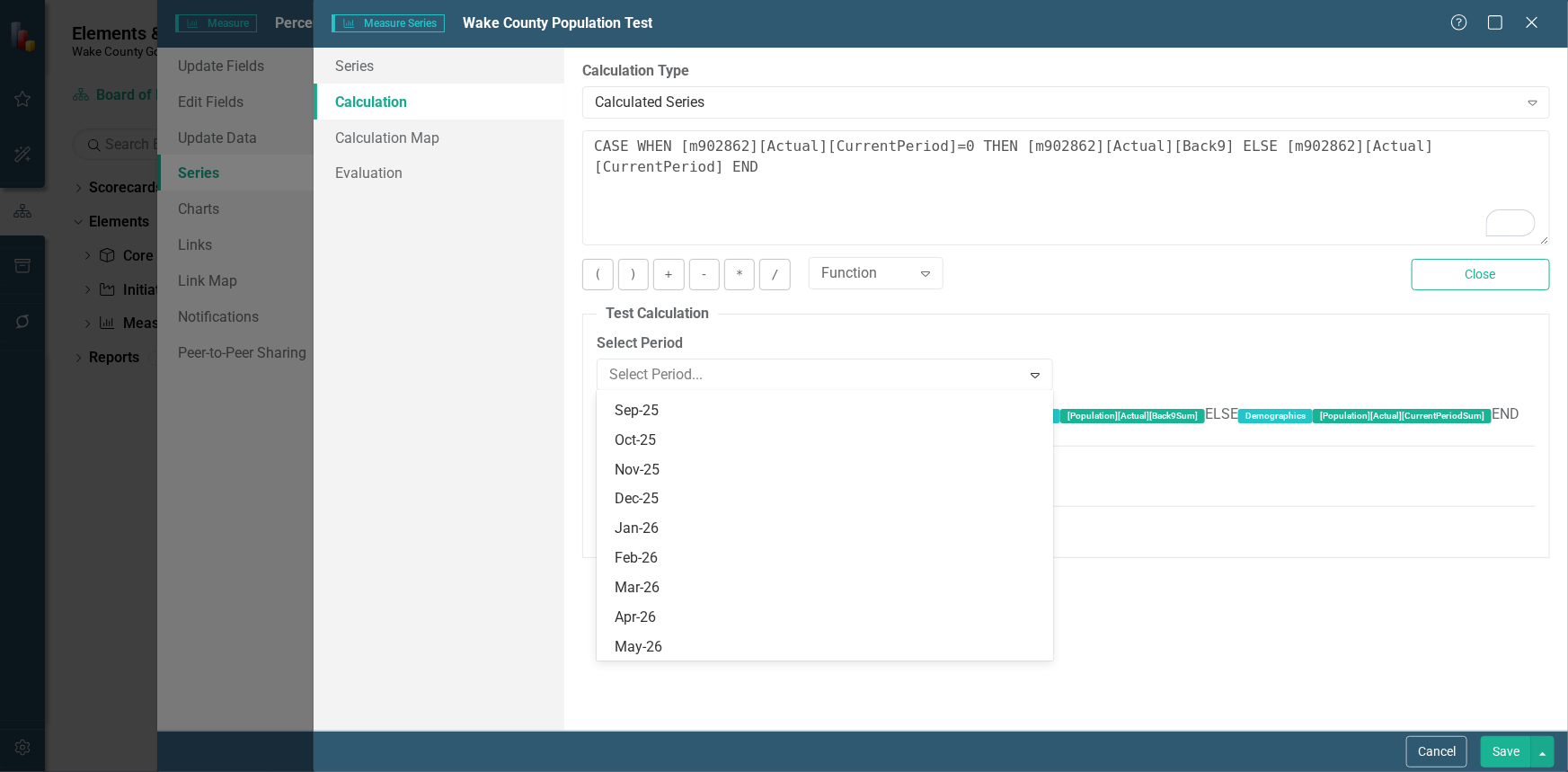
scroll to position [4307, 0]
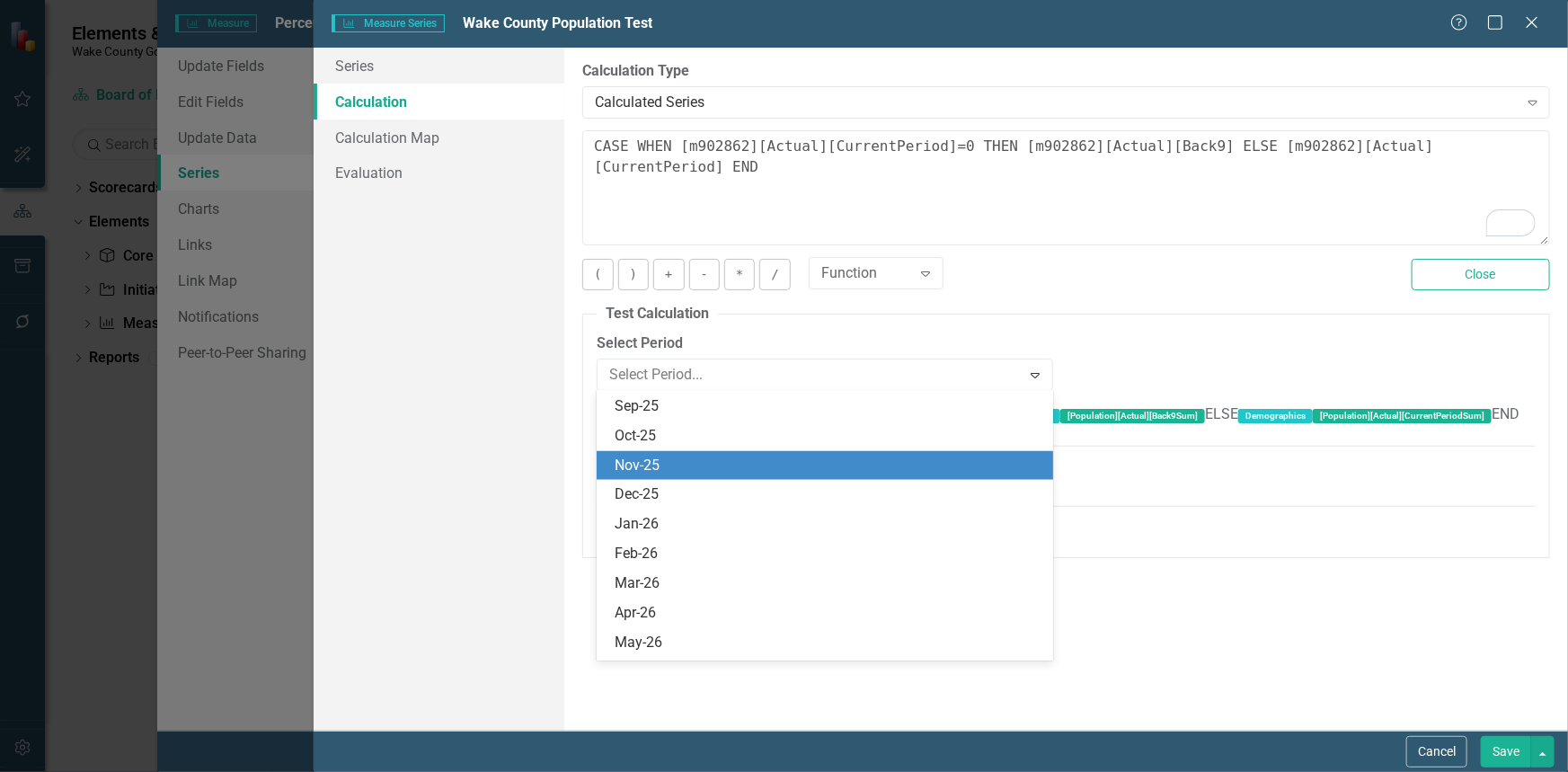
click at [888, 469] on div "Nov-25" at bounding box center [828, 466] width 428 height 21
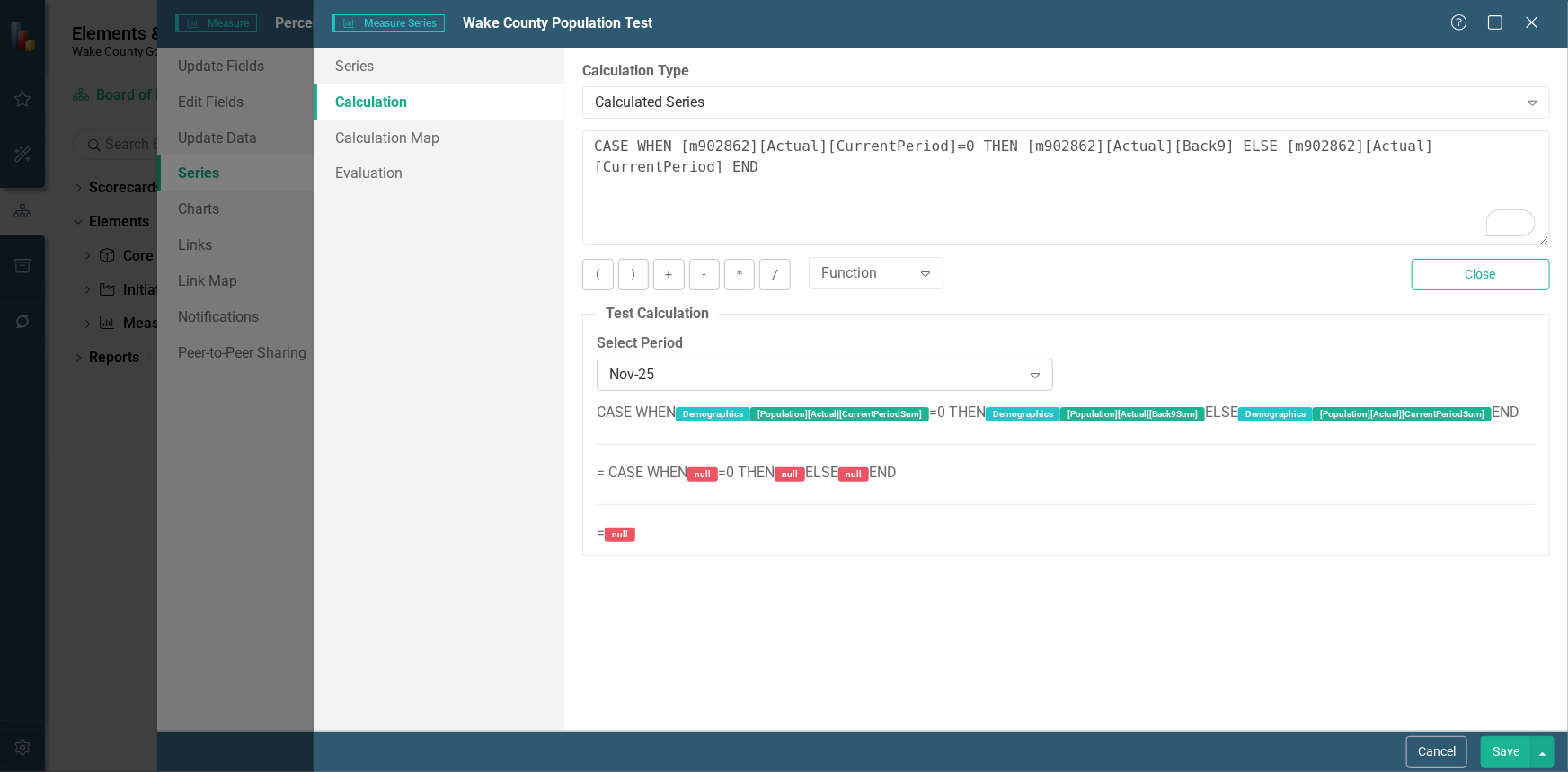
click at [1034, 368] on icon "Expand" at bounding box center [1035, 374] width 18 height 14
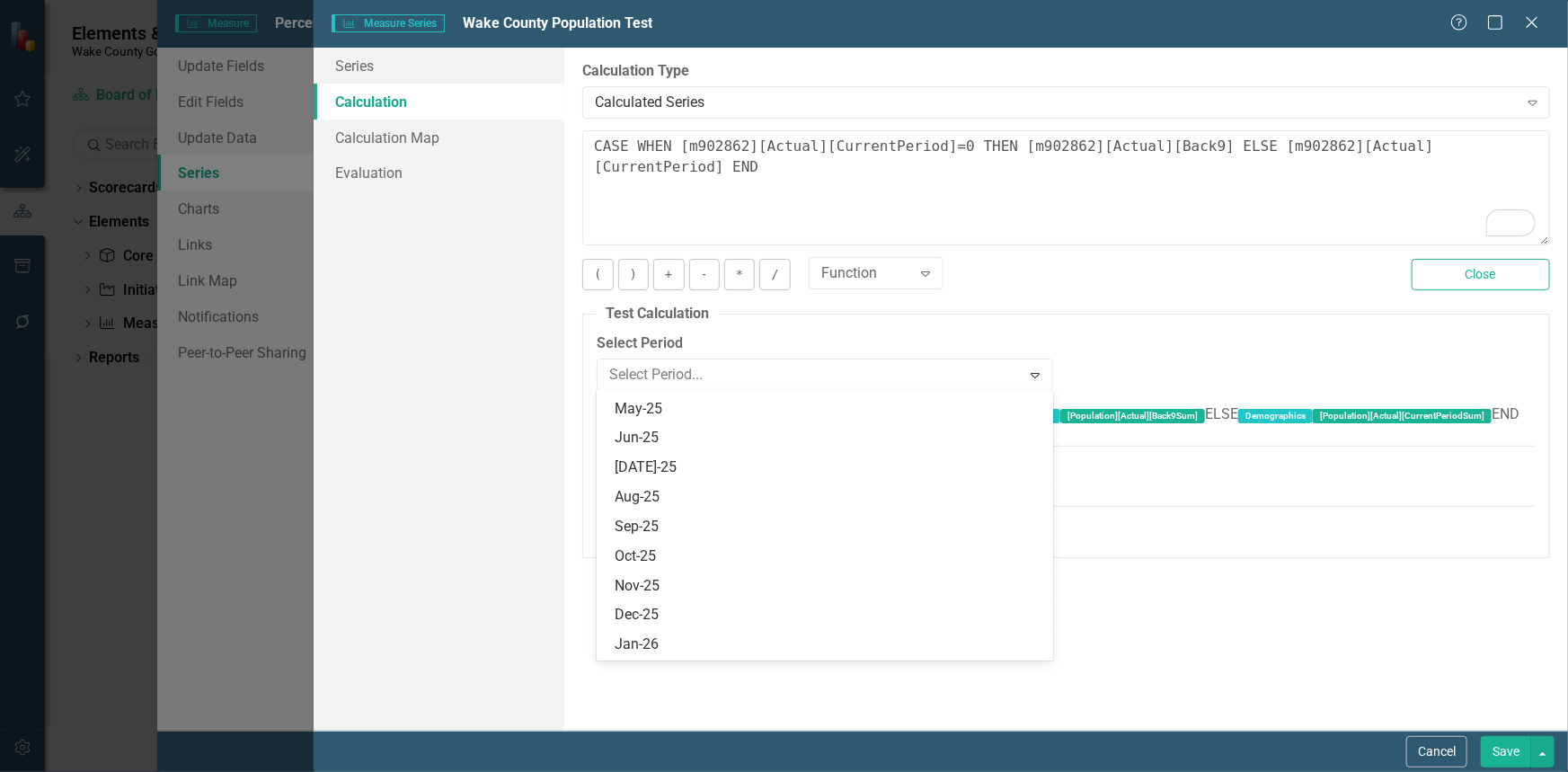
scroll to position [4366, 0]
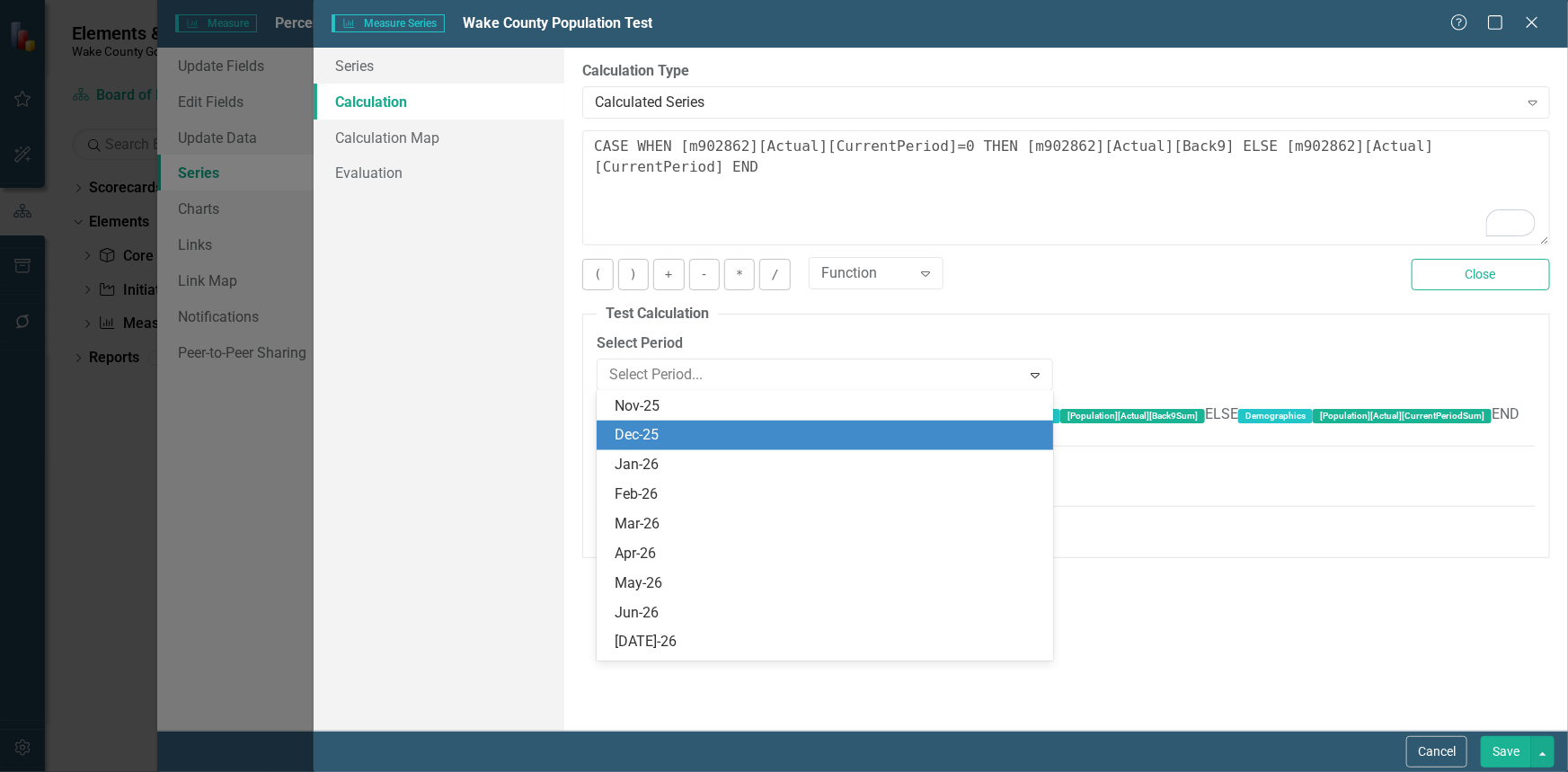
click at [865, 447] on div "Dec-25" at bounding box center [825, 435] width 456 height 30
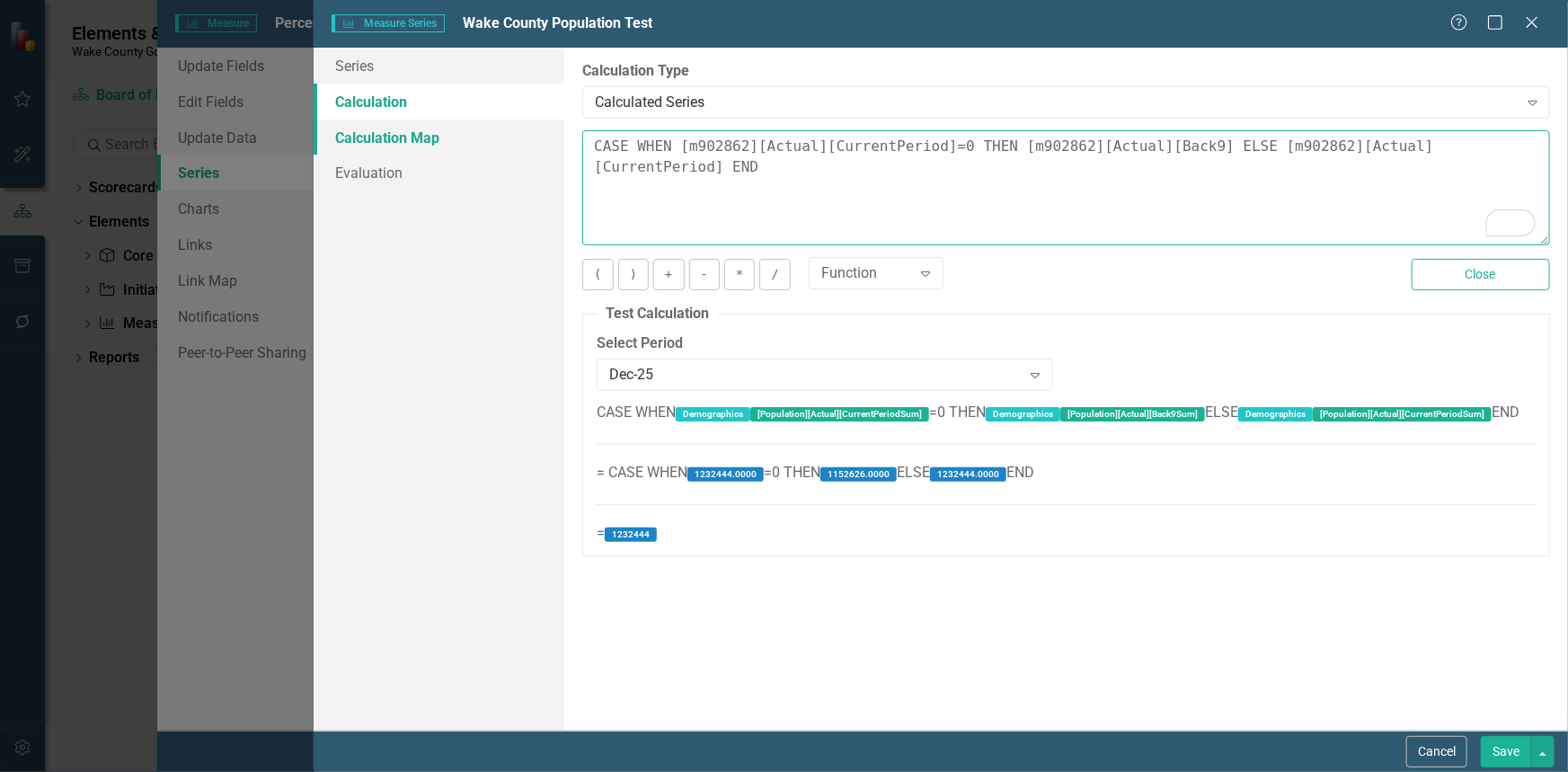
drag, startPoint x: 673, startPoint y: 144, endPoint x: 479, endPoint y: 136, distance: 194.2
click at [479, 136] on div "Series Calculation Calculation Map Evaluation From this page, you can edit the …" at bounding box center [941, 388] width 1254 height 682
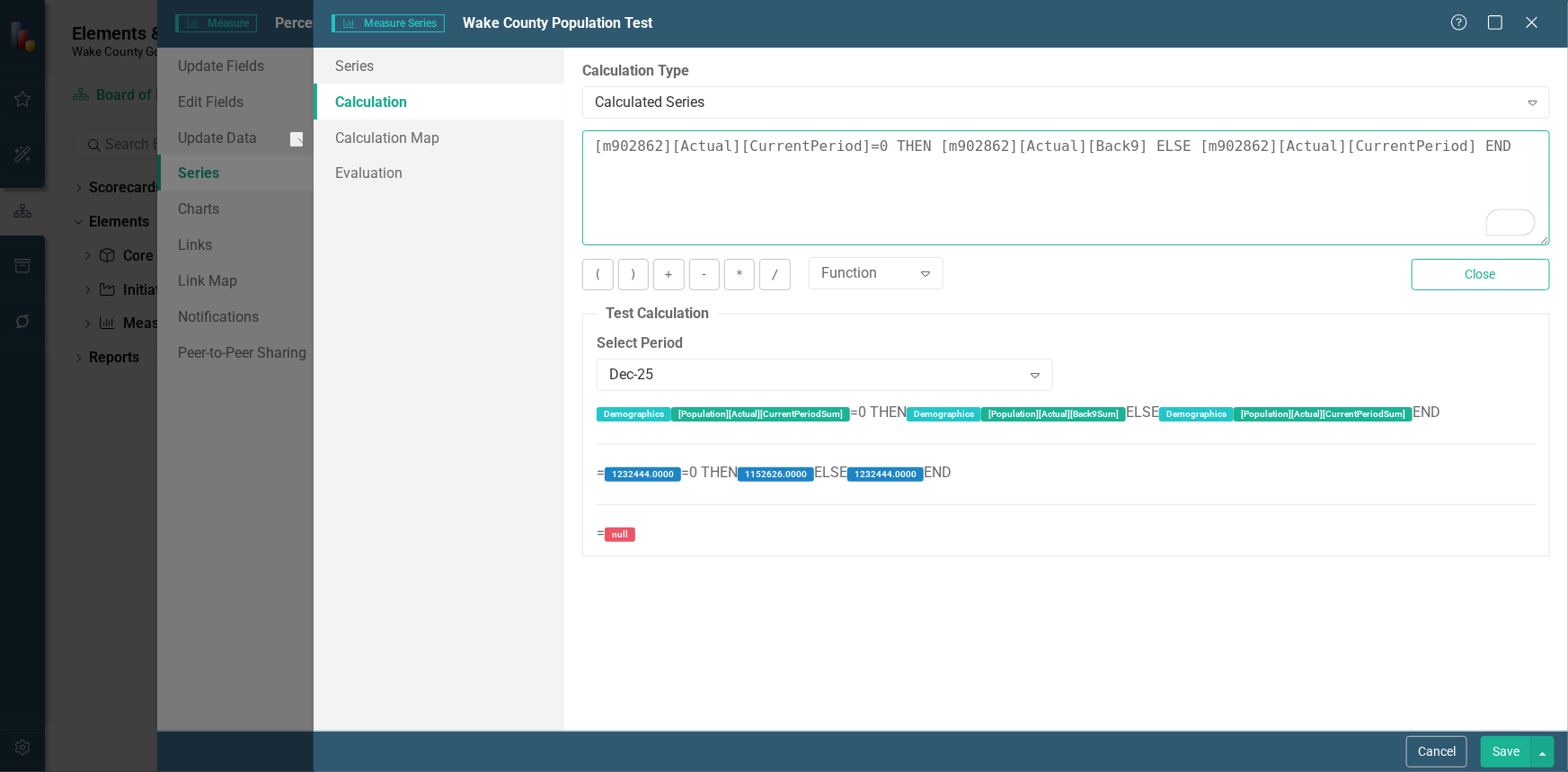
drag, startPoint x: 851, startPoint y: 147, endPoint x: 1558, endPoint y: 185, distance: 708.0
click at [1558, 185] on div "By default, series in ClearPoint are not calculated. So, if you leave the form …" at bounding box center [1065, 388] width 1003 height 682
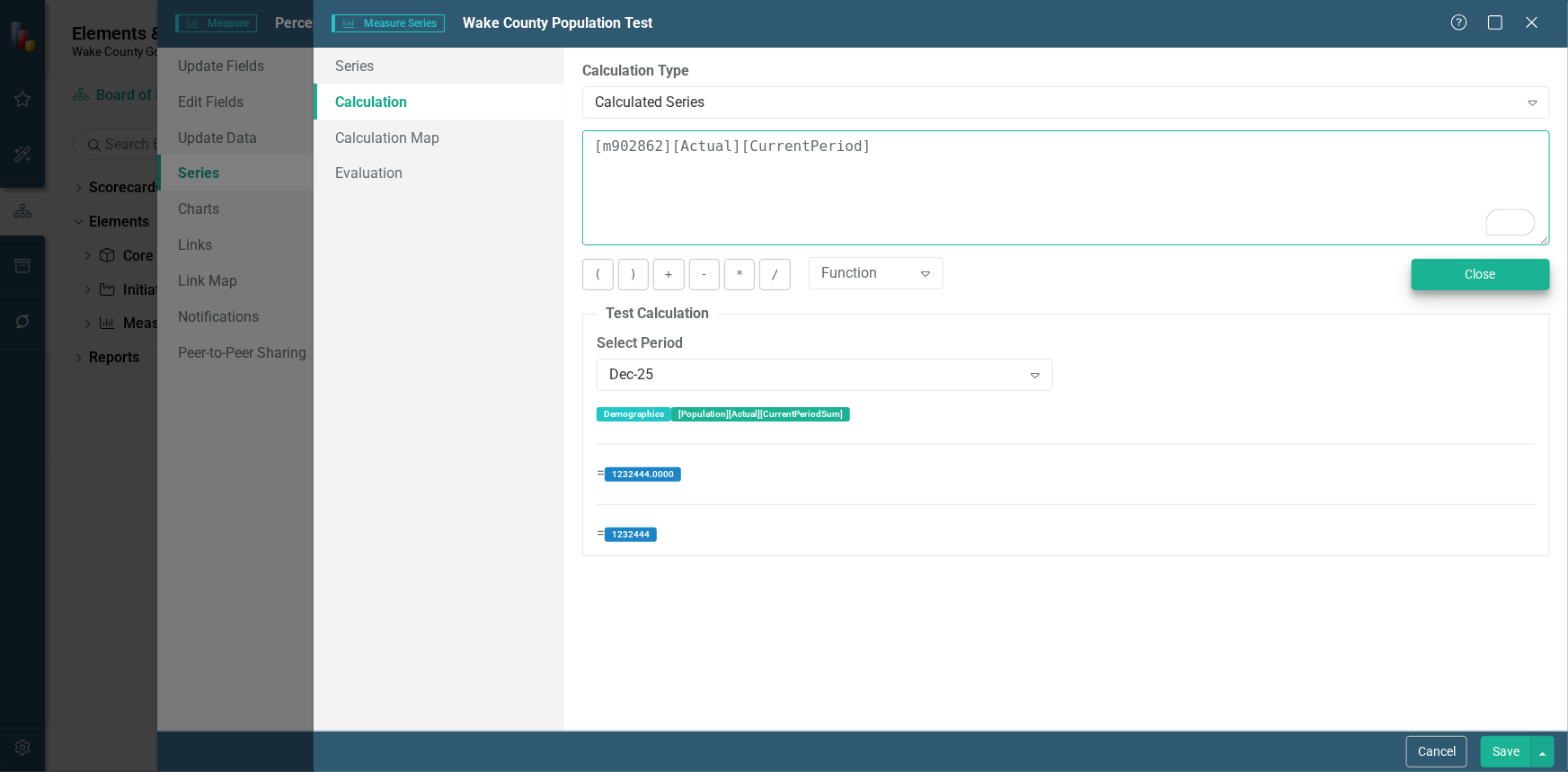
type textarea "[m902862][Actual][CurrentPeriod]"
click at [1477, 282] on button "Close" at bounding box center [1480, 274] width 138 height 31
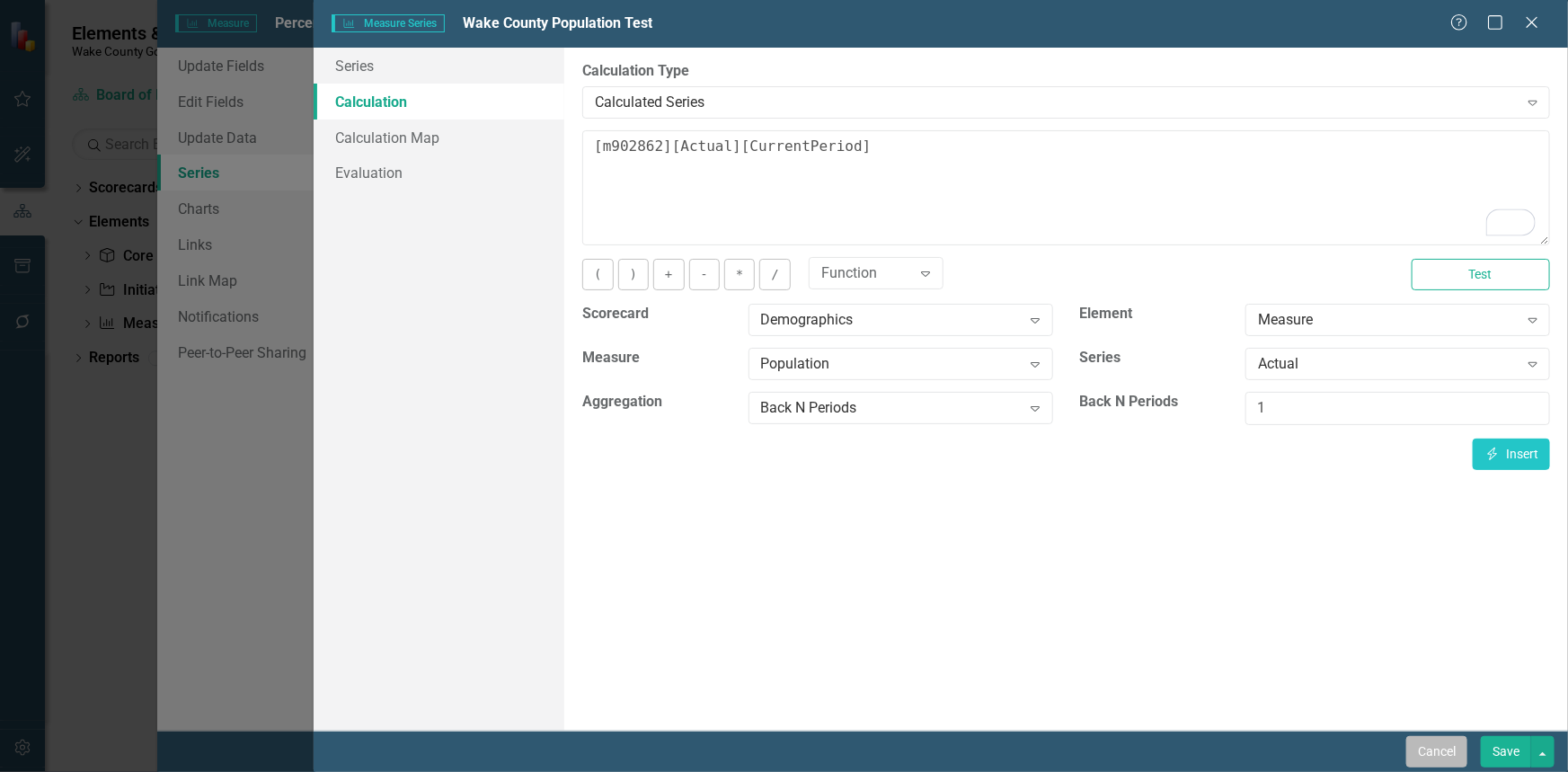
click at [1445, 755] on button "Cancel" at bounding box center [1436, 751] width 61 height 31
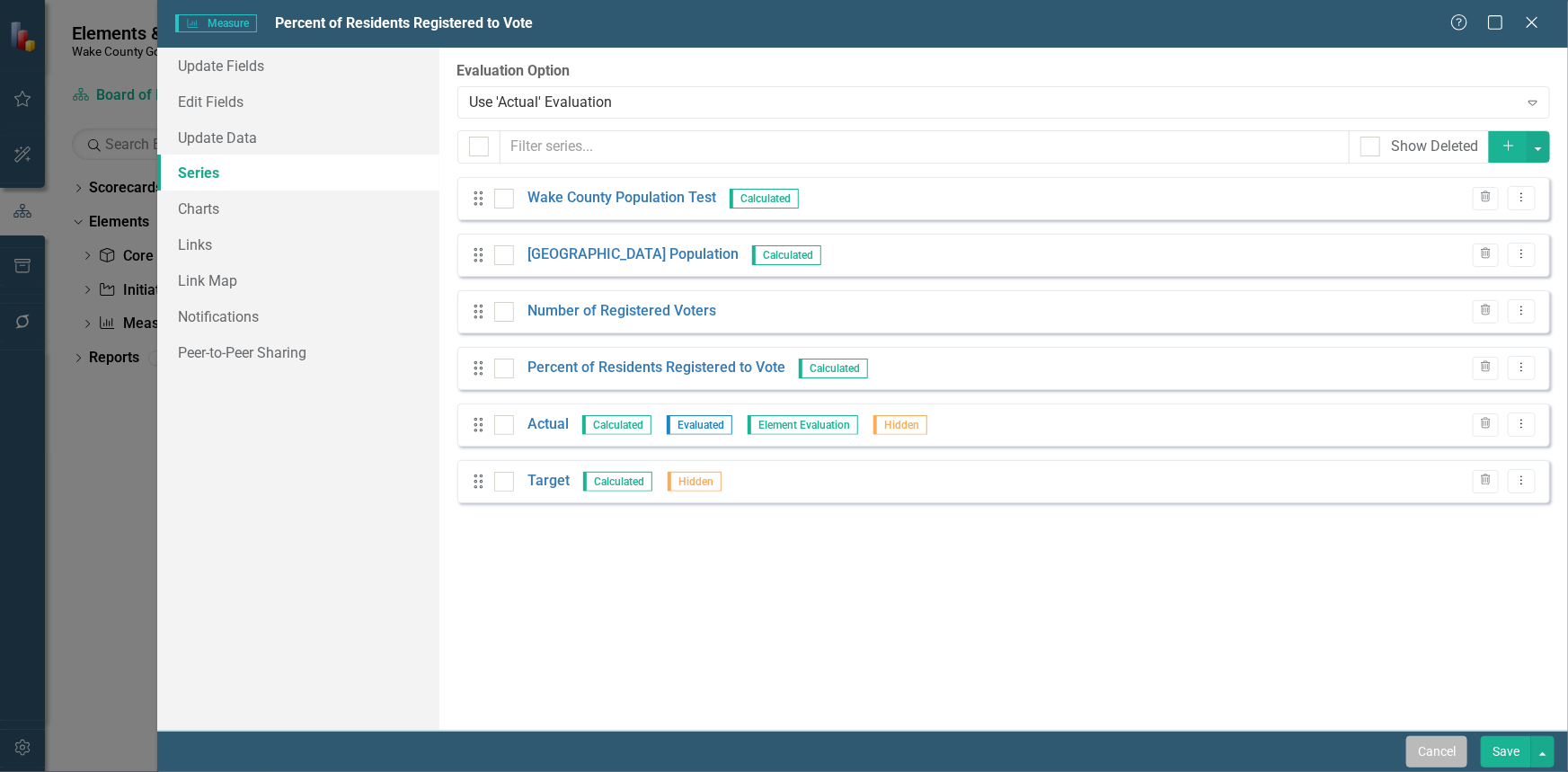
click at [1448, 750] on button "Cancel" at bounding box center [1436, 751] width 61 height 31
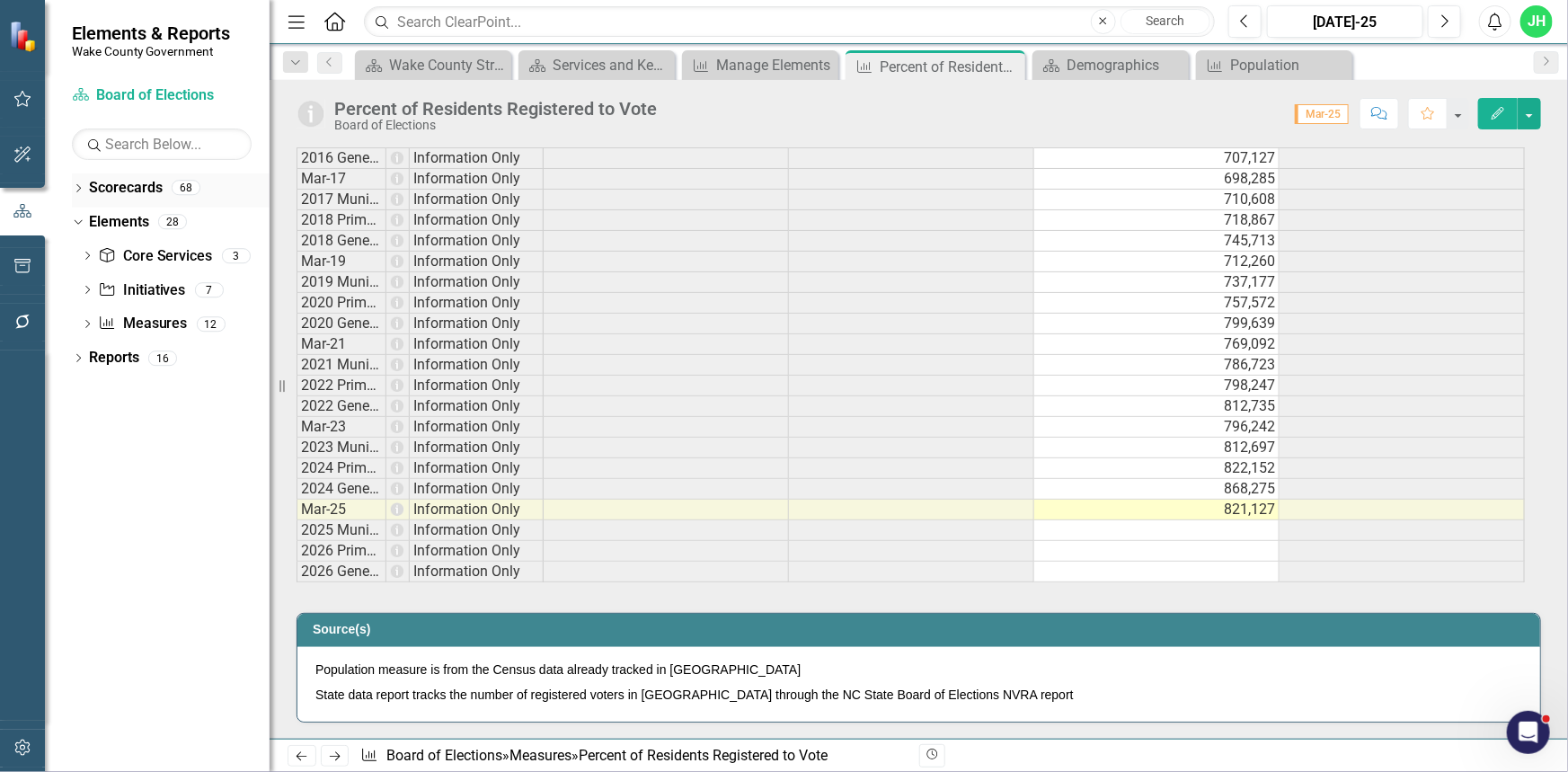
click at [117, 192] on link "Scorecards" at bounding box center [125, 188] width 73 height 21
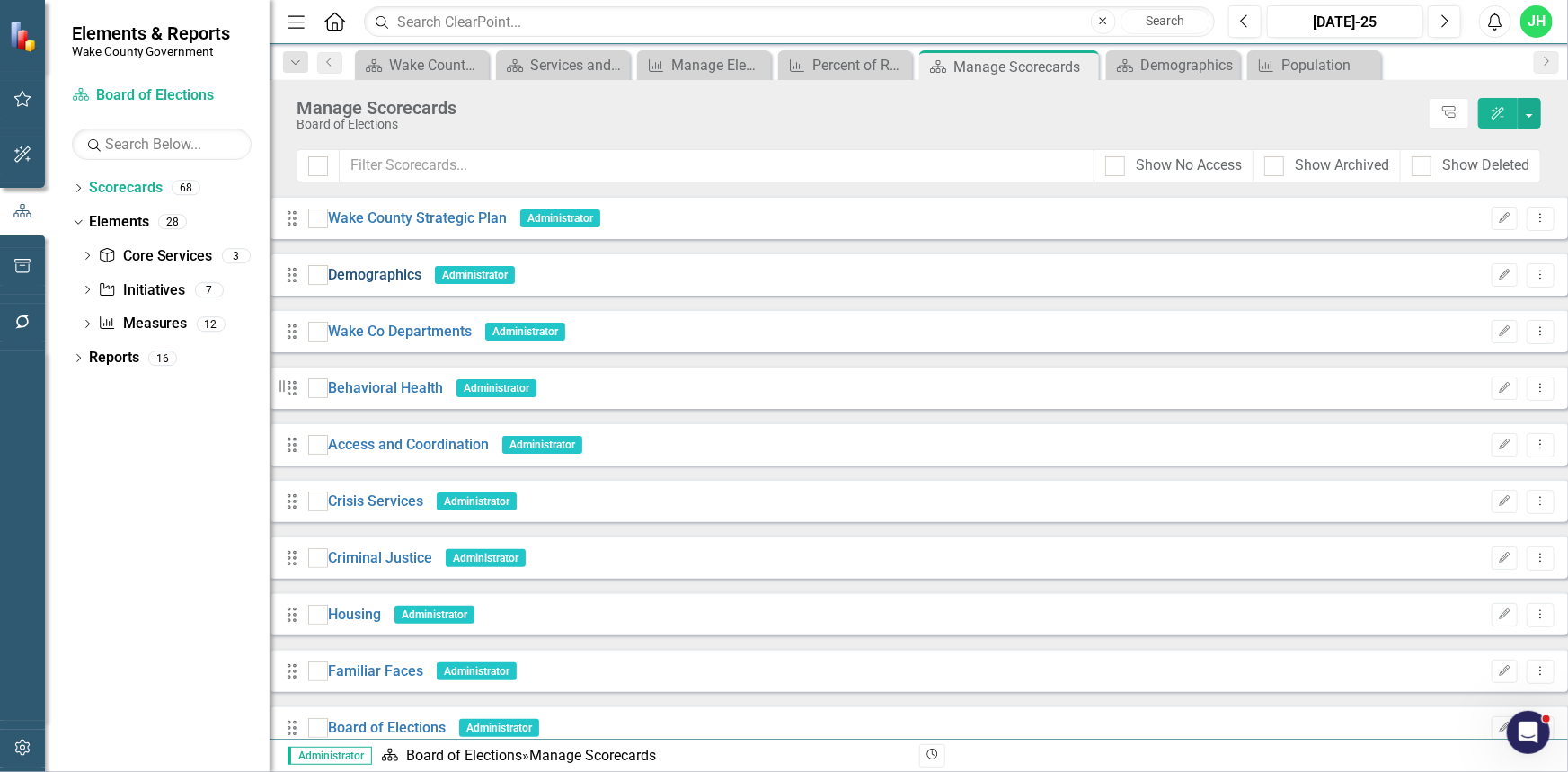
click at [416, 283] on link "Demographics" at bounding box center [375, 276] width 94 height 21
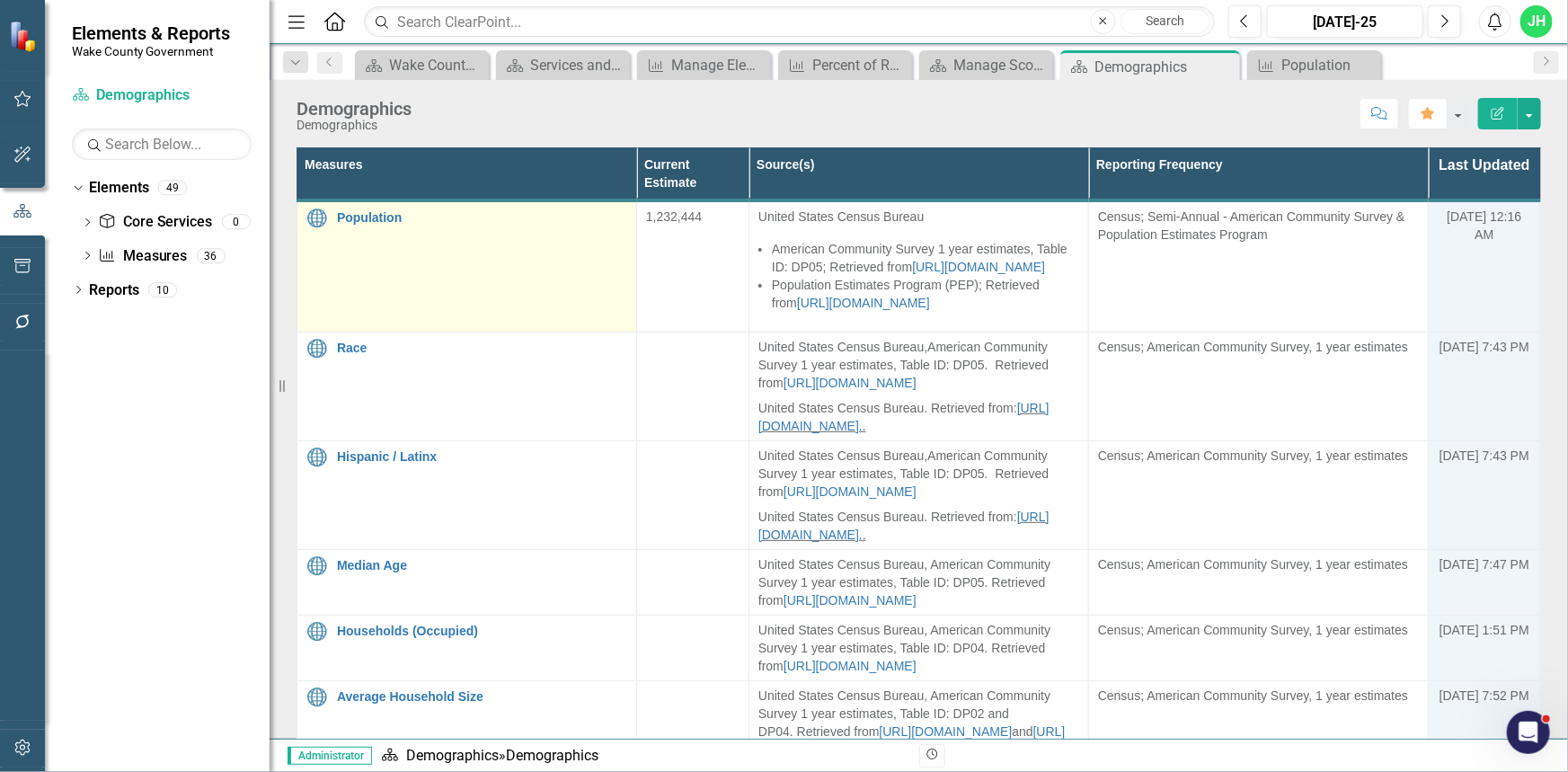
click at [372, 207] on div "Population" at bounding box center [467, 218] width 321 height 22
click at [366, 212] on link "Population" at bounding box center [482, 218] width 290 height 13
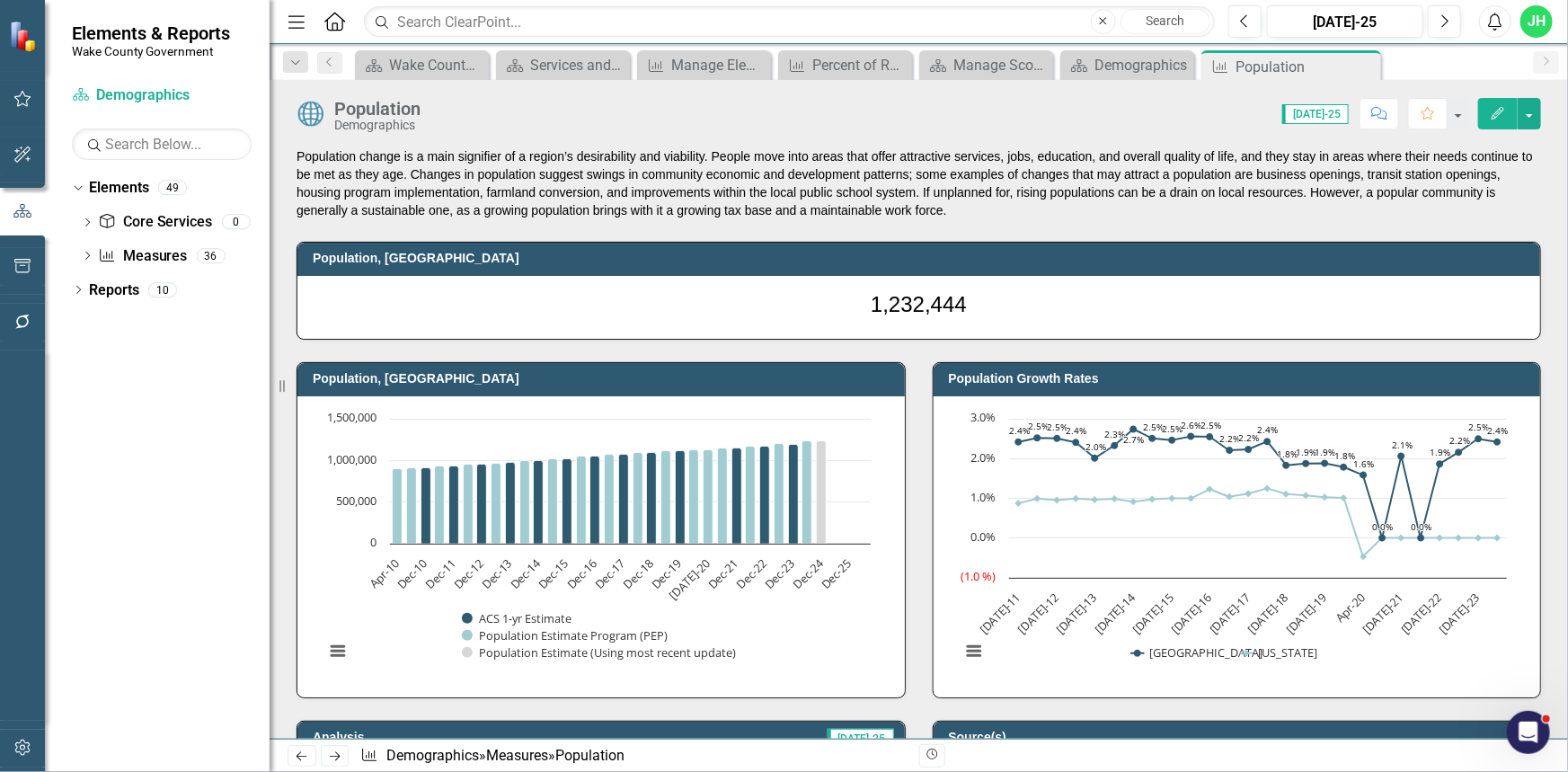
click at [1338, 114] on span "[DATE]-25" at bounding box center [1315, 114] width 67 height 20
click at [1246, 26] on icon "button" at bounding box center [1244, 20] width 8 height 12
click at [1440, 18] on icon "Next" at bounding box center [1444, 21] width 10 height 16
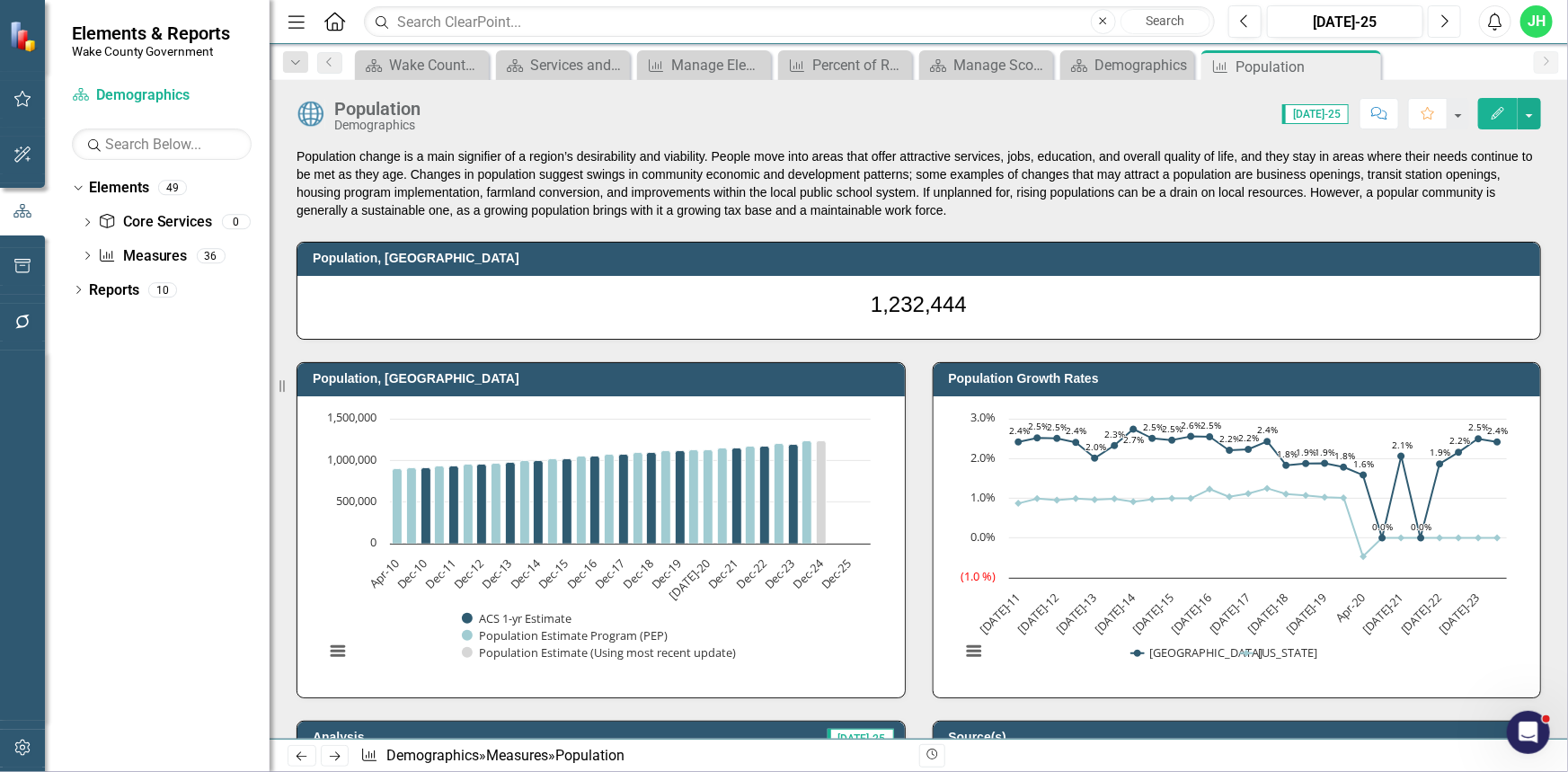
click at [1440, 18] on icon "Next" at bounding box center [1444, 21] width 10 height 16
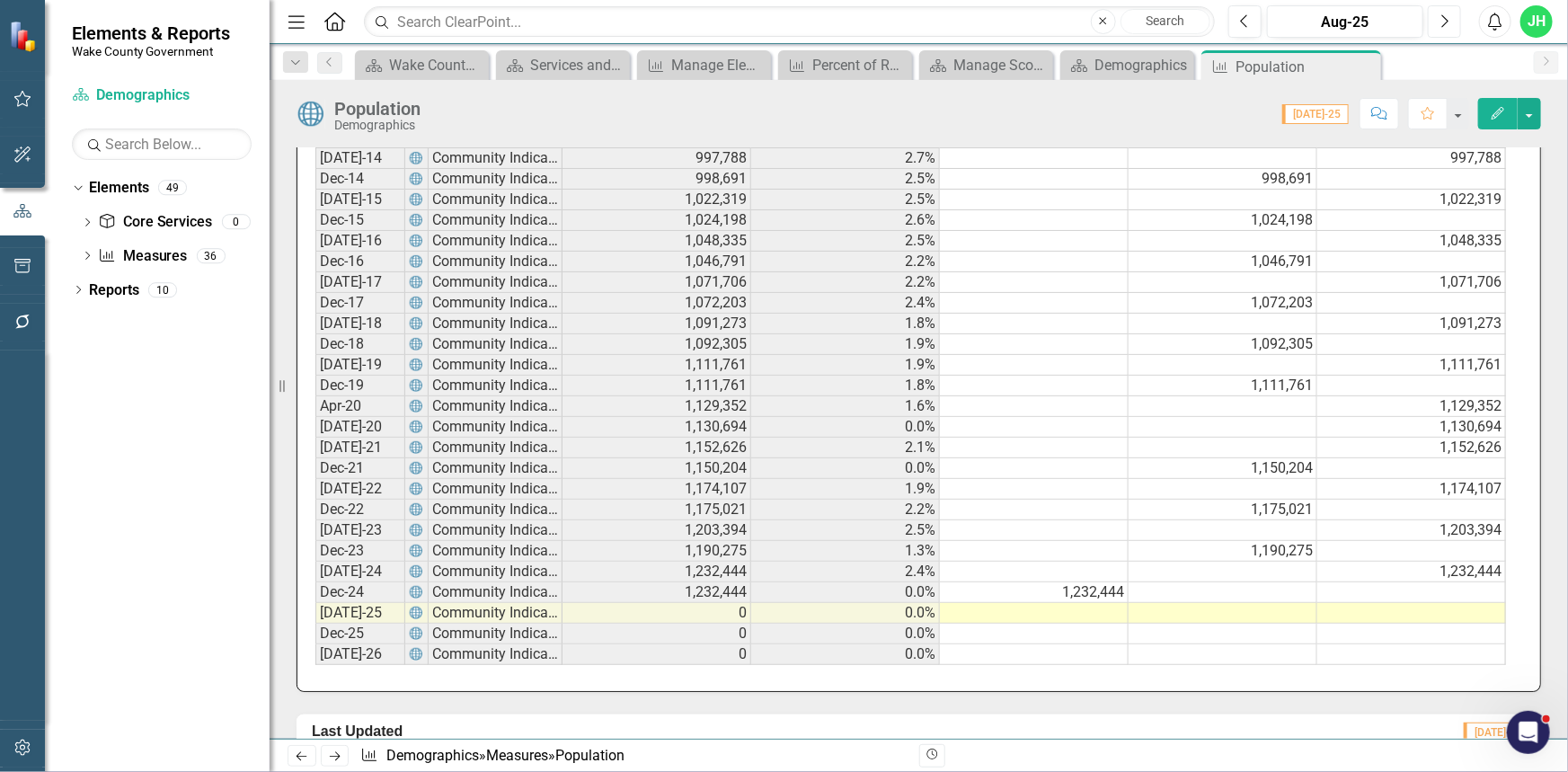
scroll to position [1095, 0]
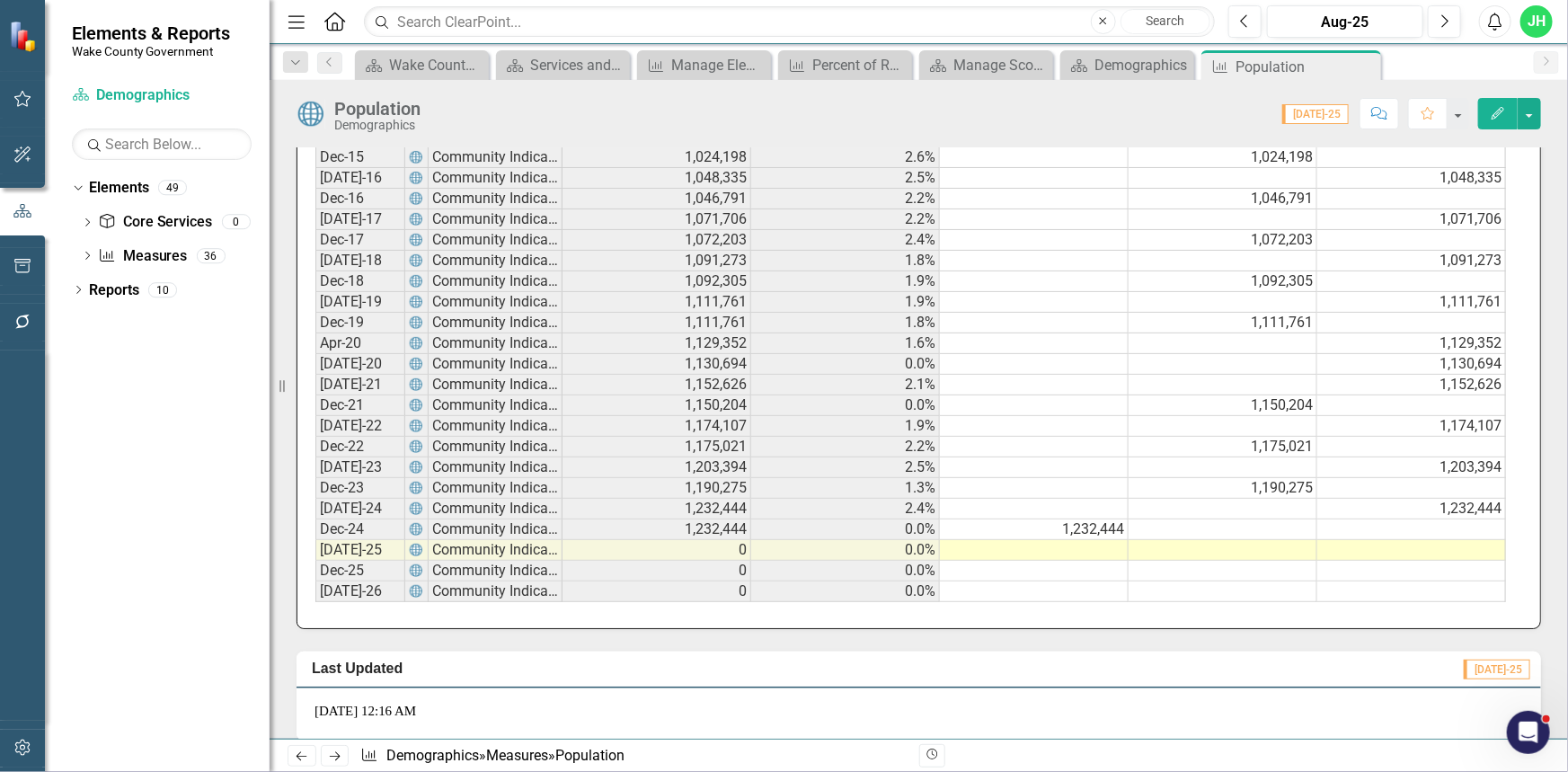
click at [1077, 540] on td "1,232,444" at bounding box center [1035, 530] width 189 height 21
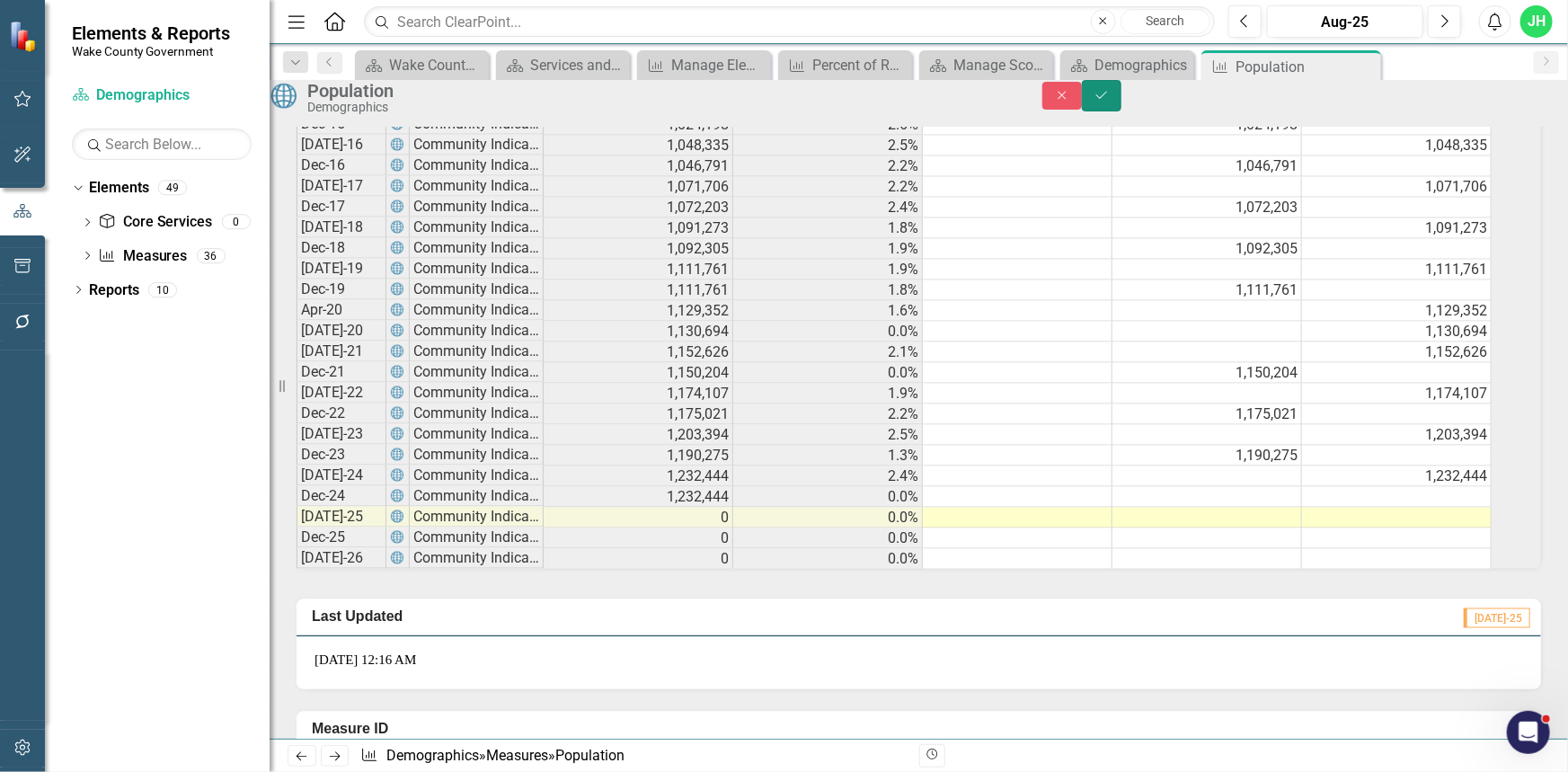
click at [1121, 109] on button "Save" at bounding box center [1100, 95] width 39 height 31
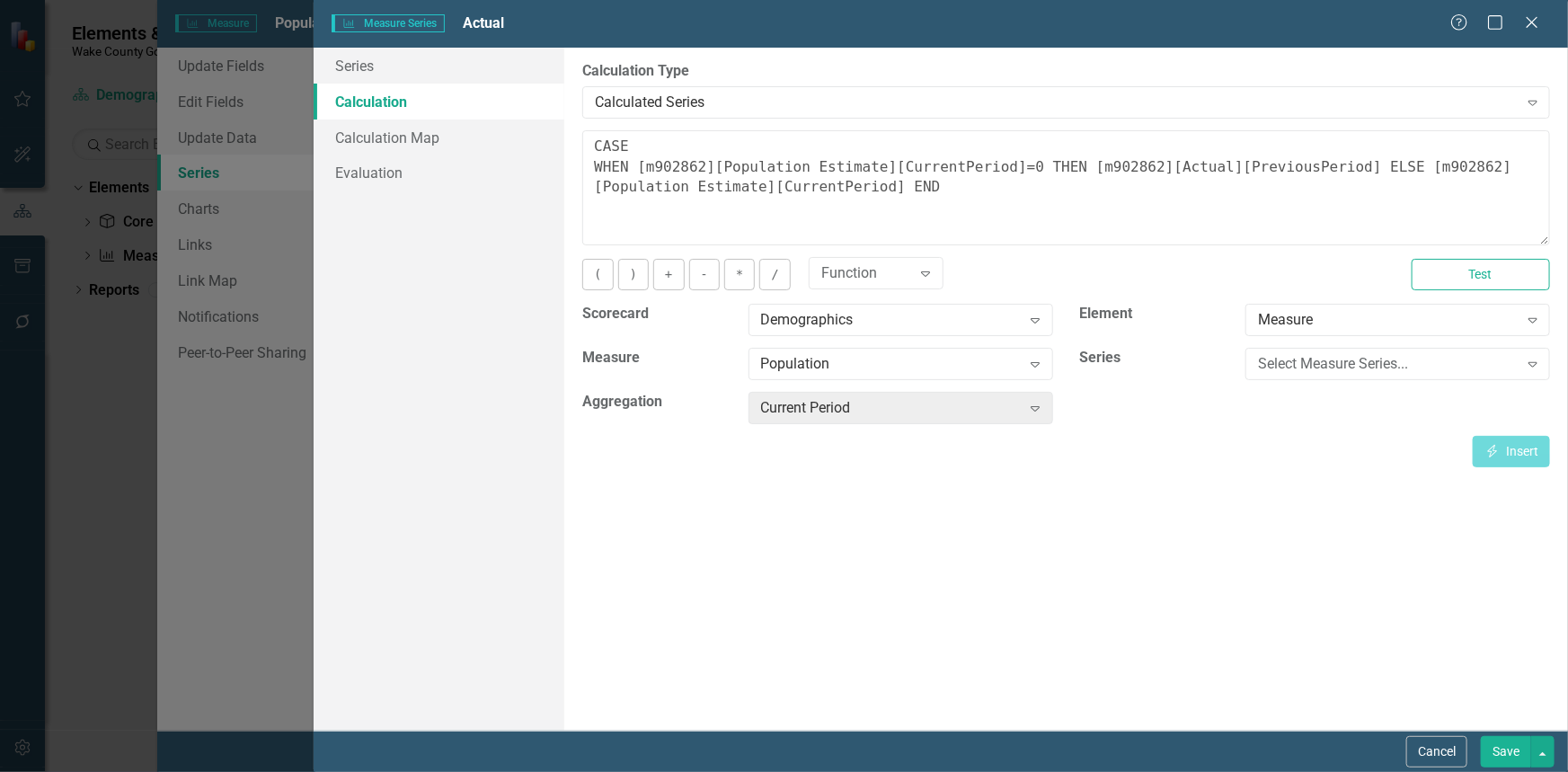
scroll to position [196, 0]
drag, startPoint x: 836, startPoint y: 189, endPoint x: 587, endPoint y: 145, distance: 252.9
click at [587, 145] on textarea "CASE WHEN [m902862][Population Estimate][CurrentPeriod]=0 THEN [m902862][Actual…" at bounding box center [1066, 187] width 968 height 115
click at [1432, 751] on button "Cancel" at bounding box center [1436, 751] width 61 height 31
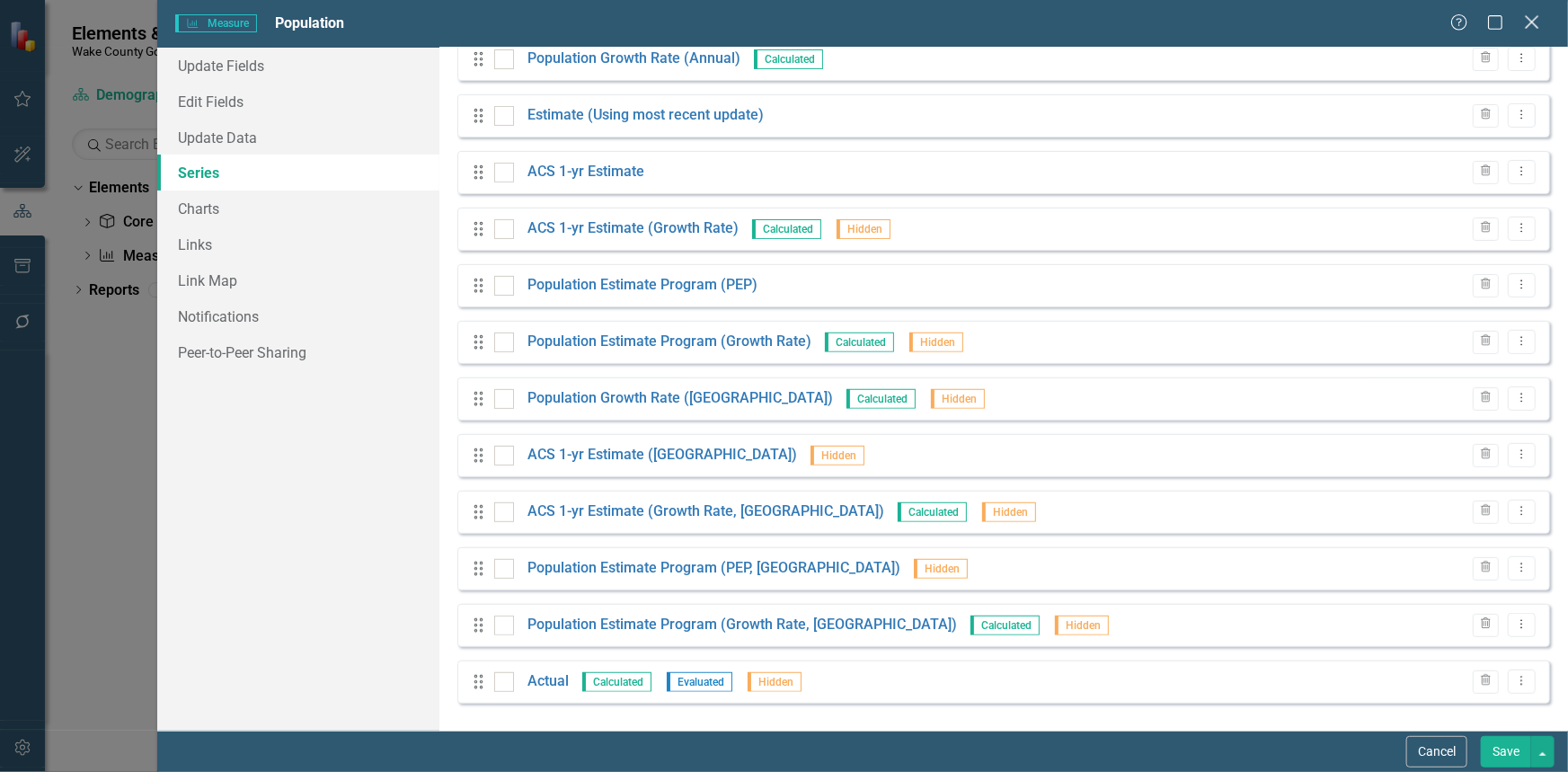
click at [1532, 28] on icon "Close" at bounding box center [1532, 22] width 23 height 17
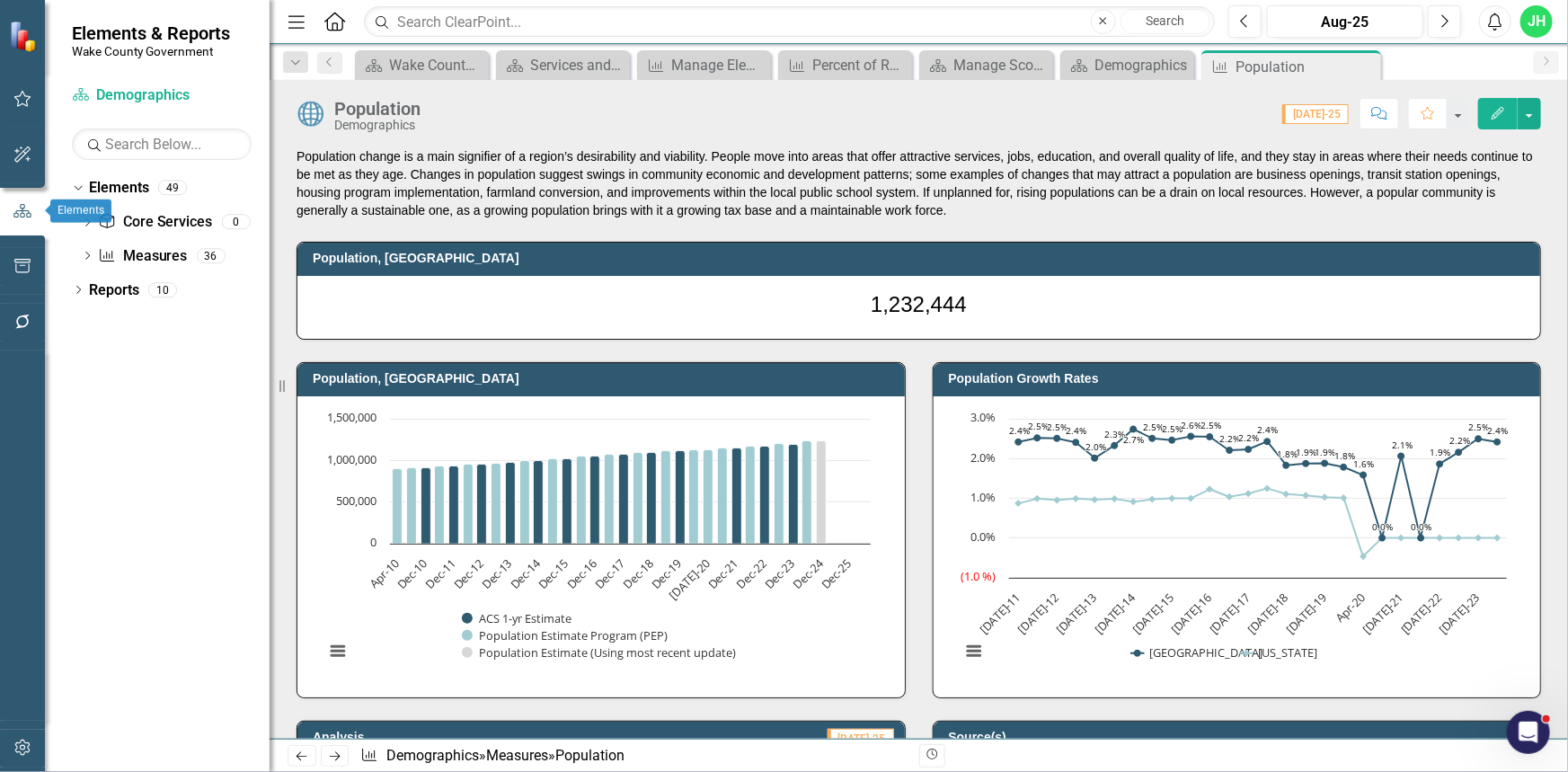
click at [27, 207] on icon "button" at bounding box center [22, 211] width 20 height 16
click at [21, 255] on button "button" at bounding box center [23, 267] width 40 height 38
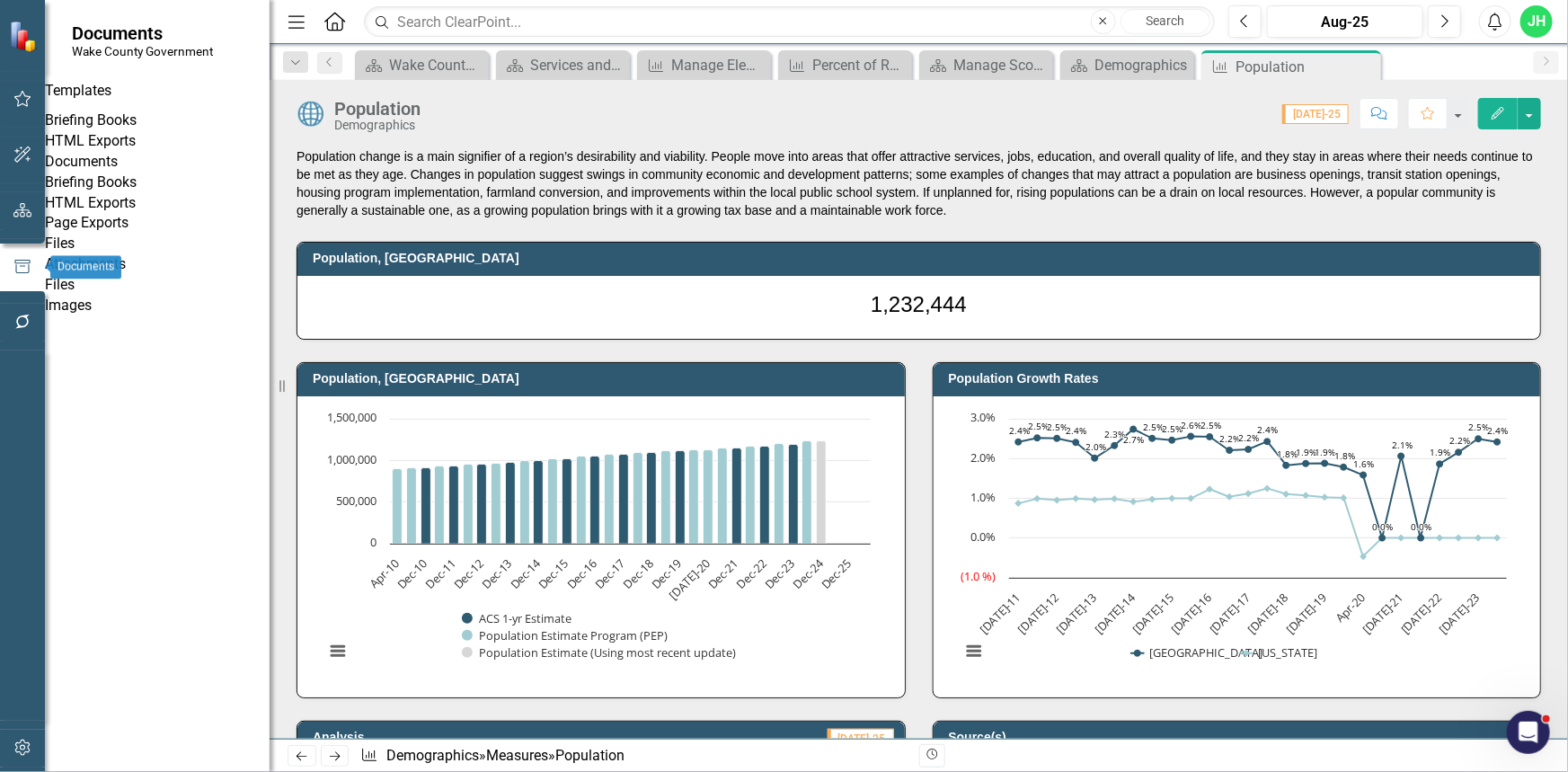
click at [22, 207] on icon "button" at bounding box center [23, 210] width 19 height 14
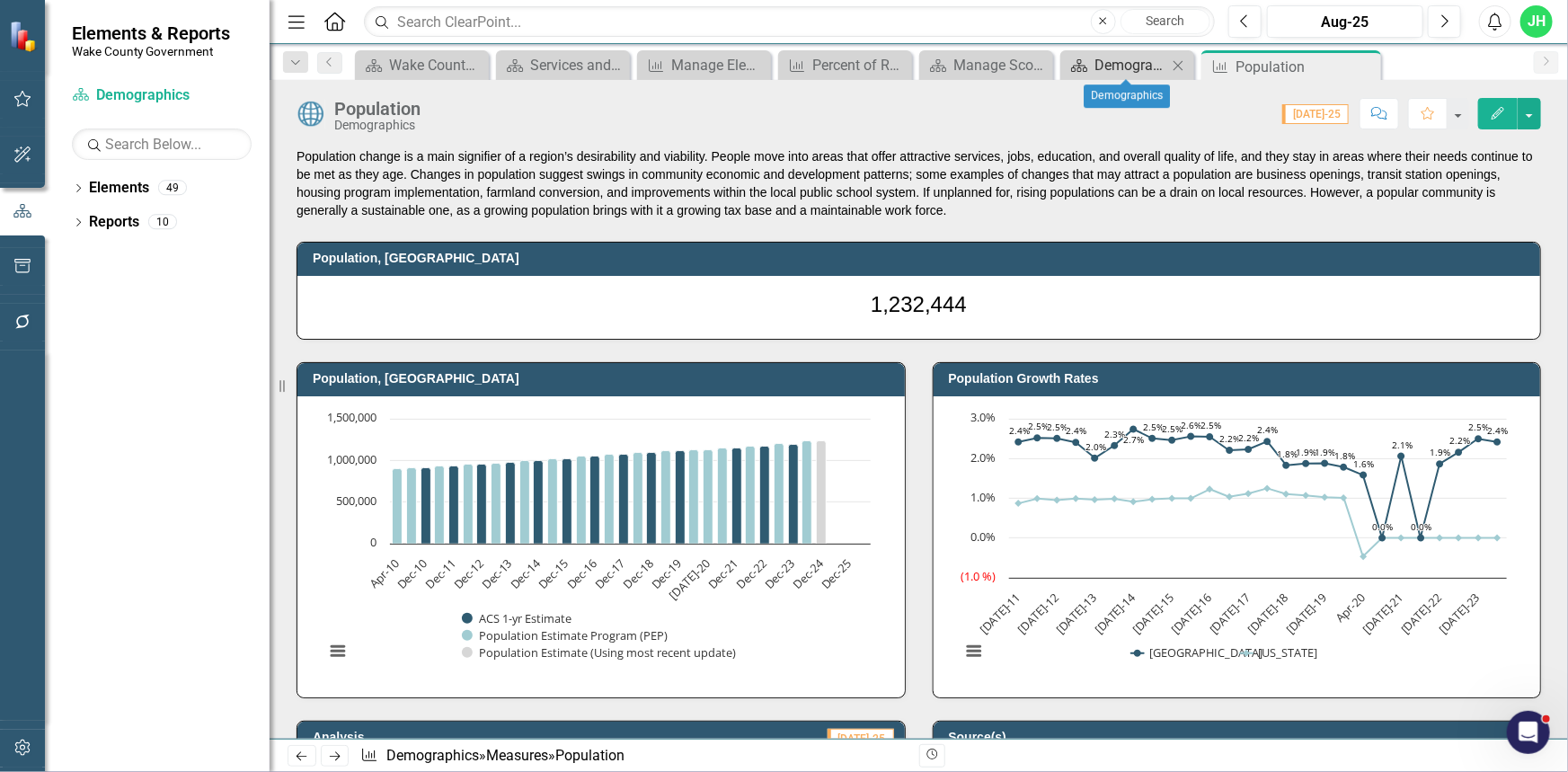
click at [1073, 74] on div "Scorecard" at bounding box center [1077, 65] width 23 height 23
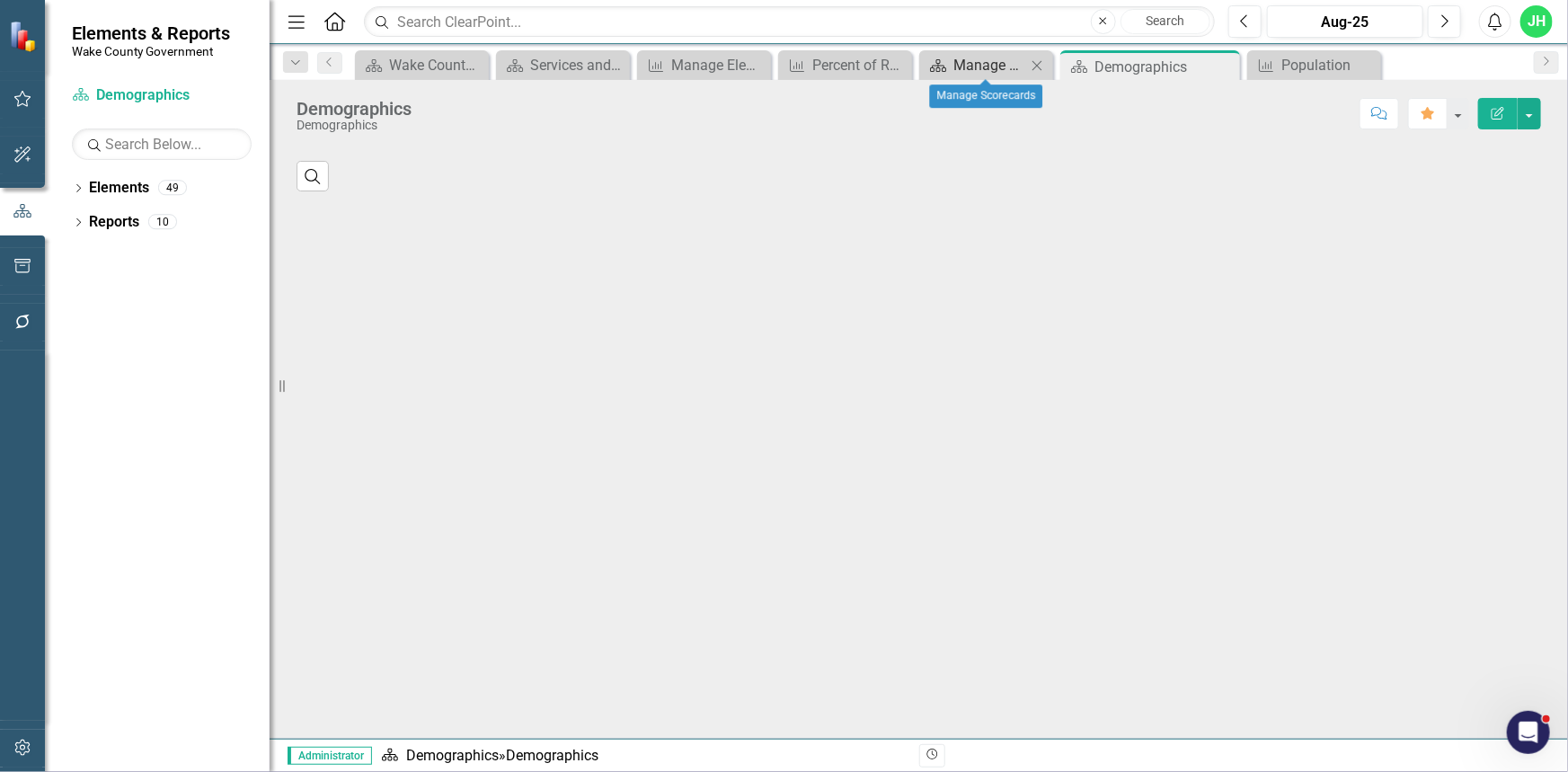
click at [987, 72] on div "Manage Scorecards" at bounding box center [990, 65] width 73 height 23
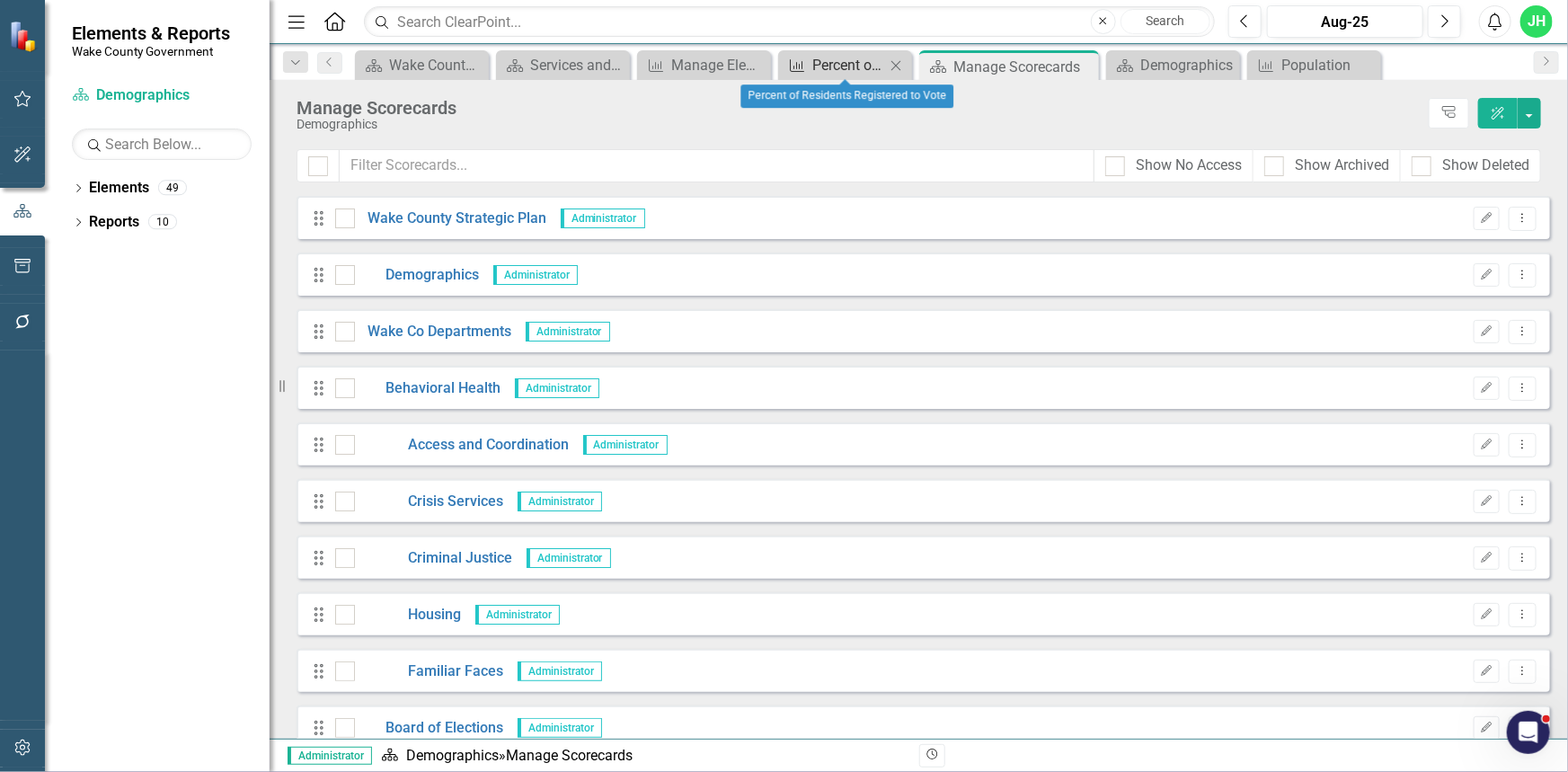
click at [847, 61] on div "Percent of Residents Registered to Vote" at bounding box center [848, 65] width 73 height 23
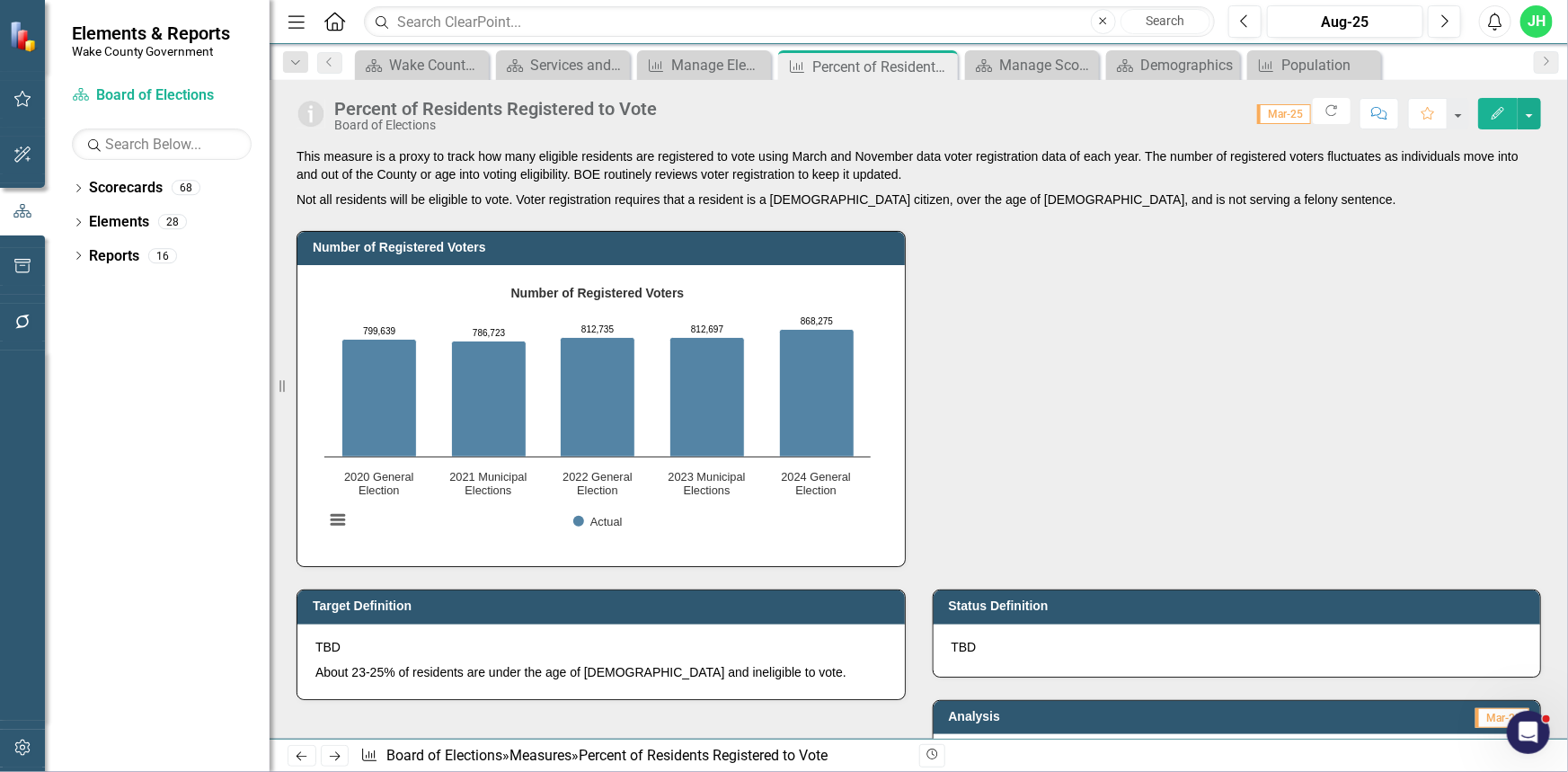
click at [1496, 116] on icon "Edit" at bounding box center [1497, 113] width 16 height 12
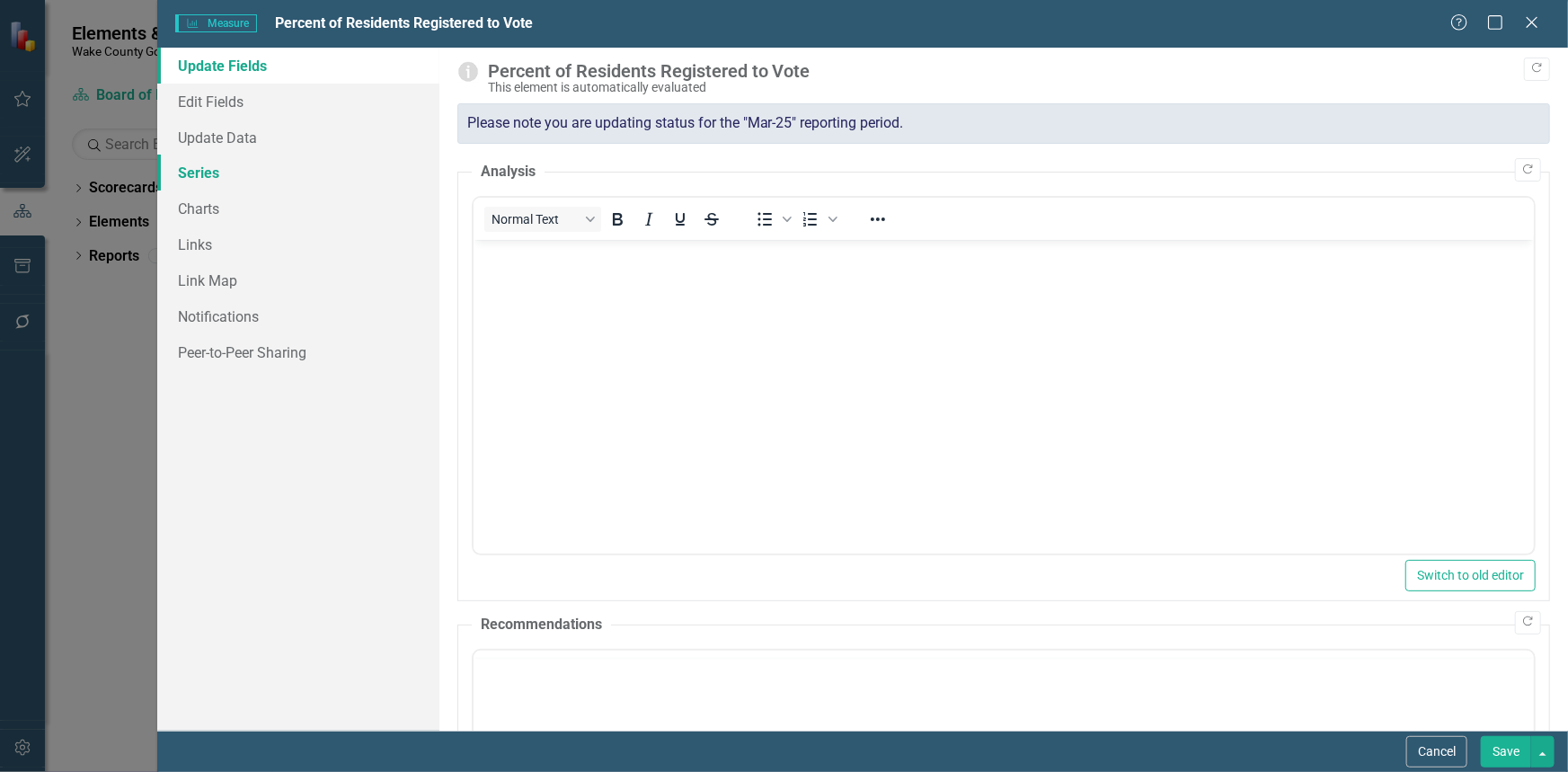
click at [222, 168] on link "Series" at bounding box center [299, 173] width 282 height 36
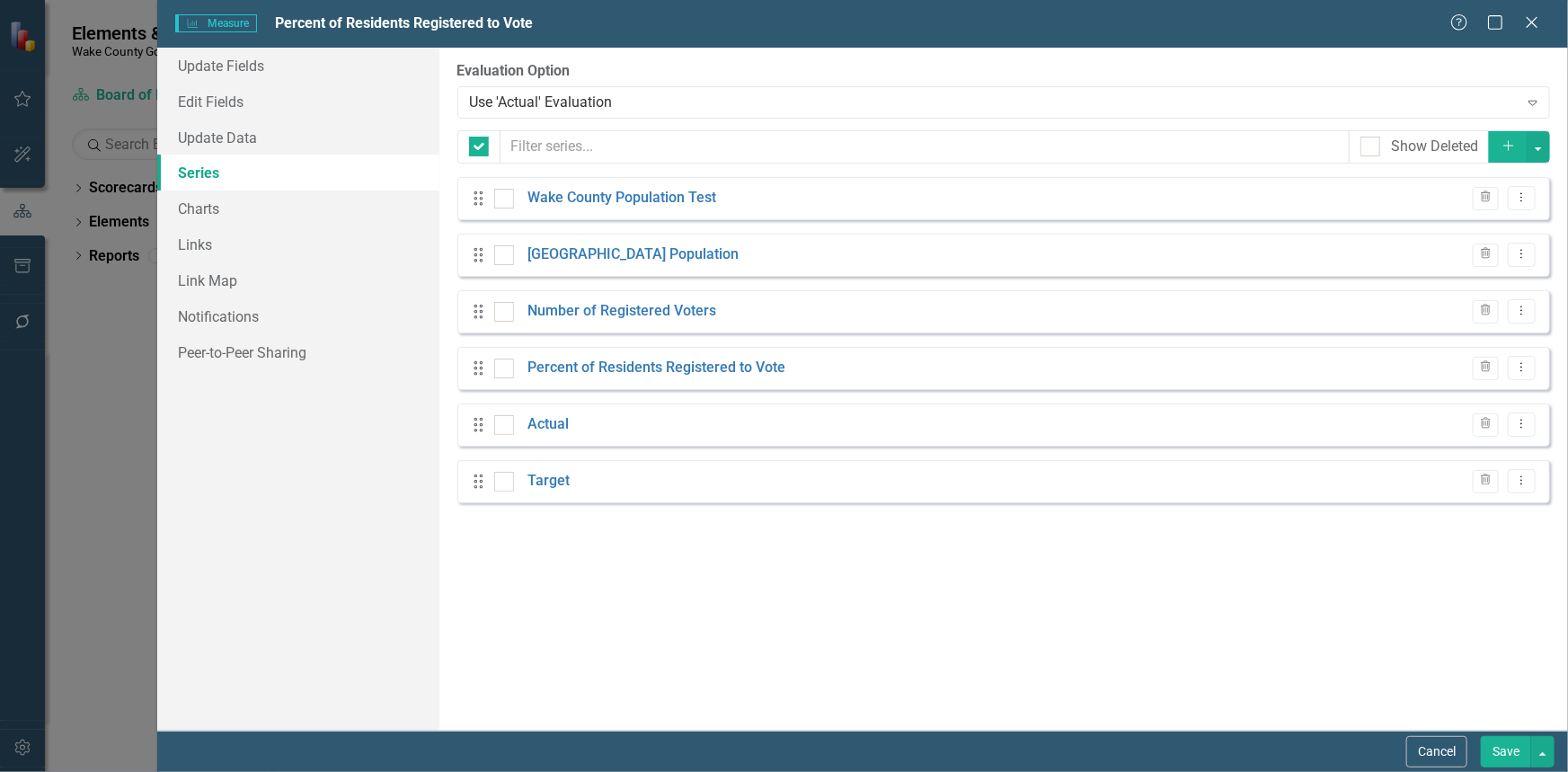
checkbox input "false"
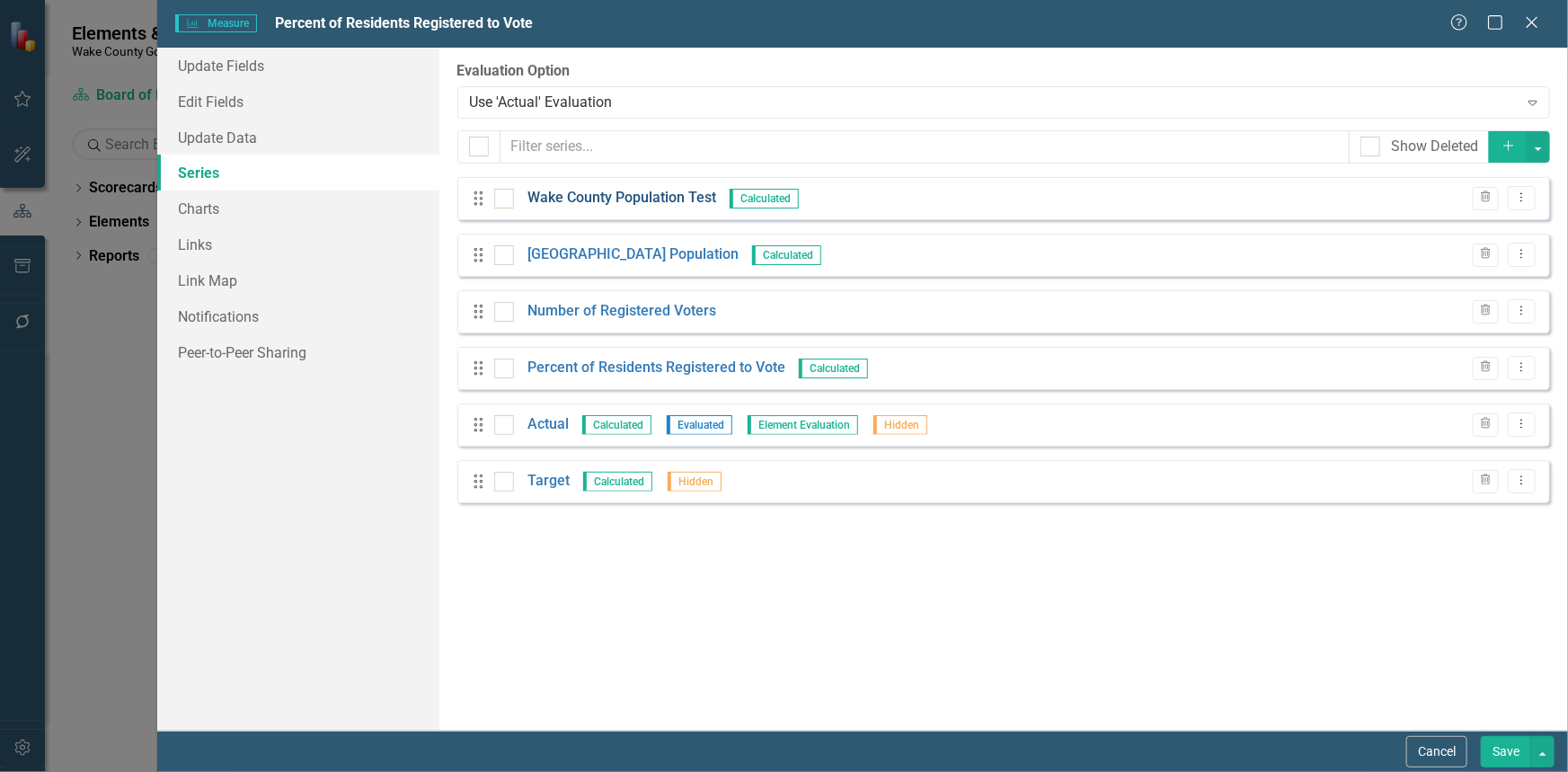
click at [665, 192] on link "Wake County Population Test" at bounding box center [622, 198] width 189 height 21
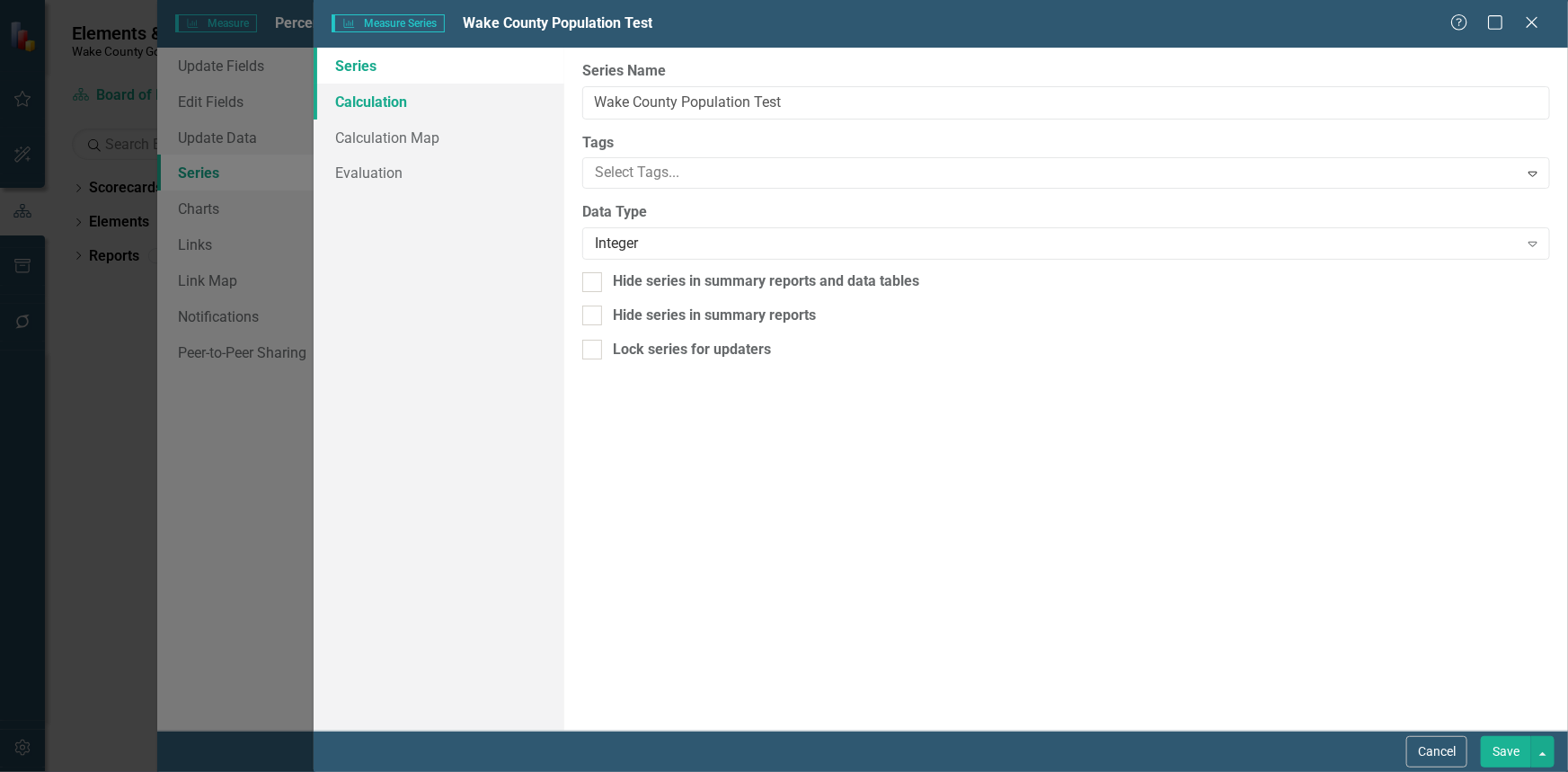
click at [350, 94] on link "Calculation" at bounding box center [439, 102] width 251 height 36
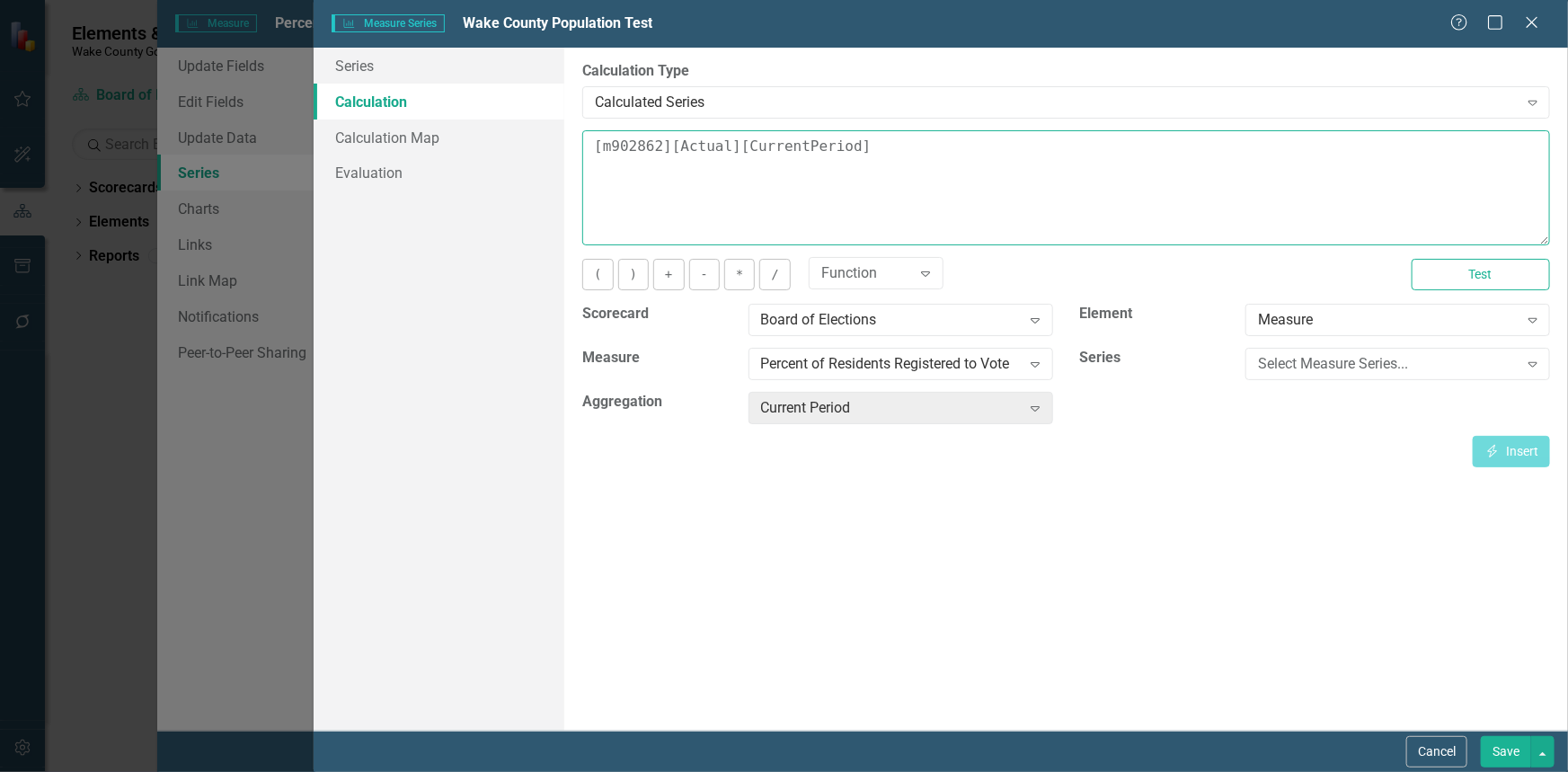
click at [851, 213] on textarea "[m902862][Actual][CurrentPeriod]" at bounding box center [1066, 187] width 968 height 115
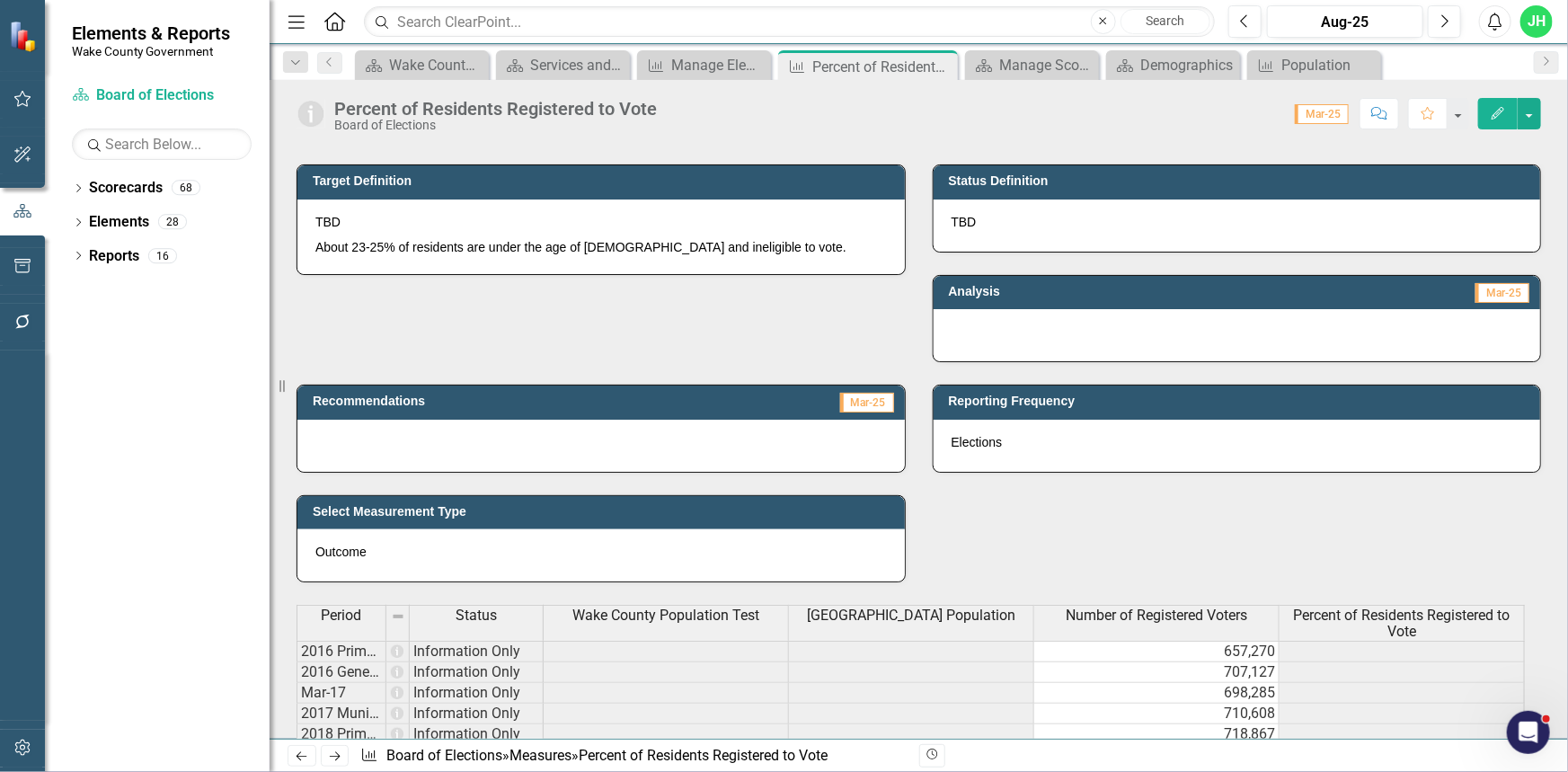
scroll to position [807, 0]
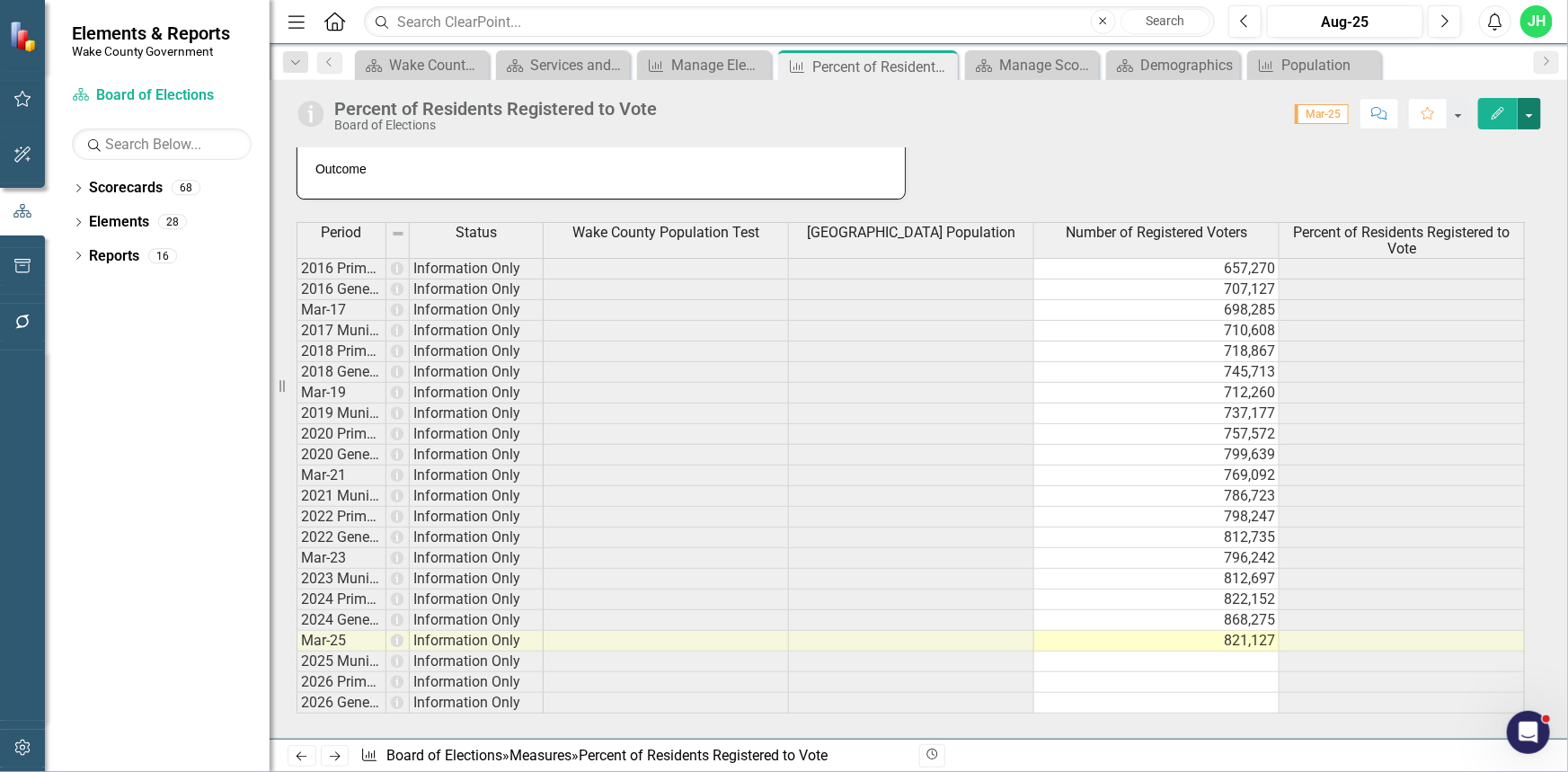
click at [1527, 116] on button "button" at bounding box center [1529, 114] width 23 height 31
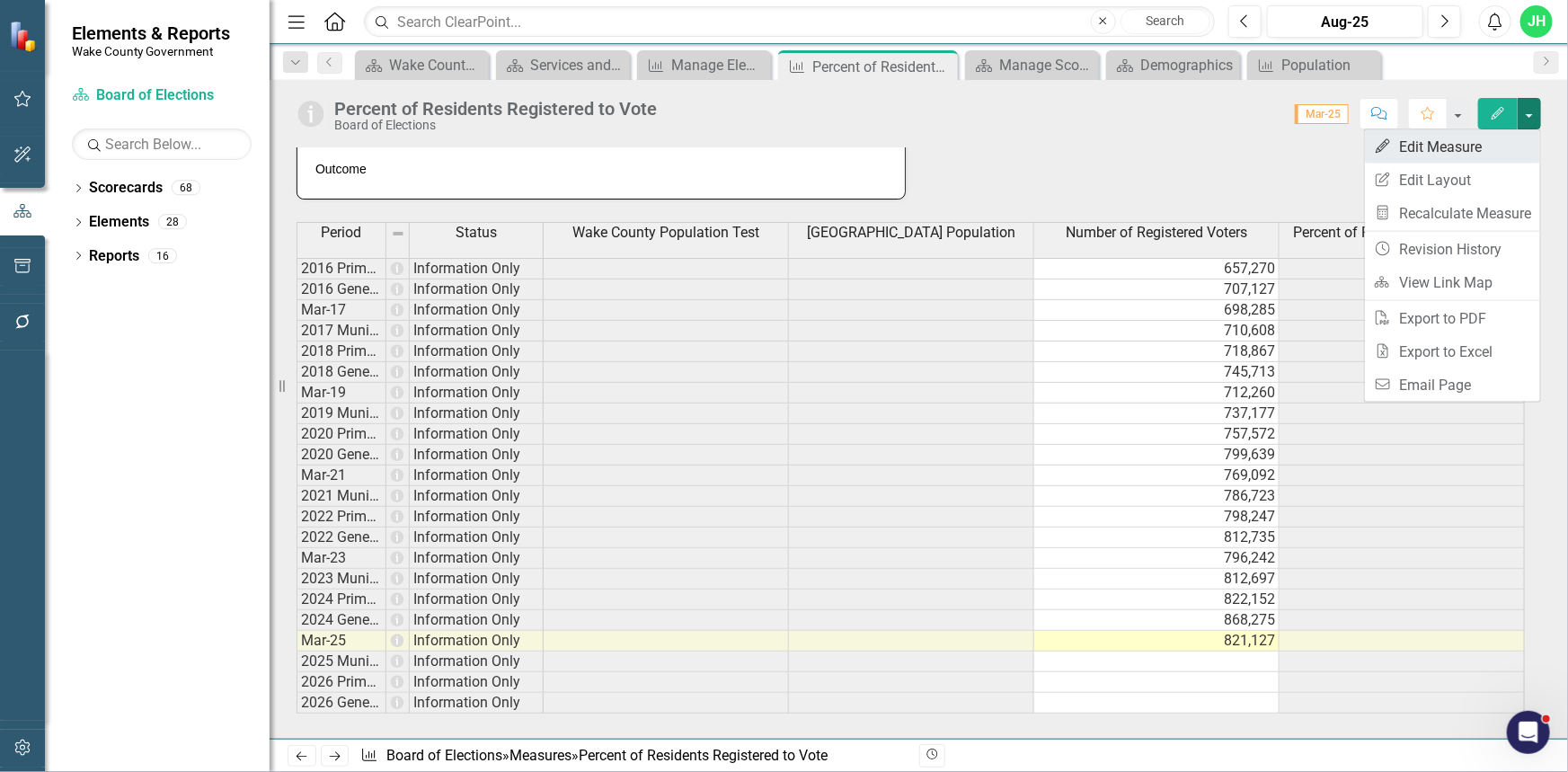
click at [1473, 143] on link "Edit Edit Measure" at bounding box center [1453, 146] width 176 height 33
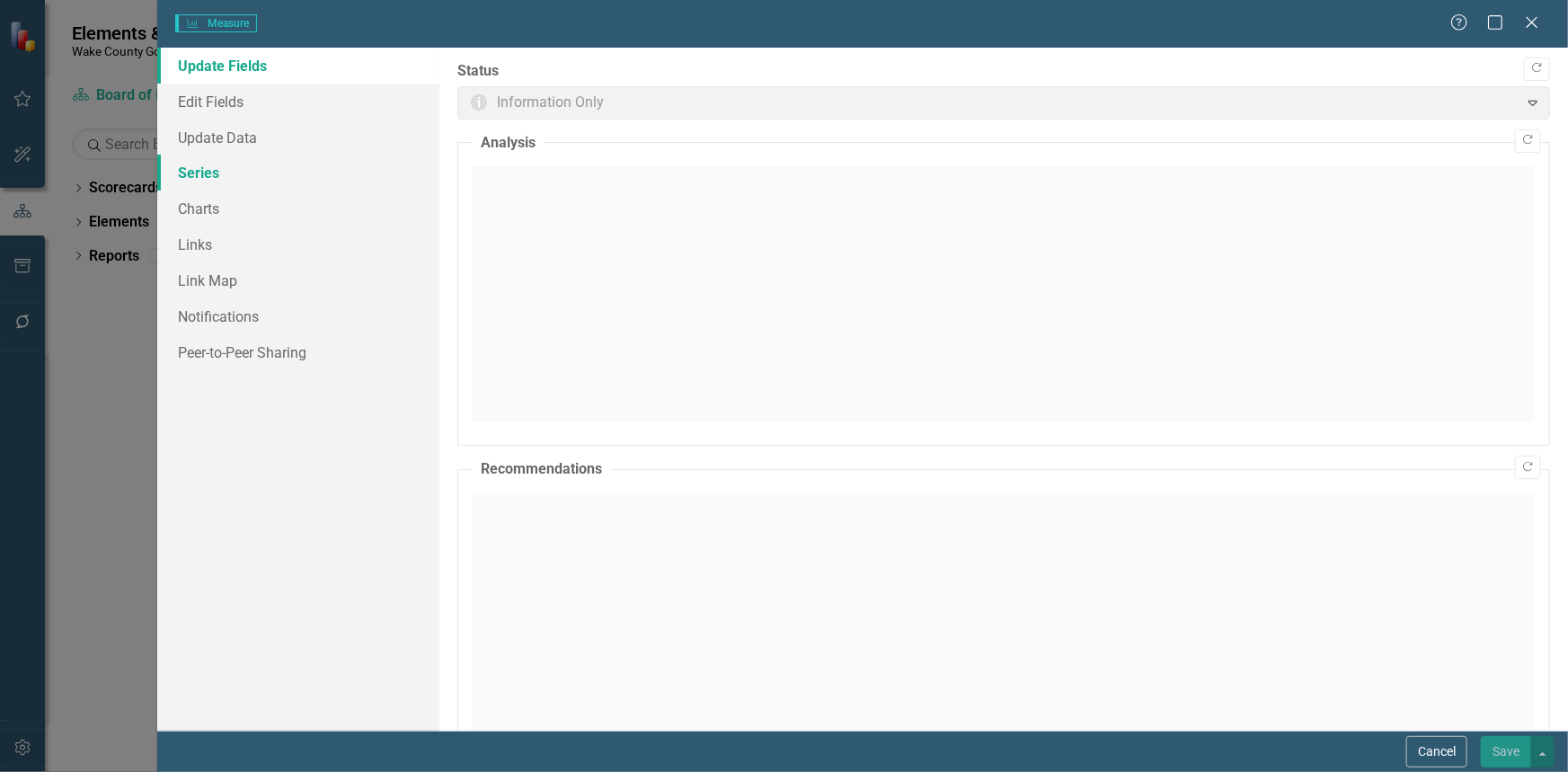
click at [202, 170] on link "Series" at bounding box center [299, 173] width 282 height 36
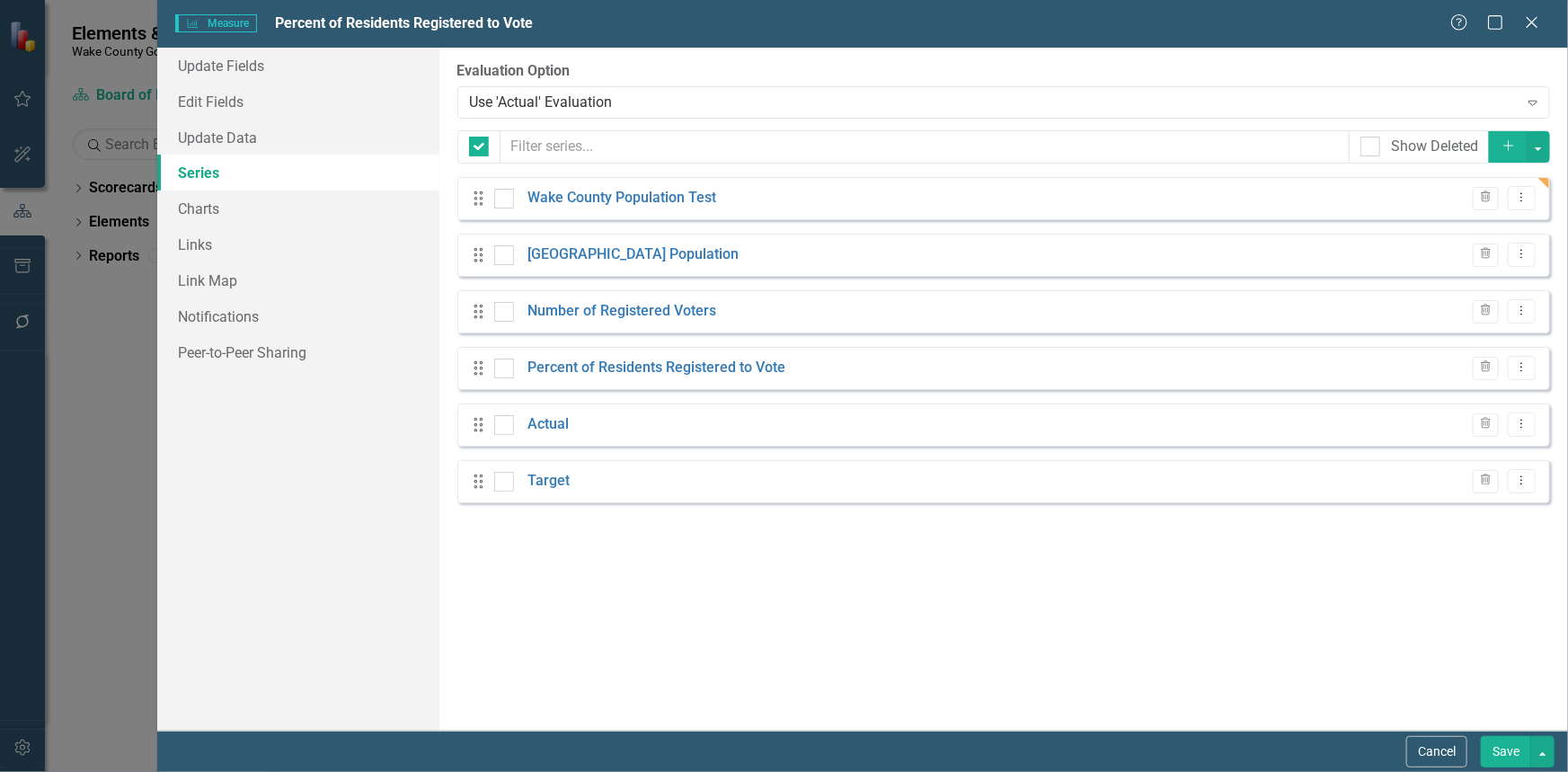
checkbox input "false"
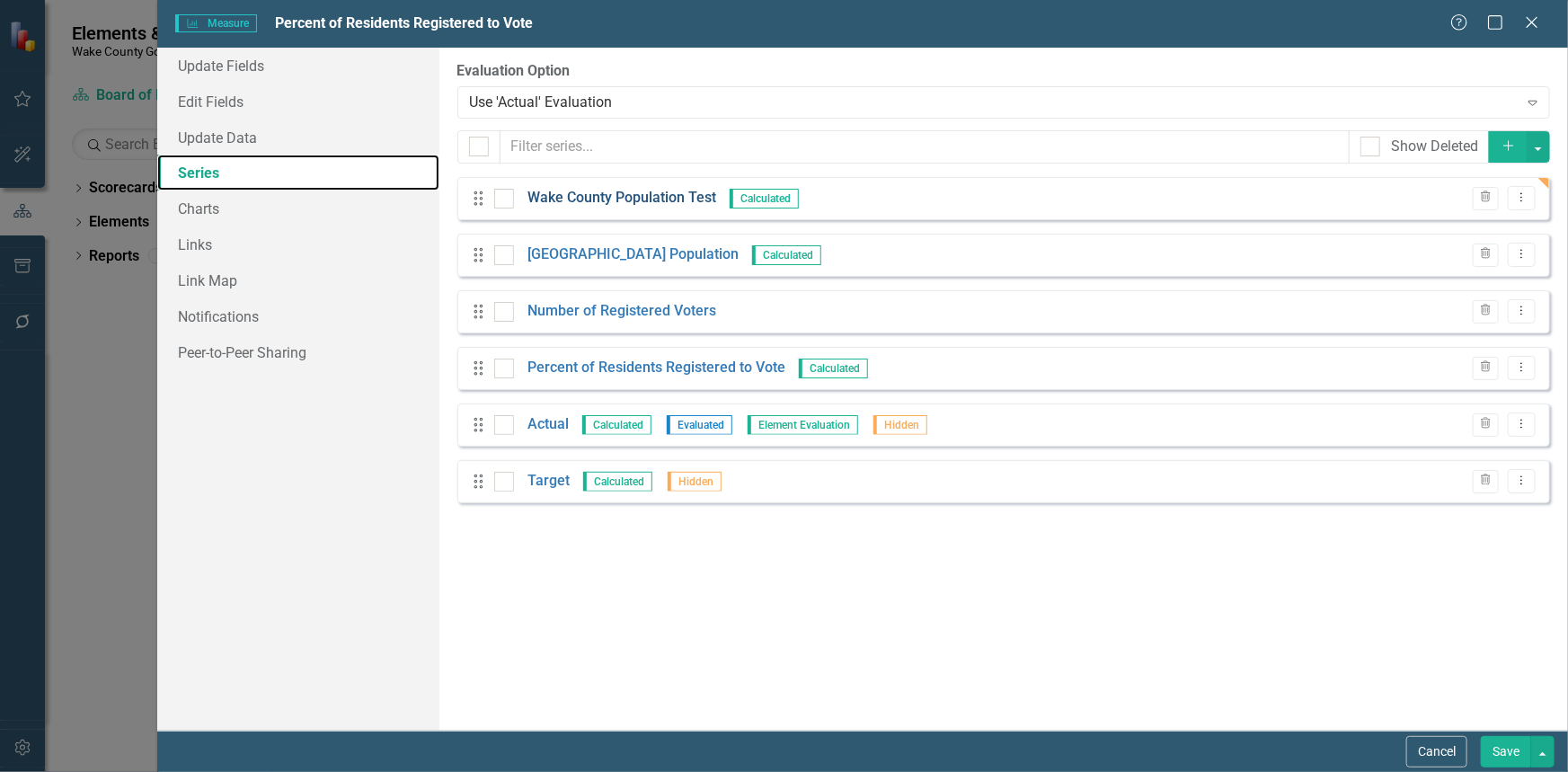
scroll to position [0, 0]
click at [623, 192] on link "Wake County Population Test" at bounding box center [622, 198] width 189 height 21
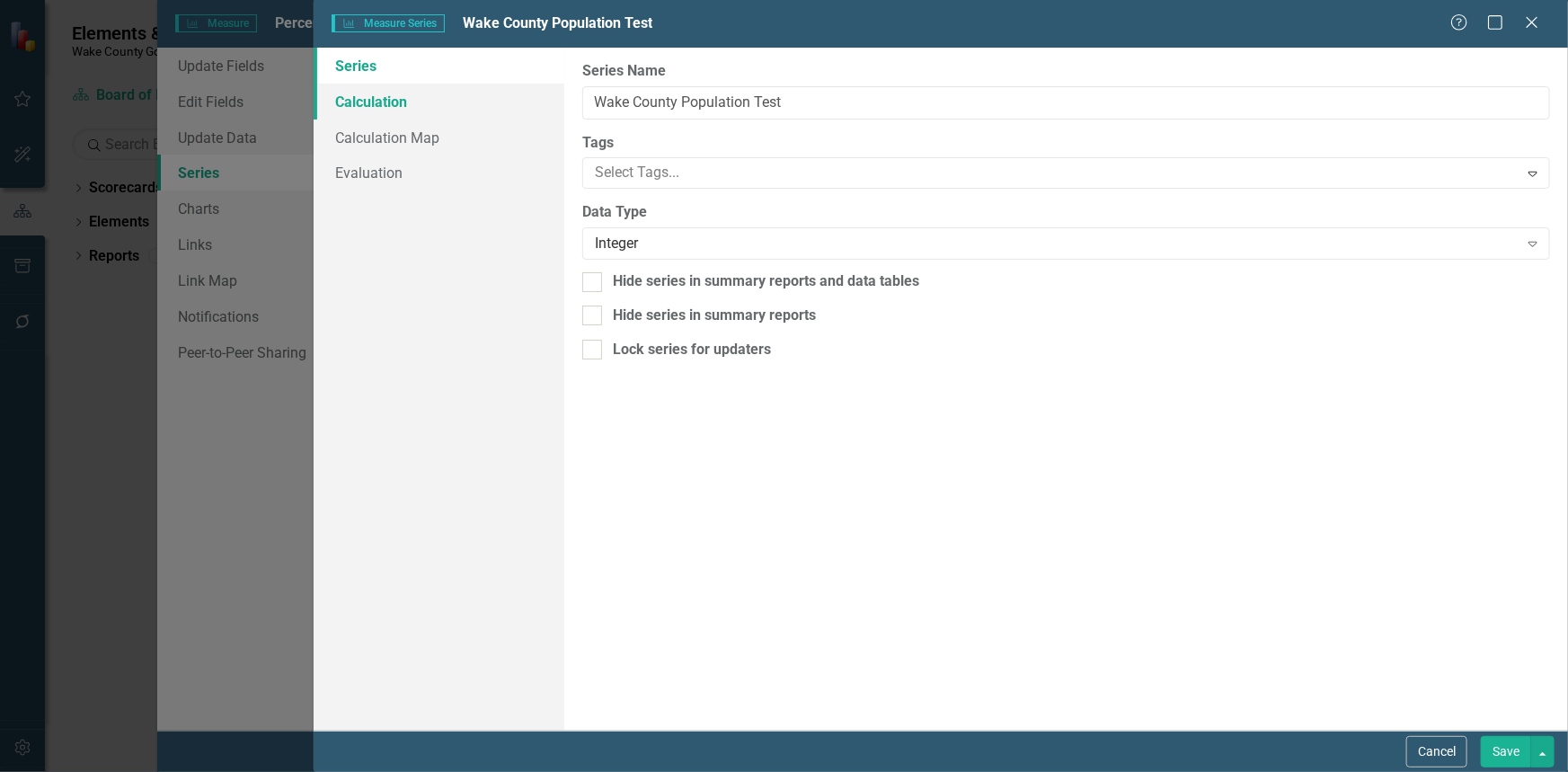
click at [356, 96] on link "Calculation" at bounding box center [439, 102] width 251 height 36
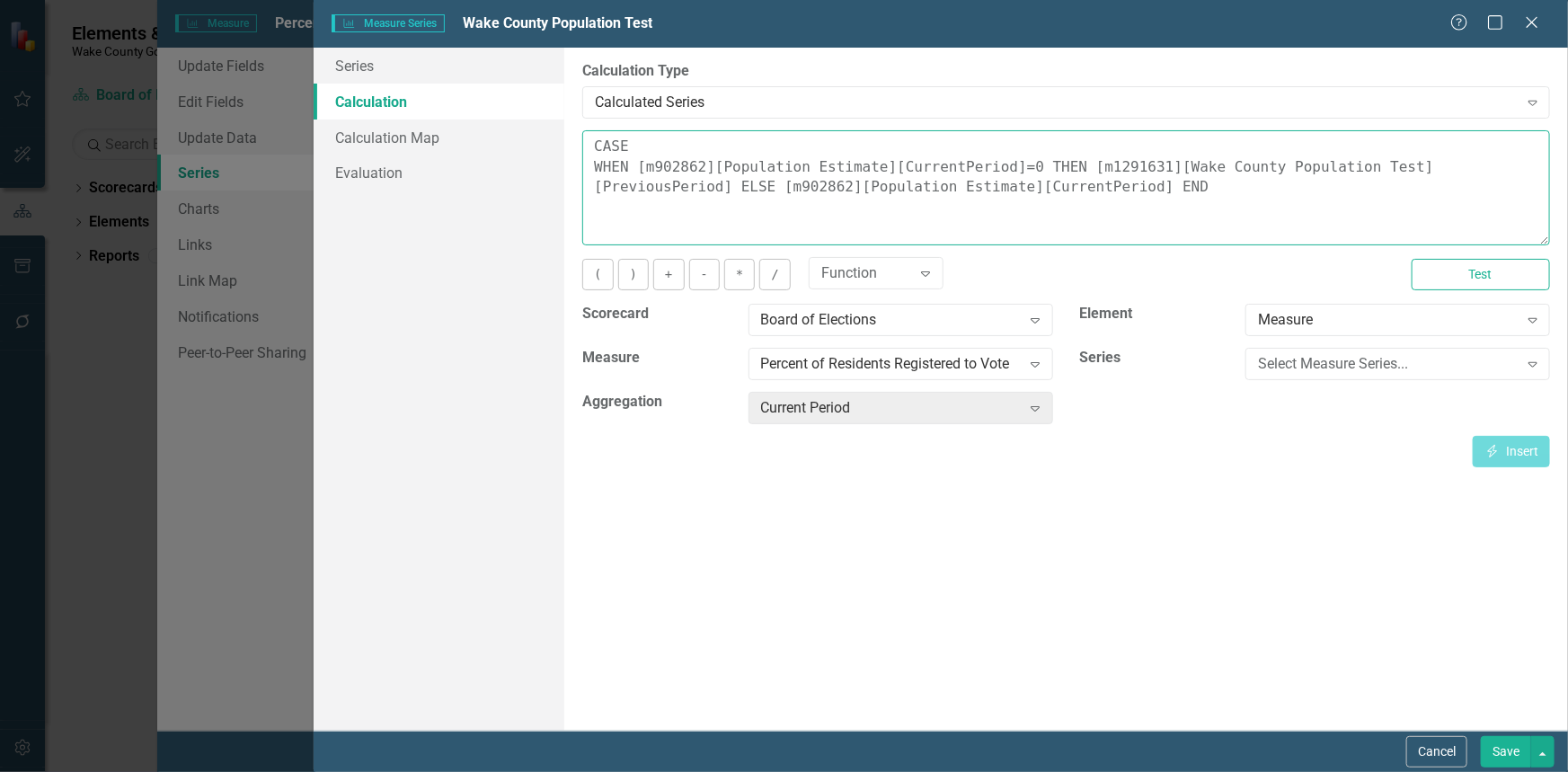
click at [1004, 166] on textarea "CASE WHEN [m902862][Population Estimate][CurrentPeriod]=0 THEN [m1291631][Wake …" at bounding box center [1066, 187] width 968 height 115
click at [638, 161] on textarea "CASE WHEN [m902862][Population Estimate][CurrentPeriod] THEN [m1291631][Wake Co…" at bounding box center [1066, 187] width 968 height 115
click at [1039, 161] on textarea "CASE WHEN ISNULL([m902862][Population Estimate][CurrentPeriod] THEN [m1291631][…" at bounding box center [1066, 187] width 968 height 115
click at [1482, 281] on button "Test" at bounding box center [1480, 274] width 138 height 31
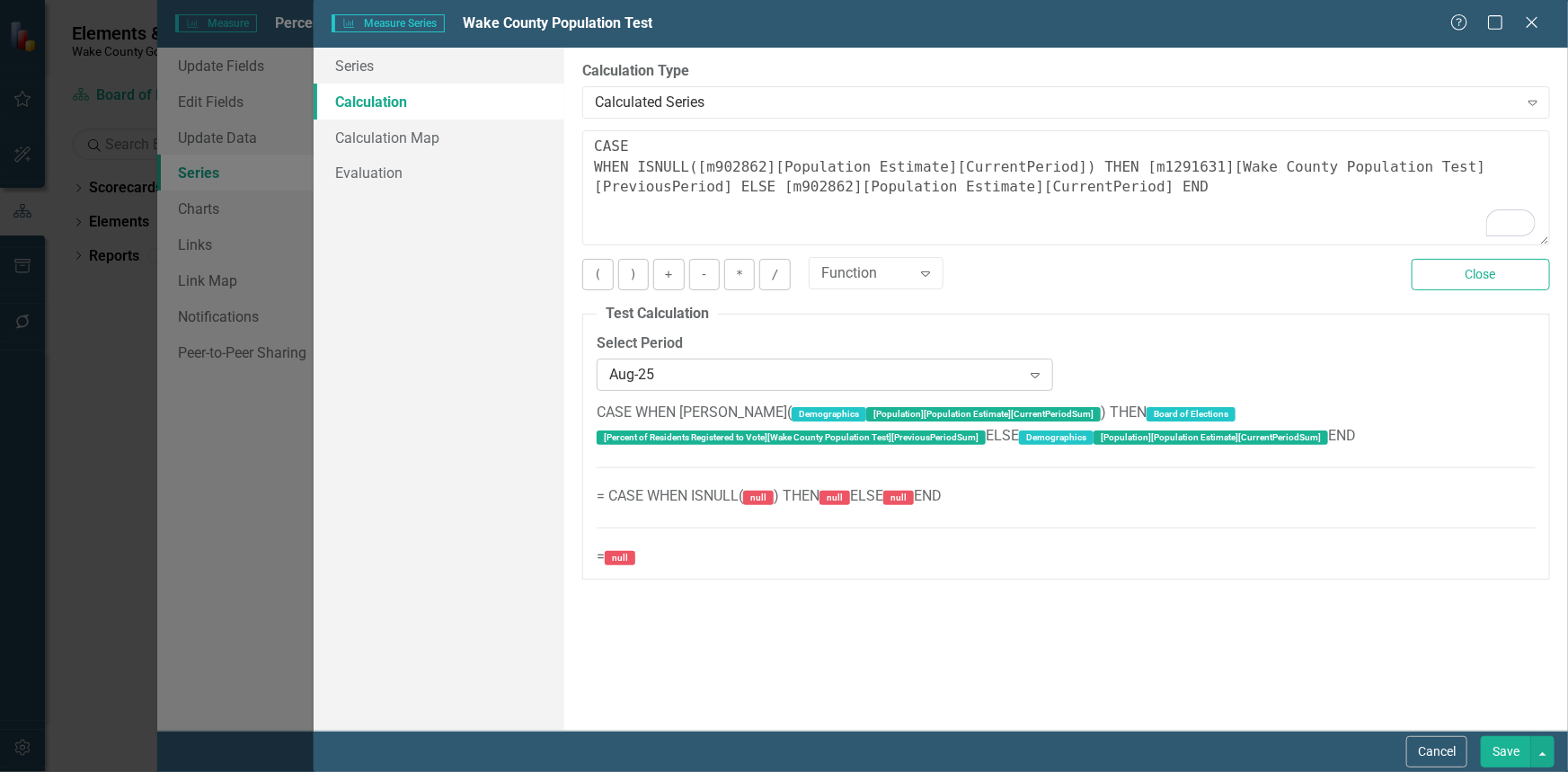
click at [1039, 373] on icon at bounding box center [1035, 376] width 9 height 6
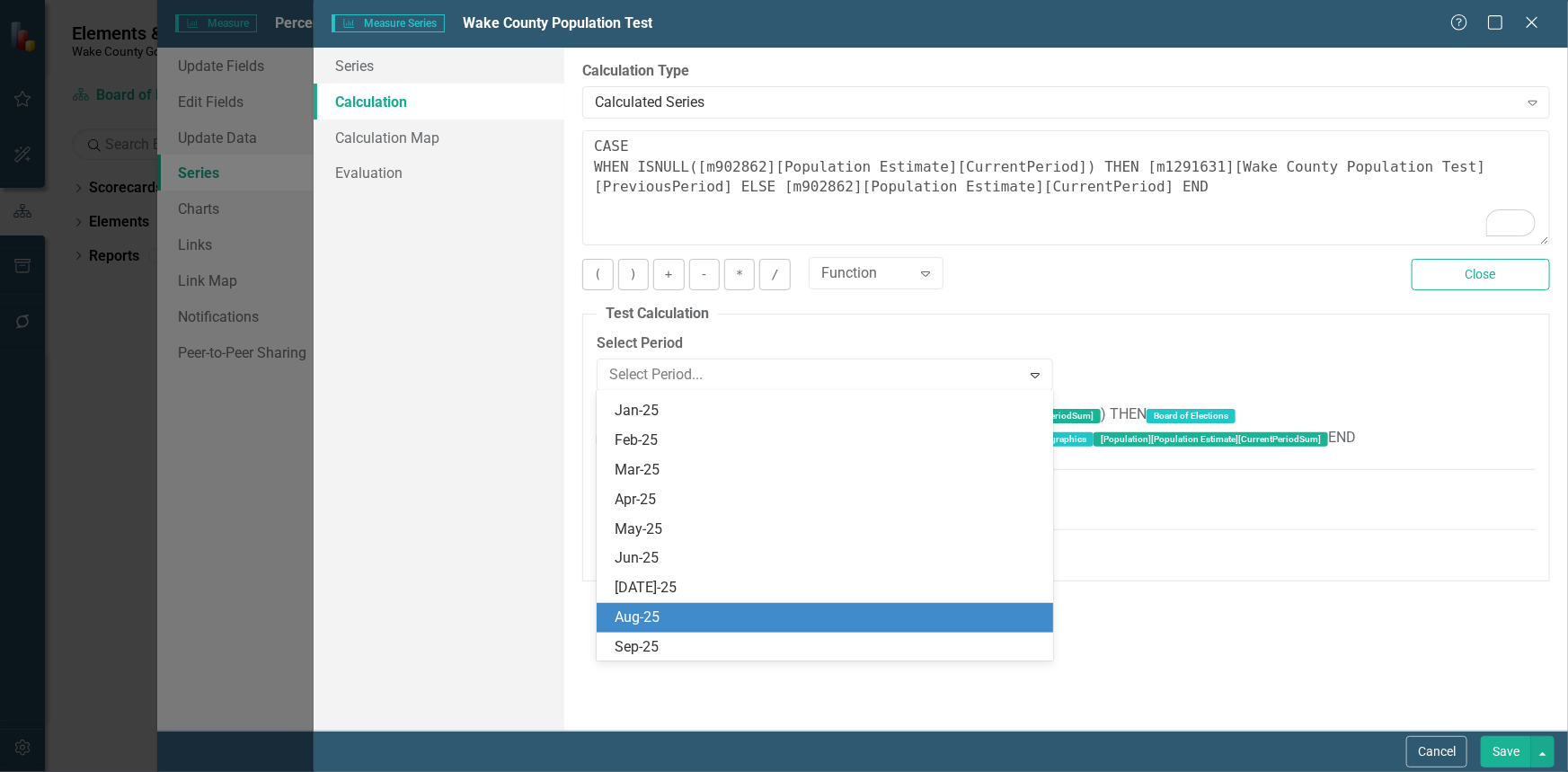
scroll to position [4034, 0]
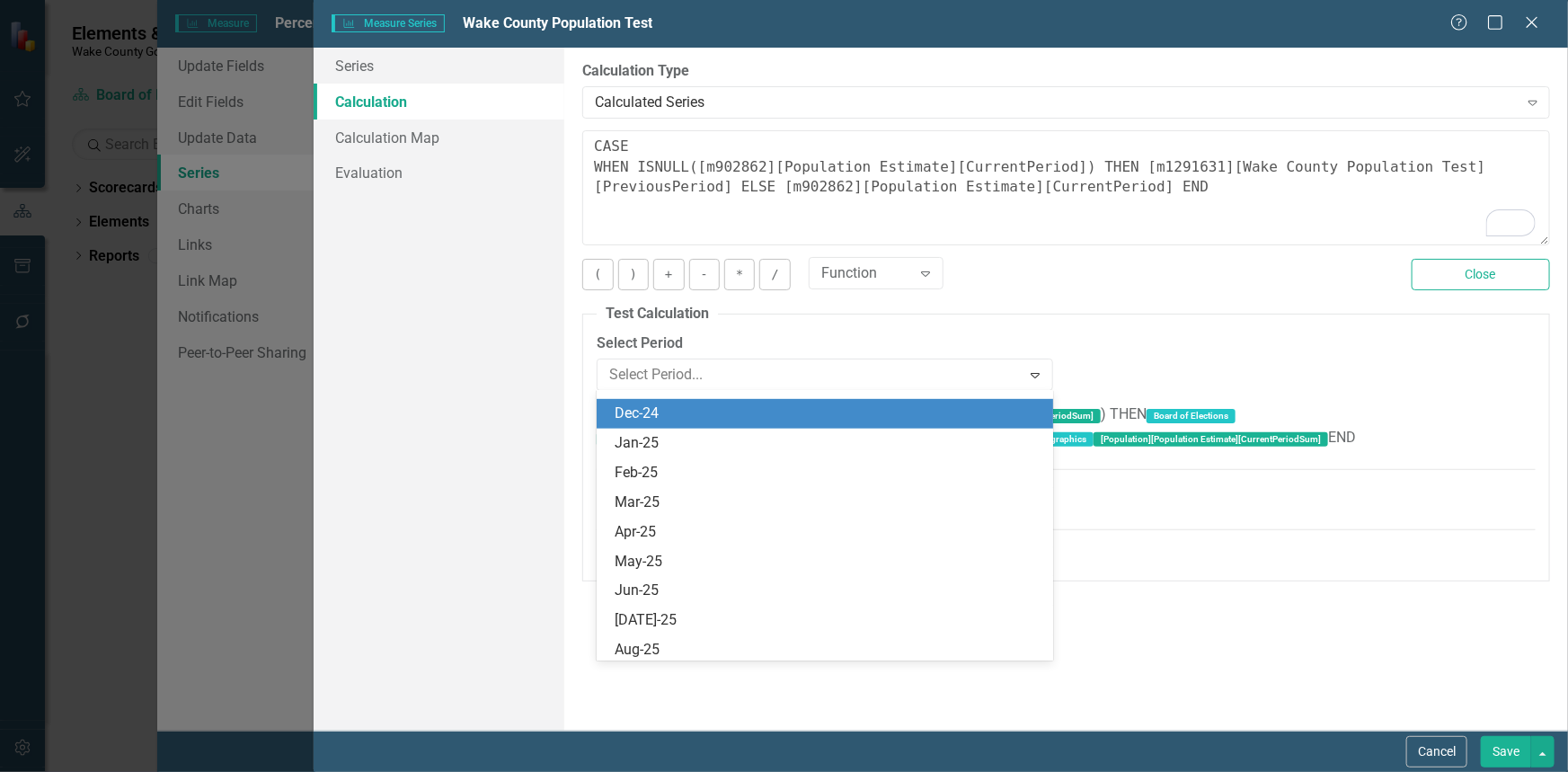
click at [784, 424] on div "Dec-24" at bounding box center [825, 413] width 456 height 30
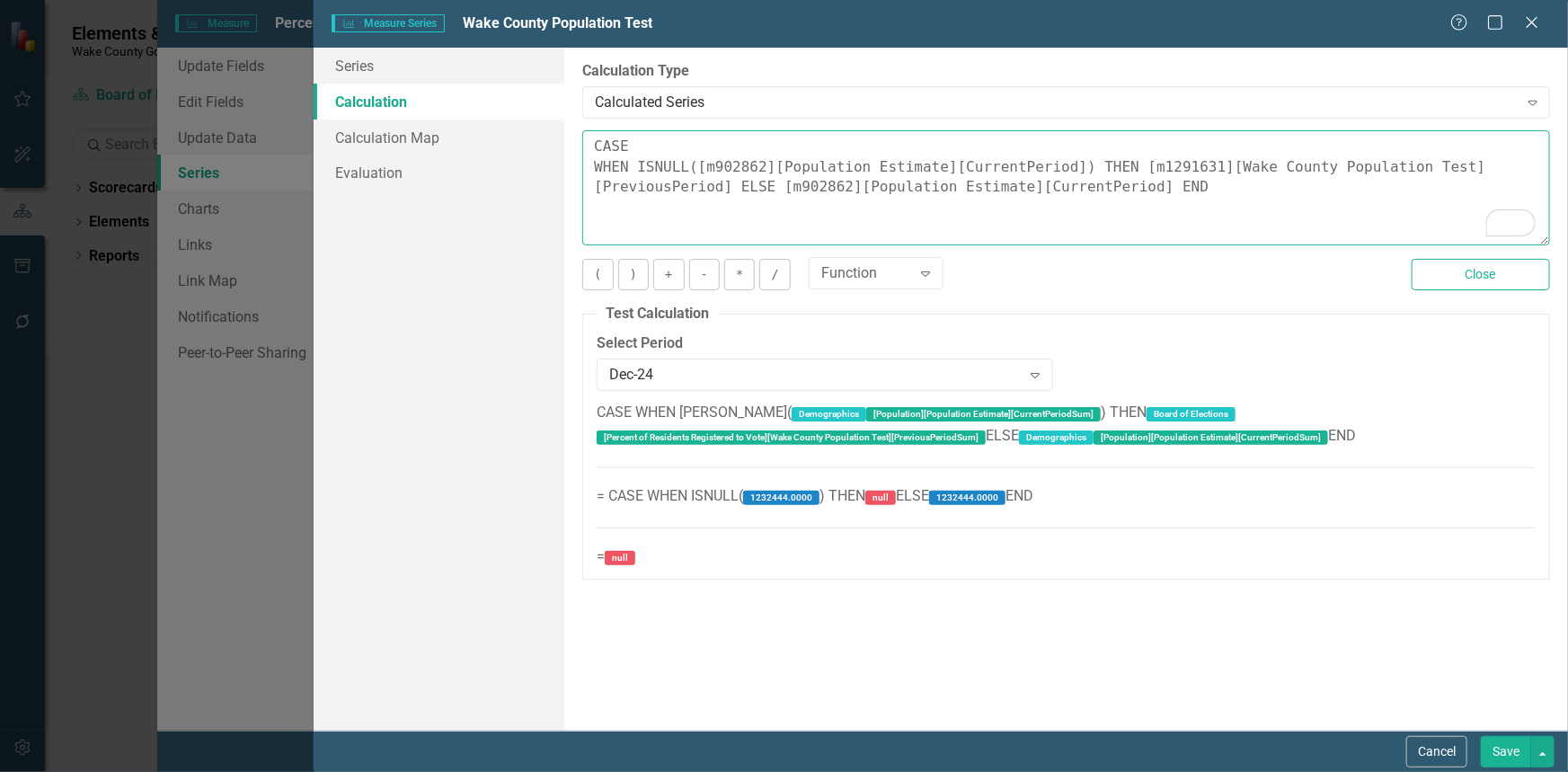
click at [1049, 170] on textarea "CASE WHEN ISNULL([m902862][Population Estimate][CurrentPeriod]) THEN [m1291631]…" at bounding box center [1066, 187] width 968 height 115
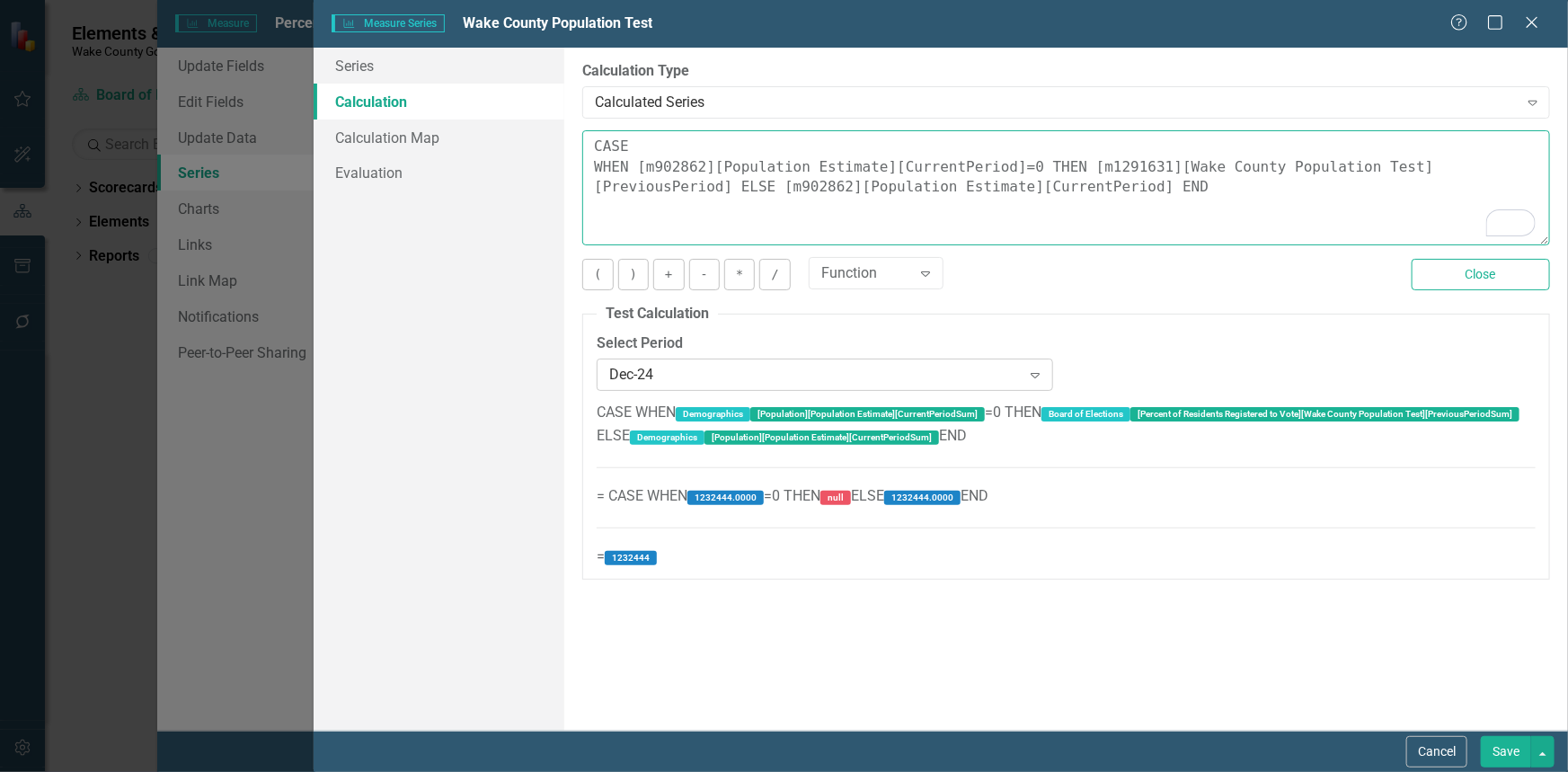
type textarea "CASE WHEN [m902862][Population Estimate][CurrentPeriod]=0 THEN [m1291631][Wake …"
click at [1038, 375] on icon "Expand" at bounding box center [1035, 374] width 18 height 14
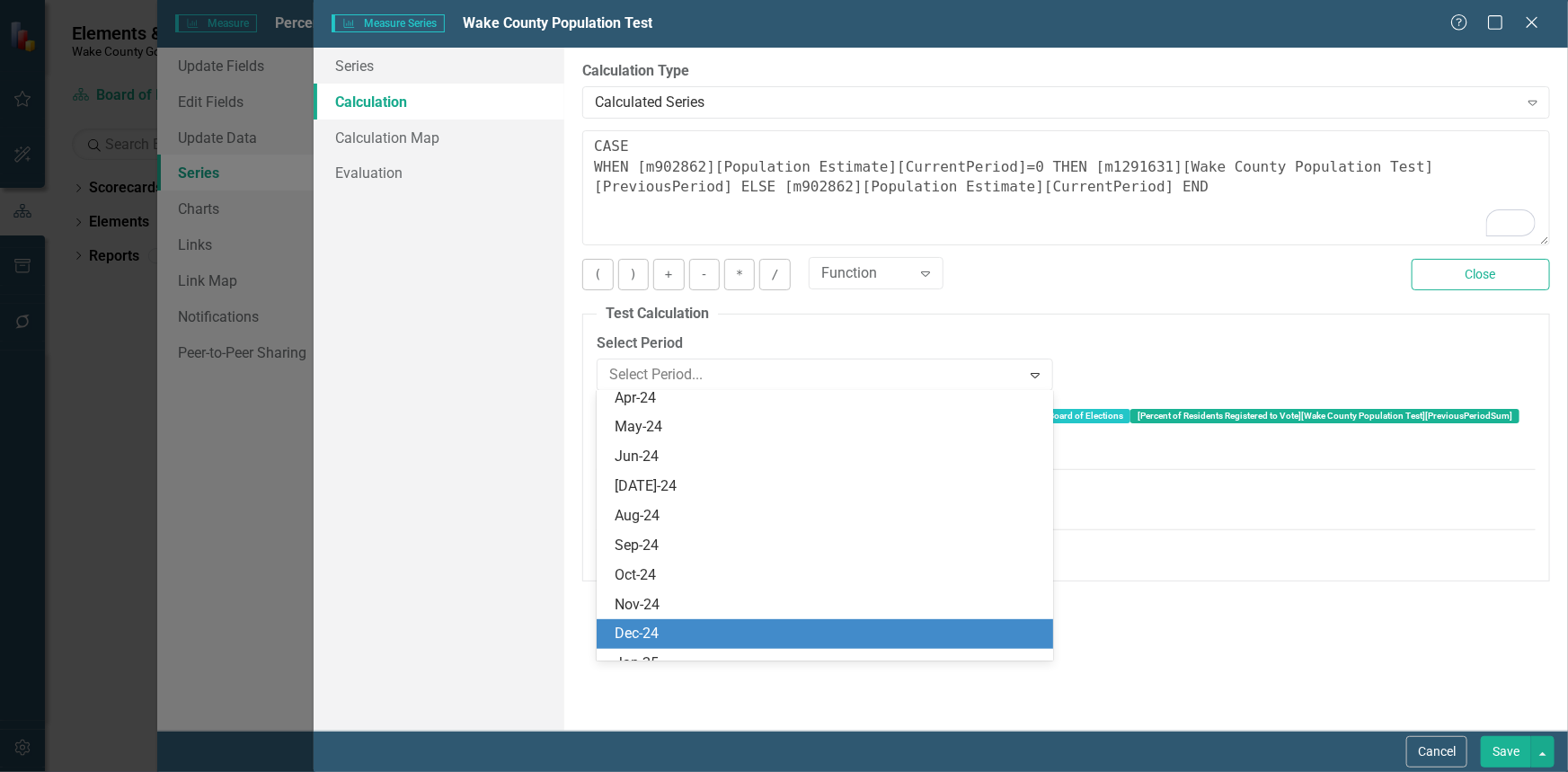
scroll to position [4041, 0]
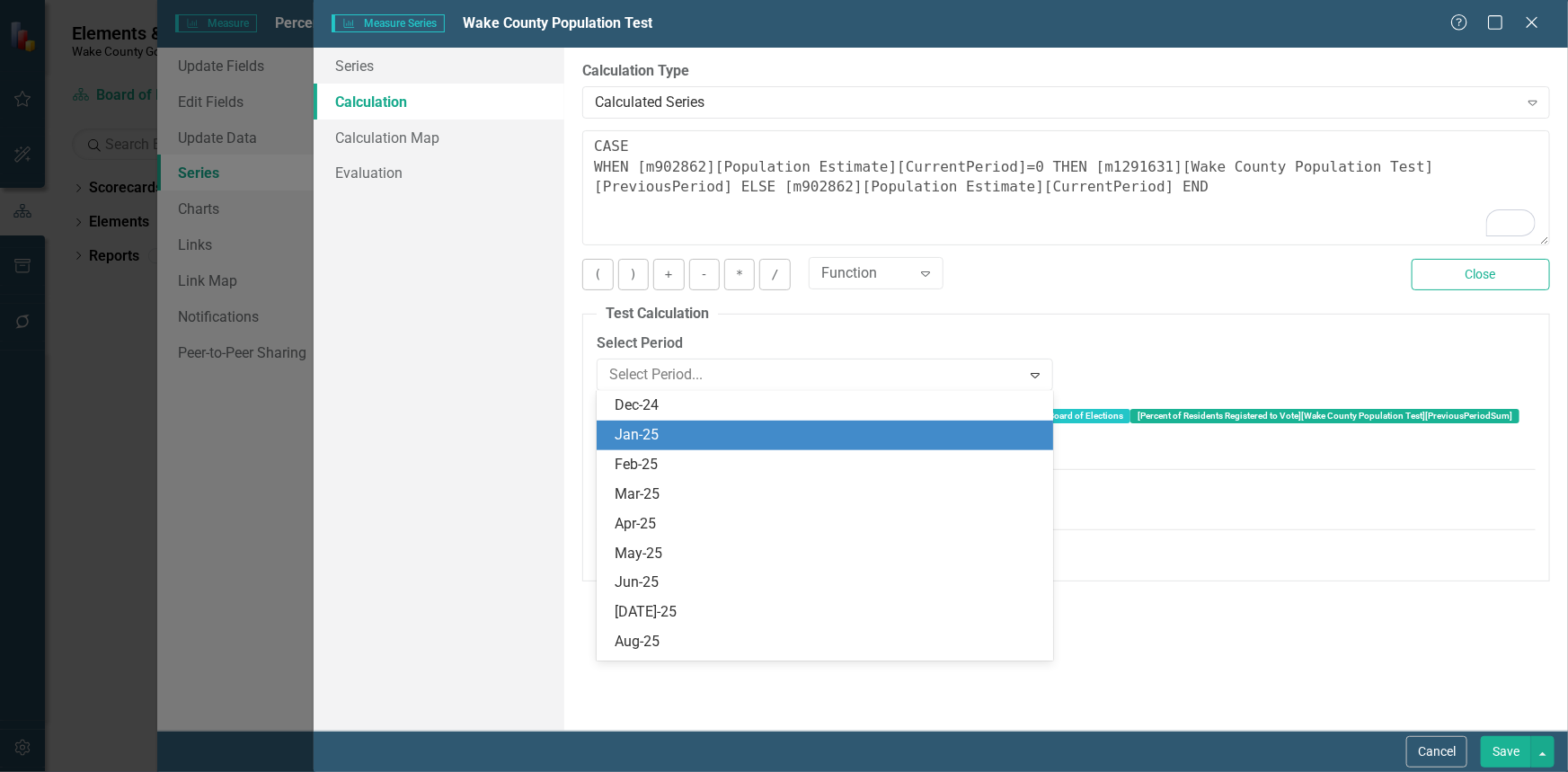
click at [960, 425] on div "Jan-25" at bounding box center [828, 435] width 428 height 21
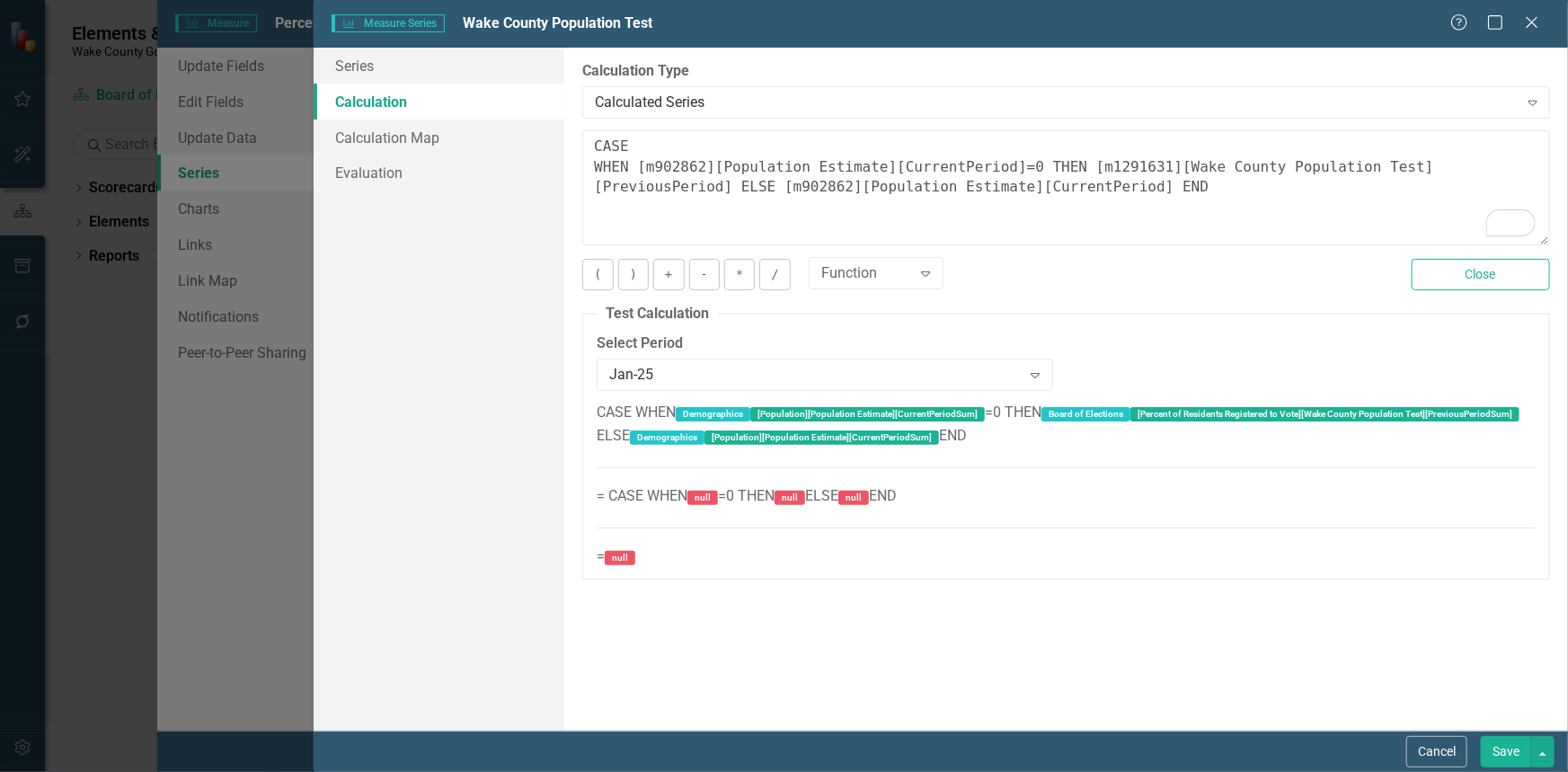
click at [1506, 745] on button "Save" at bounding box center [1505, 751] width 51 height 31
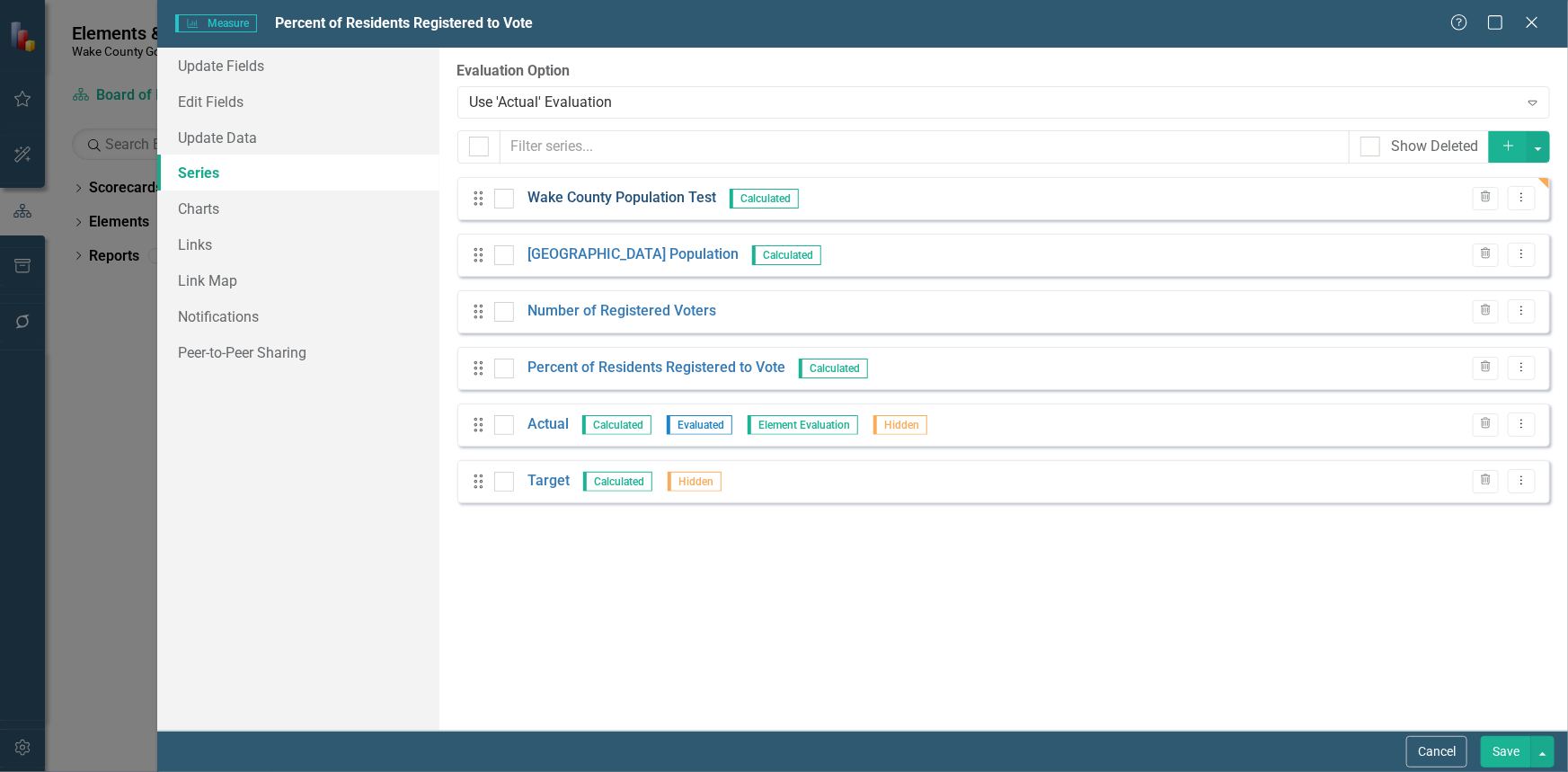
click at [647, 193] on link "Wake County Population Test" at bounding box center [622, 198] width 189 height 21
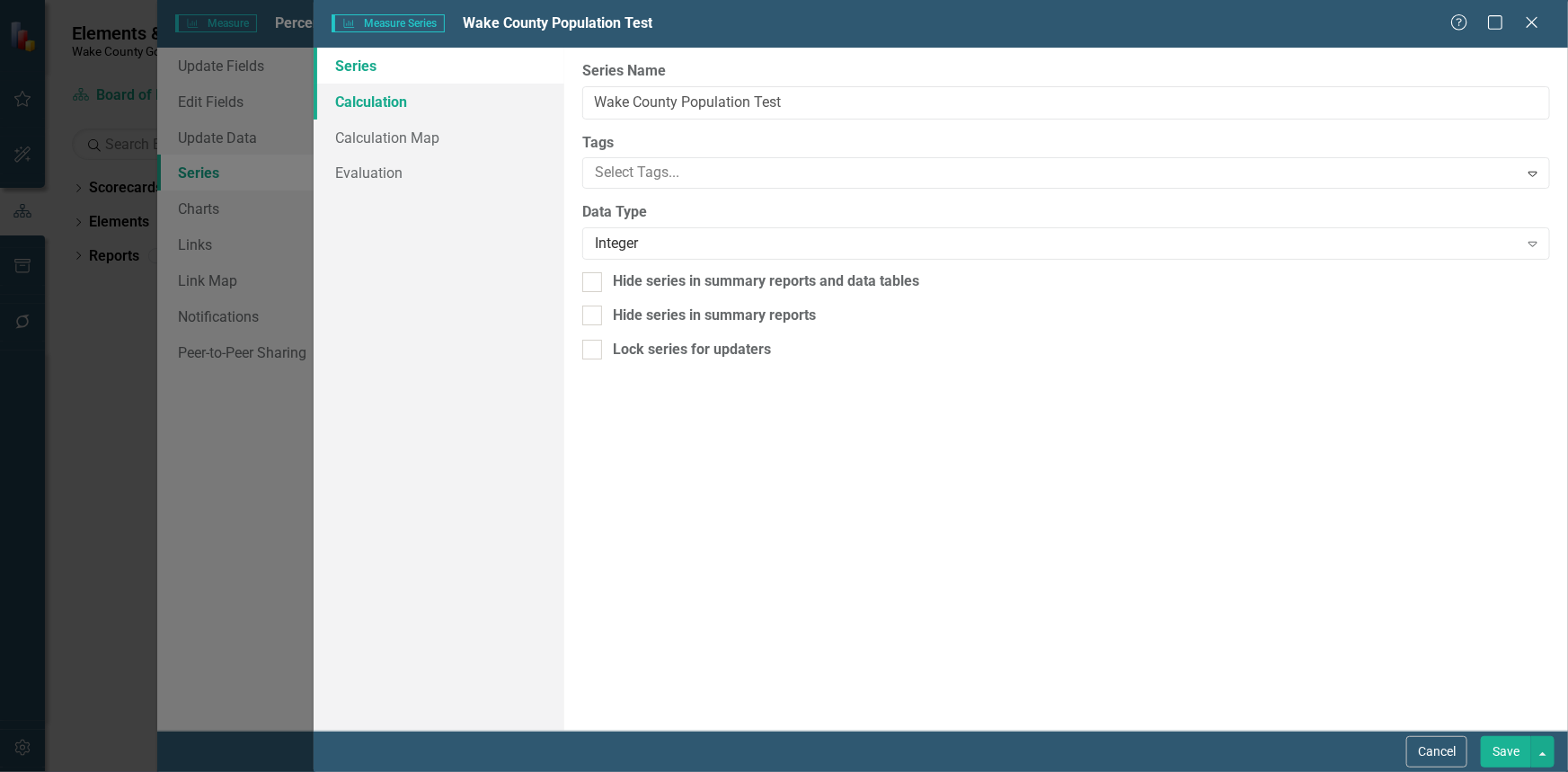
click at [371, 95] on link "Calculation" at bounding box center [439, 102] width 251 height 36
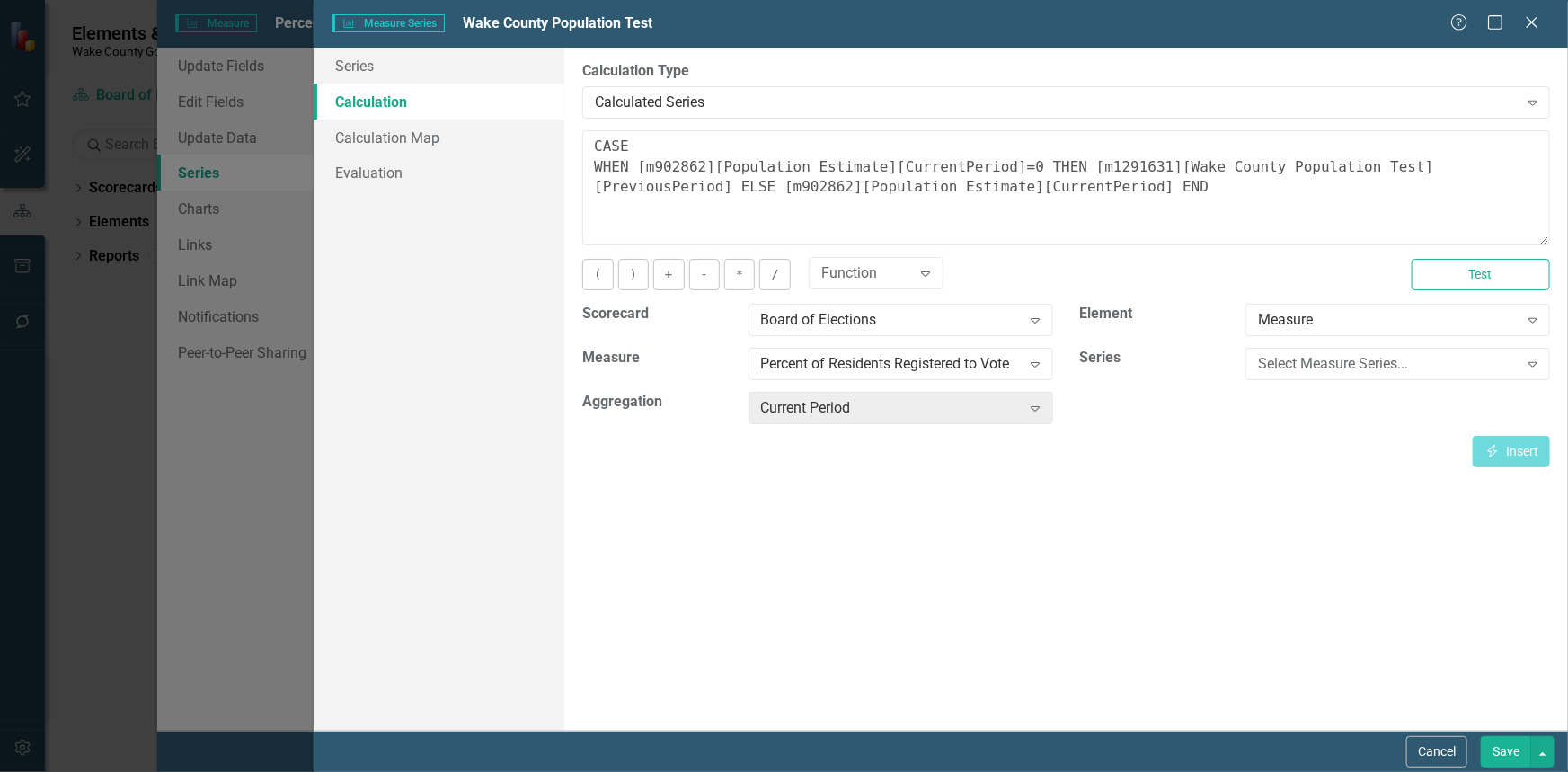
click at [1481, 255] on div "You can define a default calculation for this series by referencing other serie…" at bounding box center [1066, 298] width 968 height 337
click at [1483, 268] on button "Test" at bounding box center [1480, 274] width 138 height 31
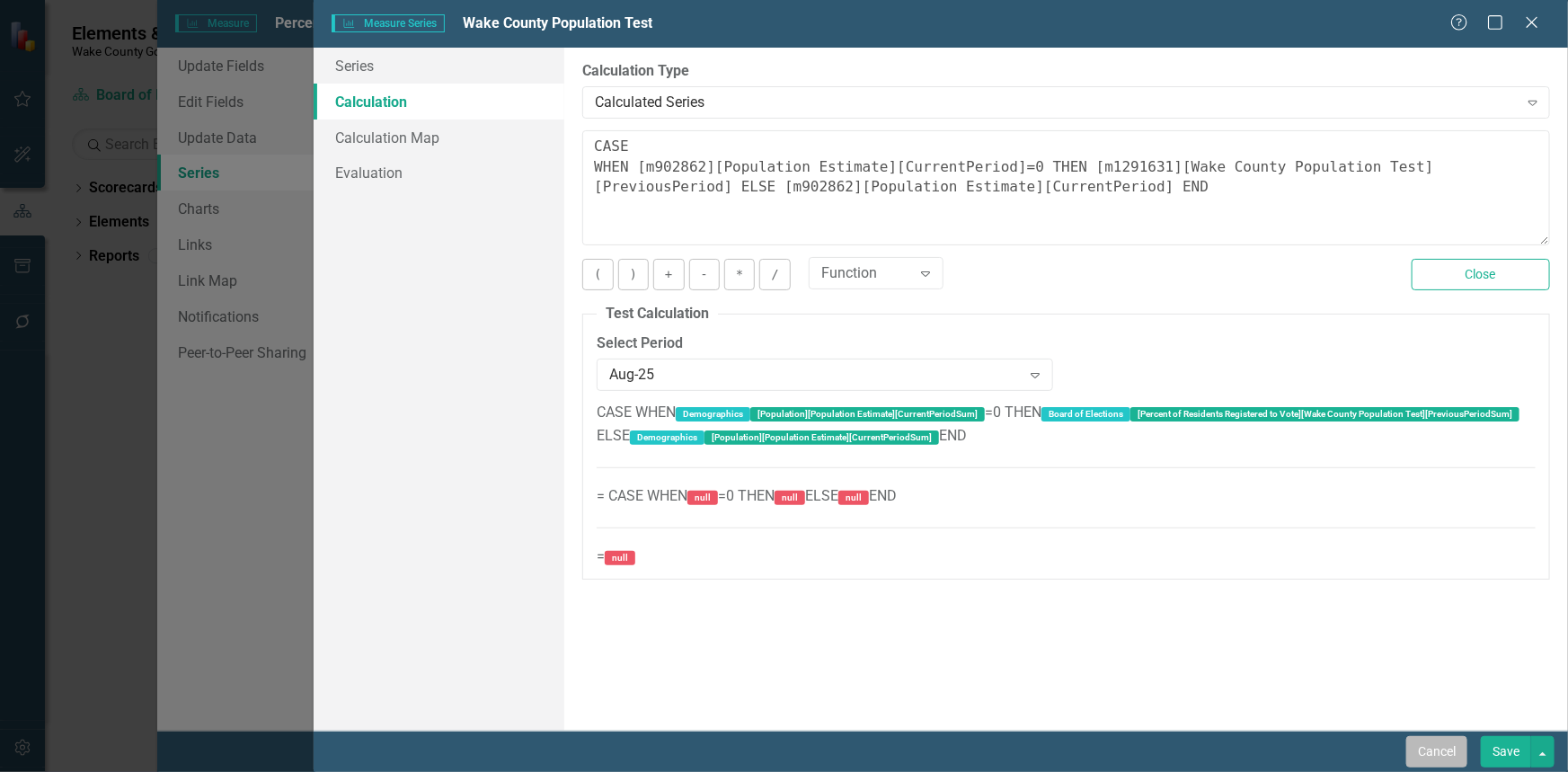
click at [1444, 753] on button "Cancel" at bounding box center [1436, 751] width 61 height 31
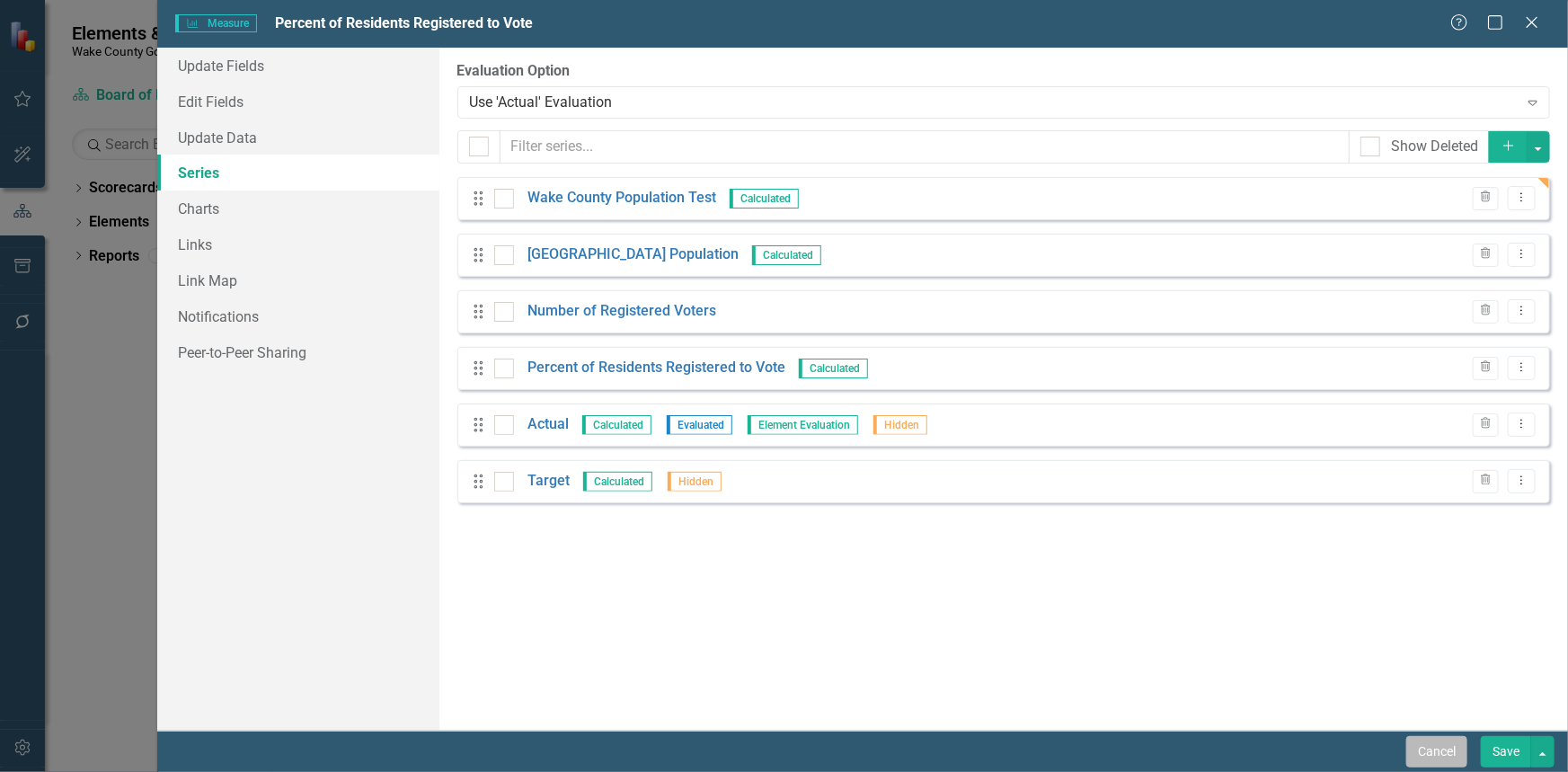
click at [1416, 754] on button "Cancel" at bounding box center [1436, 751] width 61 height 31
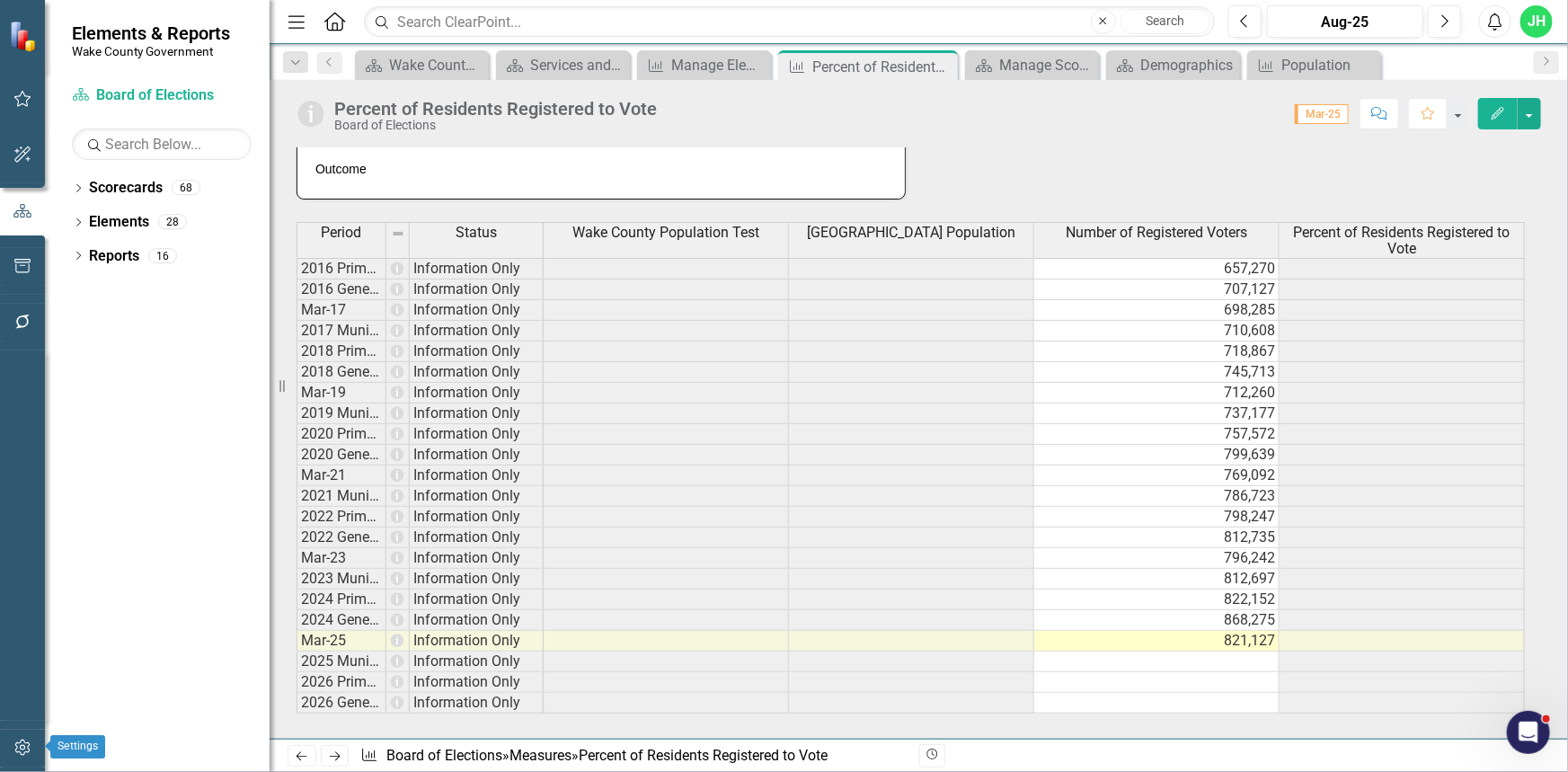
click at [23, 753] on icon "button" at bounding box center [23, 747] width 19 height 14
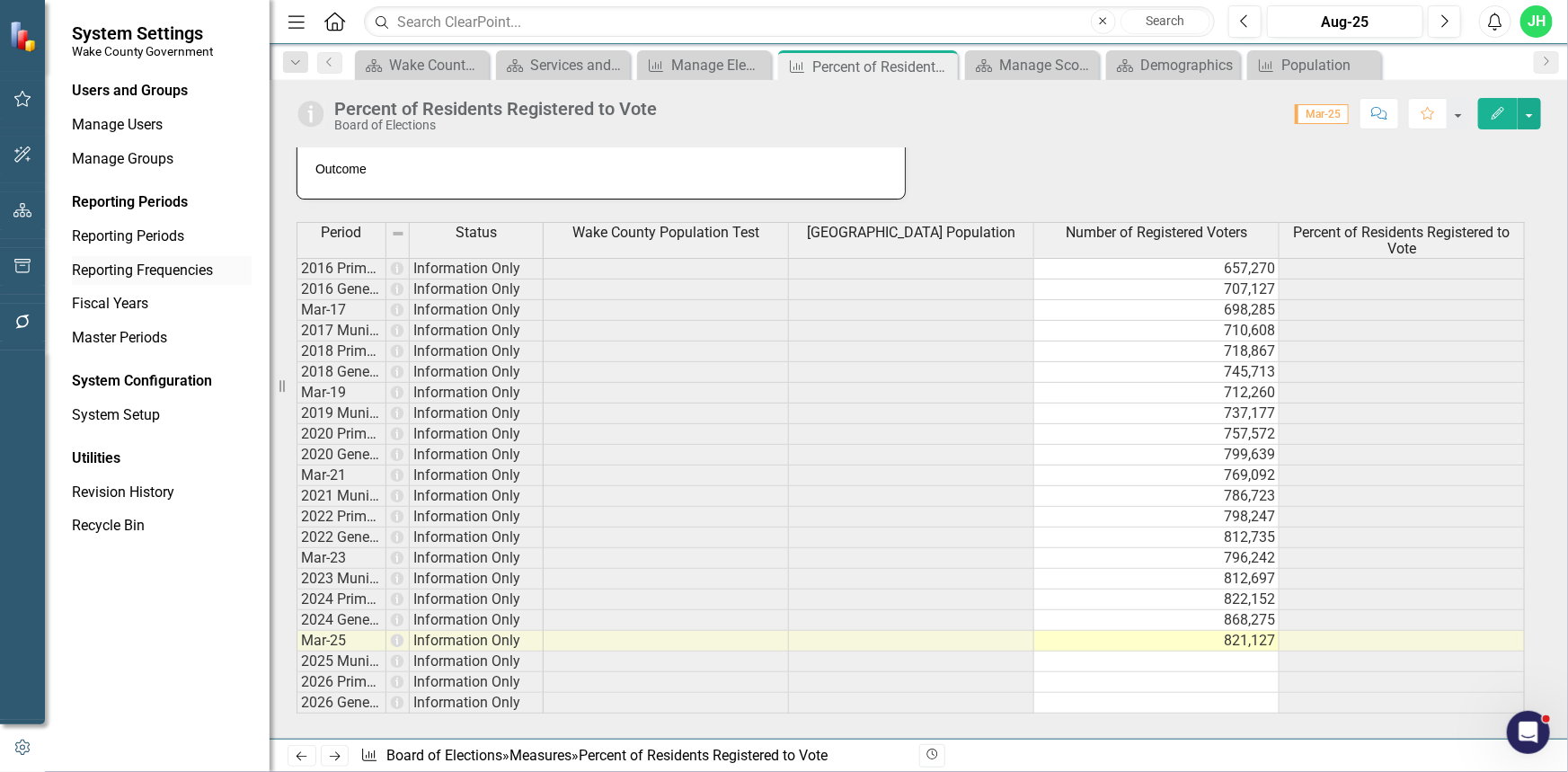
click at [144, 269] on link "Reporting Frequencies" at bounding box center [161, 271] width 179 height 21
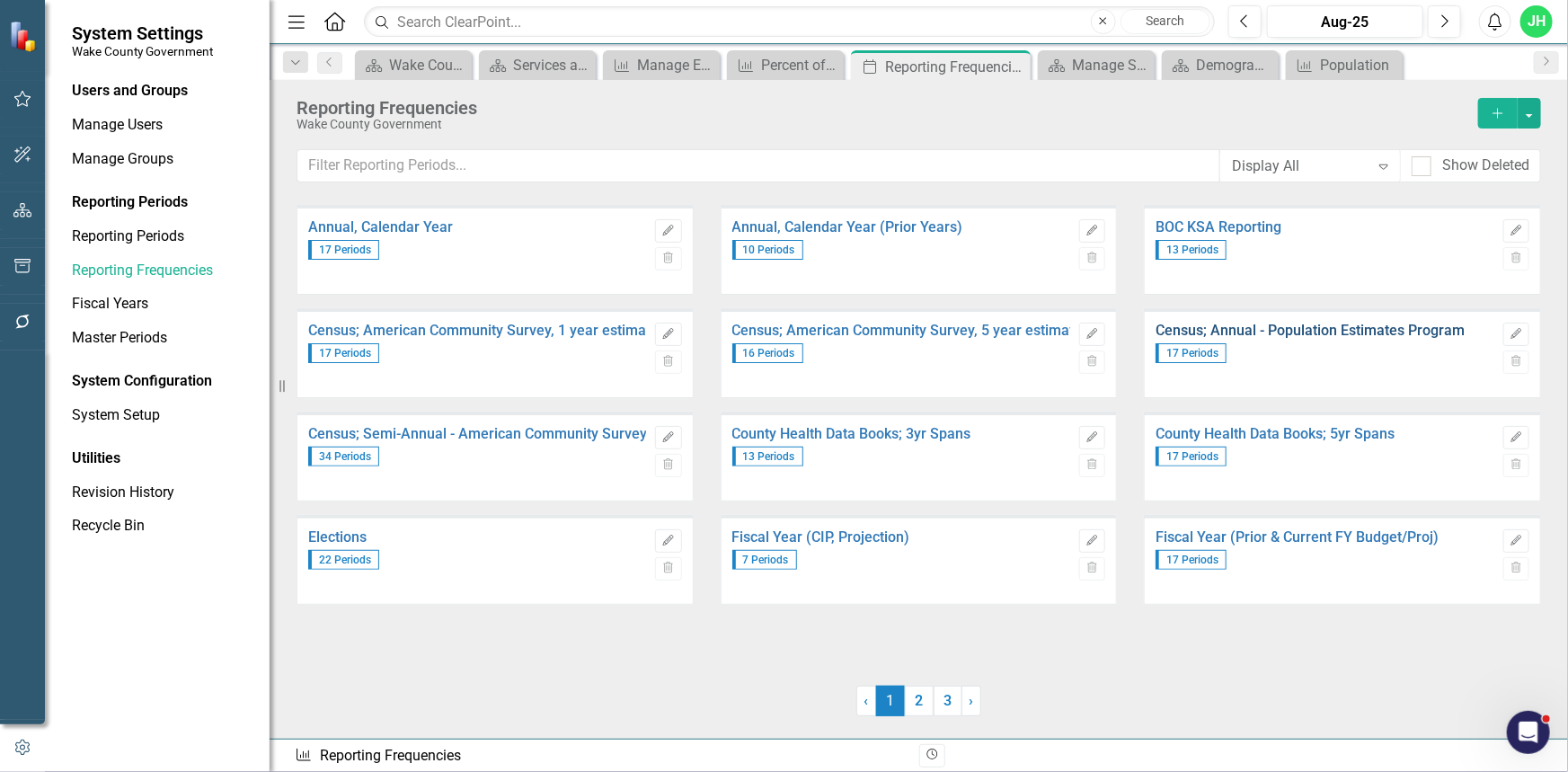
click at [1306, 329] on link "Census; Annual - Population Estimates Program" at bounding box center [1325, 330] width 338 height 16
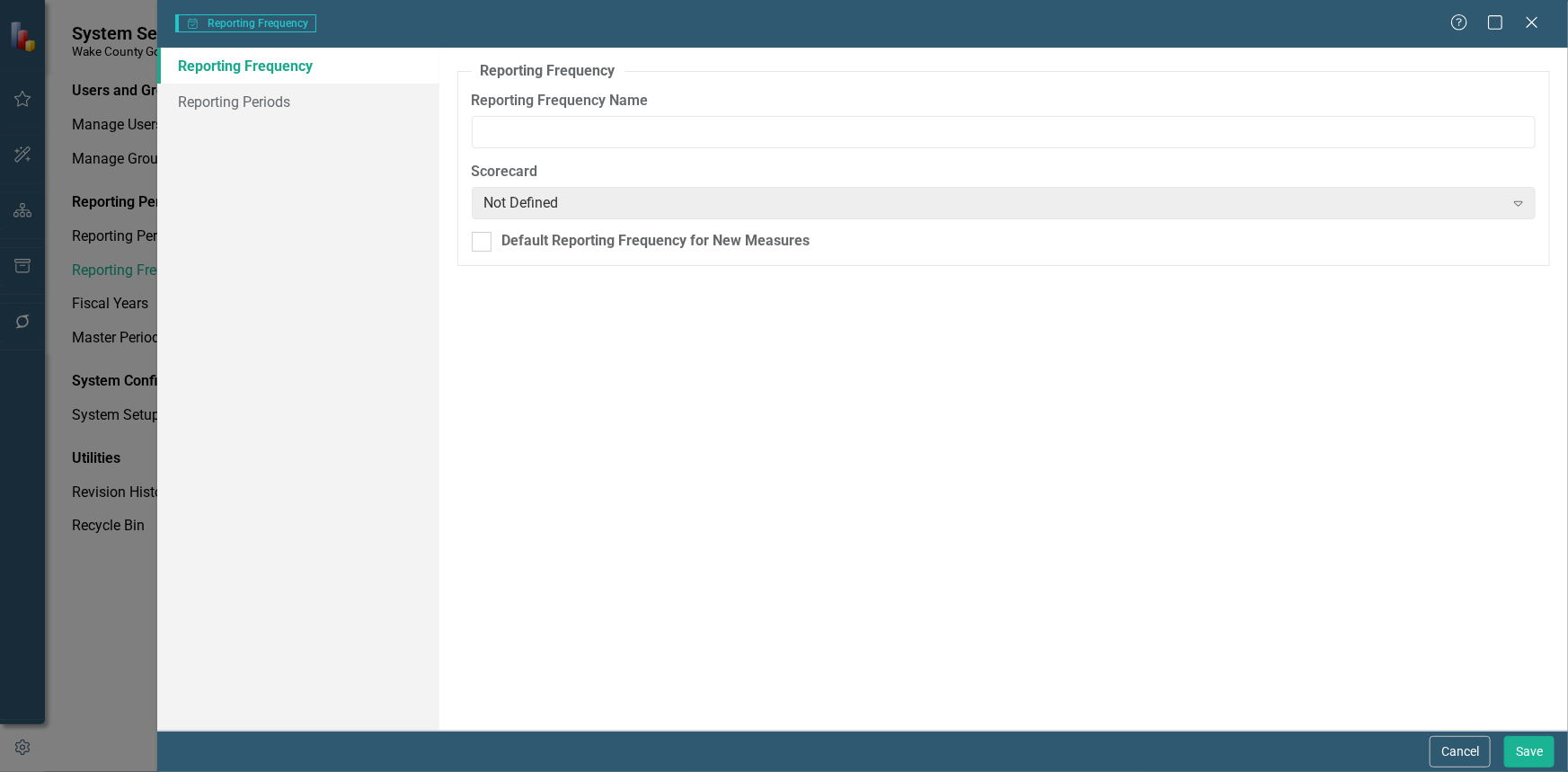
type input "Census; Annual - Population Estimates Program"
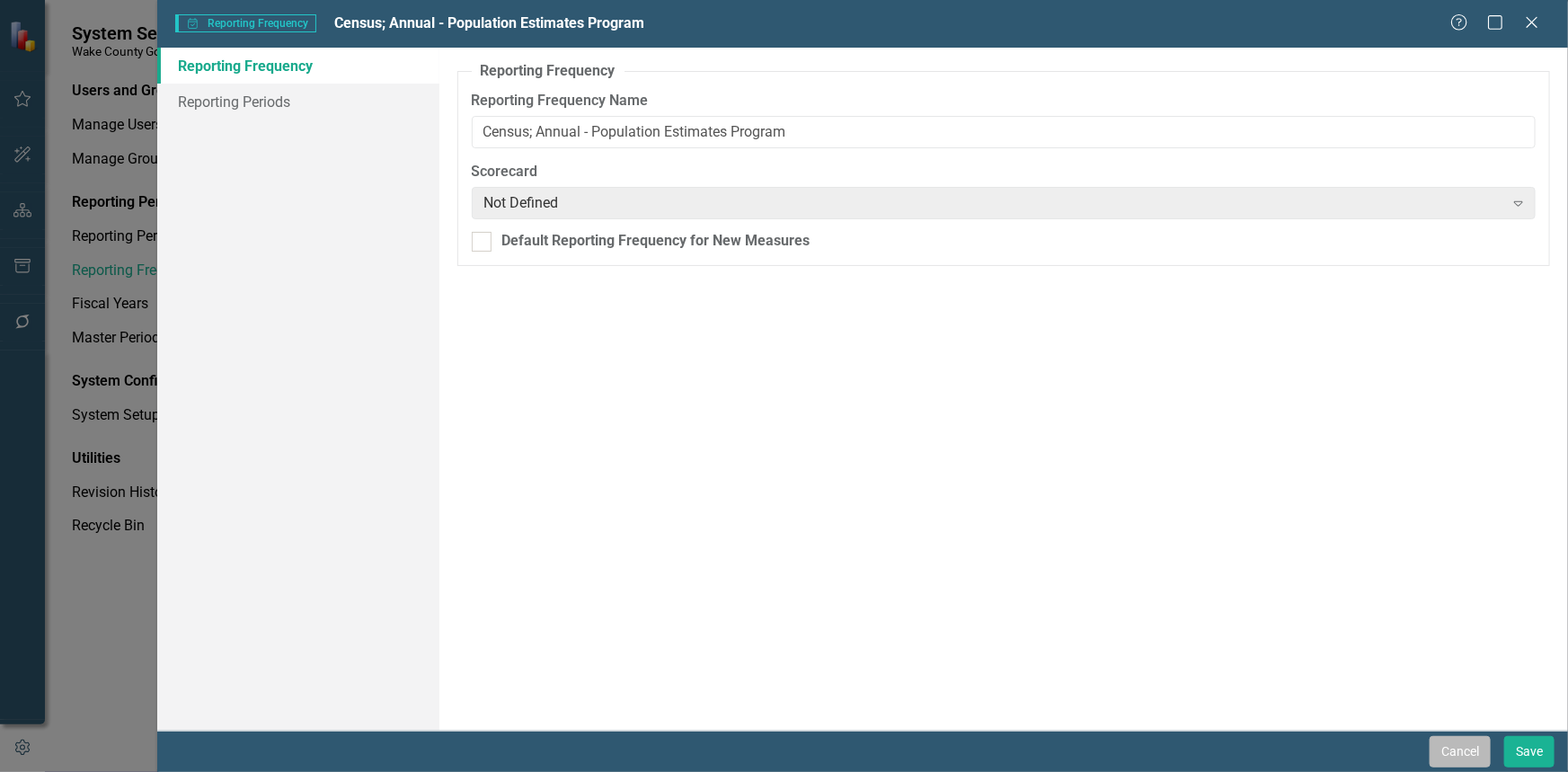
click at [1456, 741] on button "Cancel" at bounding box center [1460, 751] width 61 height 31
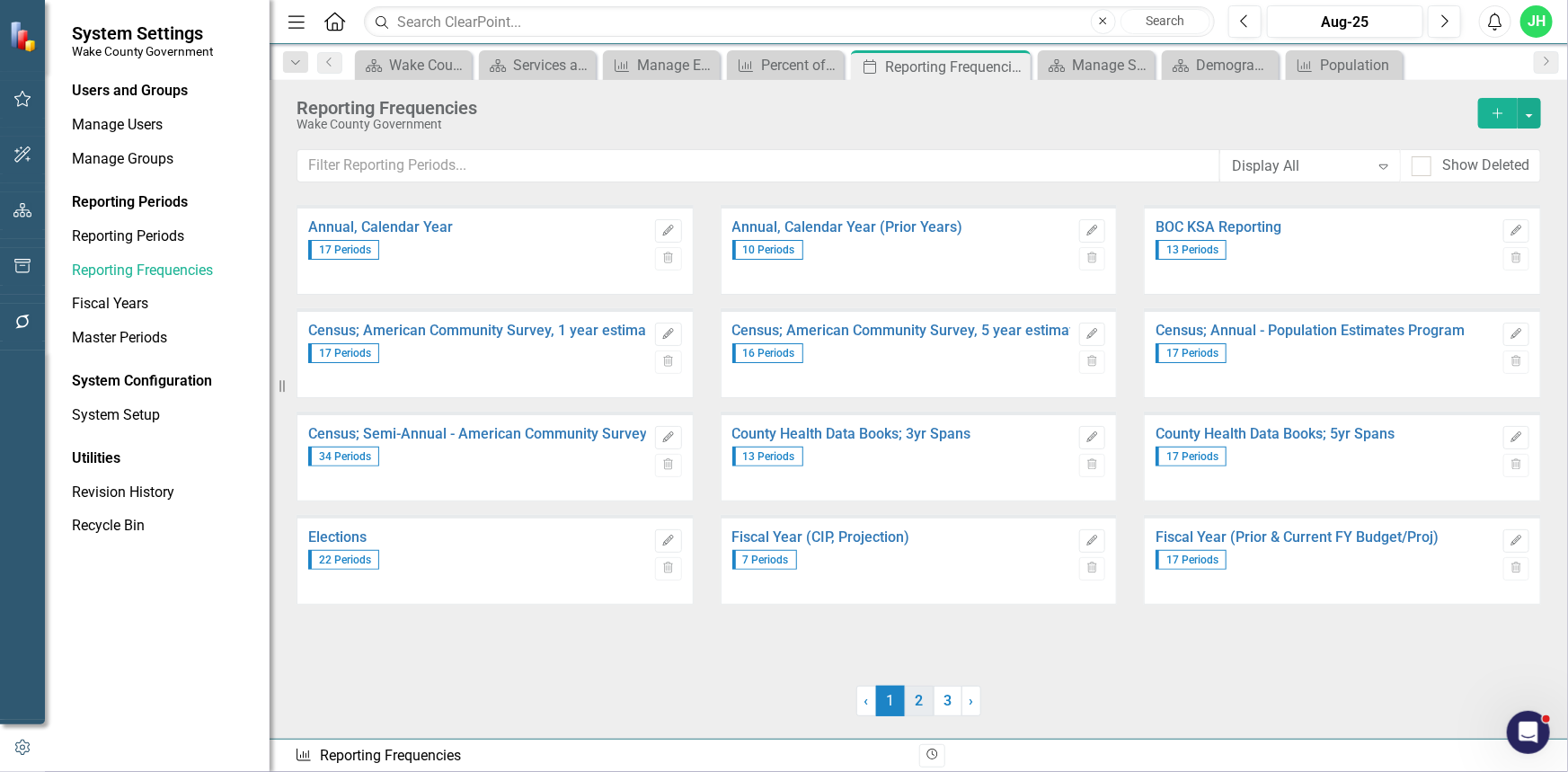
click at [920, 703] on link "2" at bounding box center [919, 700] width 29 height 31
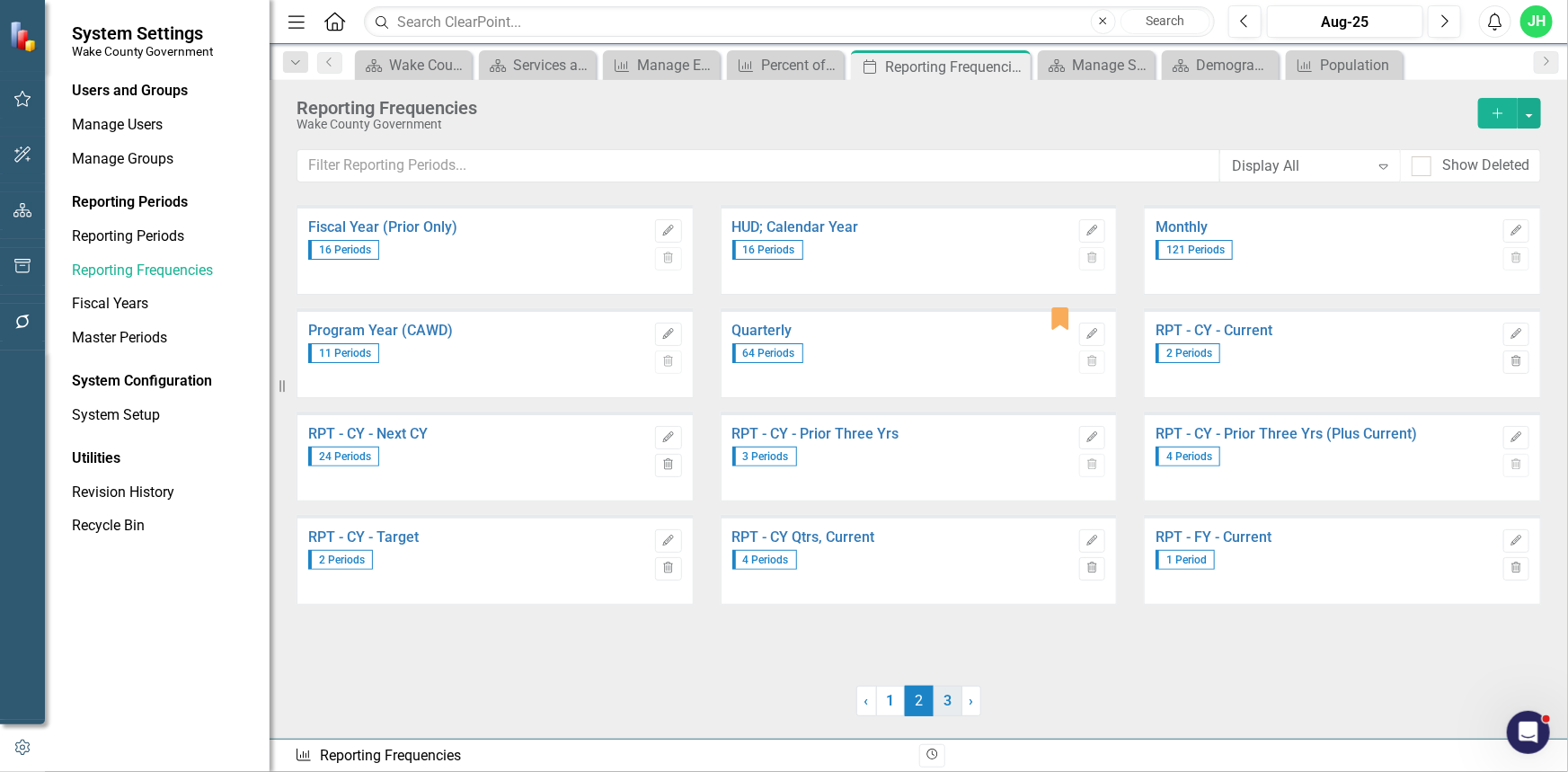
click at [953, 700] on link "3" at bounding box center [948, 700] width 29 height 31
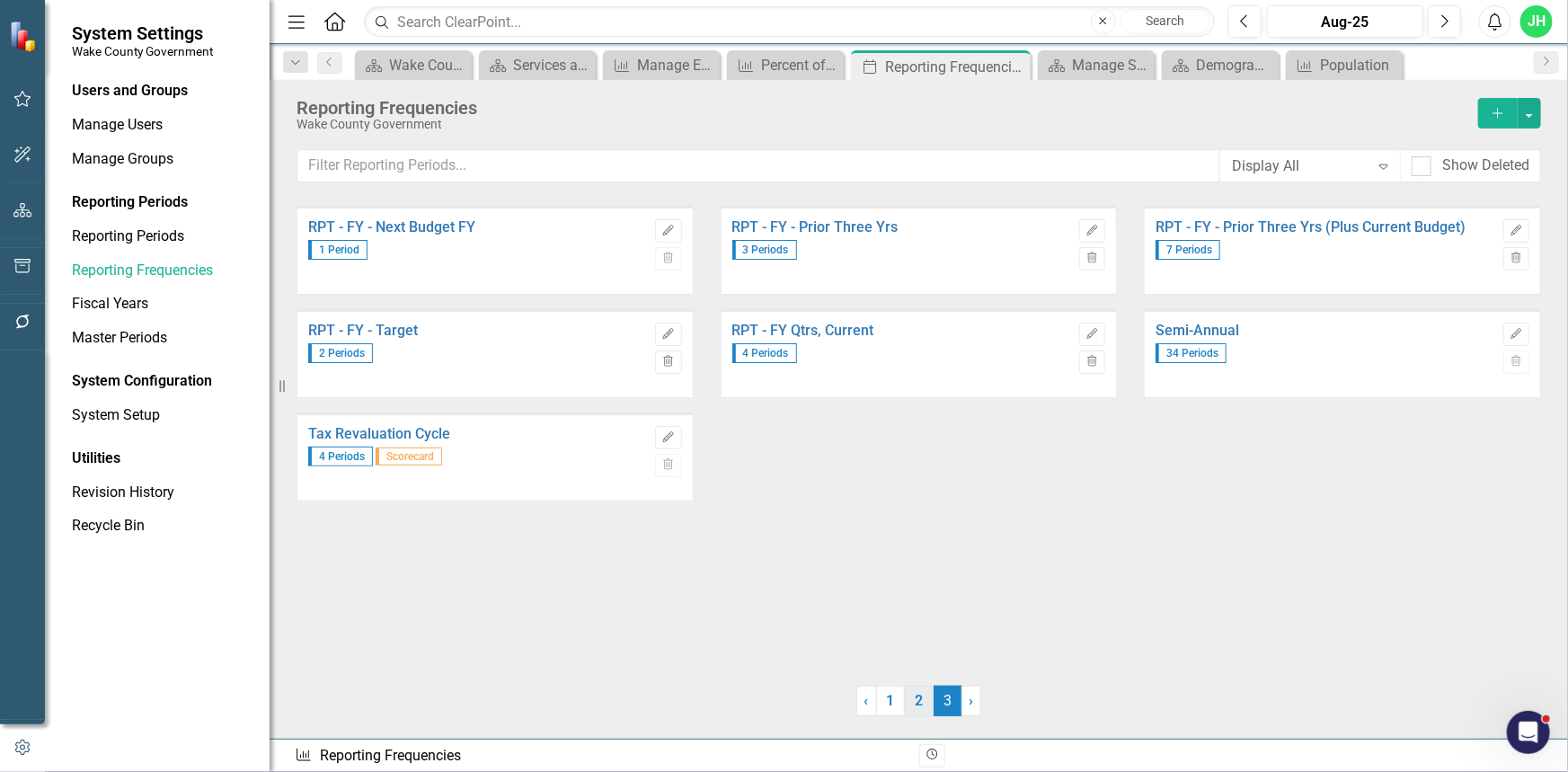
click at [919, 701] on link "2" at bounding box center [919, 700] width 29 height 31
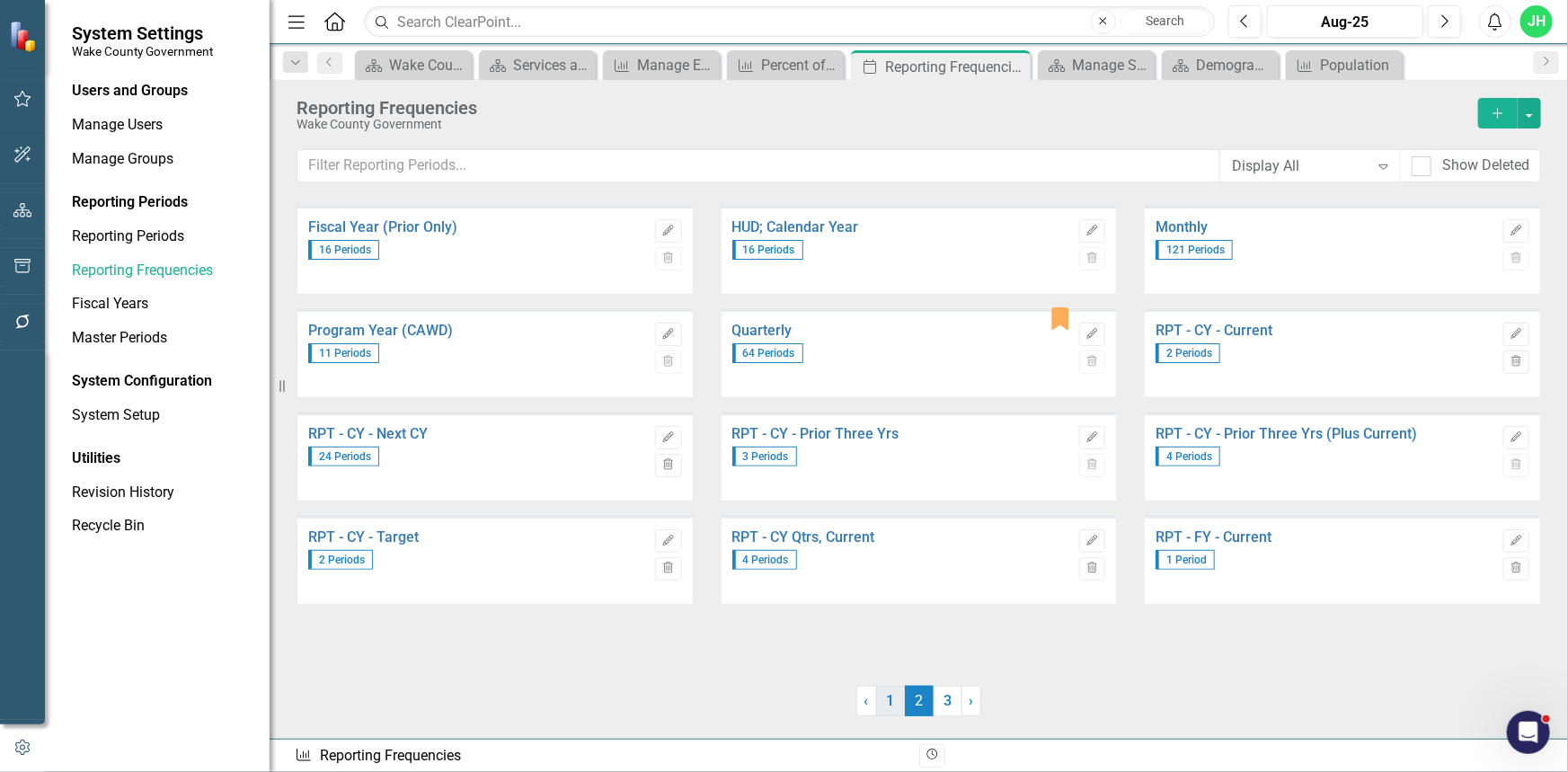
click at [895, 691] on link "1" at bounding box center [890, 700] width 29 height 31
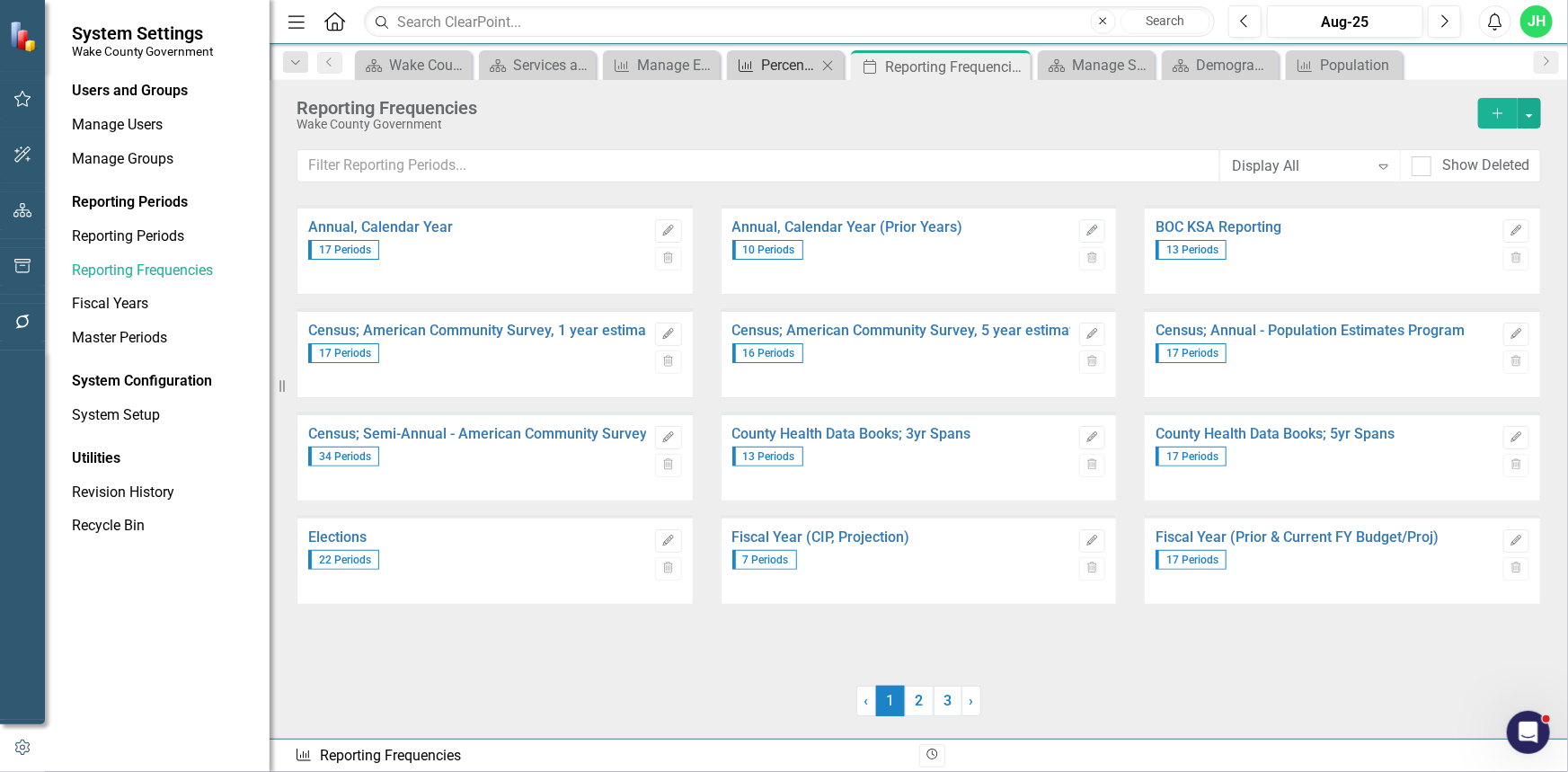
click at [784, 71] on div "Percent of Residents Registered to Vote" at bounding box center [788, 65] width 55 height 23
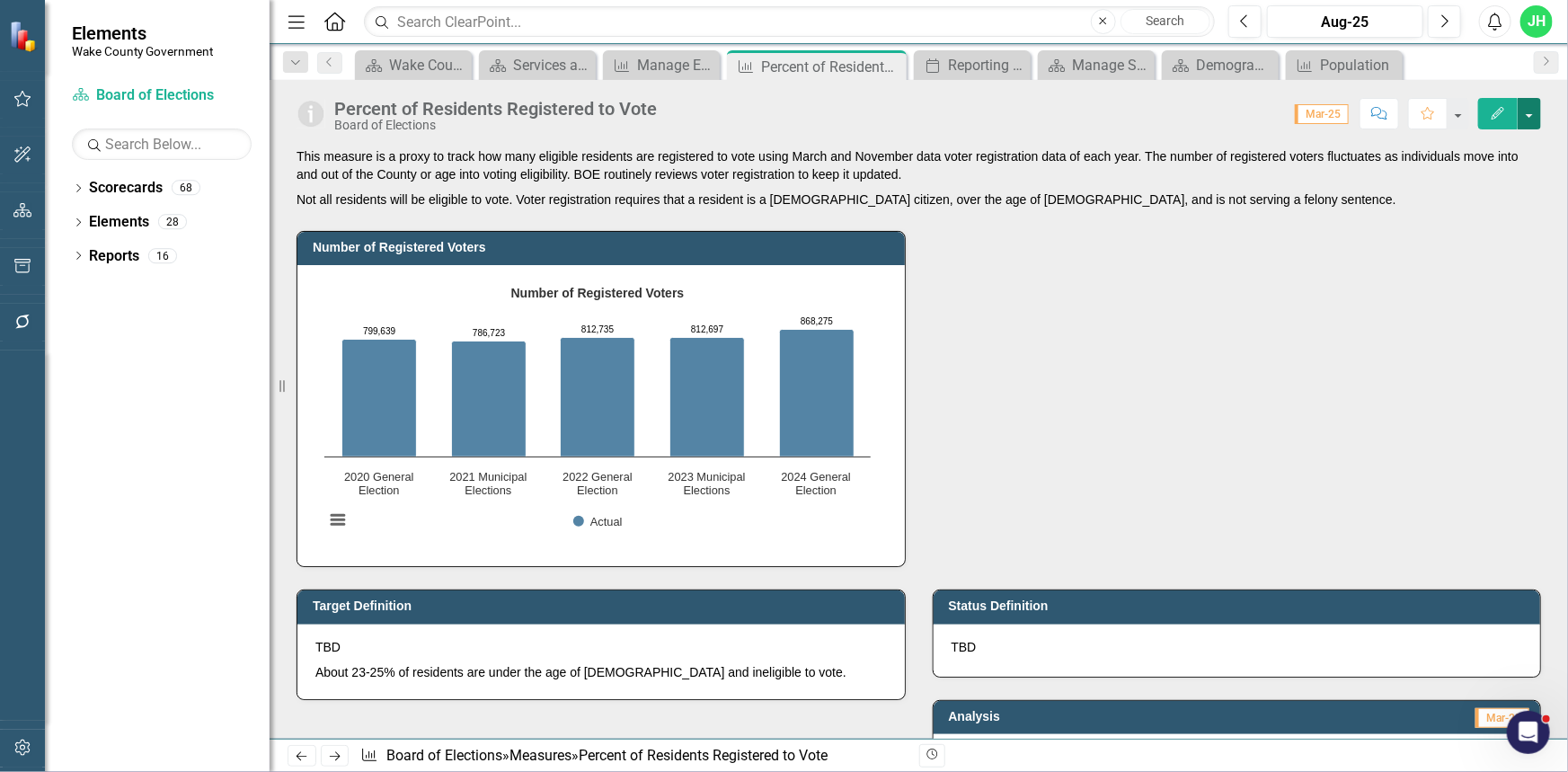
click at [1533, 109] on button "button" at bounding box center [1529, 114] width 23 height 31
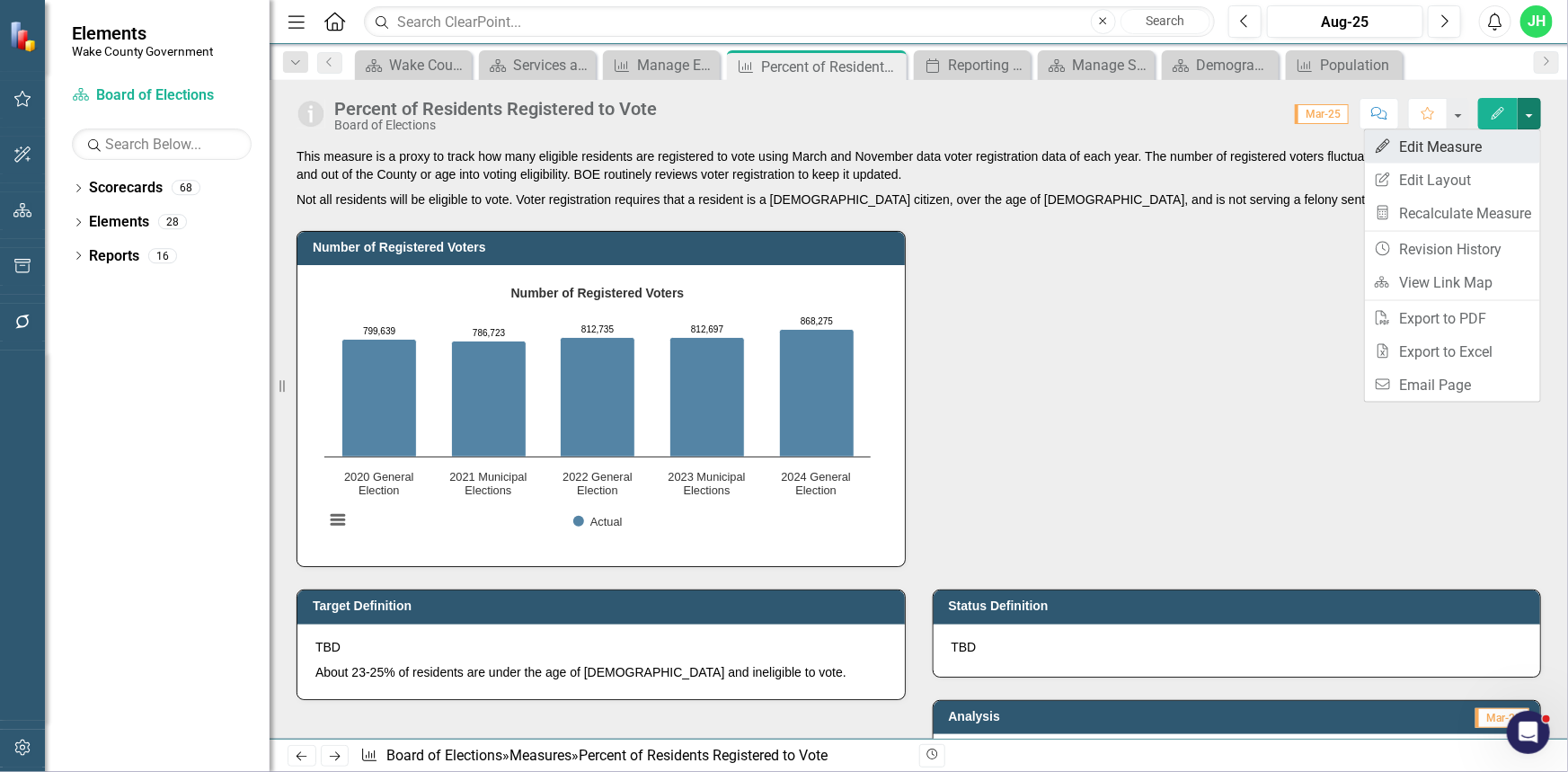
click at [1479, 133] on link "Edit Edit Measure" at bounding box center [1453, 146] width 176 height 33
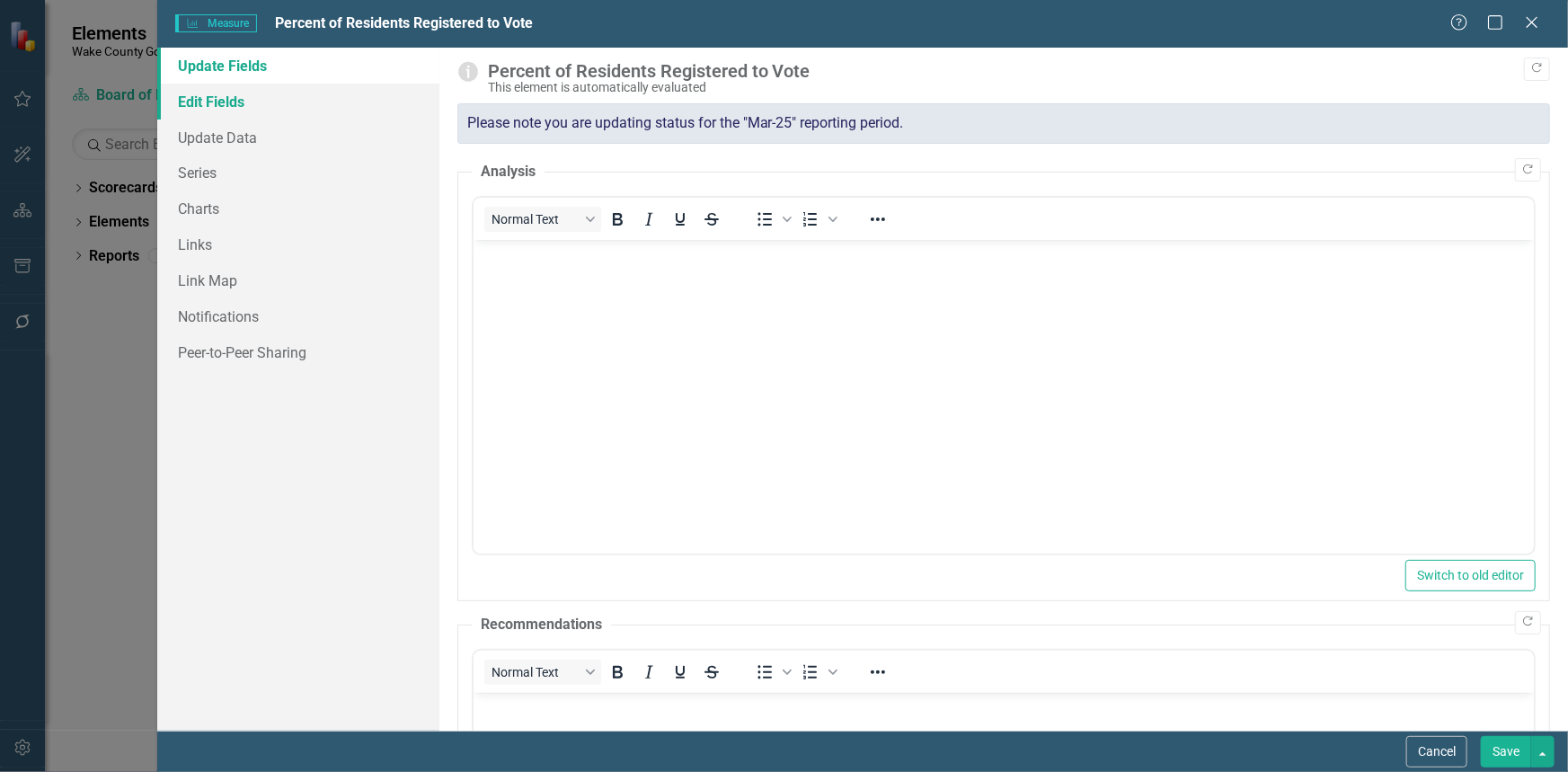
click at [217, 105] on link "Edit Fields" at bounding box center [299, 102] width 282 height 36
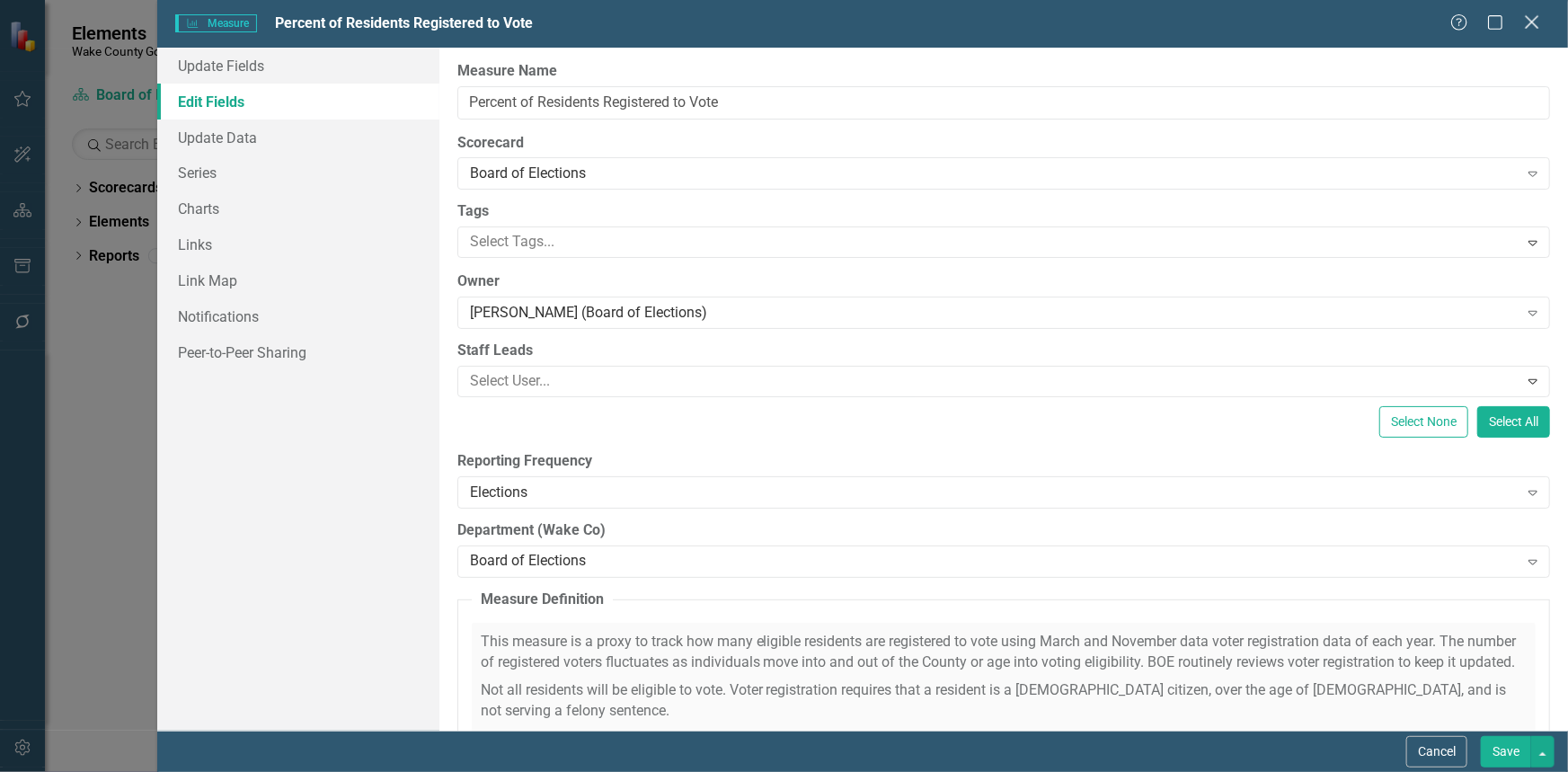
click at [1536, 26] on icon "Close" at bounding box center [1532, 22] width 23 height 17
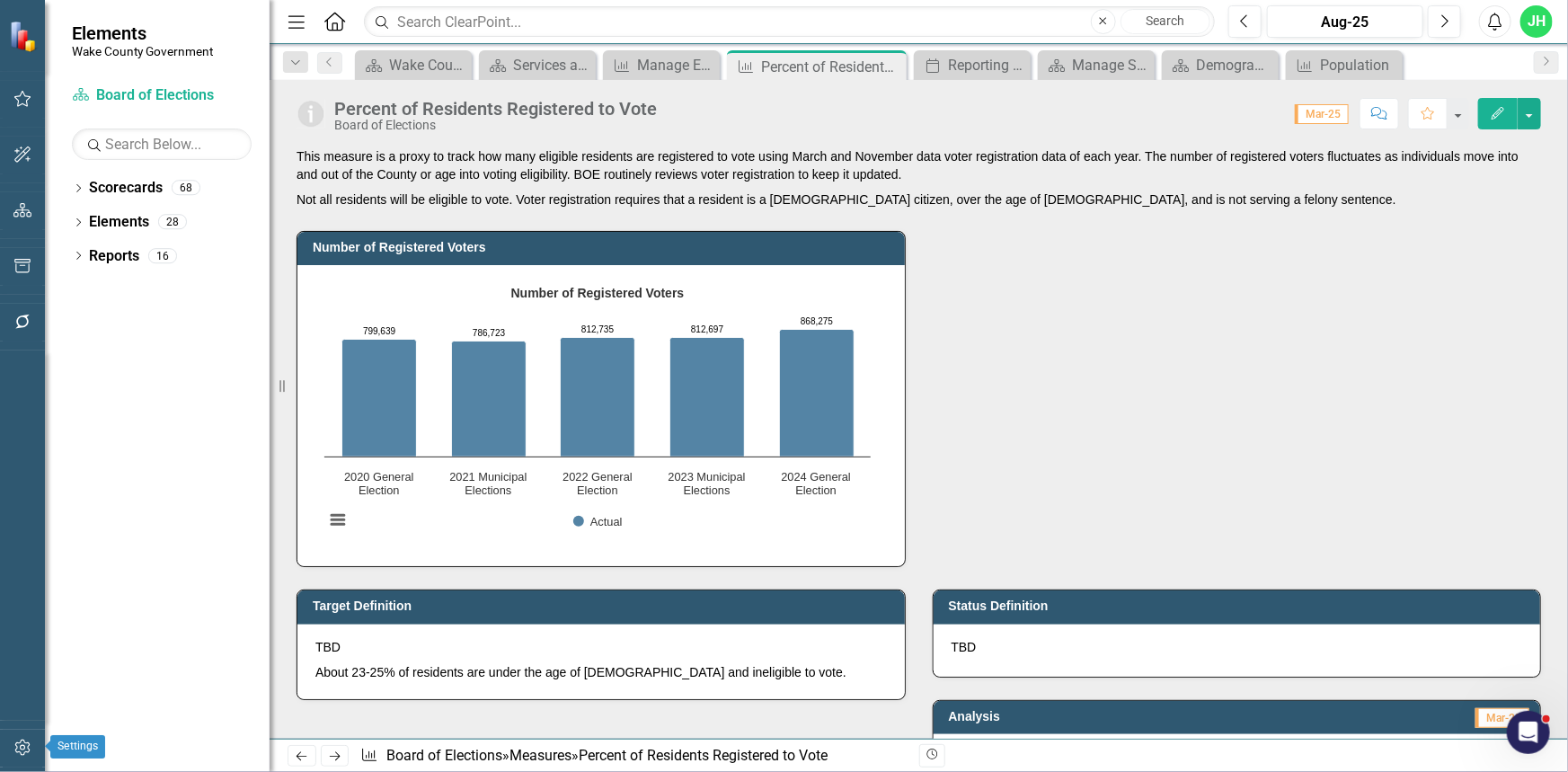
click at [24, 745] on icon "button" at bounding box center [22, 747] width 15 height 16
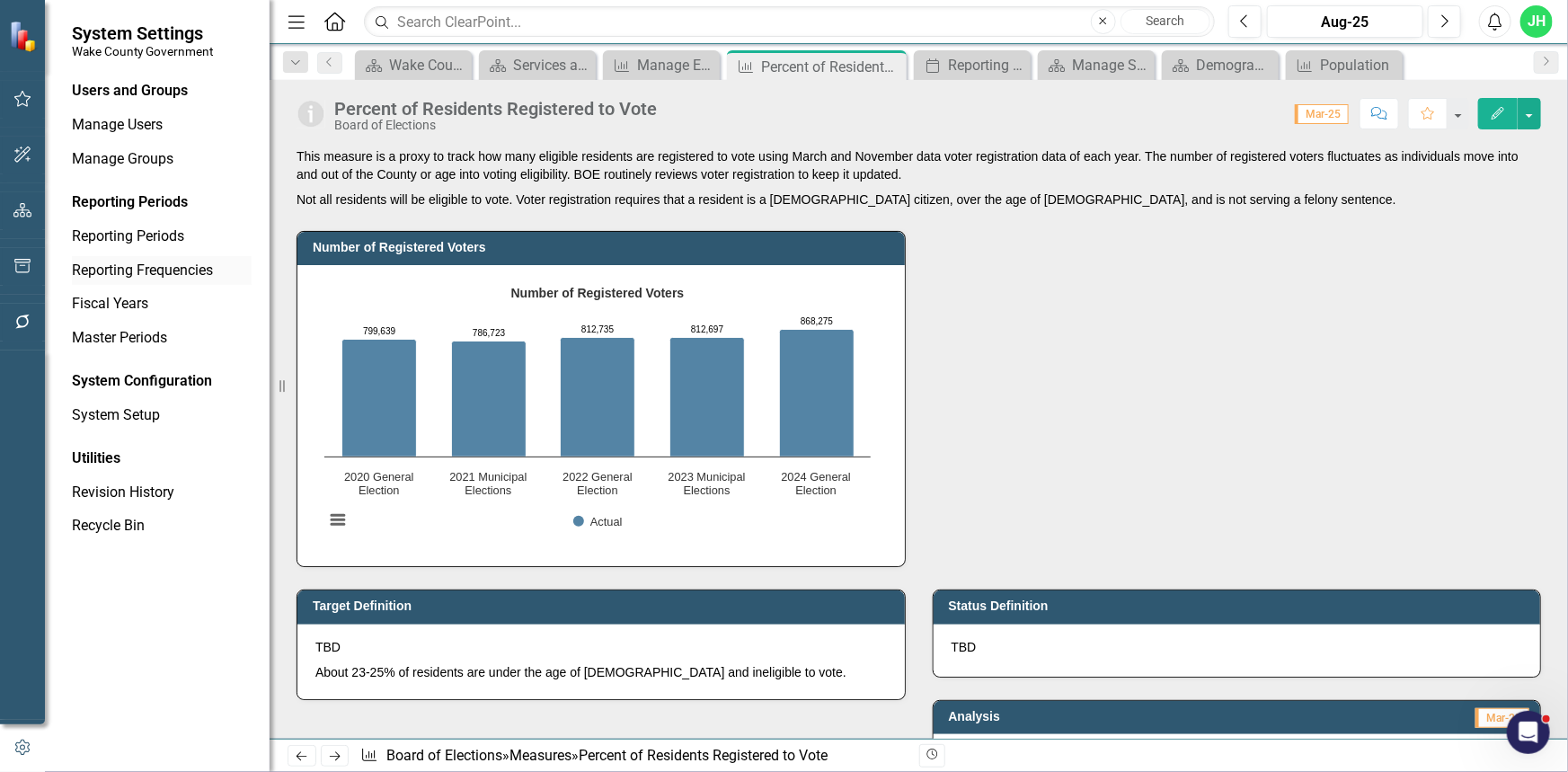
click at [150, 261] on link "Reporting Frequencies" at bounding box center [161, 271] width 179 height 21
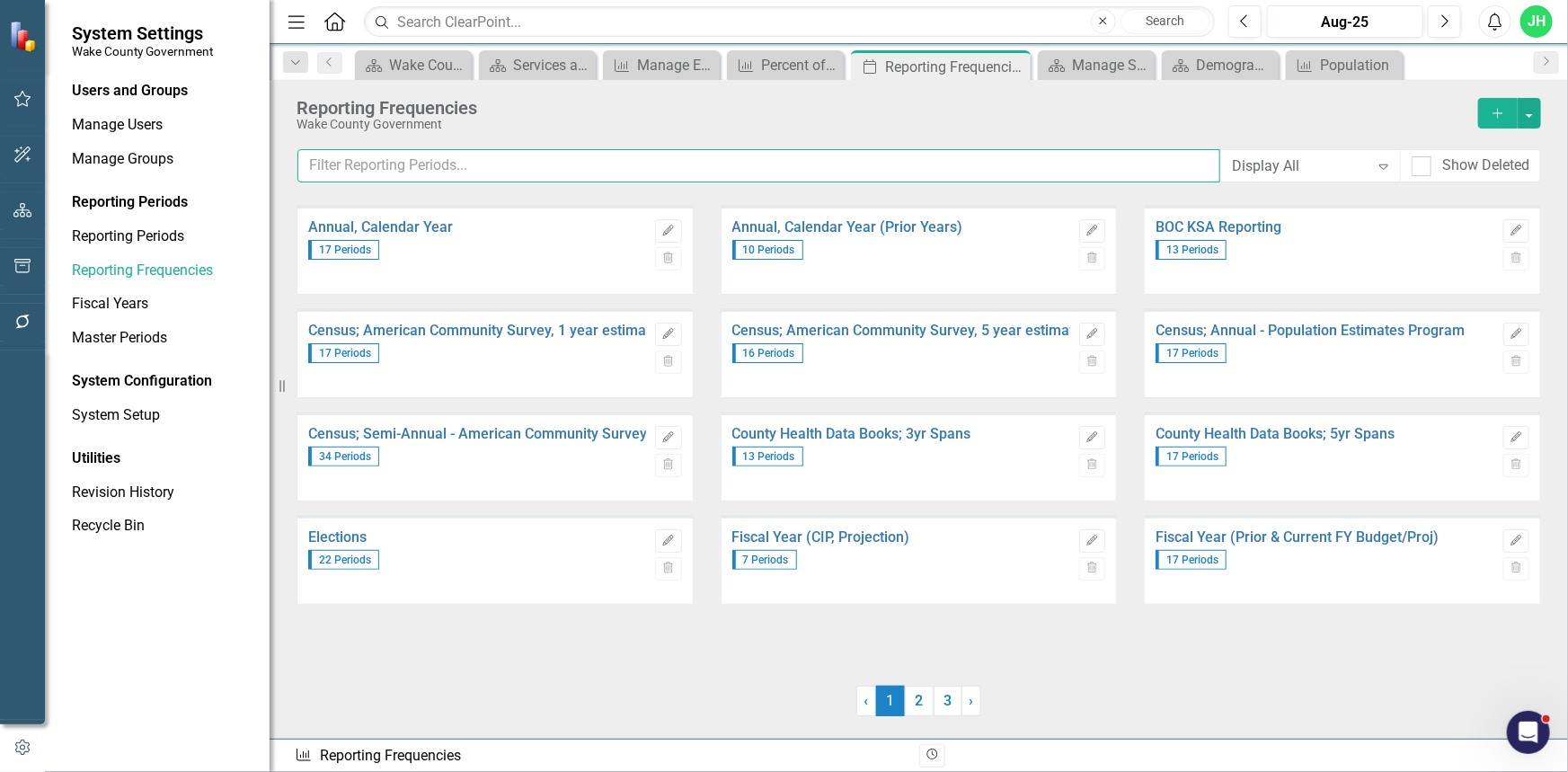
click at [686, 153] on input "text" at bounding box center [759, 165] width 923 height 33
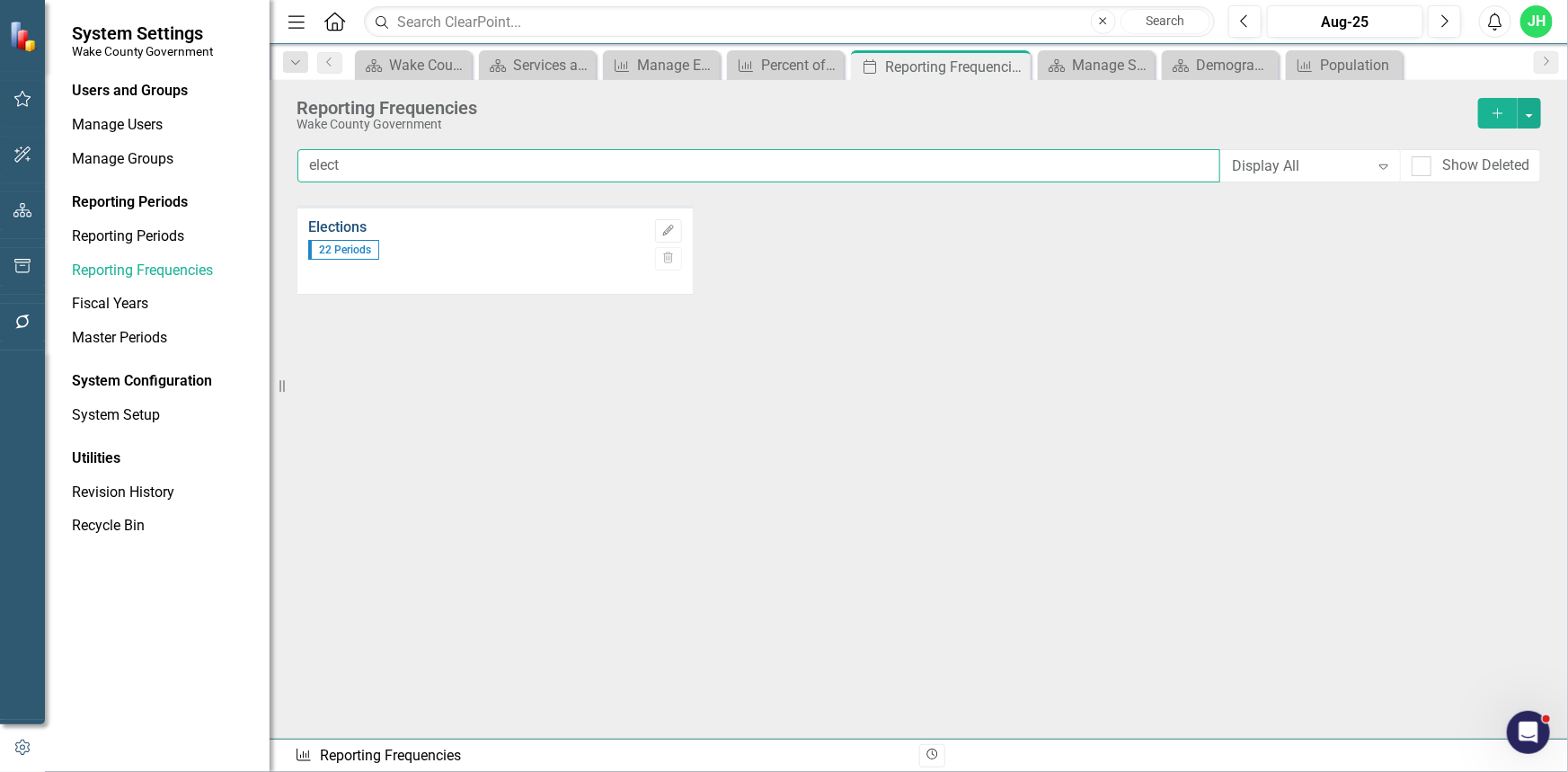
type input "elect"
click at [356, 231] on link "Elections" at bounding box center [477, 227] width 338 height 16
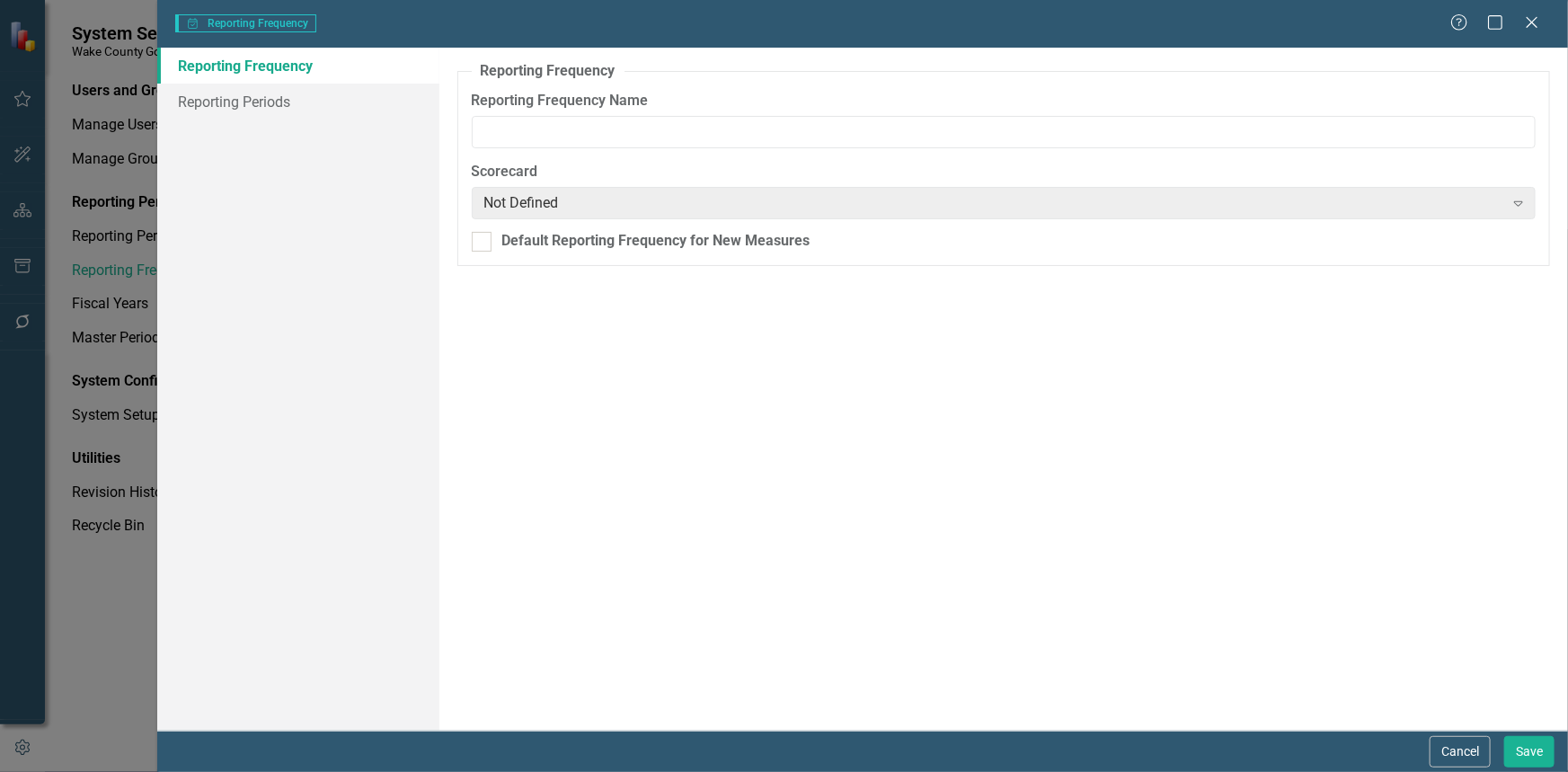
type input "Elections"
click at [279, 88] on link "Reporting Periods" at bounding box center [299, 102] width 282 height 36
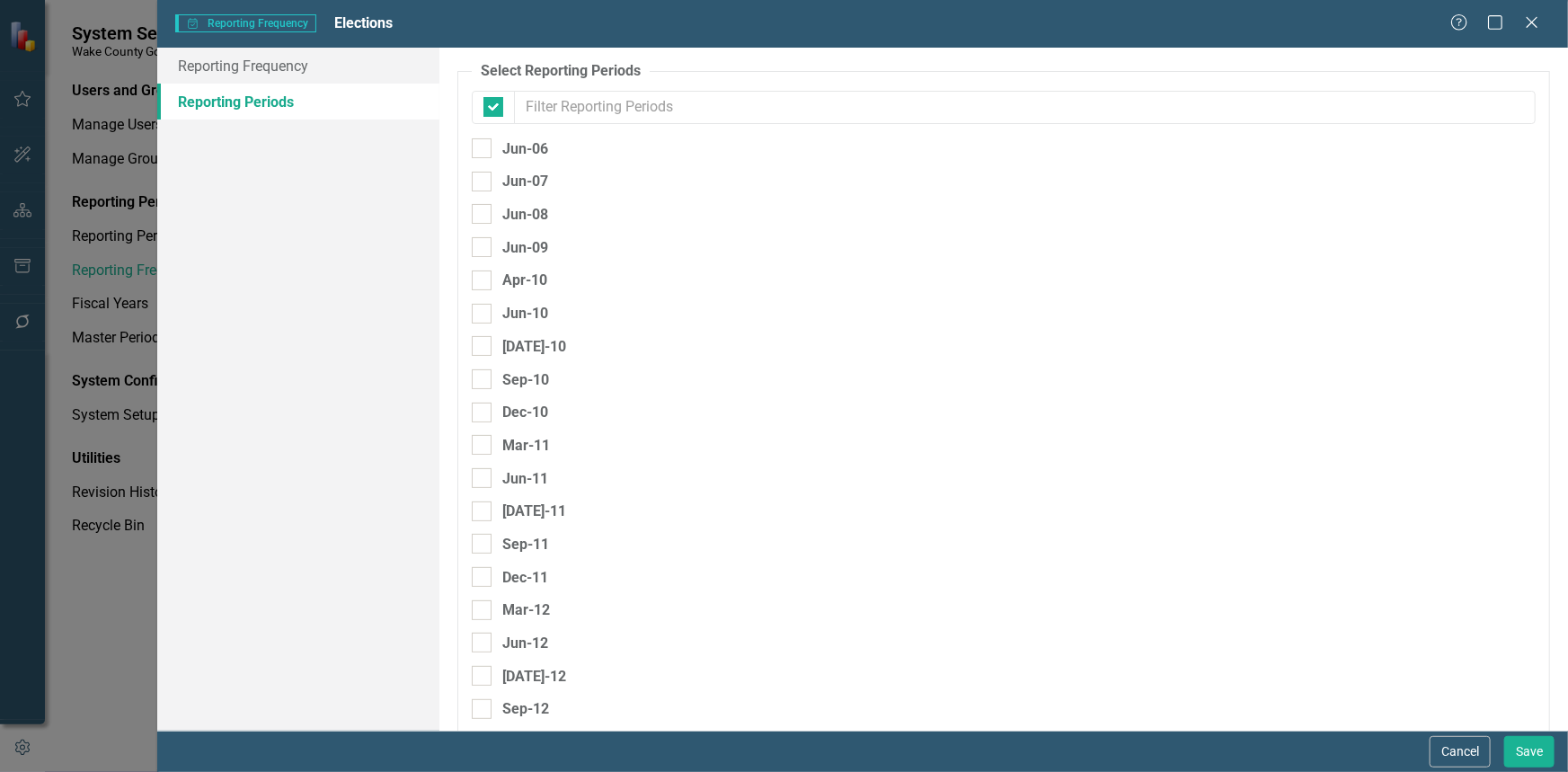
checkbox input "false"
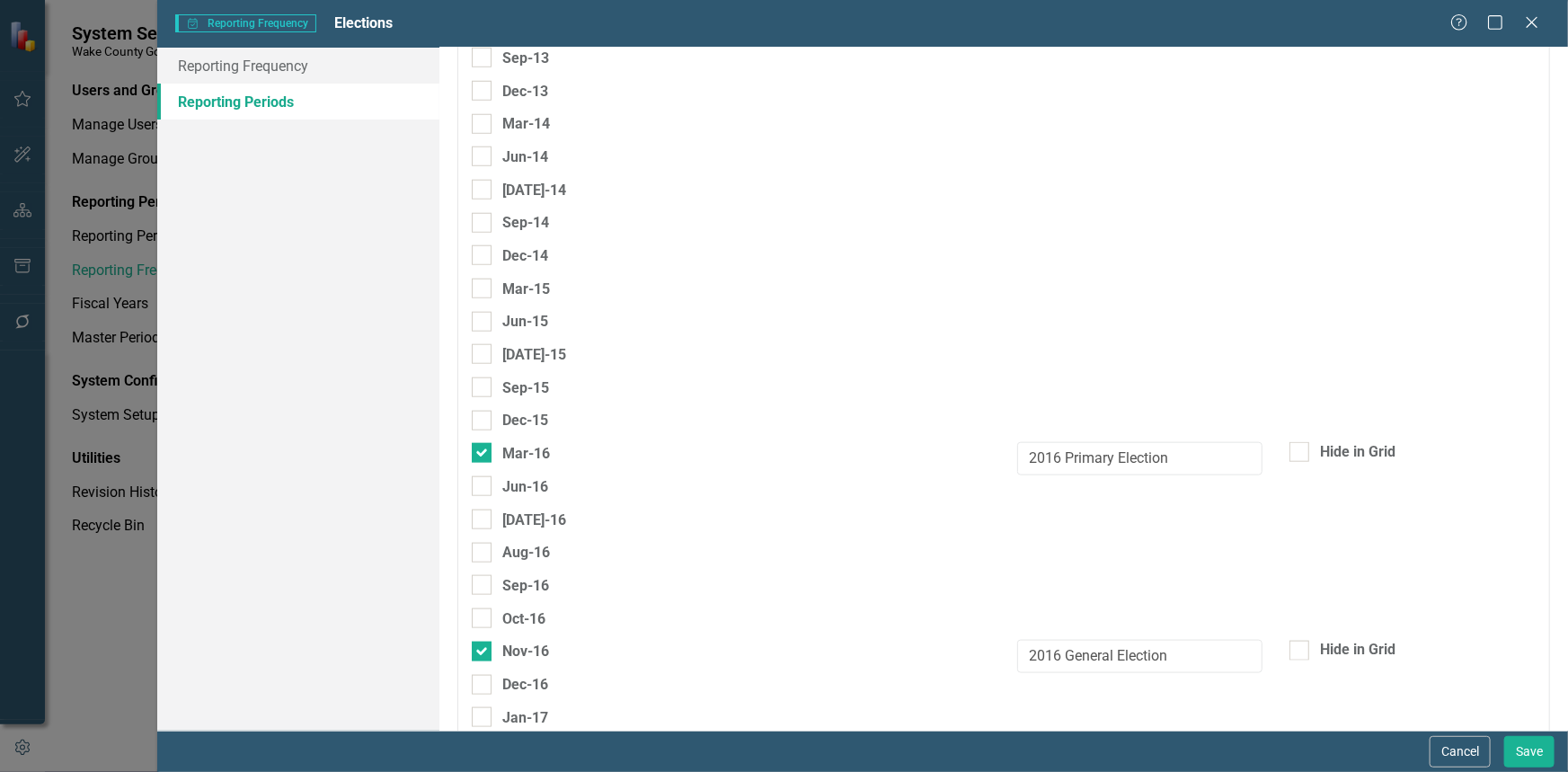
scroll to position [803, 0]
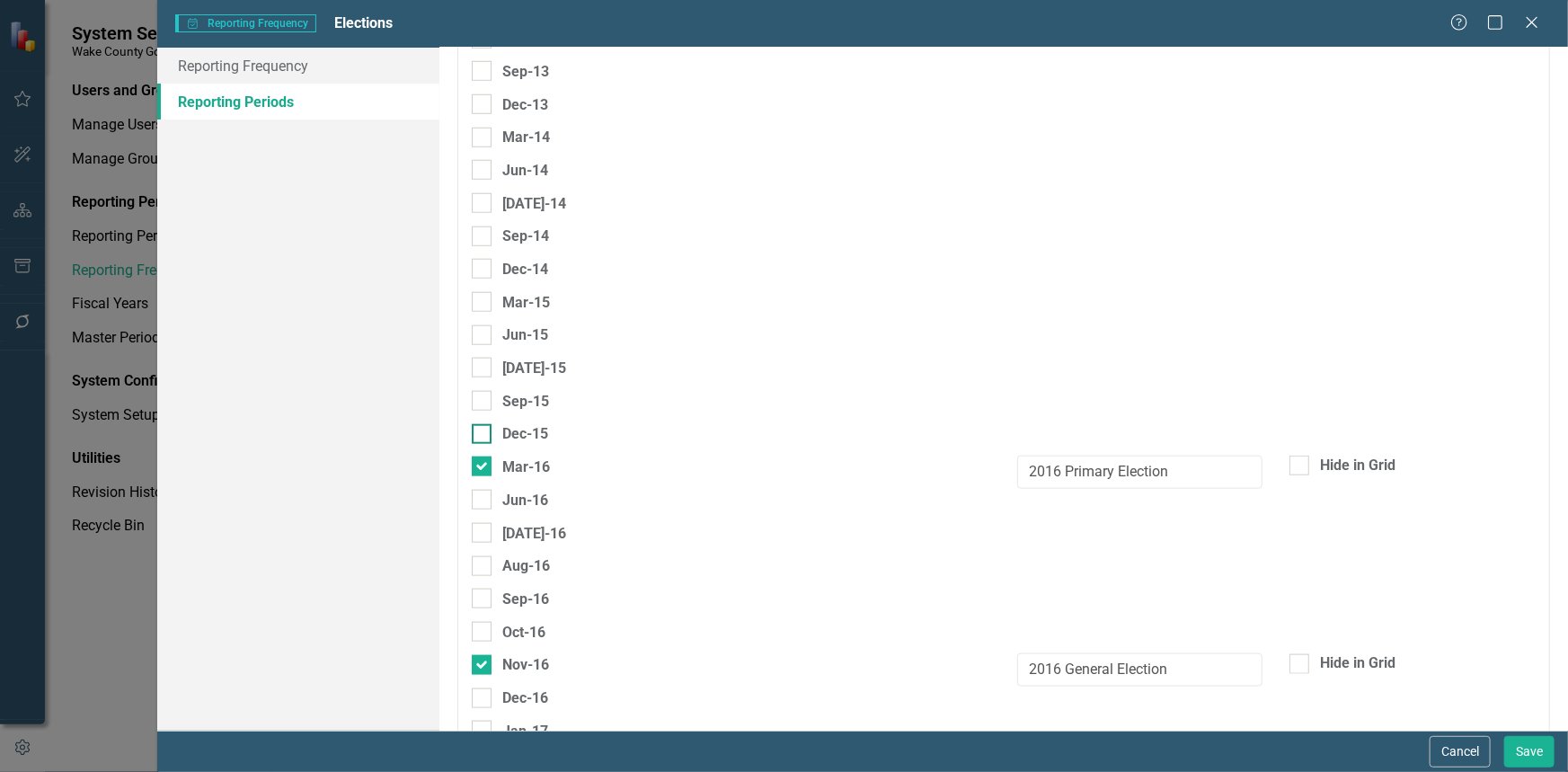
click at [483, 424] on input "Dec-15" at bounding box center [477, 429] width 11 height 11
checkbox input "true"
click at [1518, 749] on button "Save" at bounding box center [1529, 751] width 51 height 31
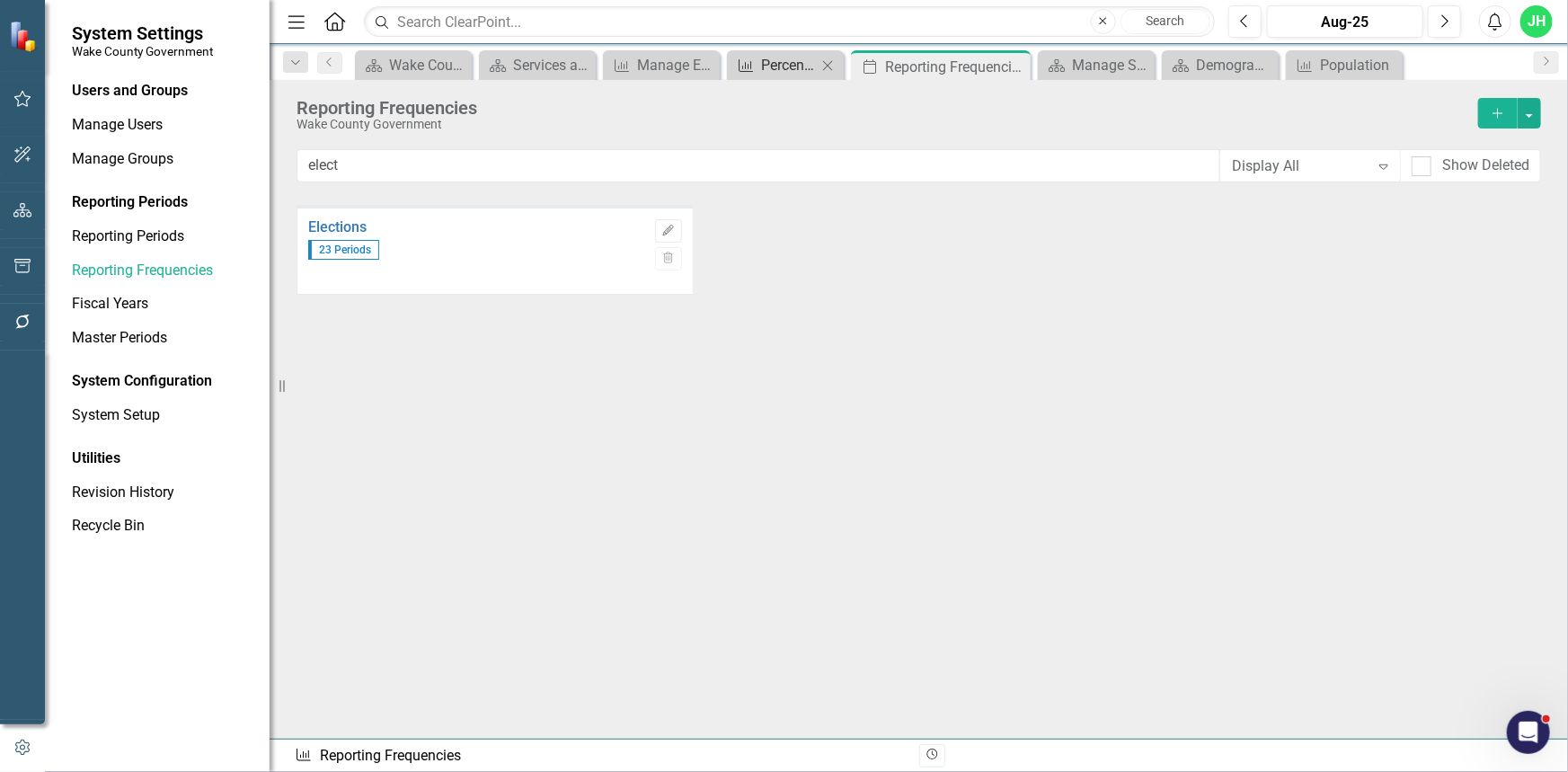
click at [744, 59] on icon "Measure" at bounding box center [745, 65] width 18 height 14
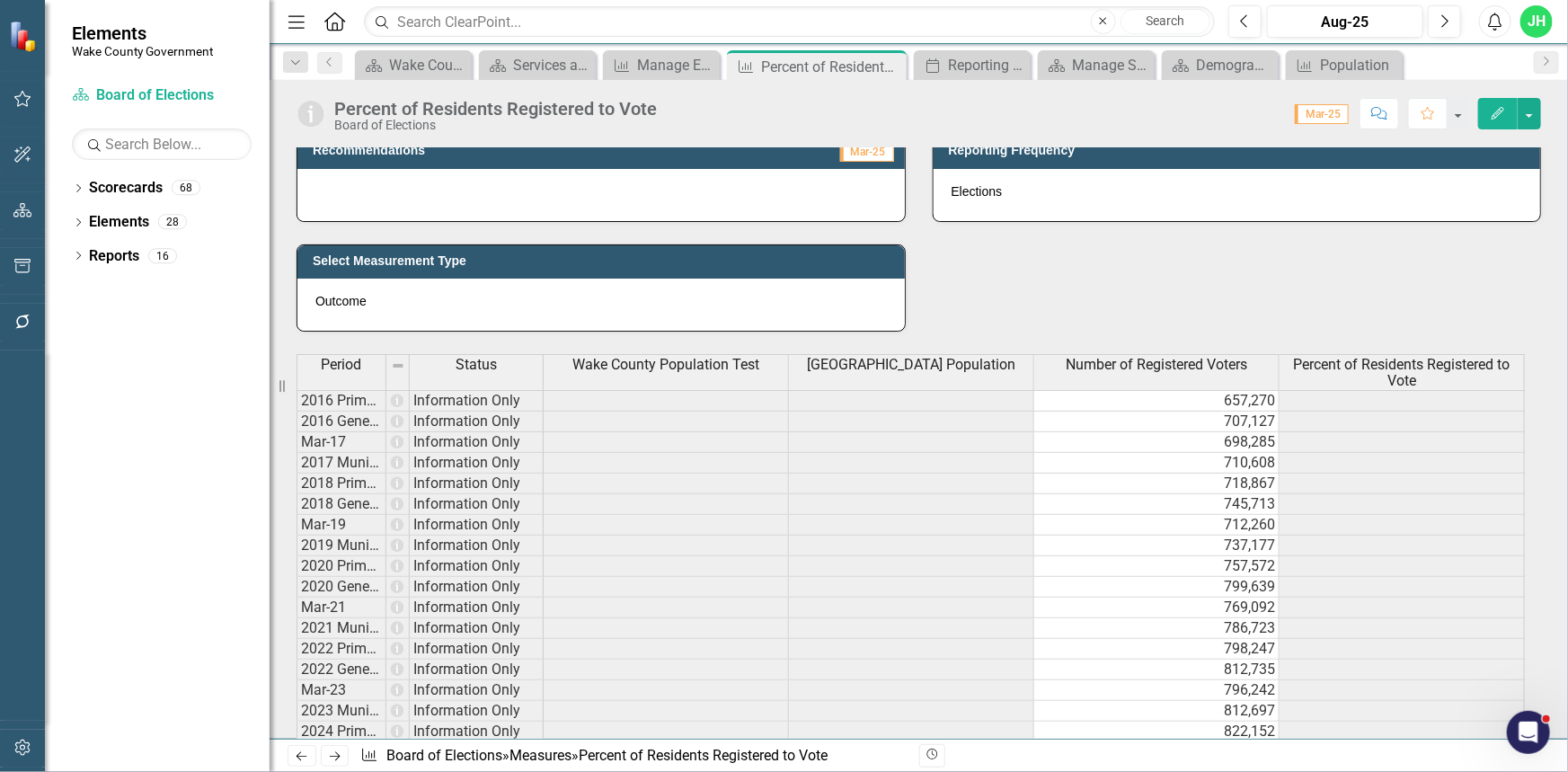
scroll to position [683, 0]
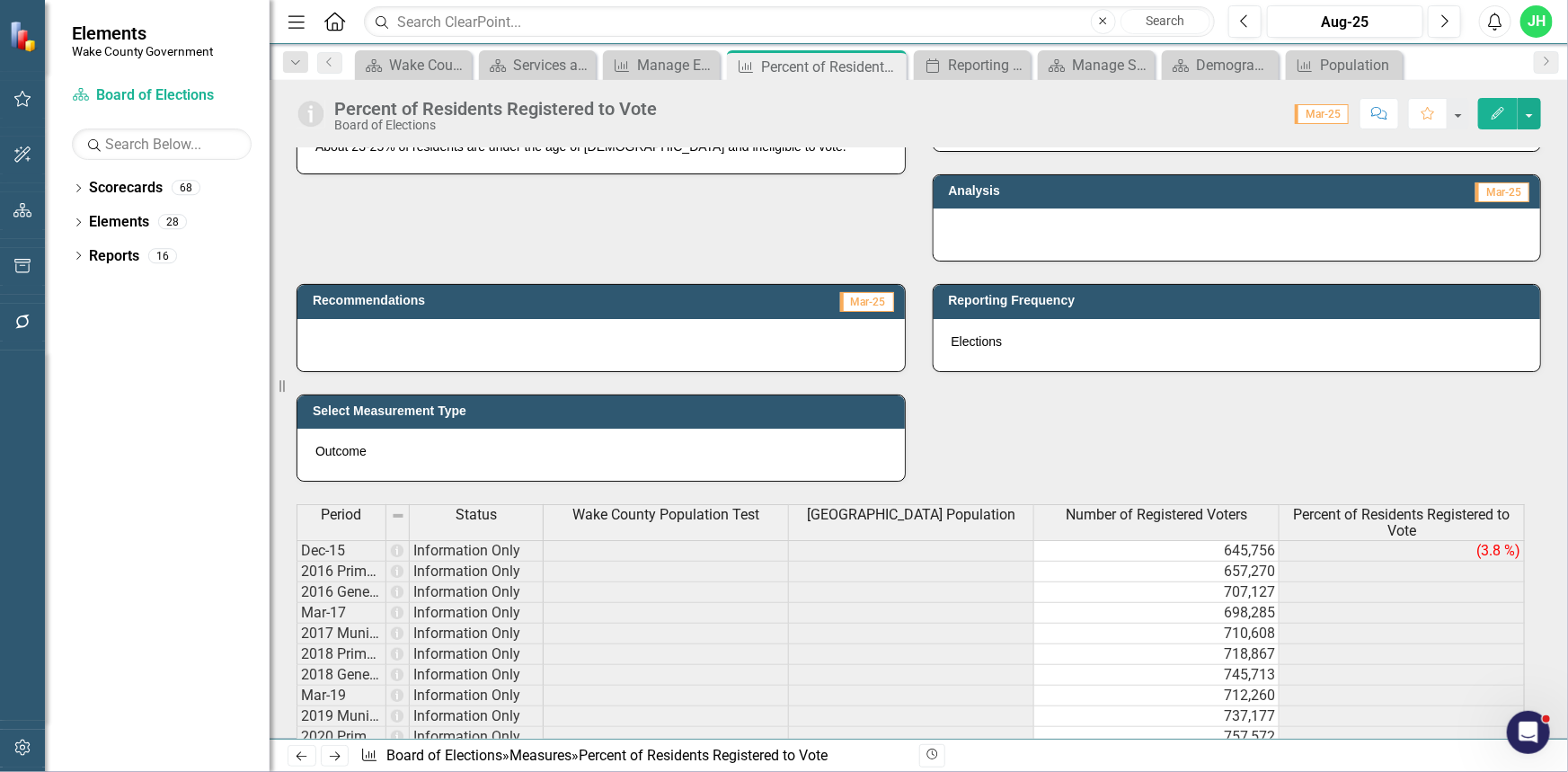
scroll to position [530, 0]
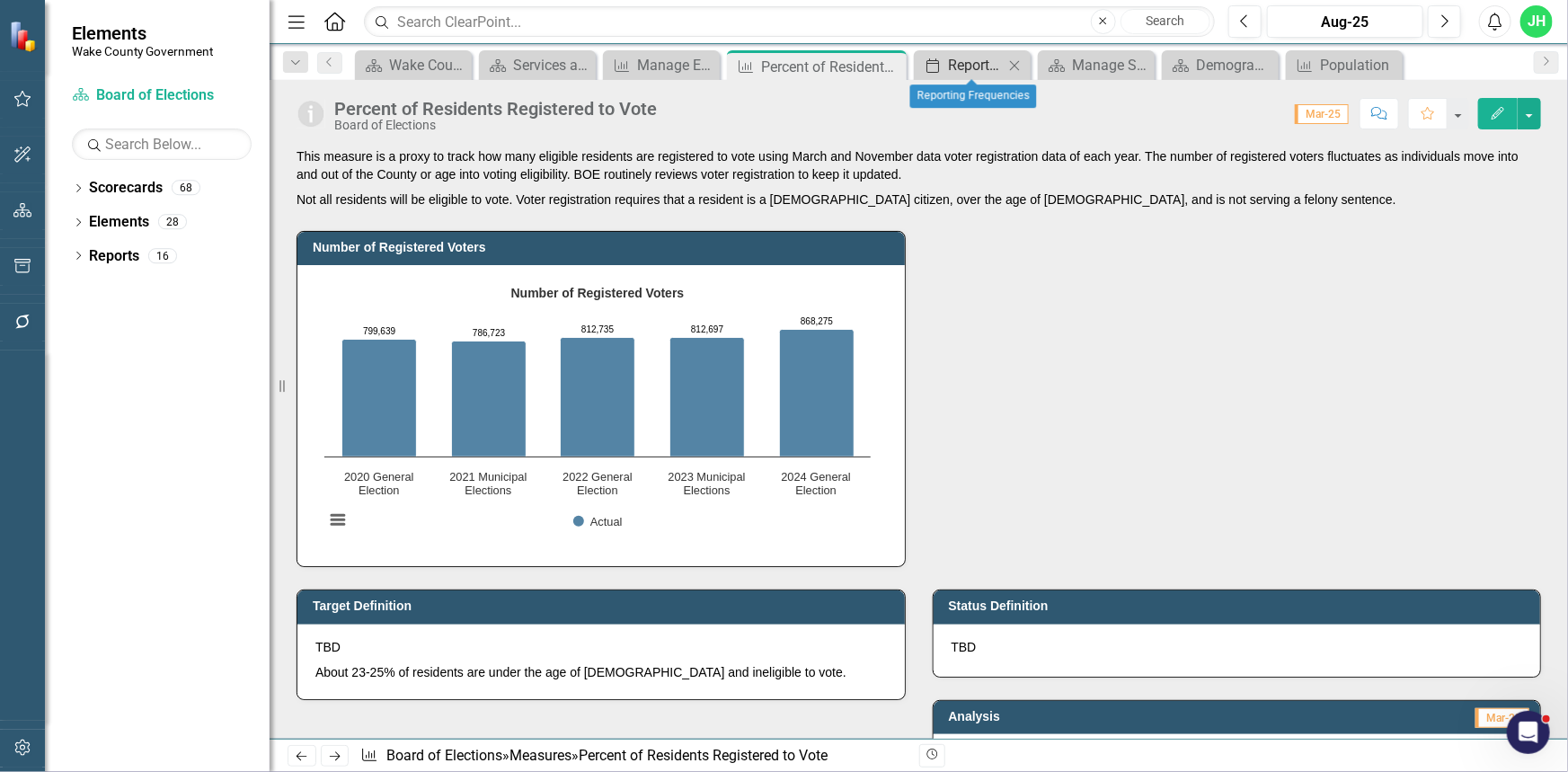
click at [961, 69] on div "Reporting Frequencies" at bounding box center [975, 65] width 55 height 23
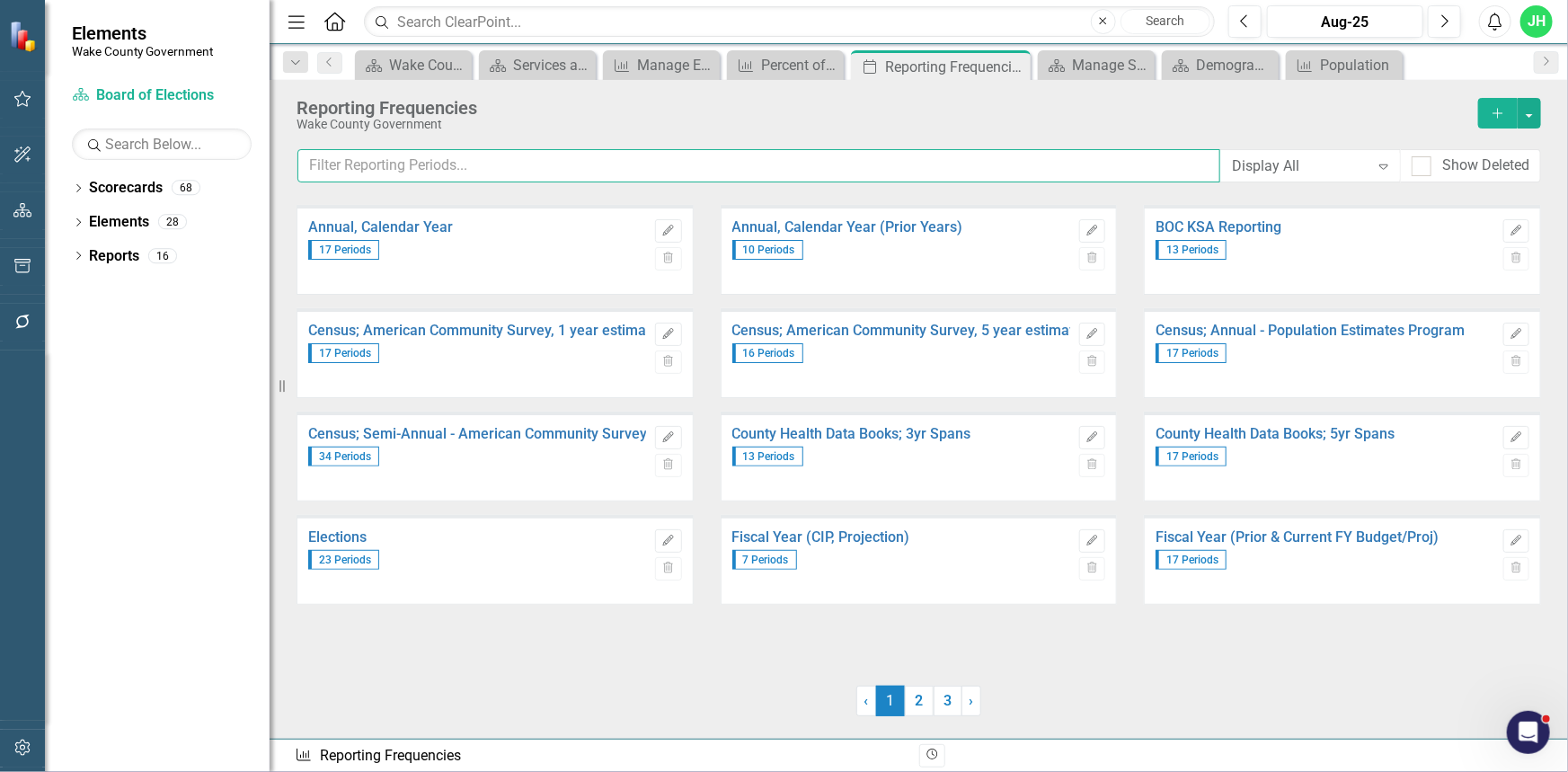
click at [476, 149] on input "text" at bounding box center [759, 165] width 923 height 33
click at [495, 164] on input "text" at bounding box center [759, 165] width 923 height 33
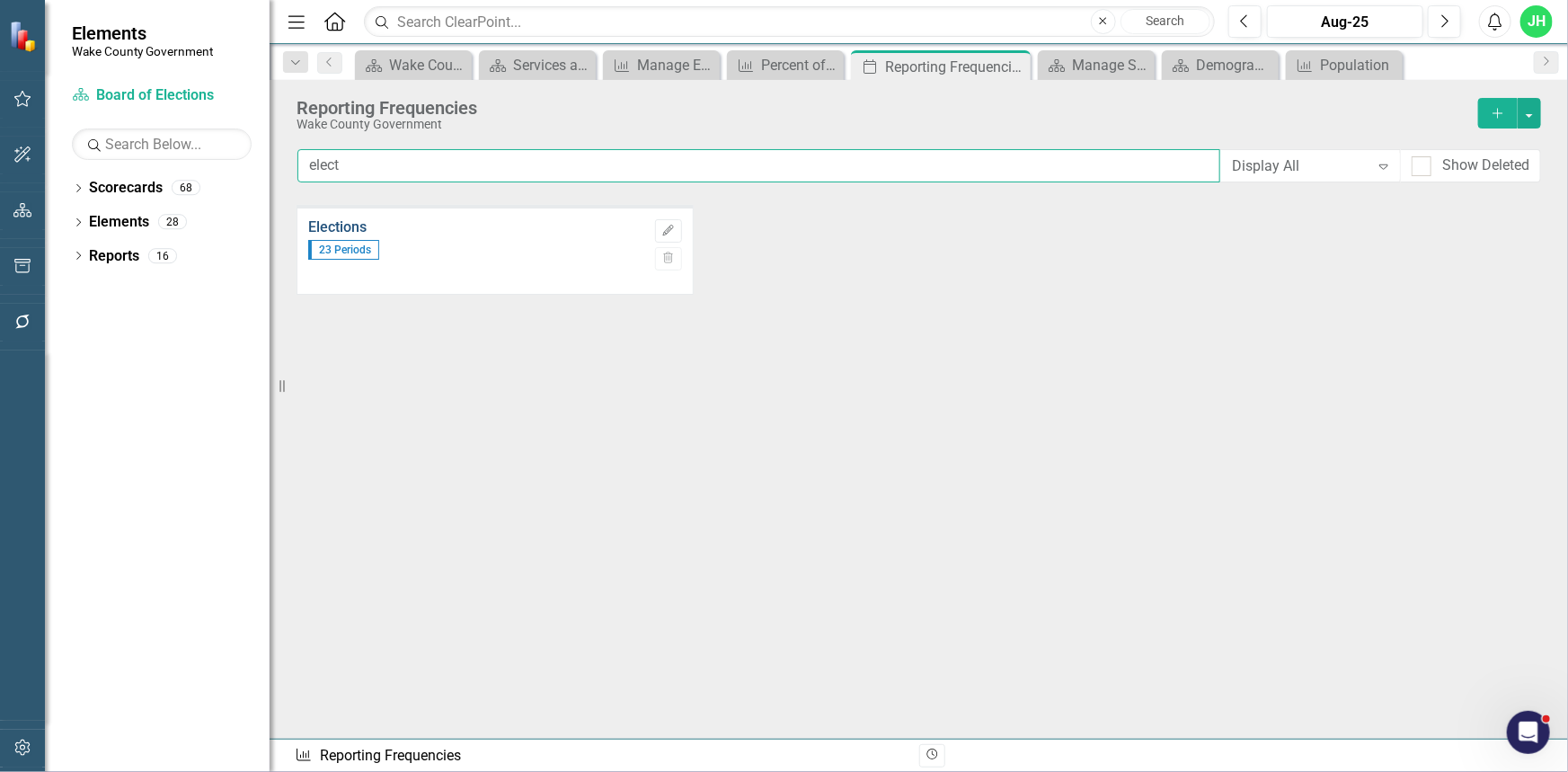
type input "elect"
click at [330, 219] on link "Elections" at bounding box center [477, 227] width 338 height 16
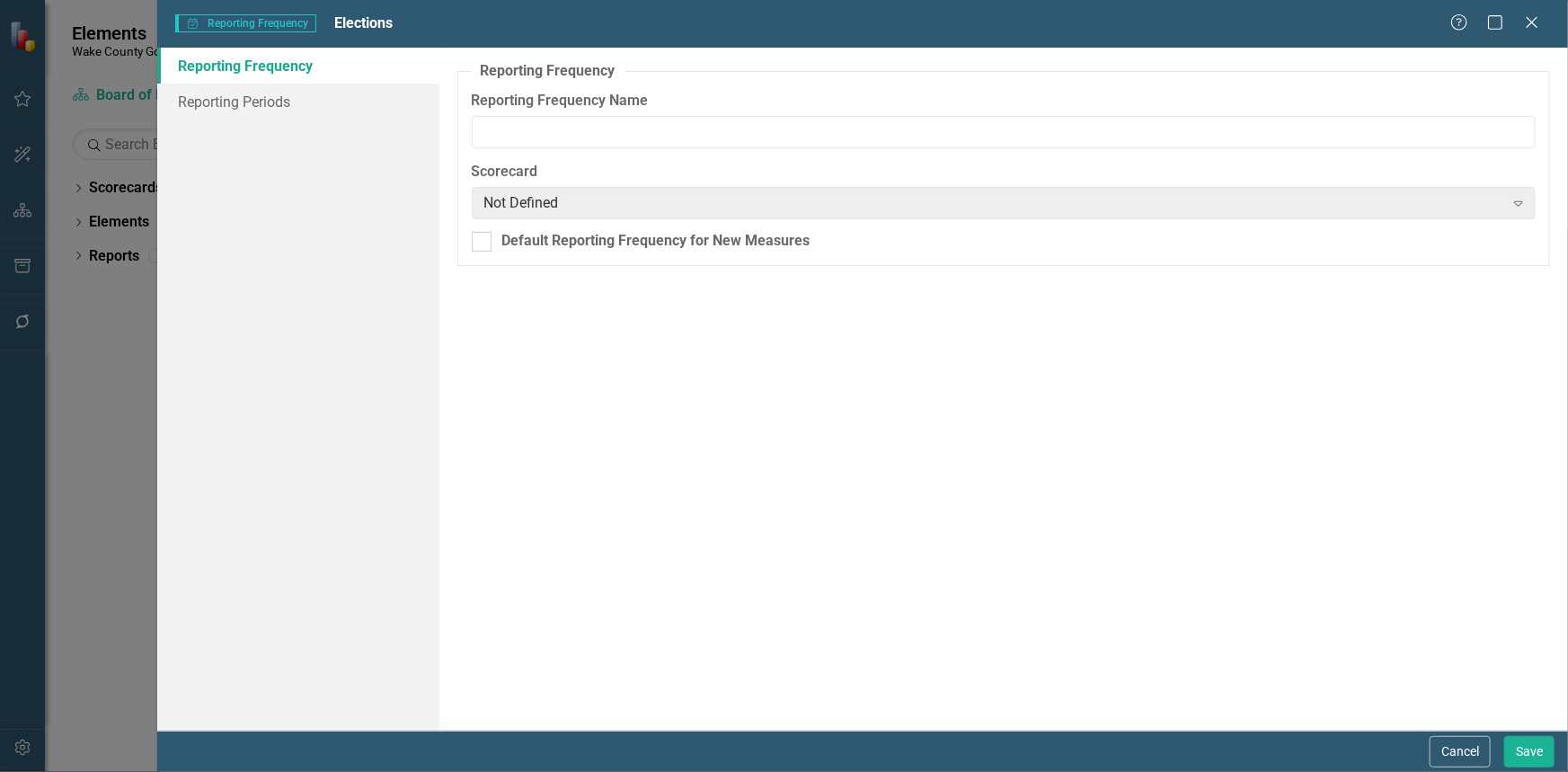
type input "Elections"
click at [212, 114] on link "Reporting Periods" at bounding box center [299, 102] width 282 height 36
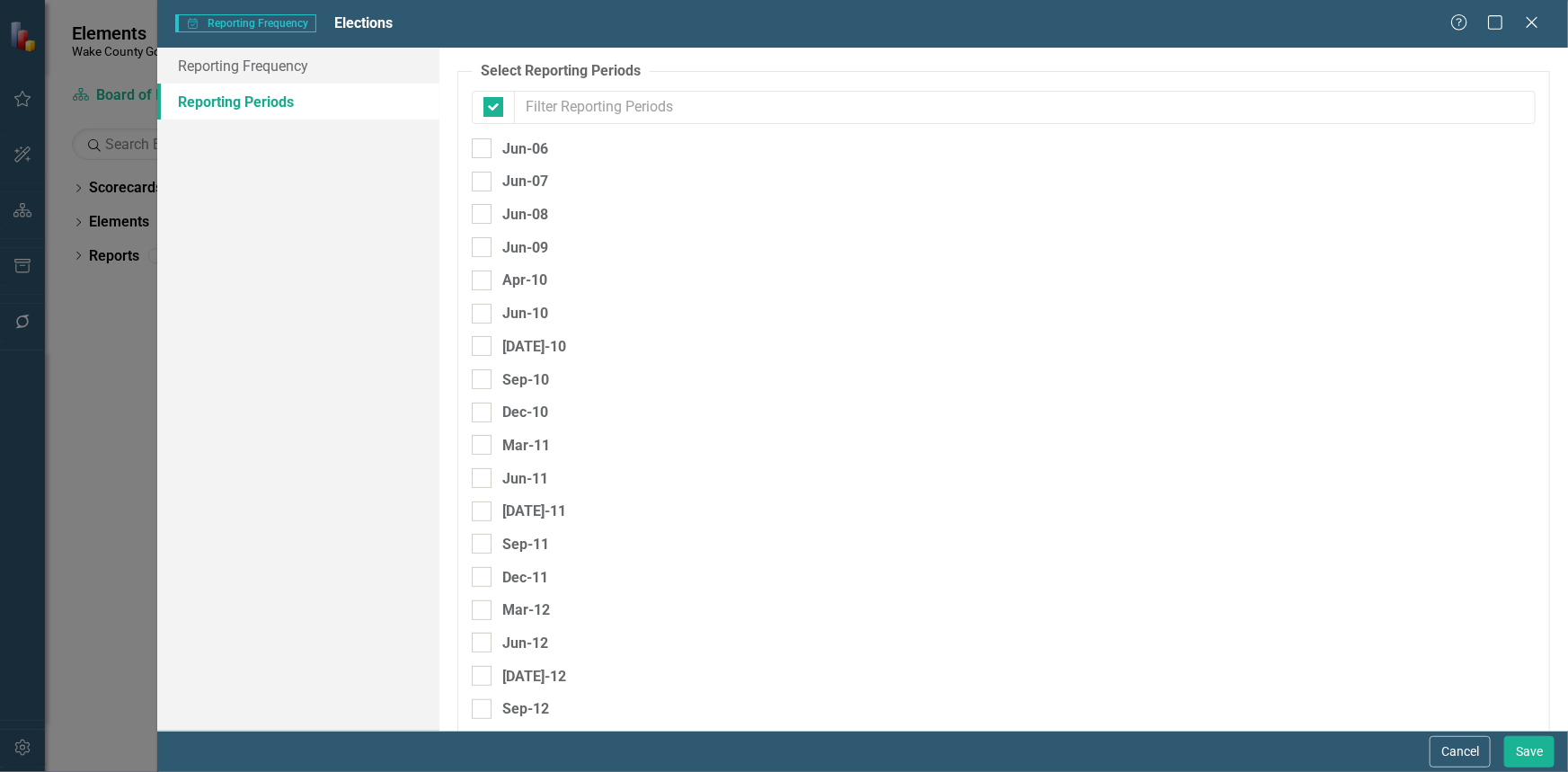
checkbox input "false"
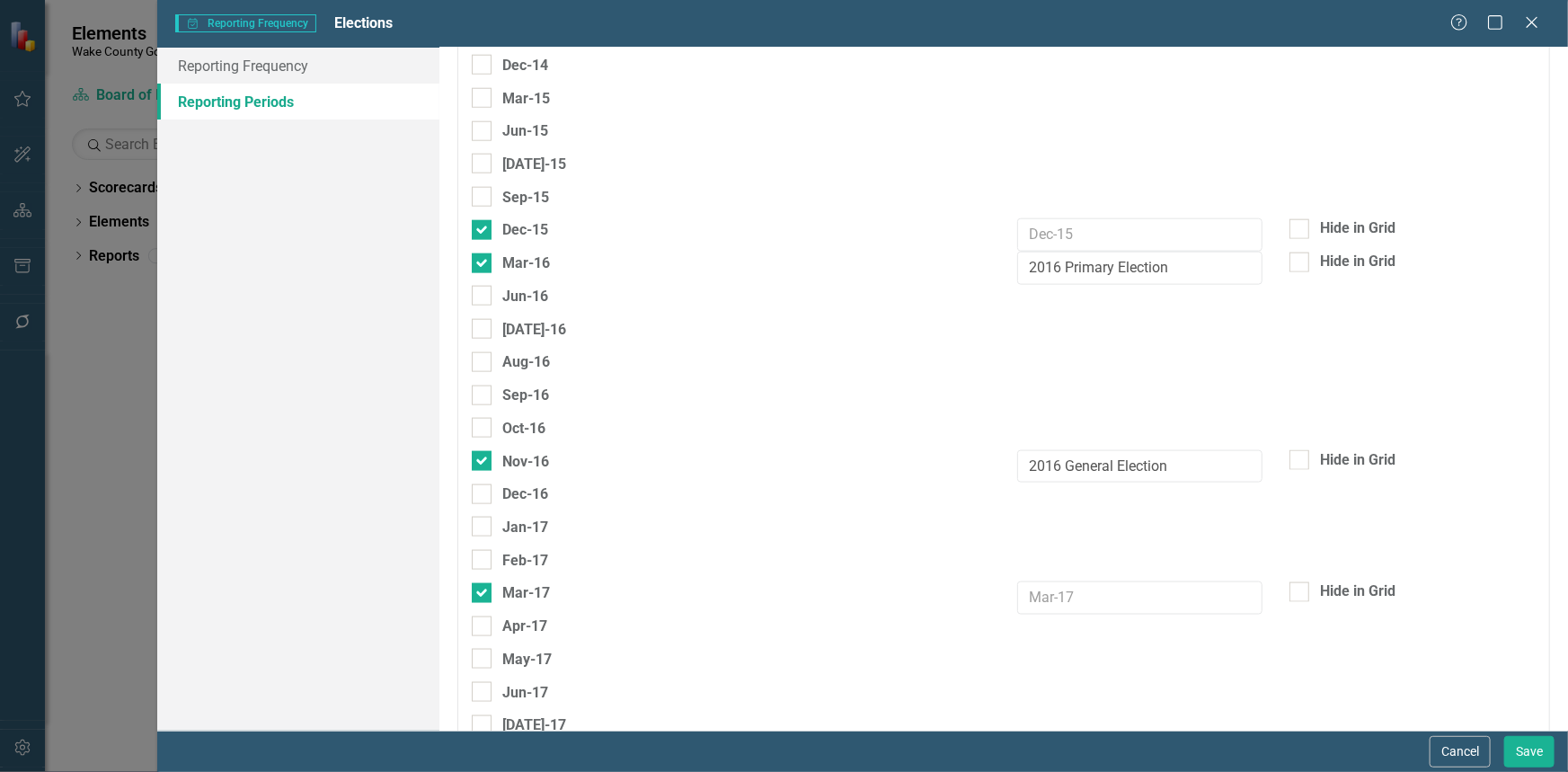
scroll to position [986, 0]
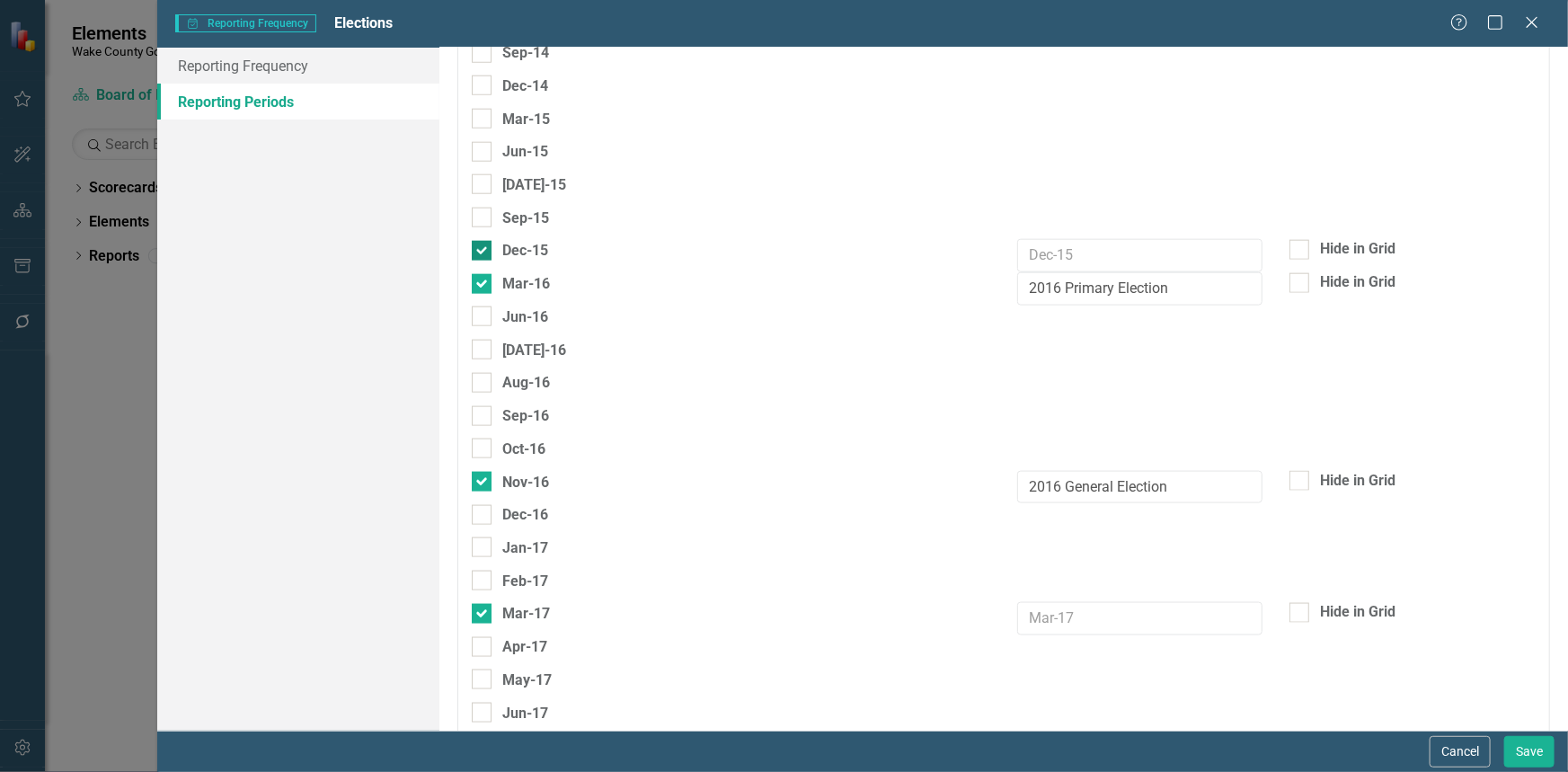
click at [481, 240] on input "Dec-15" at bounding box center [477, 246] width 11 height 11
checkbox input "false"
click at [1453, 750] on button "Cancel" at bounding box center [1460, 751] width 61 height 31
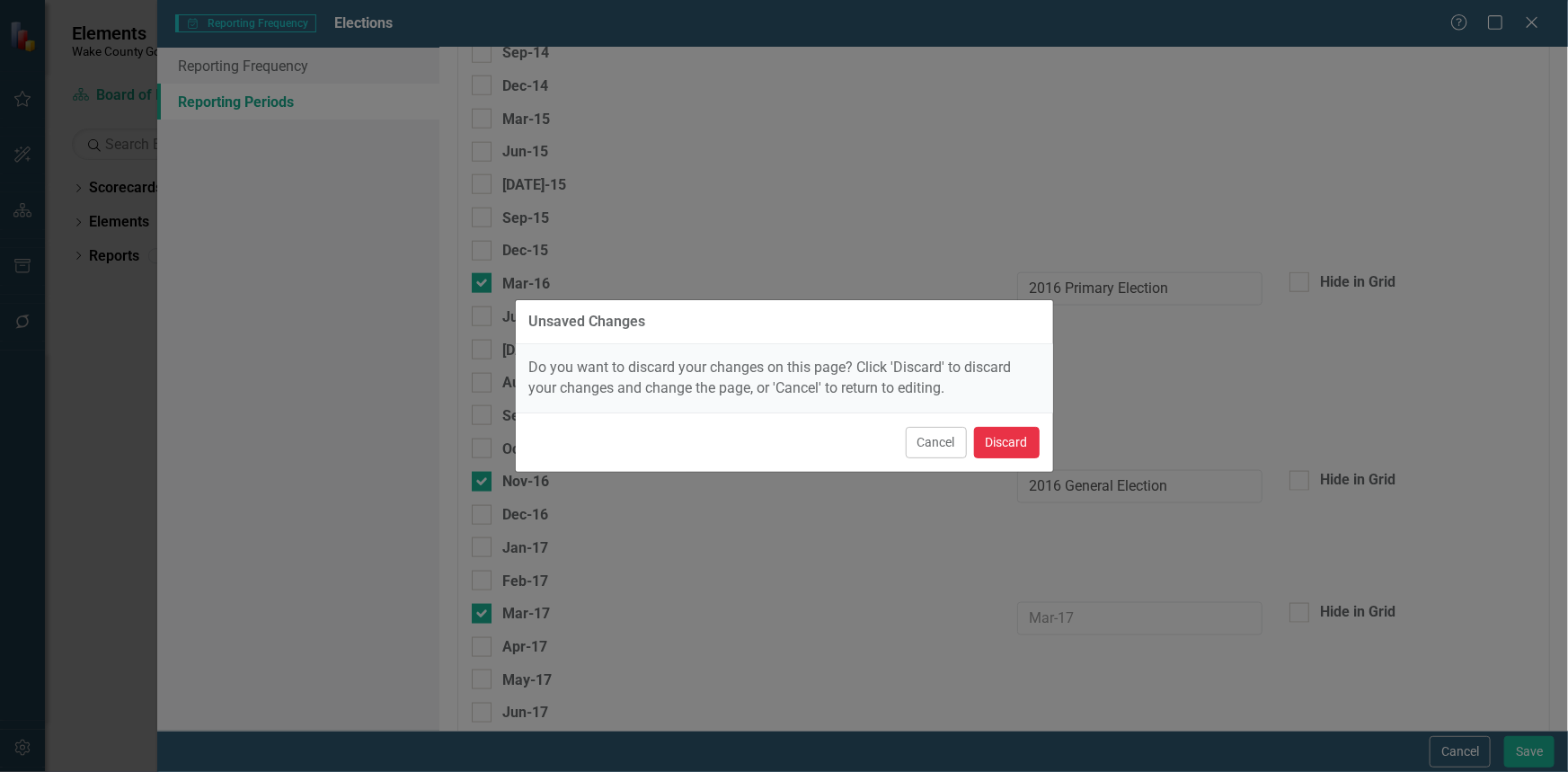
click at [988, 441] on button "Discard" at bounding box center [1006, 442] width 66 height 31
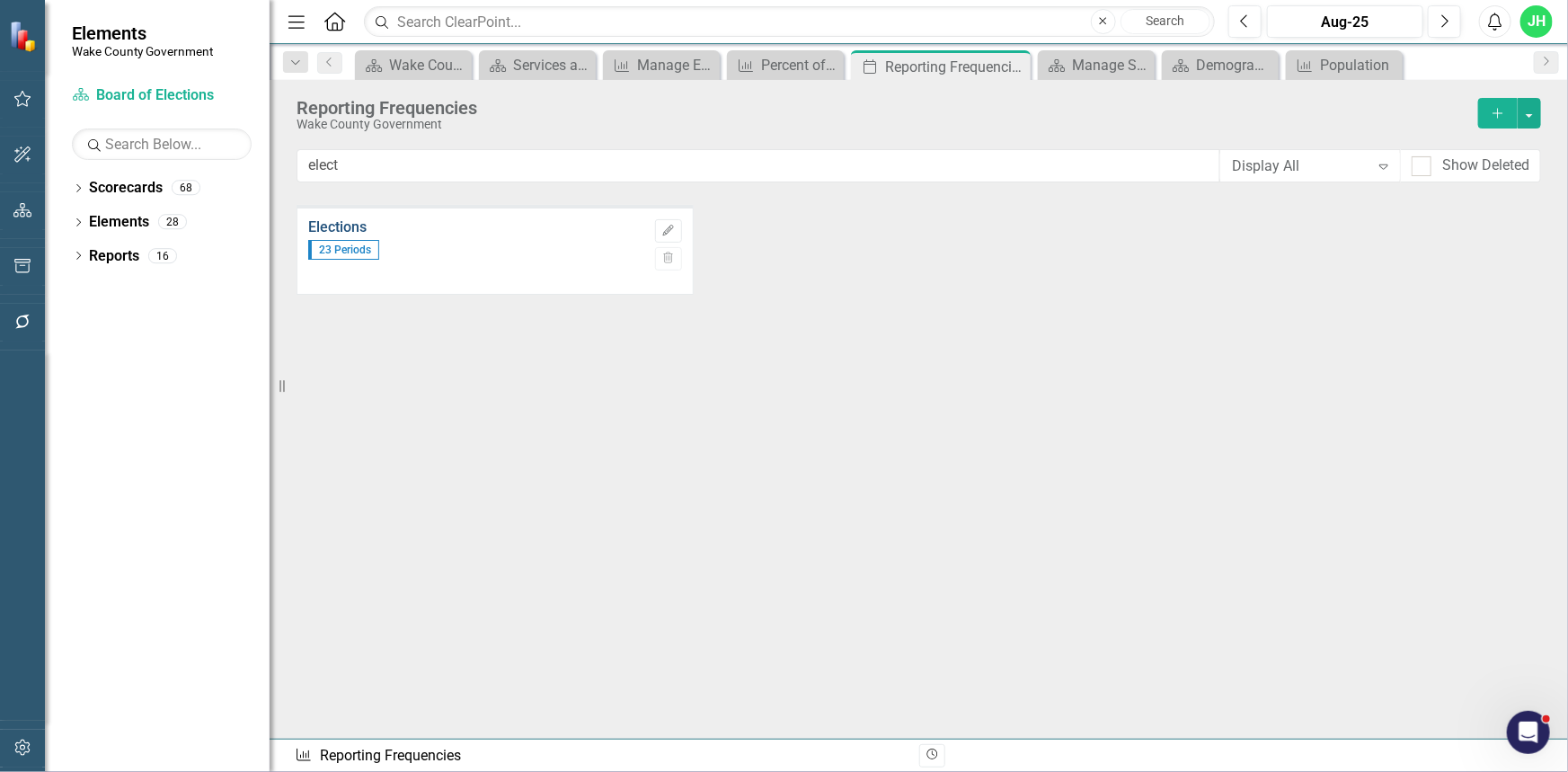
click at [353, 224] on link "Elections" at bounding box center [477, 227] width 338 height 16
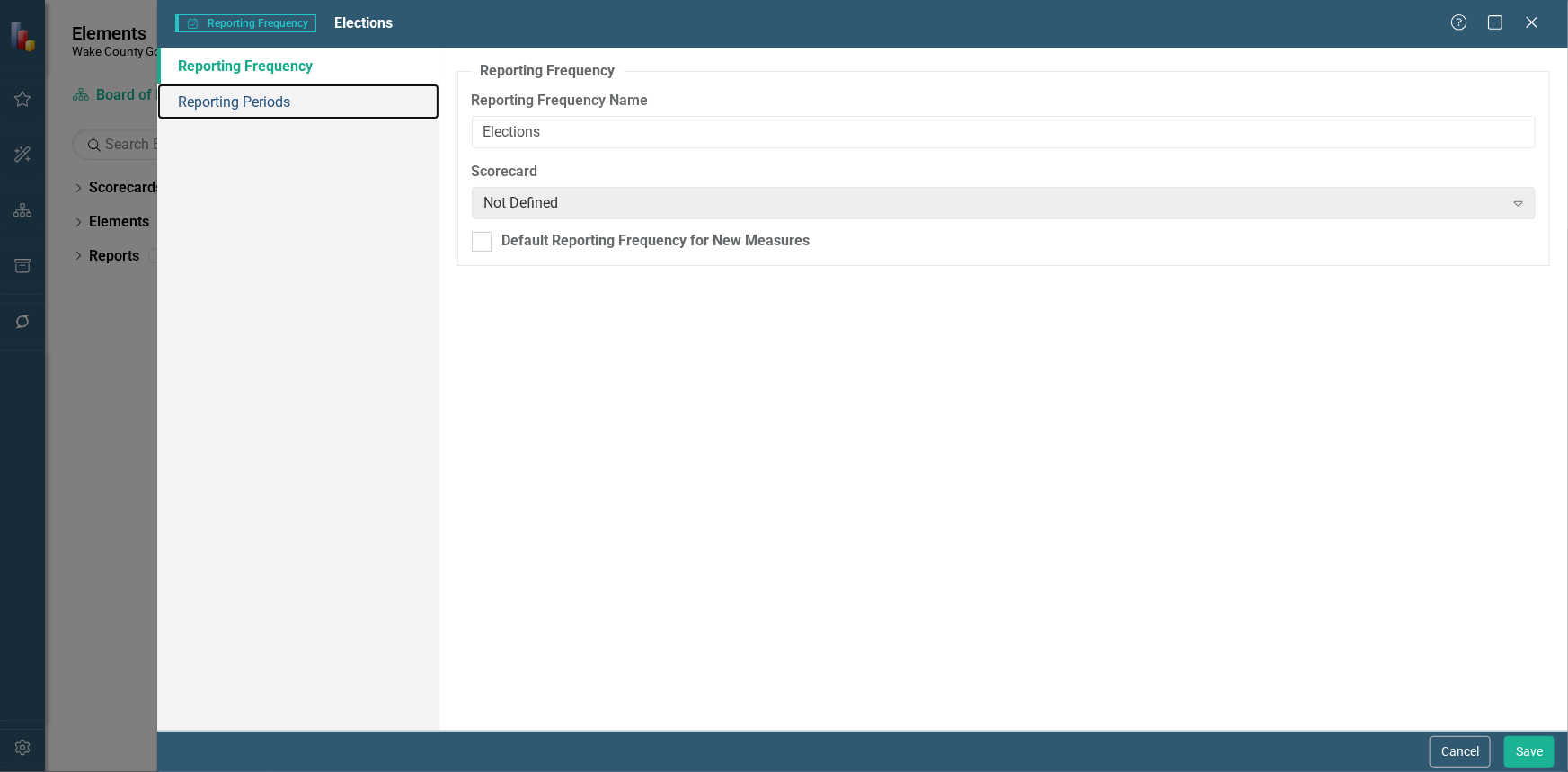
drag, startPoint x: 241, startPoint y: 97, endPoint x: 392, endPoint y: 131, distance: 154.8
click at [241, 97] on link "Reporting Periods" at bounding box center [299, 102] width 282 height 36
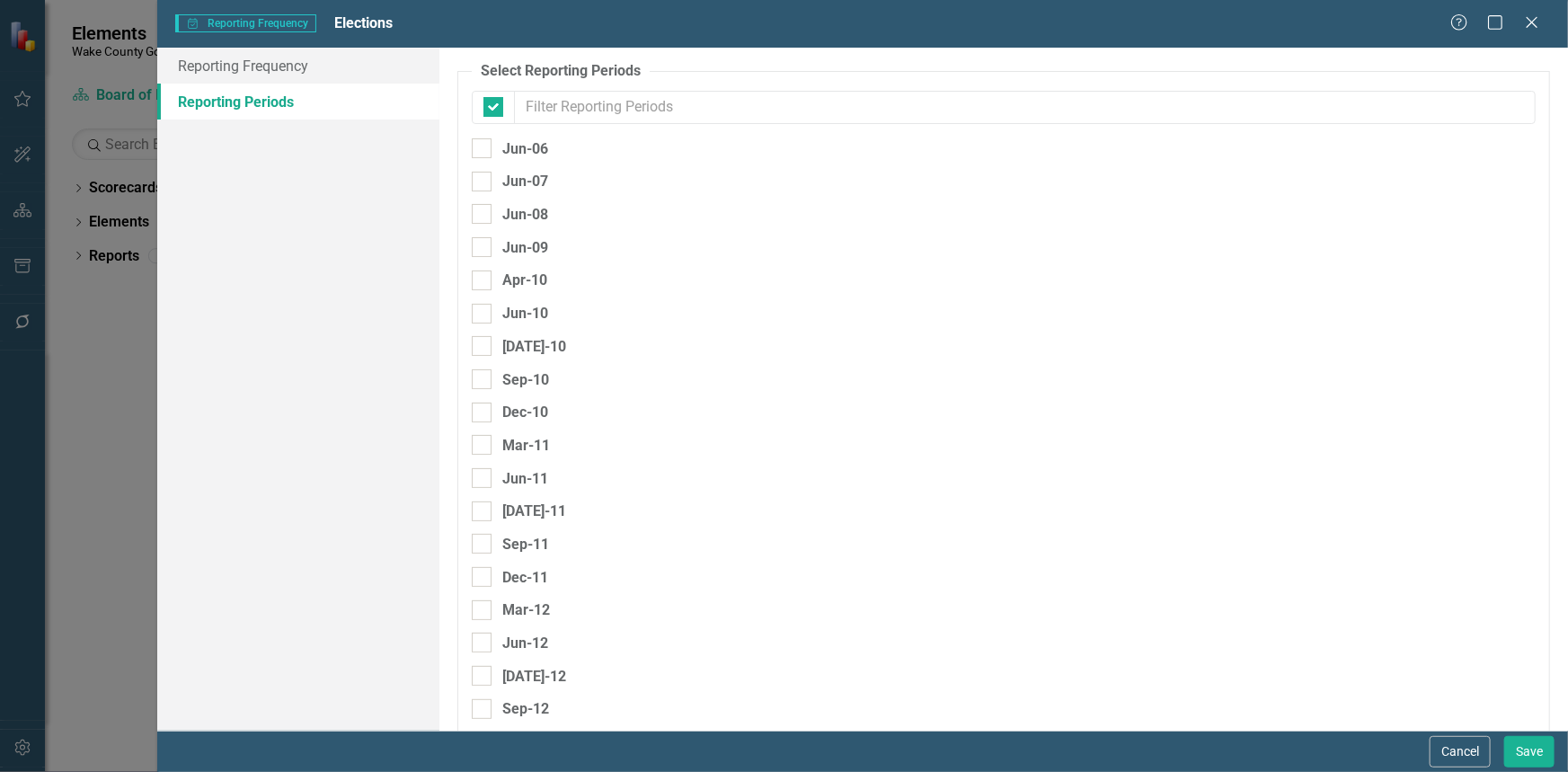
checkbox input "false"
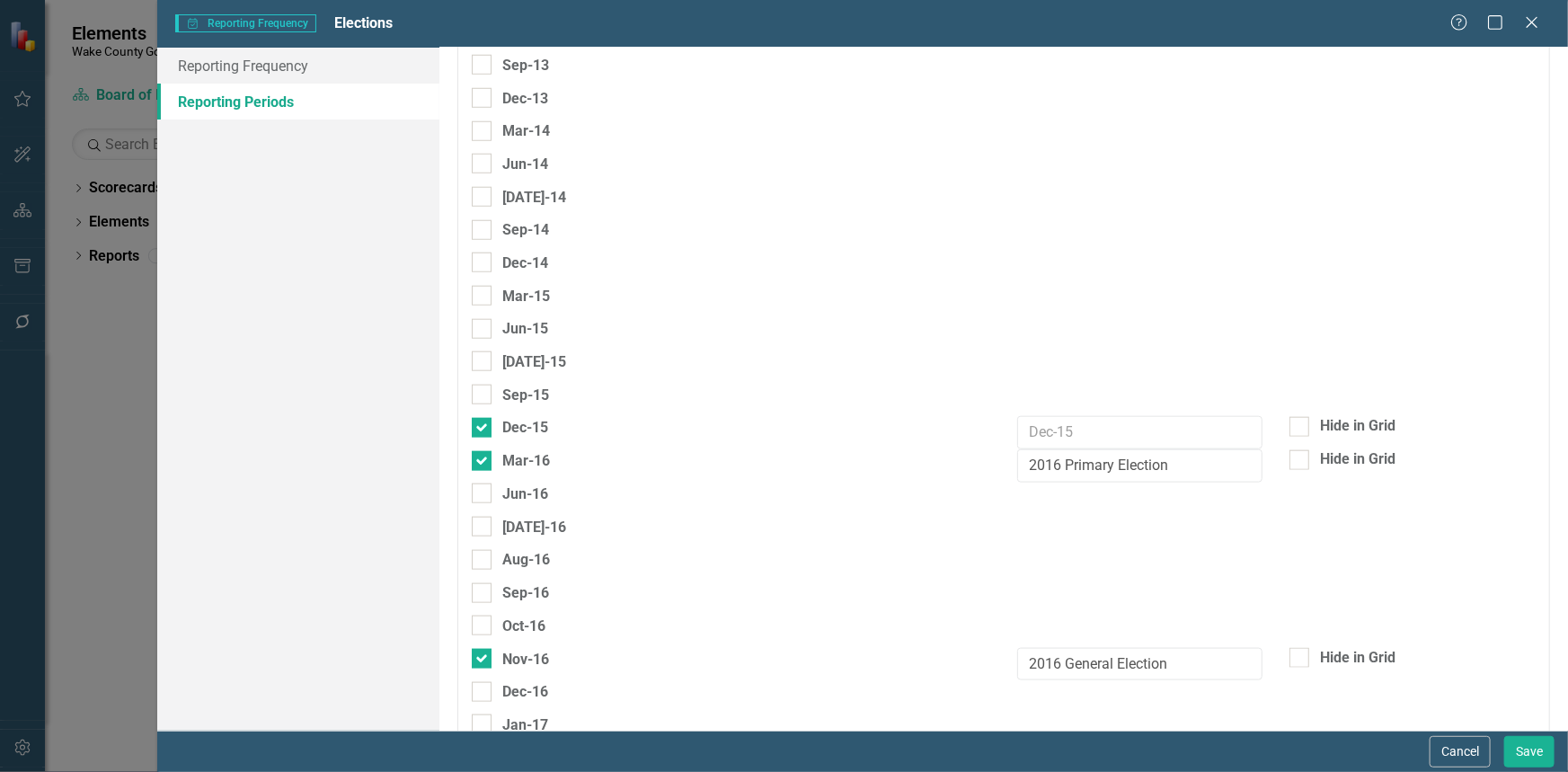
scroll to position [872, 0]
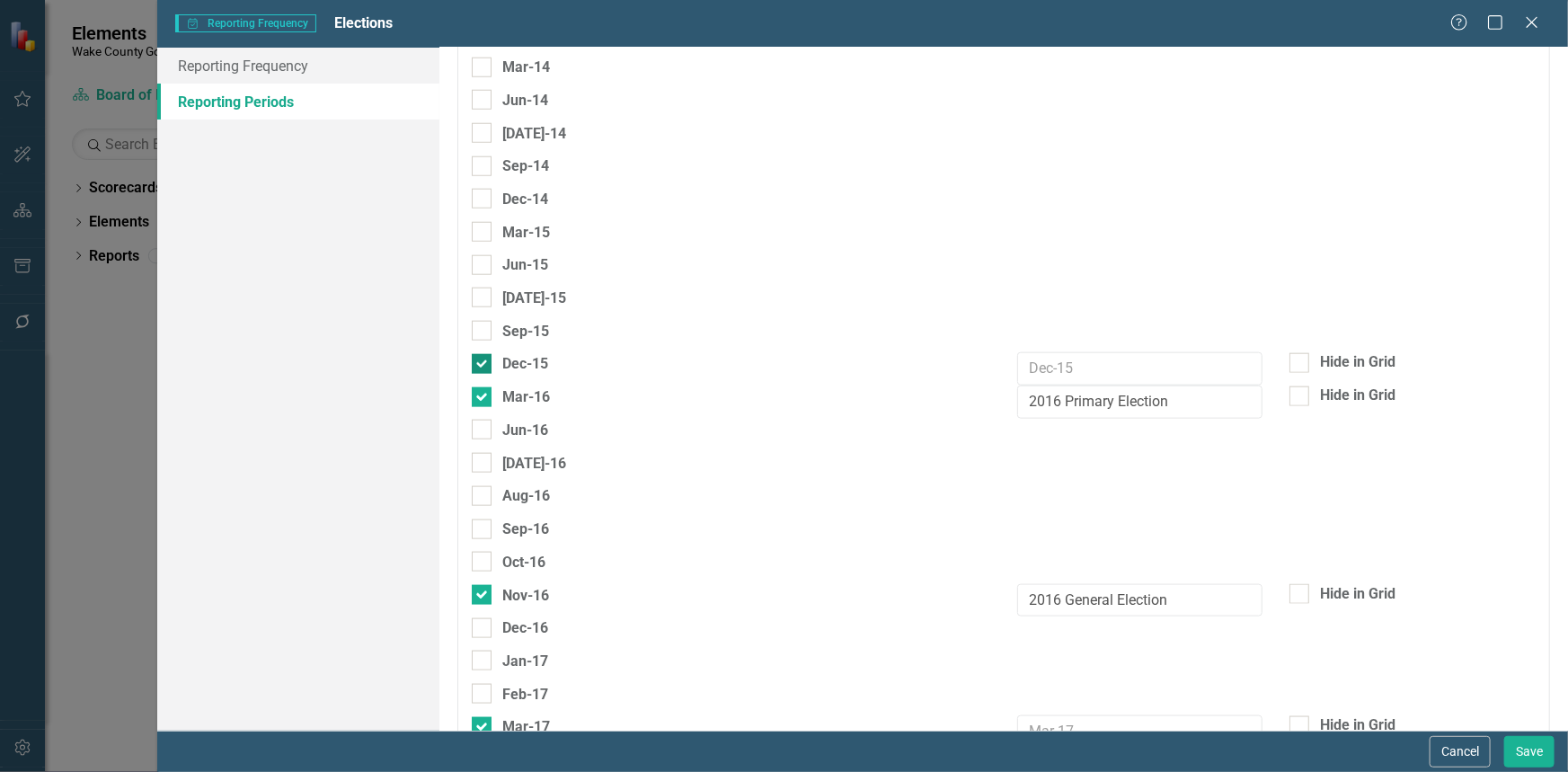
click at [486, 354] on div at bounding box center [481, 364] width 20 height 20
click at [483, 354] on input "Dec-15" at bounding box center [477, 360] width 11 height 11
checkbox input "false"
click at [1506, 751] on button "Save" at bounding box center [1529, 751] width 51 height 31
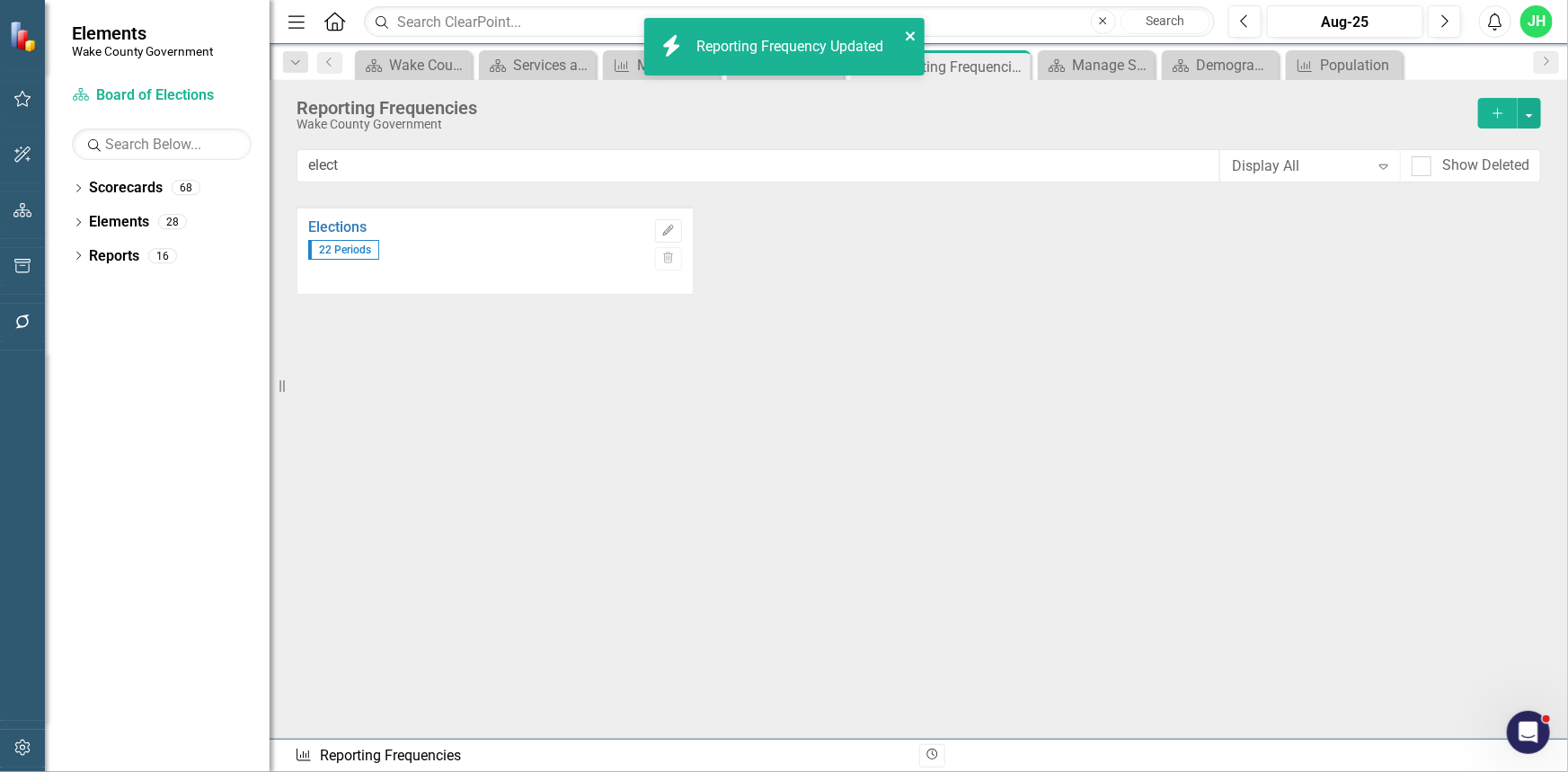
click at [907, 31] on icon "close" at bounding box center [910, 35] width 12 height 14
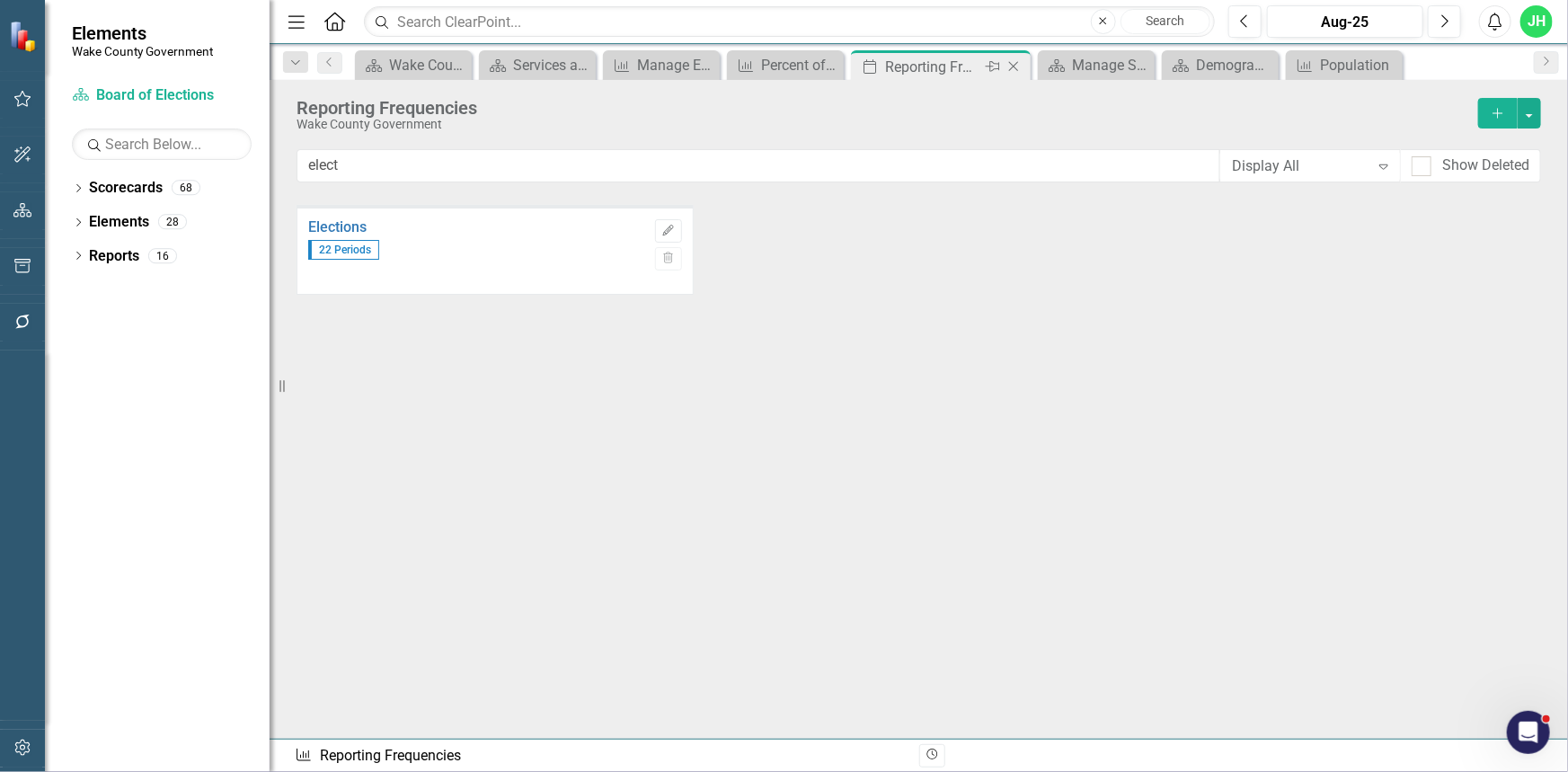
click at [1010, 69] on icon at bounding box center [1014, 67] width 10 height 10
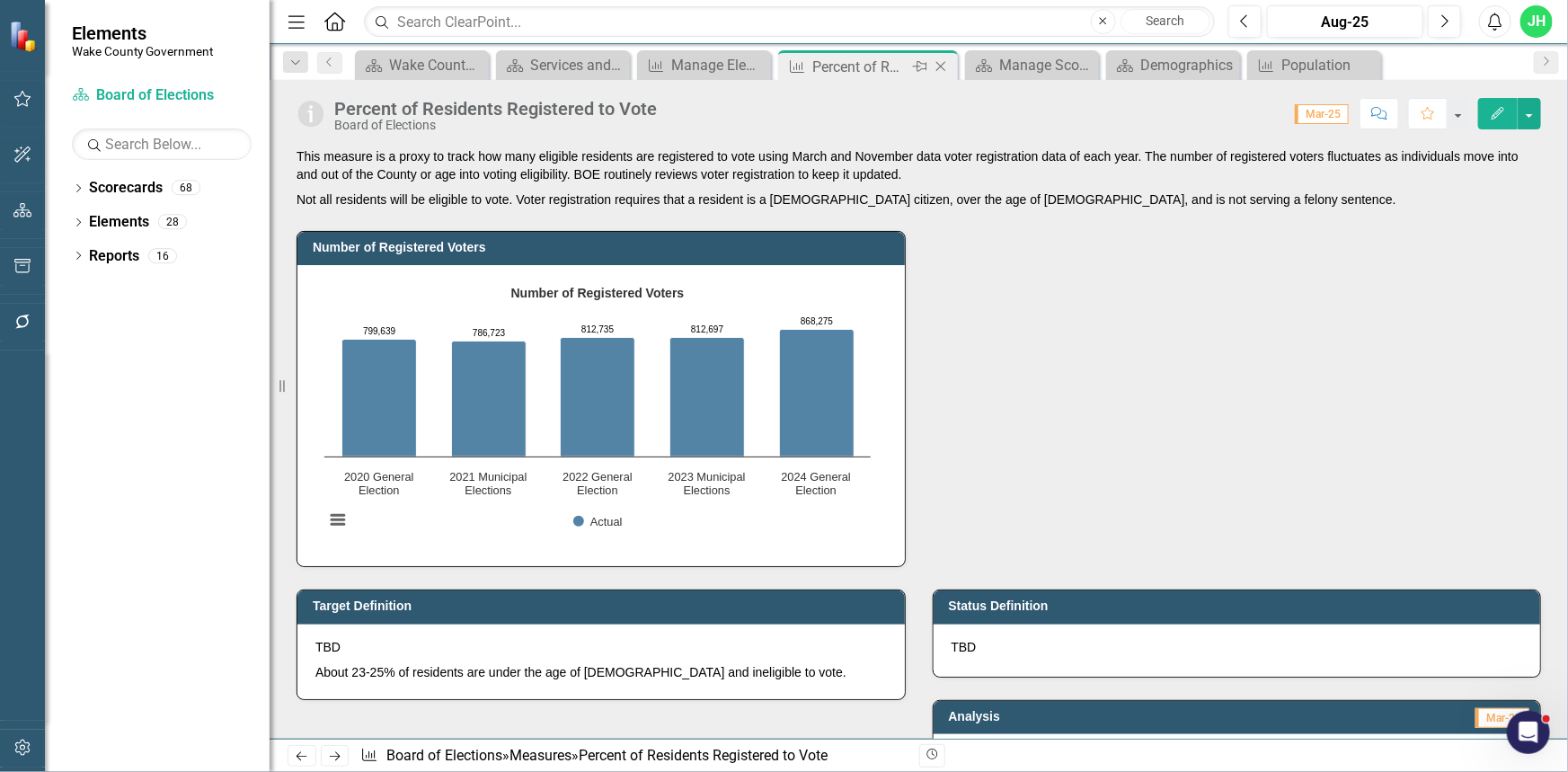
click at [856, 66] on div "Percent of Residents Registered to Vote" at bounding box center [860, 67] width 96 height 23
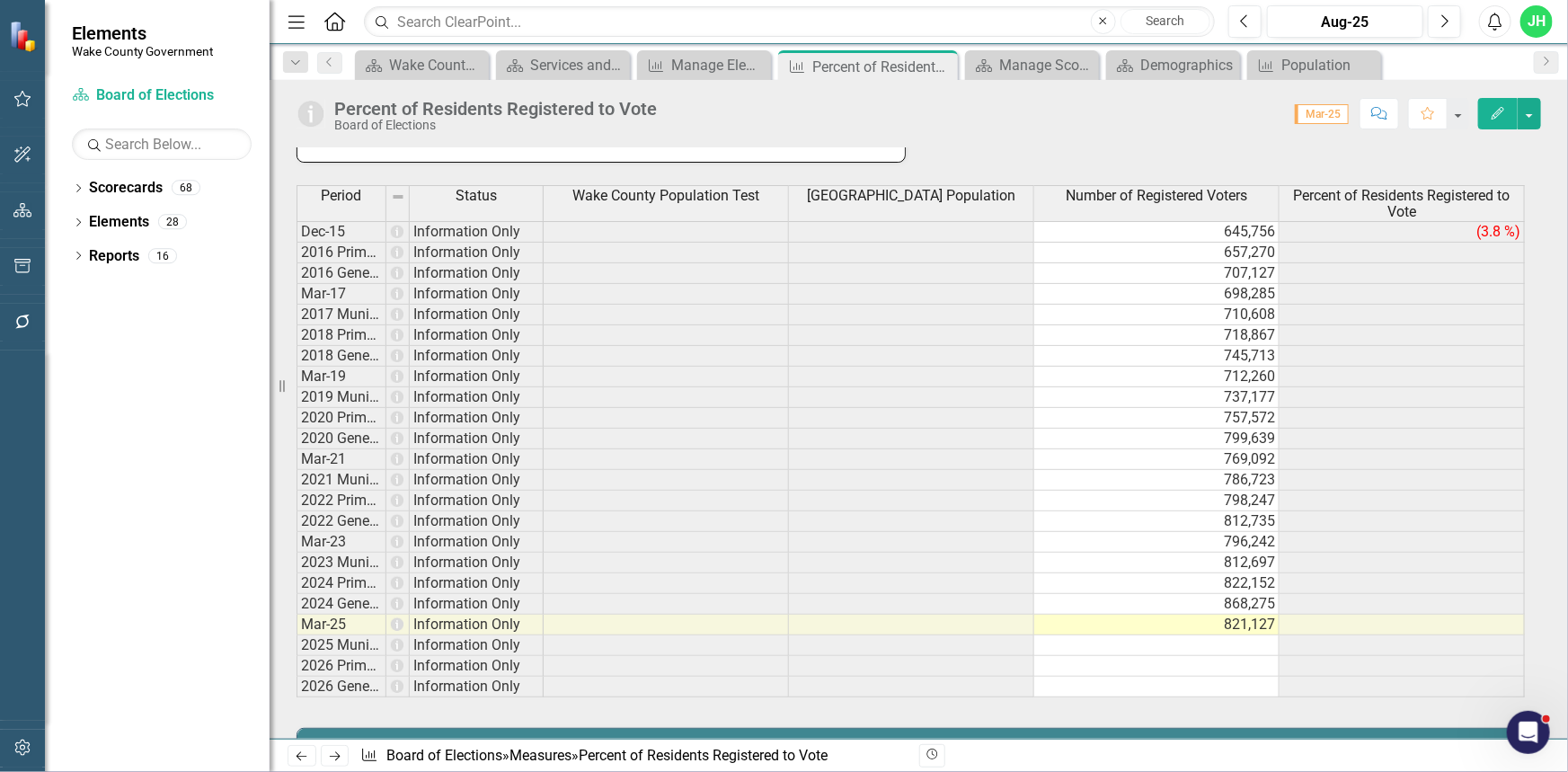
scroll to position [837, 0]
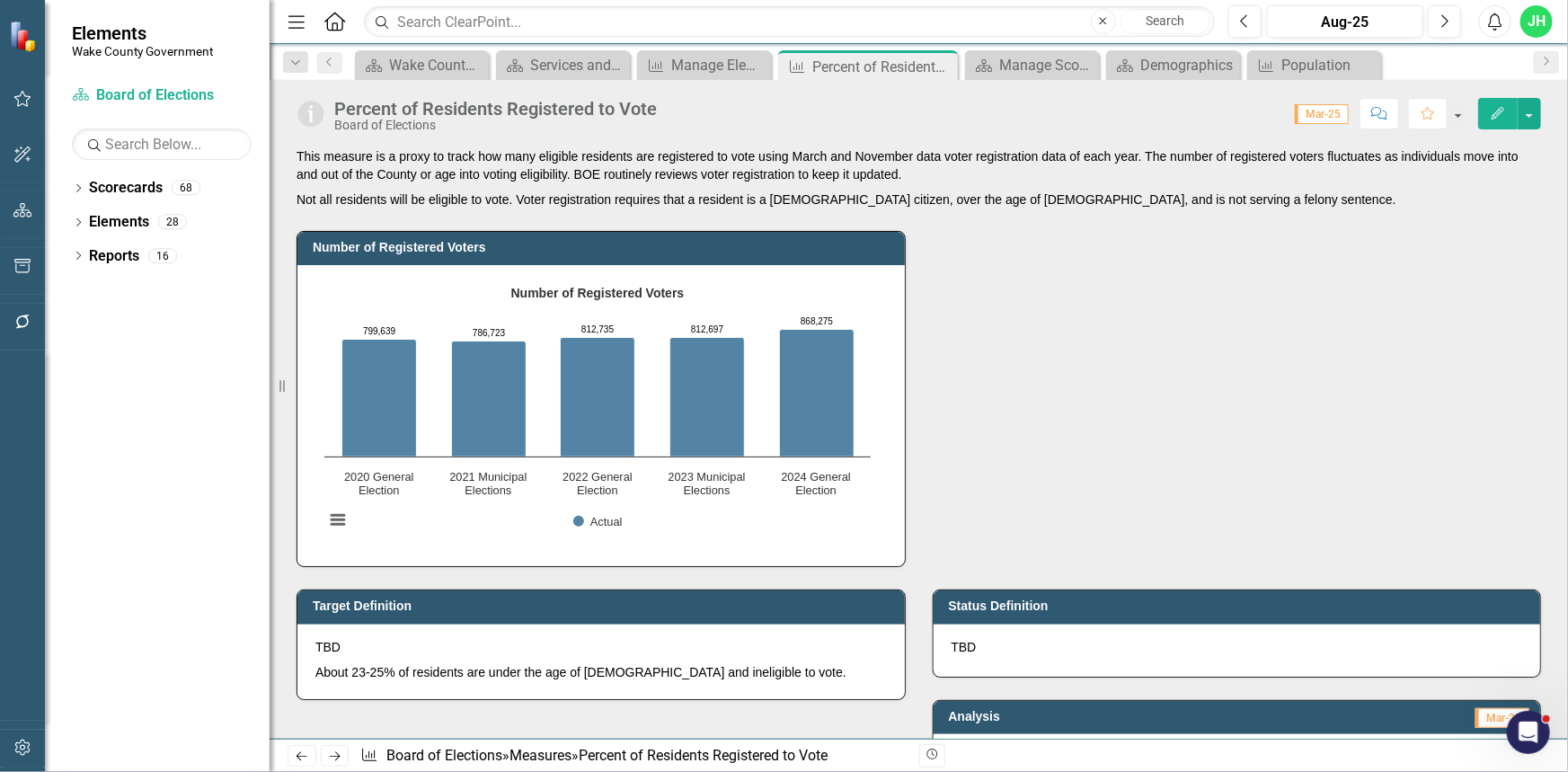
click at [1496, 115] on icon "Edit" at bounding box center [1497, 113] width 16 height 12
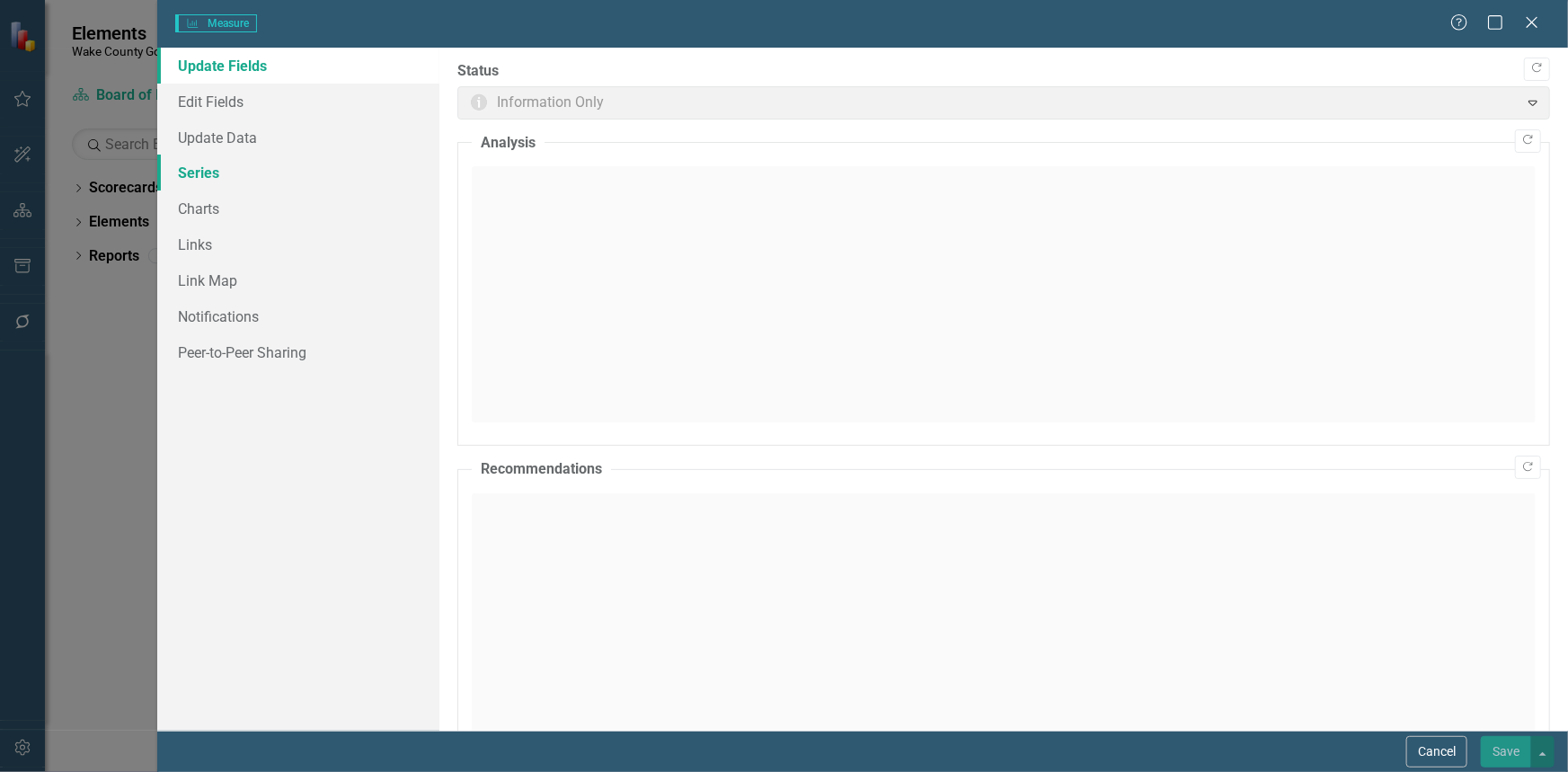
click at [198, 179] on link "Series" at bounding box center [299, 173] width 282 height 36
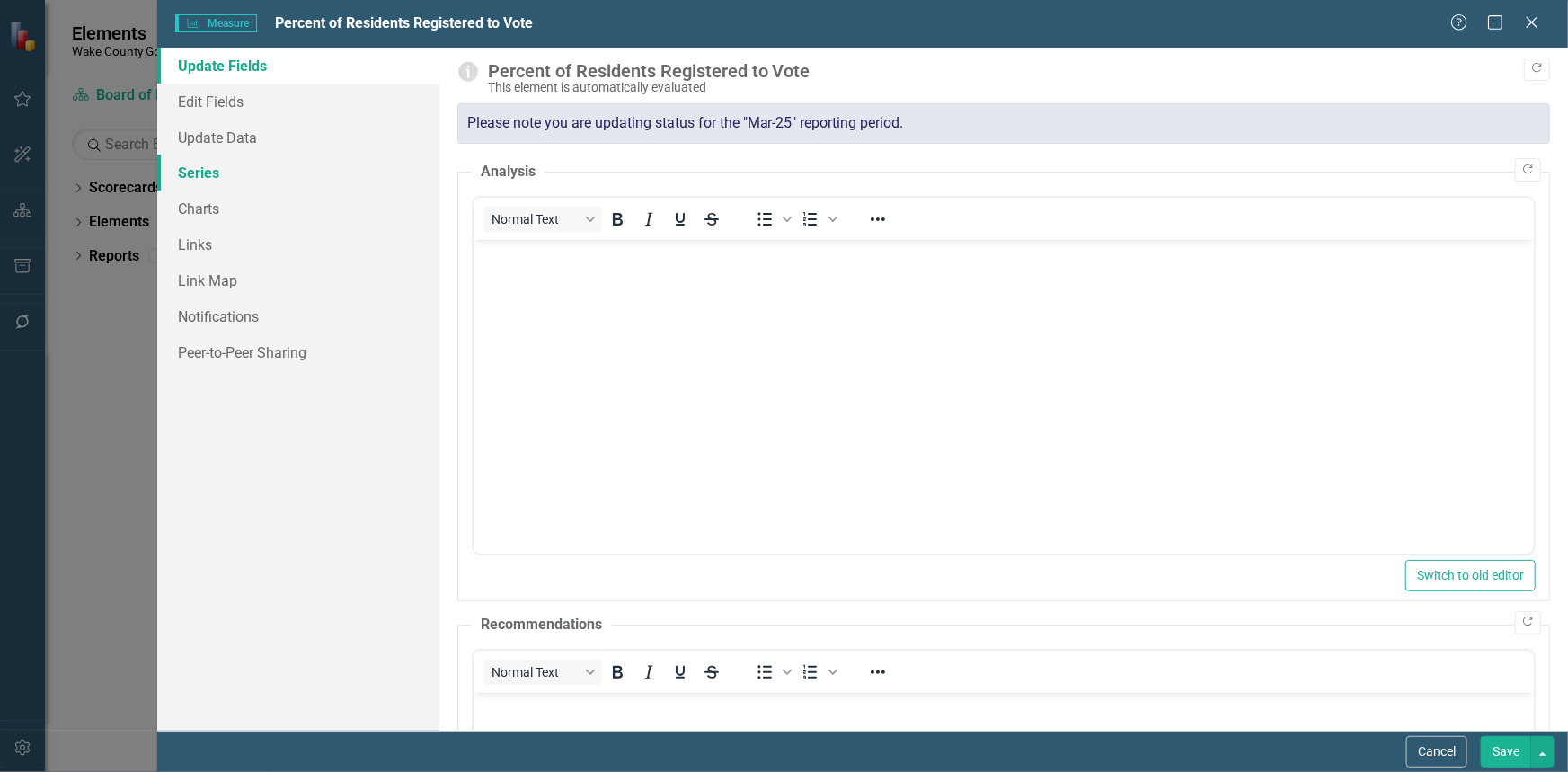
click at [195, 177] on link "Series" at bounding box center [299, 173] width 282 height 36
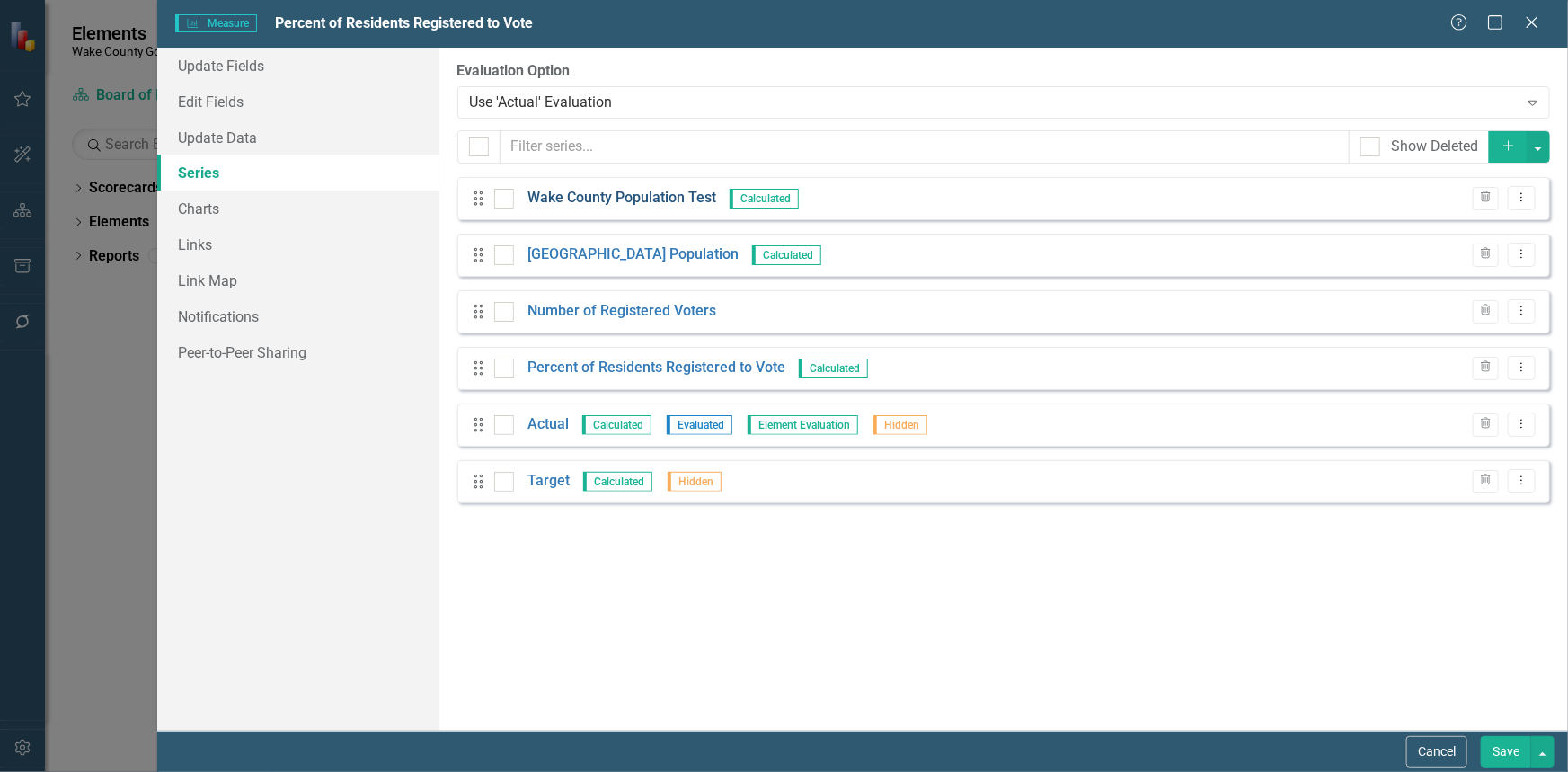
click at [652, 196] on link "Wake County Population Test" at bounding box center [622, 198] width 189 height 21
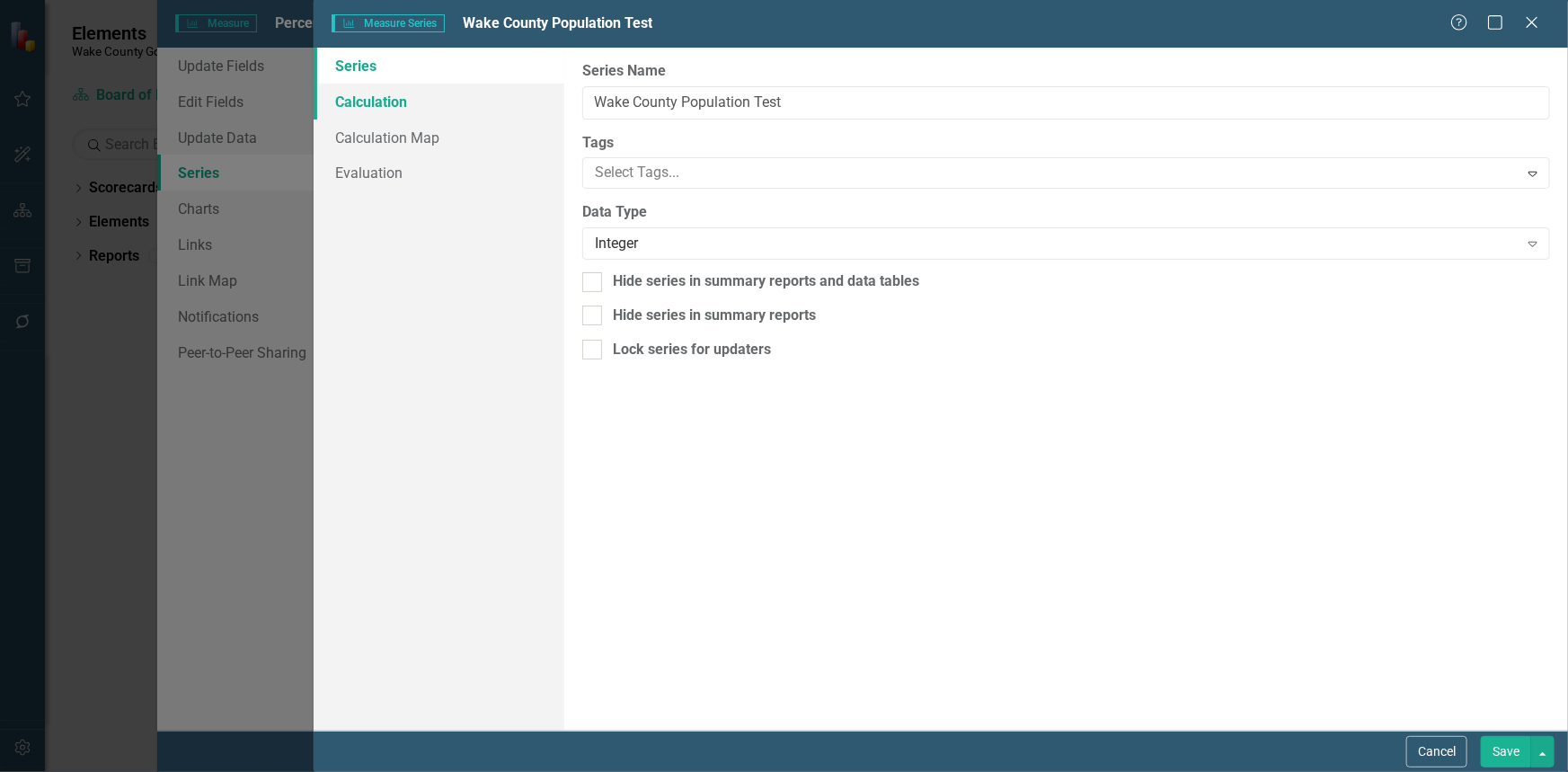
click at [408, 100] on link "Calculation" at bounding box center [439, 102] width 251 height 36
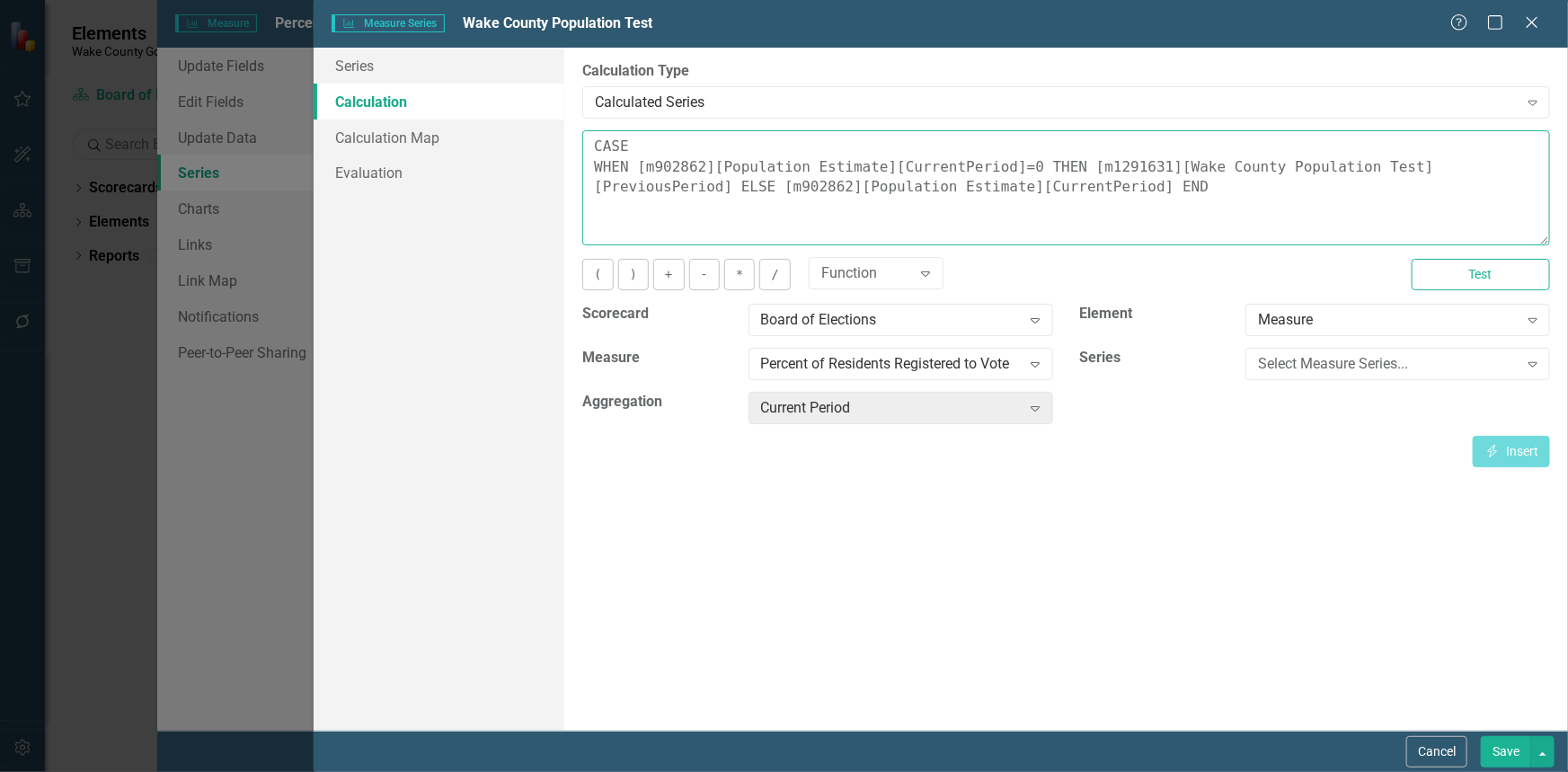
click at [1012, 165] on textarea "CASE WHEN [m902862][Population Estimate][CurrentPeriod]=0 THEN [m1291631][Wake …" at bounding box center [1066, 187] width 968 height 115
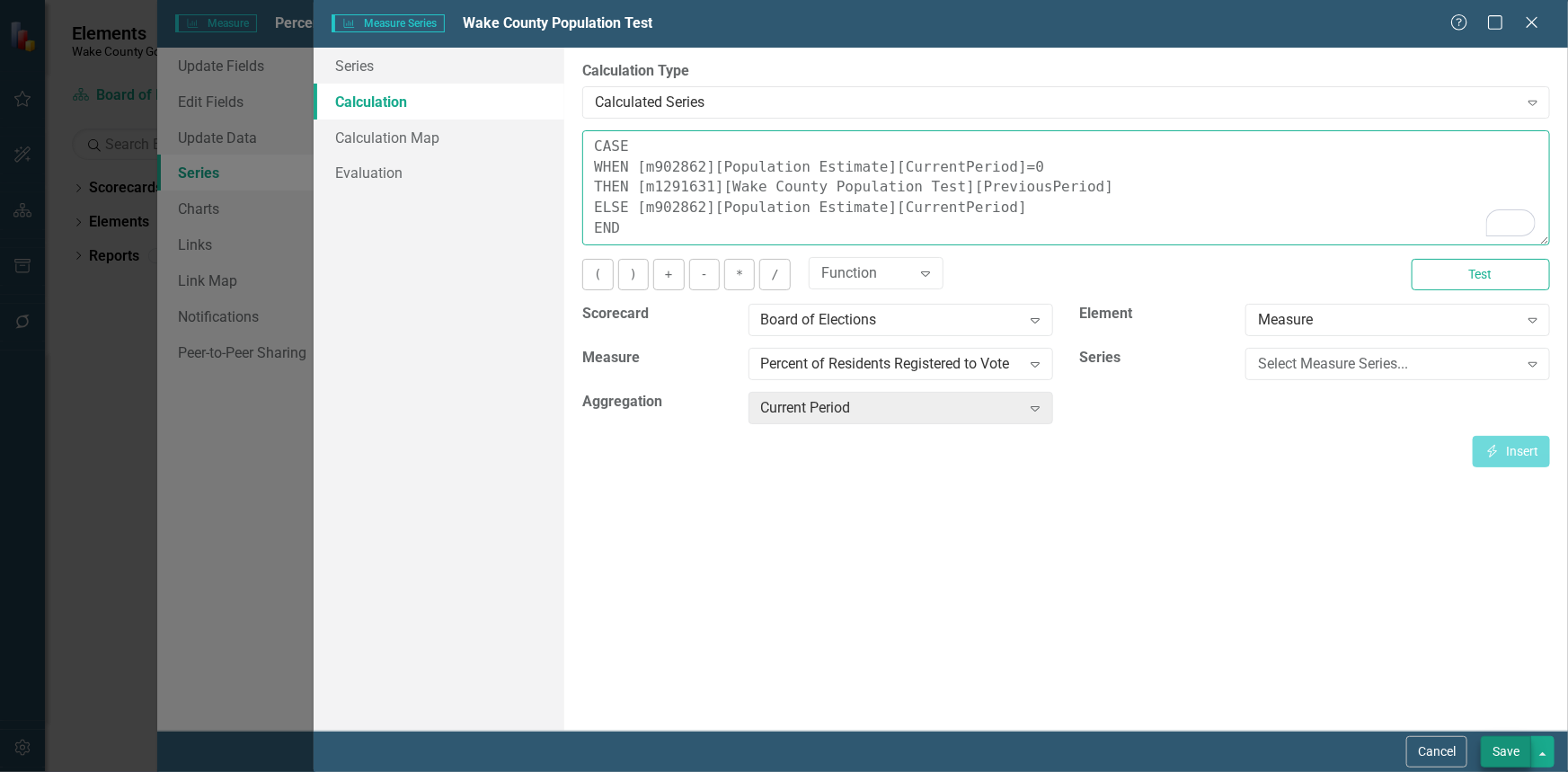
type textarea "CASE WHEN [m902862][Population Estimate][CurrentPeriod]=0 THEN [m1291631][Wake …"
click at [1496, 745] on button "Save" at bounding box center [1505, 751] width 51 height 31
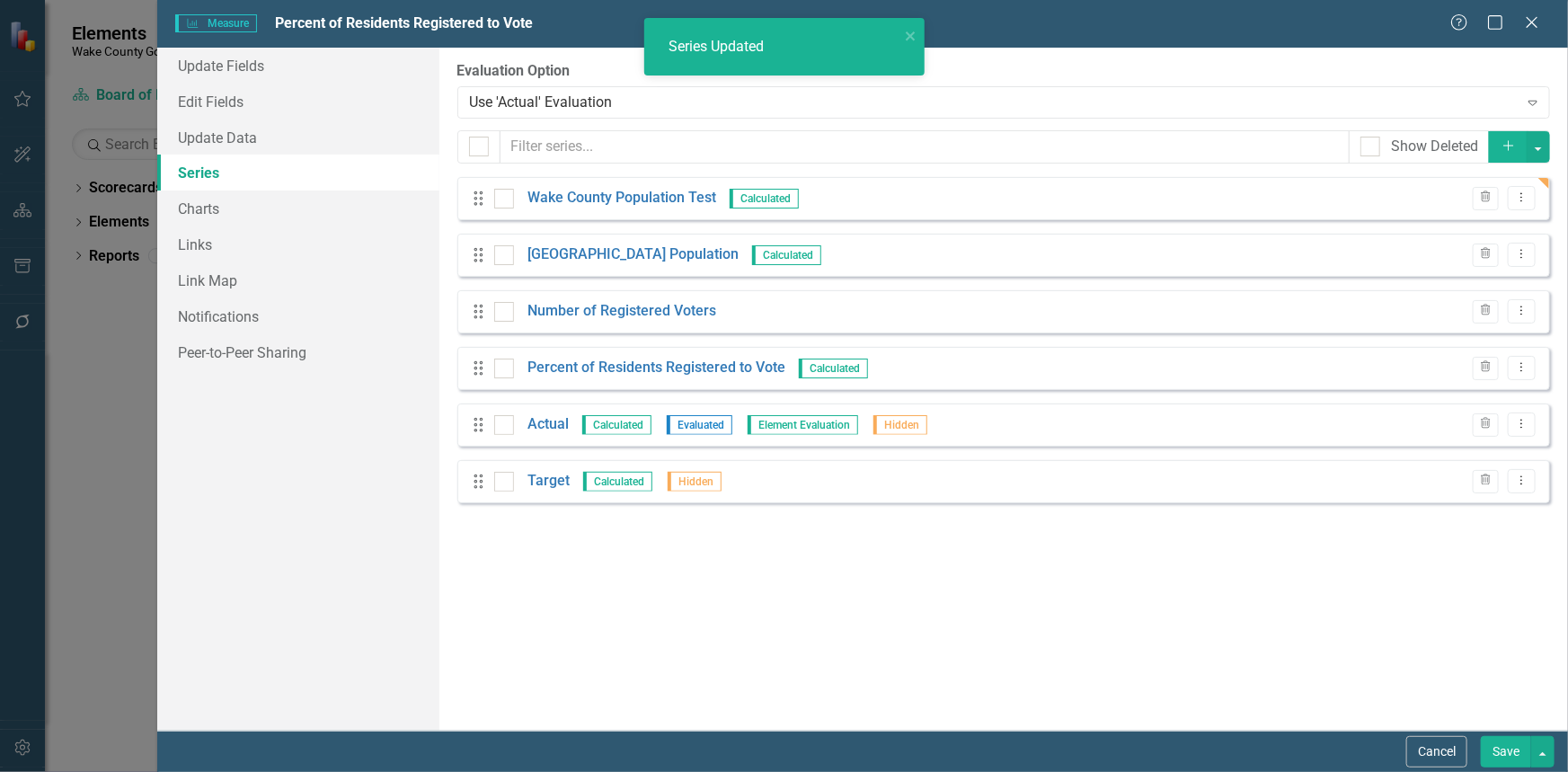
click at [605, 180] on div "Drag Wake County Population Test Calculated Trash Dropdown Menu" at bounding box center [1003, 198] width 1093 height 43
click at [606, 192] on link "Wake County Population Test" at bounding box center [622, 198] width 189 height 21
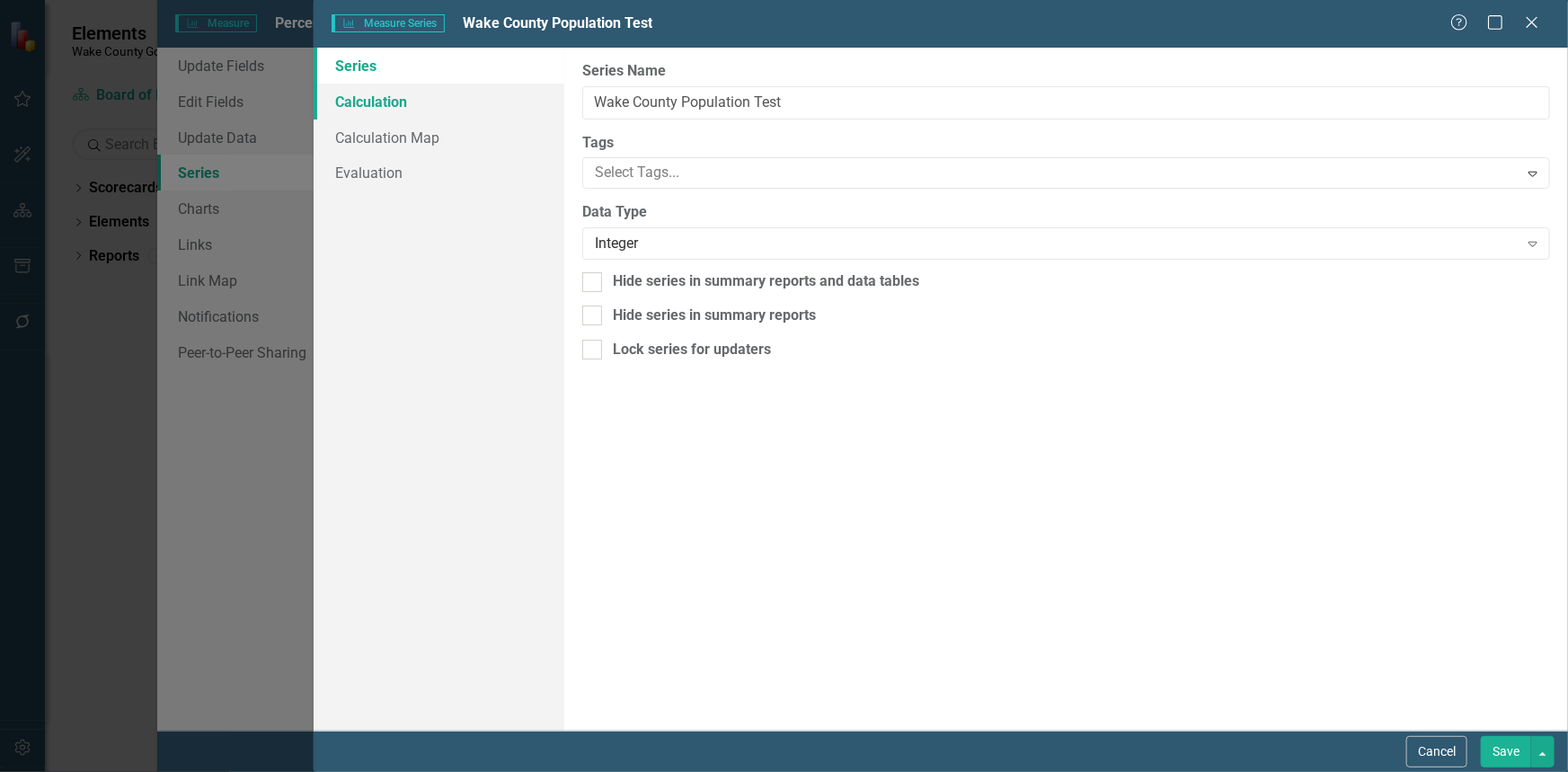
click at [387, 109] on link "Calculation" at bounding box center [439, 102] width 251 height 36
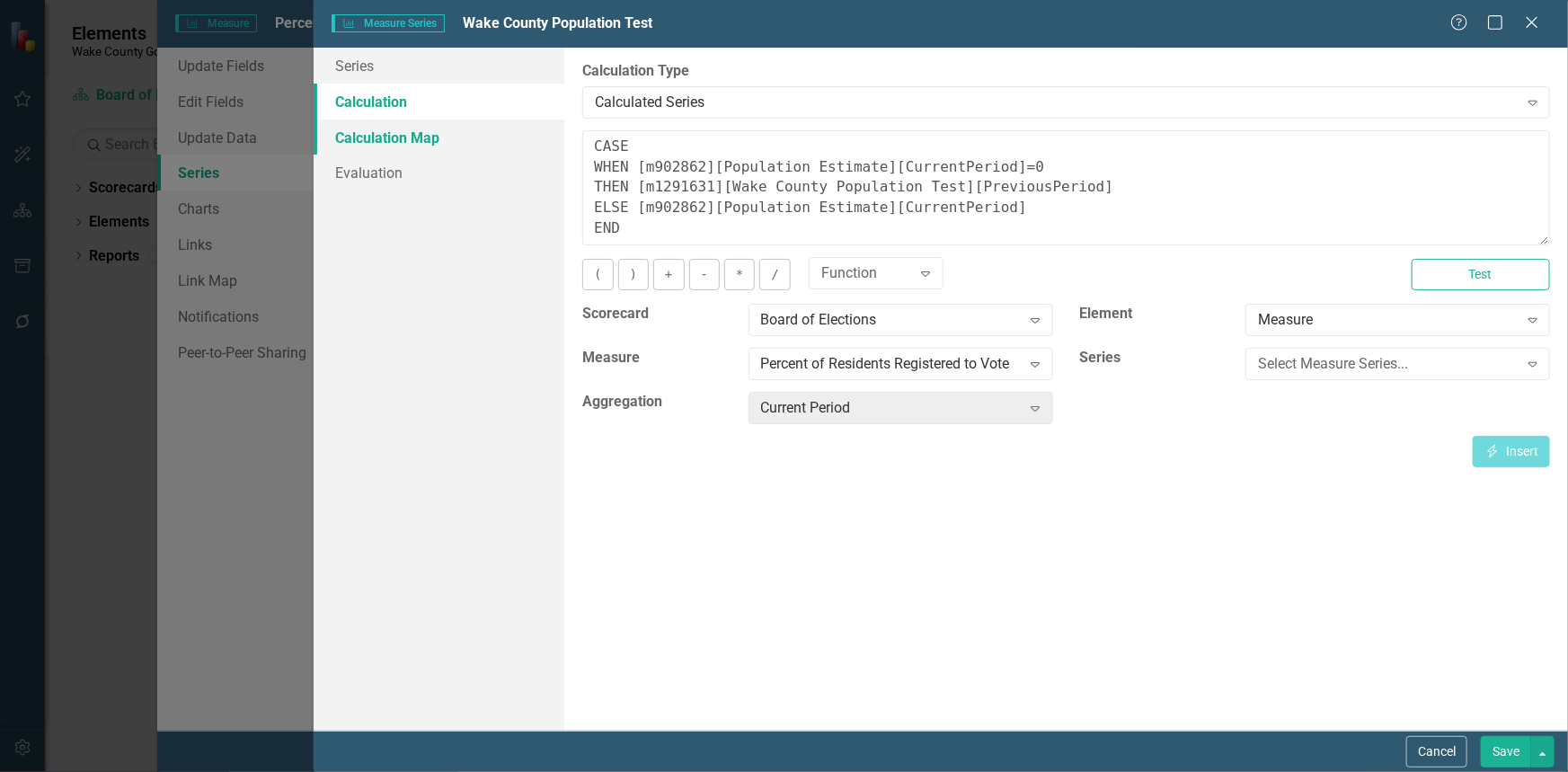
click at [419, 148] on link "Calculation Map" at bounding box center [439, 137] width 251 height 36
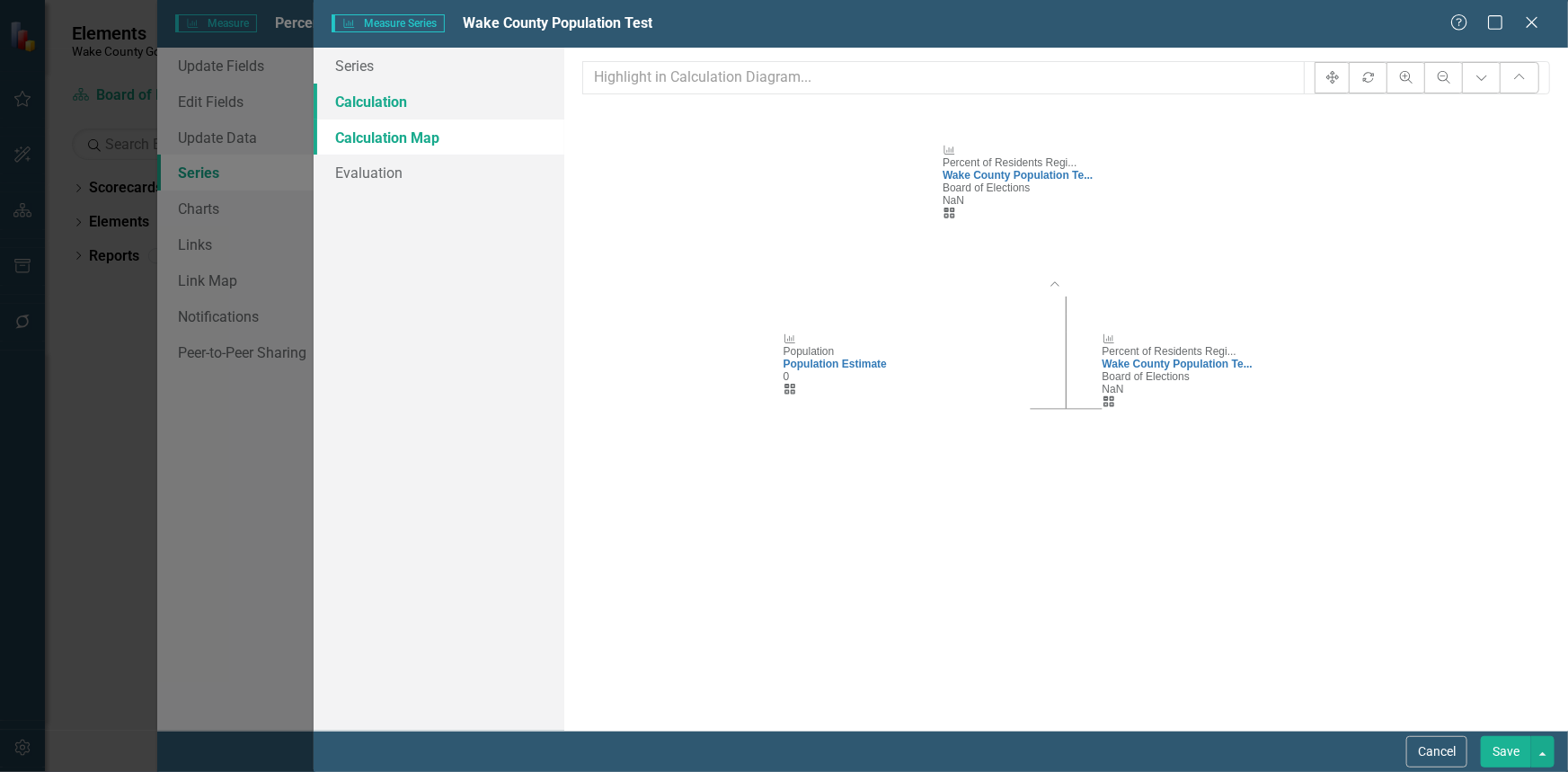
click at [377, 99] on link "Calculation" at bounding box center [439, 102] width 251 height 36
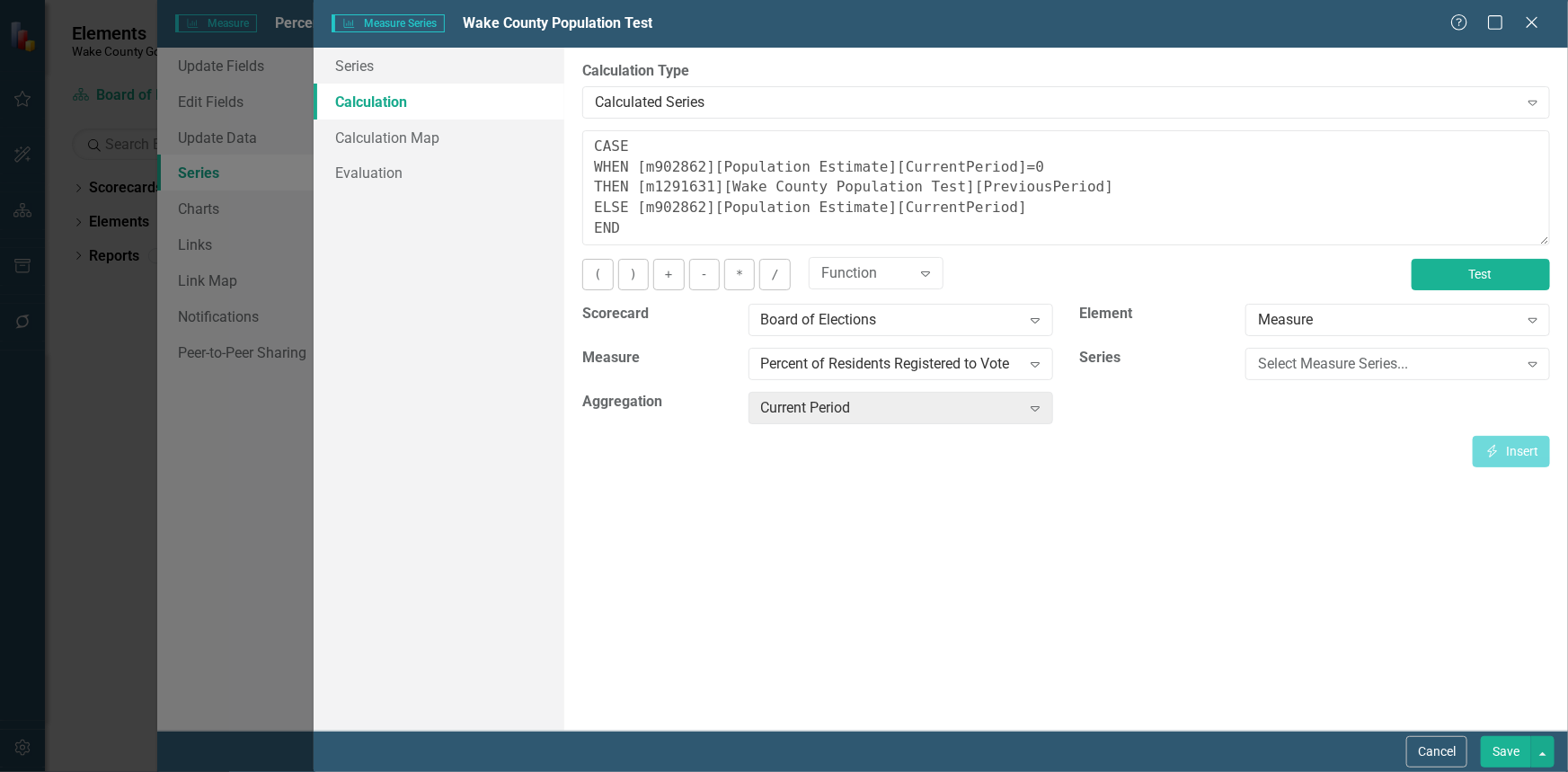
click at [1457, 272] on button "Test" at bounding box center [1480, 274] width 138 height 31
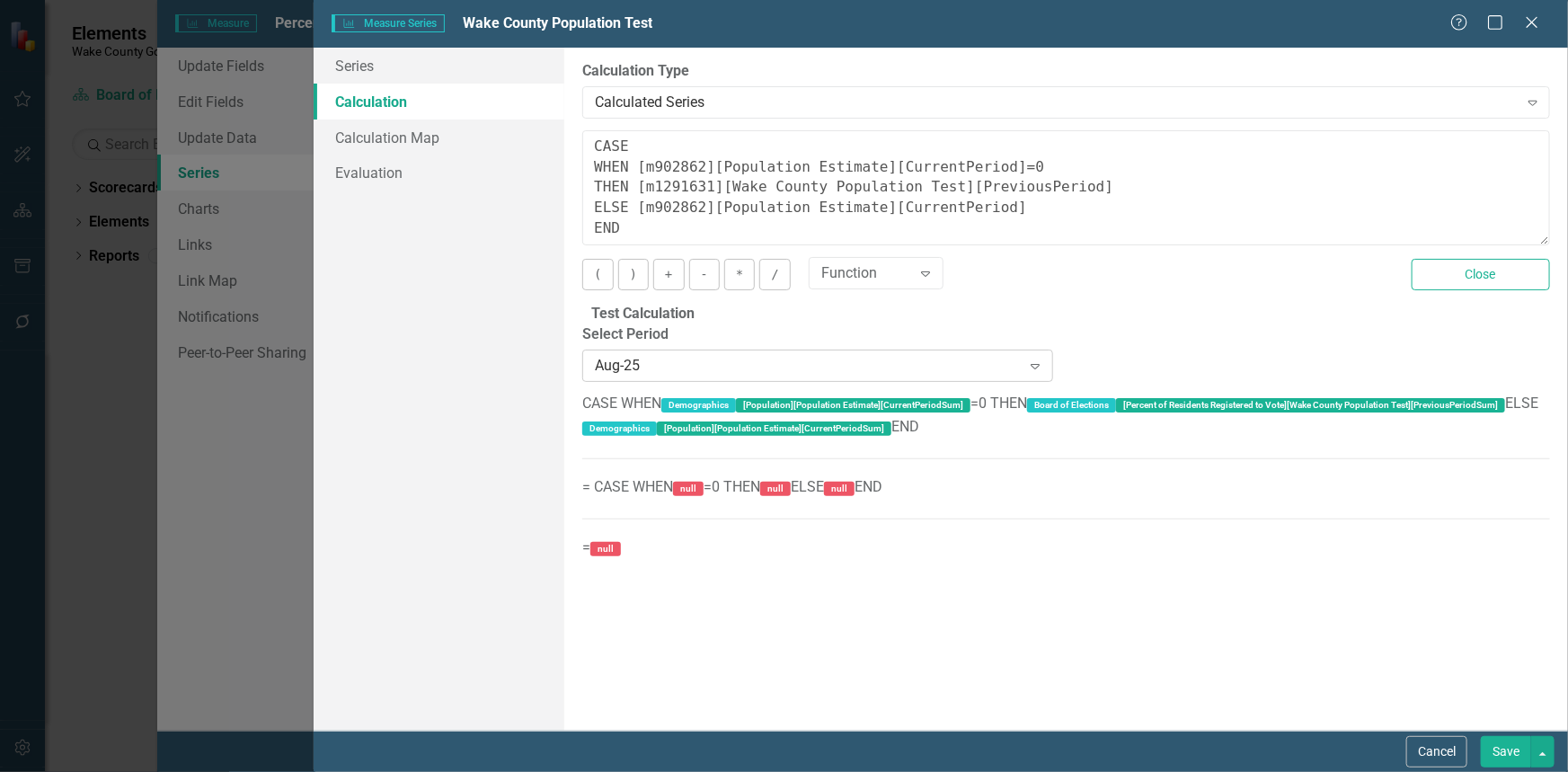
click at [1040, 368] on icon "Expand" at bounding box center [1035, 365] width 18 height 14
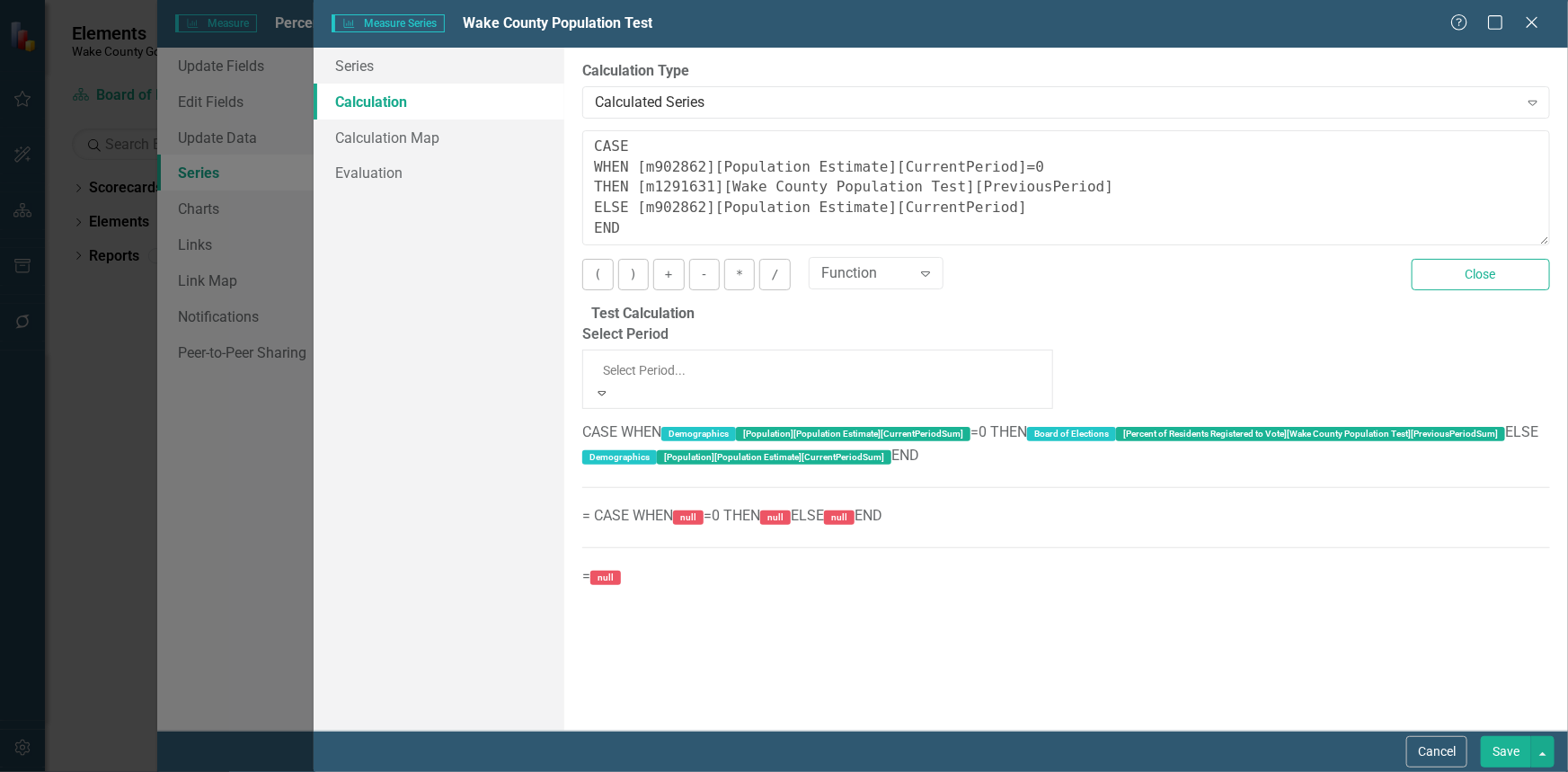
scroll to position [4277, 0]
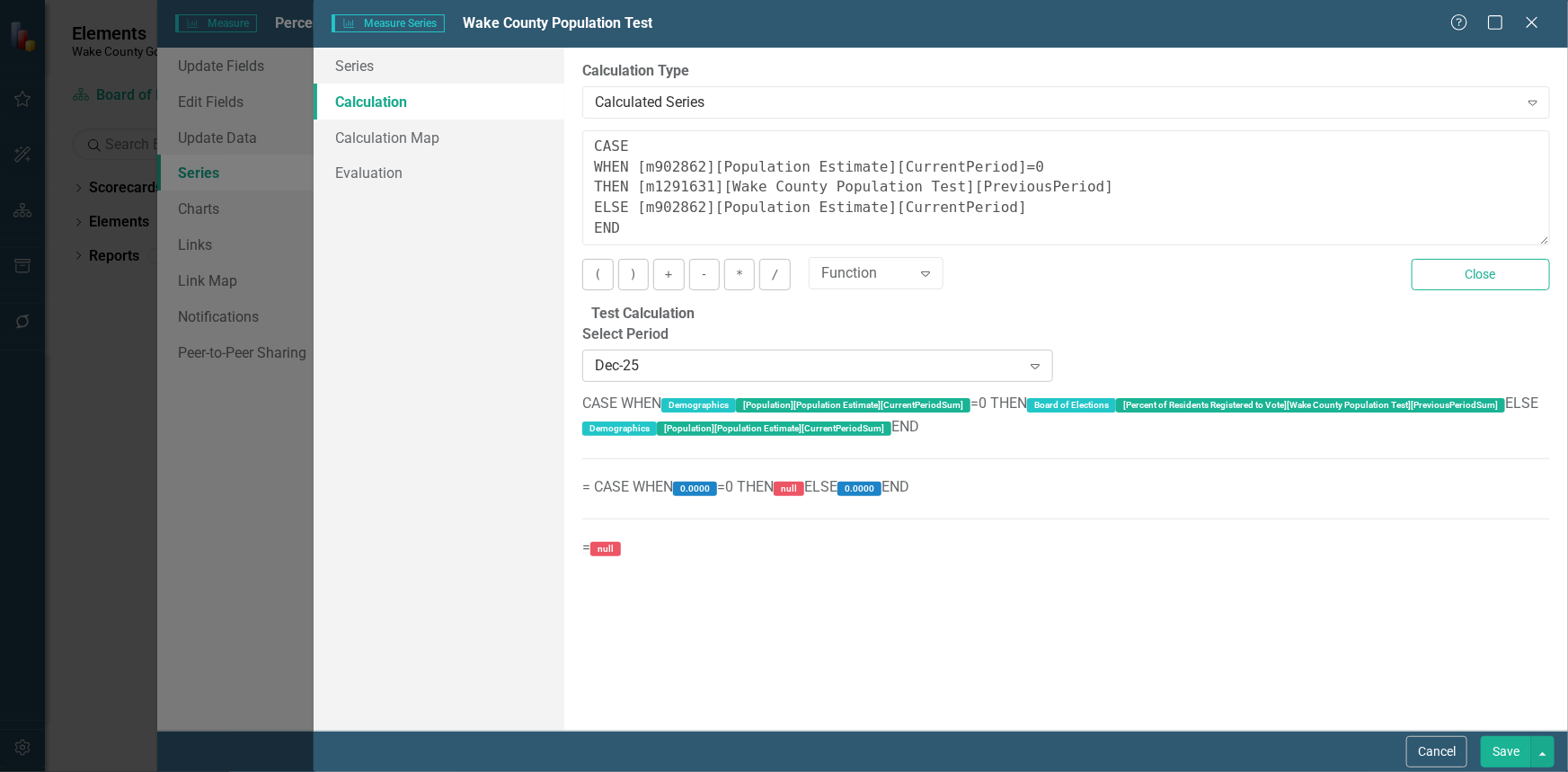
click at [1035, 373] on icon "Expand" at bounding box center [1035, 365] width 18 height 14
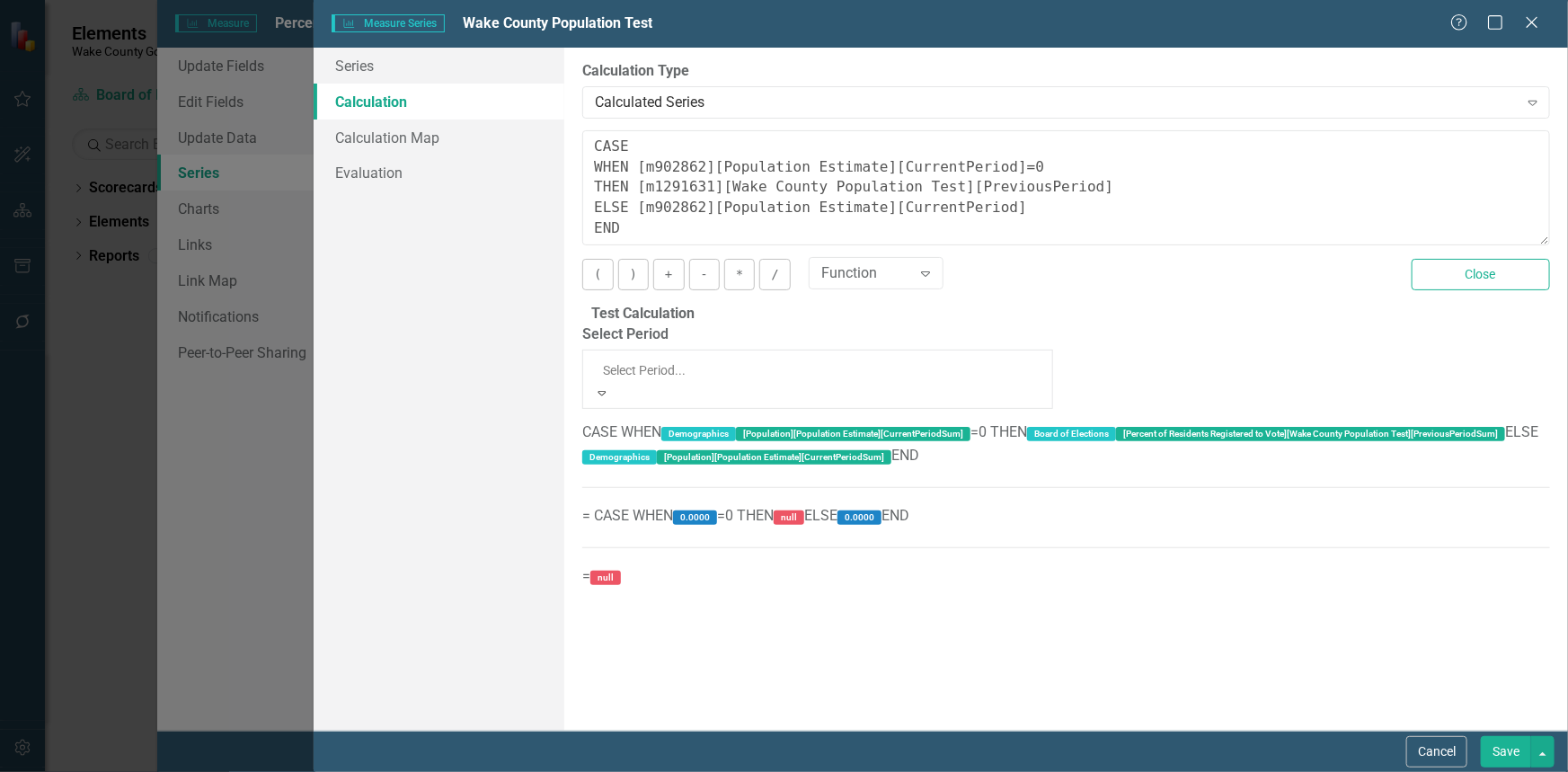
scroll to position [4159, 0]
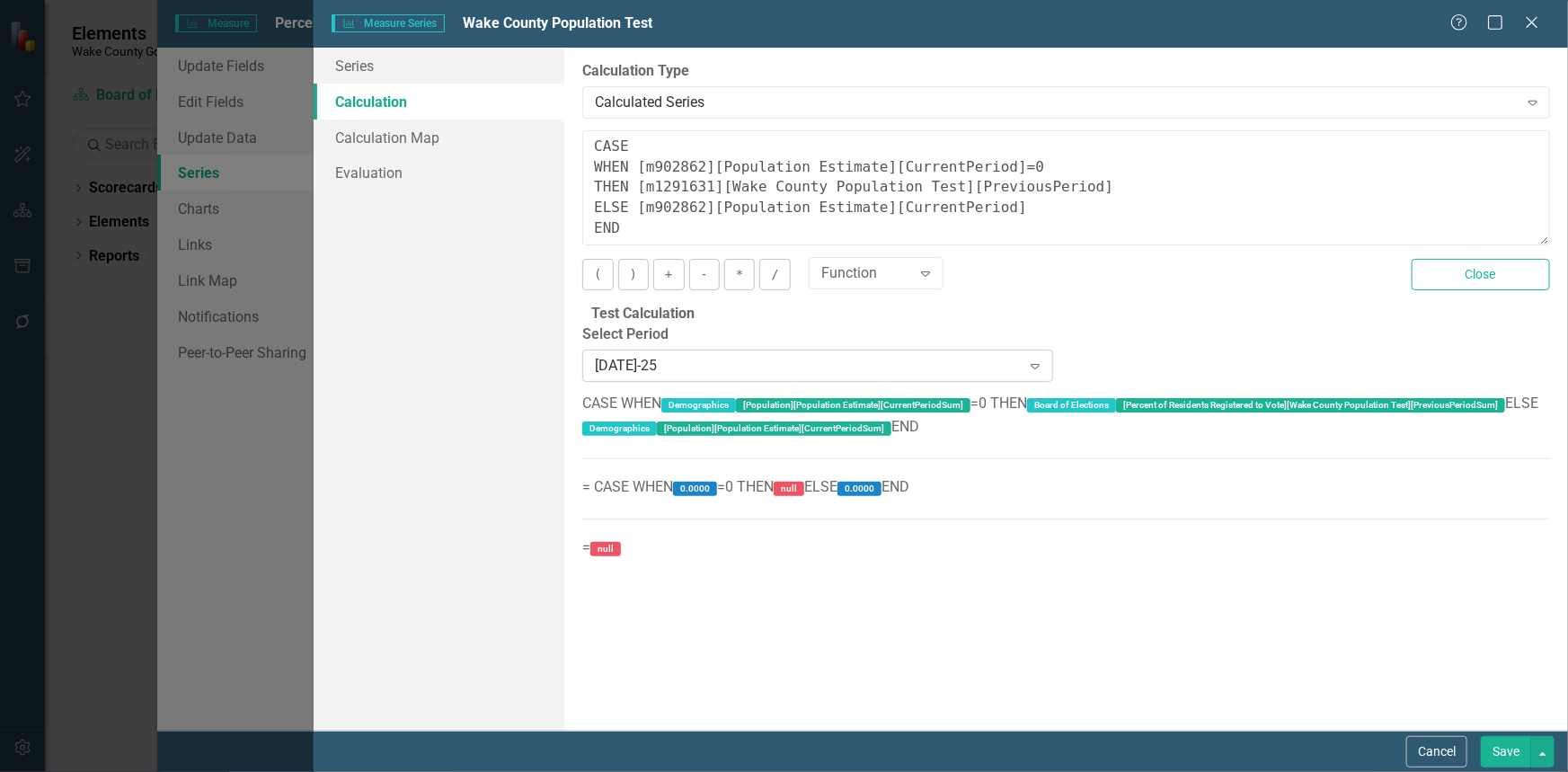
click at [1027, 370] on icon "Expand" at bounding box center [1035, 365] width 18 height 14
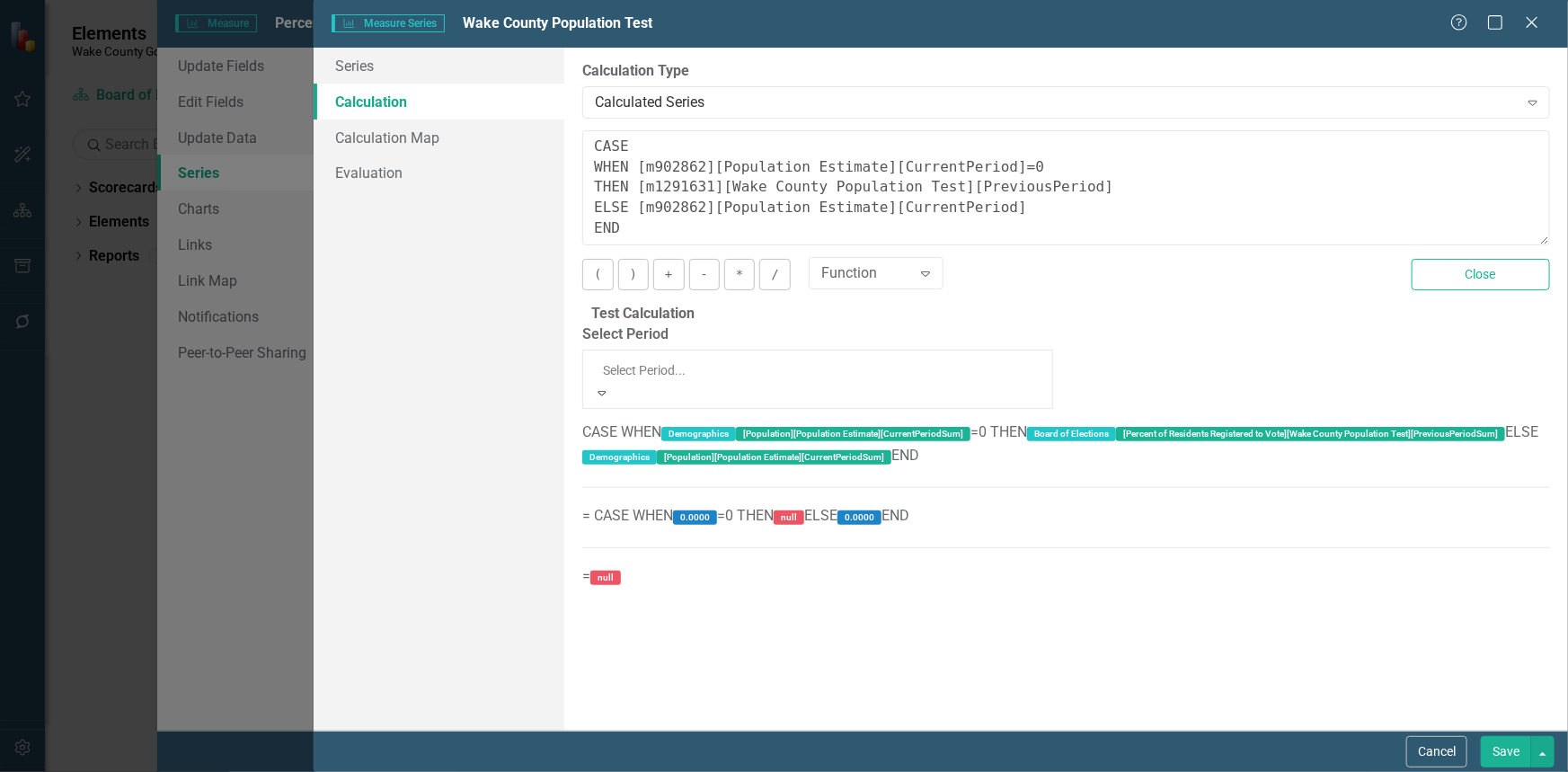
scroll to position [3871, 0]
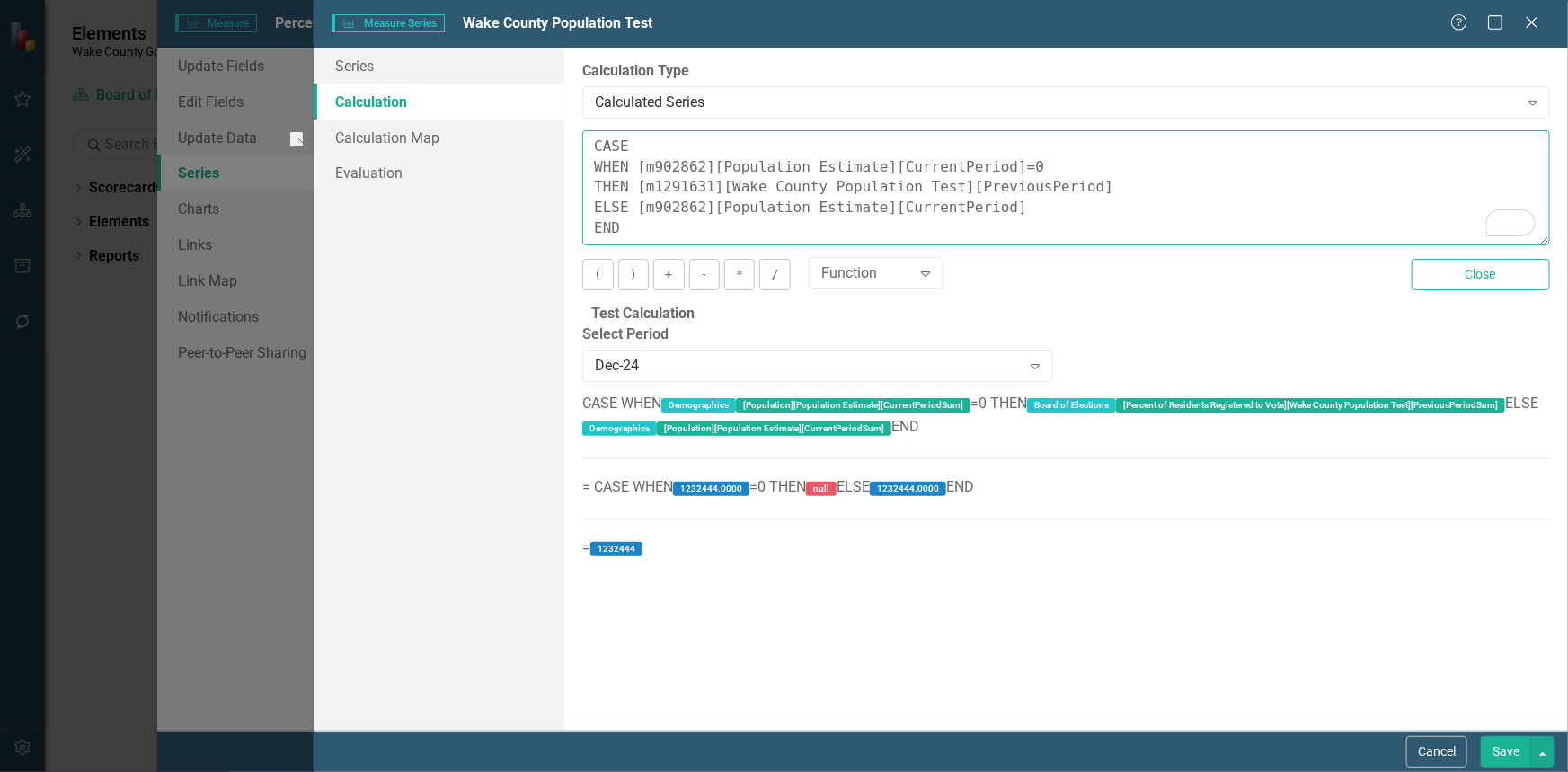
drag, startPoint x: 988, startPoint y: 165, endPoint x: 634, endPoint y: 165, distance: 354.0
click at [634, 165] on textarea "CASE WHEN [m902862][Population Estimate][CurrentPeriod]=0 THEN [m1291631][Wake …" at bounding box center [1066, 187] width 968 height 115
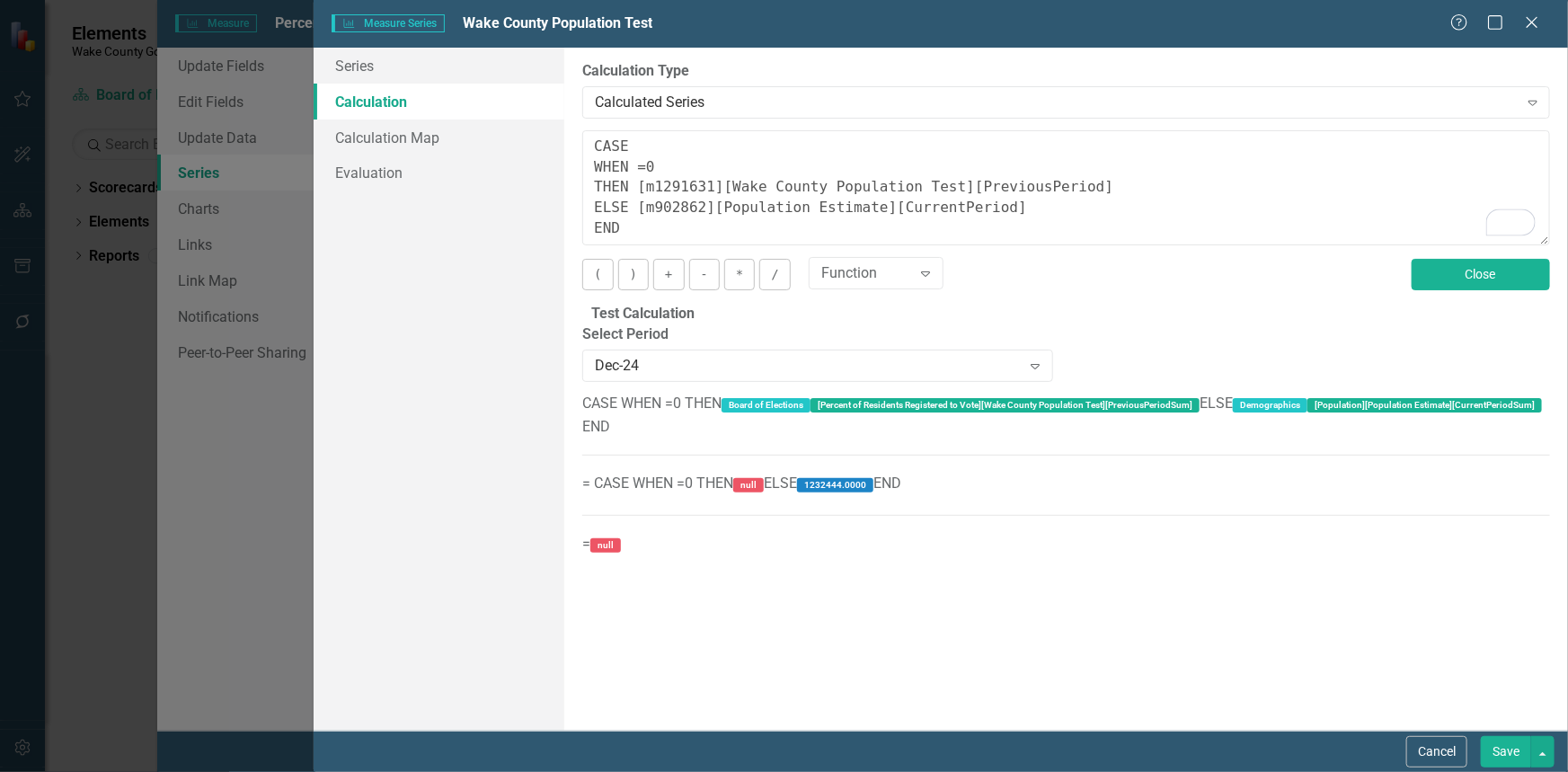
click at [1472, 269] on button "Close" at bounding box center [1480, 274] width 138 height 31
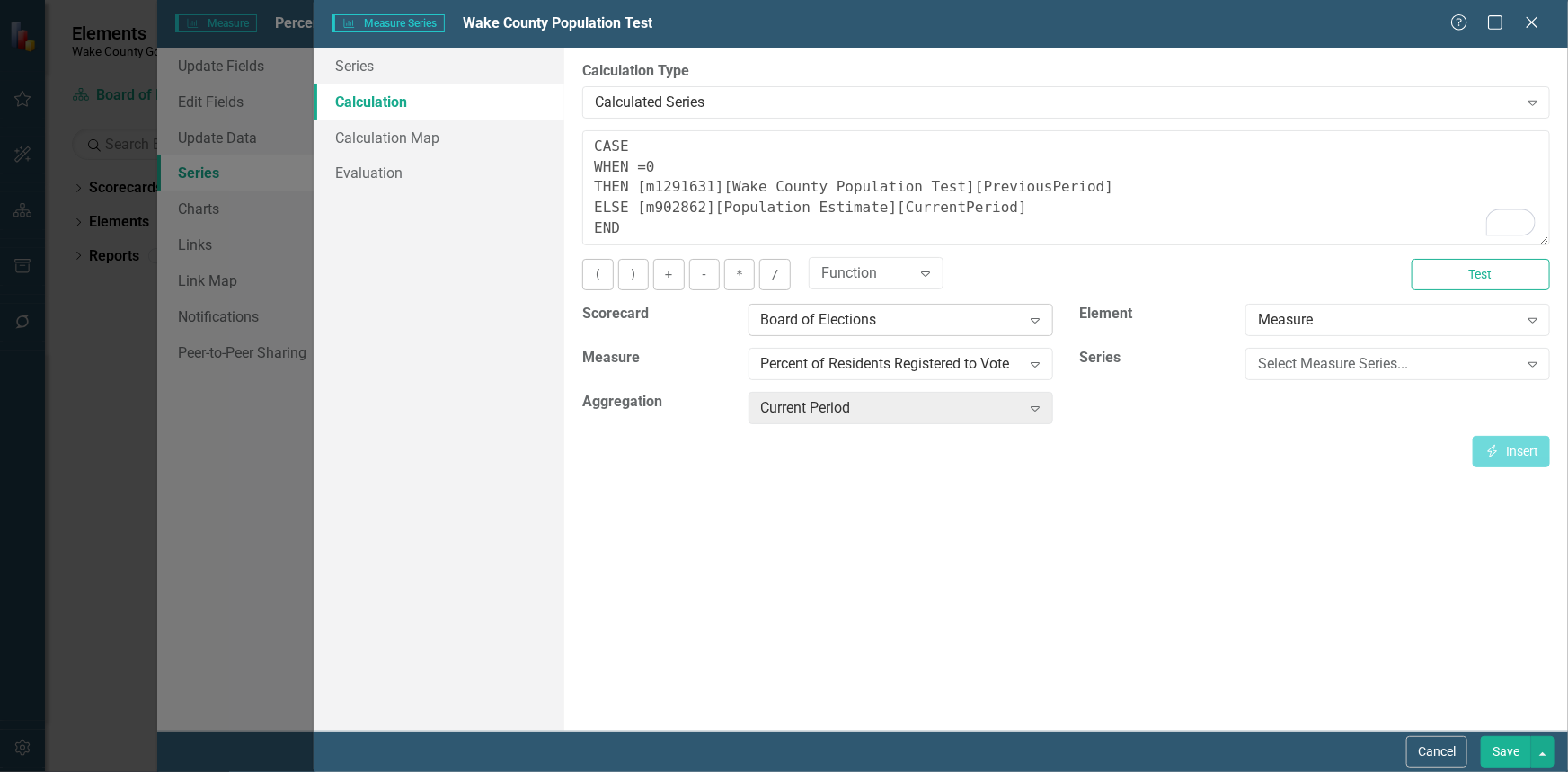
click at [1032, 324] on icon "Expand" at bounding box center [1035, 320] width 18 height 14
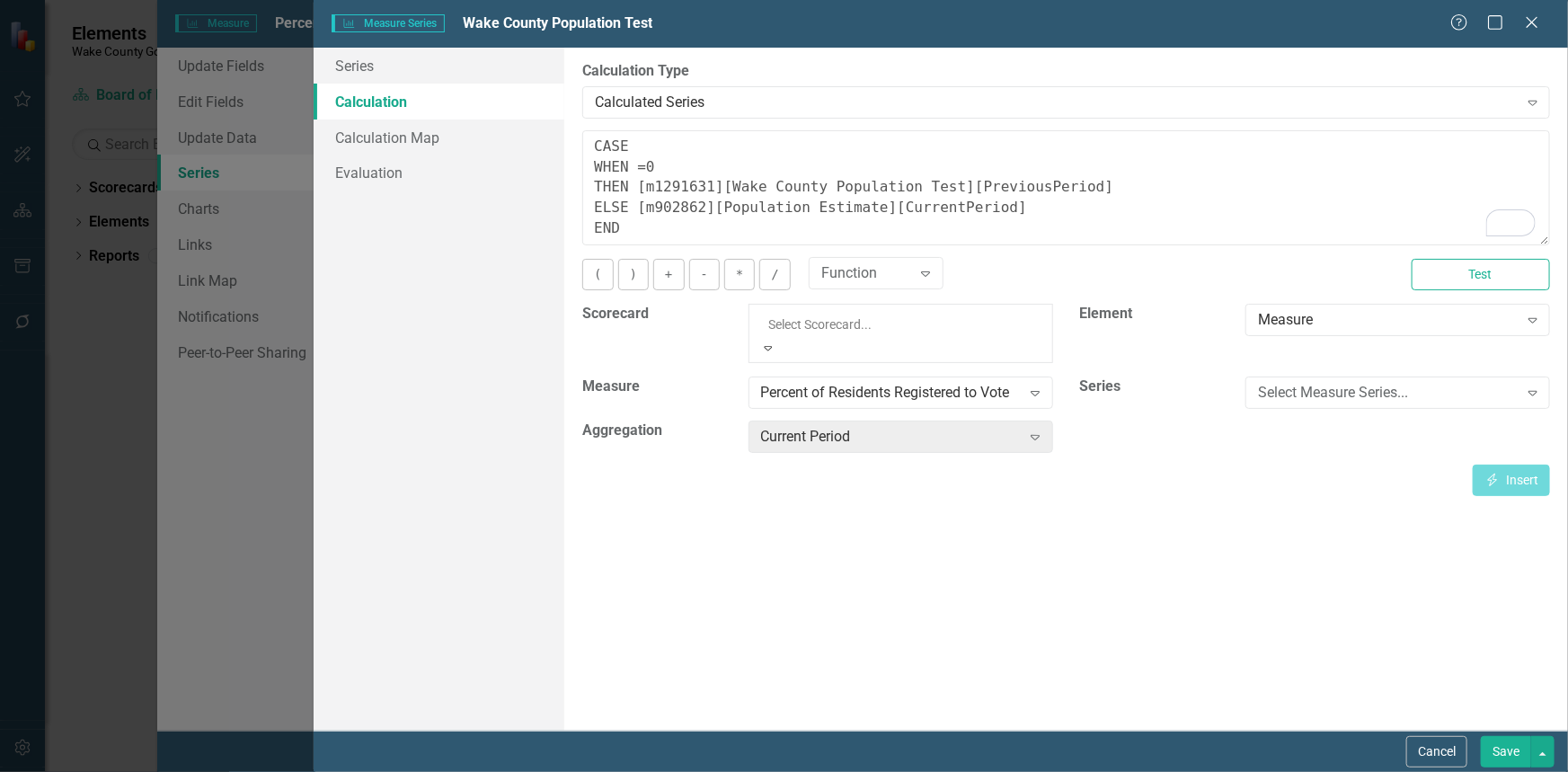
scroll to position [0, 0]
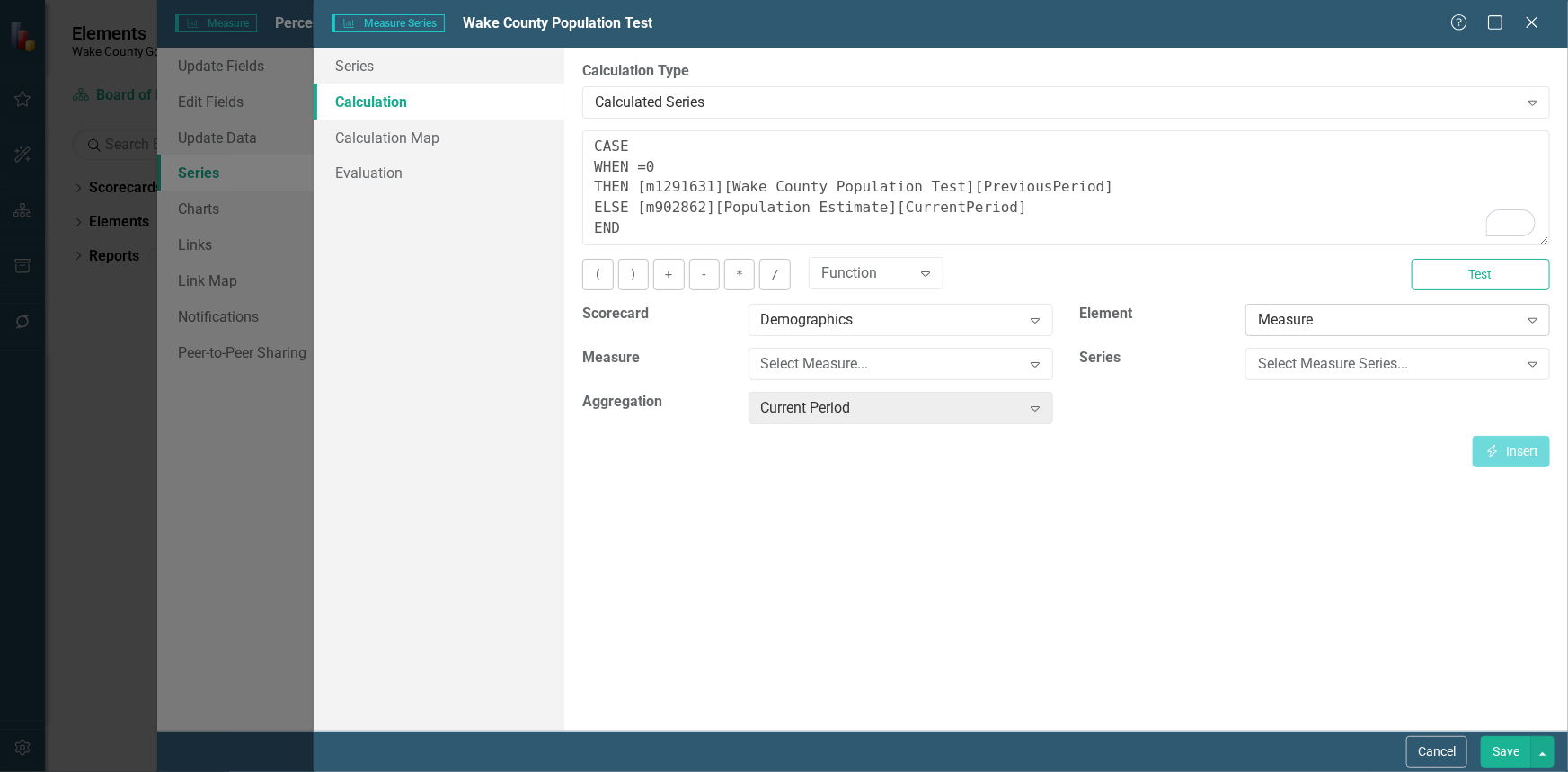
click at [1382, 330] on div "Measure Expand" at bounding box center [1397, 320] width 304 height 32
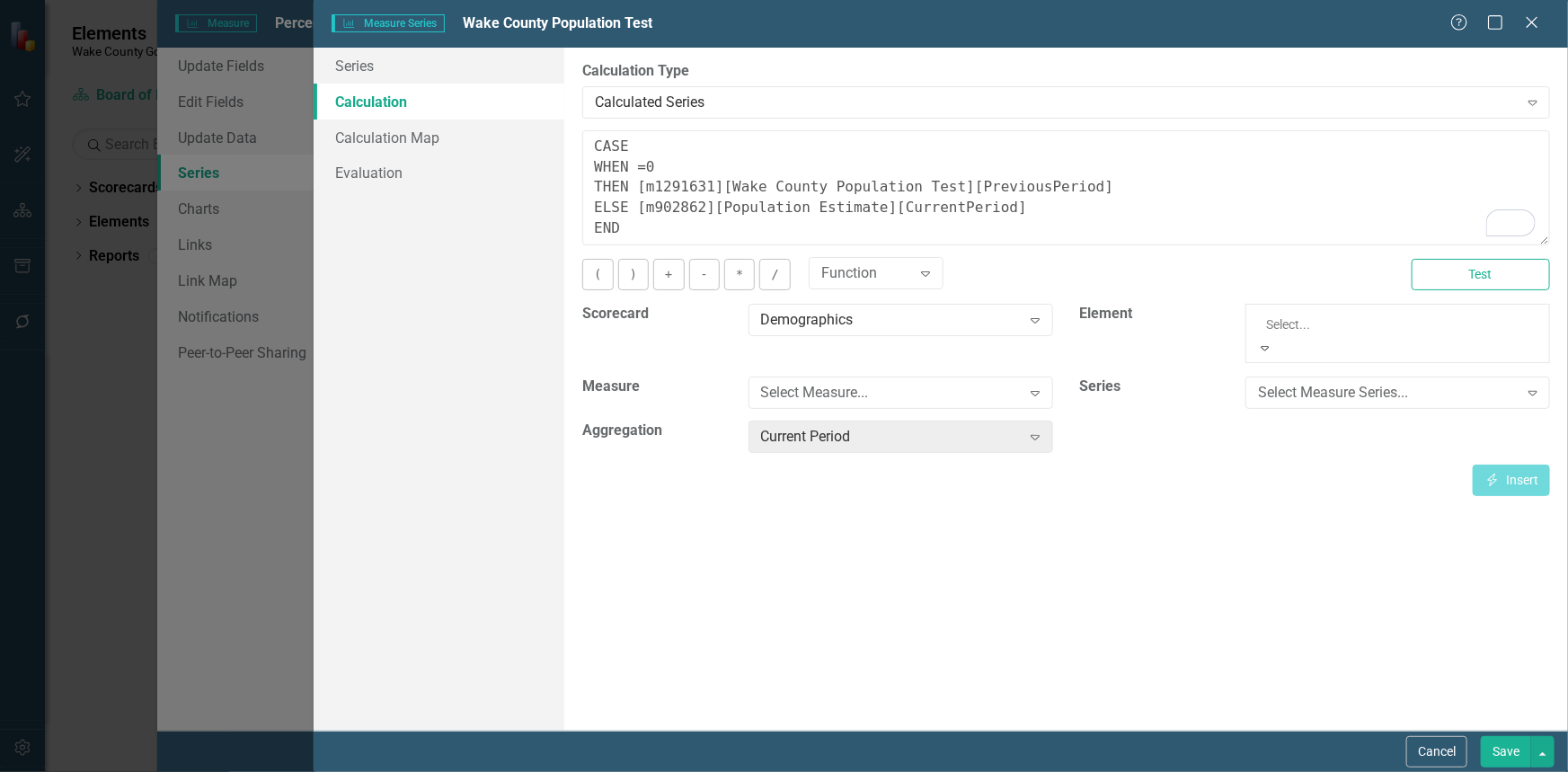
click at [1339, 771] on div "Measure" at bounding box center [784, 782] width 1568 height 21
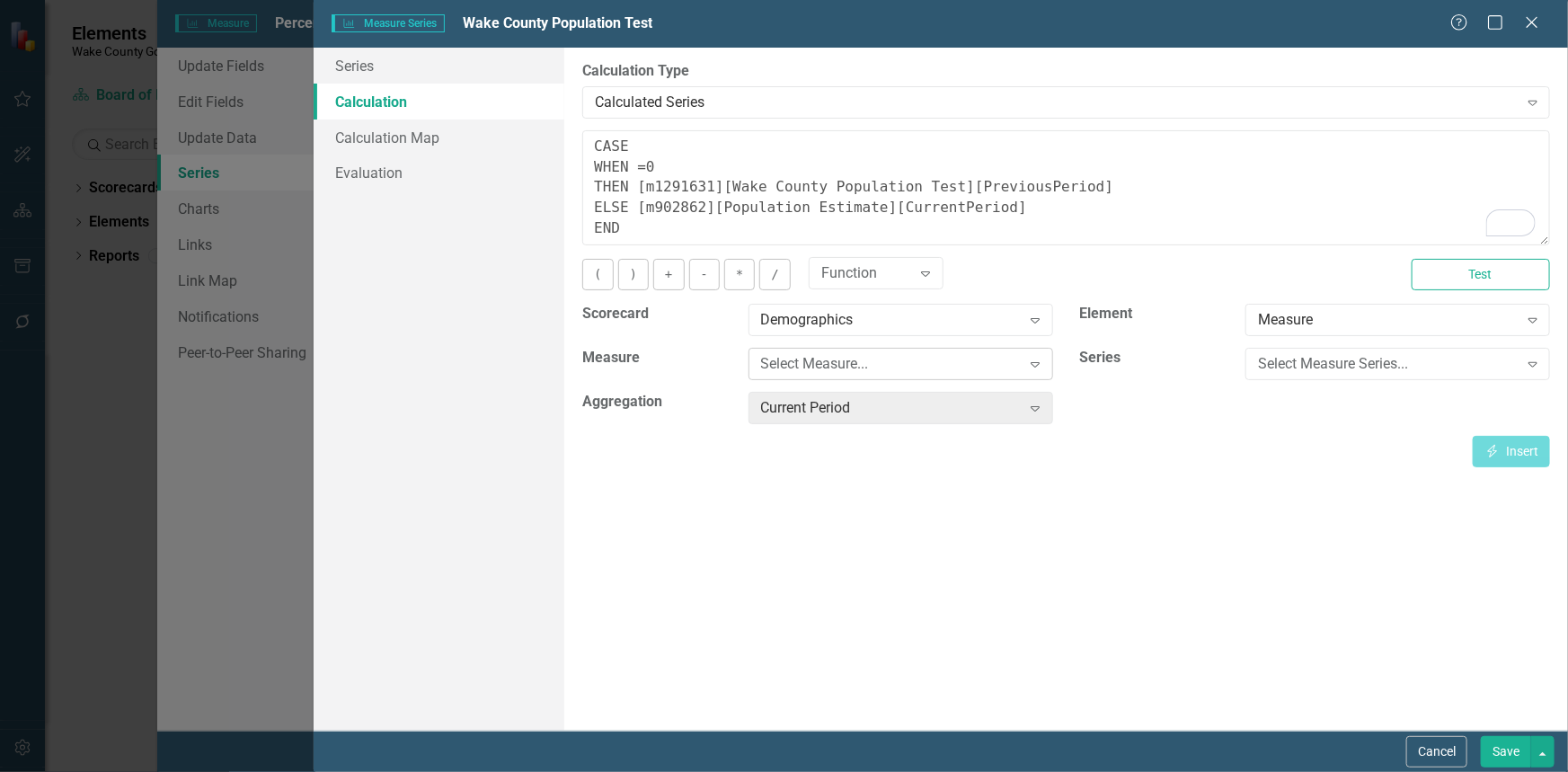
click at [1049, 366] on div "Expand" at bounding box center [1035, 364] width 32 height 29
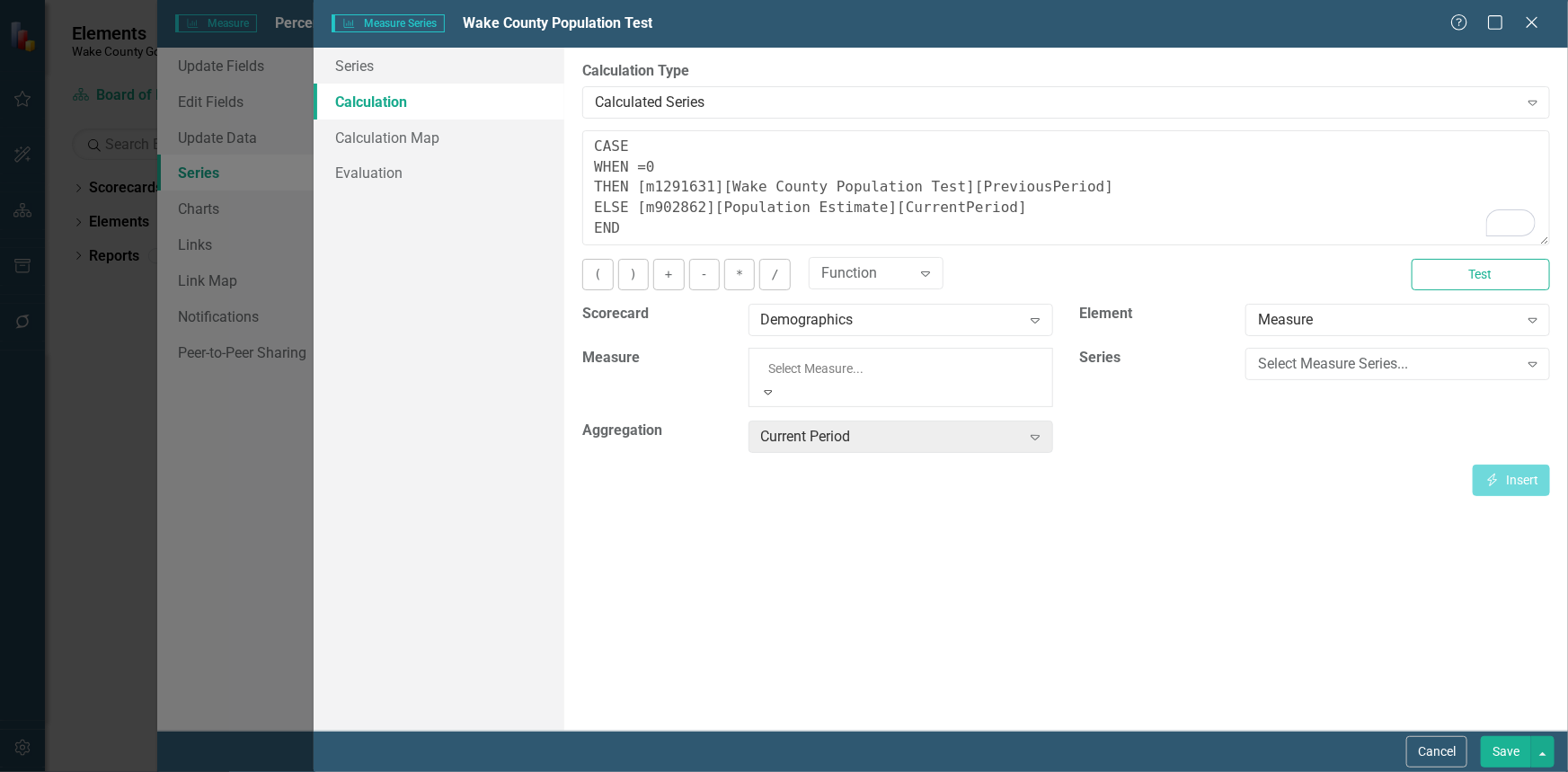
click at [993, 771] on div "Population" at bounding box center [784, 782] width 1568 height 21
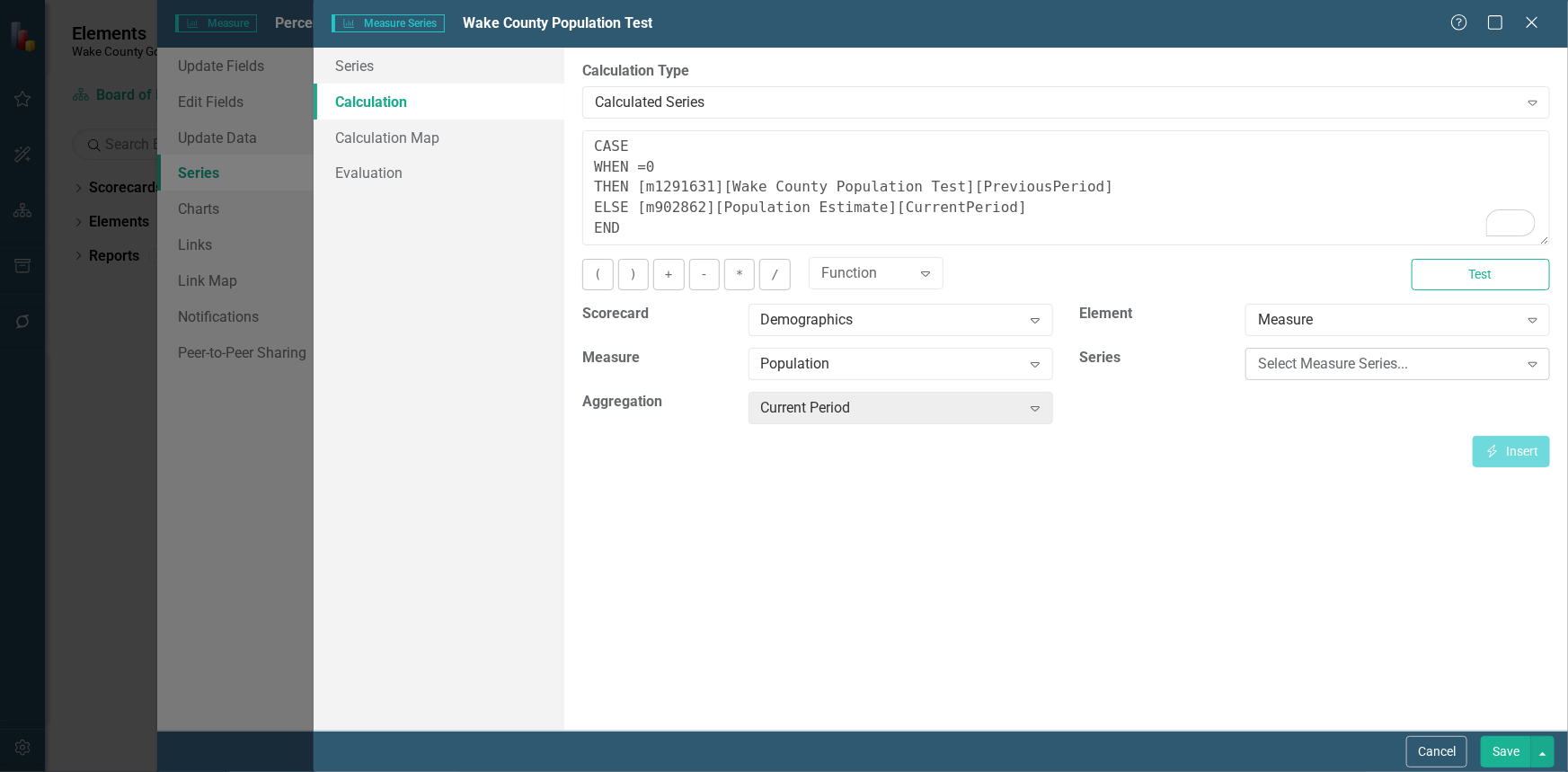
click at [1340, 350] on div "Select Measure Series... Expand" at bounding box center [1397, 364] width 304 height 32
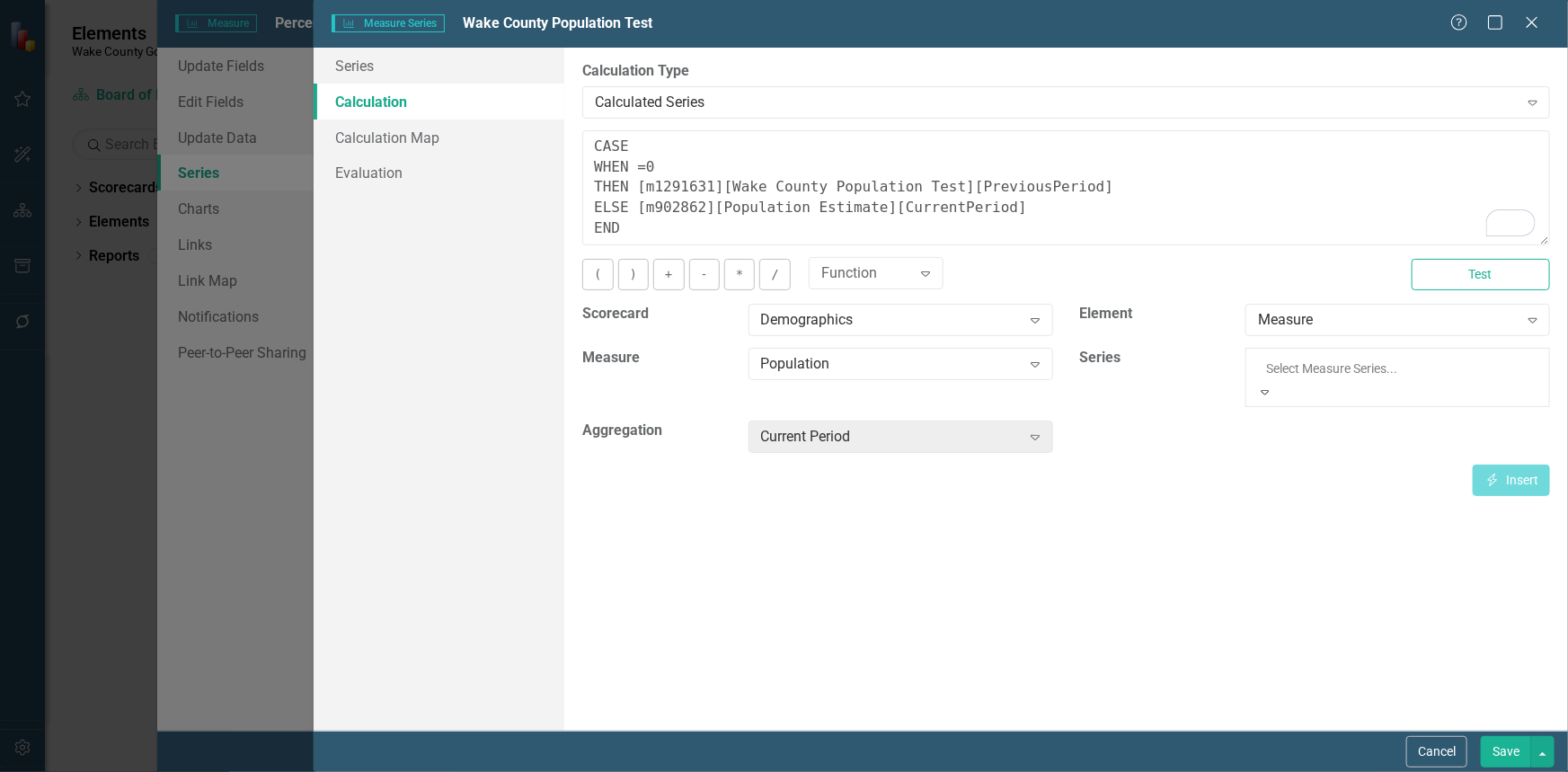
scroll to position [155, 0]
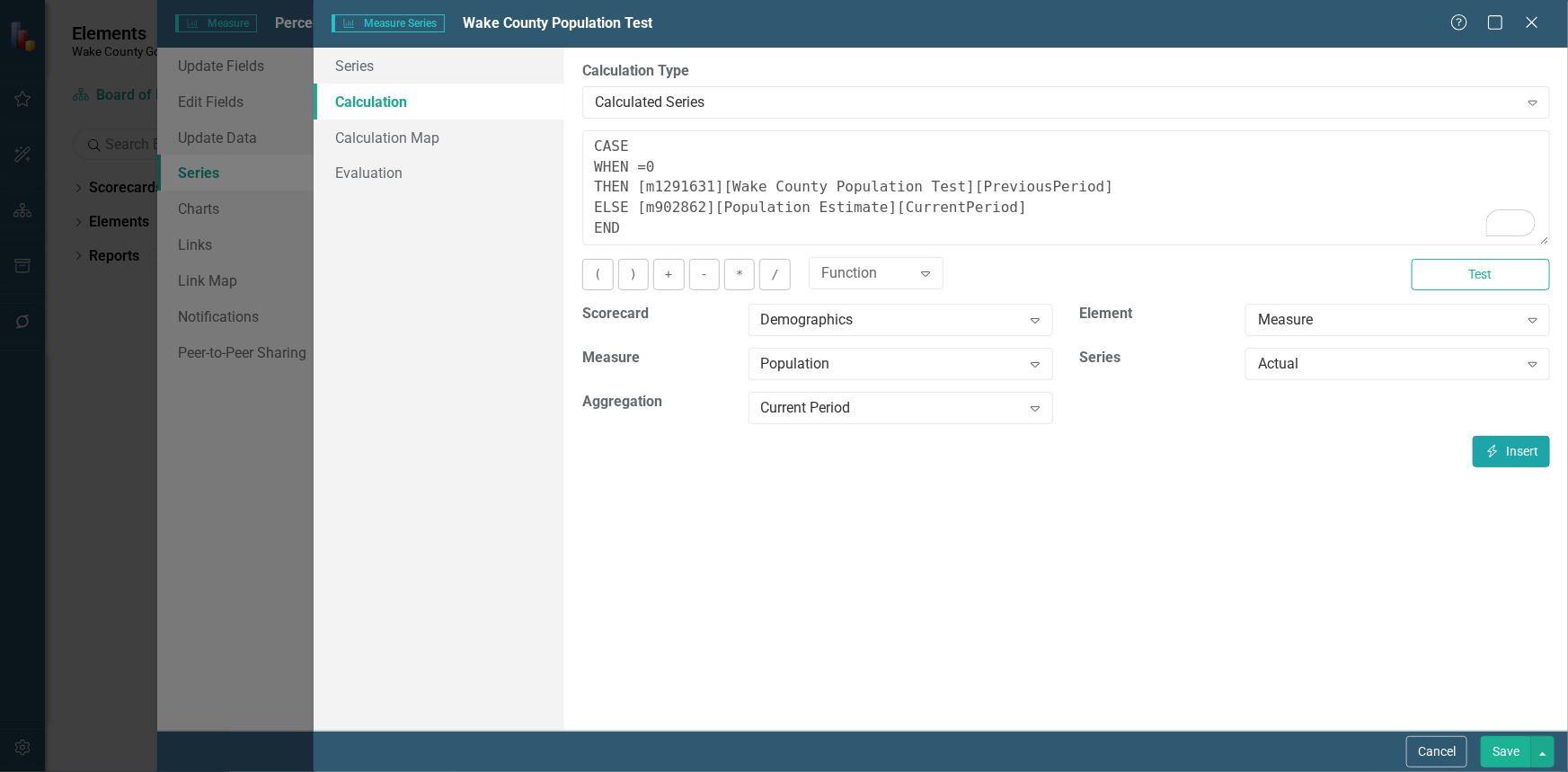
click at [1500, 452] on button "Insert Insert" at bounding box center [1511, 451] width 77 height 31
drag, startPoint x: 895, startPoint y: 167, endPoint x: 631, endPoint y: 161, distance: 264.1
click at [631, 161] on textarea "CASE WHEN [m902862][Actual][CurrentPeriod] =0 THEN [m1291631][Wake County Popul…" at bounding box center [1066, 187] width 968 height 115
drag, startPoint x: 1010, startPoint y: 212, endPoint x: 636, endPoint y: 215, distance: 374.0
click at [636, 215] on textarea "CASE WHEN [m902862][Actual][CurrentPeriod] =0 THEN [m1291631][Wake County Popul…" at bounding box center [1066, 187] width 968 height 115
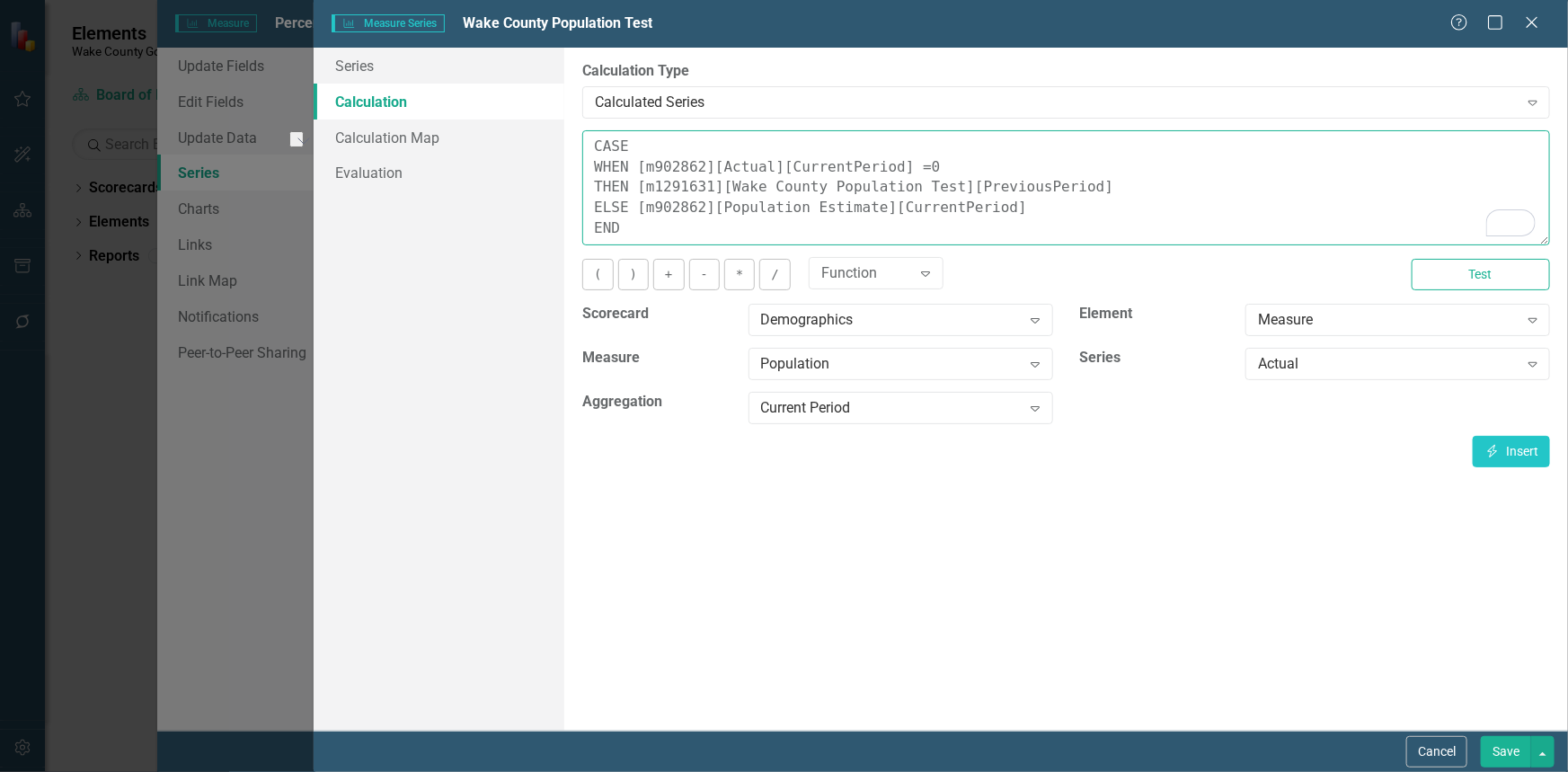
paste textarea "Actual"
type textarea "CASE WHEN [m902862][Actual][CurrentPeriod] =0 THEN [m1291631][Wake County Popul…"
click at [1478, 266] on button "Test" at bounding box center [1480, 274] width 138 height 31
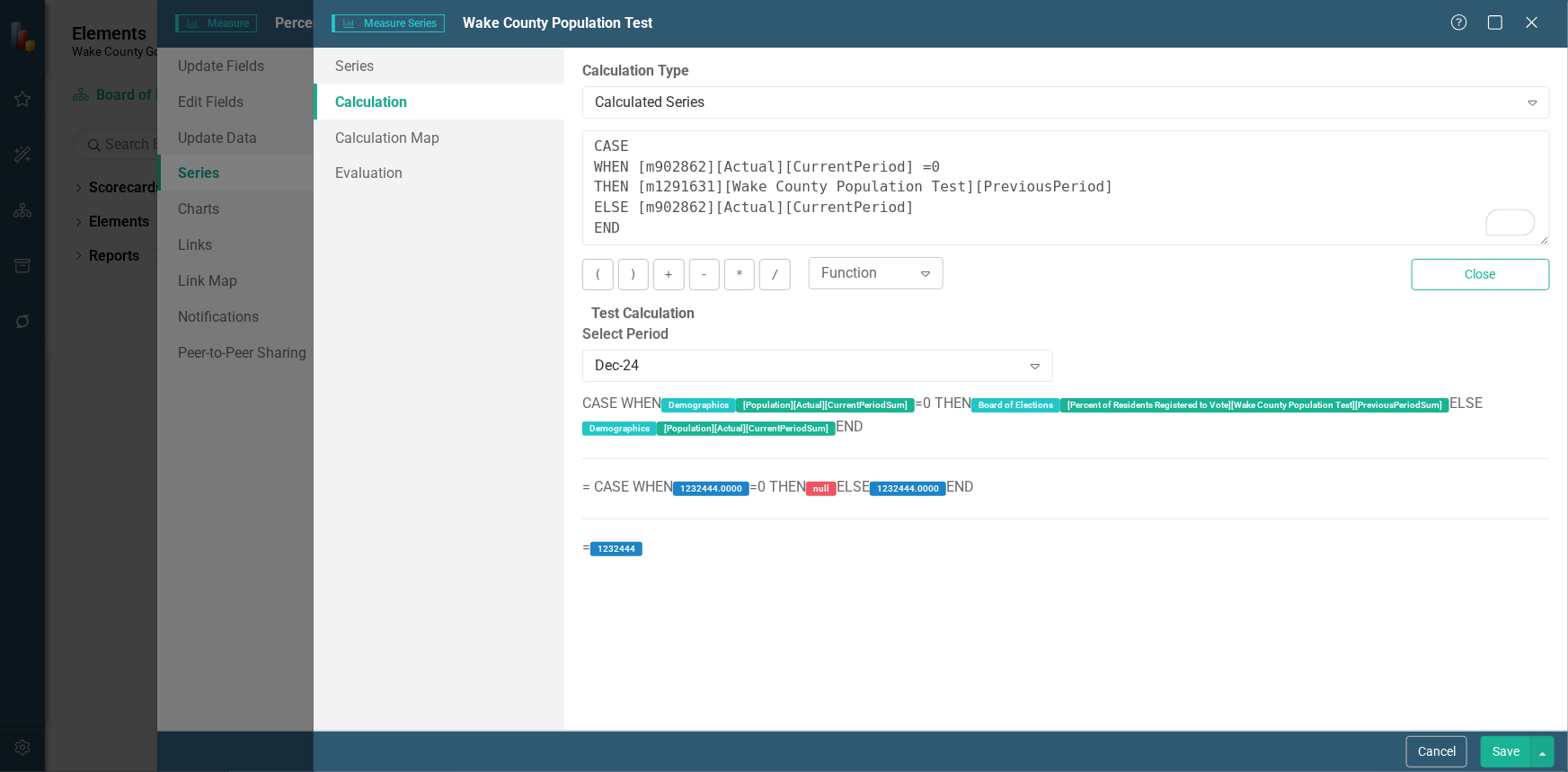
click at [922, 282] on div "Expand" at bounding box center [926, 273] width 32 height 29
click at [1447, 286] on button "Close" at bounding box center [1480, 274] width 138 height 31
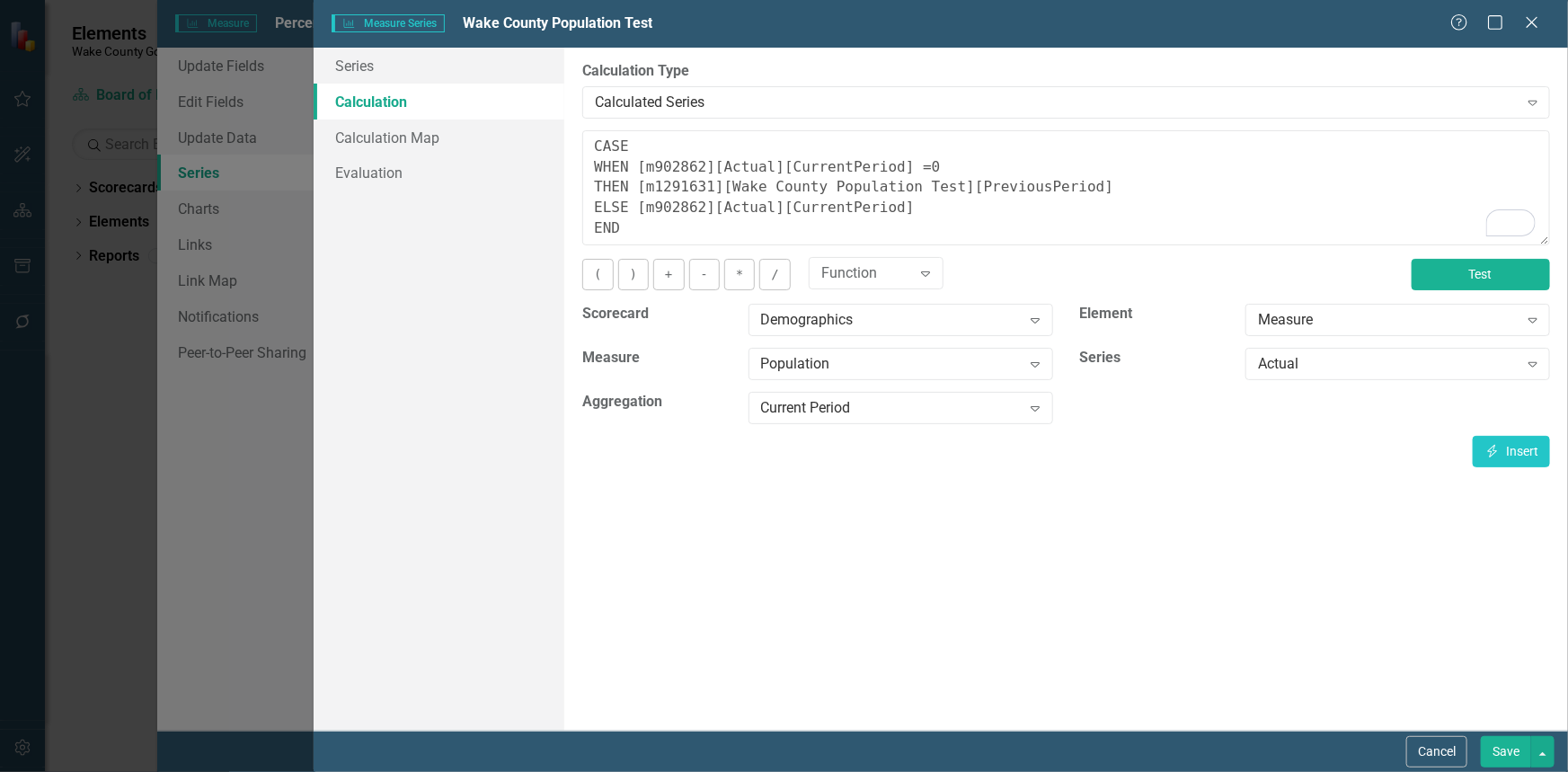
click at [1449, 273] on button "Test" at bounding box center [1480, 274] width 138 height 31
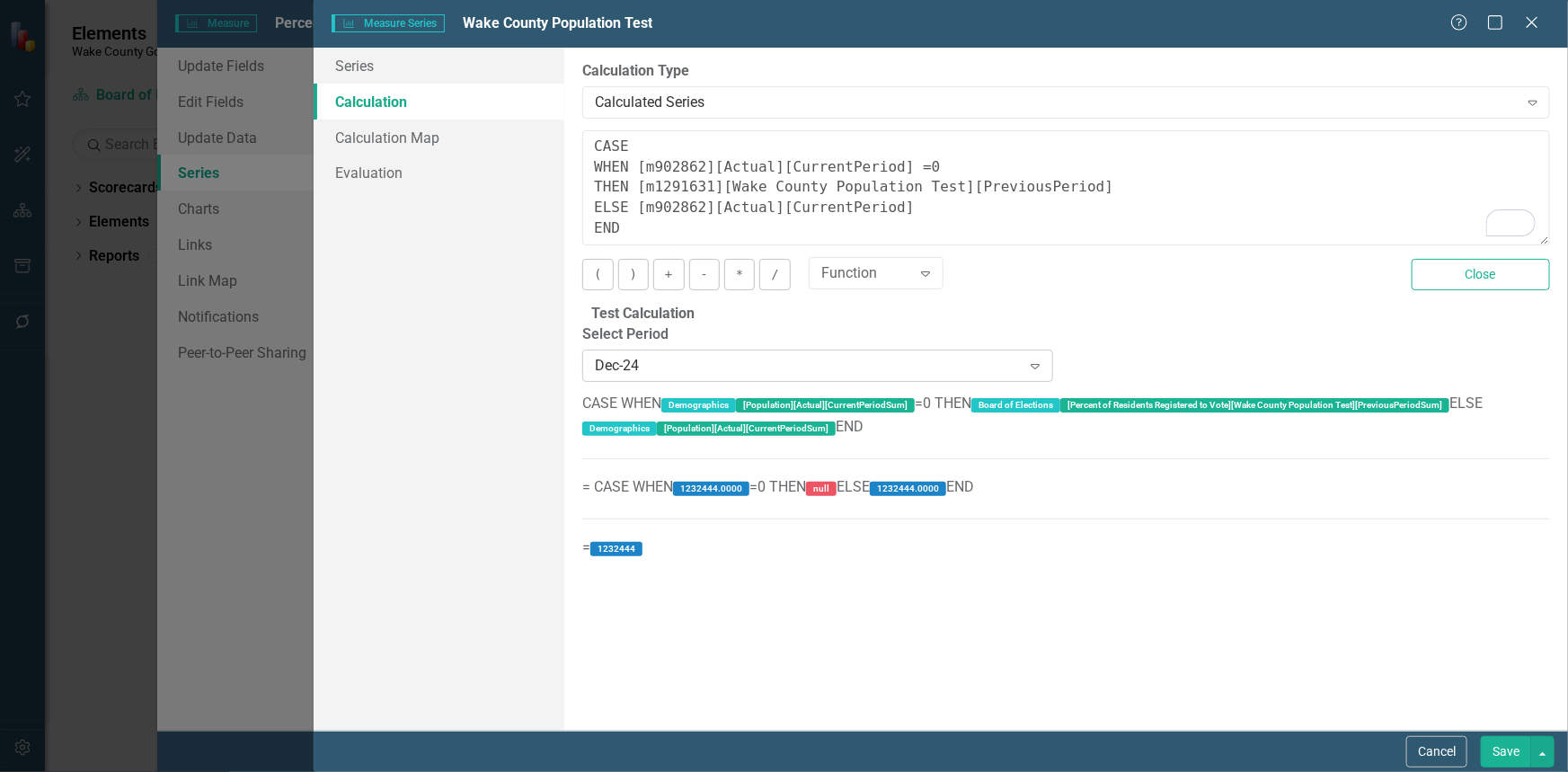
click at [1035, 373] on icon "Expand" at bounding box center [1035, 365] width 18 height 14
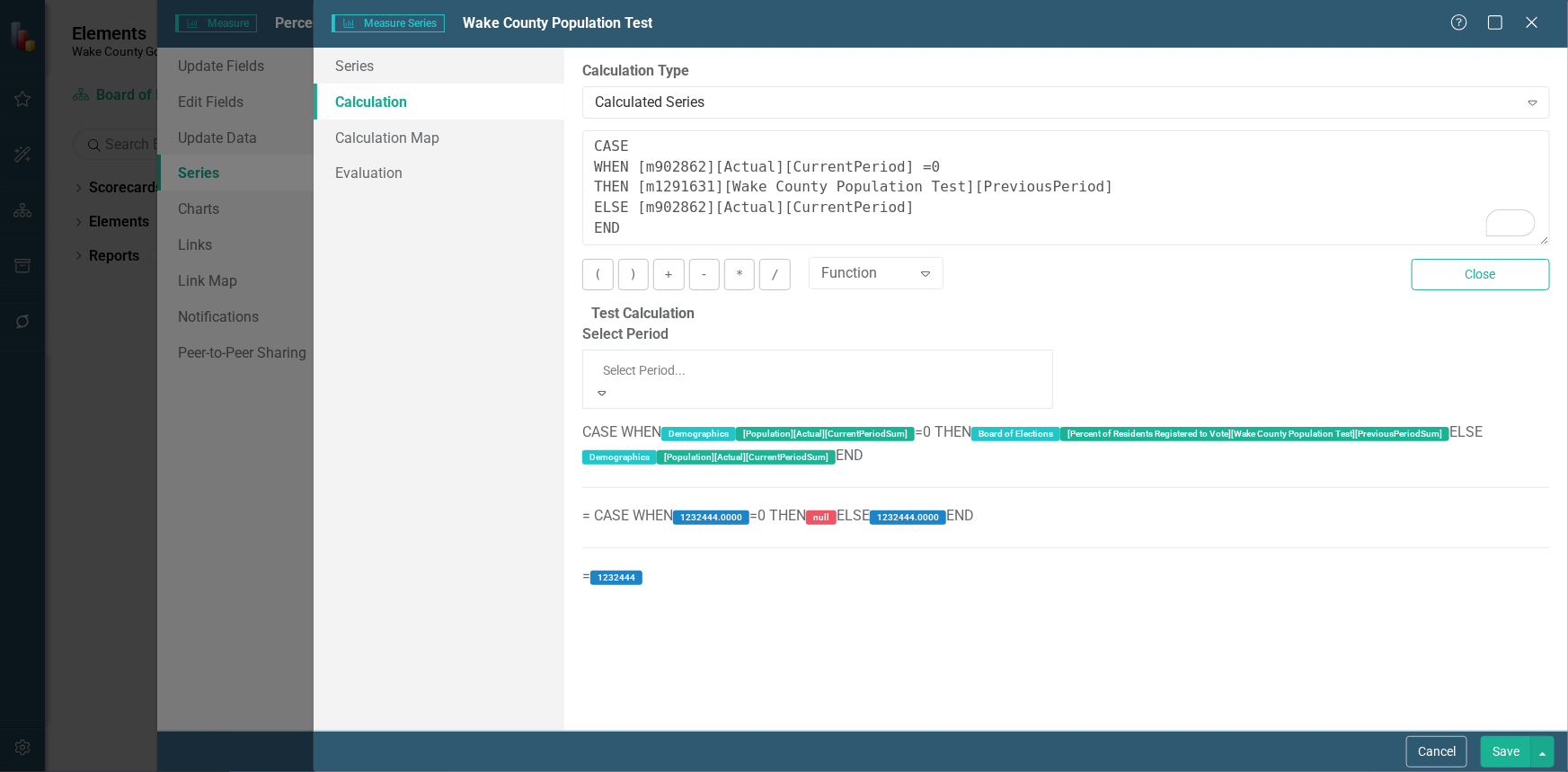
scroll to position [4041, 0]
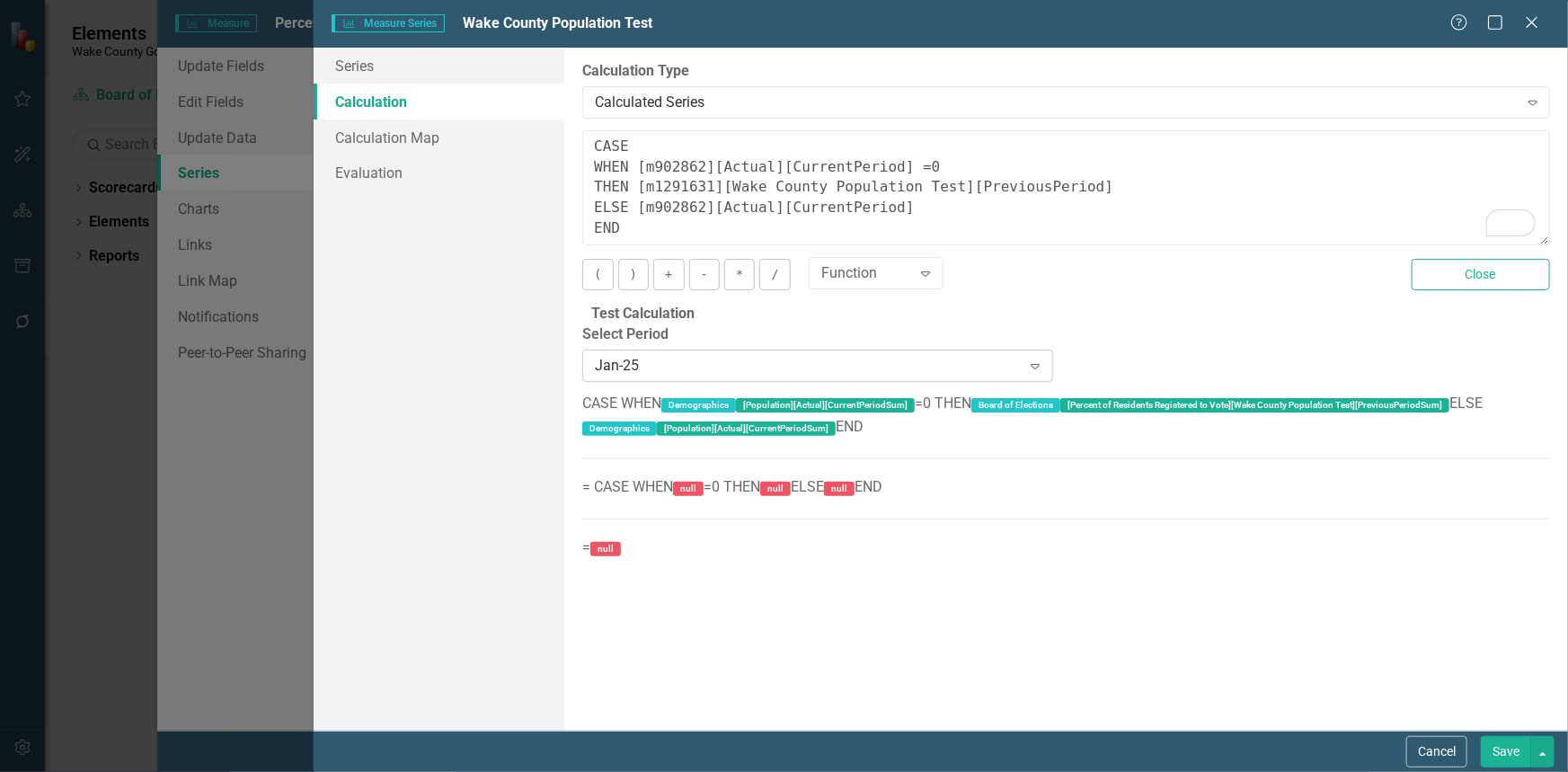
click at [1036, 368] on icon "Expand" at bounding box center [1035, 365] width 18 height 14
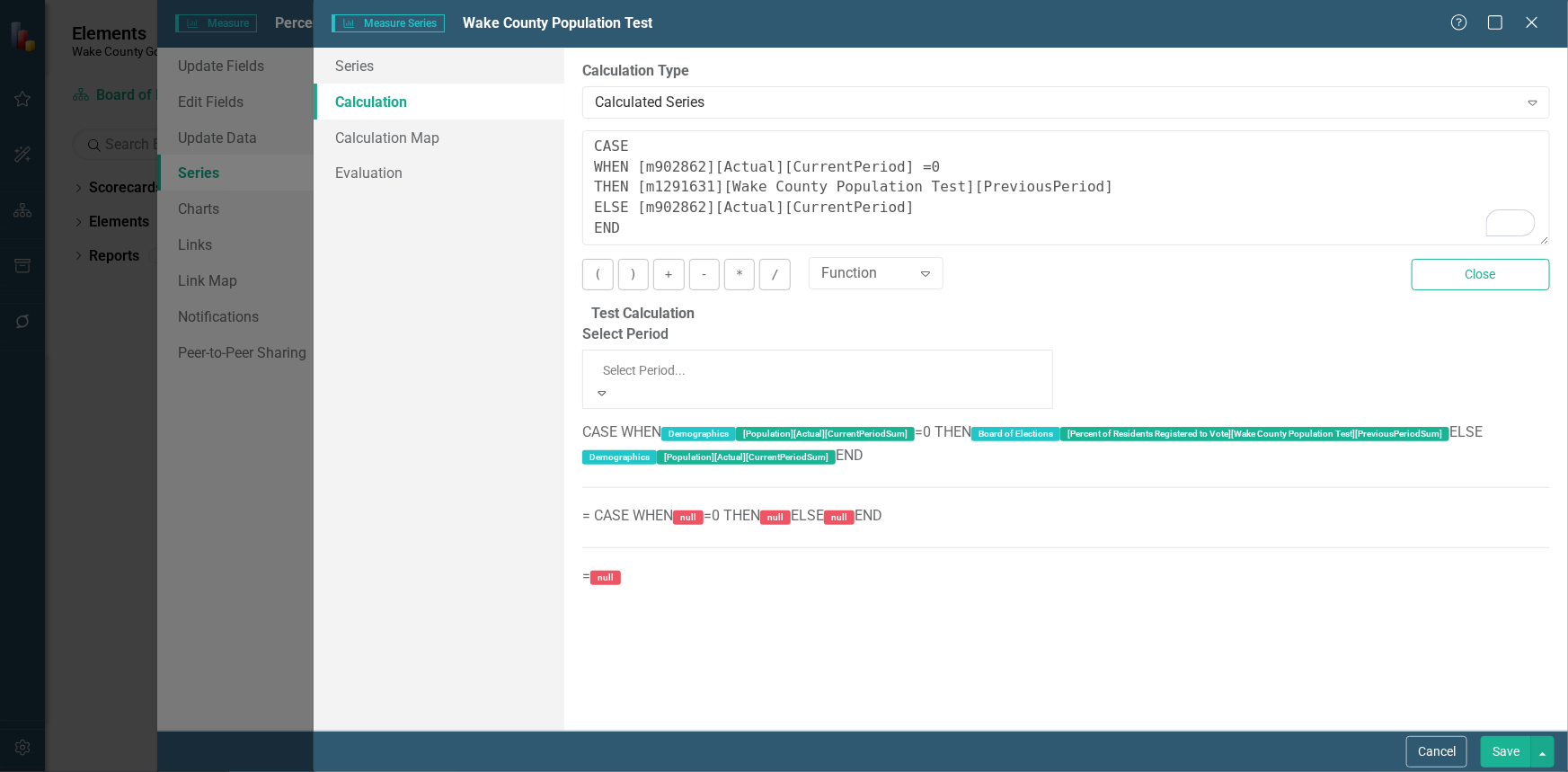
scroll to position [4070, 0]
click at [1495, 752] on button "Save" at bounding box center [1505, 751] width 51 height 31
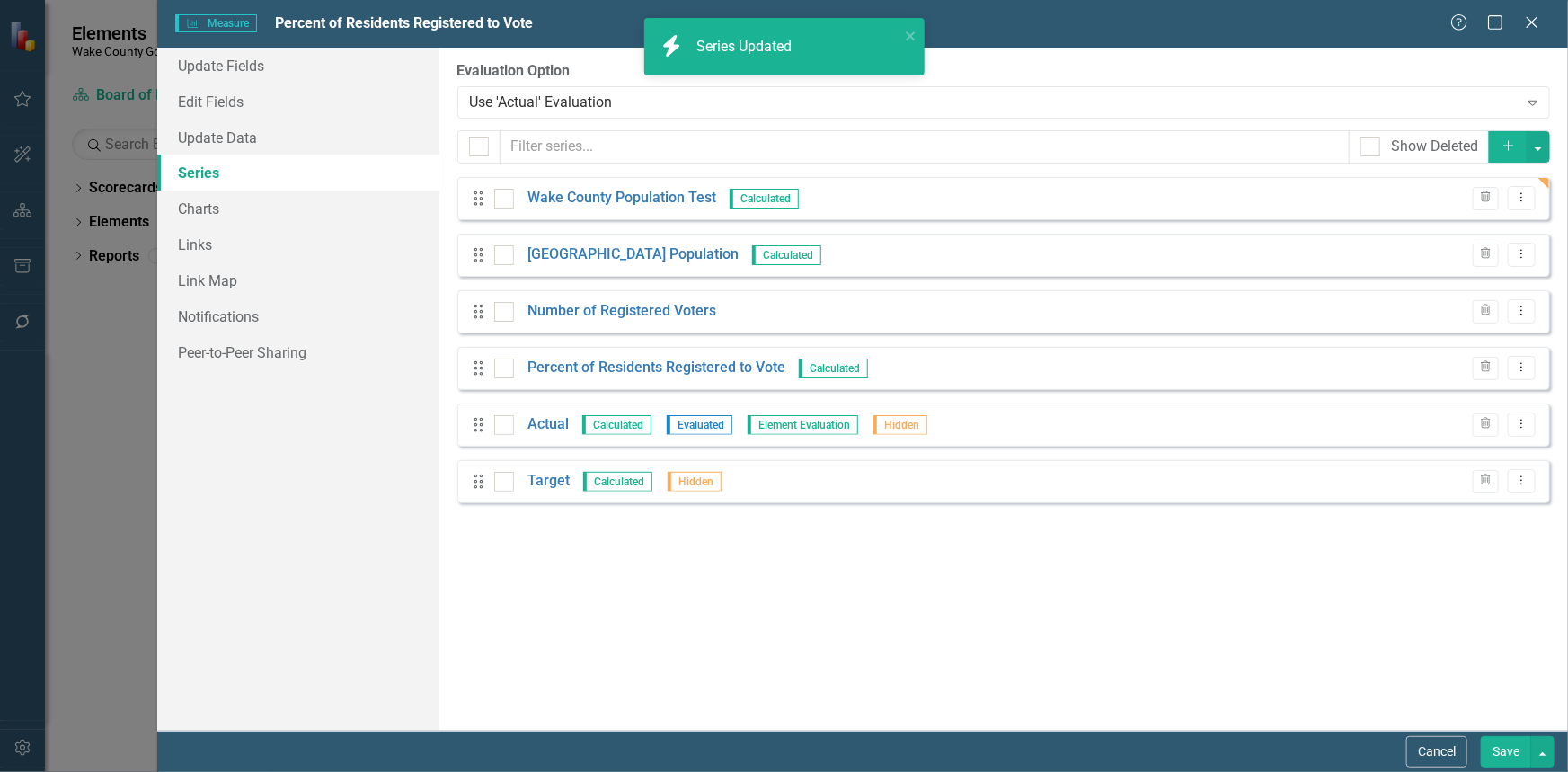
click at [1492, 752] on button "Save" at bounding box center [1505, 751] width 51 height 31
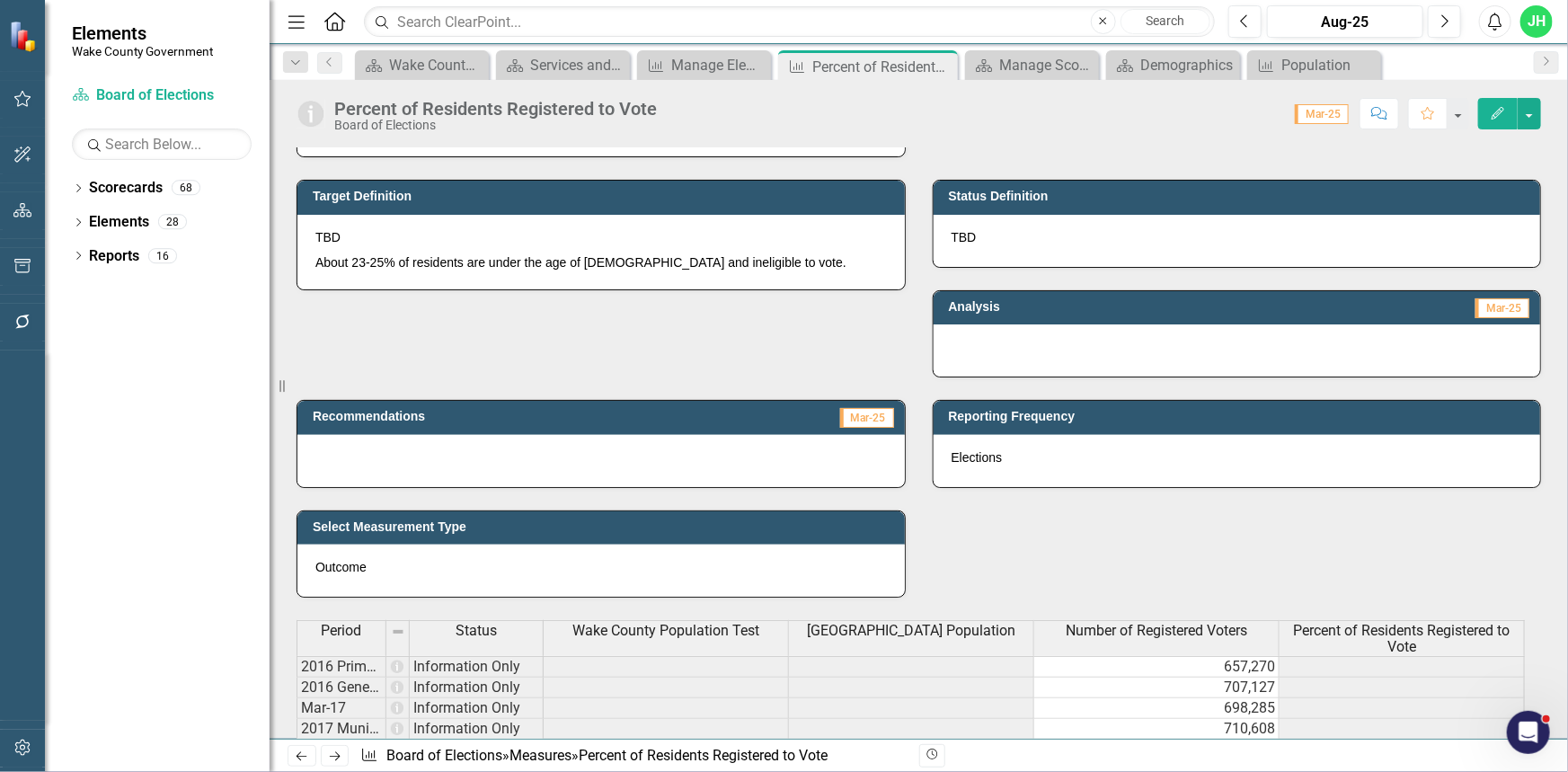
scroll to position [0, 0]
